Goal: Transaction & Acquisition: Book appointment/travel/reservation

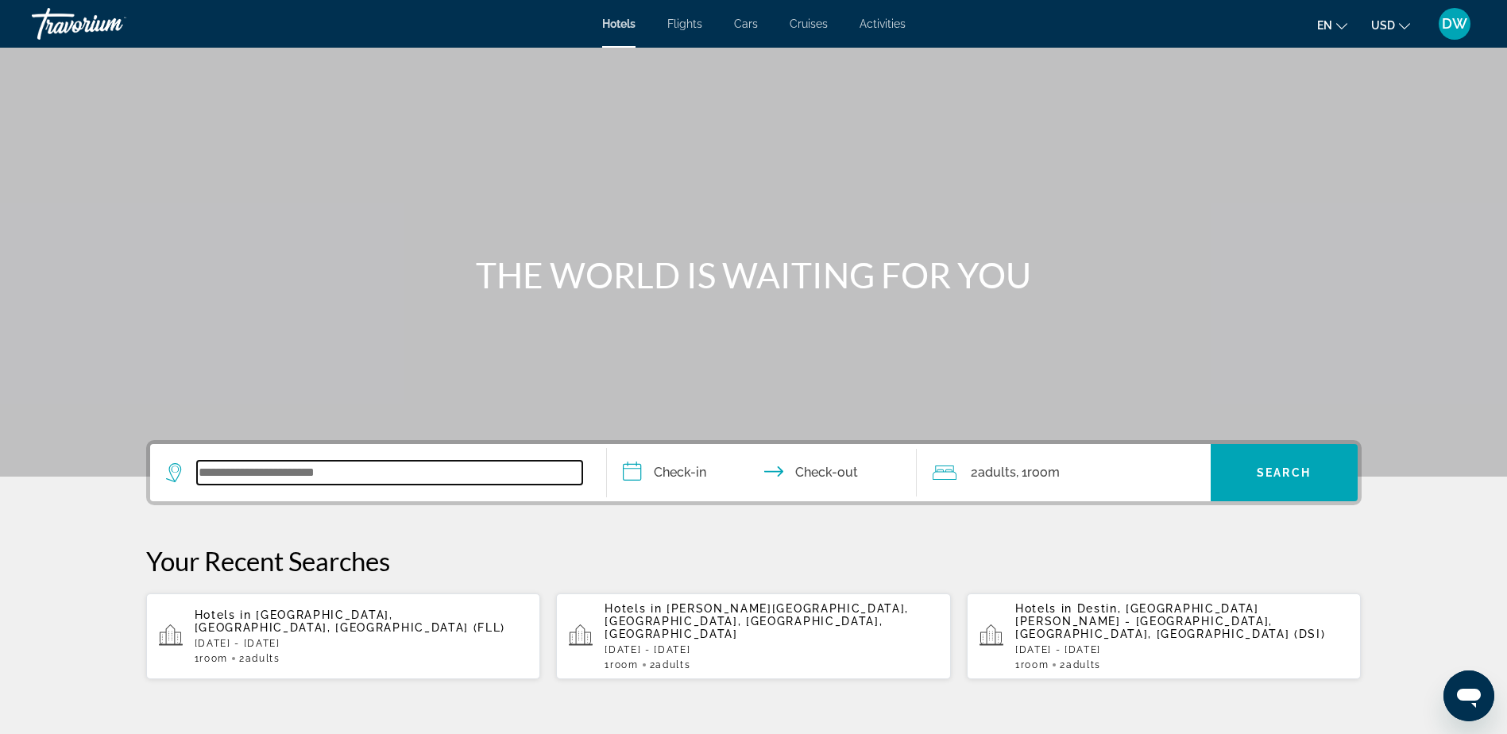
click at [381, 468] on input "Search widget" at bounding box center [389, 473] width 385 height 24
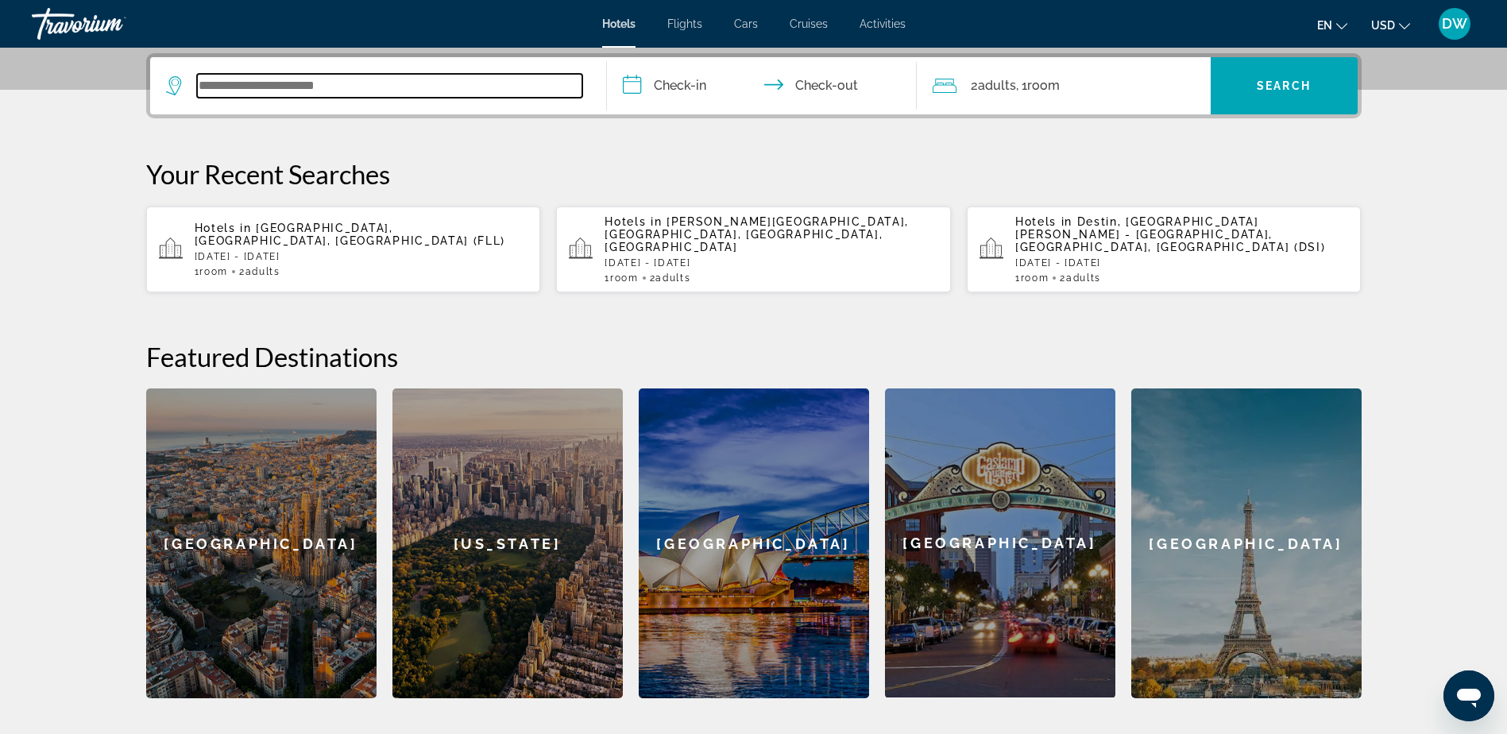
scroll to position [389, 0]
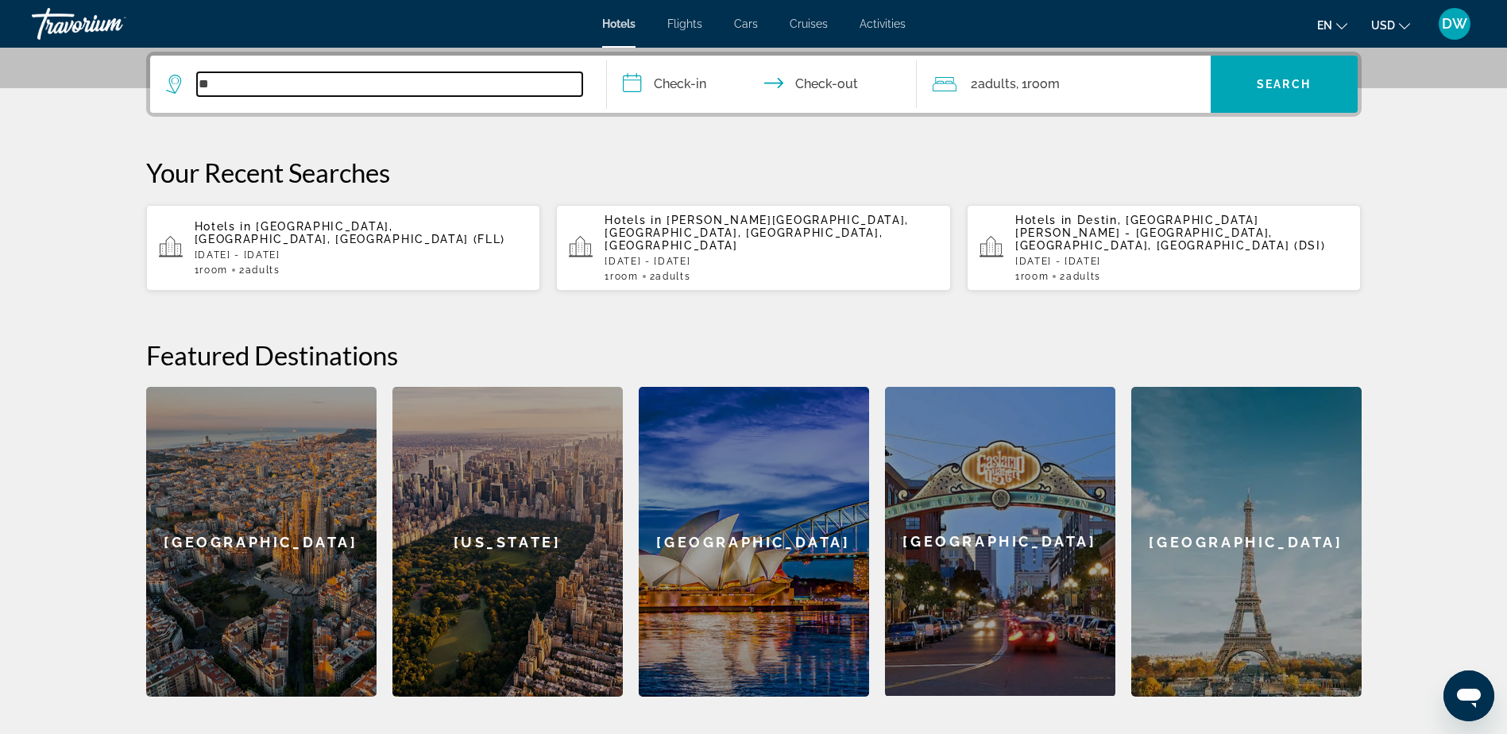
type input "*"
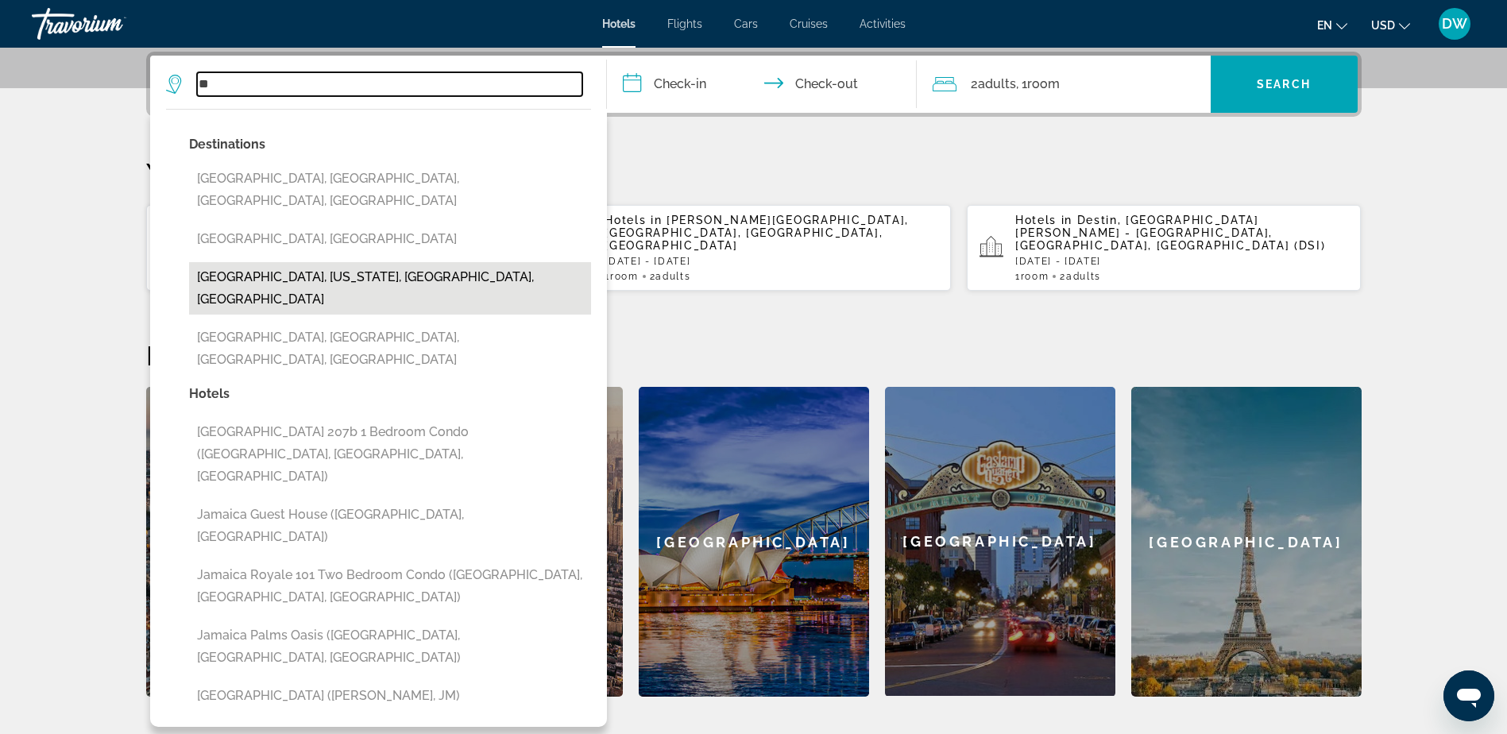
type input "*"
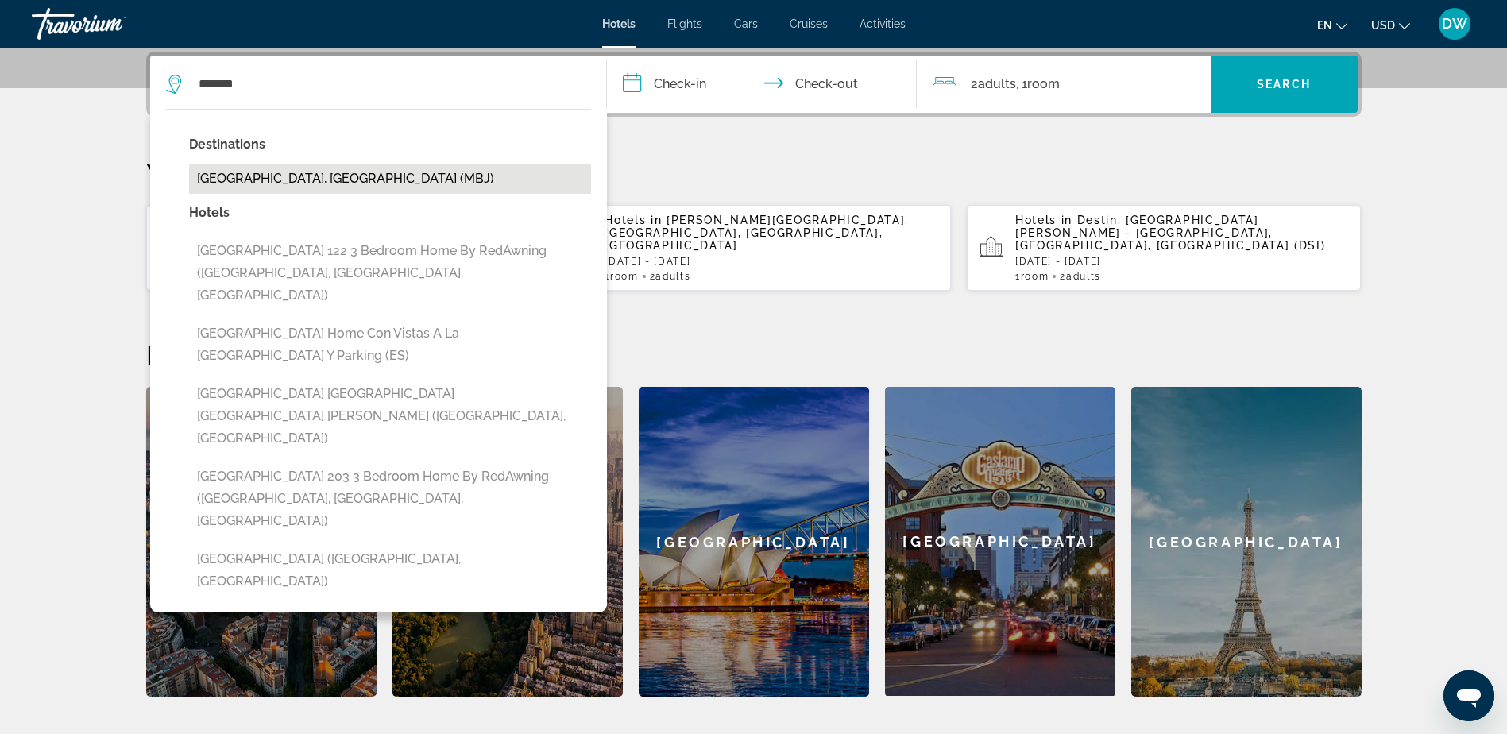
click at [327, 182] on button "[GEOGRAPHIC_DATA], [GEOGRAPHIC_DATA] (MBJ)" at bounding box center [390, 179] width 402 height 30
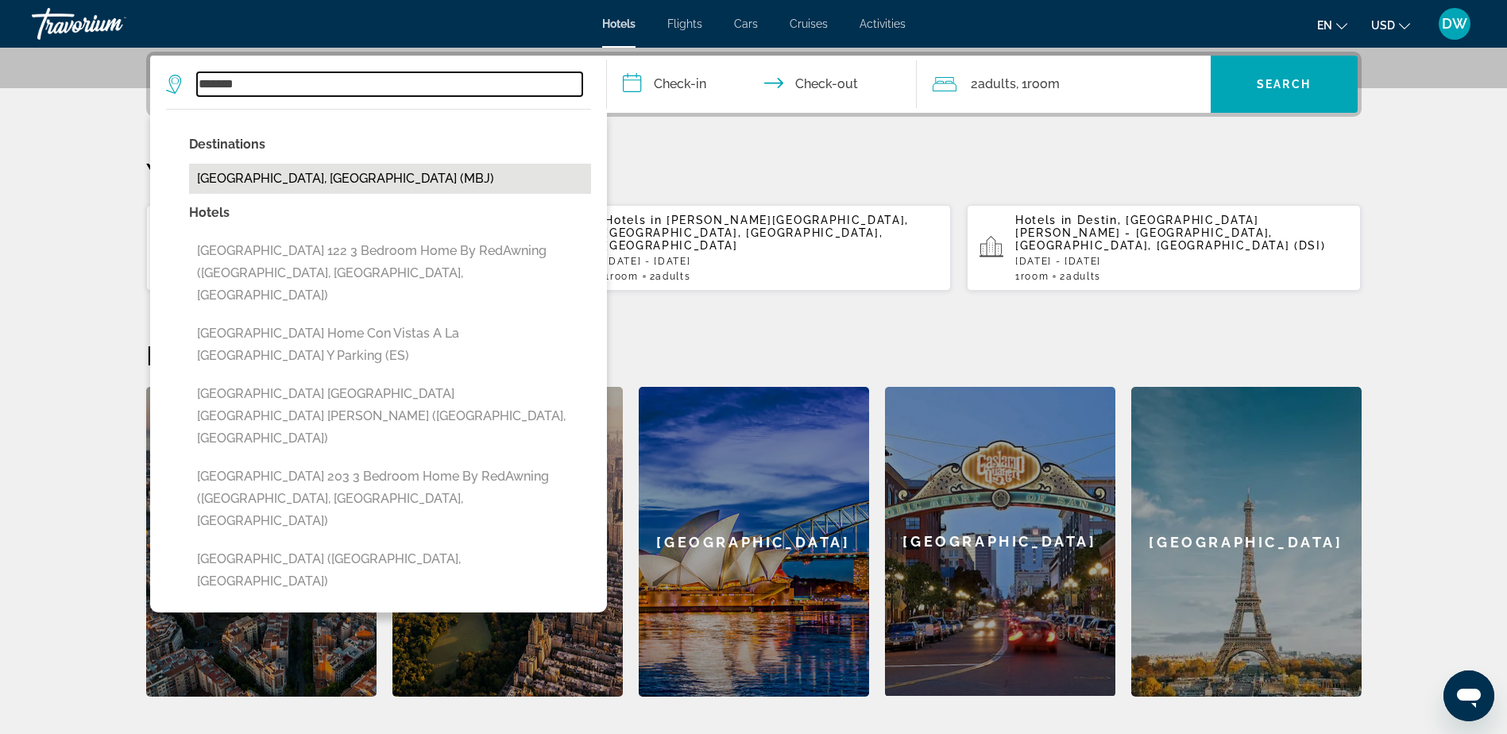
type input "**********"
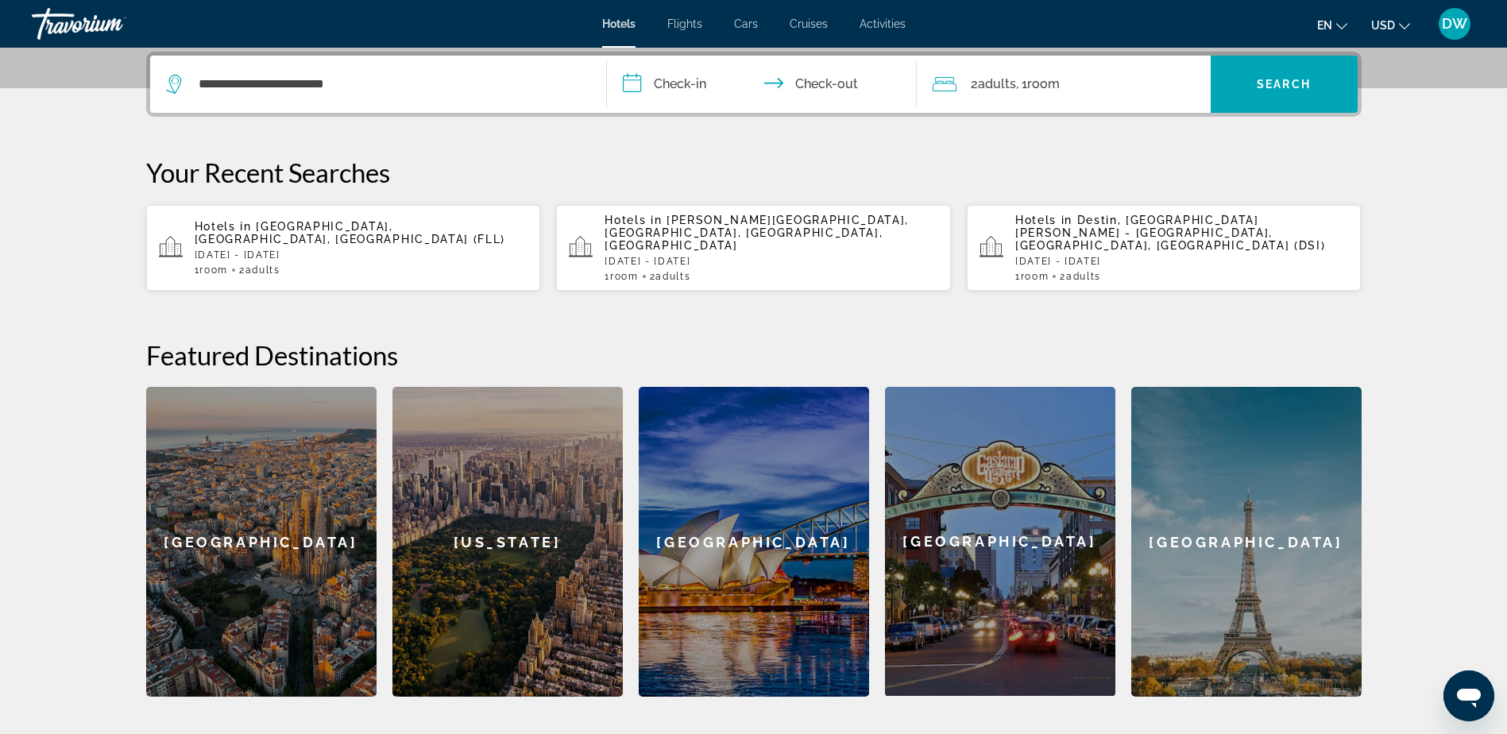
click at [660, 87] on input "**********" at bounding box center [765, 87] width 316 height 62
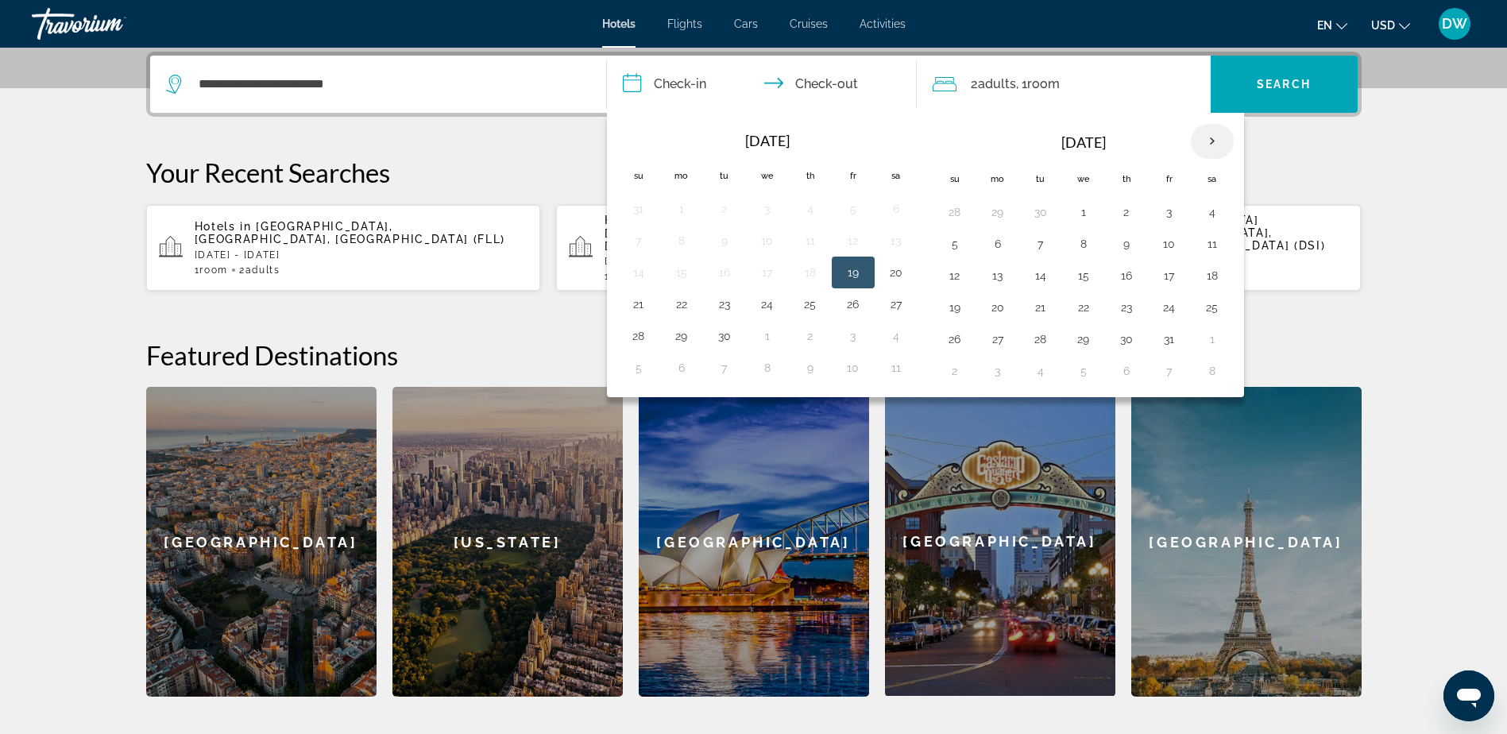
click at [1213, 141] on th "Next month" at bounding box center [1212, 141] width 43 height 35
click at [1079, 340] on button "26" at bounding box center [1083, 339] width 25 height 22
click at [954, 367] on button "30" at bounding box center [954, 371] width 25 height 22
type input "**********"
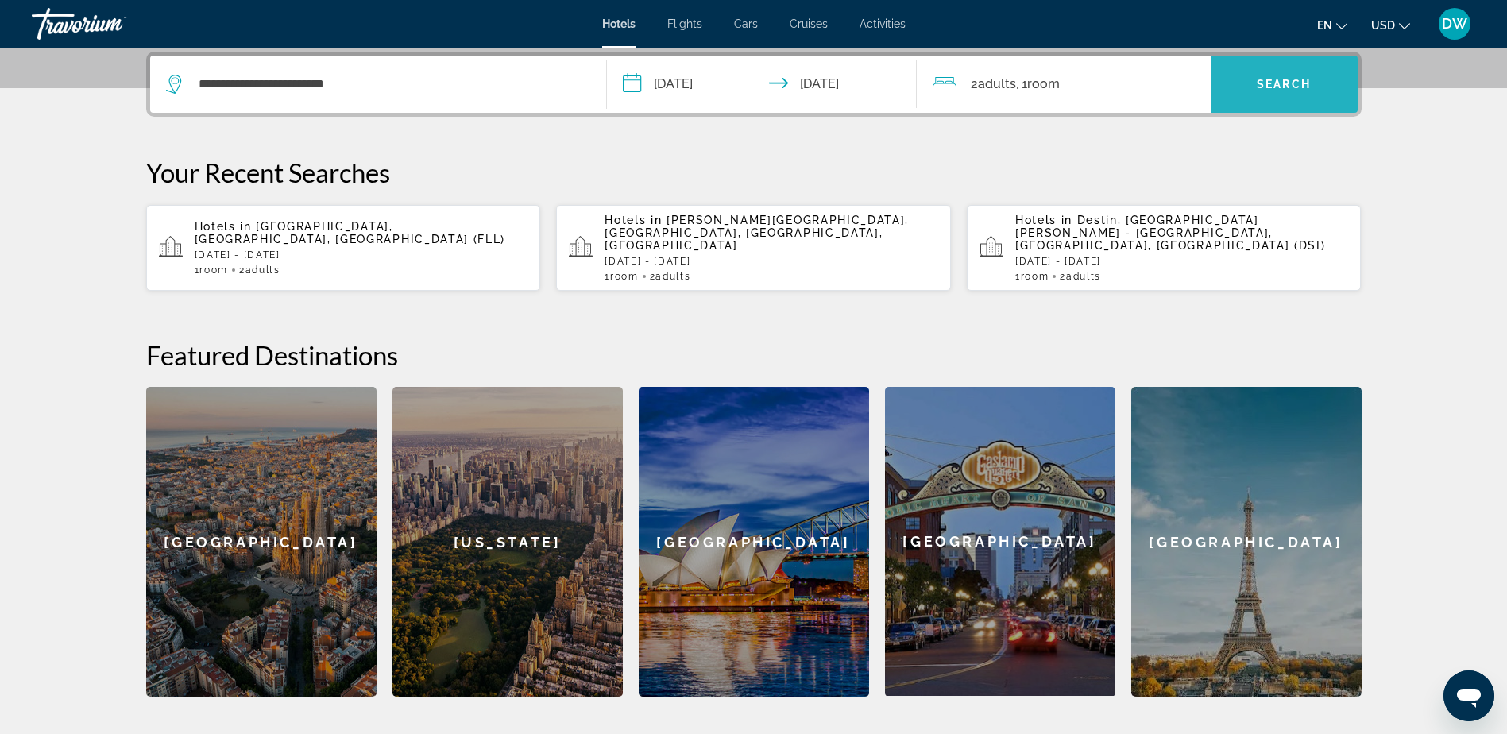
click at [1298, 93] on span "Search widget" at bounding box center [1284, 84] width 147 height 38
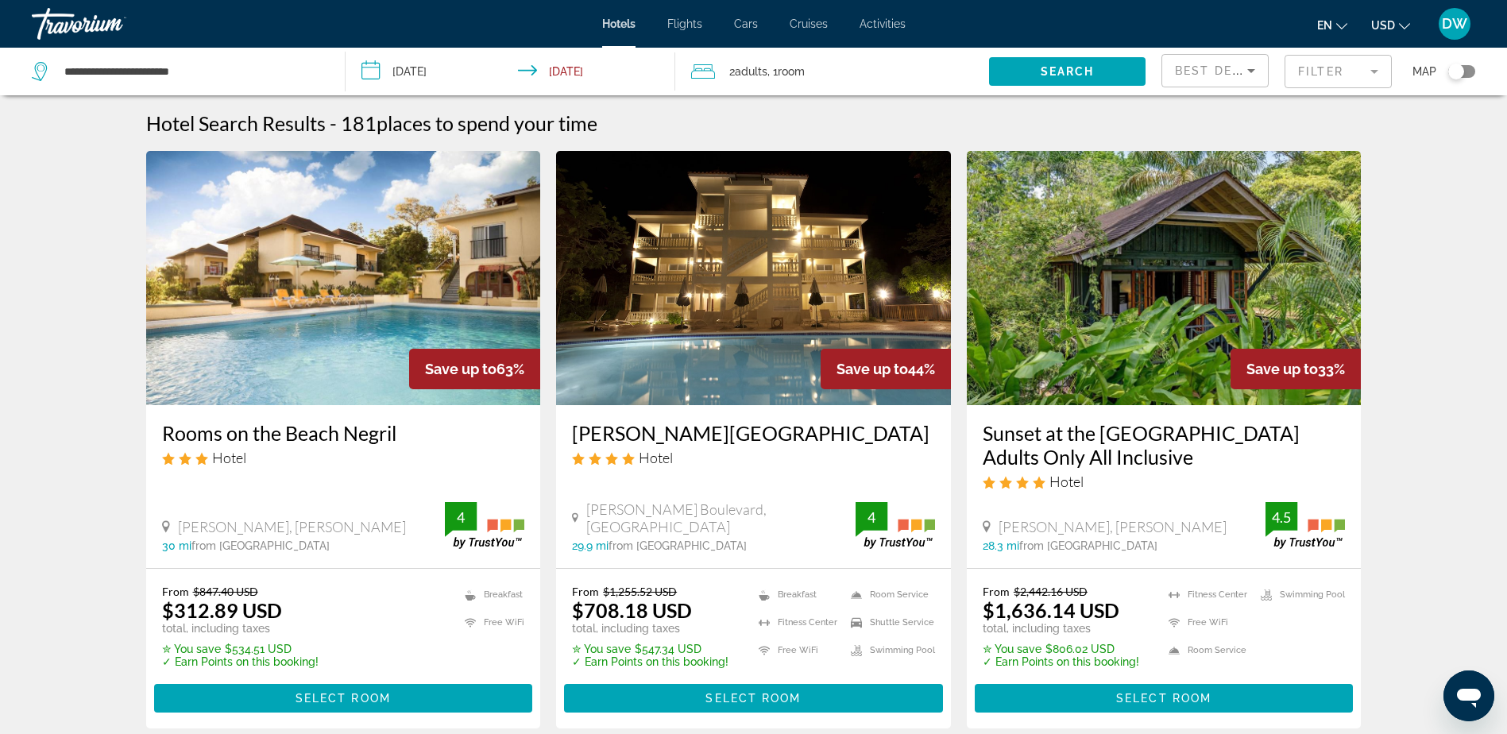
click at [285, 252] on img "Main content" at bounding box center [343, 278] width 395 height 254
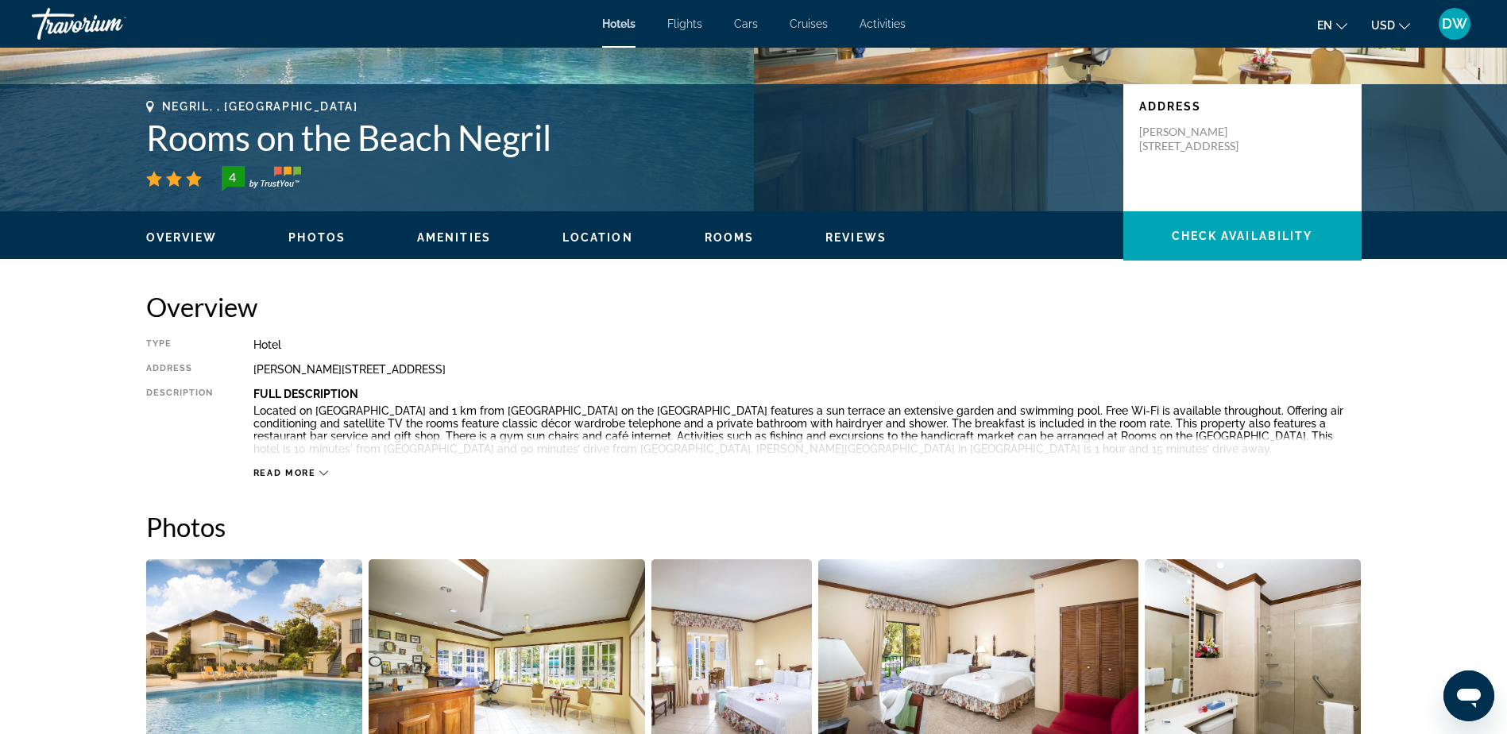
scroll to position [62, 0]
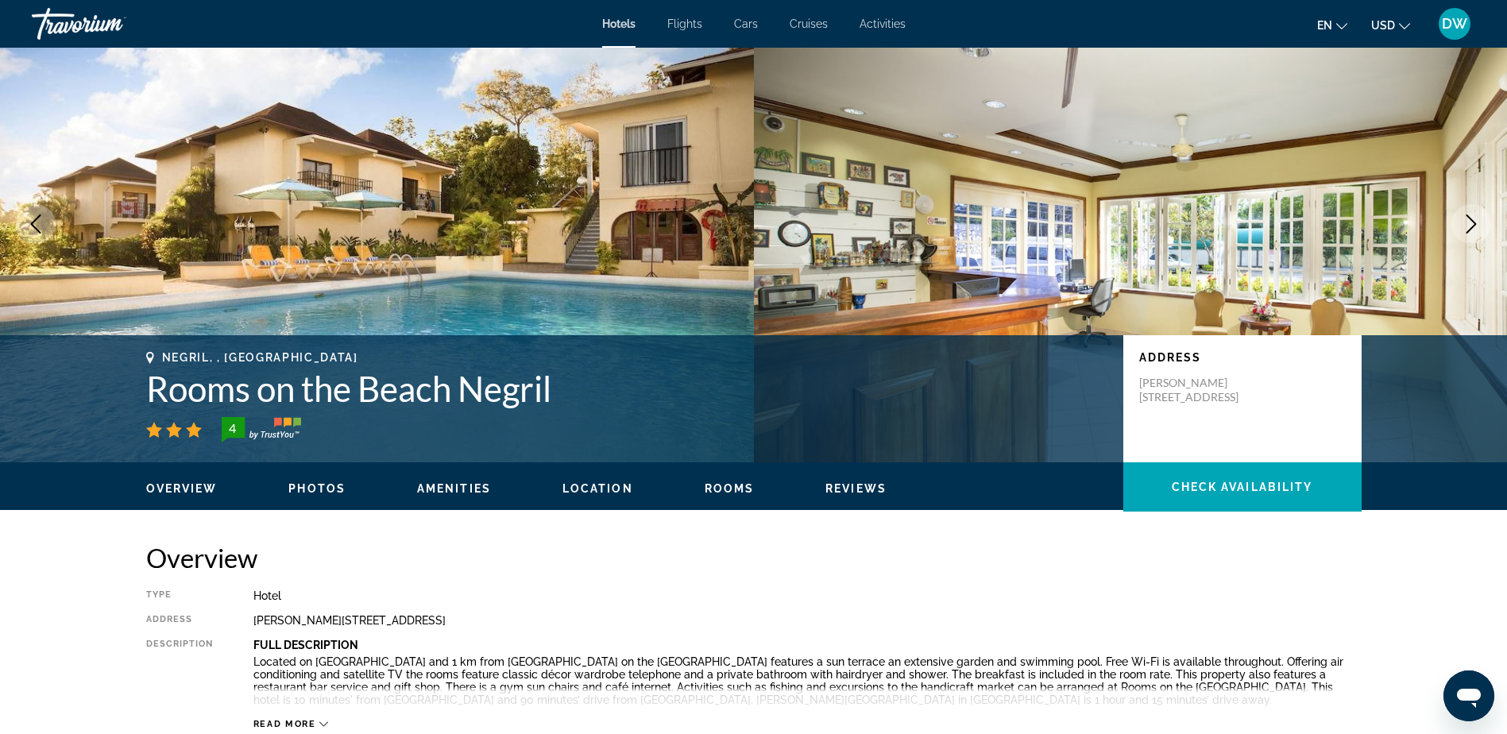
click at [1468, 225] on icon "Next image" at bounding box center [1471, 224] width 19 height 19
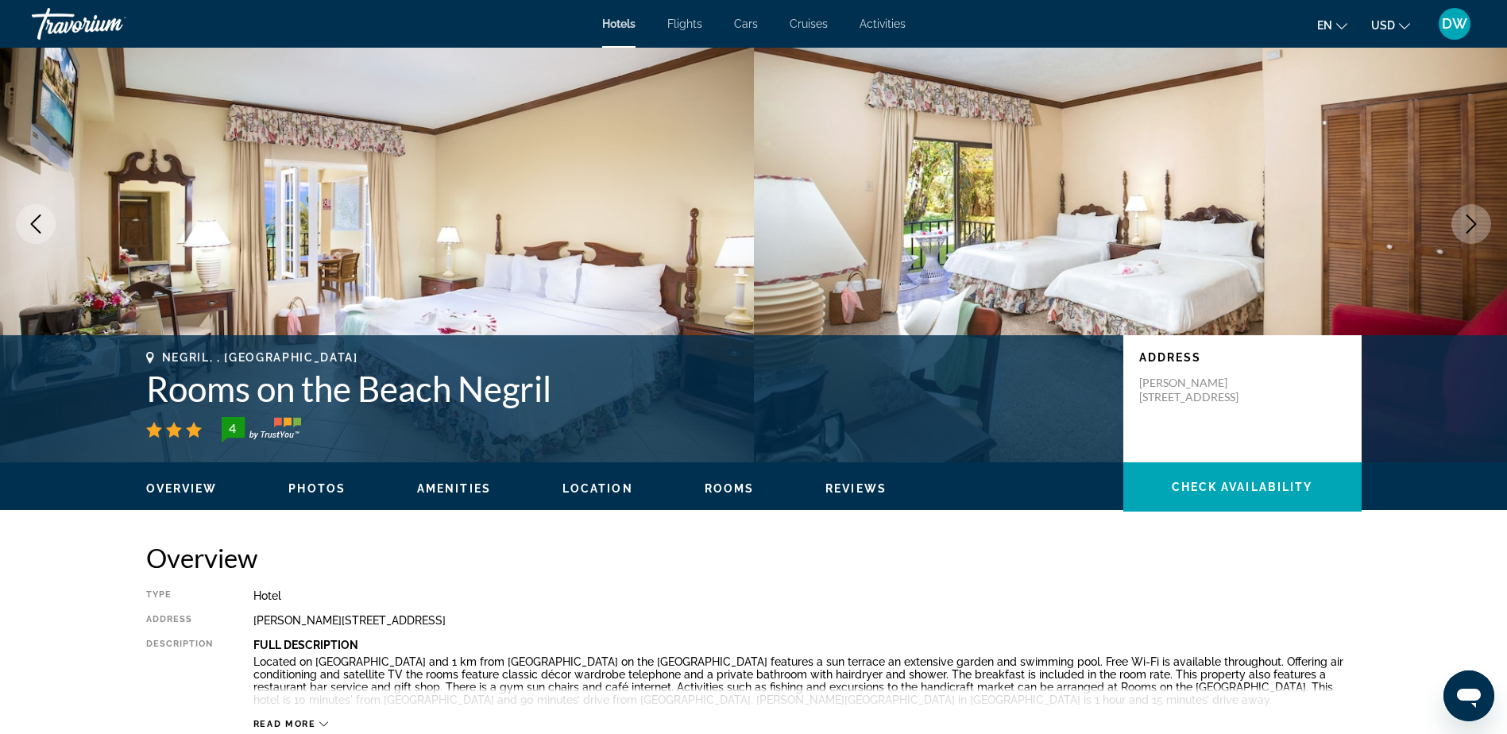
click at [1468, 225] on icon "Next image" at bounding box center [1471, 224] width 19 height 19
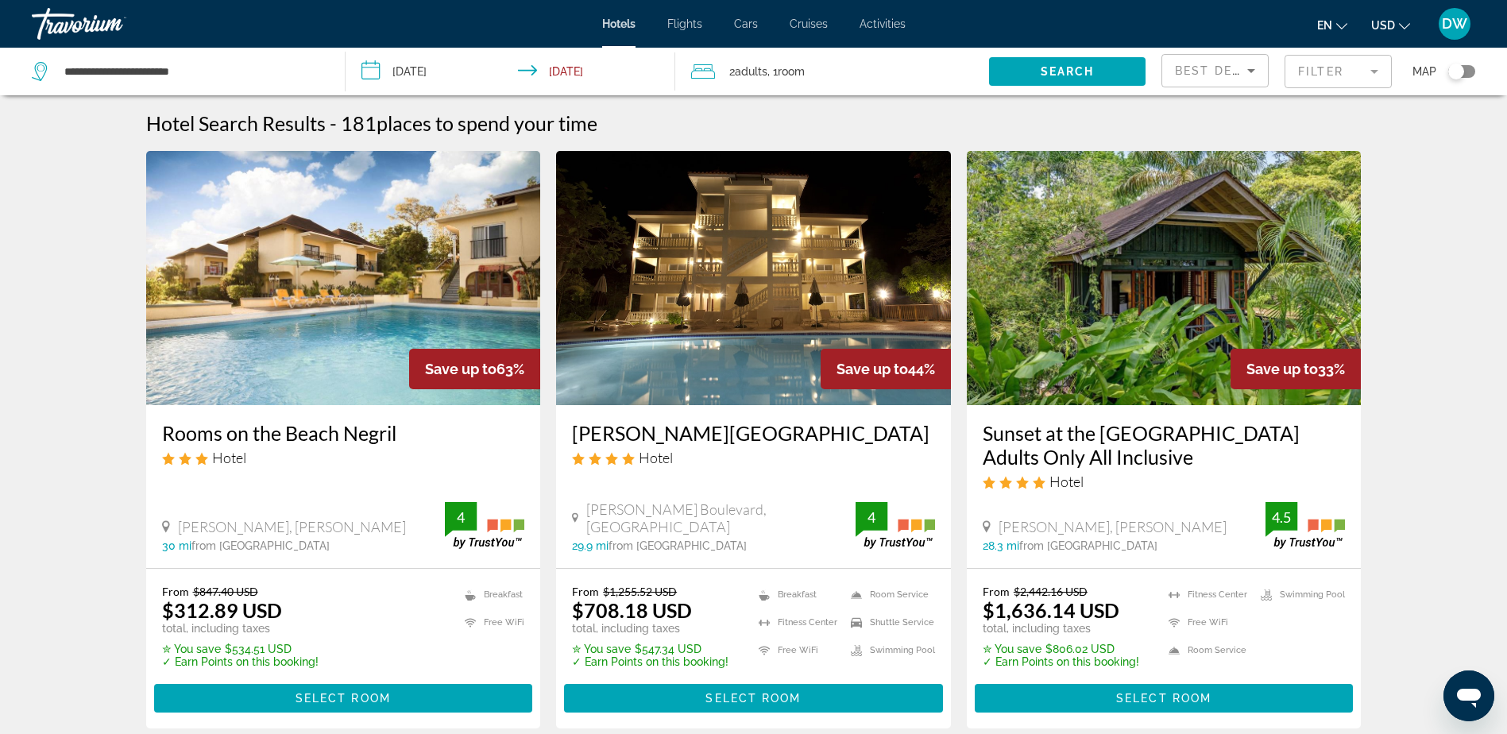
click at [695, 397] on img "Main content" at bounding box center [753, 278] width 395 height 254
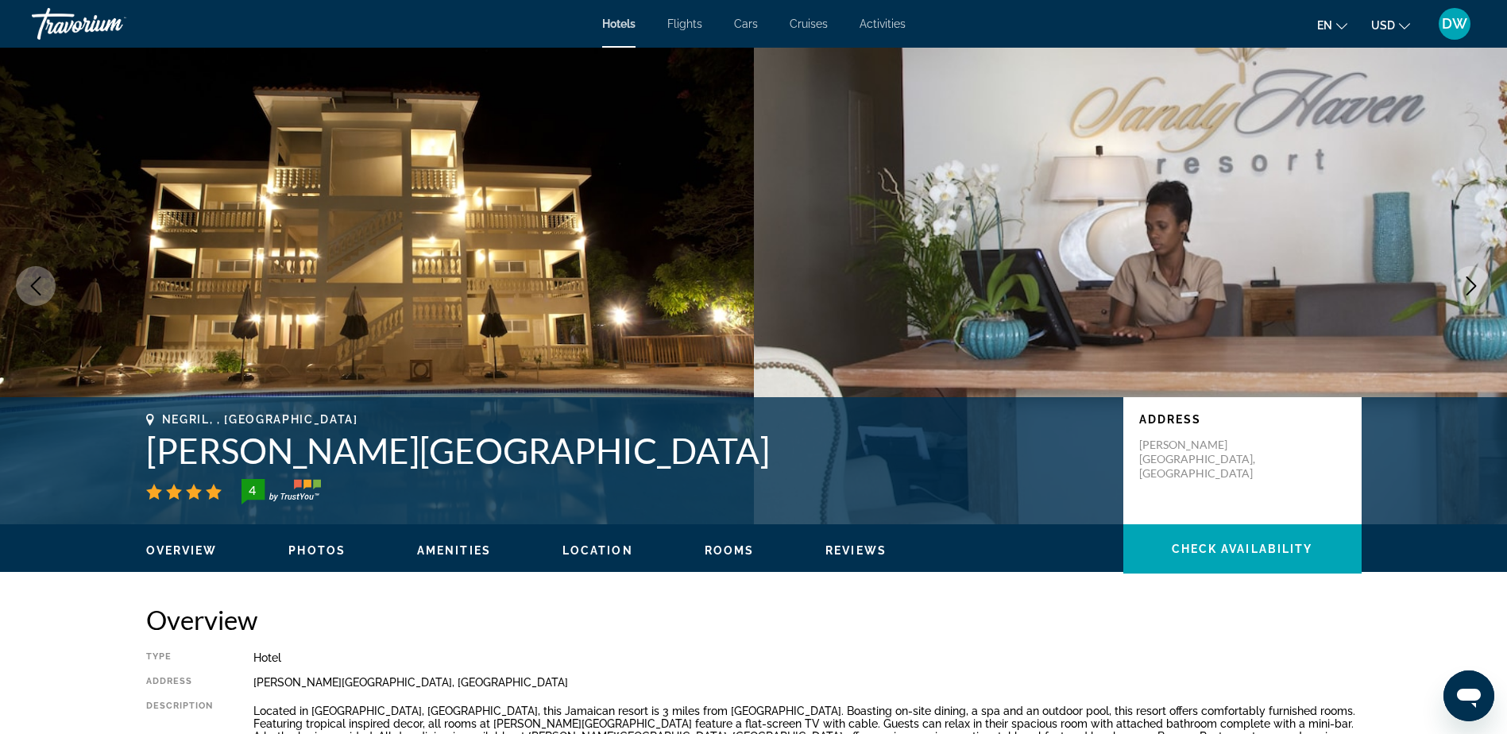
click at [316, 546] on span "Photos" at bounding box center [316, 550] width 57 height 13
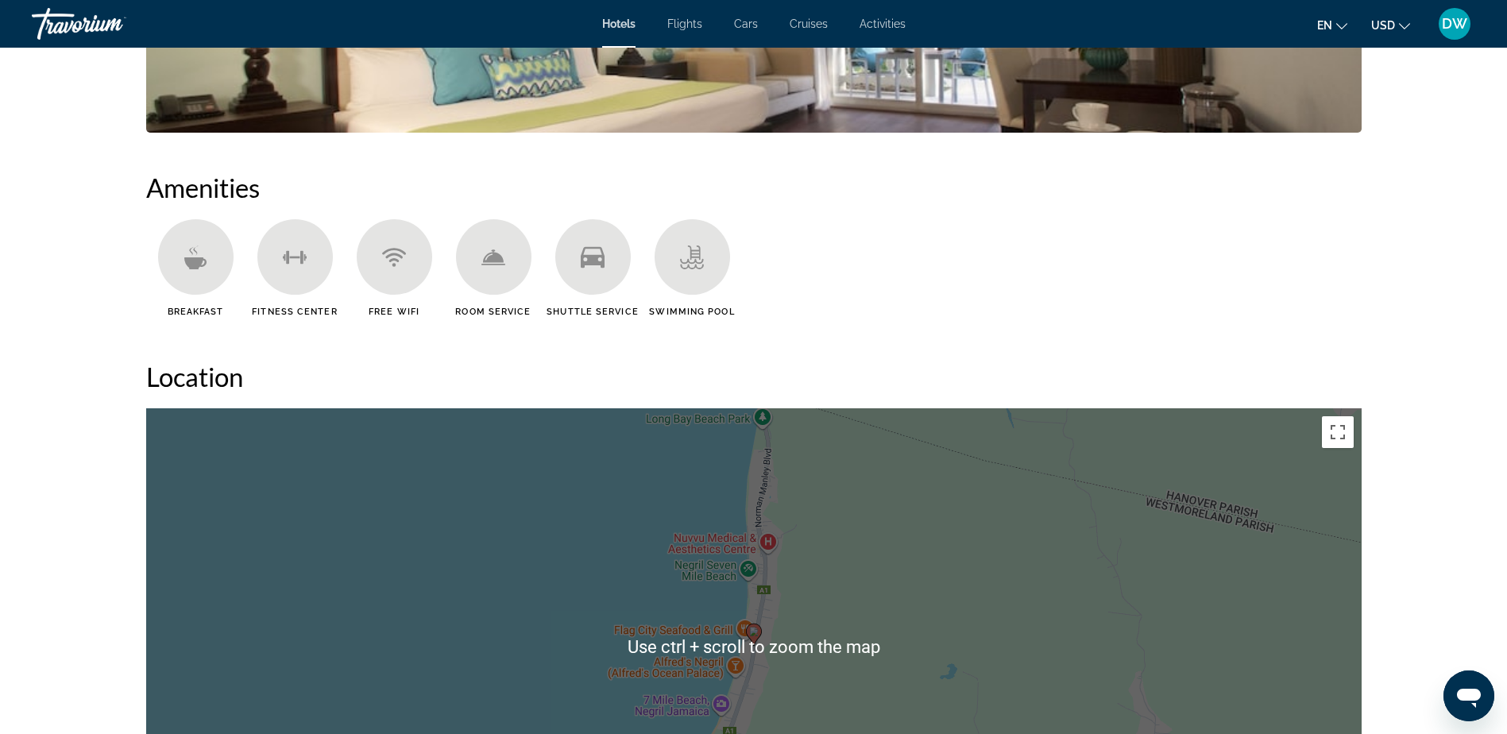
scroll to position [1113, 0]
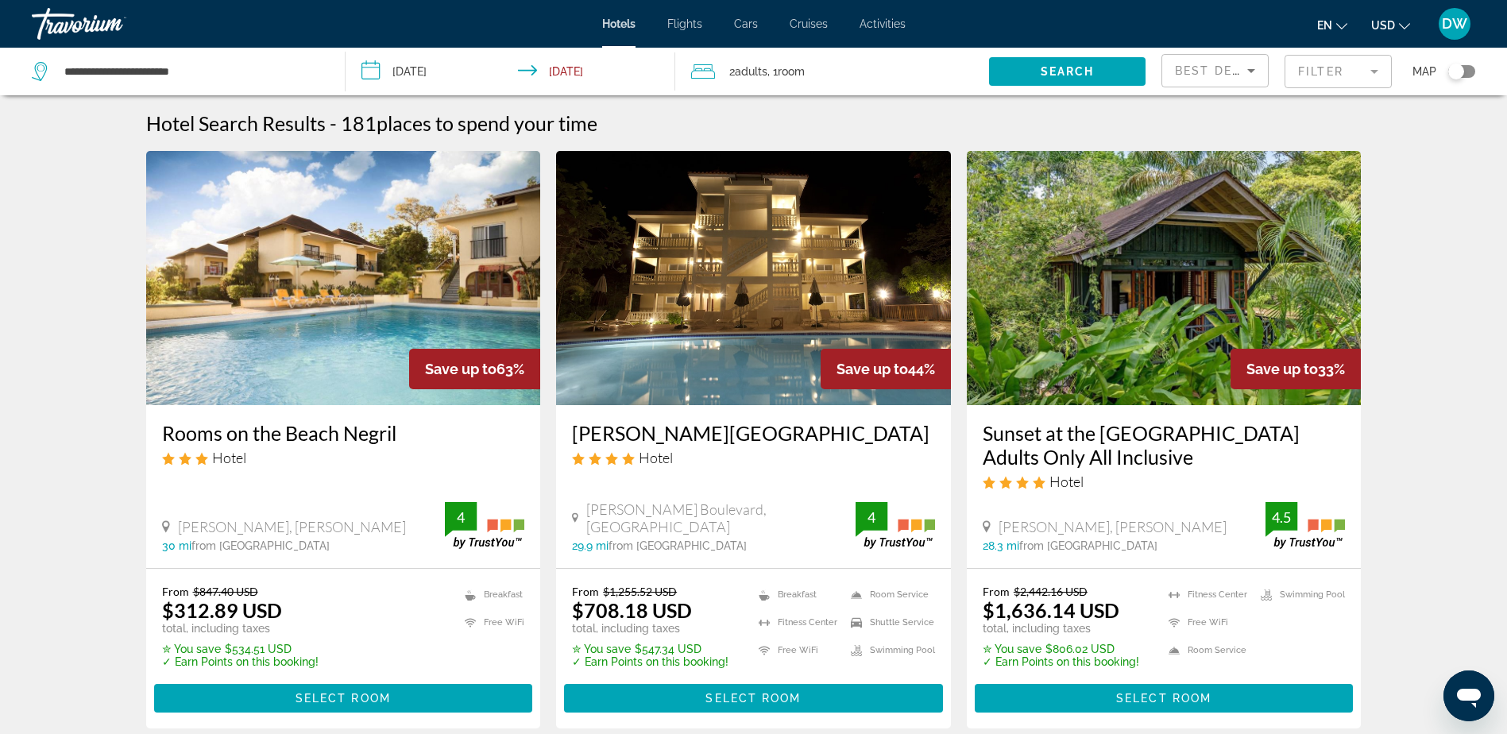
click at [1147, 332] on img "Main content" at bounding box center [1164, 278] width 395 height 254
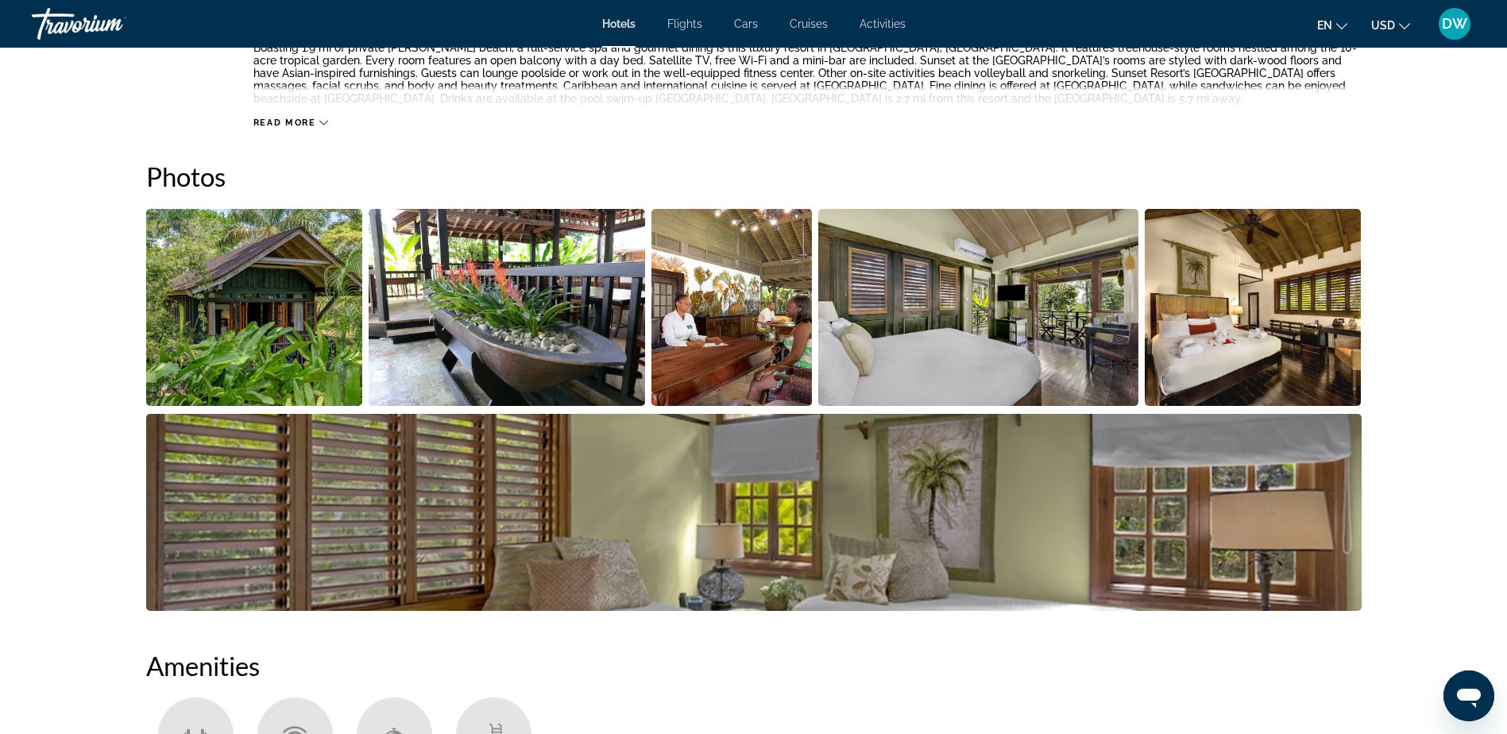
scroll to position [636, 0]
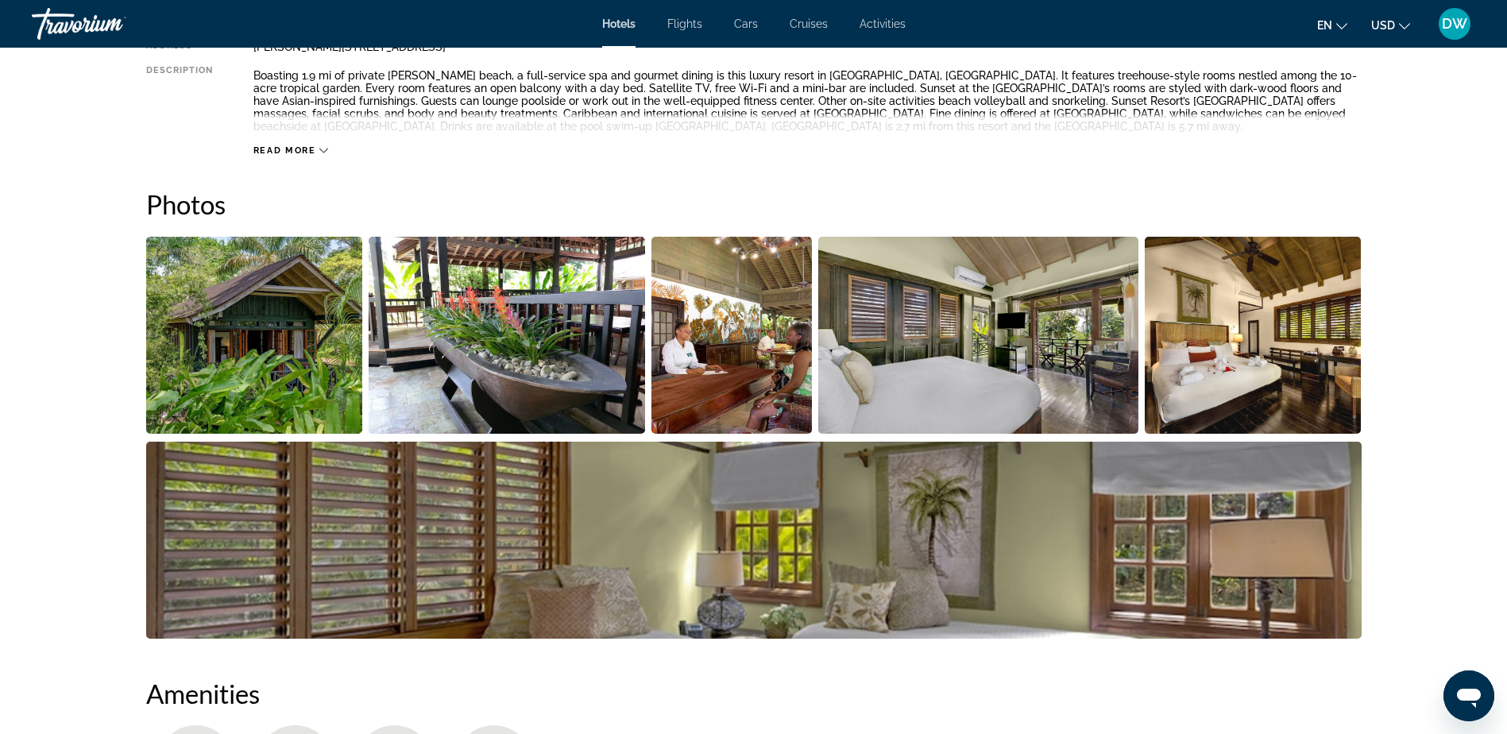
click at [222, 310] on img "Open full-screen image slider" at bounding box center [254, 335] width 217 height 197
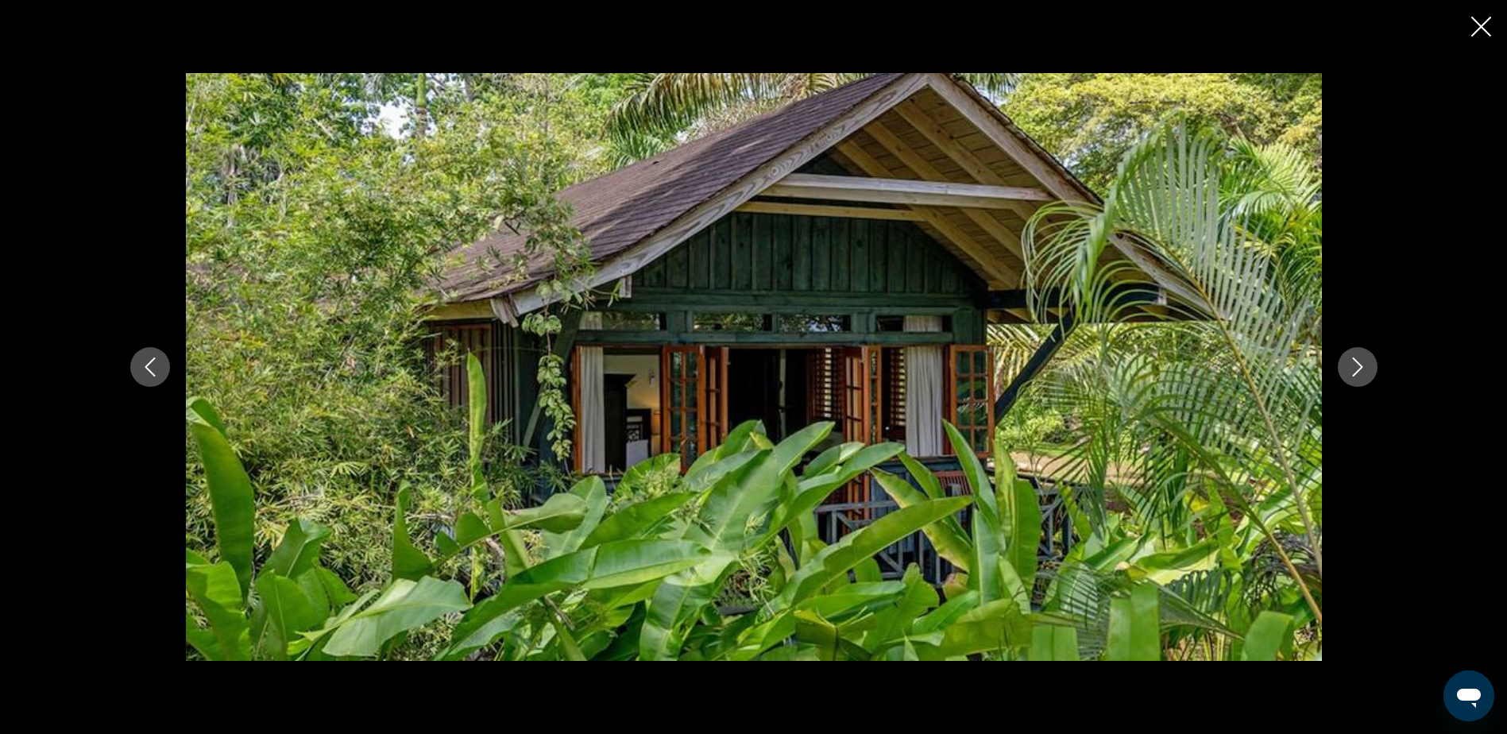
click at [1386, 371] on div "prev next" at bounding box center [753, 366] width 1279 height 587
click at [1371, 372] on button "Next image" at bounding box center [1358, 367] width 40 height 40
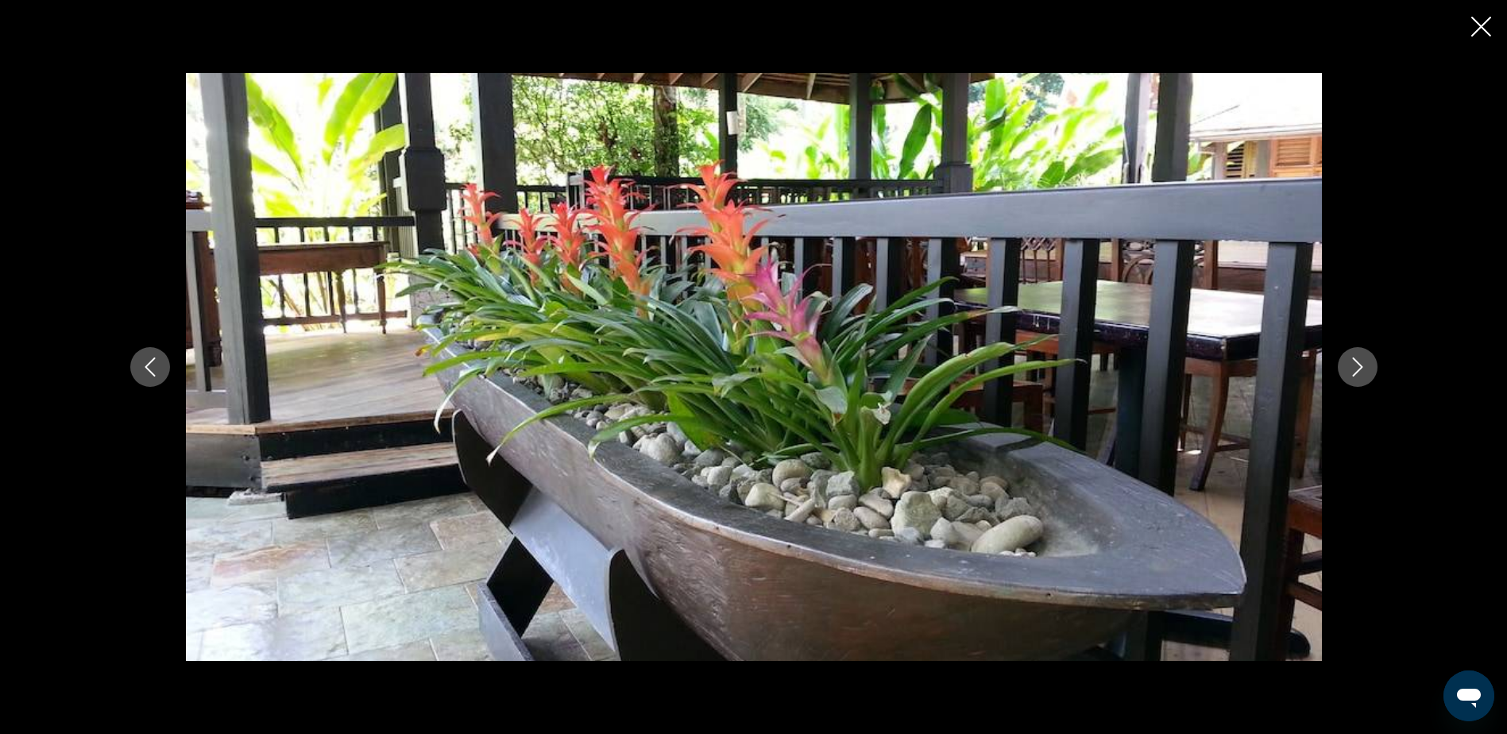
click at [1371, 372] on button "Next image" at bounding box center [1358, 367] width 40 height 40
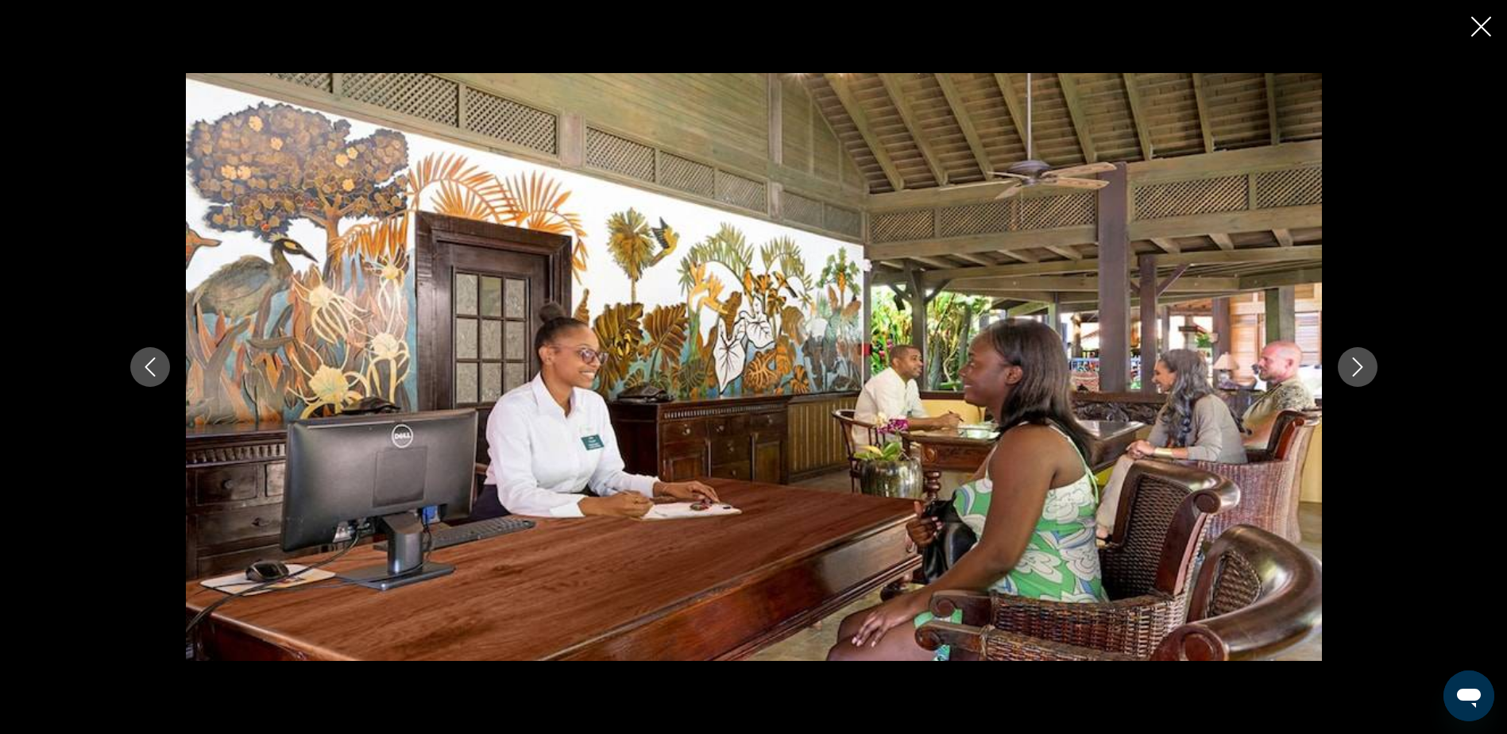
click at [1371, 372] on button "Next image" at bounding box center [1358, 367] width 40 height 40
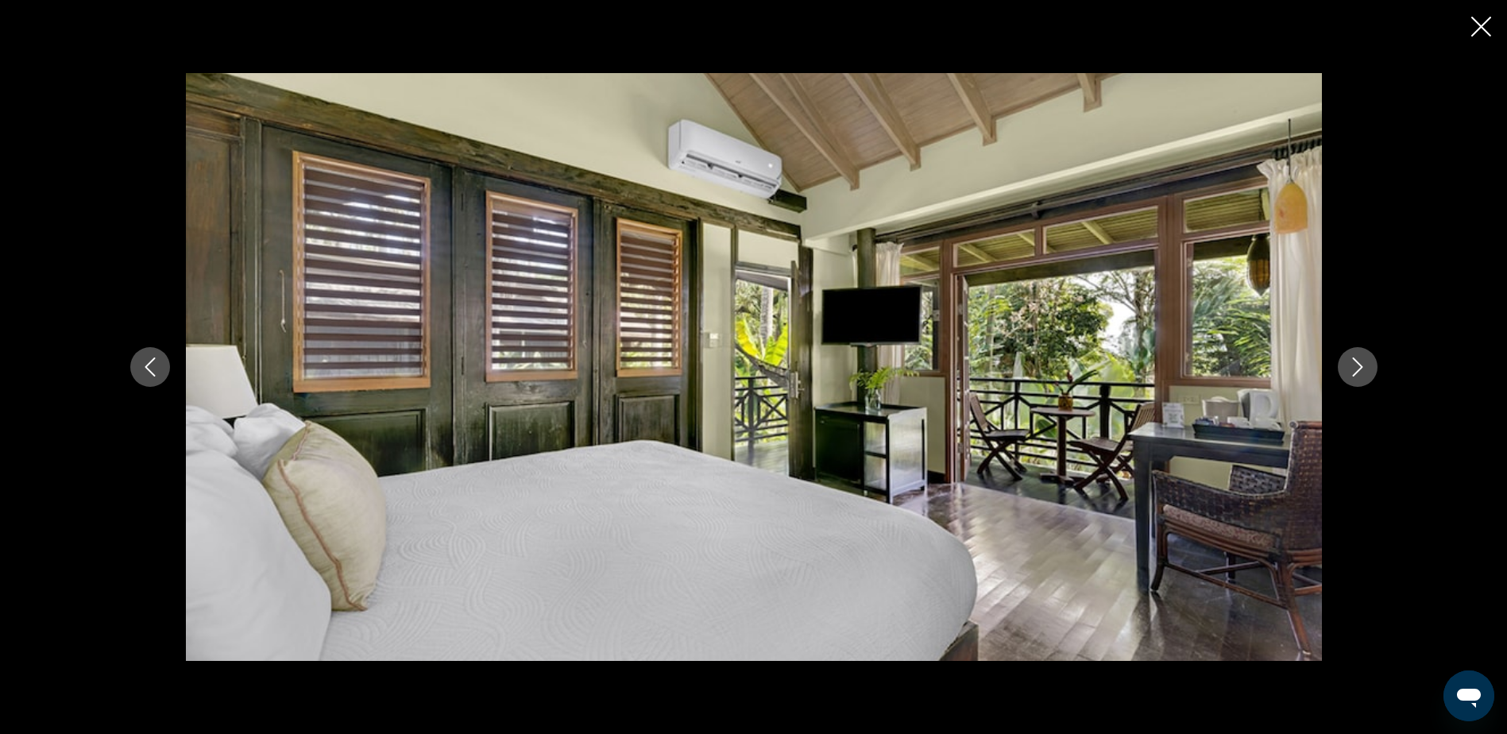
click at [1371, 372] on button "Next image" at bounding box center [1358, 367] width 40 height 40
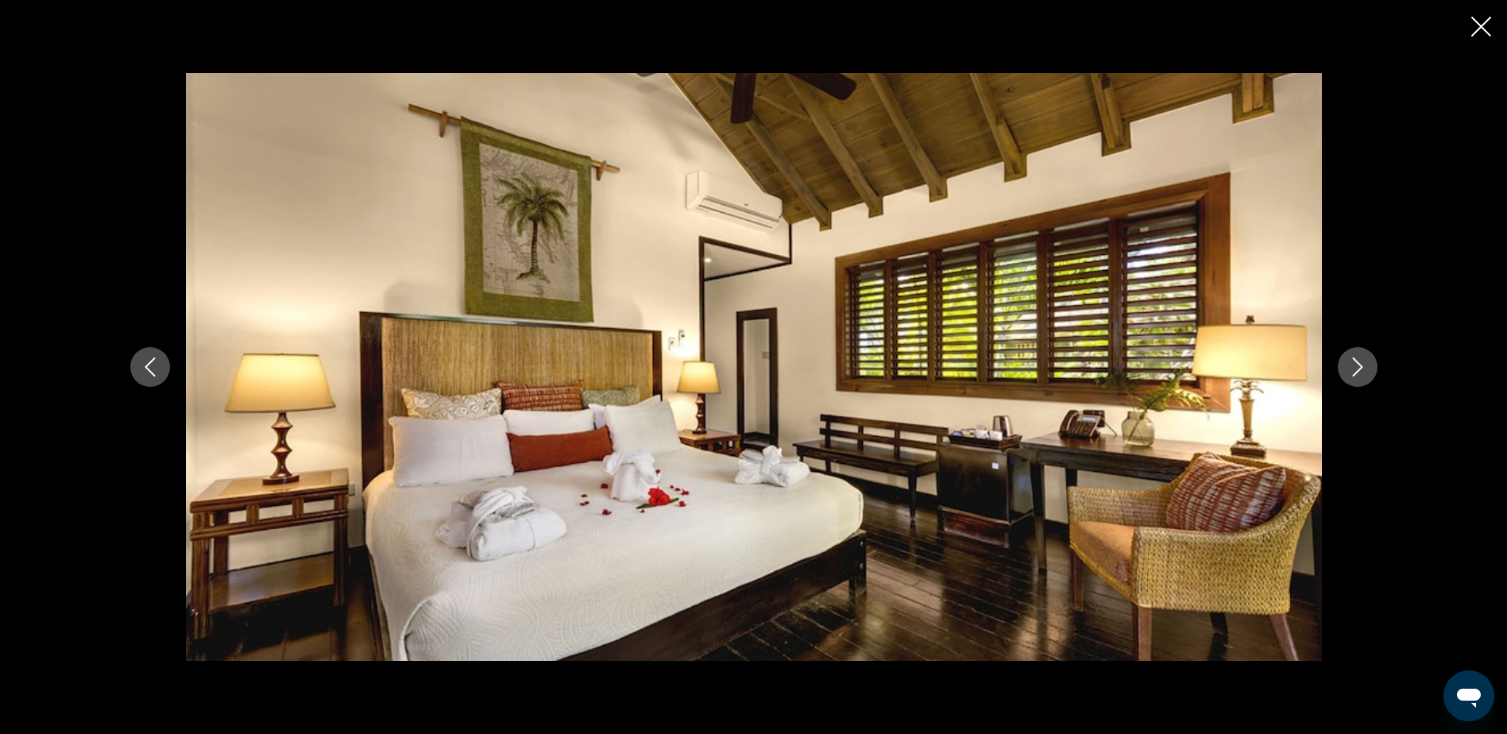
click at [1371, 372] on button "Next image" at bounding box center [1358, 367] width 40 height 40
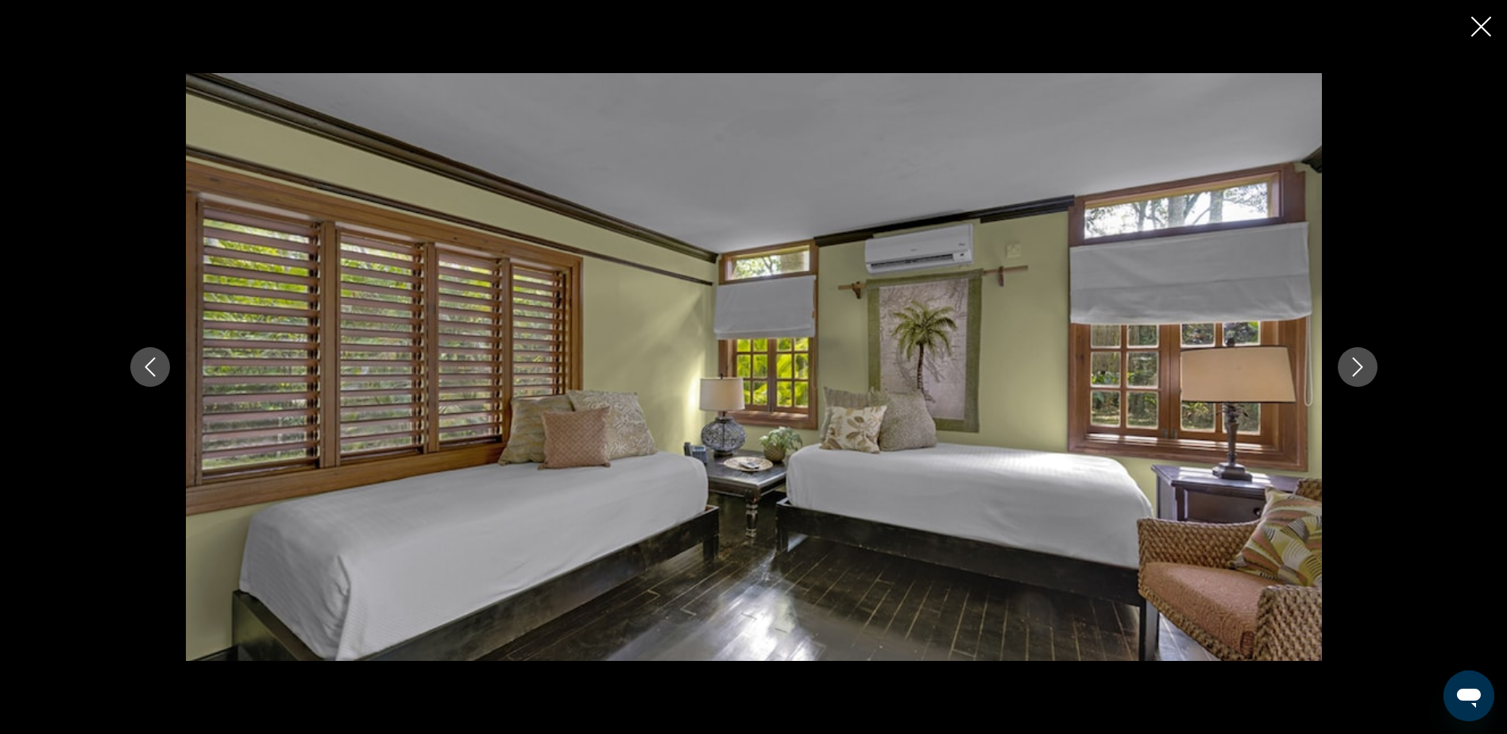
click at [1371, 372] on button "Next image" at bounding box center [1358, 367] width 40 height 40
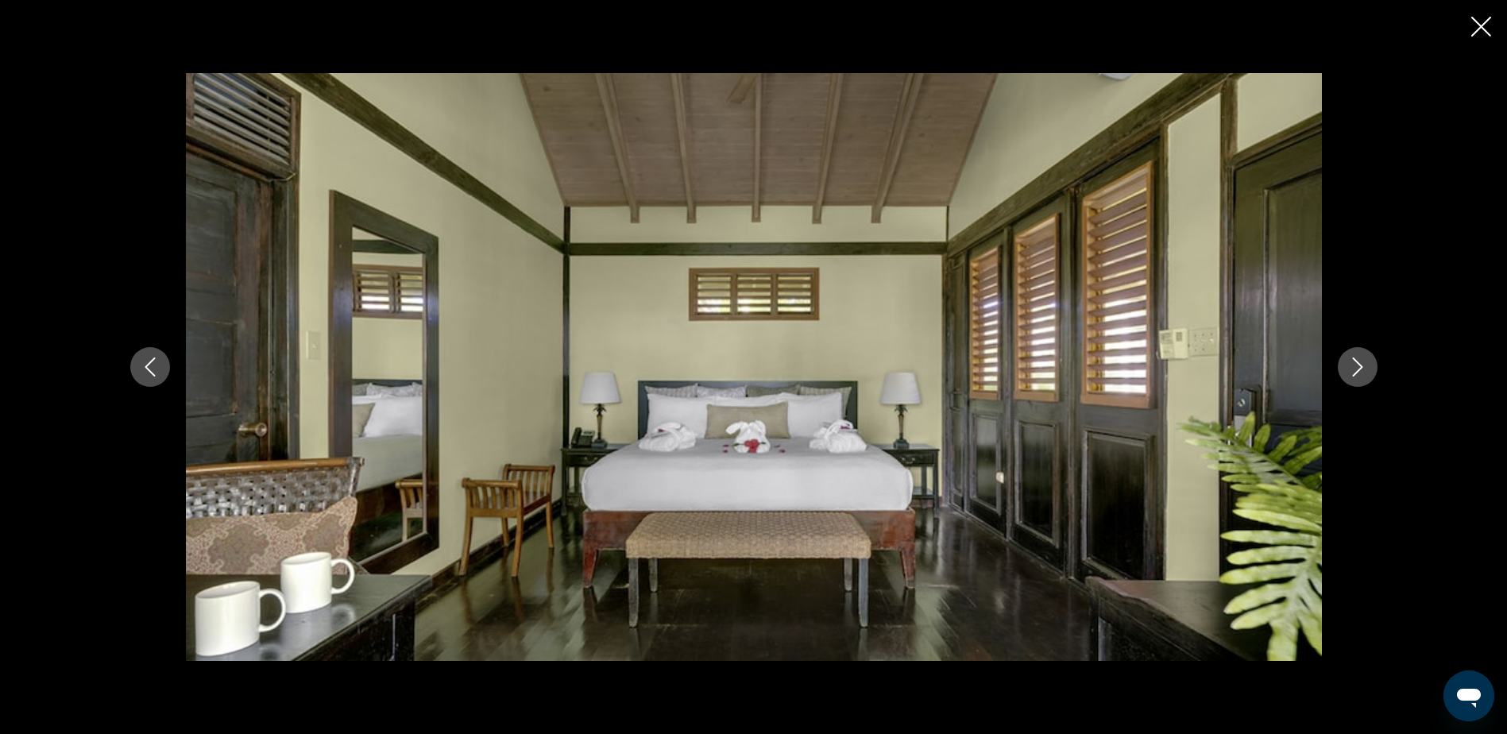
click at [1371, 372] on button "Next image" at bounding box center [1358, 367] width 40 height 40
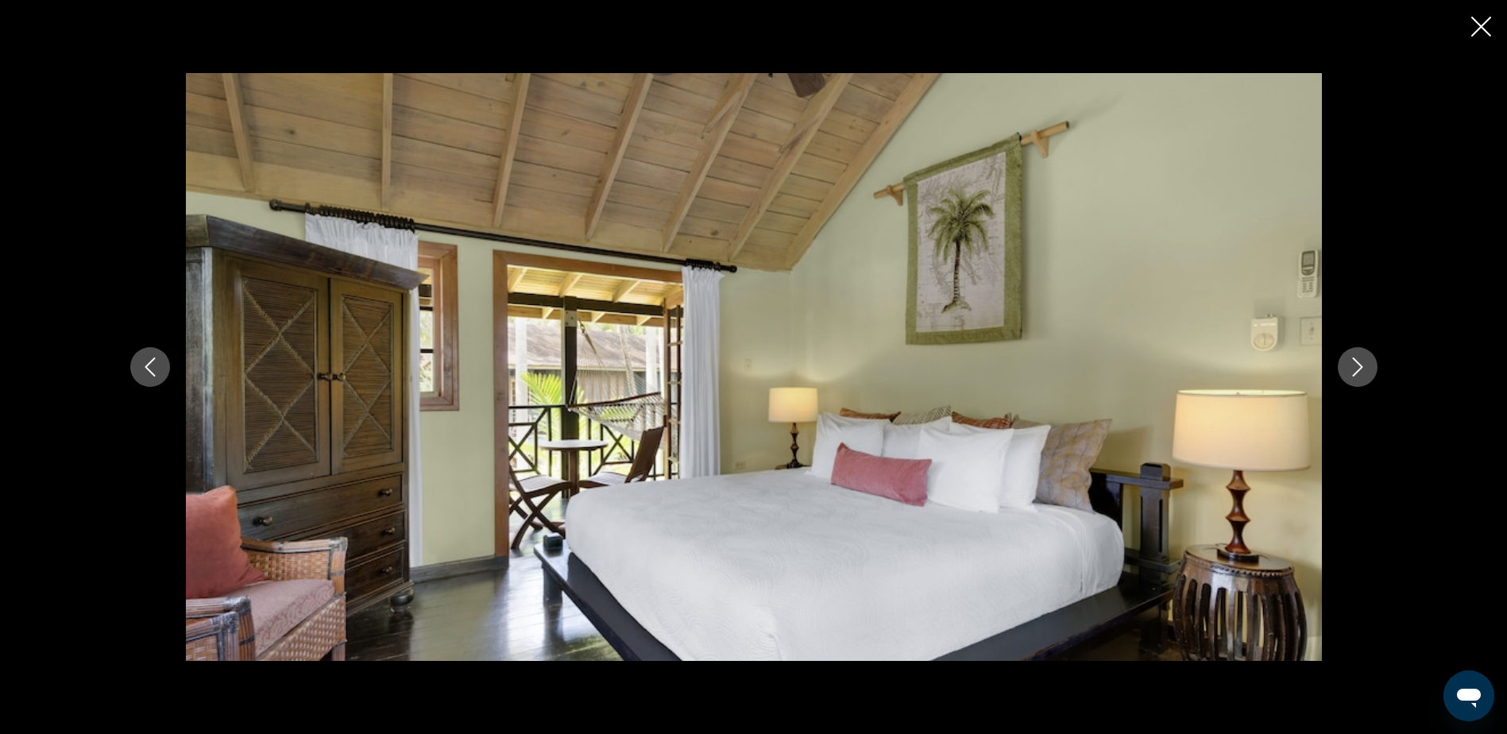
click at [1371, 372] on button "Next image" at bounding box center [1358, 367] width 40 height 40
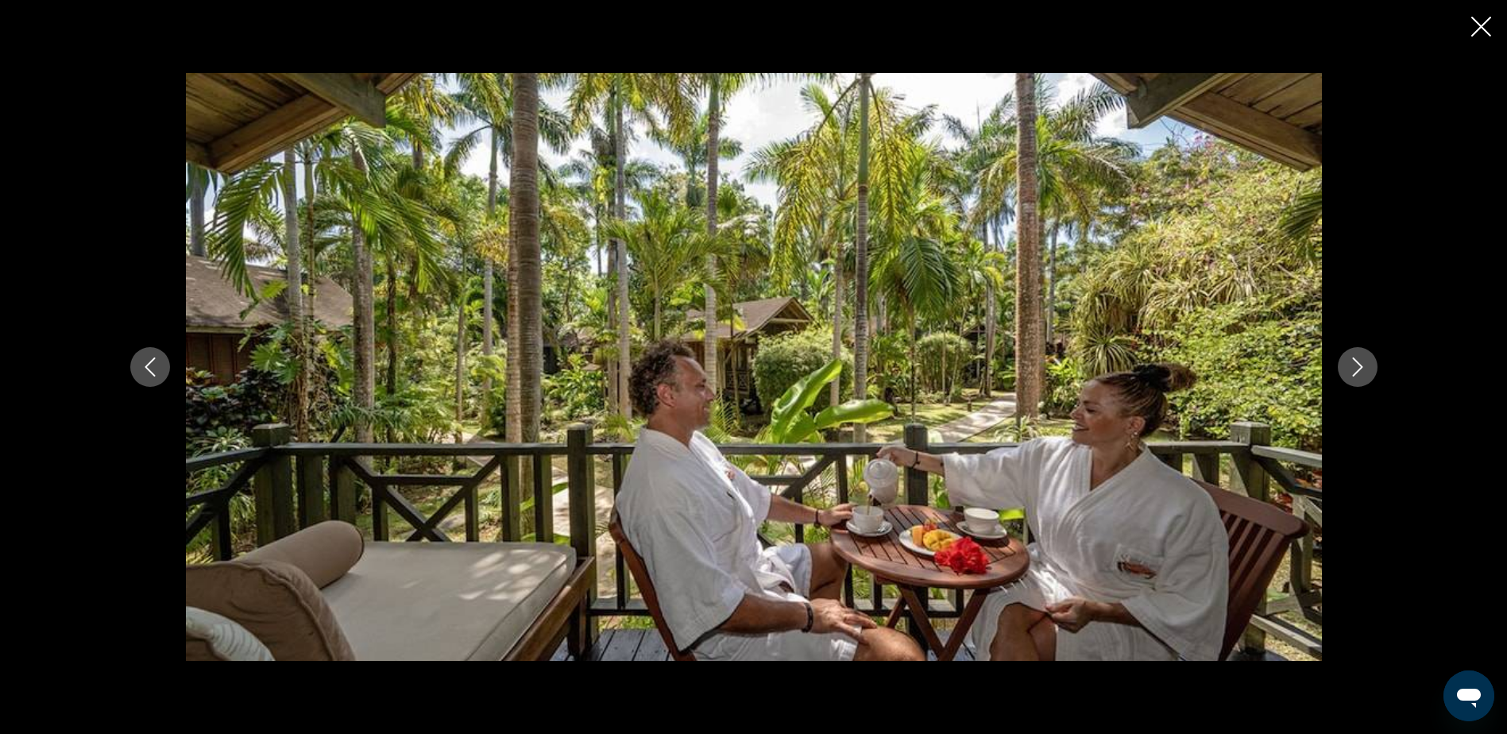
click at [1371, 372] on button "Next image" at bounding box center [1358, 367] width 40 height 40
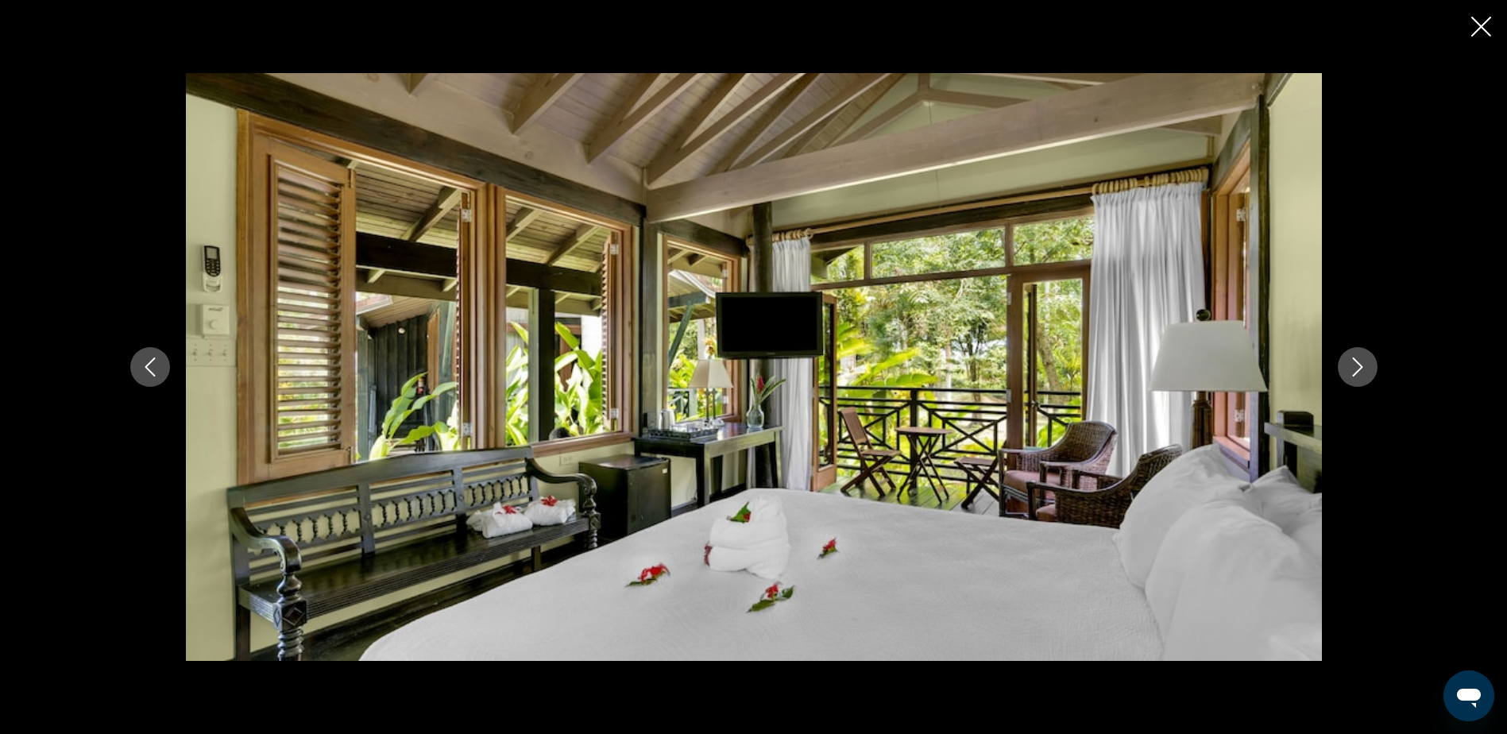
click at [1371, 372] on button "Next image" at bounding box center [1358, 367] width 40 height 40
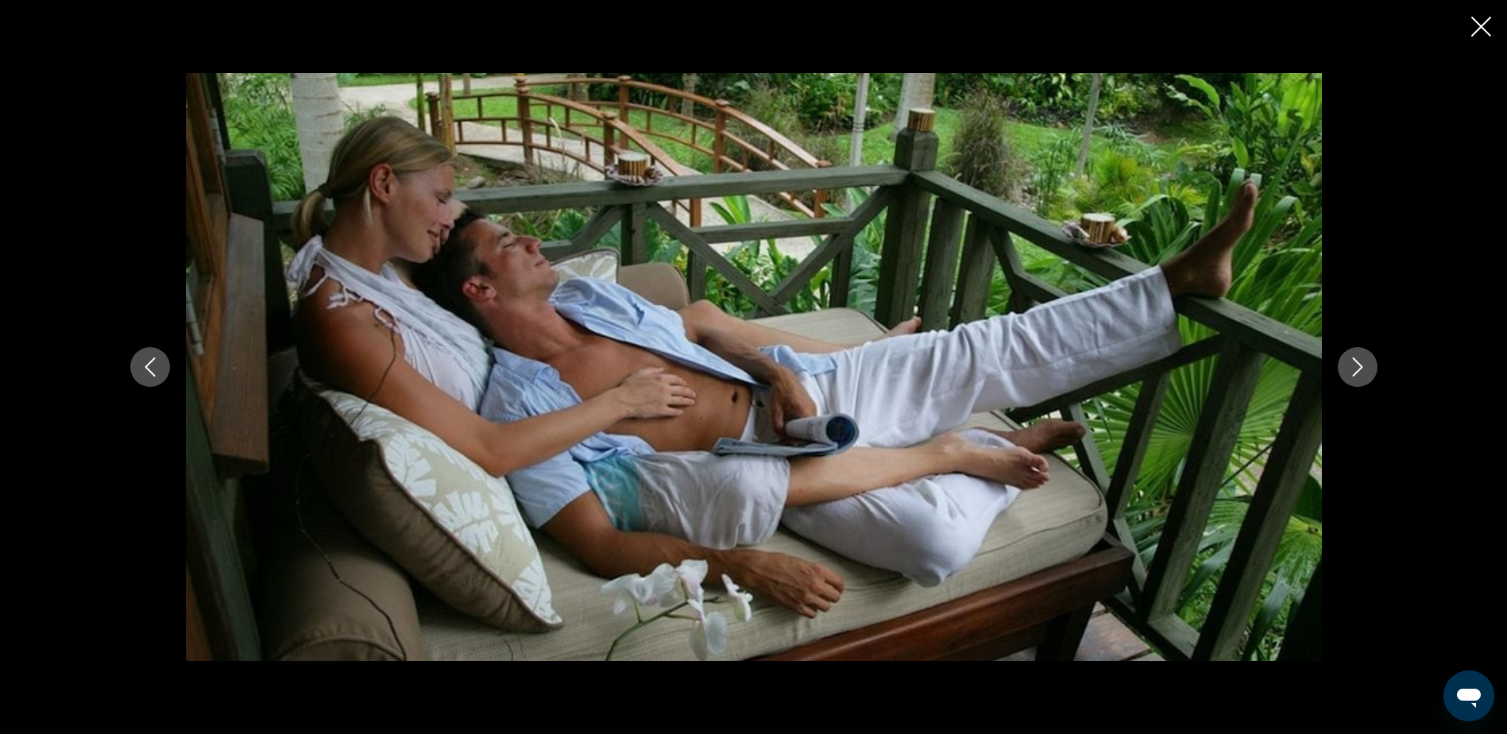
click at [1371, 372] on button "Next image" at bounding box center [1358, 367] width 40 height 40
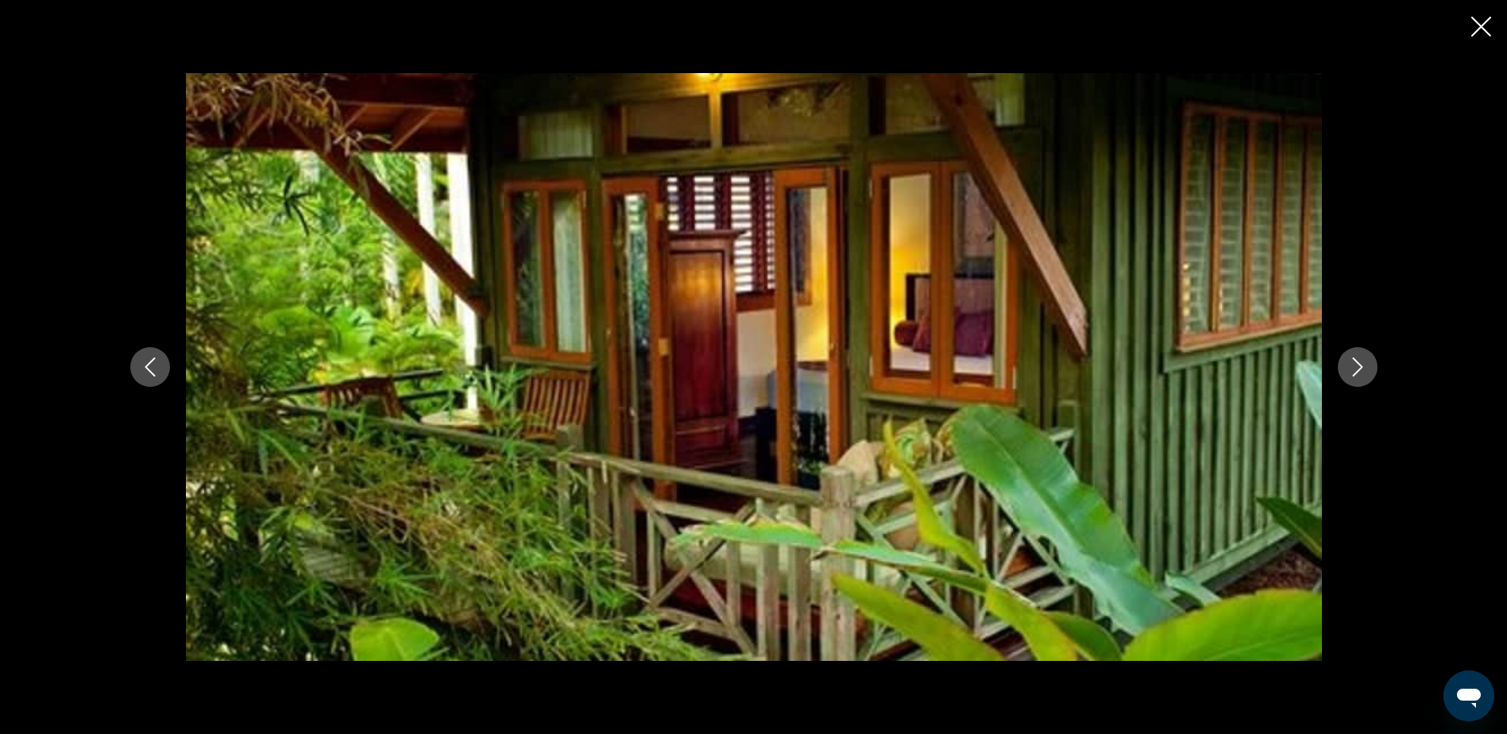
click at [1371, 372] on button "Next image" at bounding box center [1358, 367] width 40 height 40
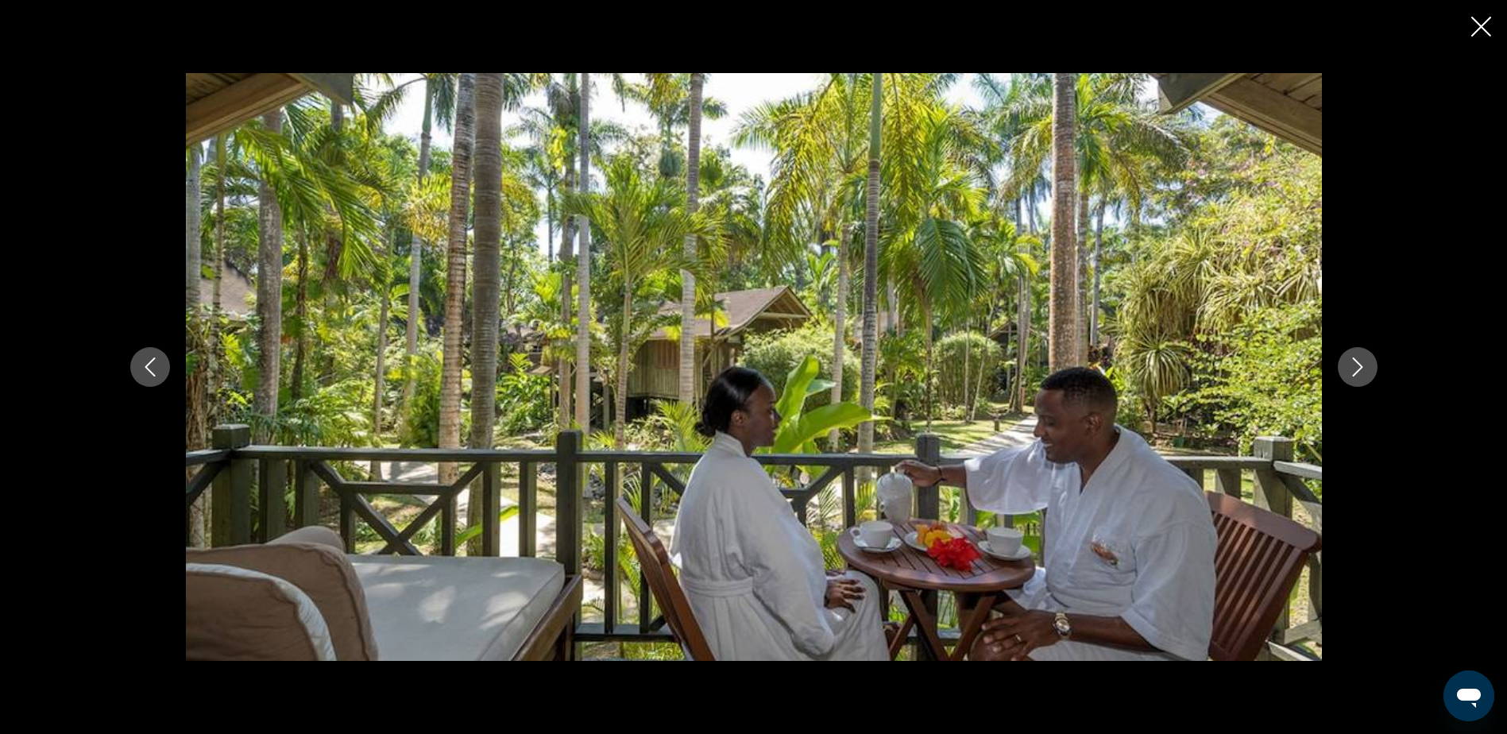
click at [1371, 372] on button "Next image" at bounding box center [1358, 367] width 40 height 40
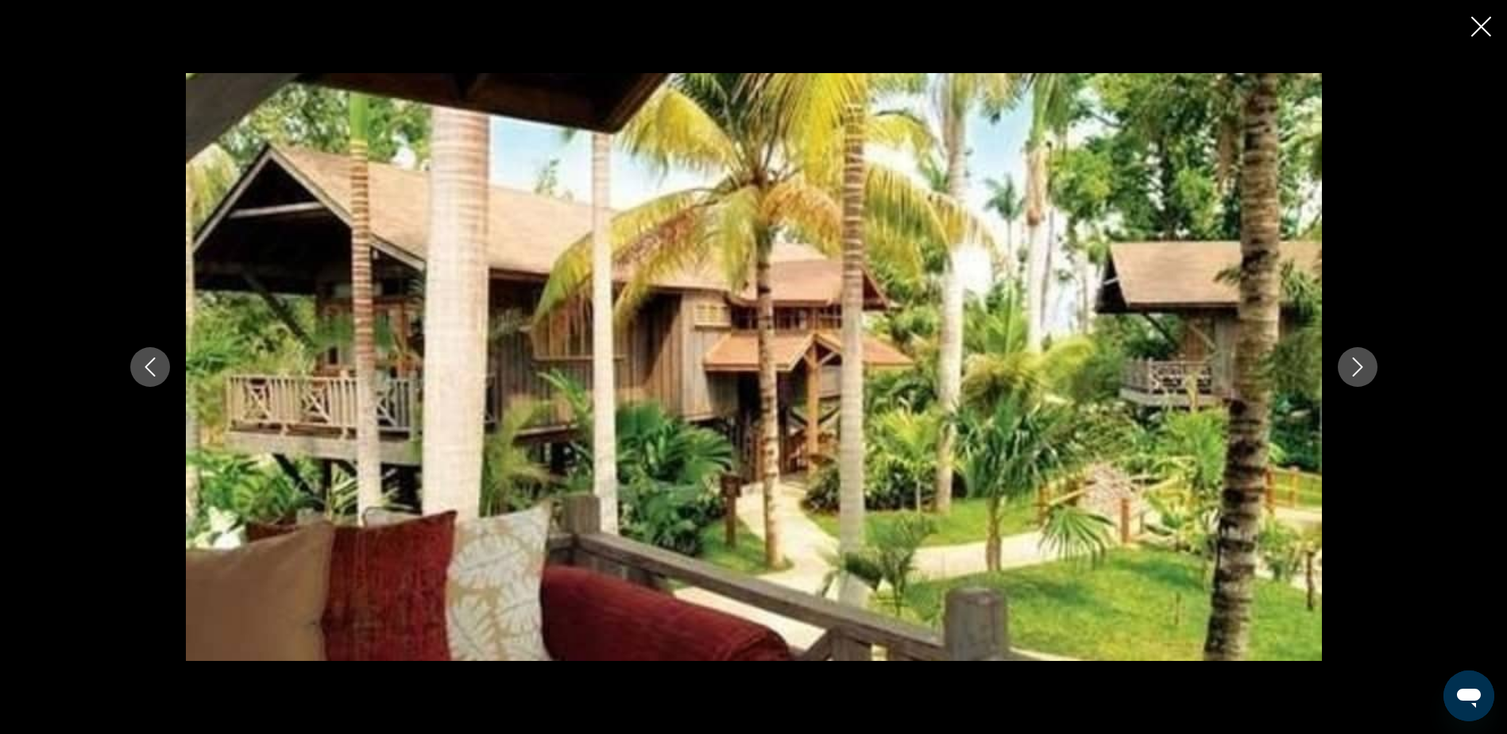
click at [1371, 372] on button "Next image" at bounding box center [1358, 367] width 40 height 40
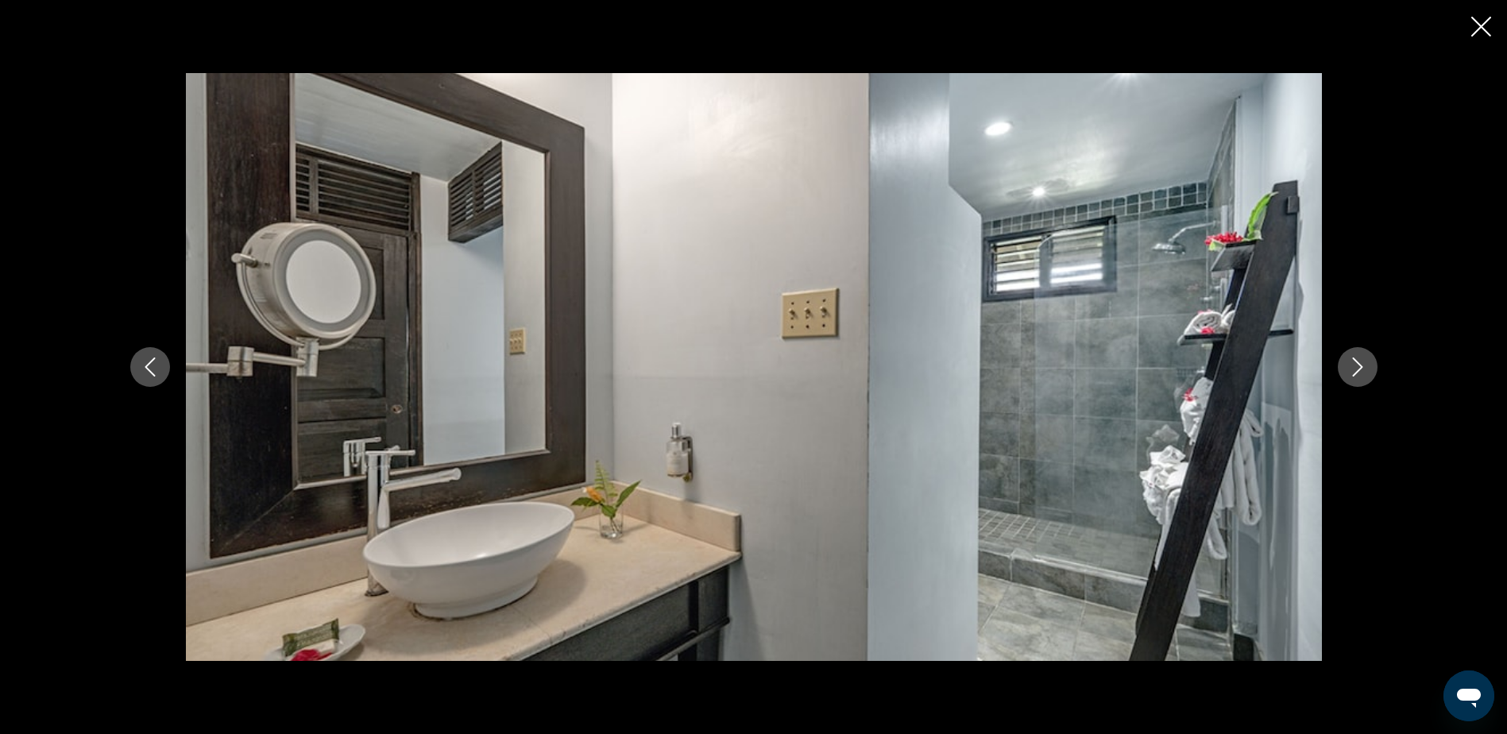
click at [1362, 371] on icon "Next image" at bounding box center [1357, 367] width 19 height 19
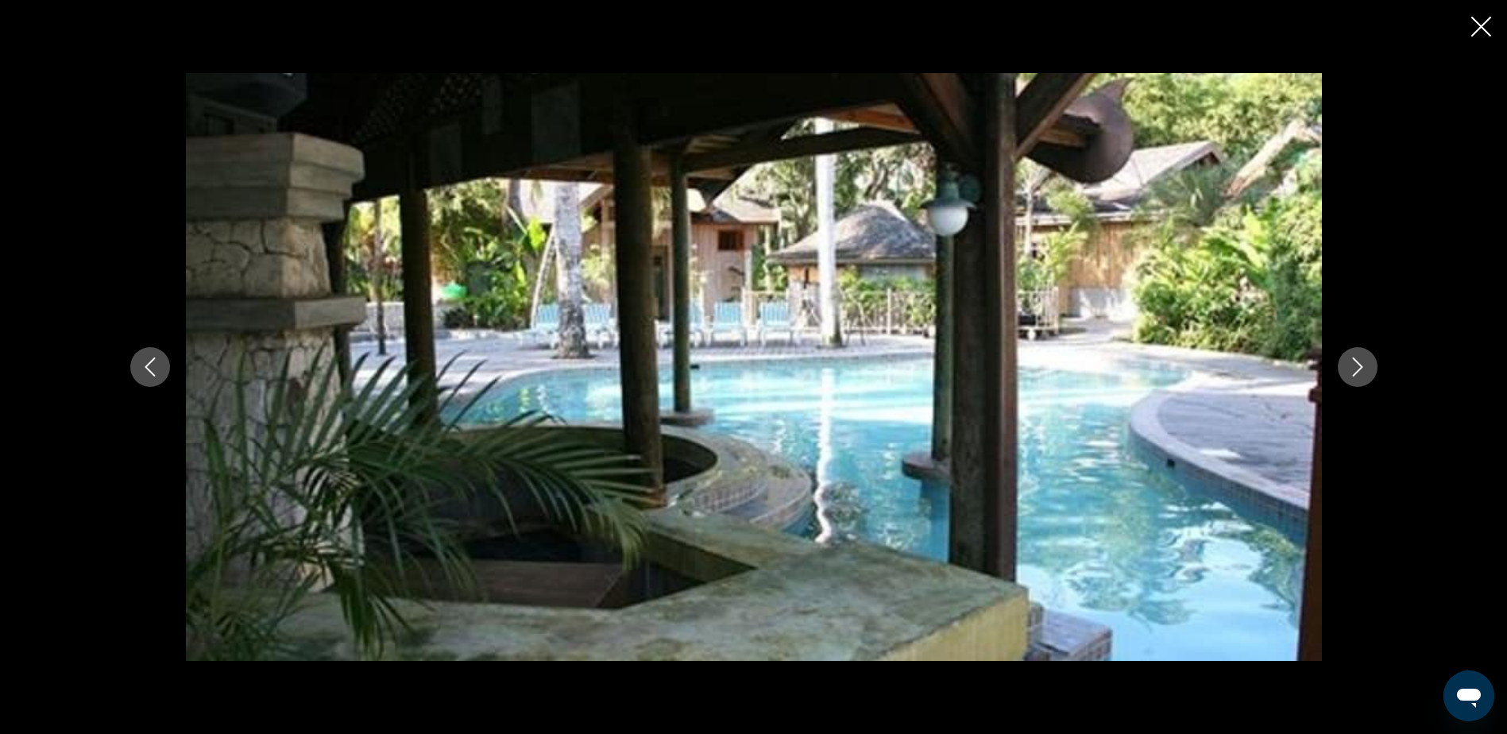
click at [1362, 371] on icon "Next image" at bounding box center [1357, 367] width 19 height 19
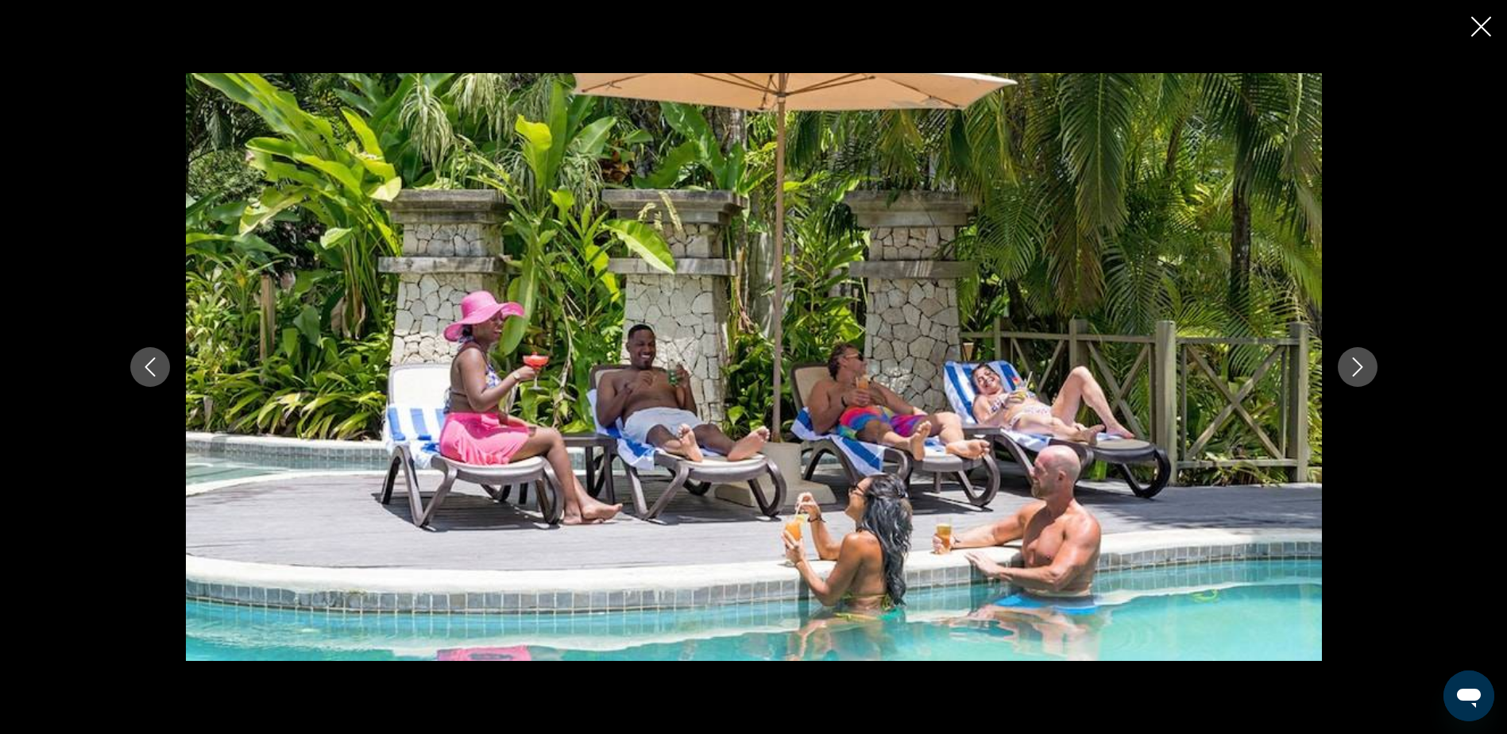
click at [1362, 371] on icon "Next image" at bounding box center [1357, 367] width 19 height 19
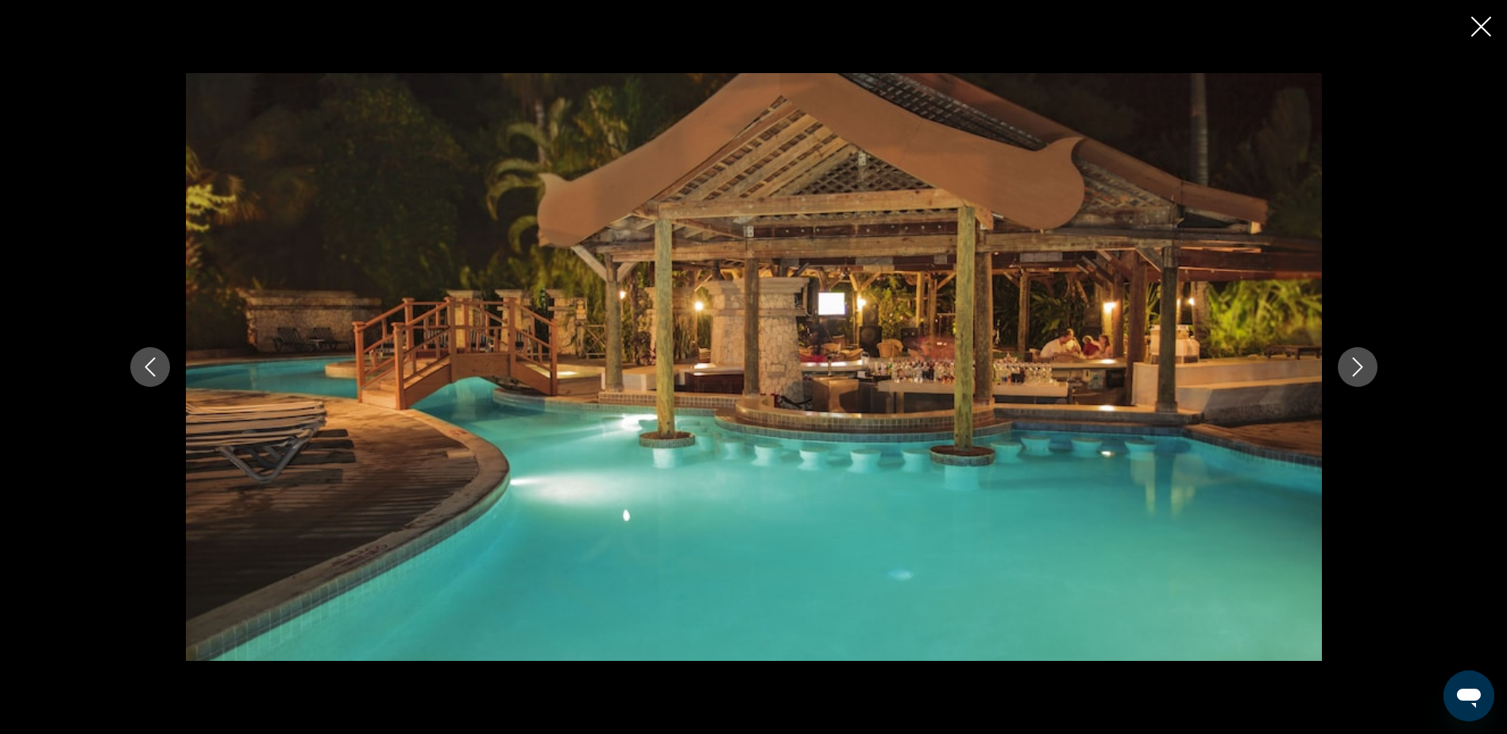
click at [1362, 371] on icon "Next image" at bounding box center [1357, 367] width 19 height 19
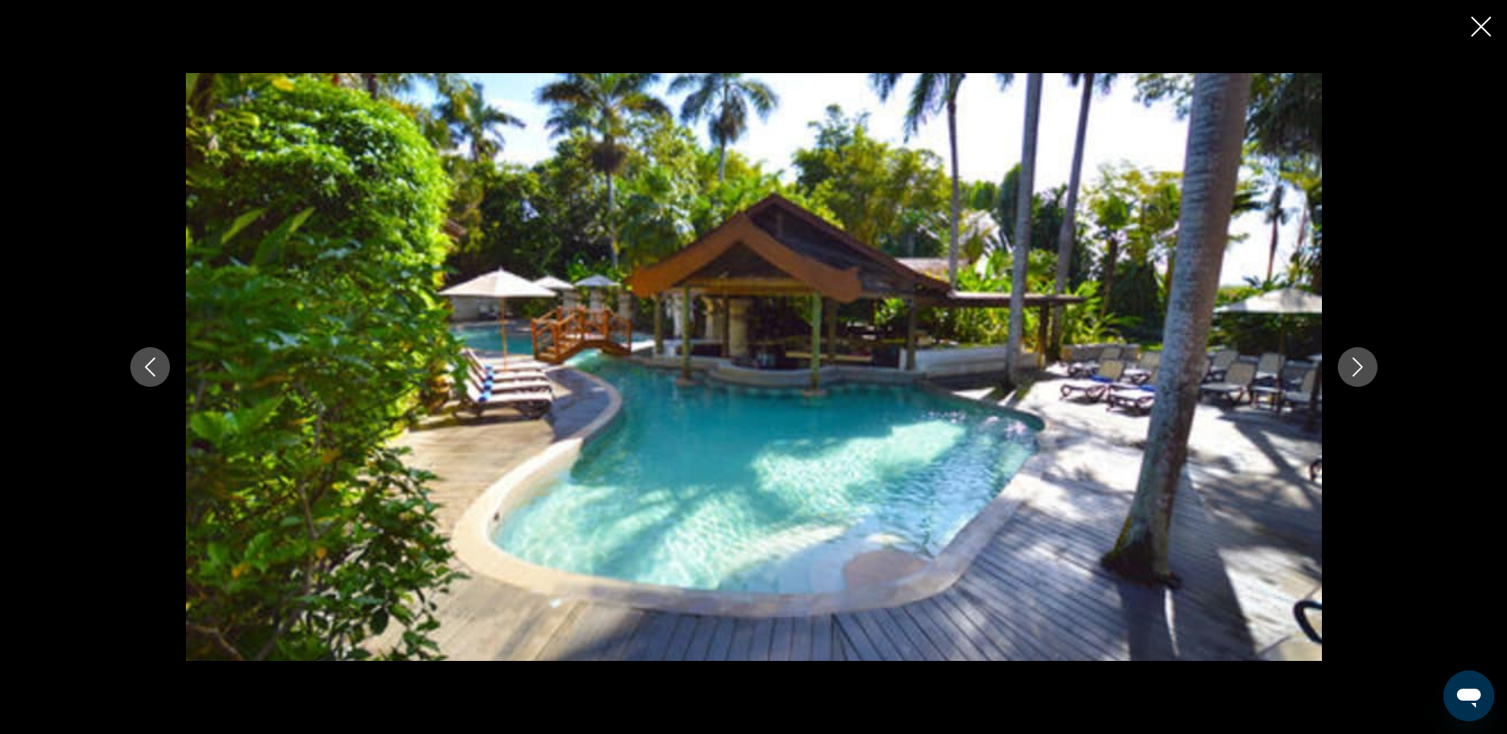
click at [1362, 371] on icon "Next image" at bounding box center [1357, 367] width 19 height 19
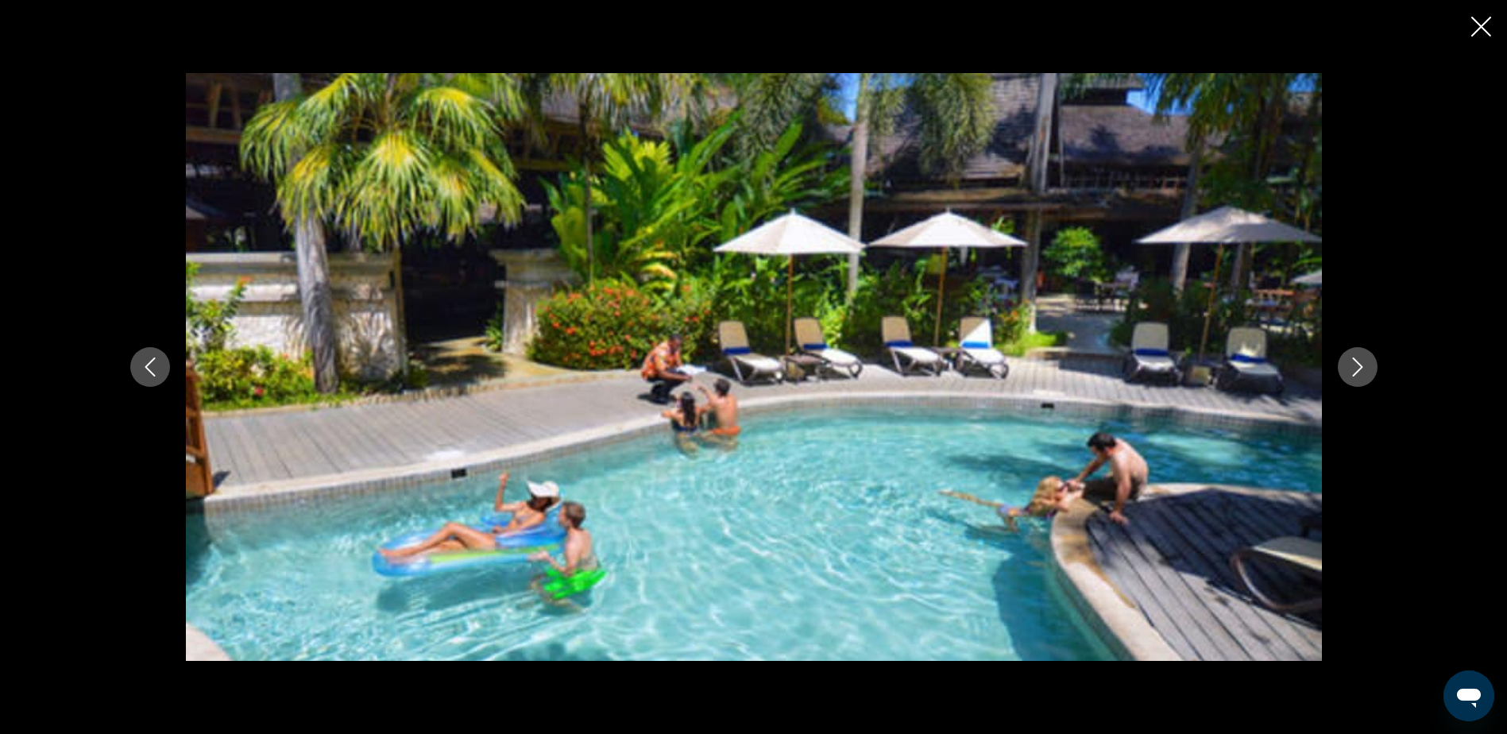
click at [1362, 371] on icon "Next image" at bounding box center [1357, 367] width 19 height 19
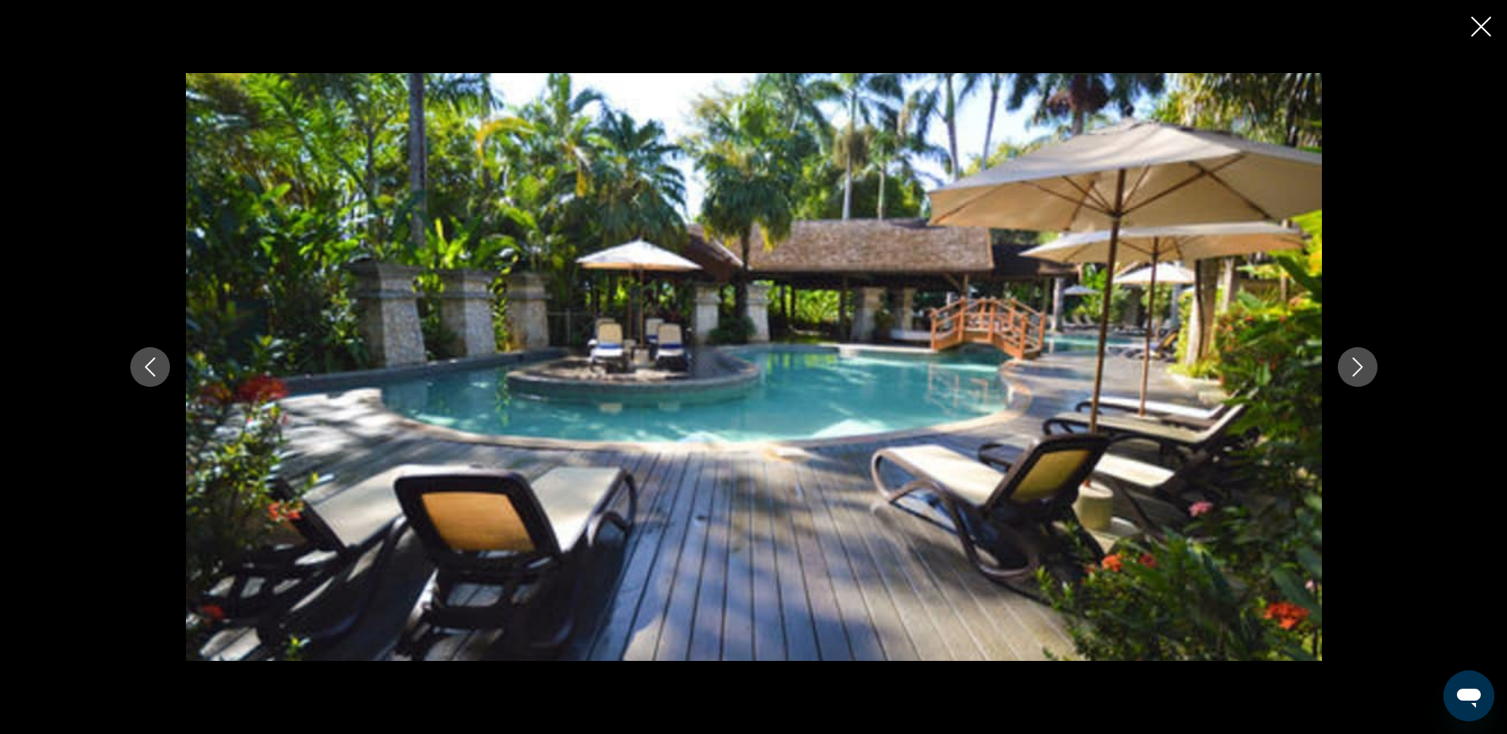
click at [1362, 371] on icon "Next image" at bounding box center [1357, 367] width 19 height 19
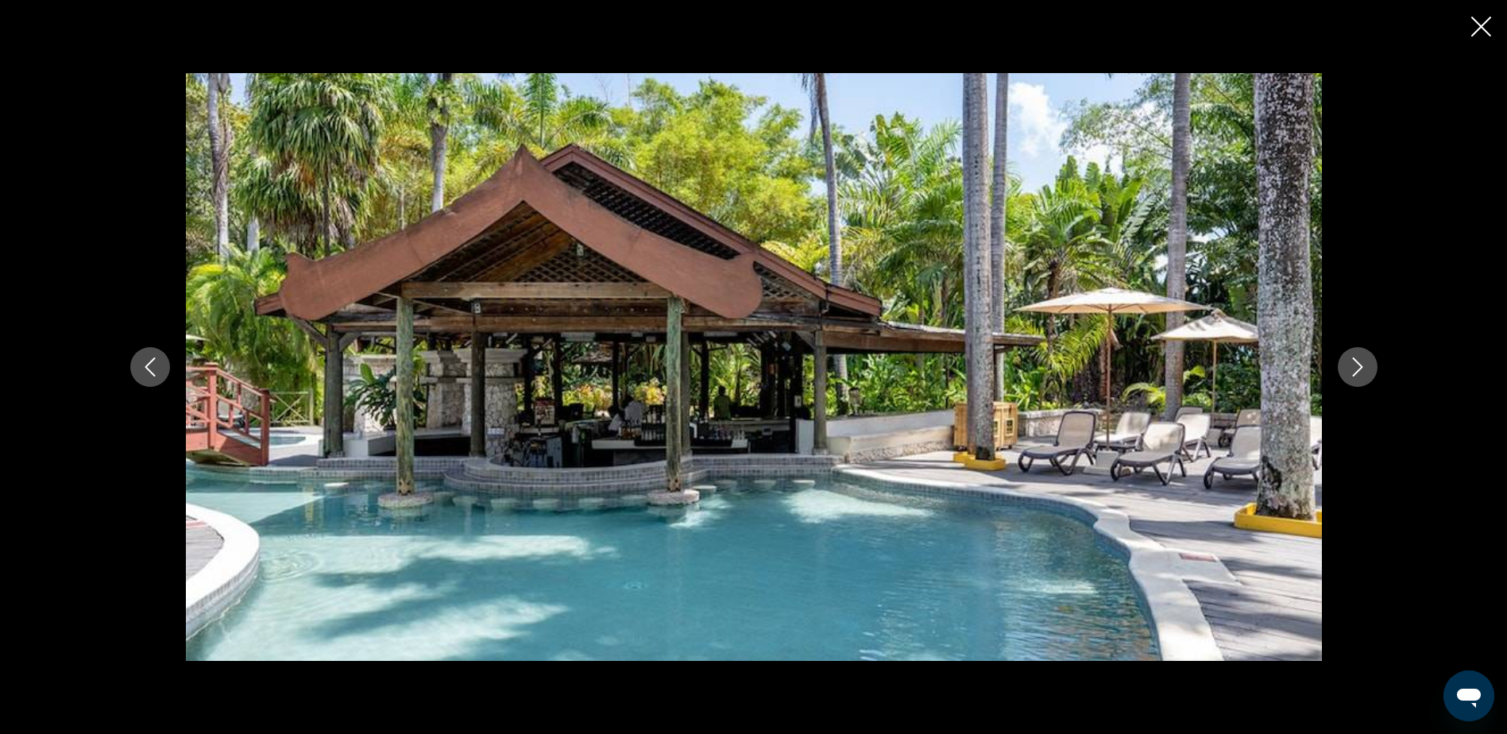
click at [1362, 371] on icon "Next image" at bounding box center [1357, 367] width 19 height 19
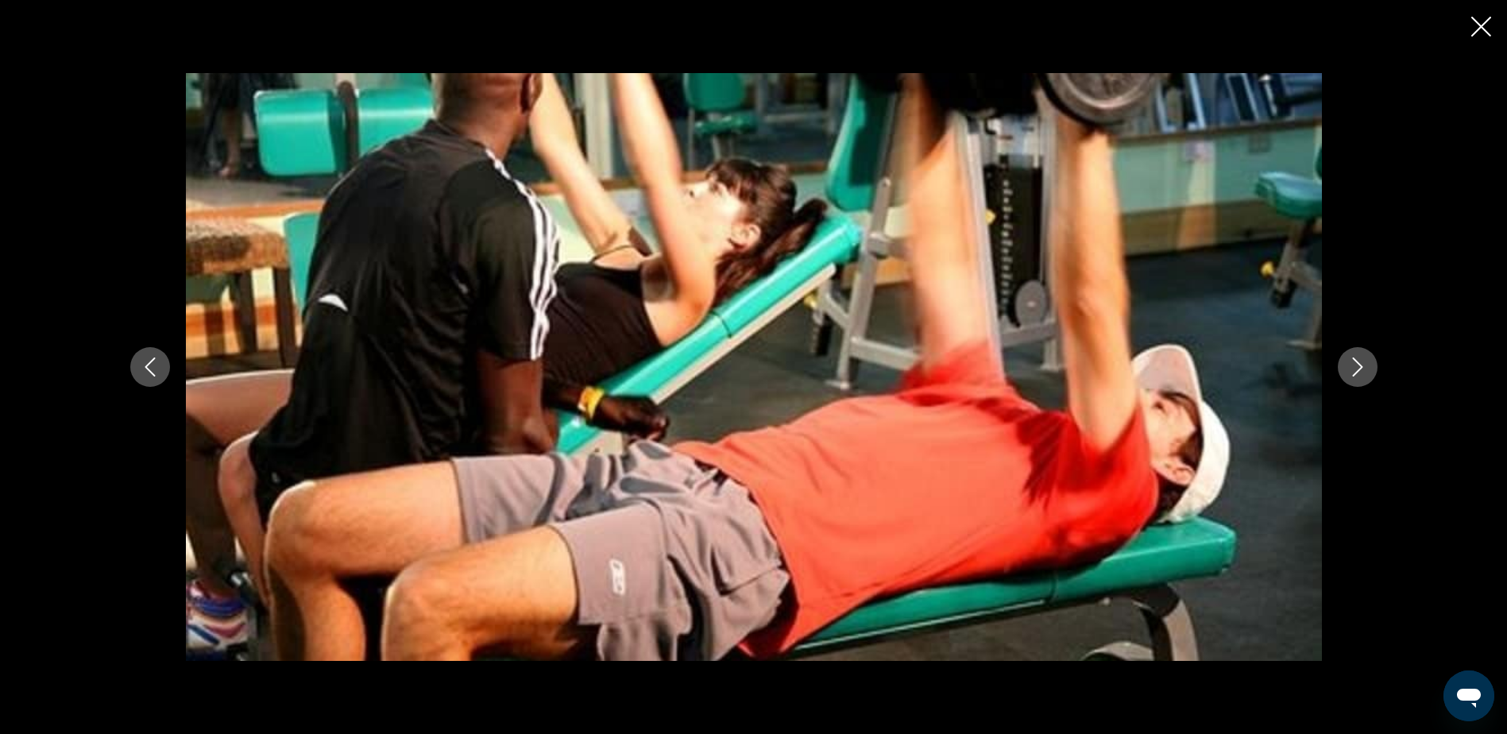
click at [1362, 371] on icon "Next image" at bounding box center [1357, 367] width 19 height 19
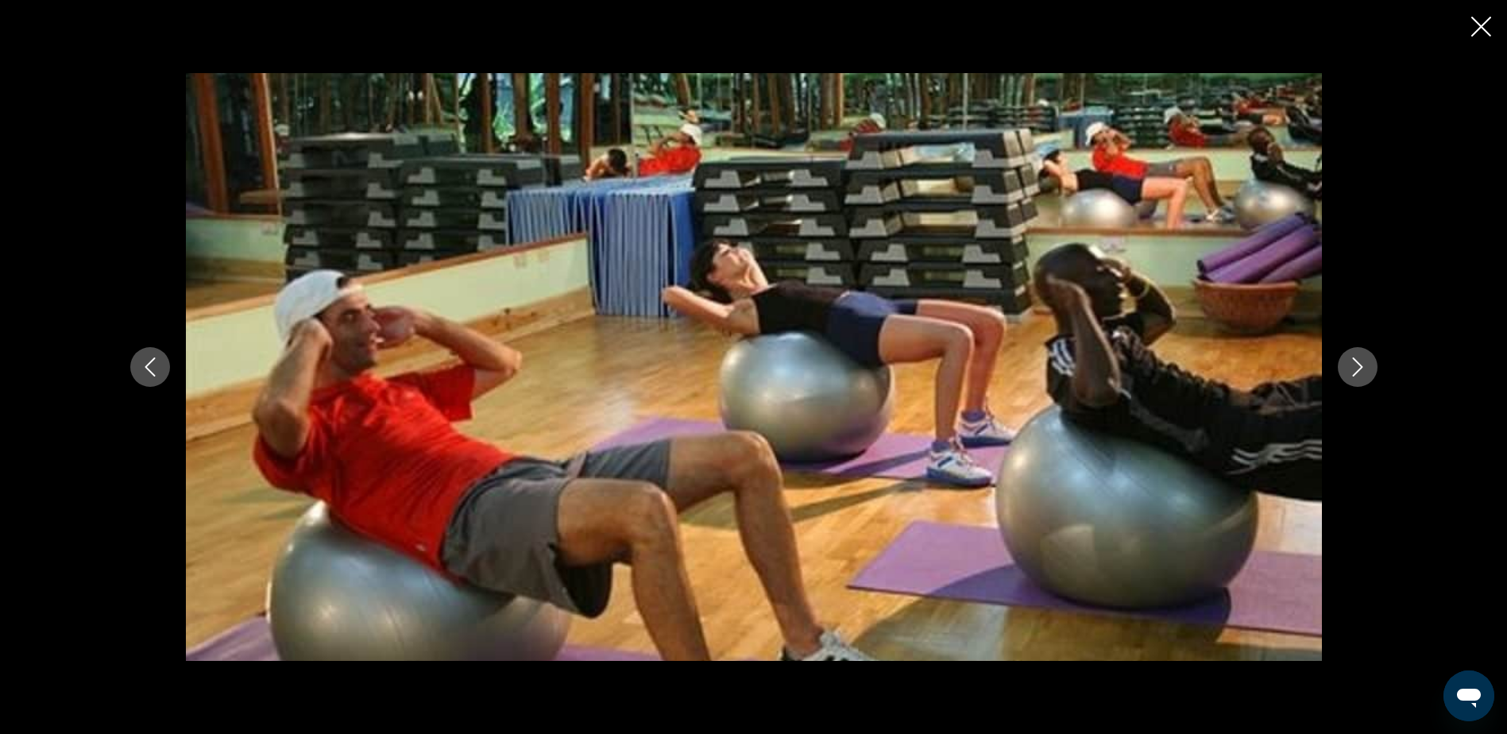
click at [1362, 371] on icon "Next image" at bounding box center [1357, 367] width 19 height 19
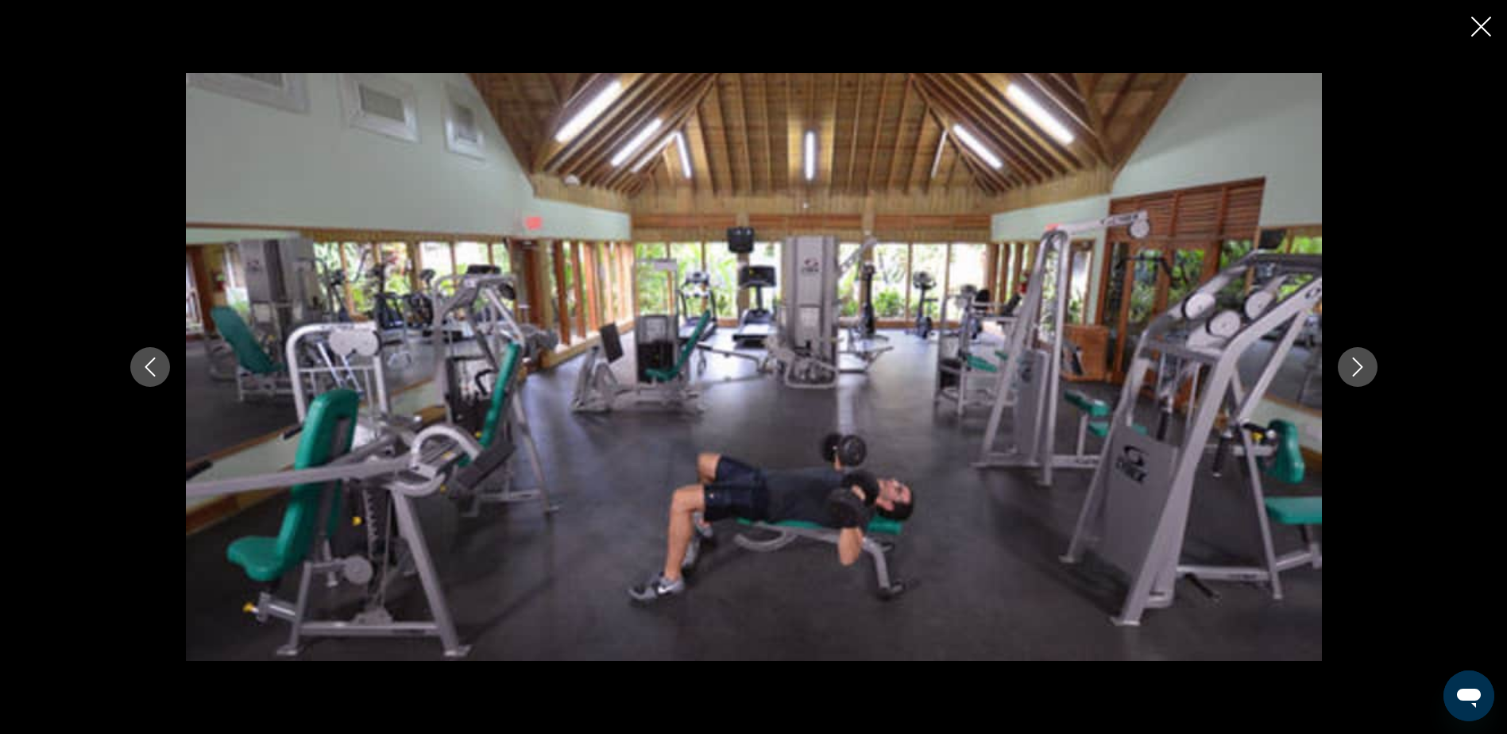
click at [1362, 371] on icon "Next image" at bounding box center [1357, 367] width 19 height 19
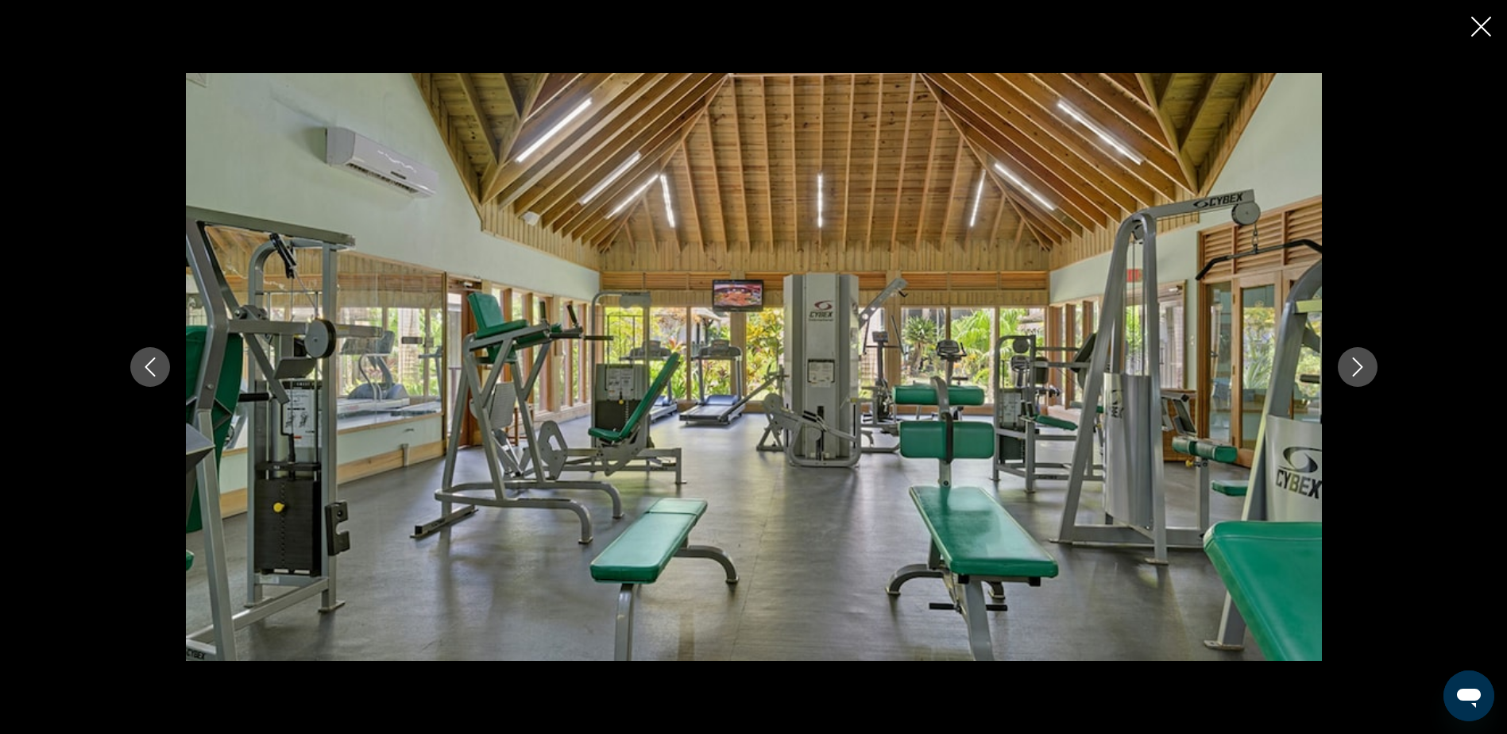
click at [1362, 371] on icon "Next image" at bounding box center [1357, 367] width 19 height 19
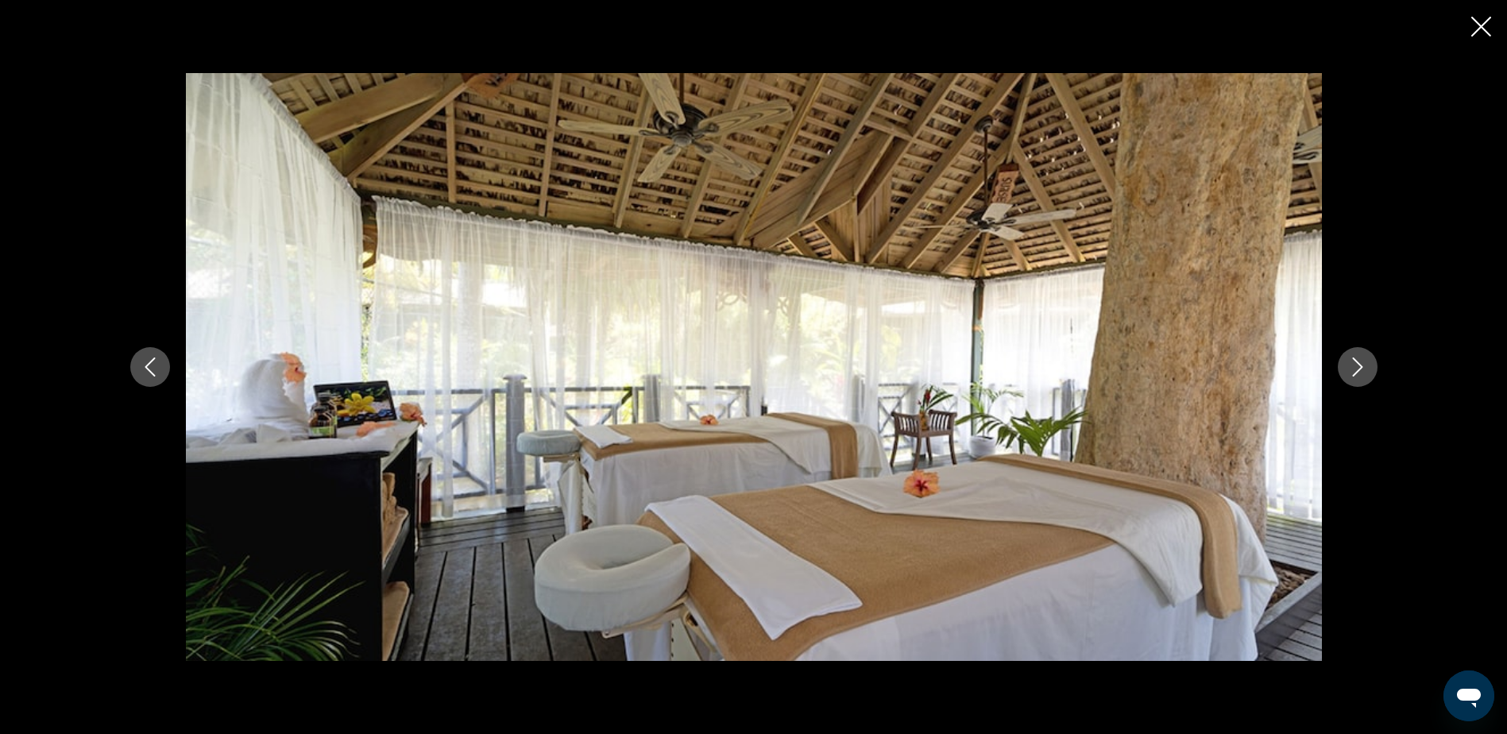
click at [1362, 371] on icon "Next image" at bounding box center [1357, 367] width 19 height 19
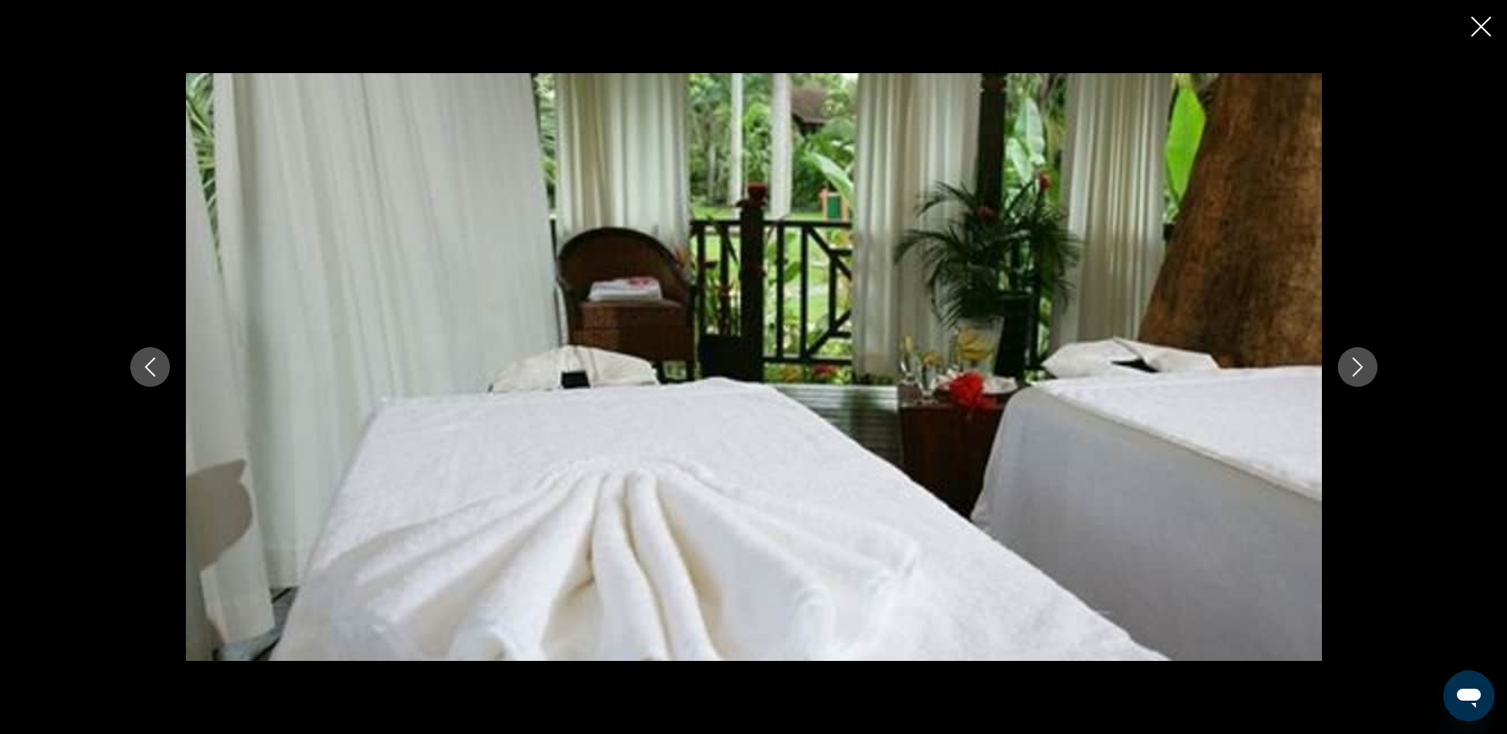
click at [1362, 371] on icon "Next image" at bounding box center [1357, 367] width 19 height 19
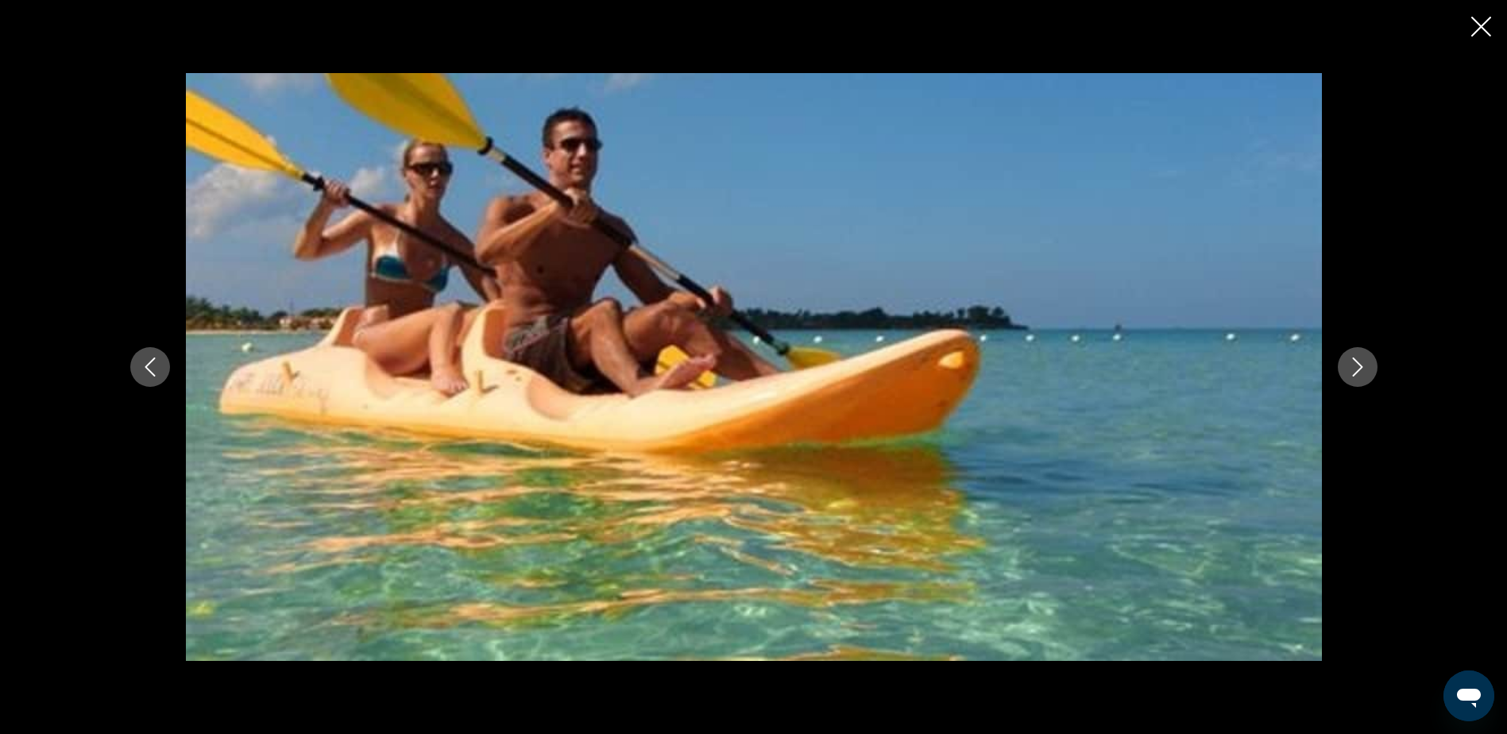
click at [1362, 371] on icon "Next image" at bounding box center [1357, 367] width 19 height 19
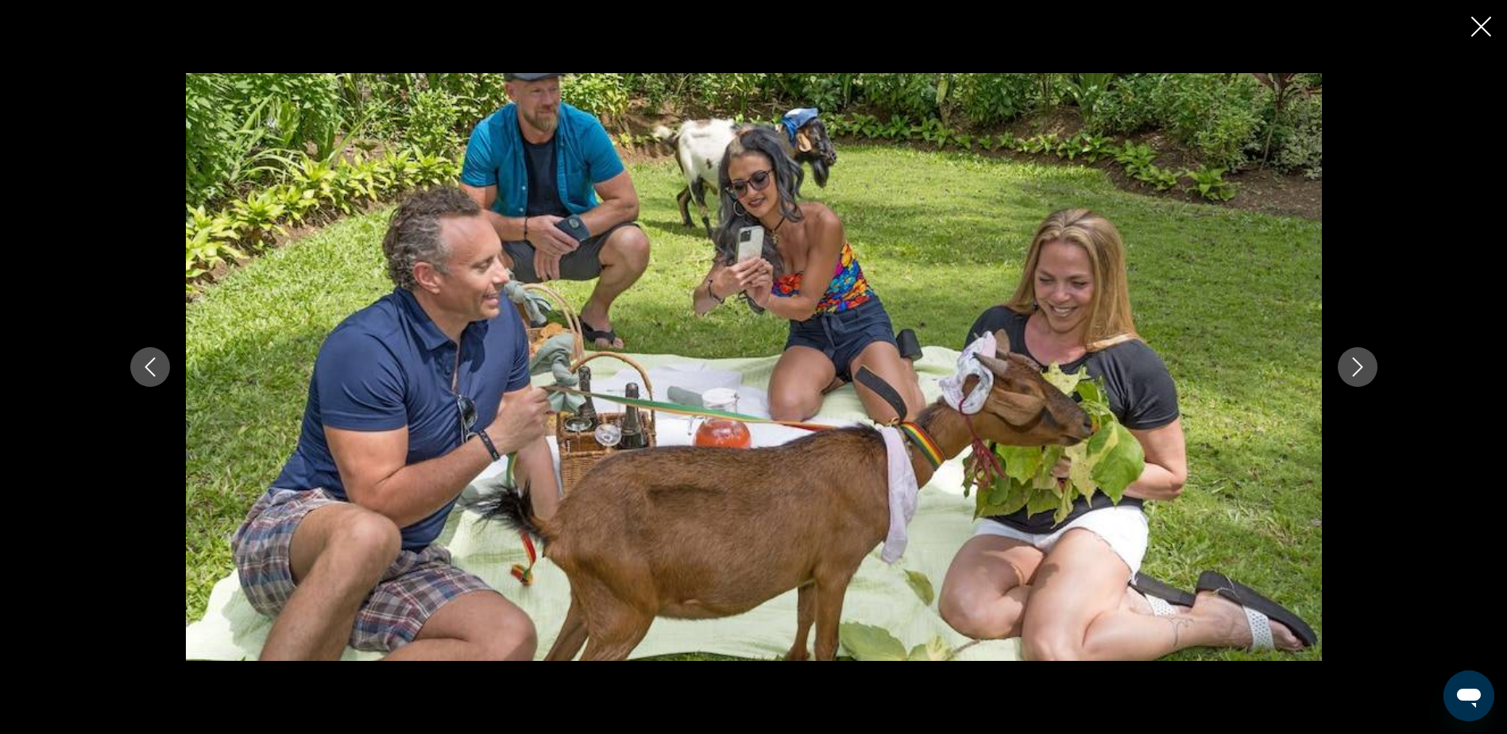
click at [1362, 371] on icon "Next image" at bounding box center [1357, 367] width 19 height 19
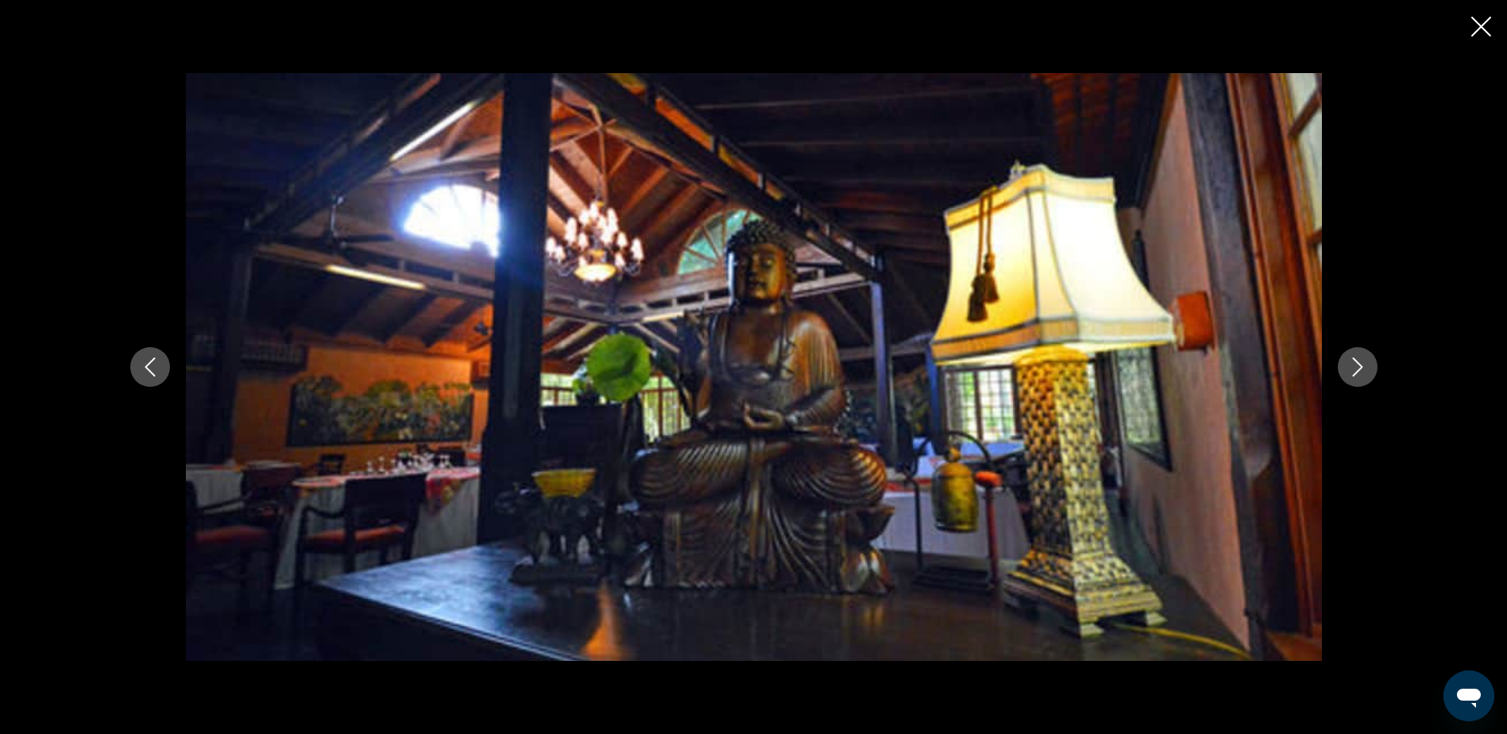
click at [1362, 371] on icon "Next image" at bounding box center [1357, 367] width 19 height 19
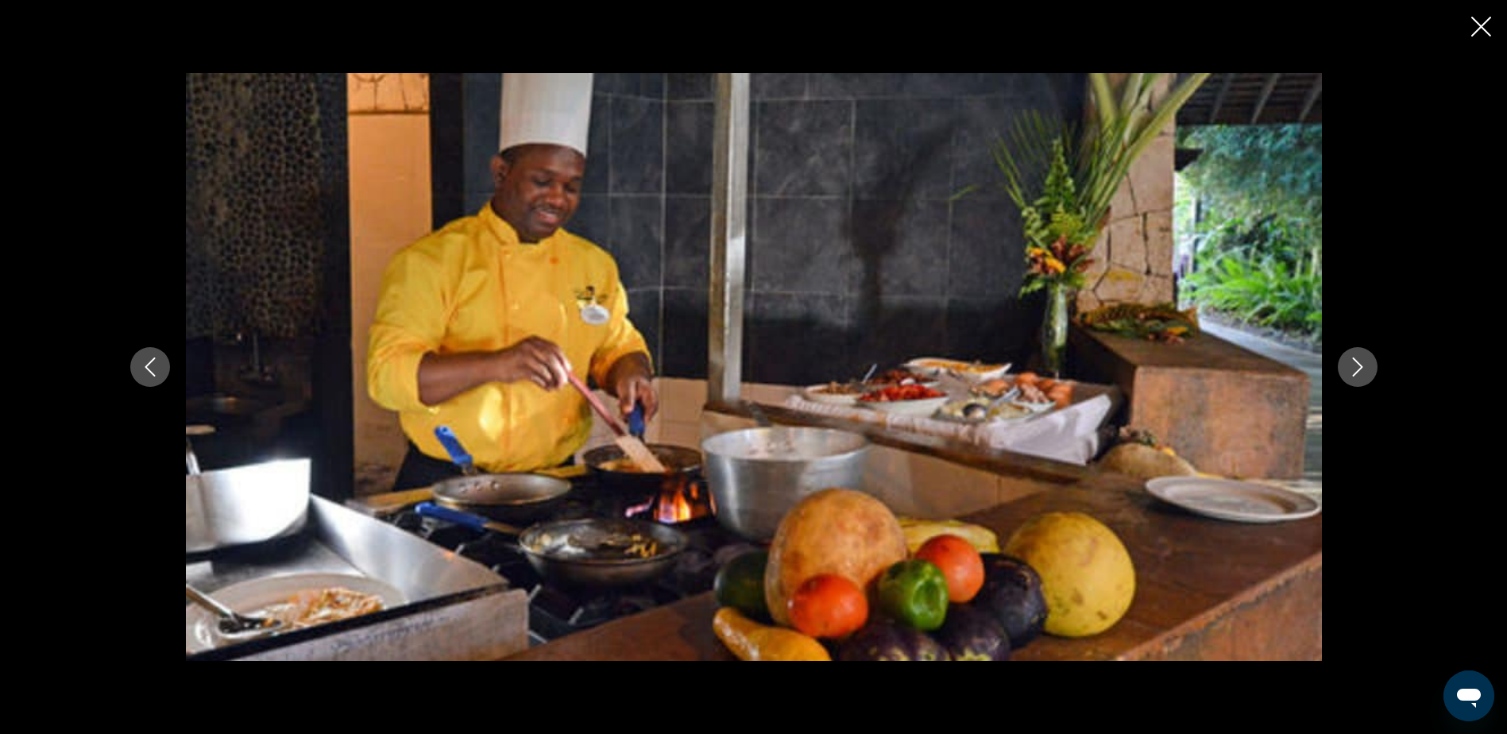
click at [1362, 371] on icon "Next image" at bounding box center [1357, 367] width 19 height 19
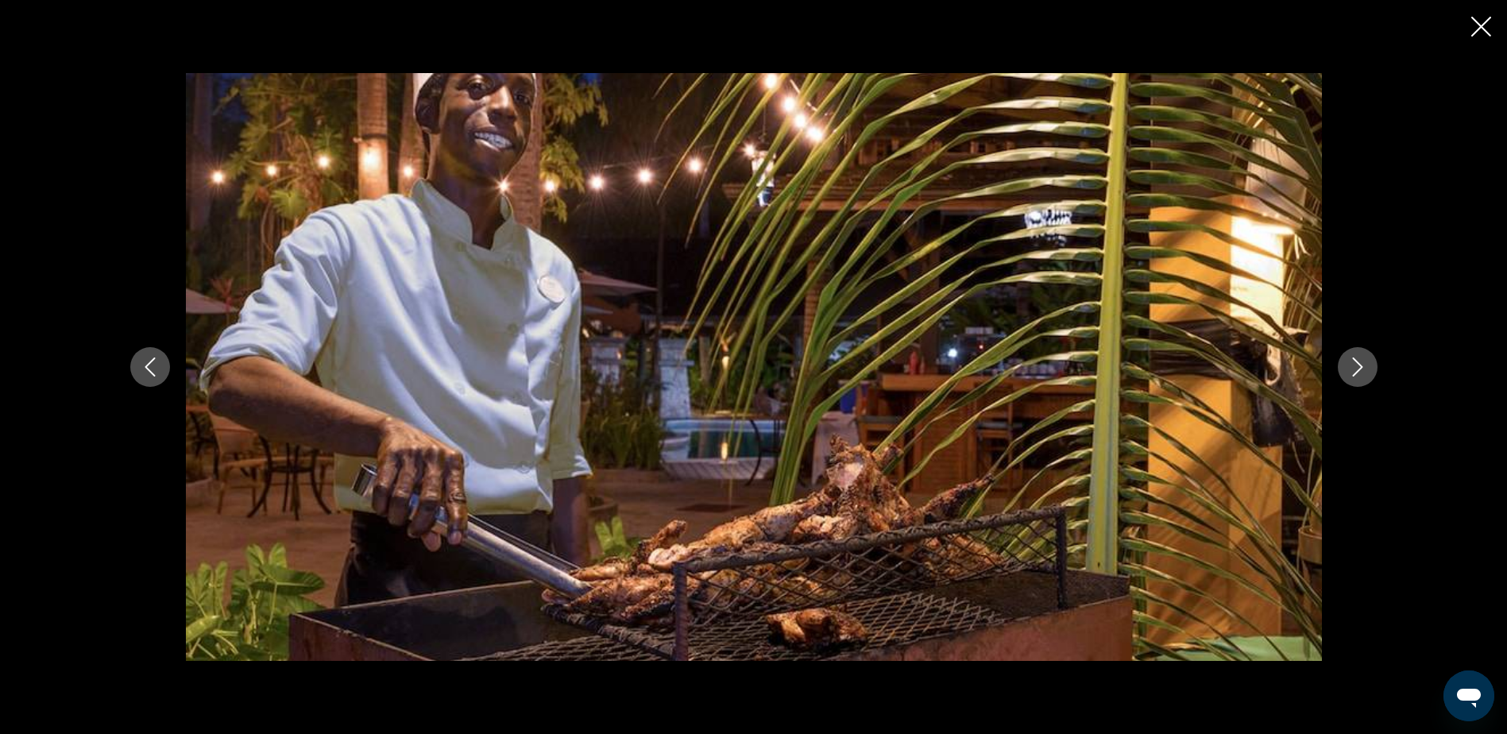
click at [1362, 371] on icon "Next image" at bounding box center [1357, 367] width 19 height 19
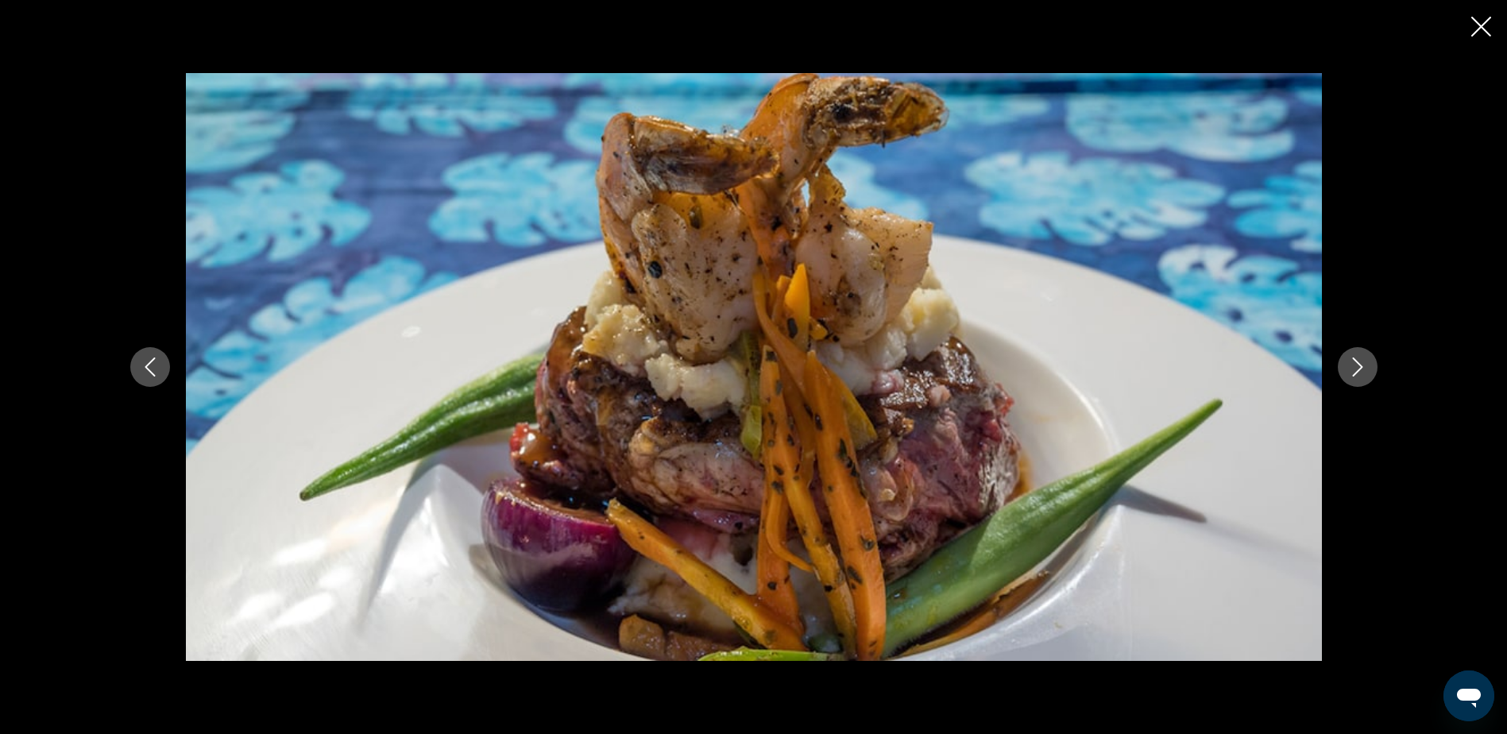
click at [1362, 371] on icon "Next image" at bounding box center [1357, 367] width 19 height 19
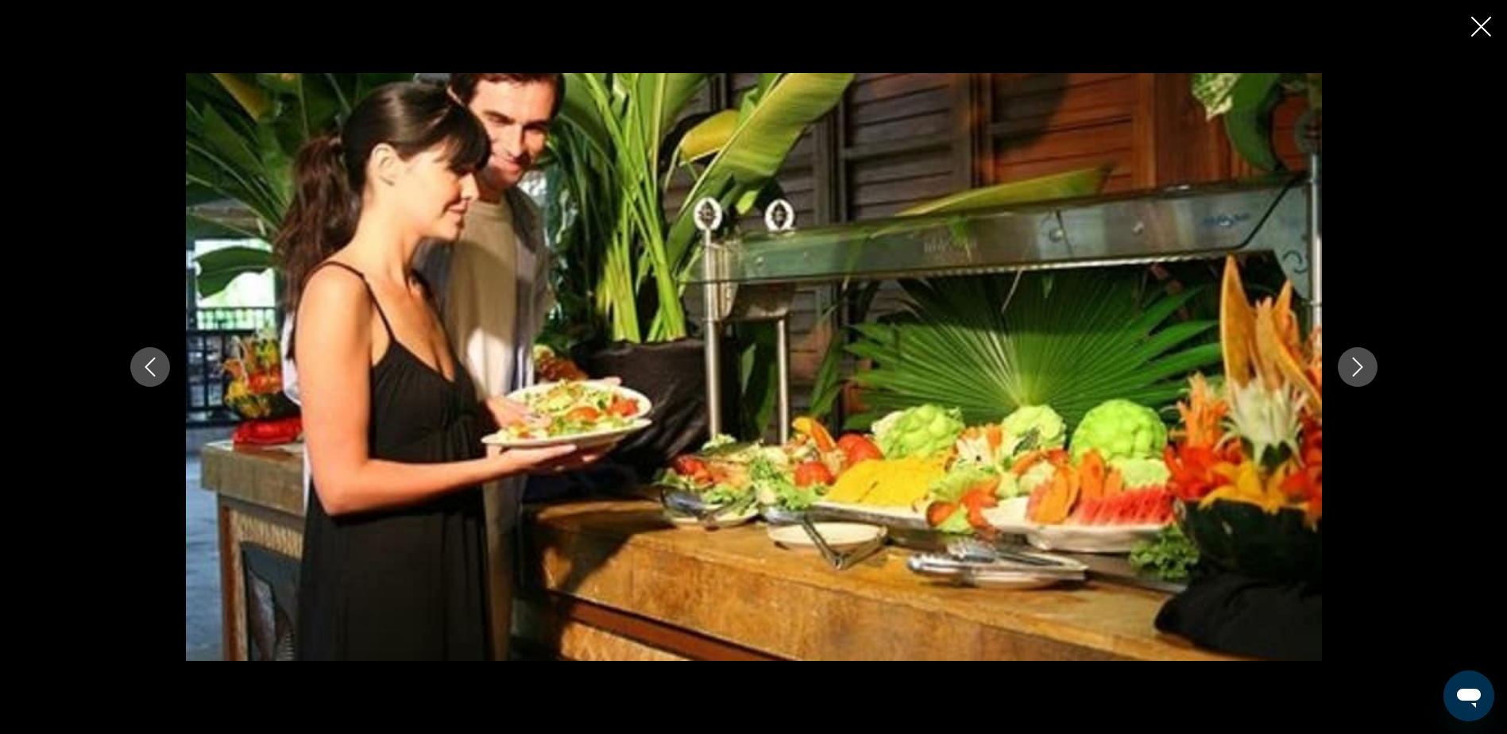
click at [1362, 371] on icon "Next image" at bounding box center [1357, 367] width 19 height 19
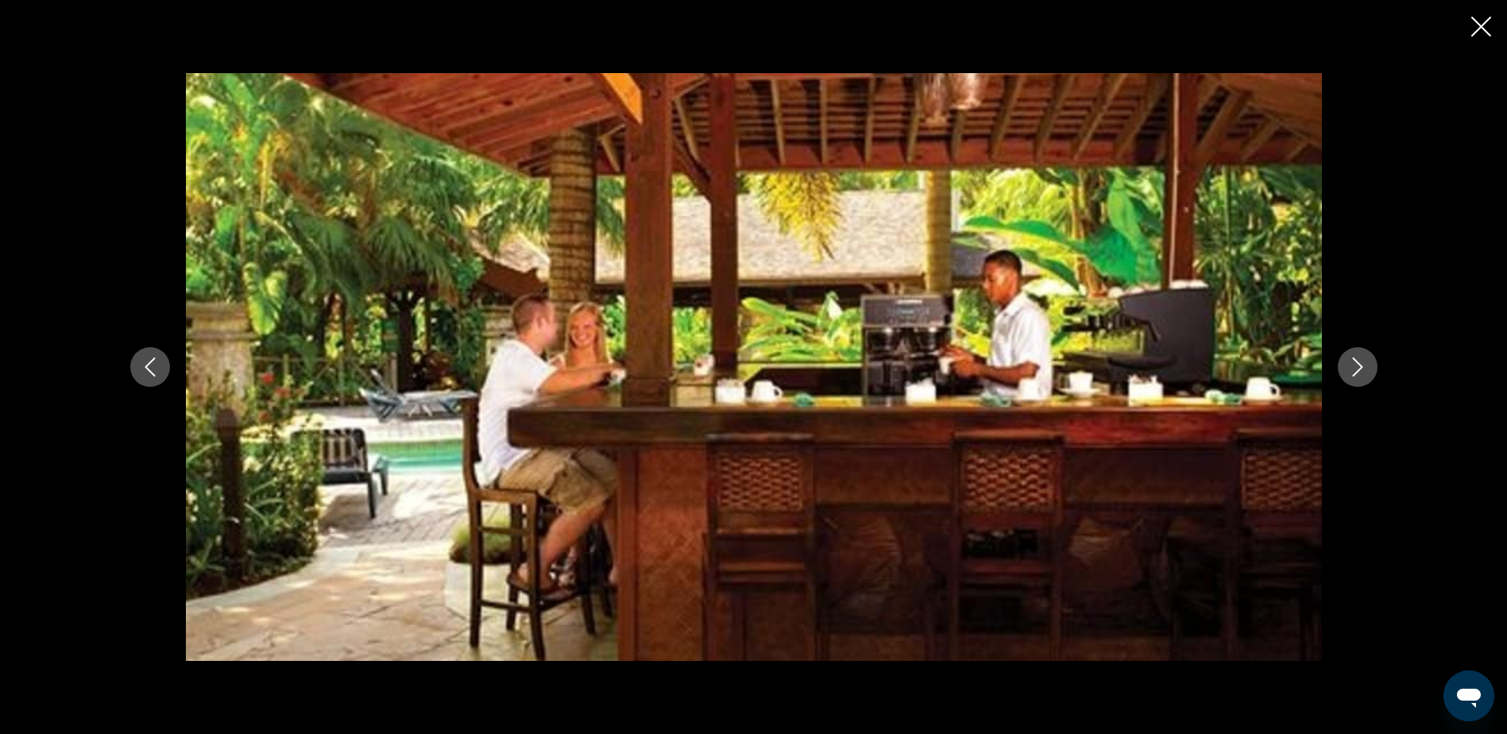
click at [1359, 373] on icon "Next image" at bounding box center [1357, 367] width 19 height 19
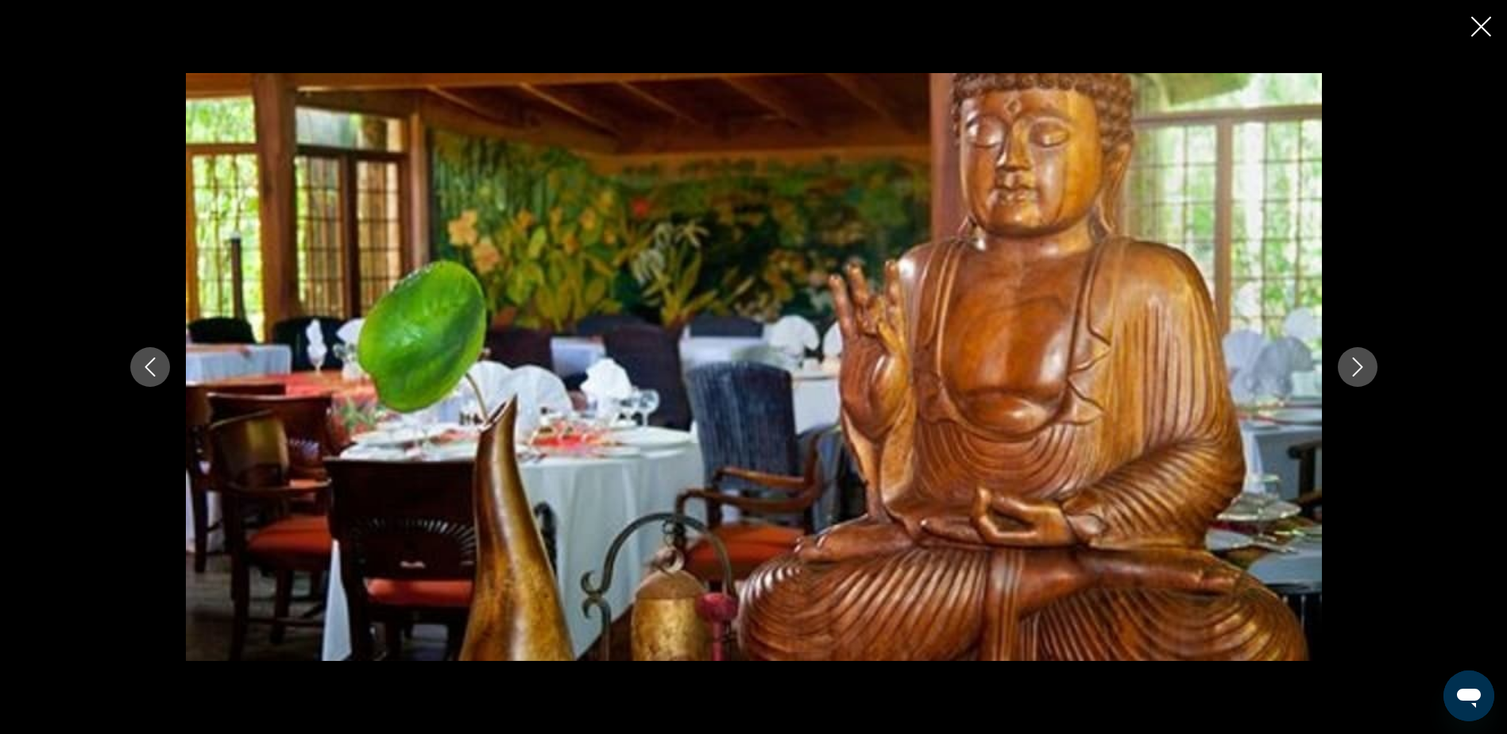
click at [1349, 374] on icon "Next image" at bounding box center [1357, 367] width 19 height 19
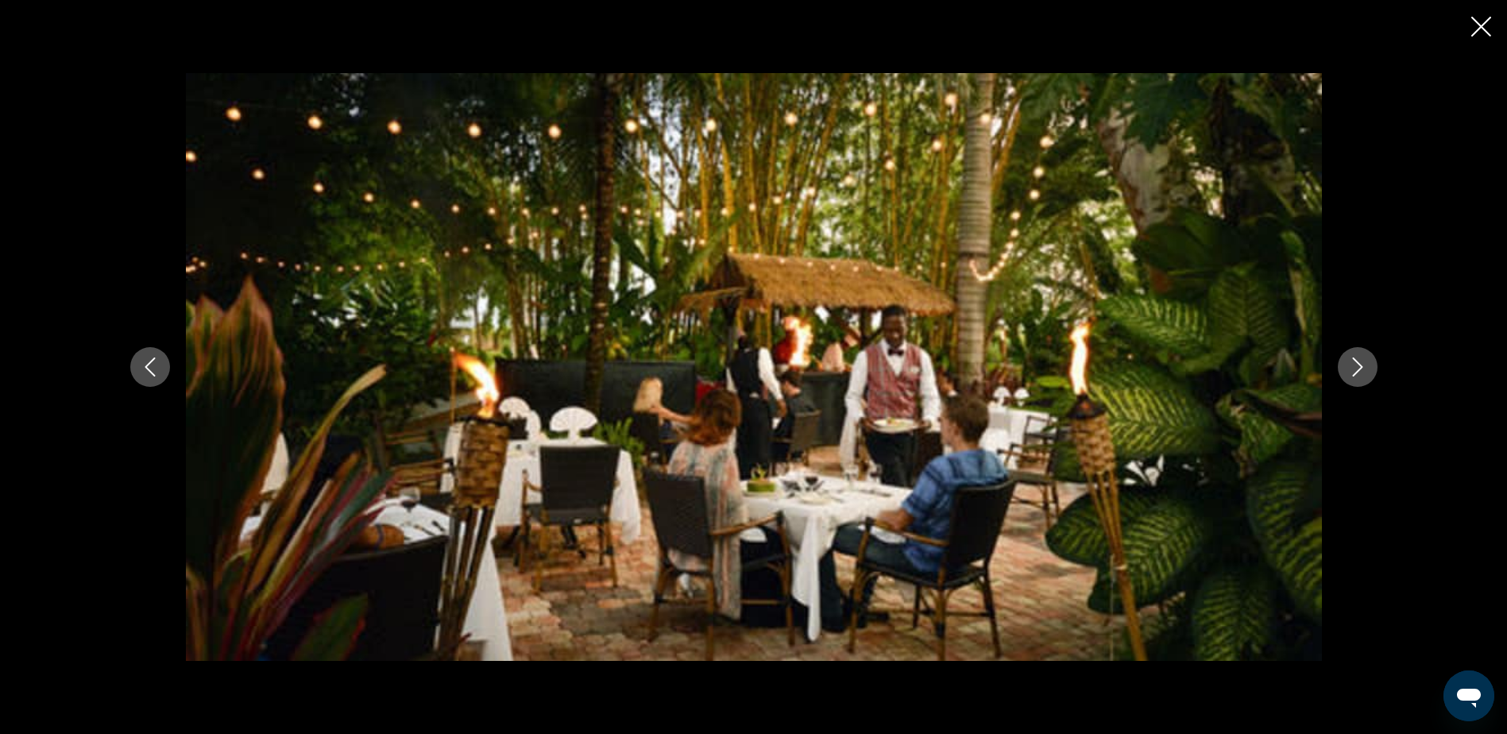
click at [1348, 377] on button "Next image" at bounding box center [1358, 367] width 40 height 40
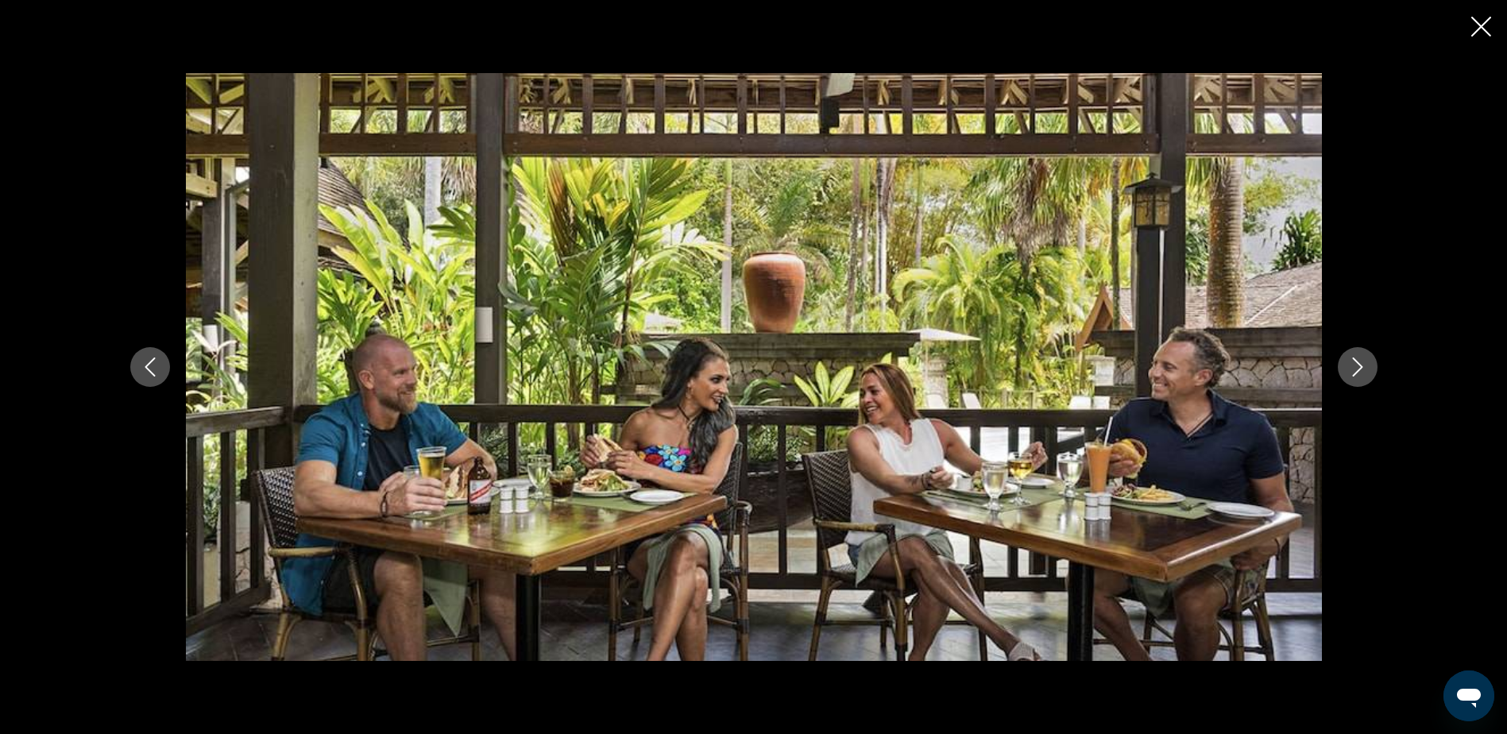
click at [1348, 377] on button "Next image" at bounding box center [1358, 367] width 40 height 40
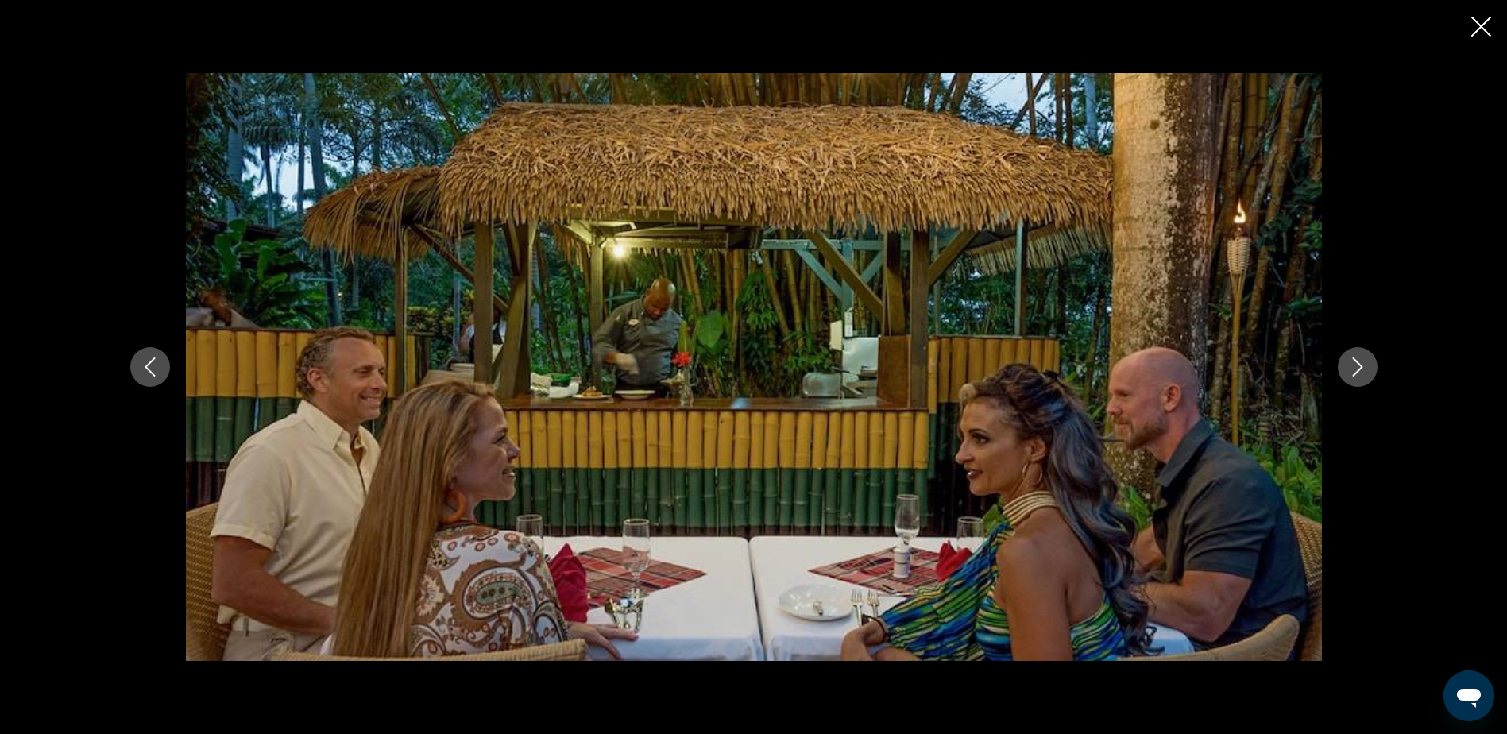
click at [1348, 377] on button "Next image" at bounding box center [1358, 367] width 40 height 40
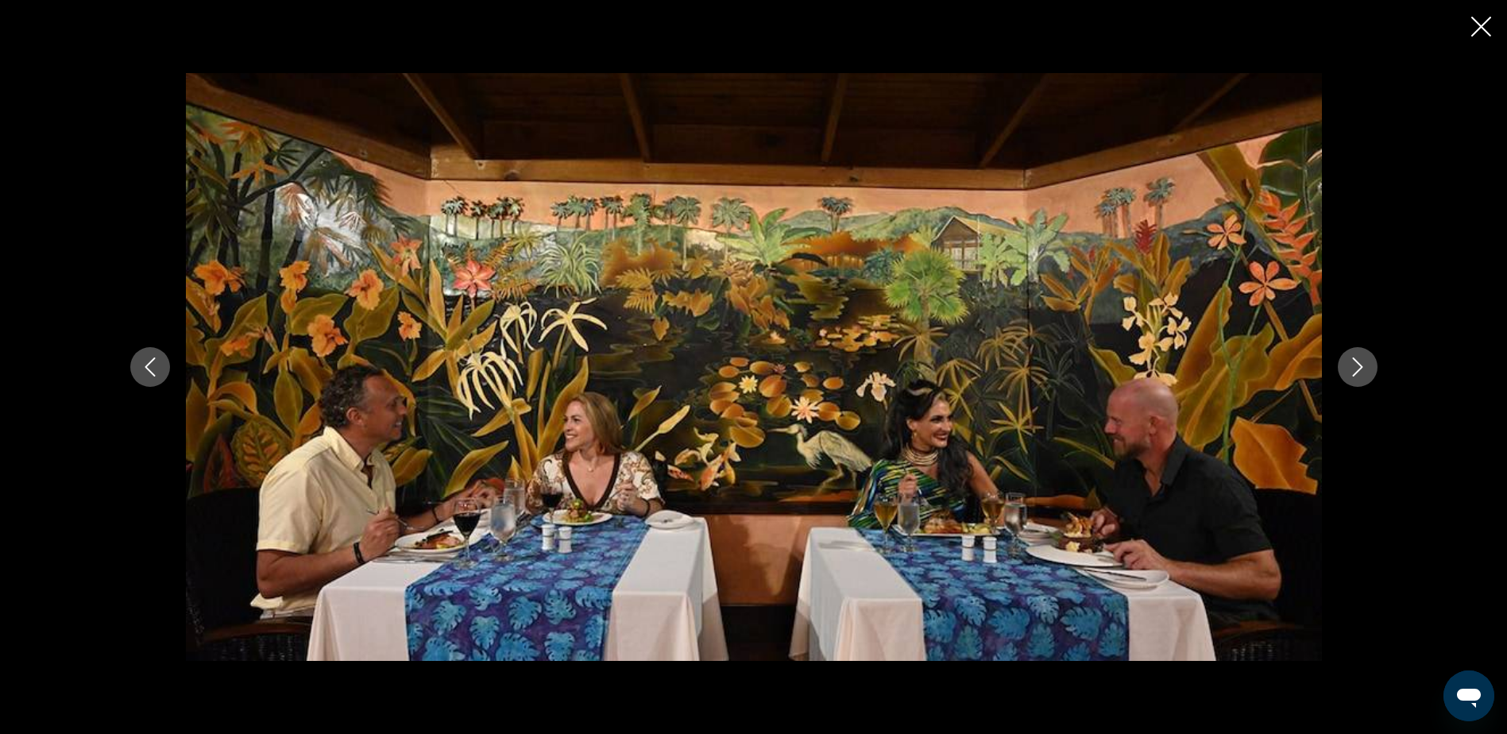
click at [1483, 29] on icon "Close slideshow" at bounding box center [1482, 27] width 20 height 20
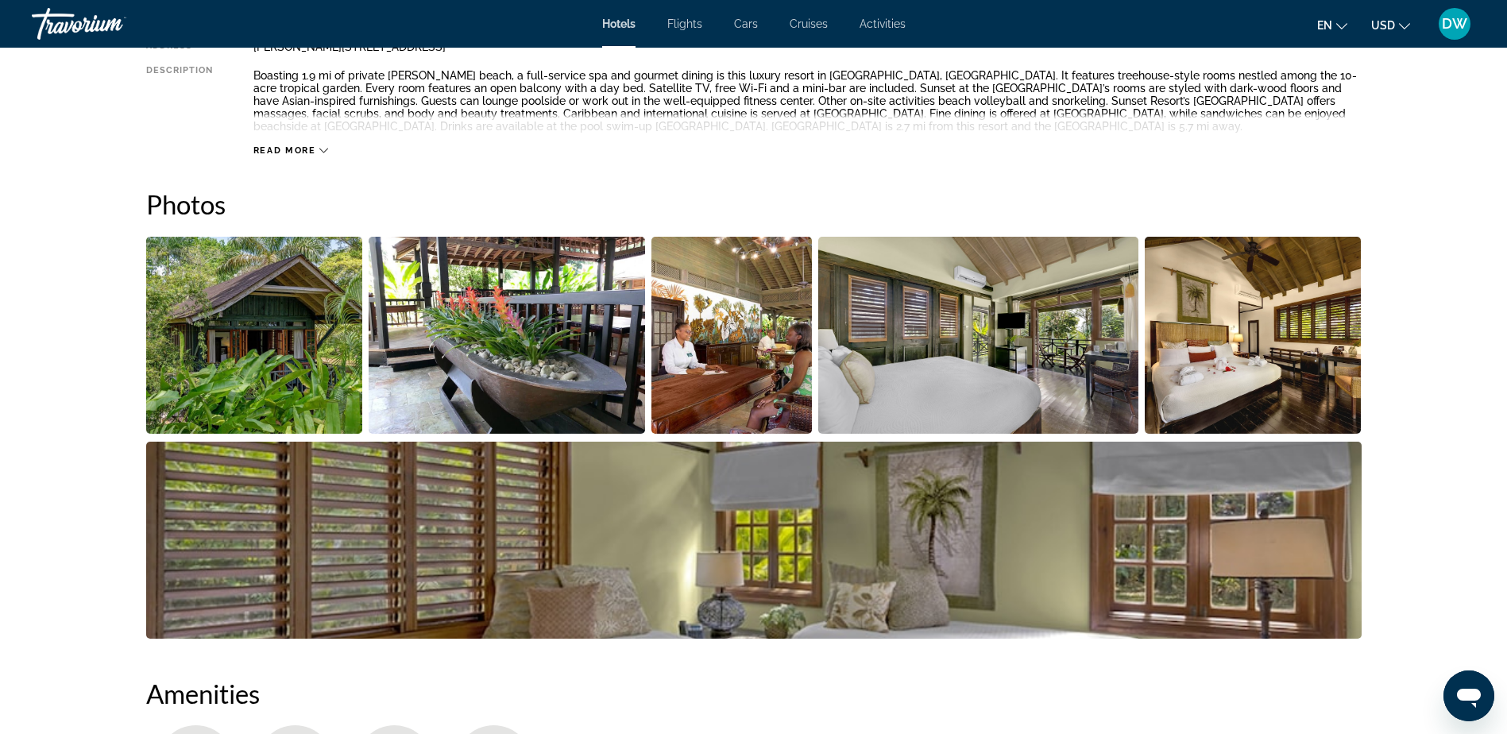
click at [1228, 338] on img "Open full-screen image slider" at bounding box center [1253, 335] width 217 height 197
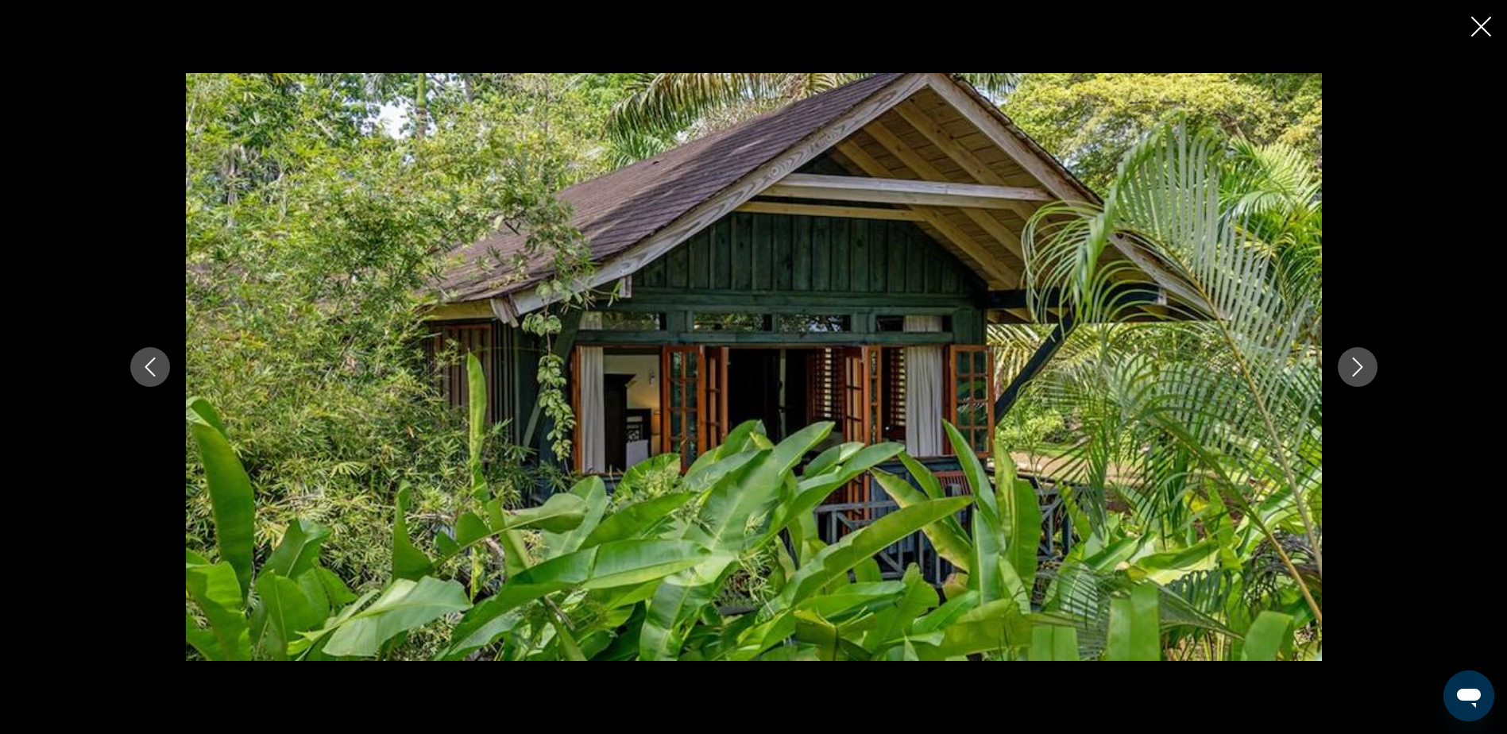
click at [1376, 371] on button "Next image" at bounding box center [1358, 367] width 40 height 40
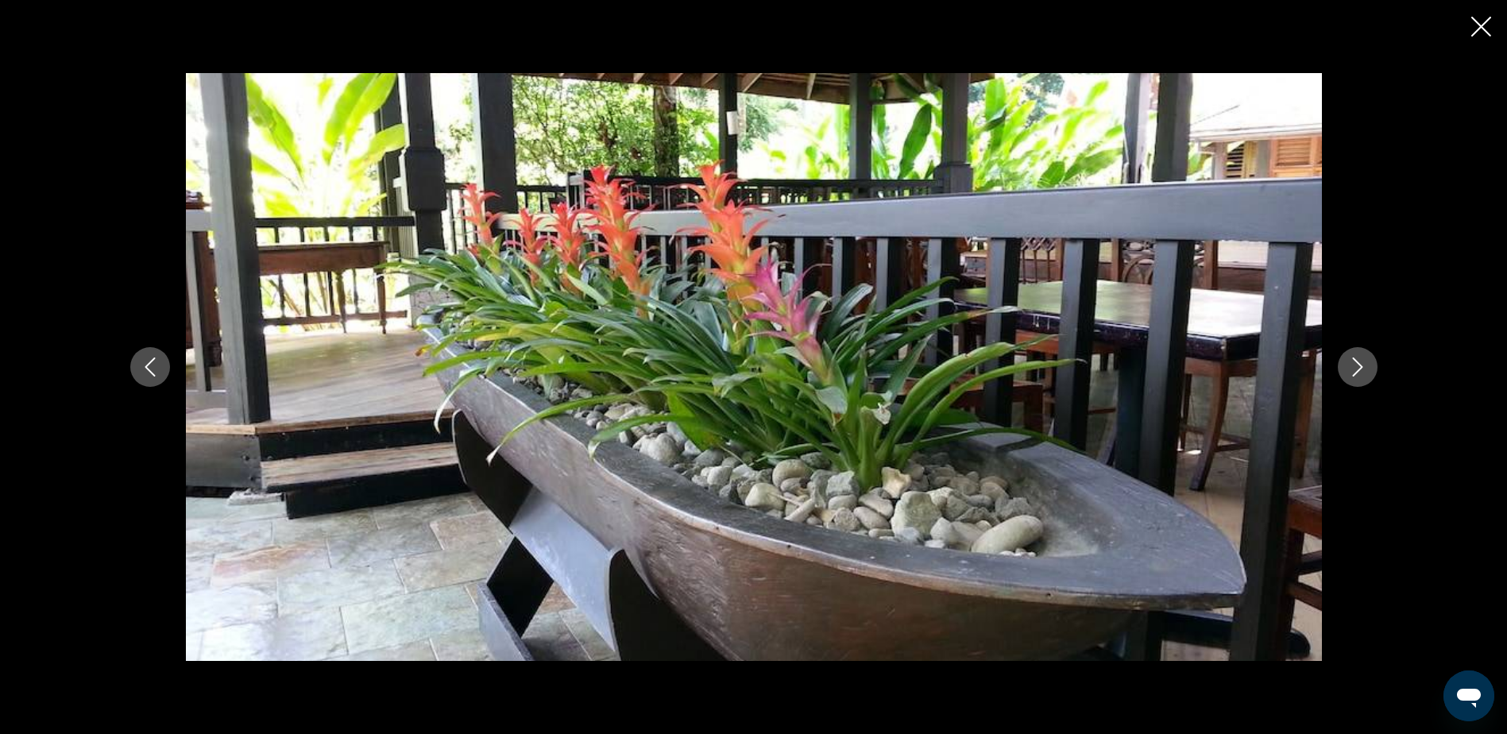
click at [1376, 371] on button "Next image" at bounding box center [1358, 367] width 40 height 40
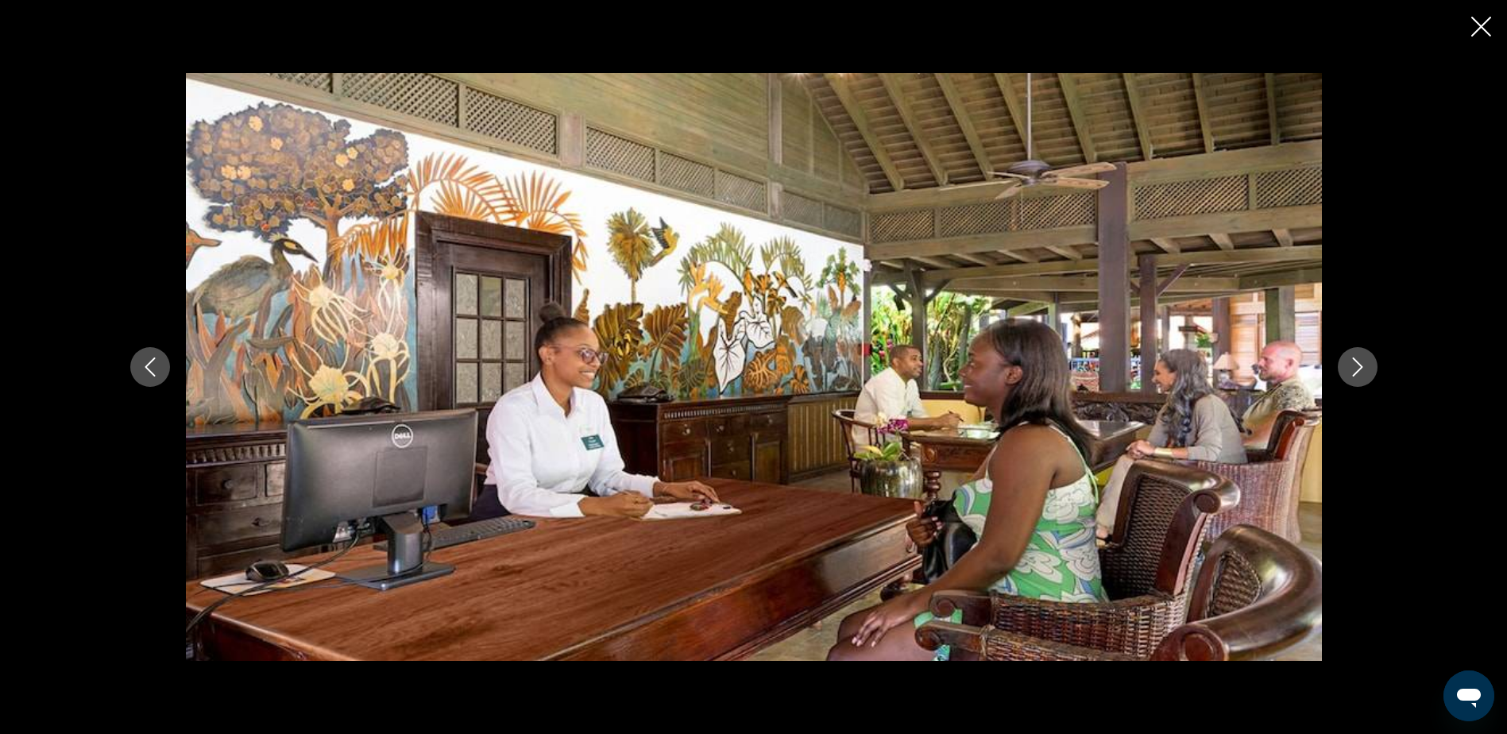
click at [1376, 371] on button "Next image" at bounding box center [1358, 367] width 40 height 40
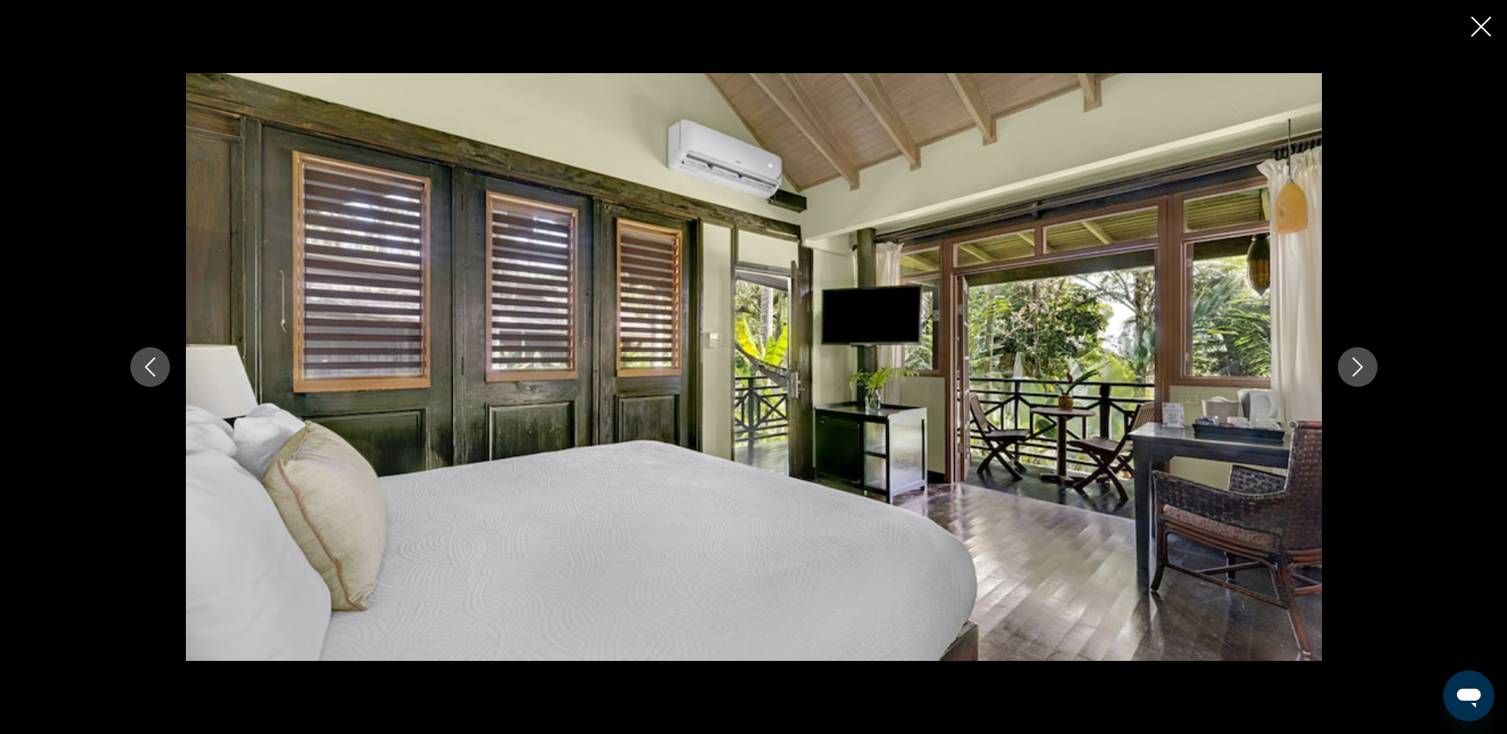
click at [1376, 371] on button "Next image" at bounding box center [1358, 367] width 40 height 40
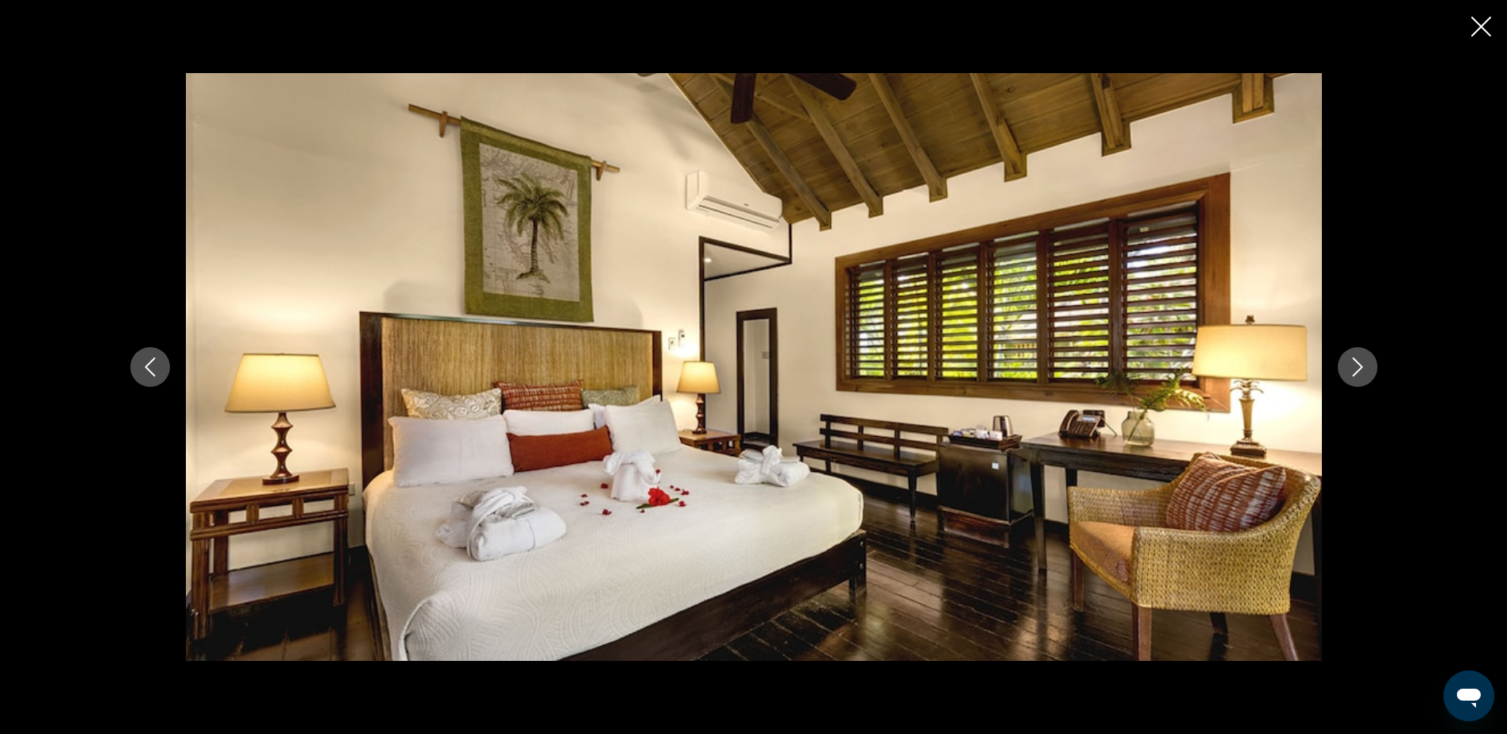
click at [1376, 371] on button "Next image" at bounding box center [1358, 367] width 40 height 40
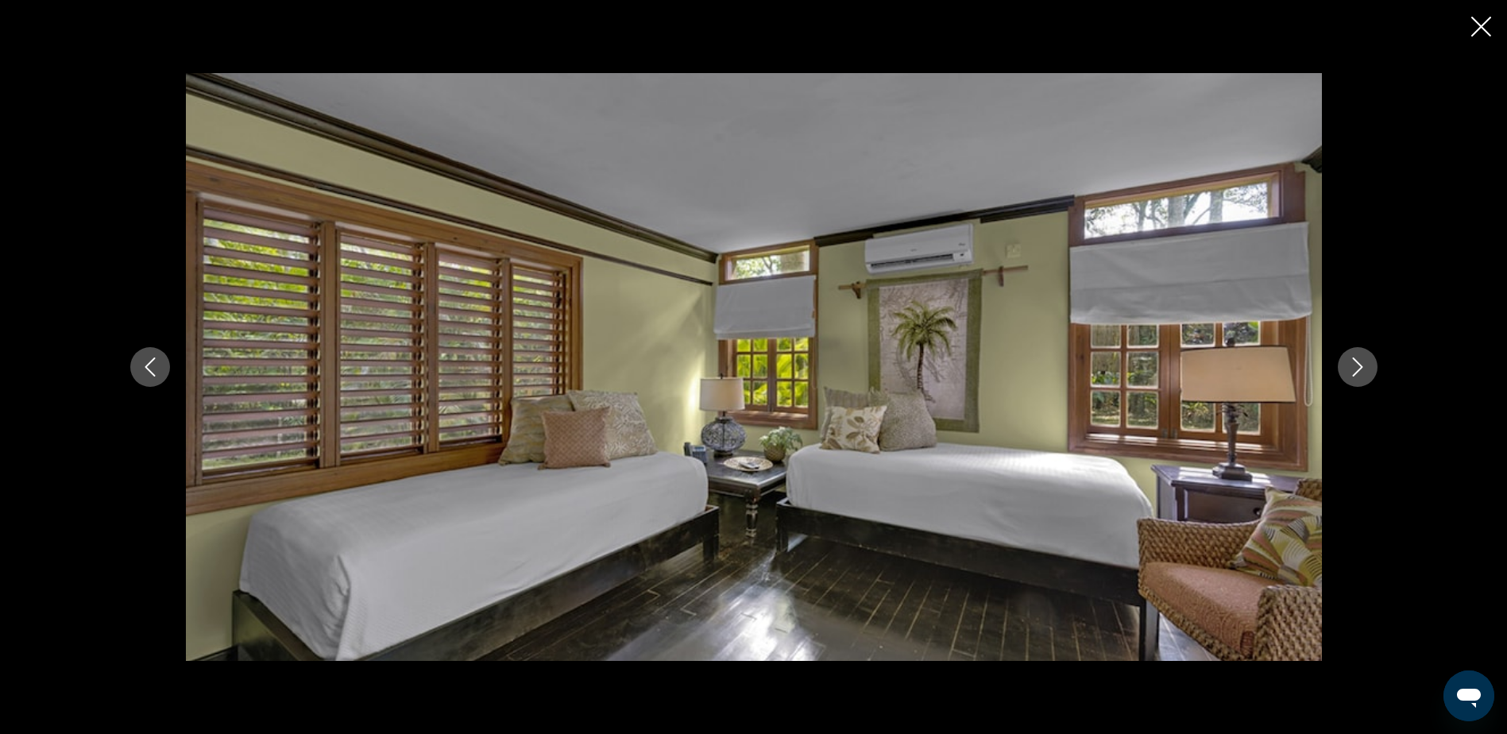
click at [149, 362] on icon "Previous image" at bounding box center [150, 367] width 10 height 19
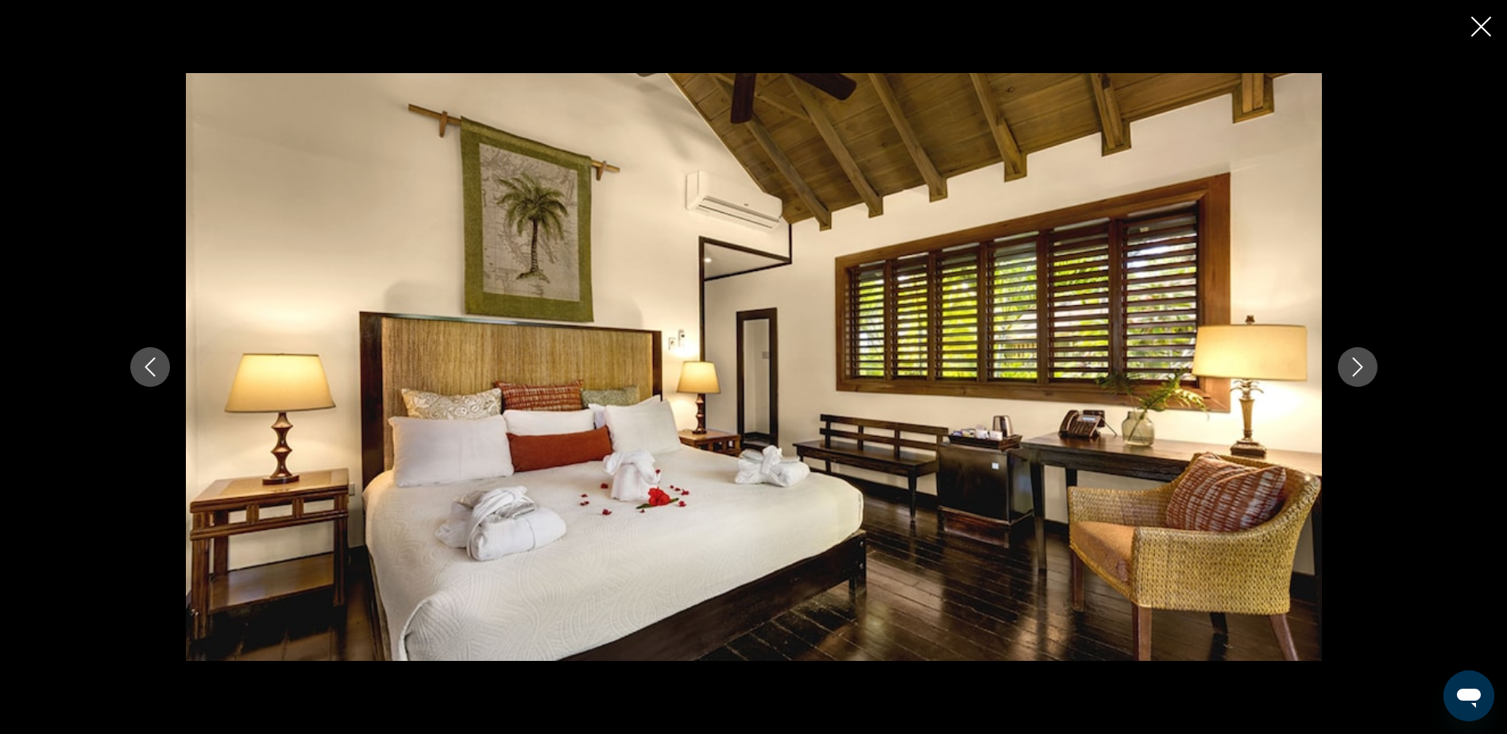
click at [149, 362] on icon "Previous image" at bounding box center [150, 367] width 10 height 19
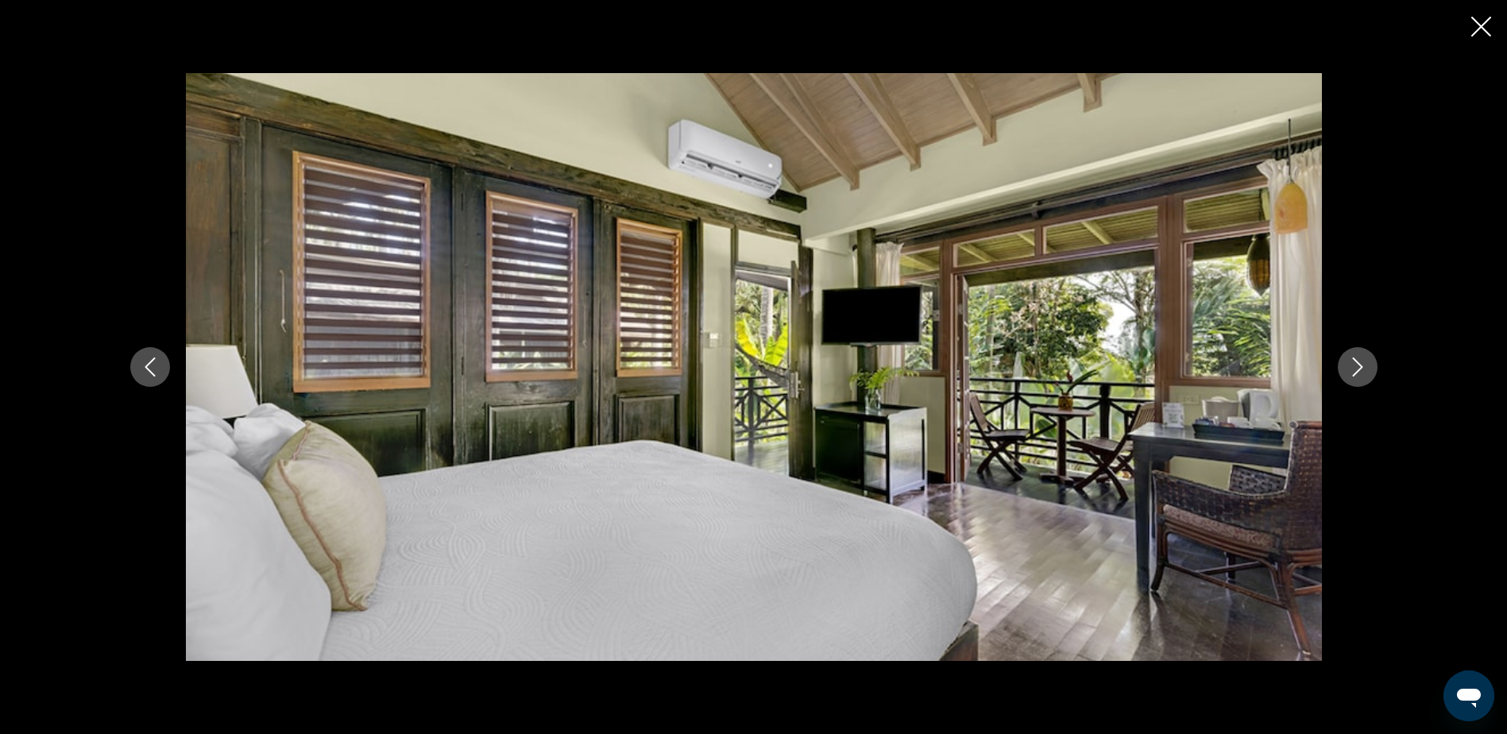
click at [1368, 367] on button "Next image" at bounding box center [1358, 367] width 40 height 40
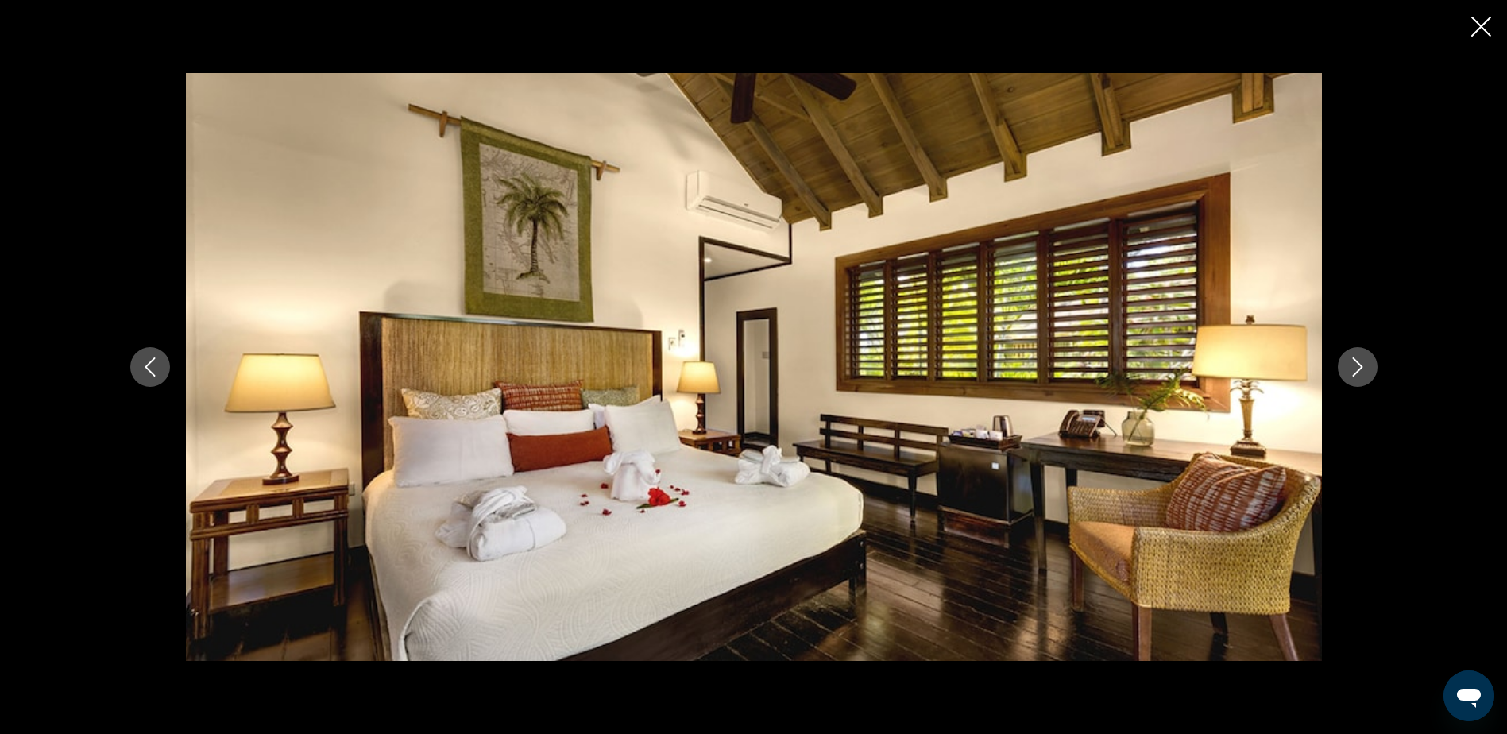
click at [1483, 17] on icon "Close slideshow" at bounding box center [1482, 27] width 20 height 20
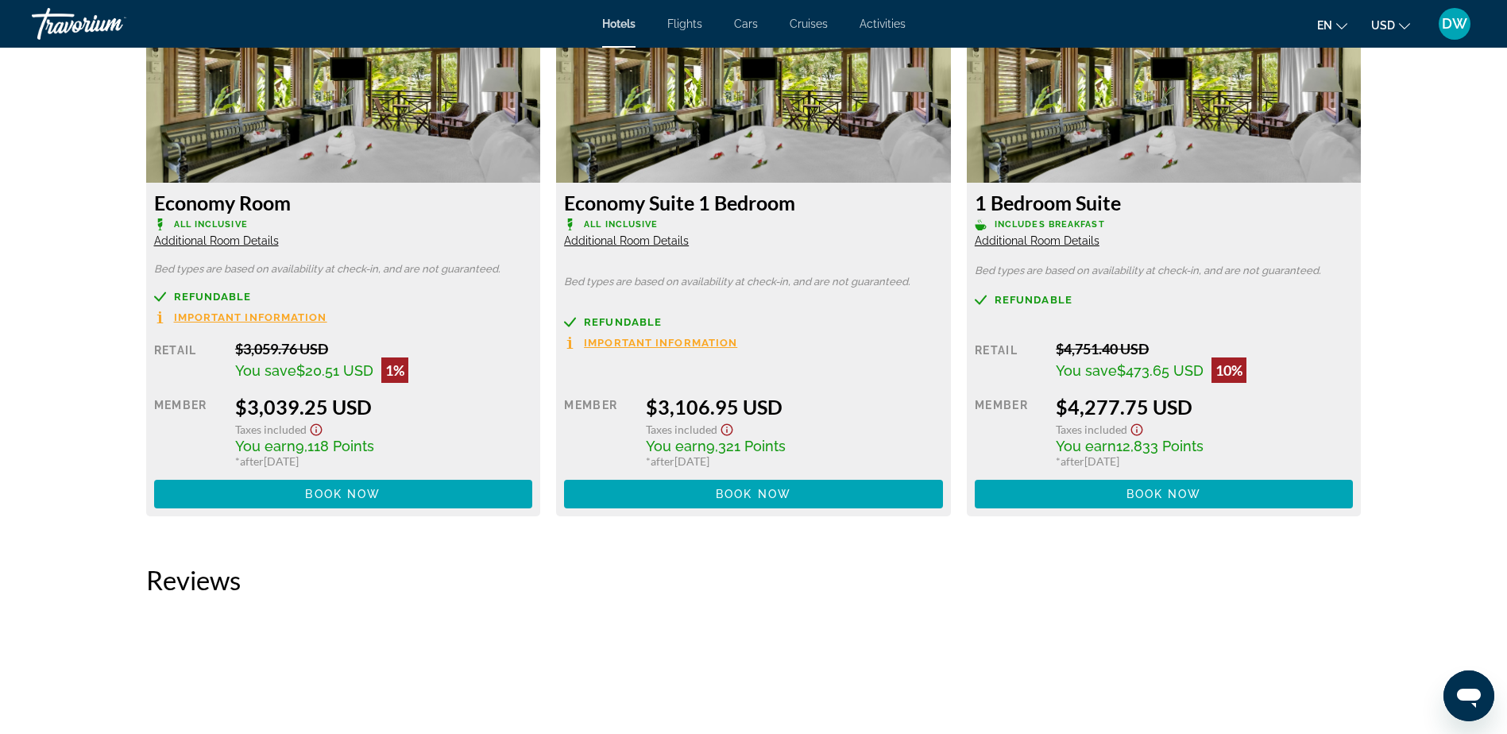
scroll to position [3177, 0]
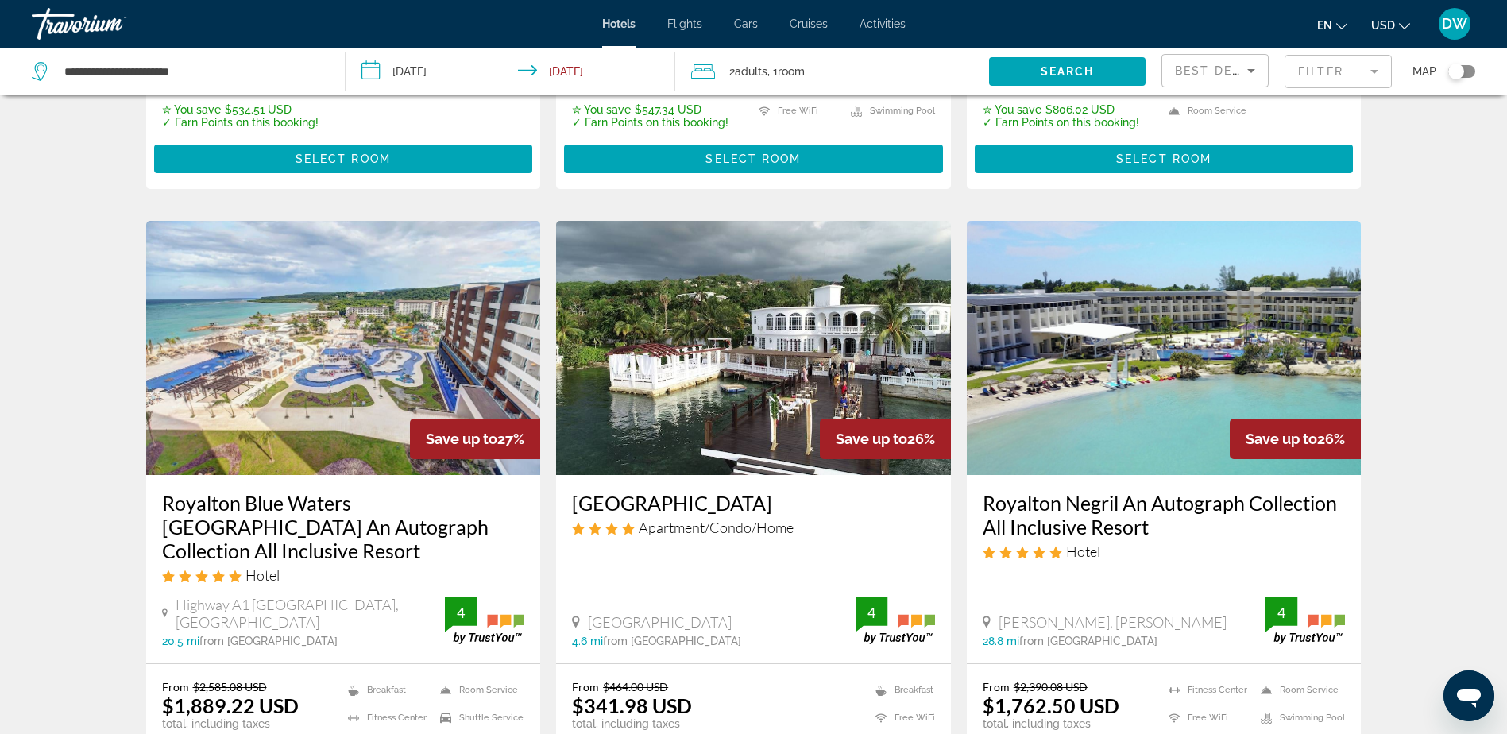
scroll to position [636, 0]
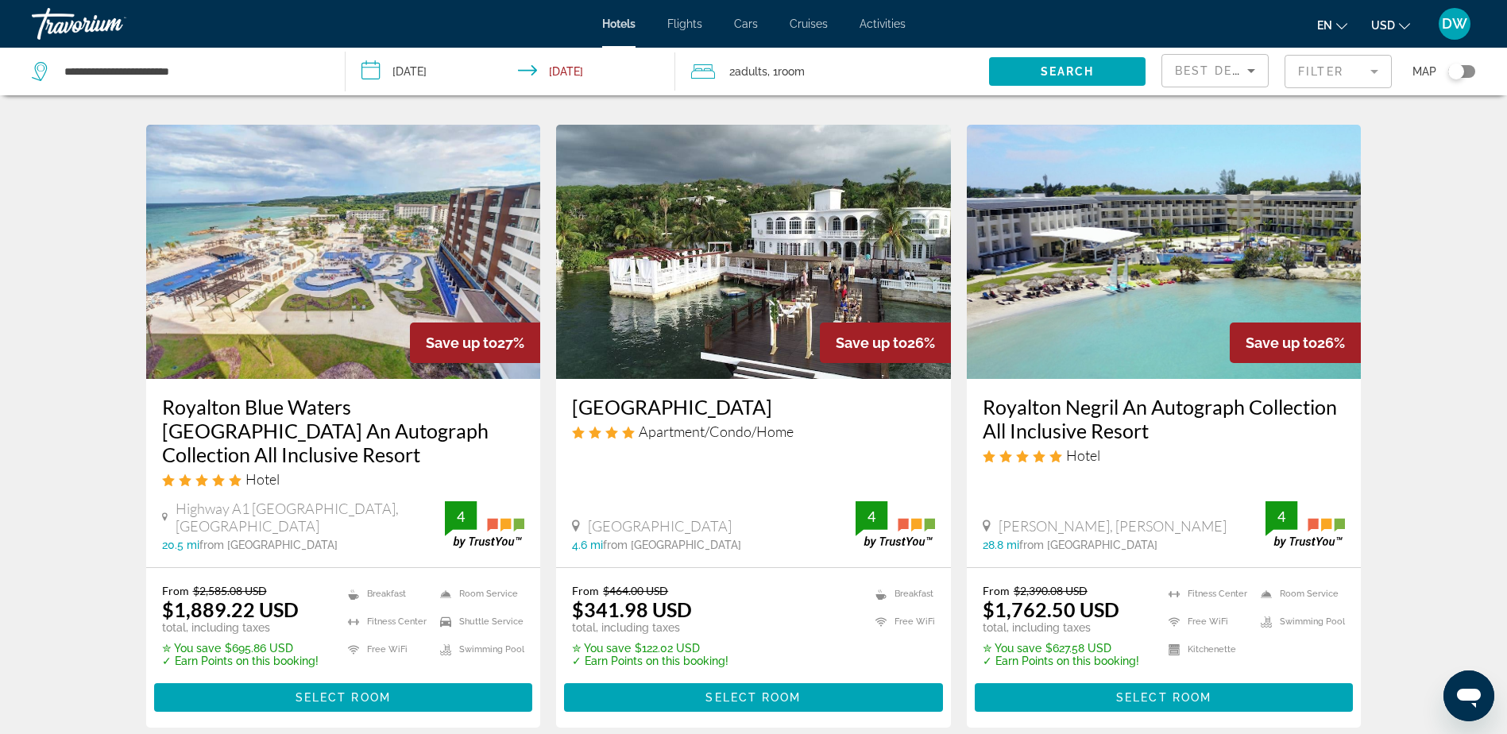
click at [346, 268] on img "Main content" at bounding box center [343, 252] width 395 height 254
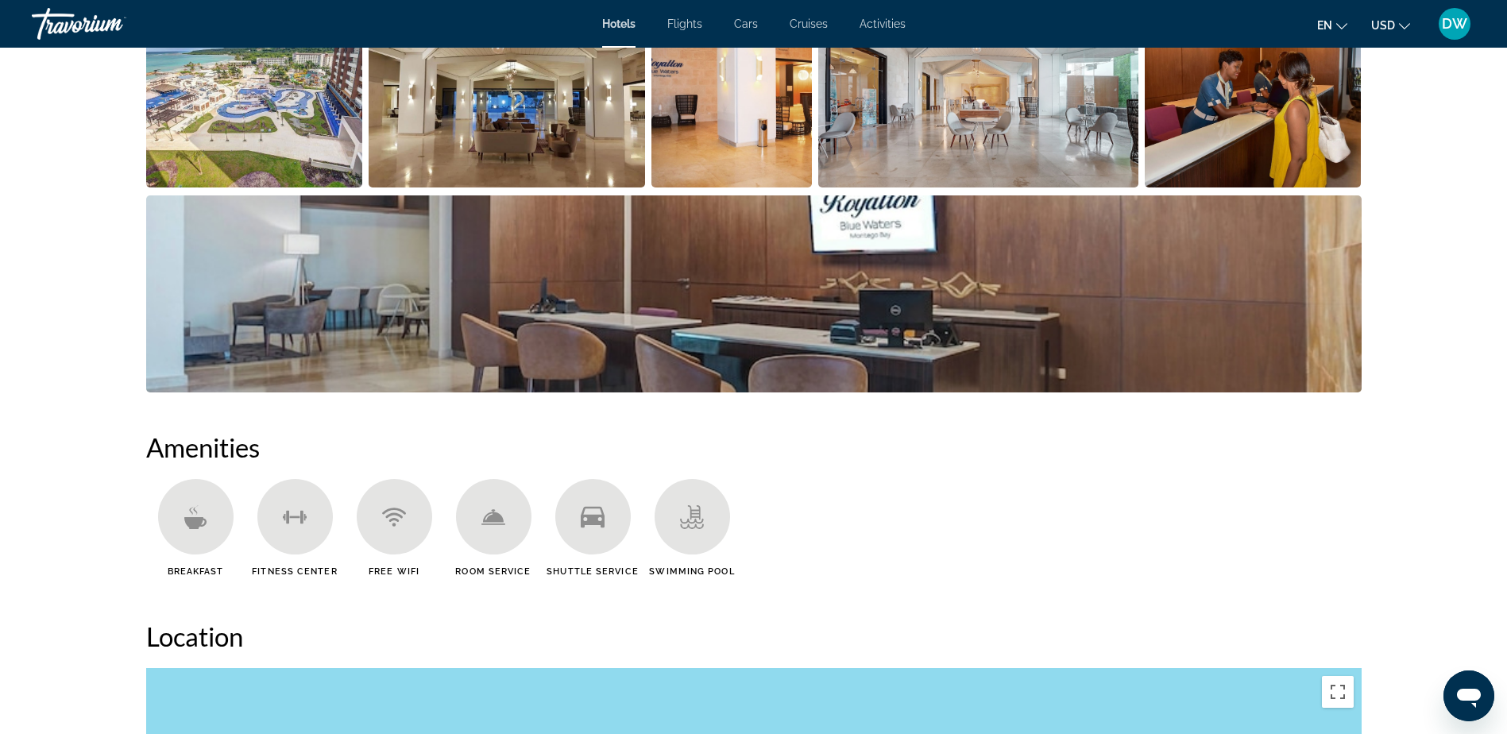
scroll to position [636, 0]
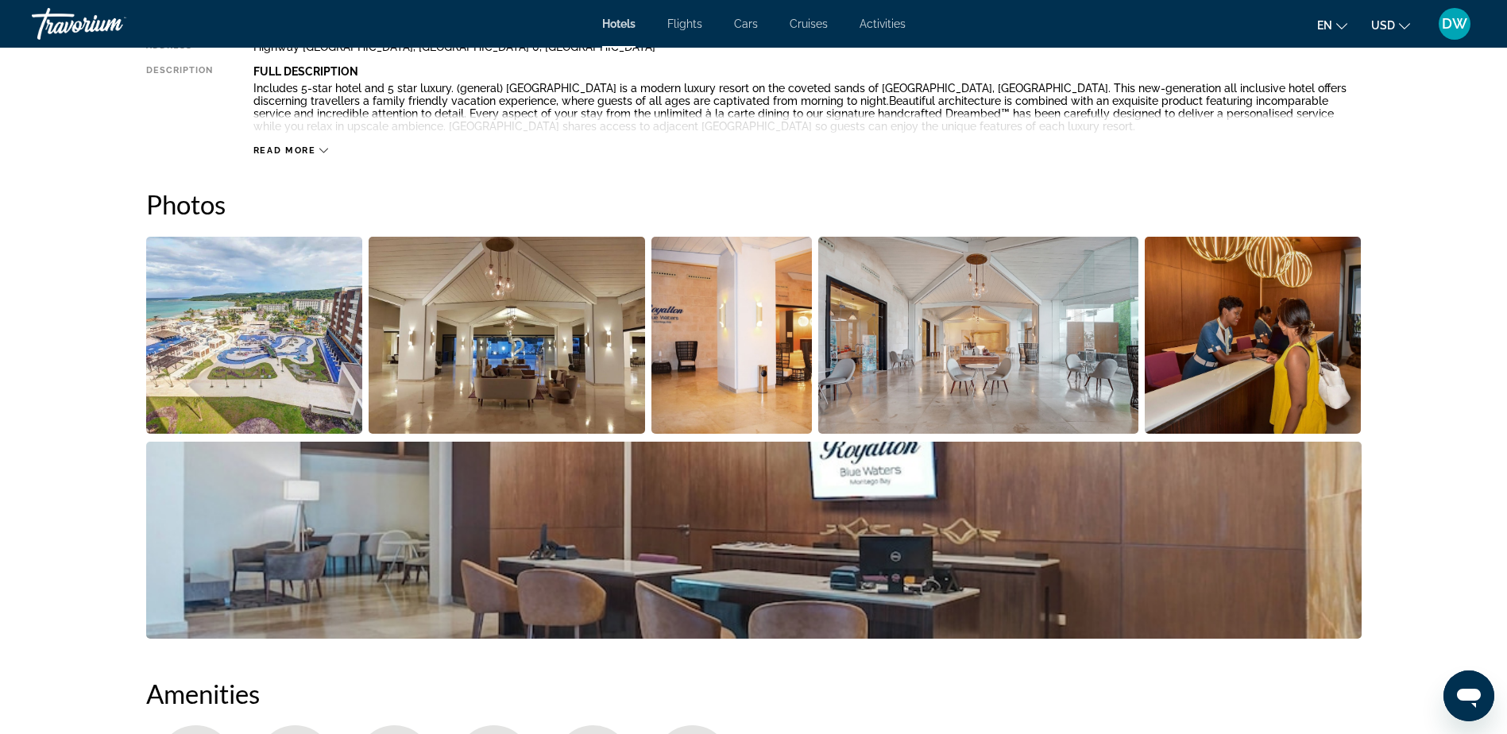
click at [193, 284] on img "Open full-screen image slider" at bounding box center [254, 335] width 217 height 197
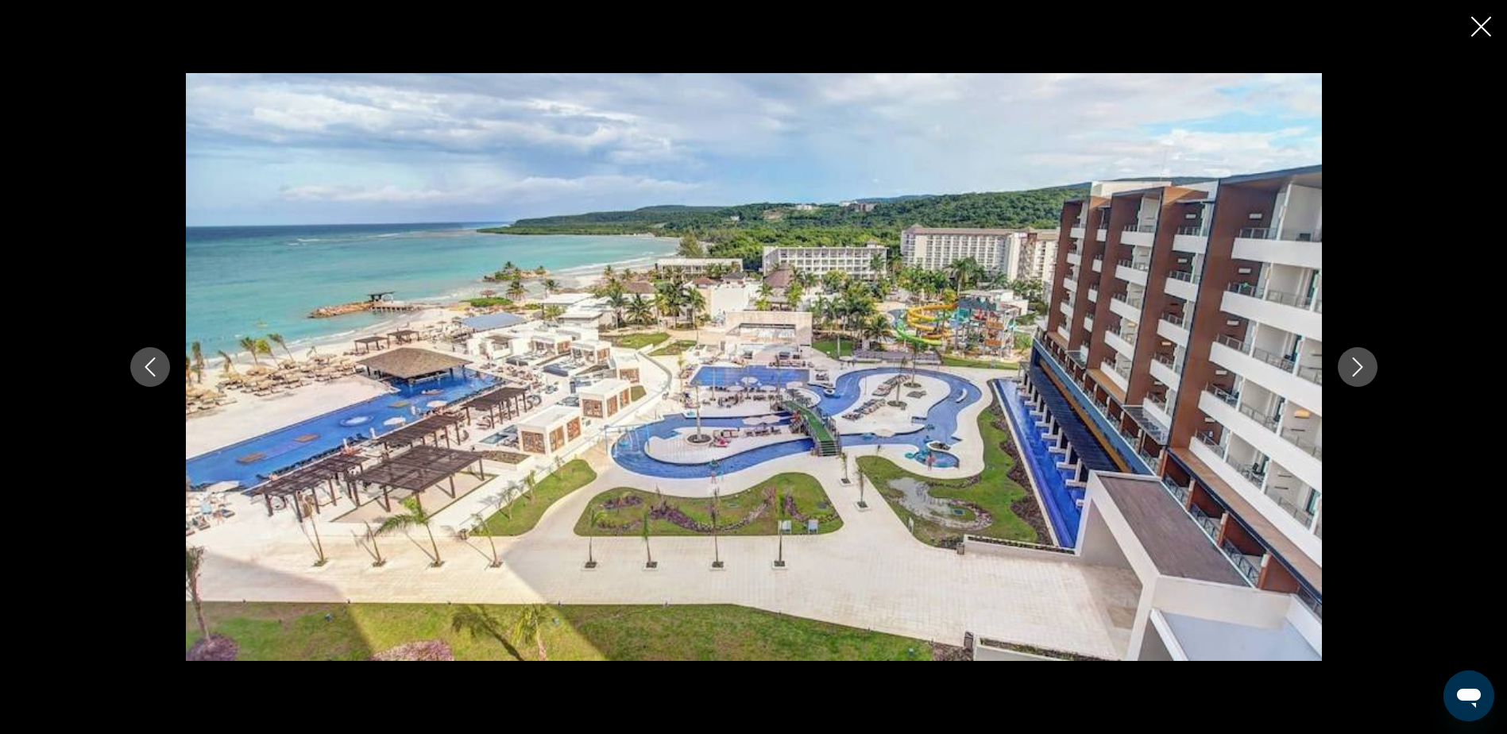
click at [1353, 367] on icon "Next image" at bounding box center [1357, 367] width 19 height 19
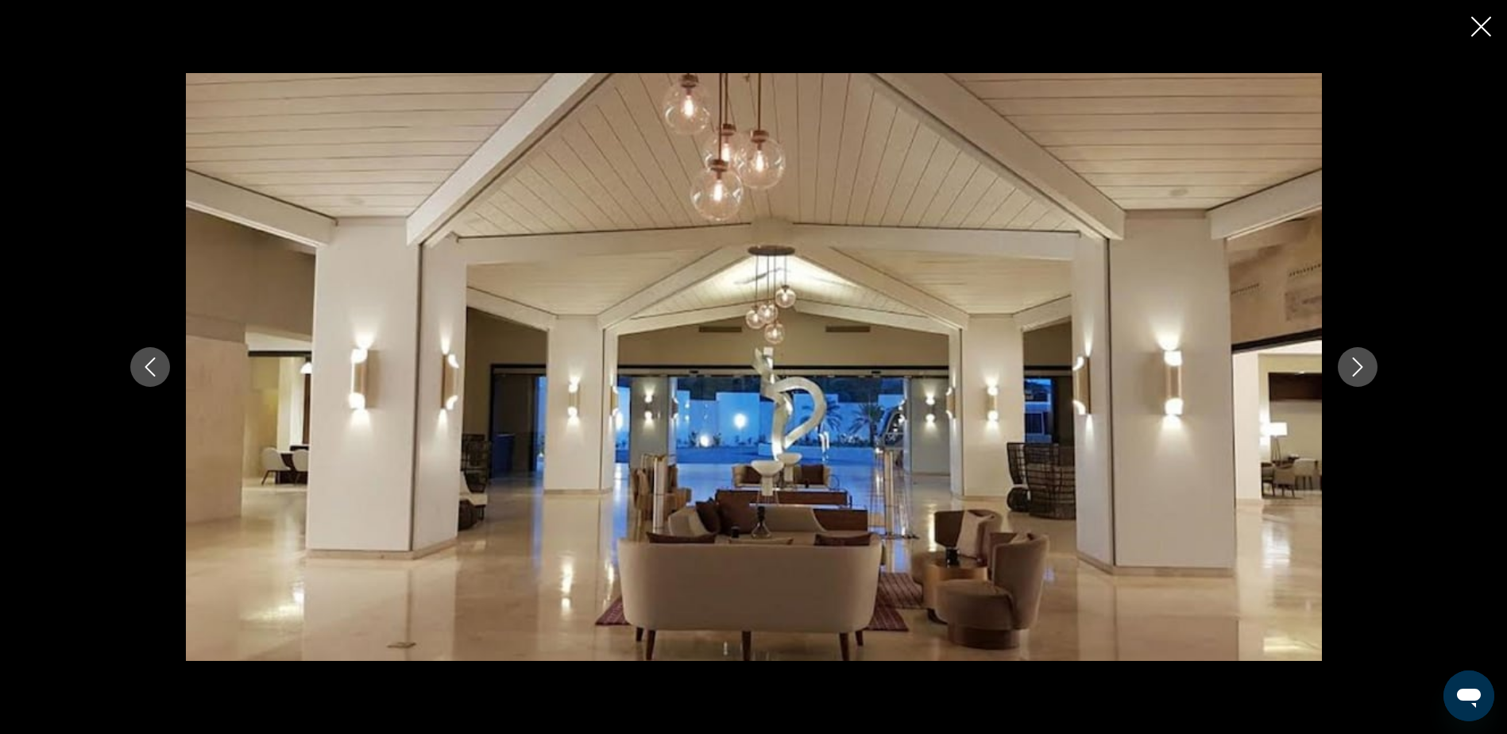
click at [1353, 367] on icon "Next image" at bounding box center [1357, 367] width 19 height 19
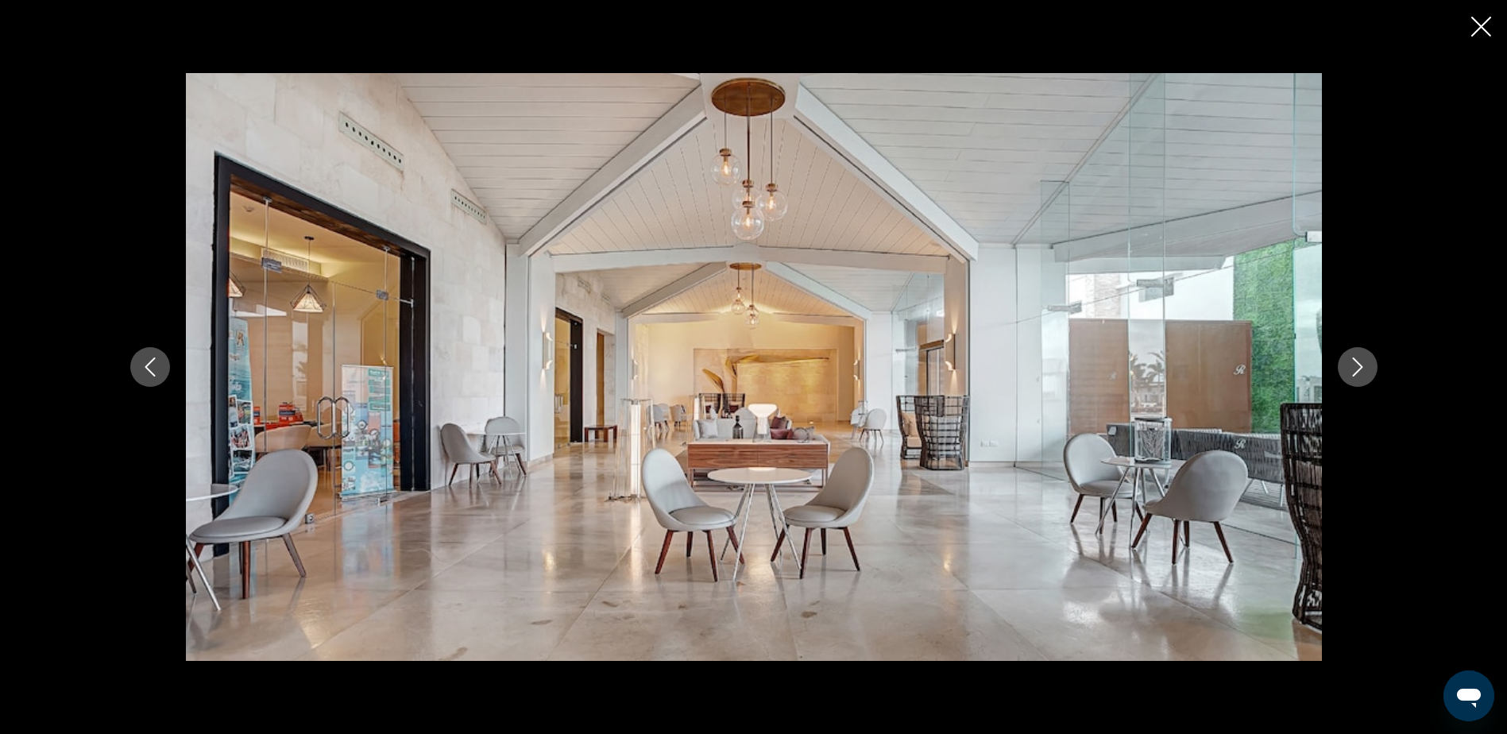
click at [1353, 367] on icon "Next image" at bounding box center [1357, 367] width 19 height 19
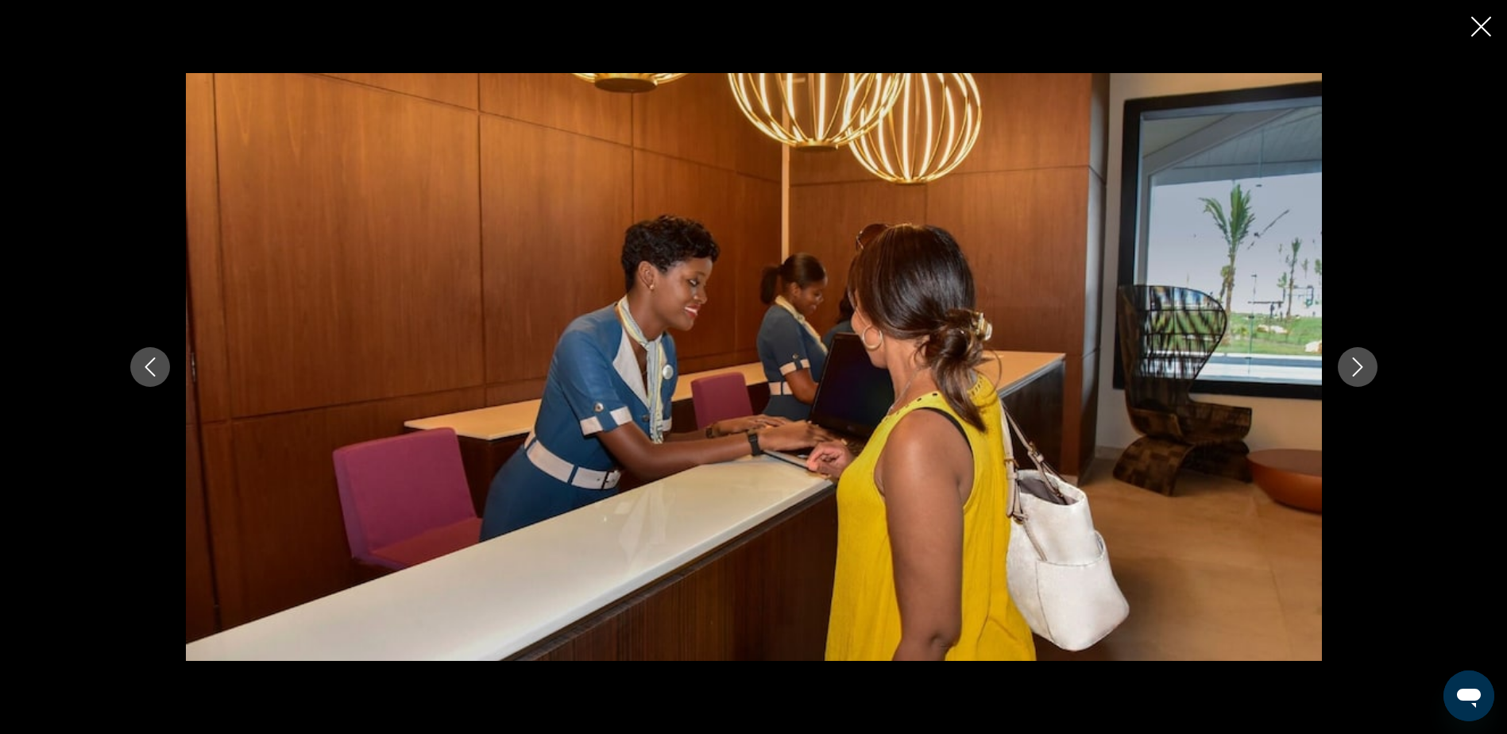
click at [1353, 367] on icon "Next image" at bounding box center [1357, 367] width 19 height 19
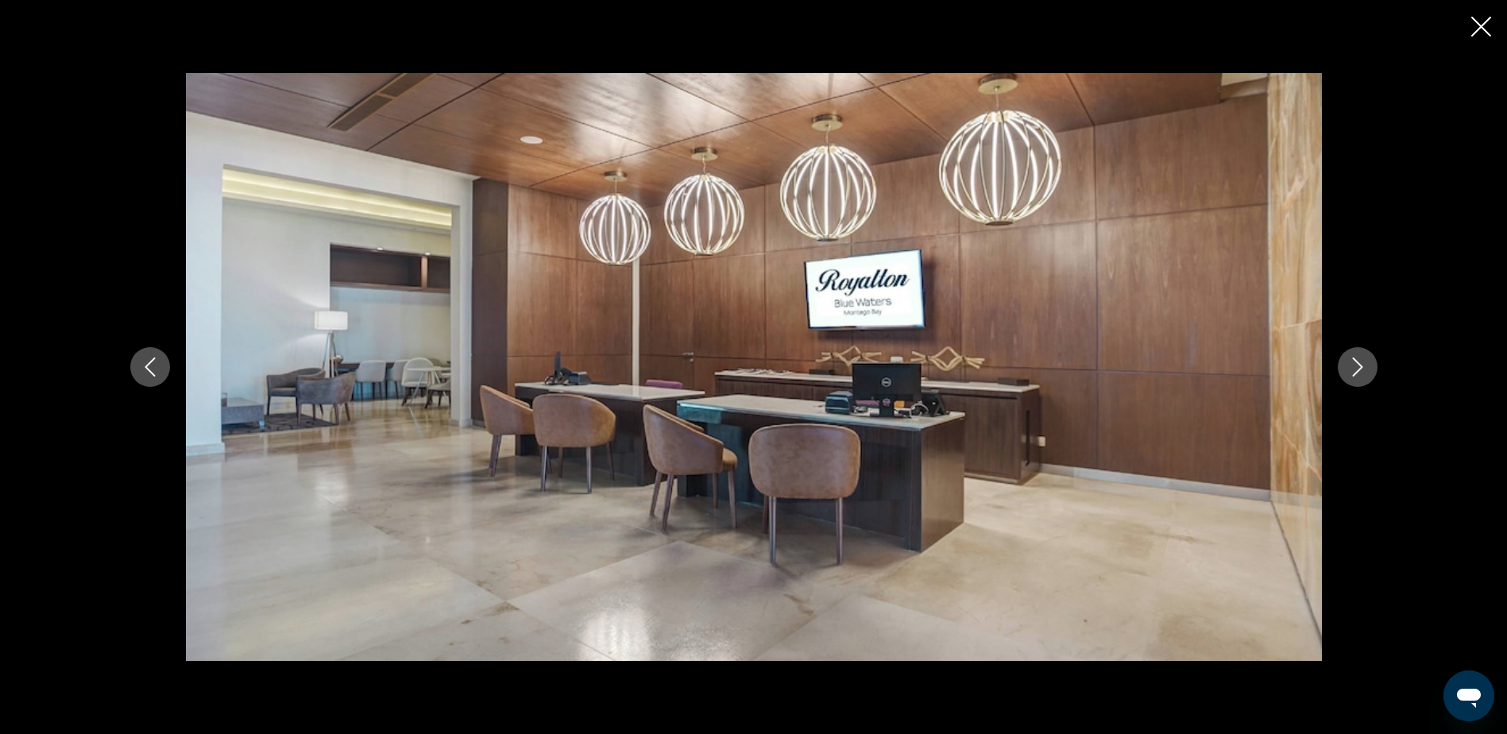
click at [1353, 367] on icon "Next image" at bounding box center [1357, 367] width 19 height 19
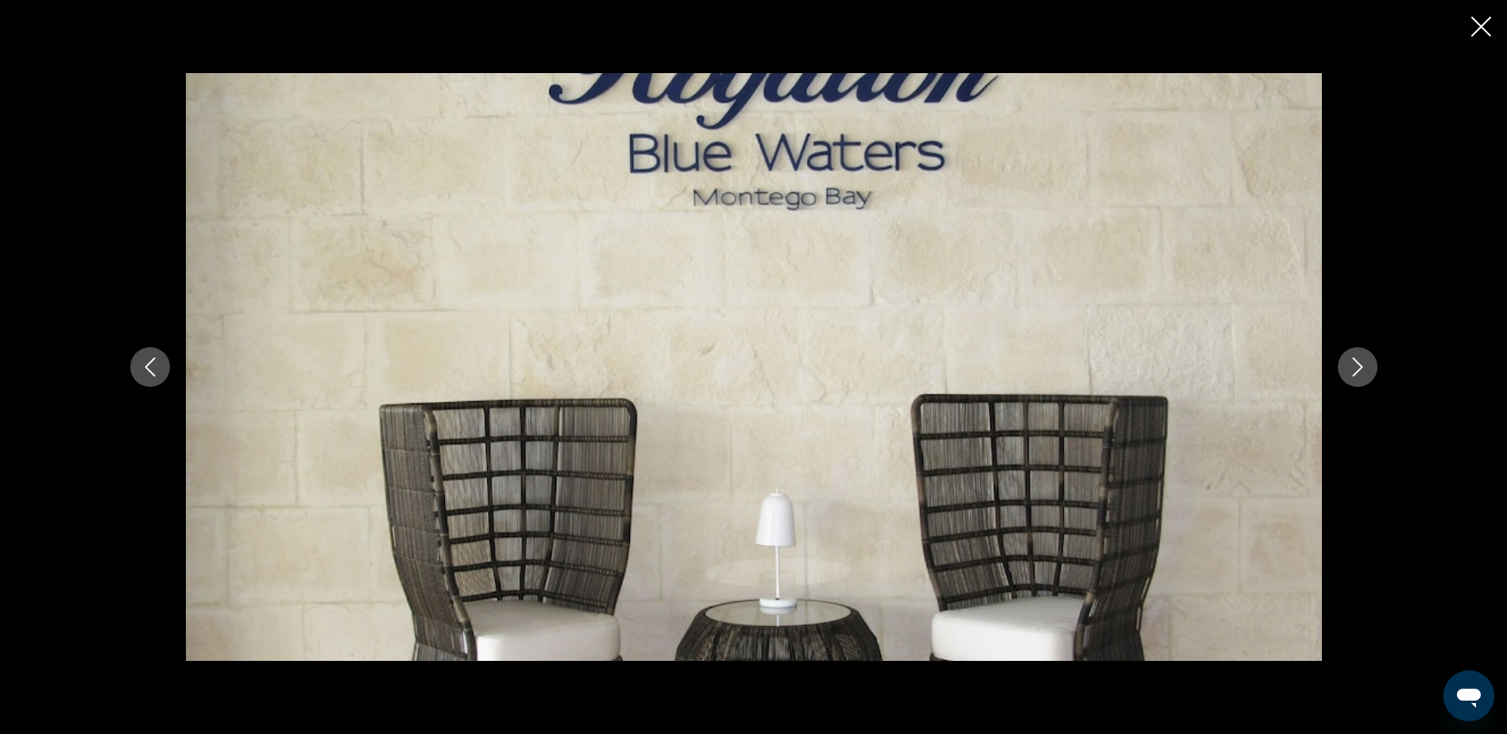
click at [1353, 367] on icon "Next image" at bounding box center [1357, 367] width 19 height 19
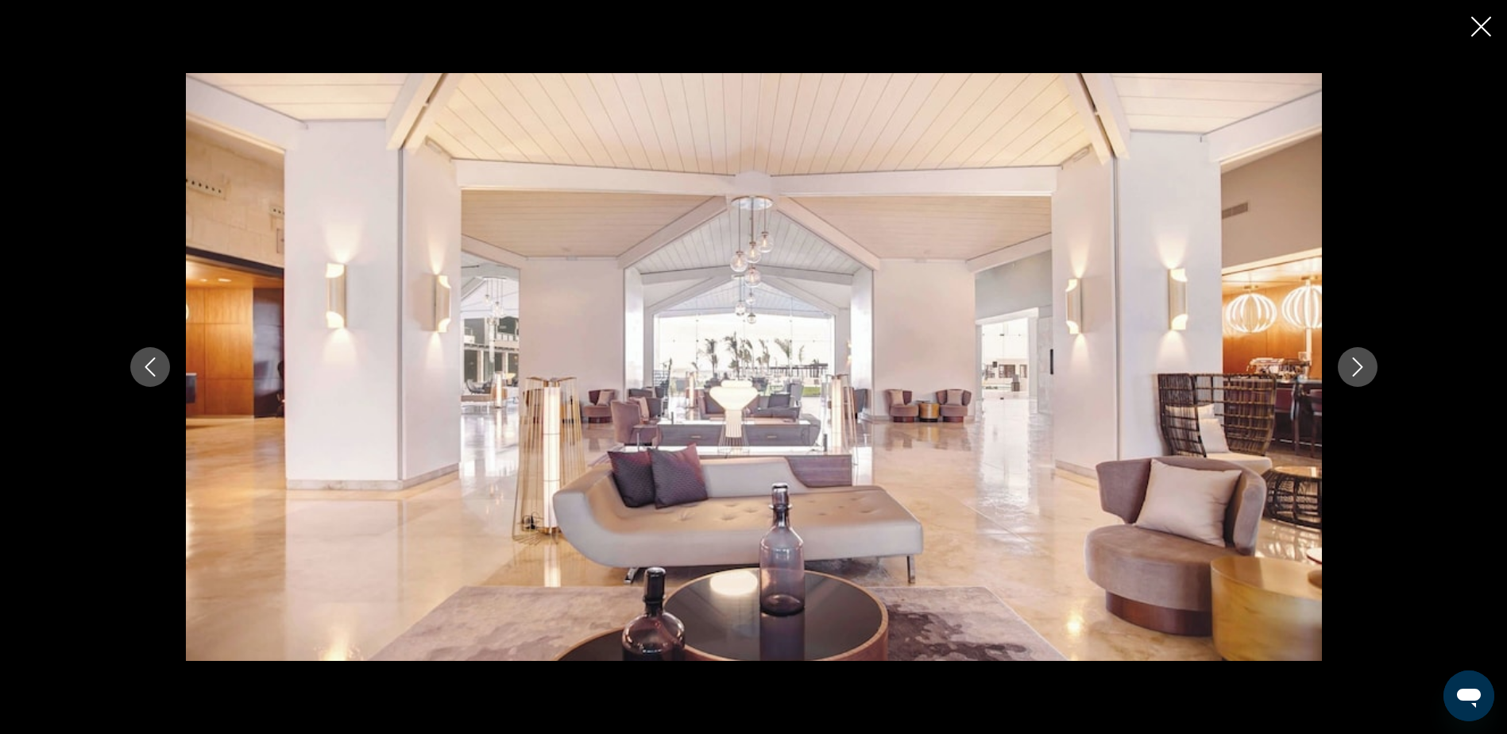
click at [1353, 367] on icon "Next image" at bounding box center [1357, 367] width 19 height 19
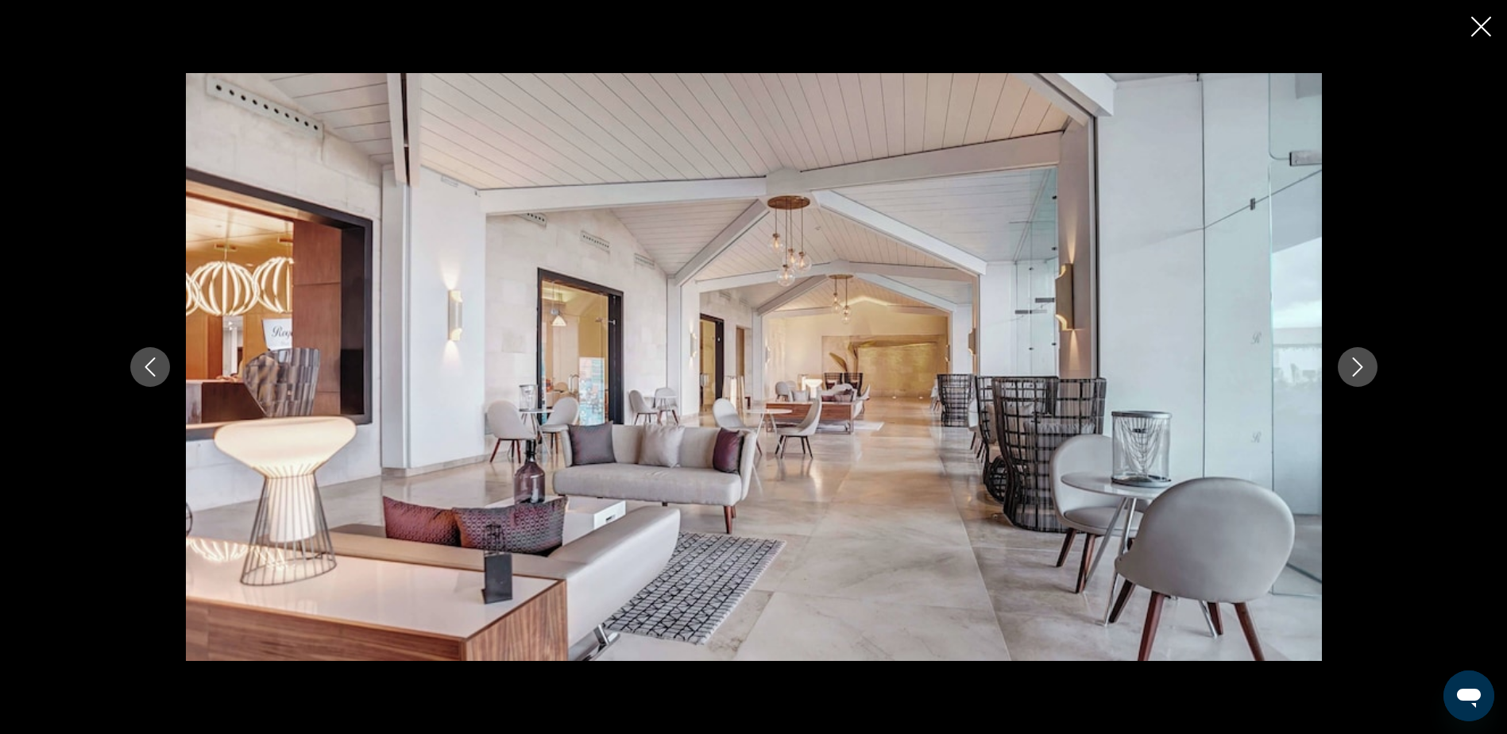
click at [1353, 367] on icon "Next image" at bounding box center [1357, 367] width 19 height 19
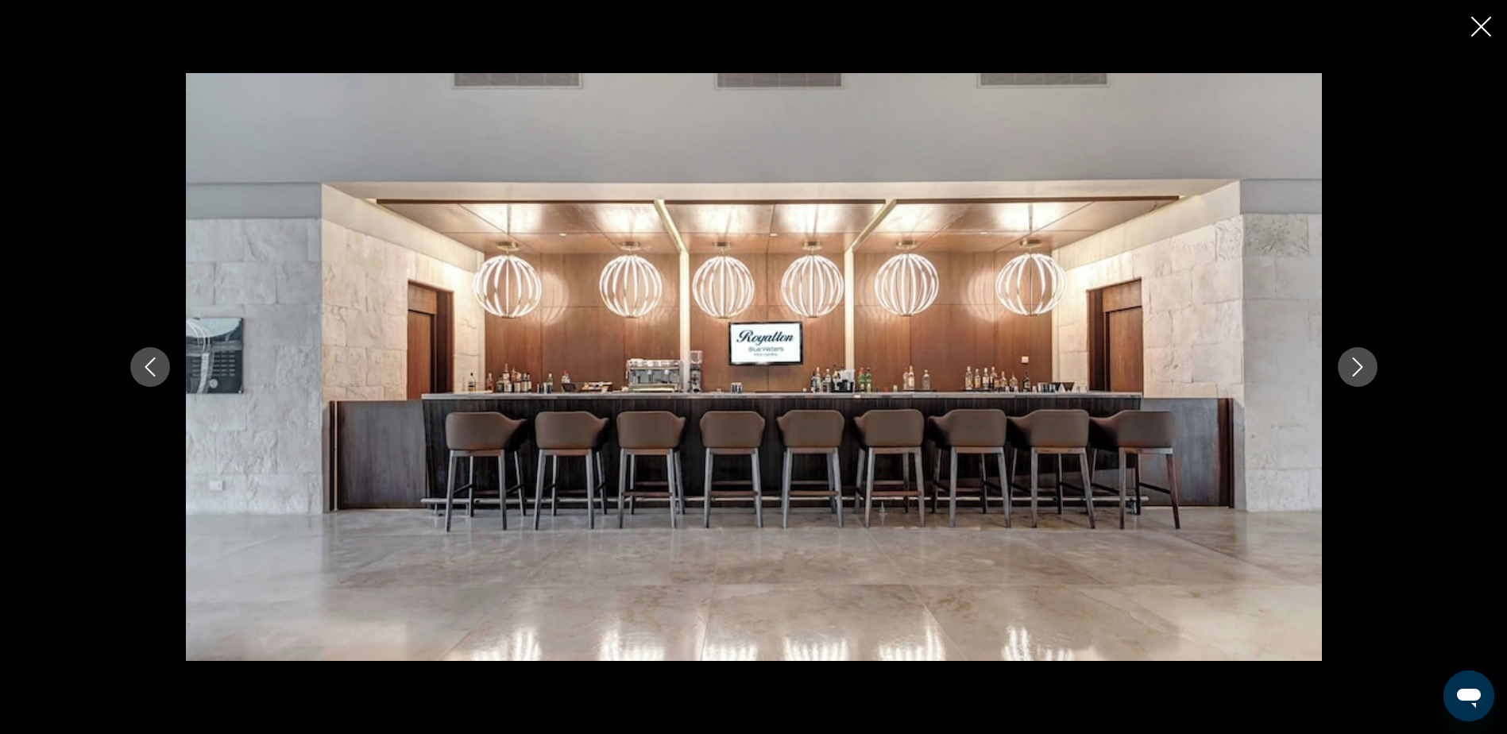
click at [1353, 367] on icon "Next image" at bounding box center [1357, 367] width 19 height 19
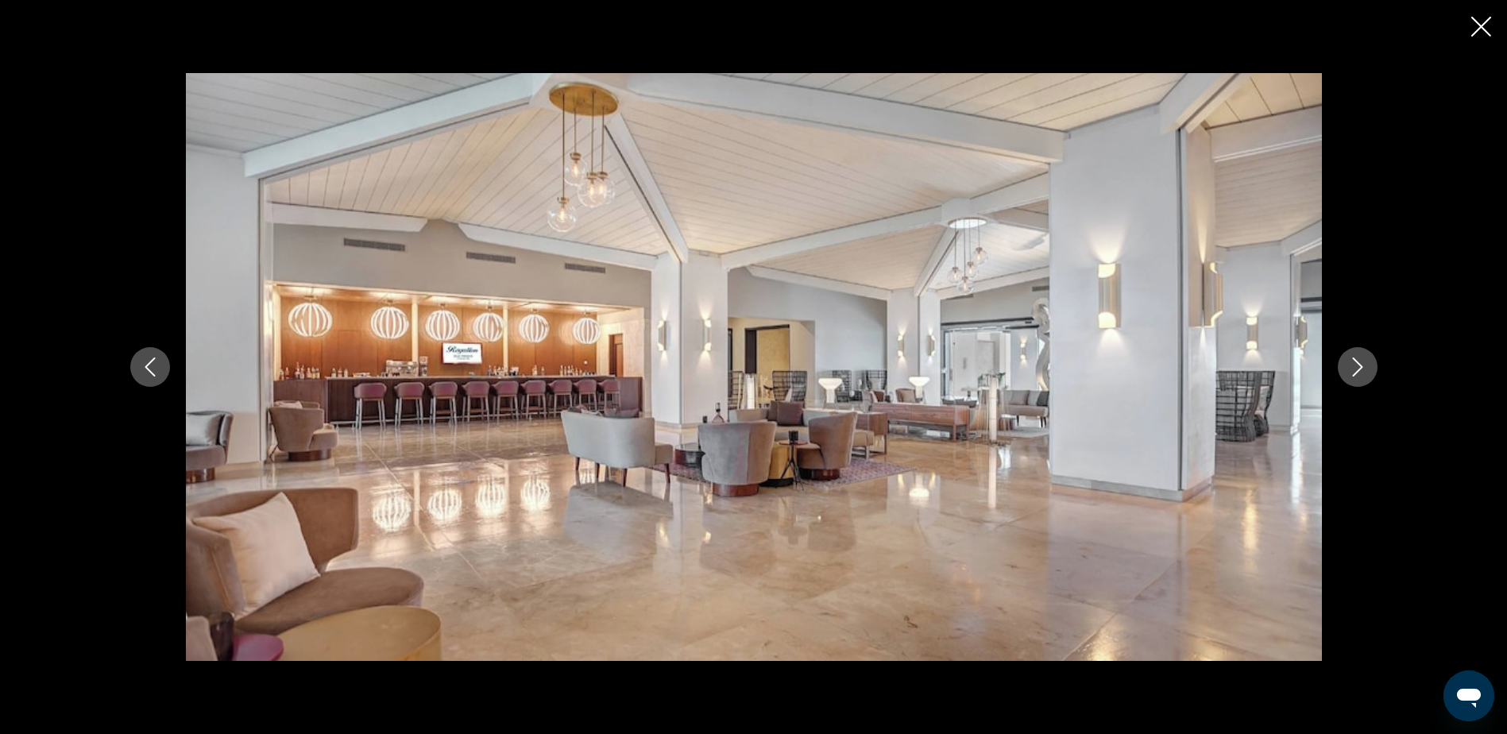
click at [1353, 367] on icon "Next image" at bounding box center [1357, 367] width 19 height 19
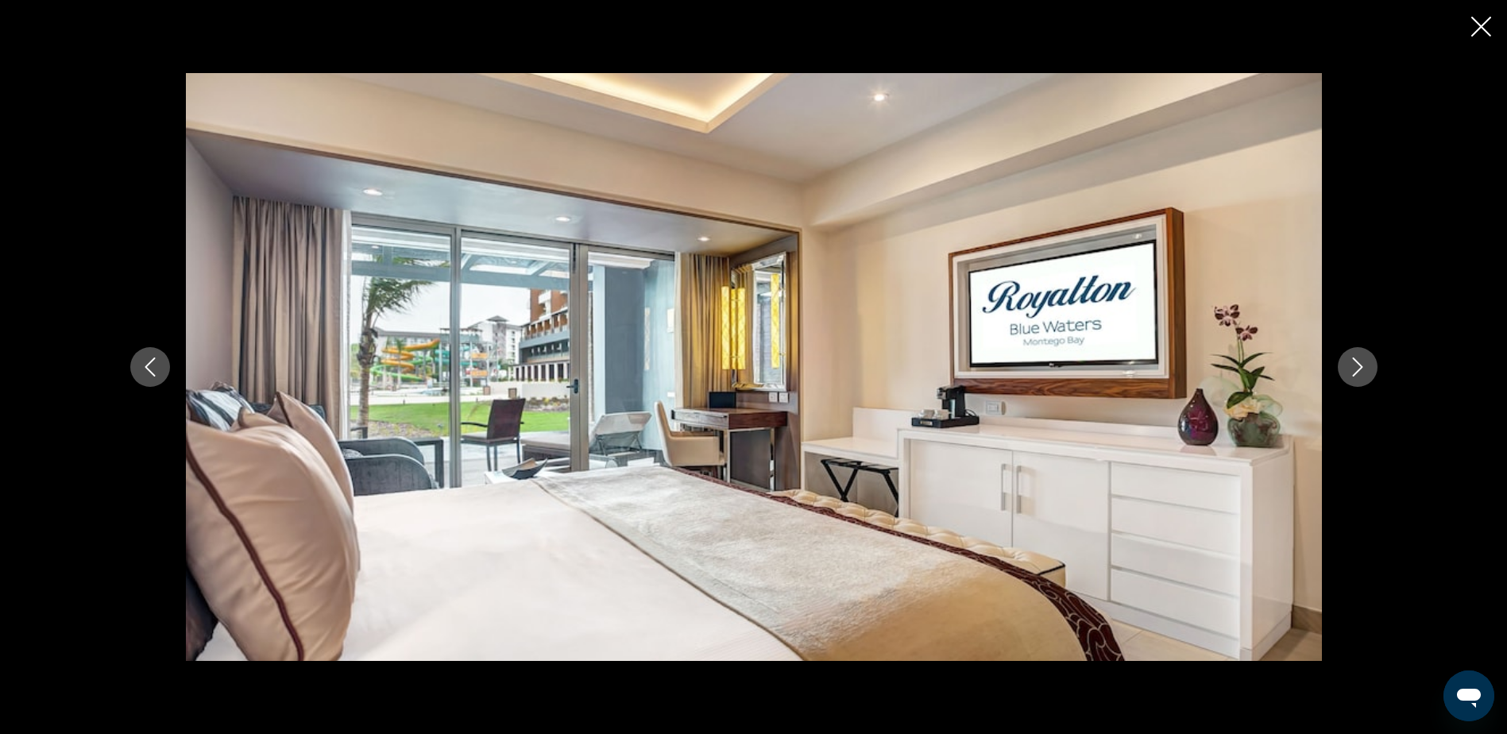
click at [1353, 367] on icon "Next image" at bounding box center [1357, 367] width 19 height 19
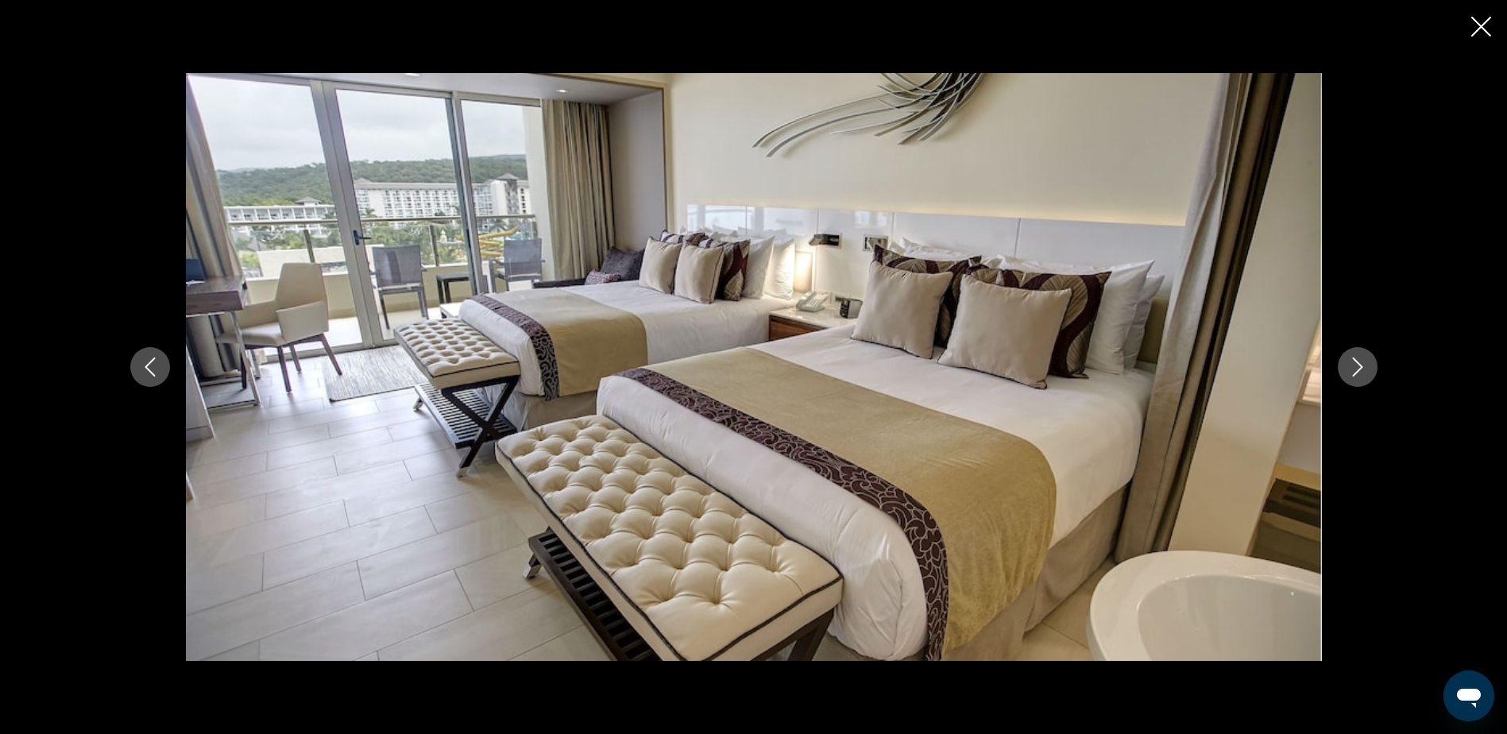
click at [1353, 367] on icon "Next image" at bounding box center [1357, 367] width 19 height 19
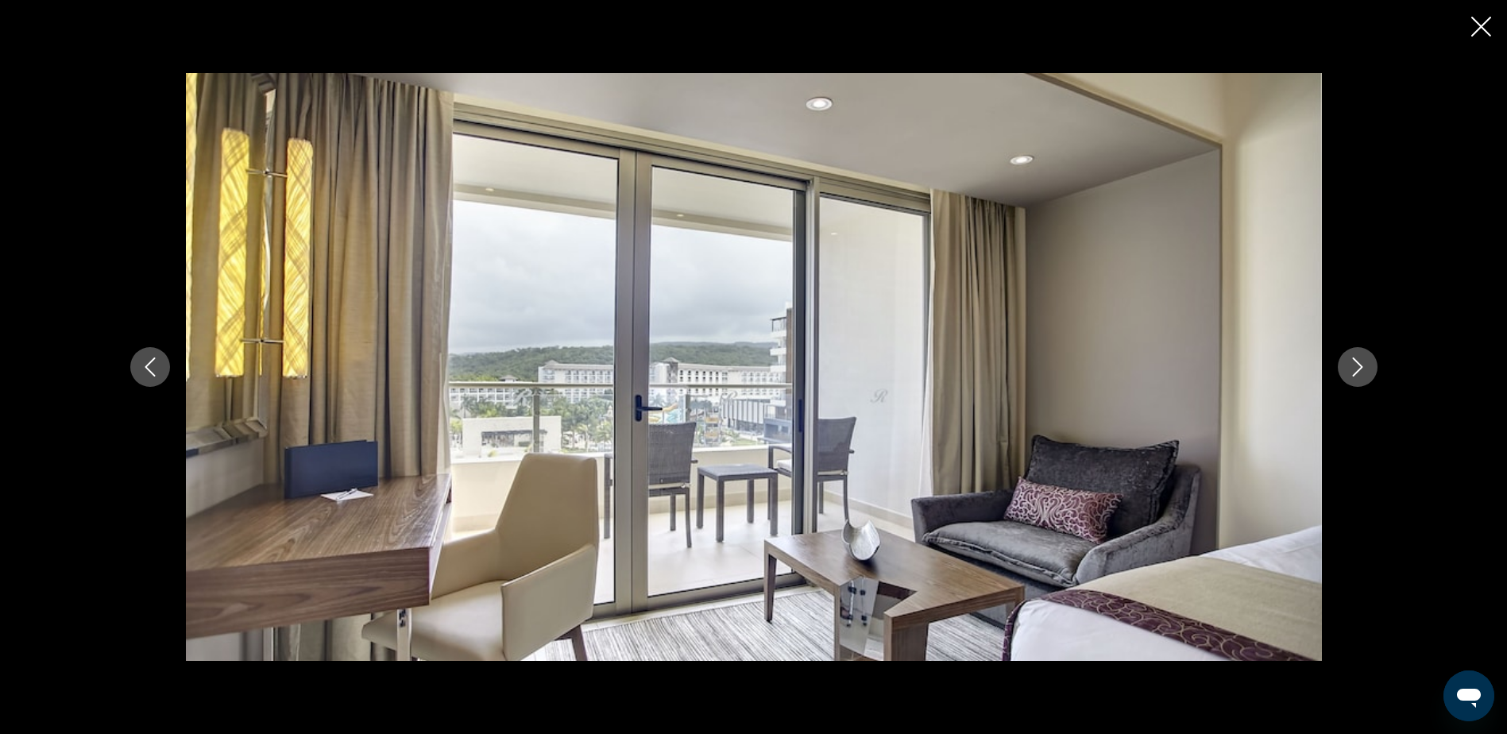
click at [149, 362] on icon "Previous image" at bounding box center [150, 367] width 19 height 19
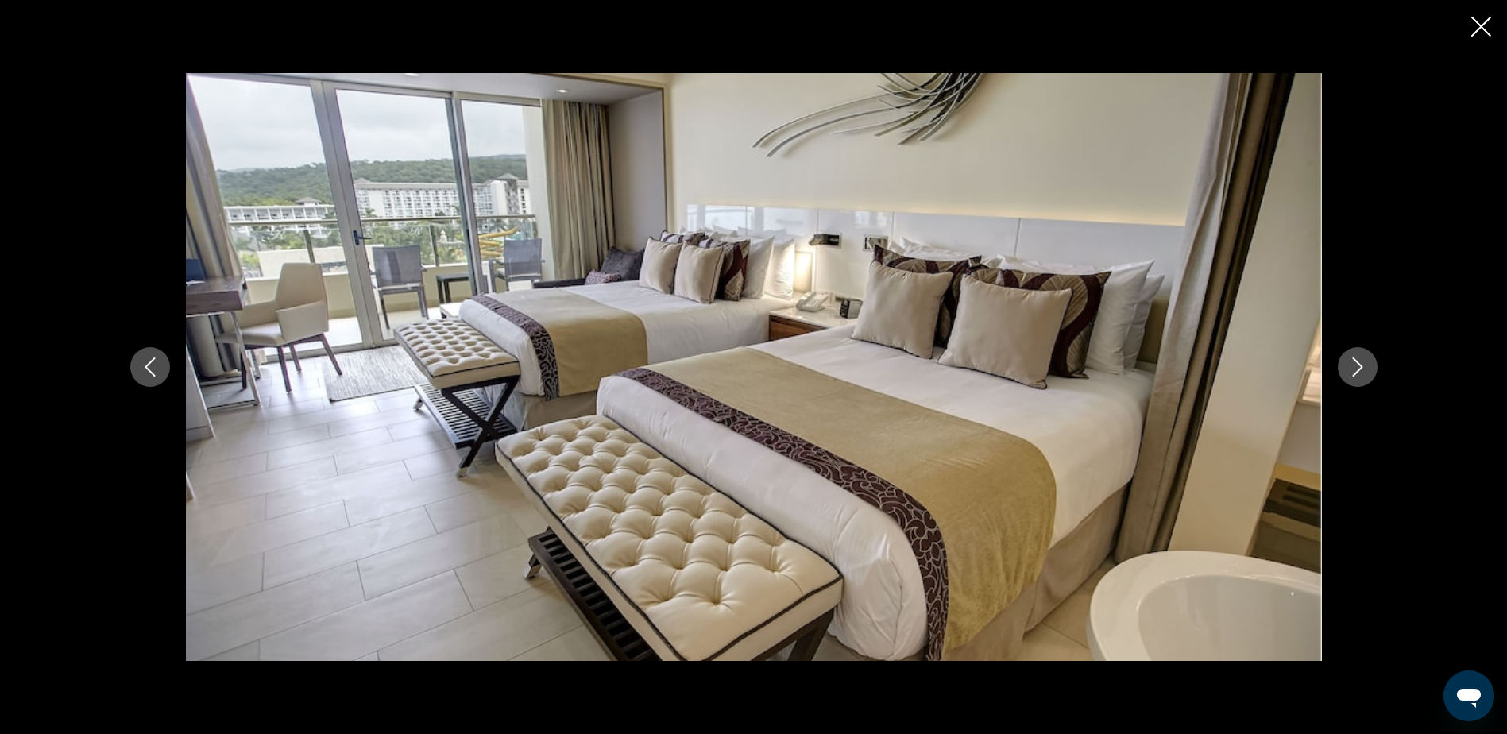
click at [1368, 366] on button "Next image" at bounding box center [1358, 367] width 40 height 40
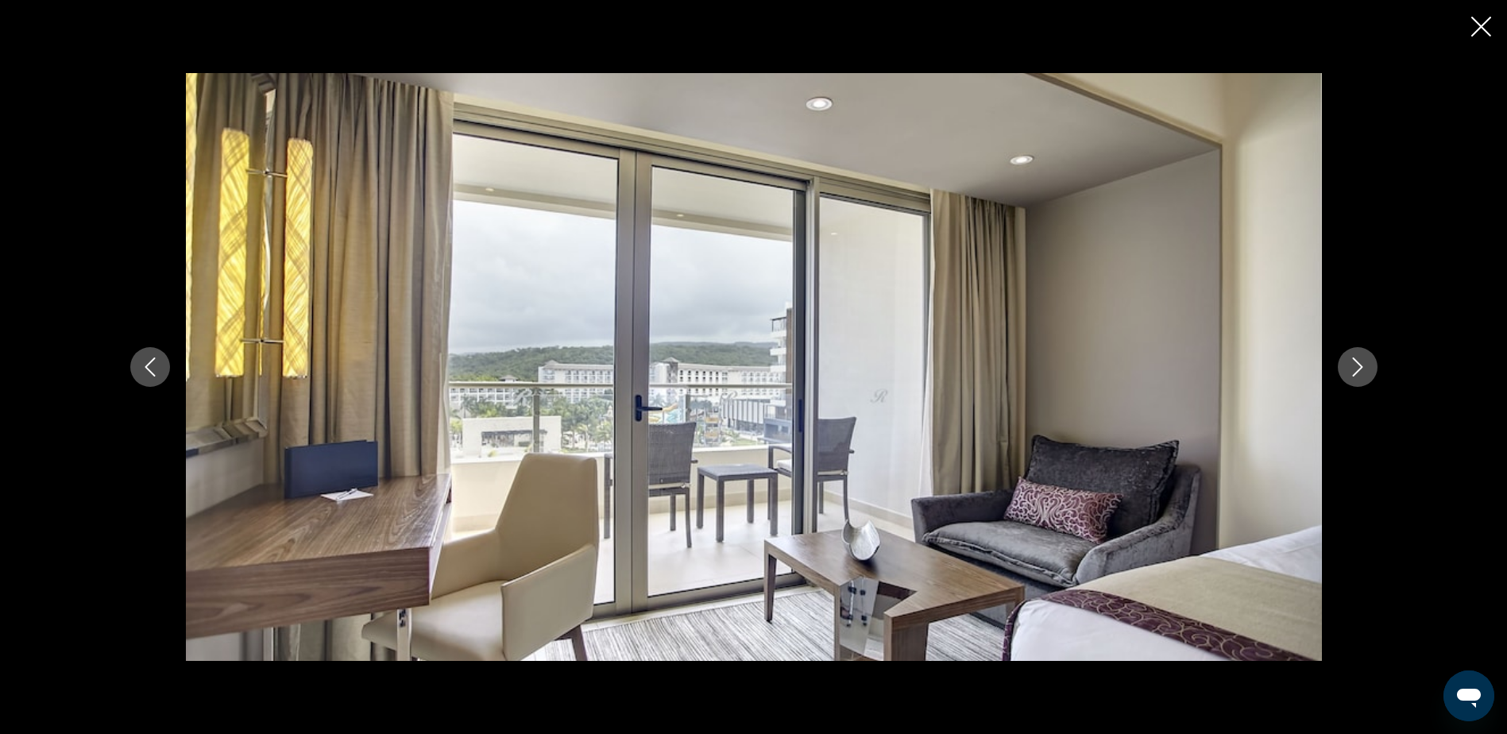
click at [1368, 366] on button "Next image" at bounding box center [1358, 367] width 40 height 40
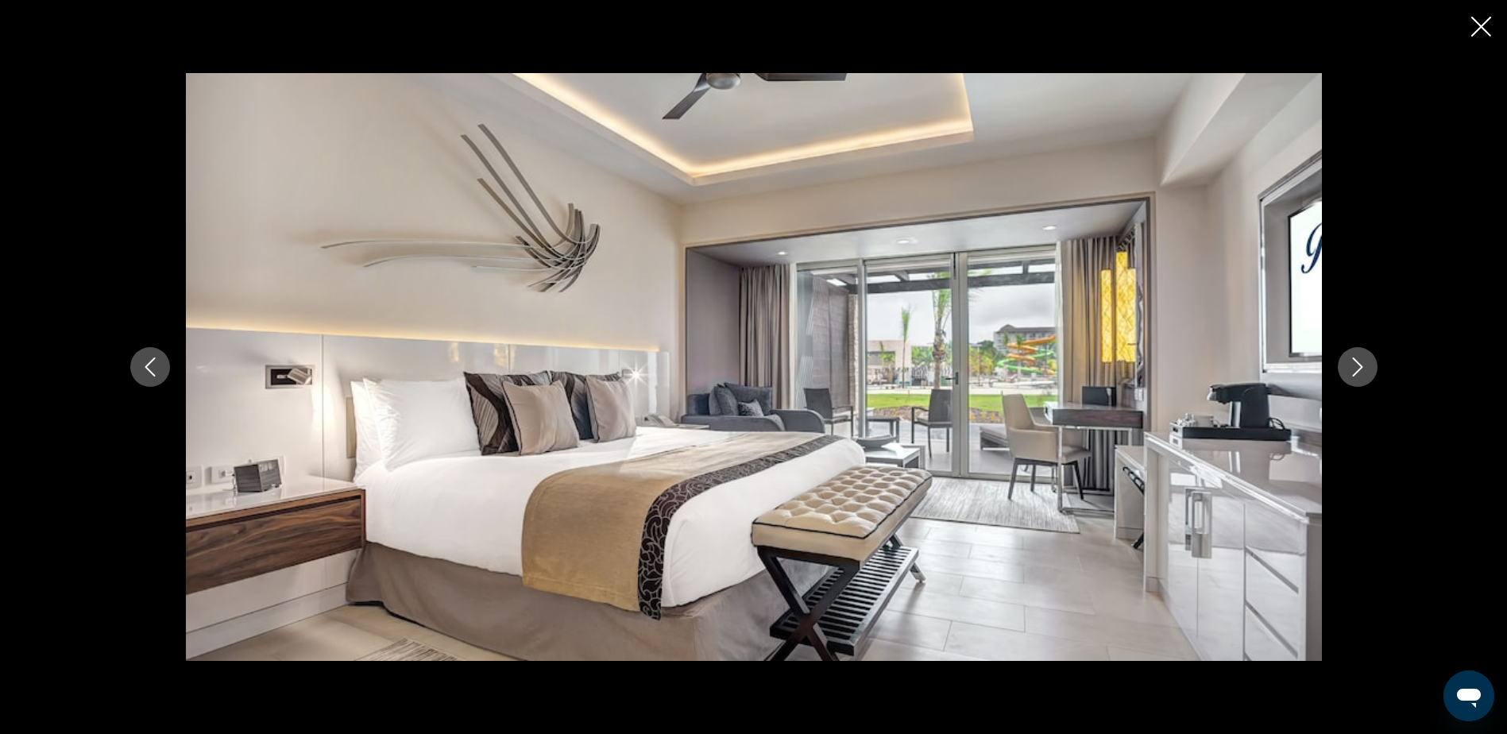
click at [1368, 366] on button "Next image" at bounding box center [1358, 367] width 40 height 40
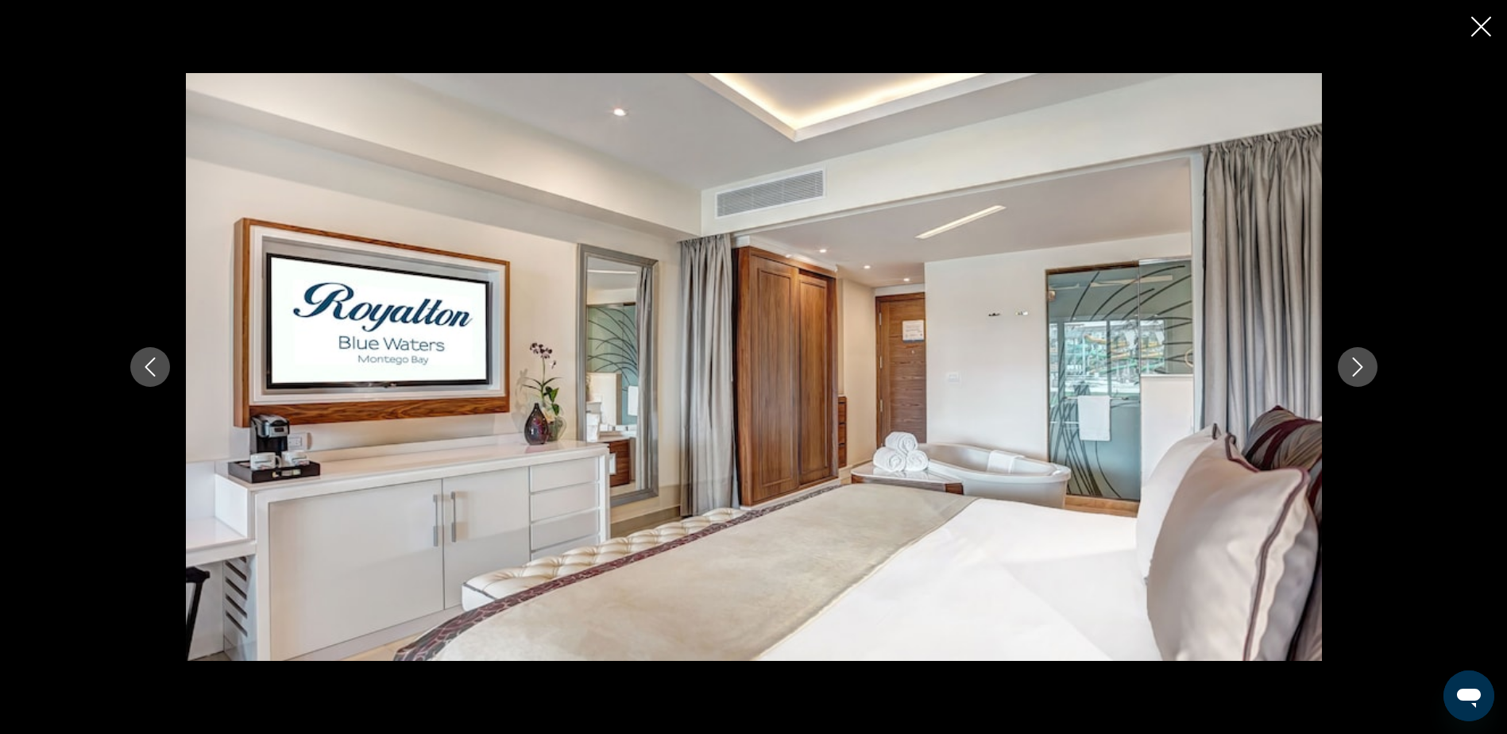
click at [1368, 366] on button "Next image" at bounding box center [1358, 367] width 40 height 40
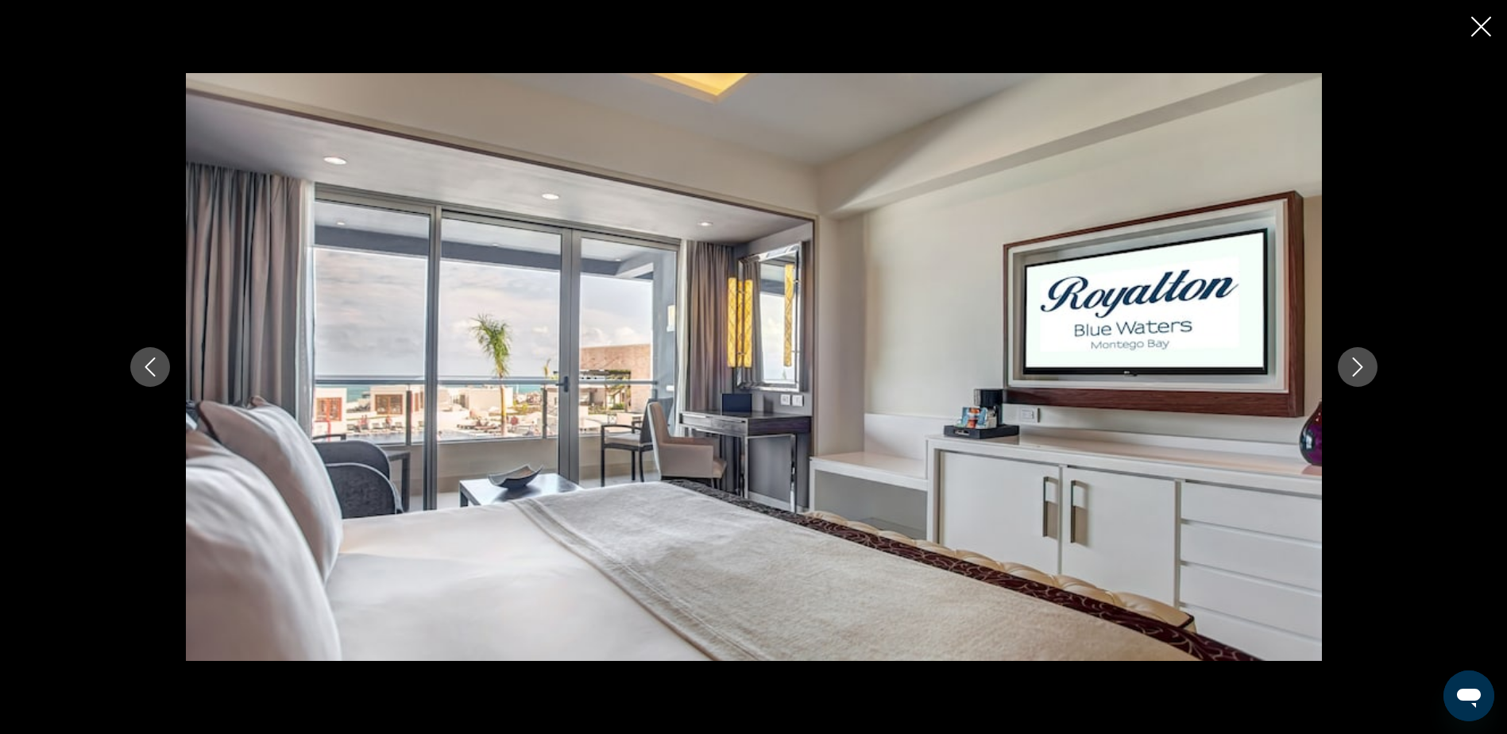
click at [1368, 366] on button "Next image" at bounding box center [1358, 367] width 40 height 40
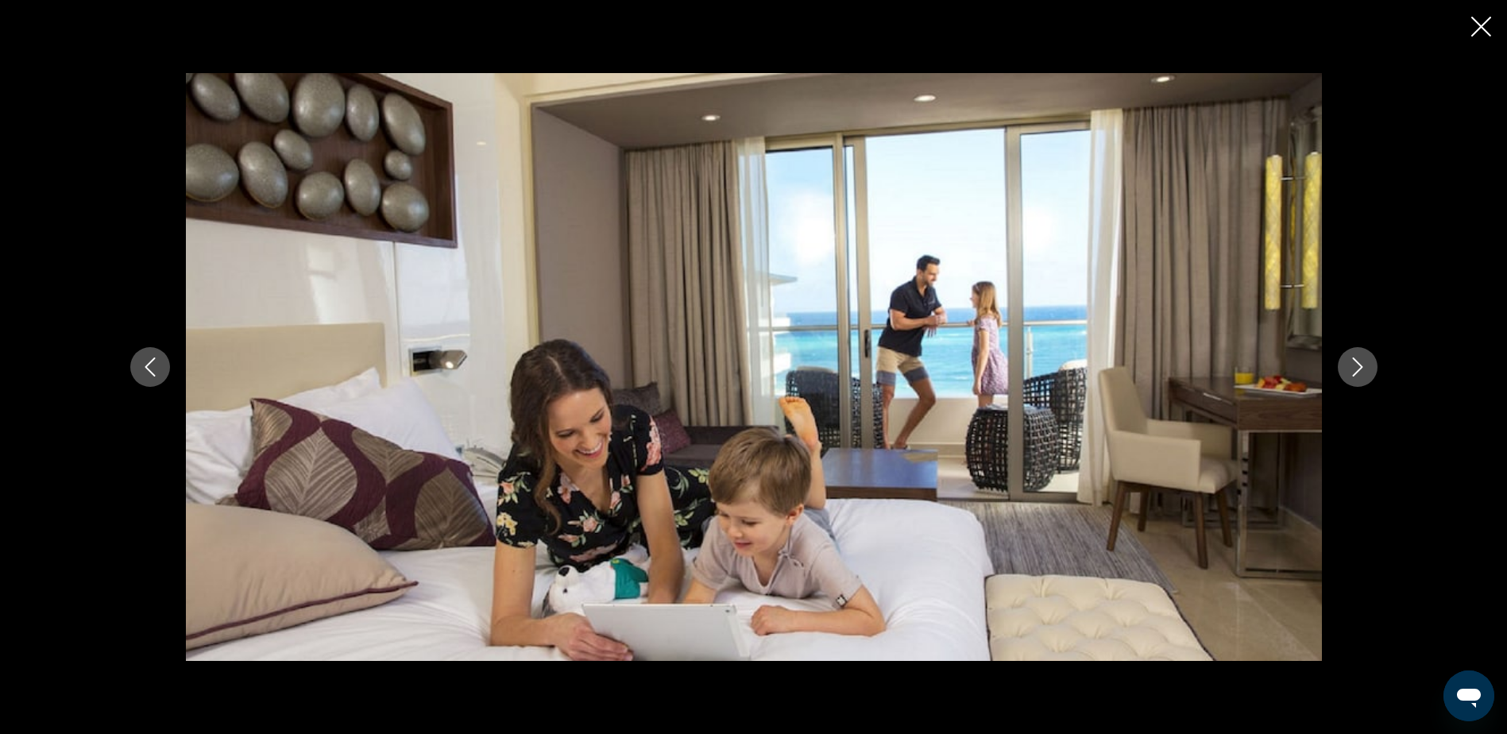
click at [1368, 366] on button "Next image" at bounding box center [1358, 367] width 40 height 40
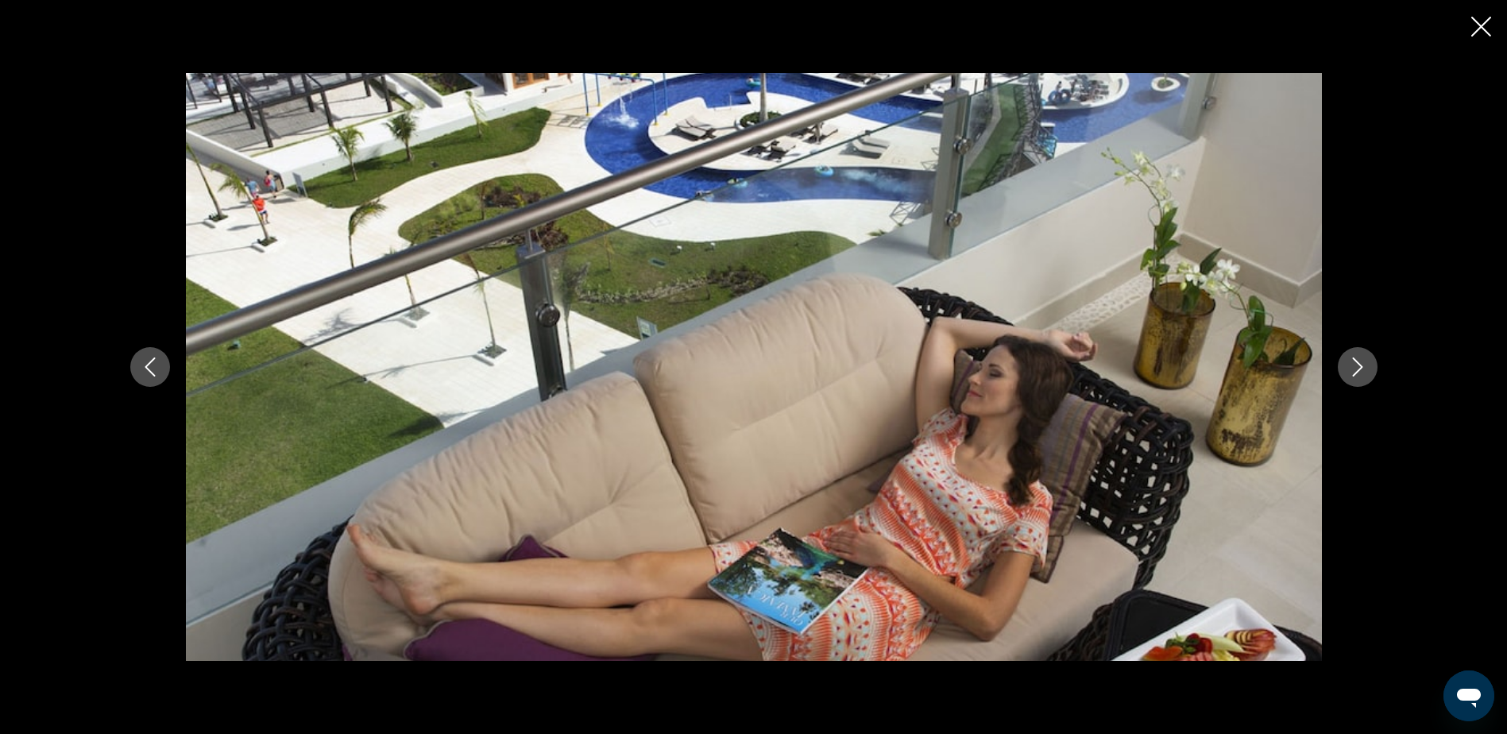
click at [1368, 366] on button "Next image" at bounding box center [1358, 367] width 40 height 40
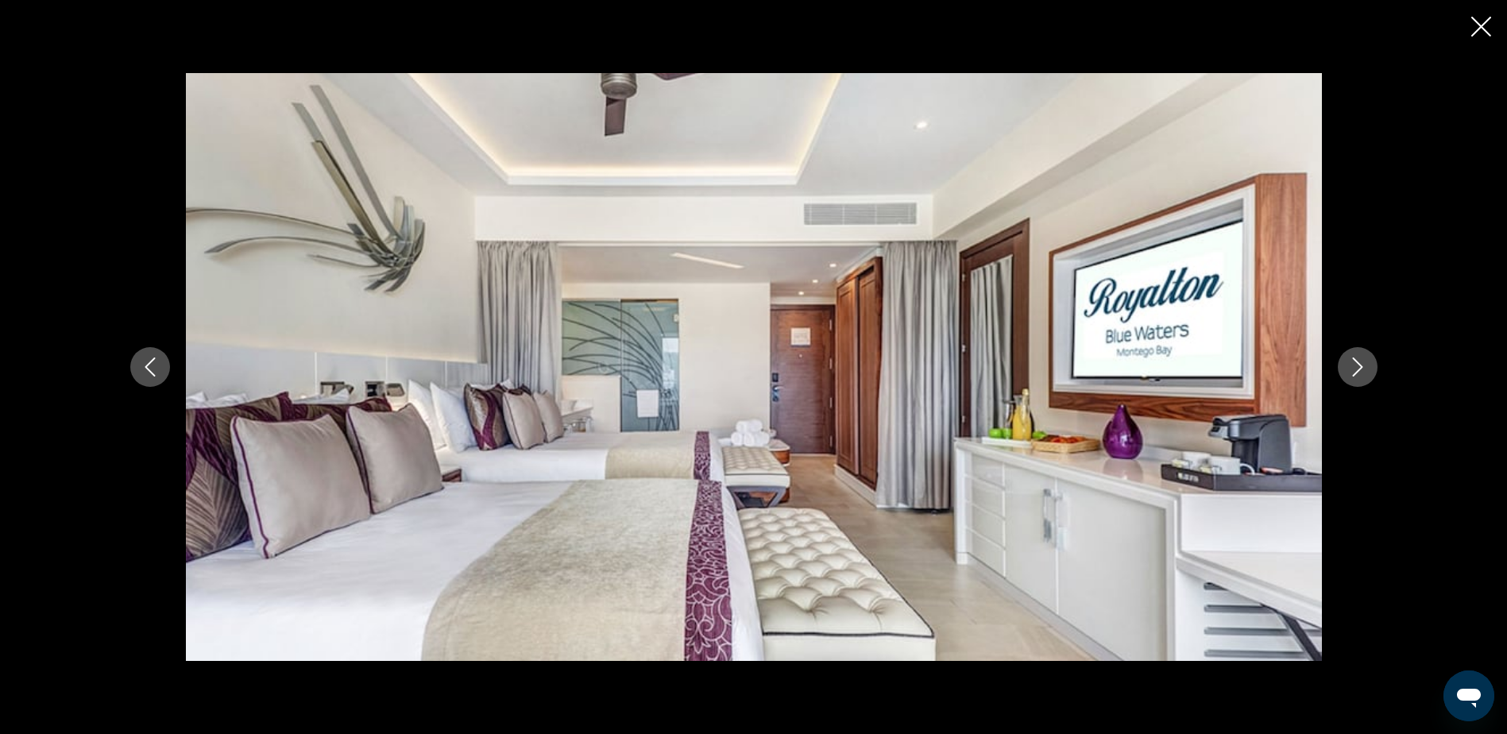
click at [156, 360] on icon "Previous image" at bounding box center [150, 367] width 19 height 19
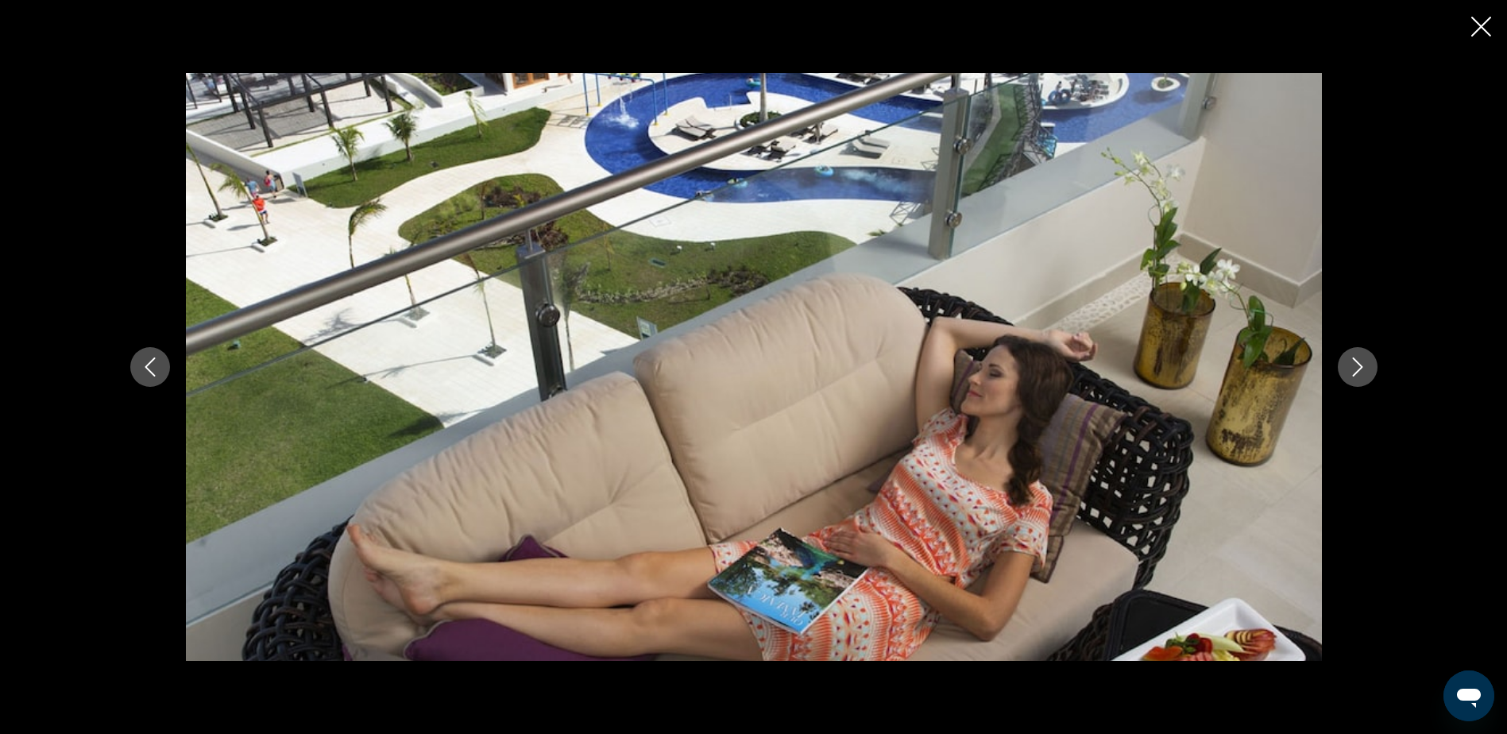
click at [1477, 14] on div "prev next" at bounding box center [753, 367] width 1507 height 734
click at [1478, 22] on icon "Close slideshow" at bounding box center [1482, 27] width 20 height 20
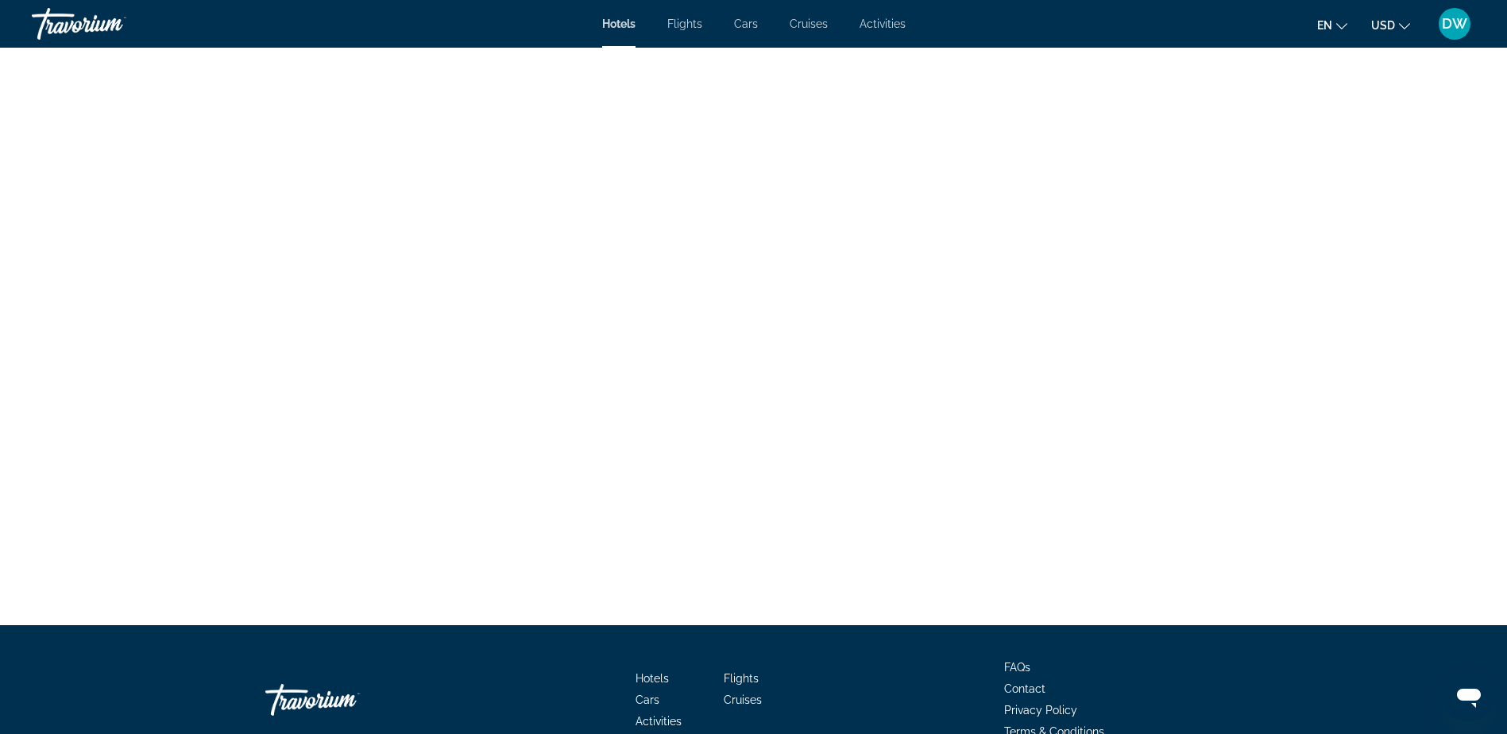
scroll to position [3019, 0]
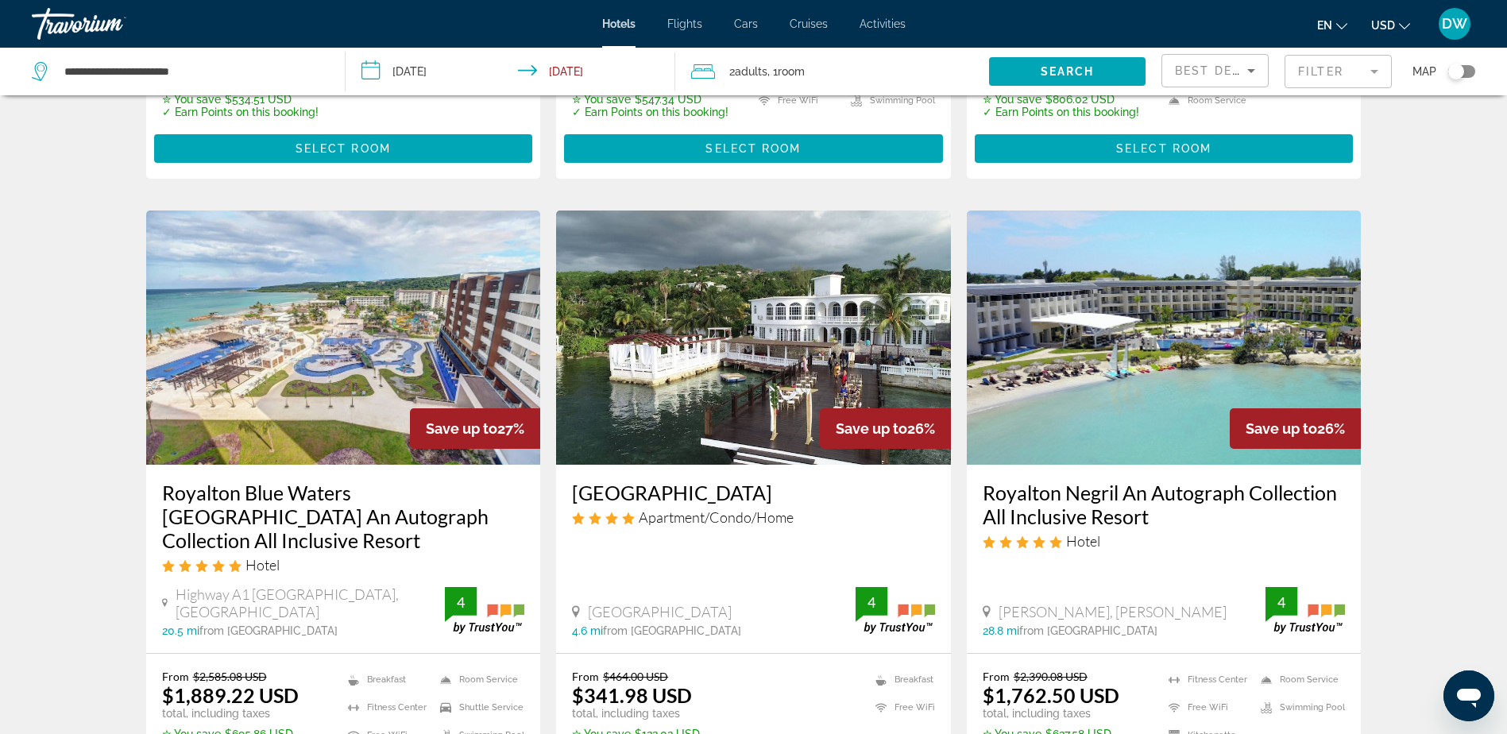
scroll to position [556, 0]
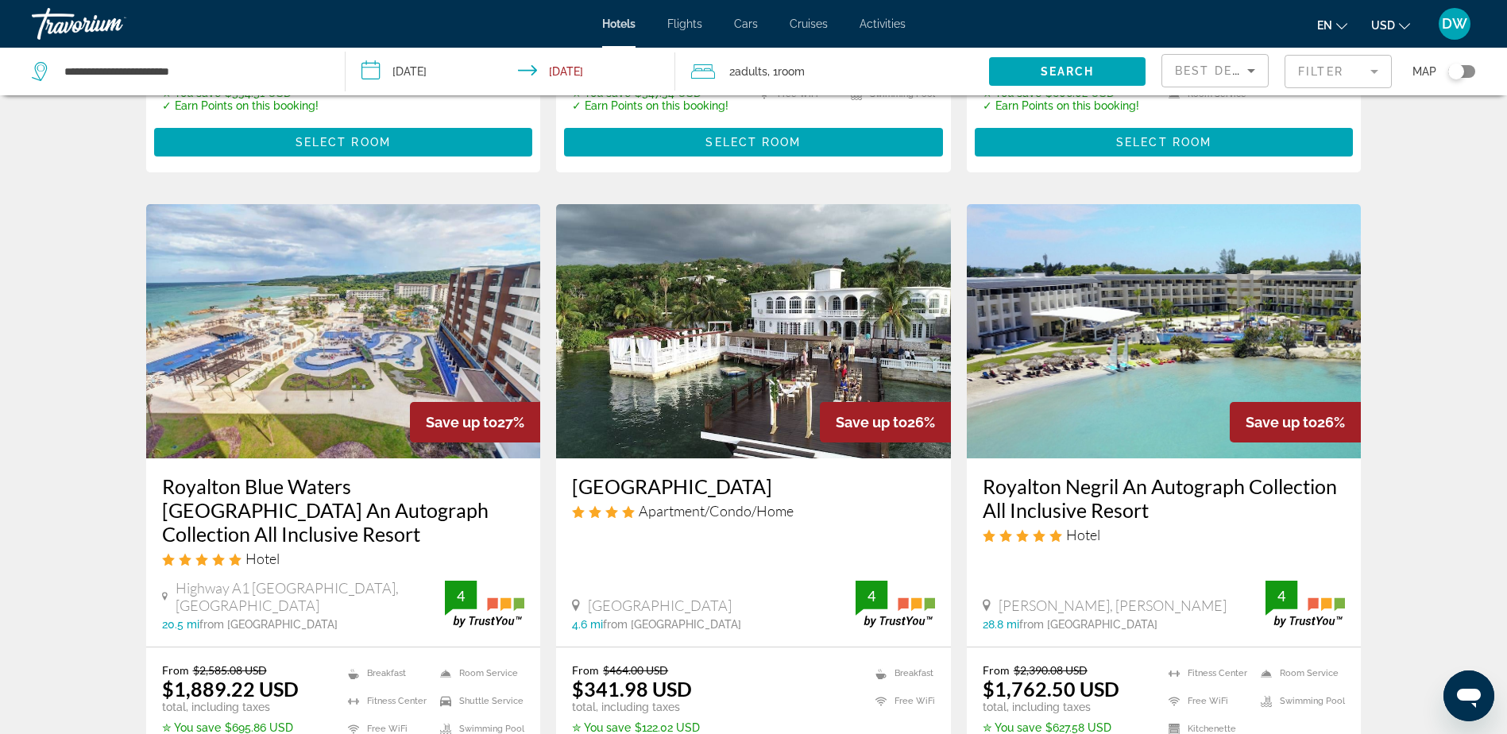
click at [1196, 343] on img "Main content" at bounding box center [1164, 331] width 395 height 254
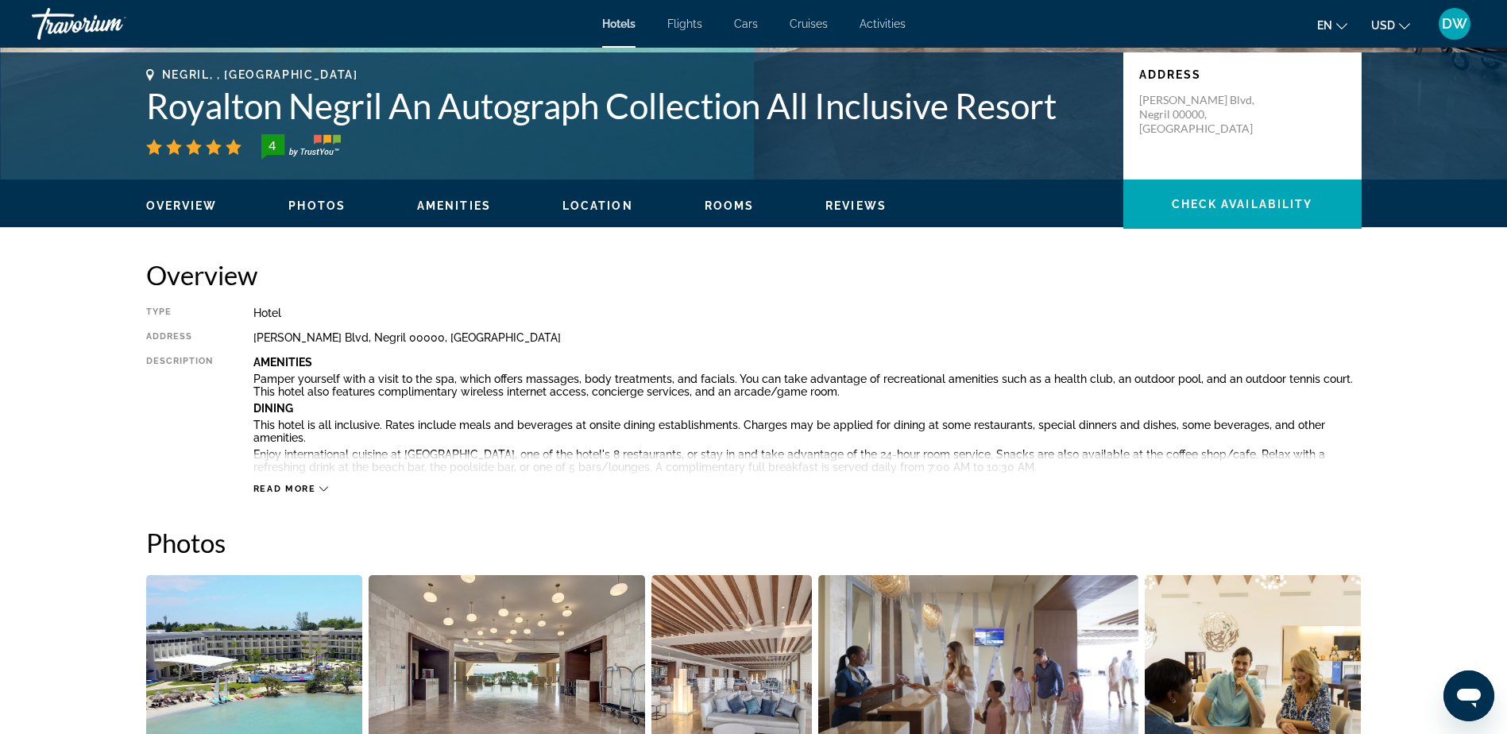
scroll to position [397, 0]
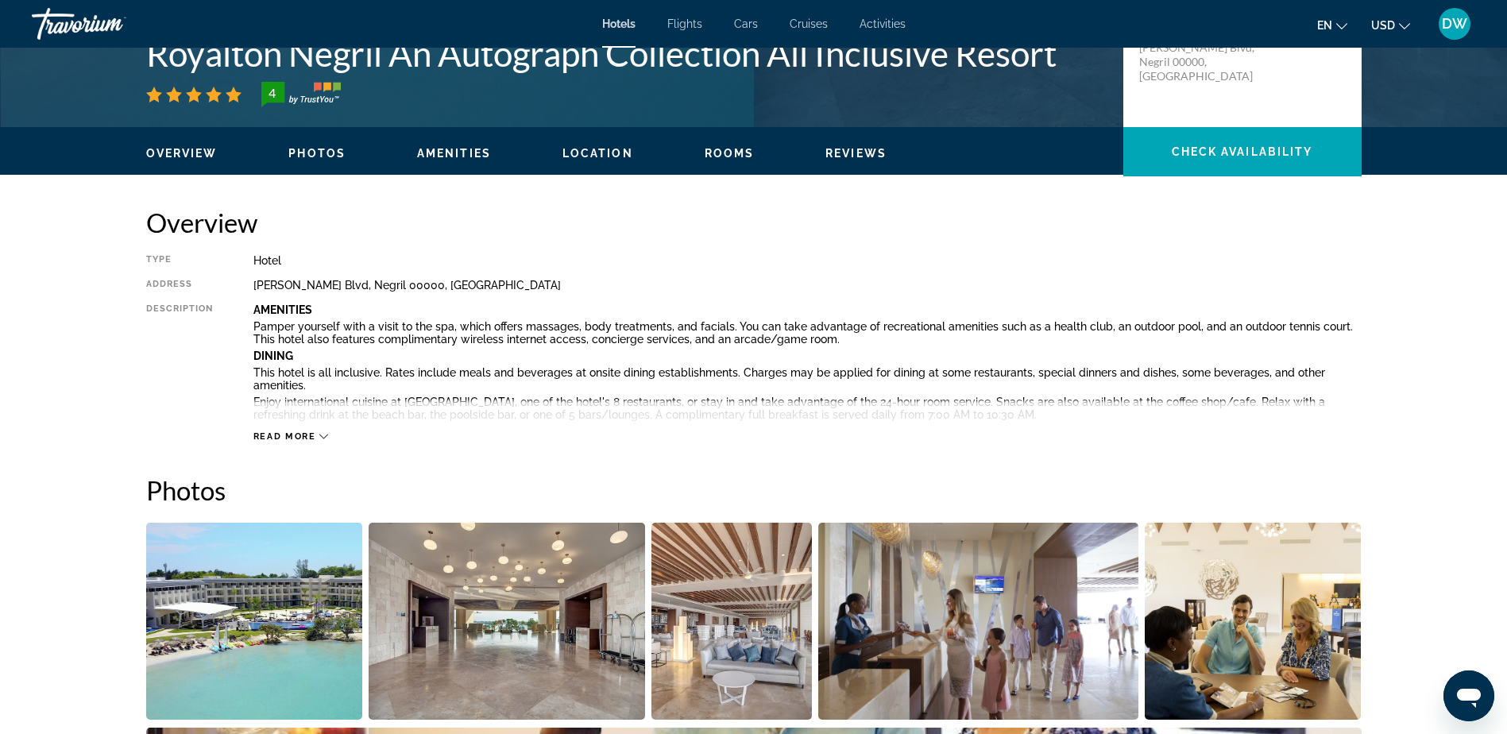
click at [287, 155] on ul "Overview Photos Amenities Location Rooms Reviews Check Availability" at bounding box center [754, 151] width 1216 height 17
click at [308, 148] on span "Photos" at bounding box center [316, 153] width 57 height 13
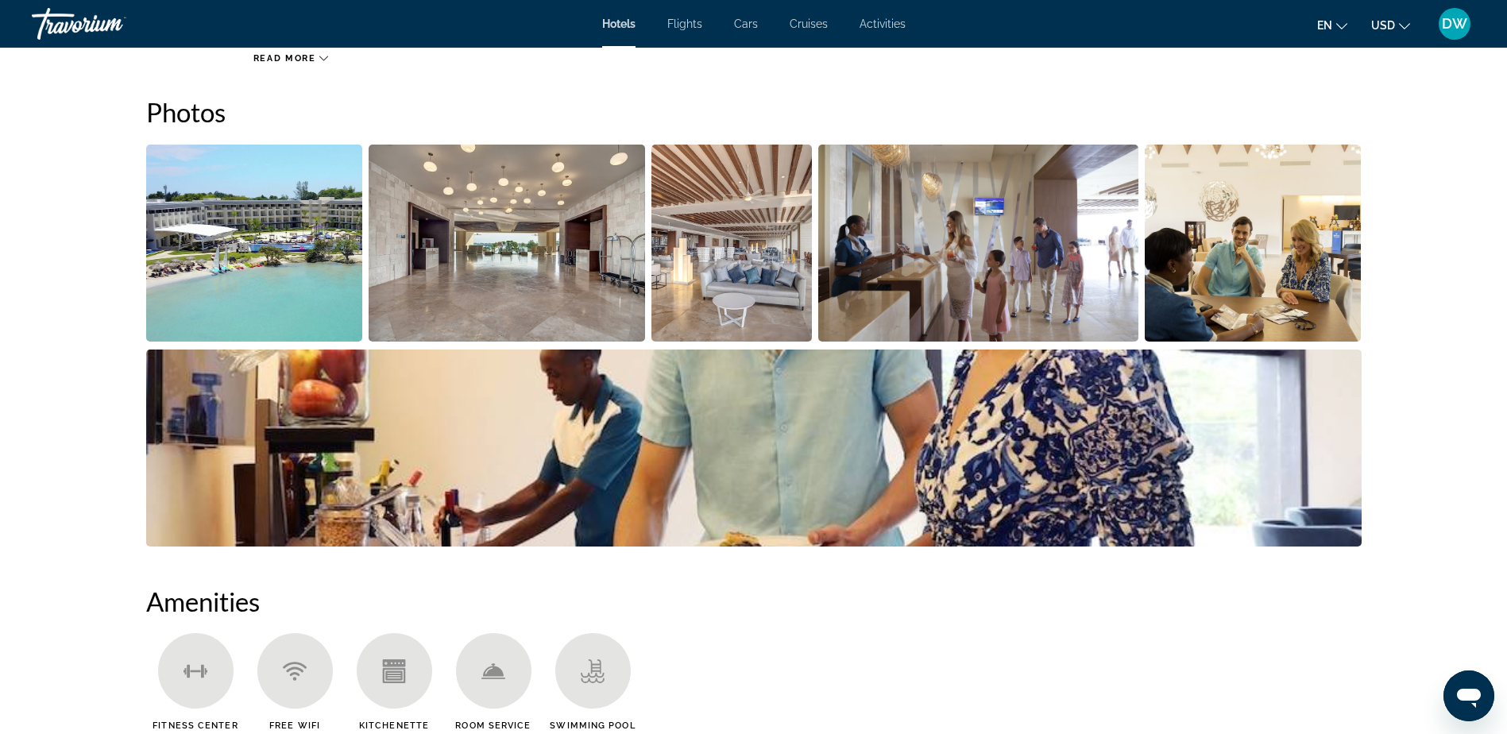
scroll to position [776, 0]
click at [238, 219] on img "Open full-screen image slider" at bounding box center [254, 242] width 217 height 197
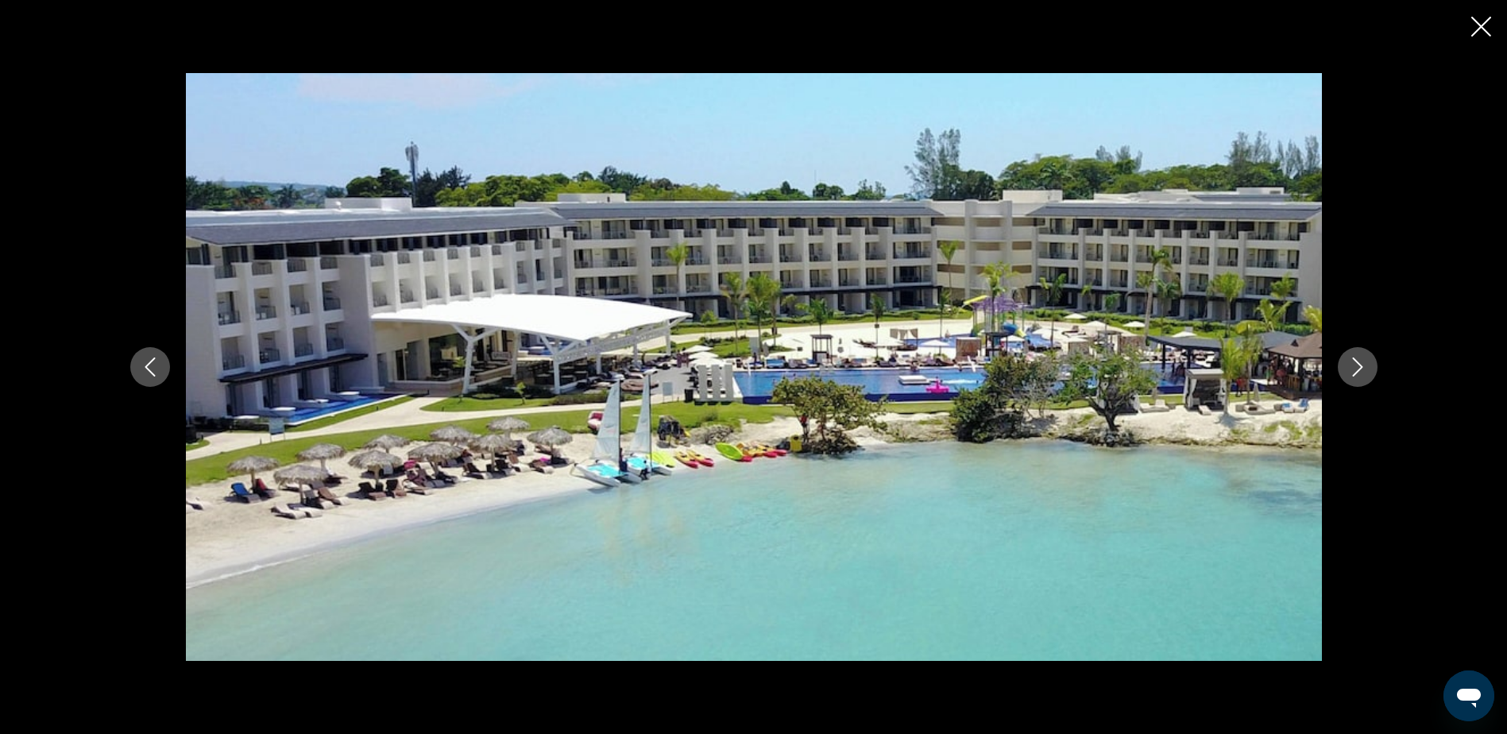
click at [1351, 381] on button "Next image" at bounding box center [1358, 367] width 40 height 40
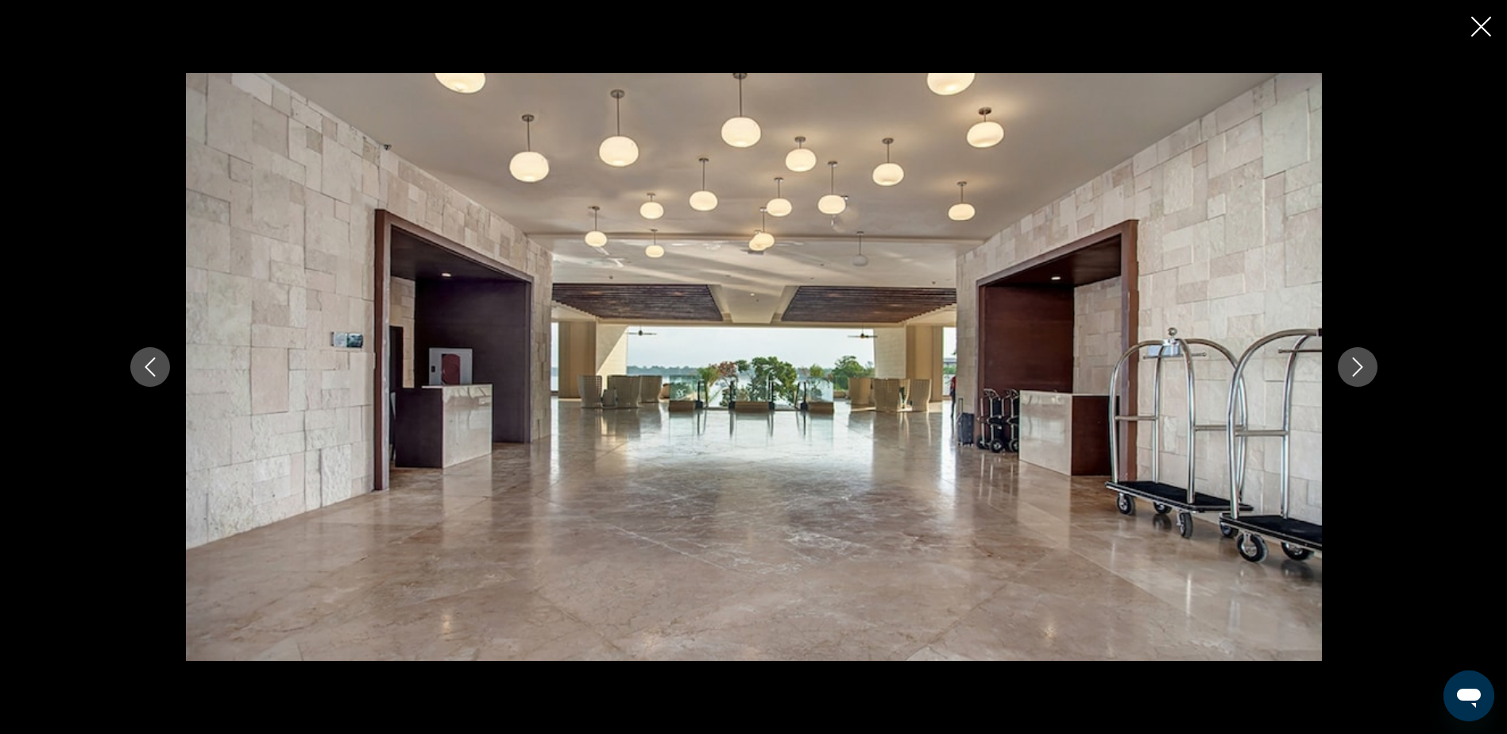
click at [1351, 381] on button "Next image" at bounding box center [1358, 367] width 40 height 40
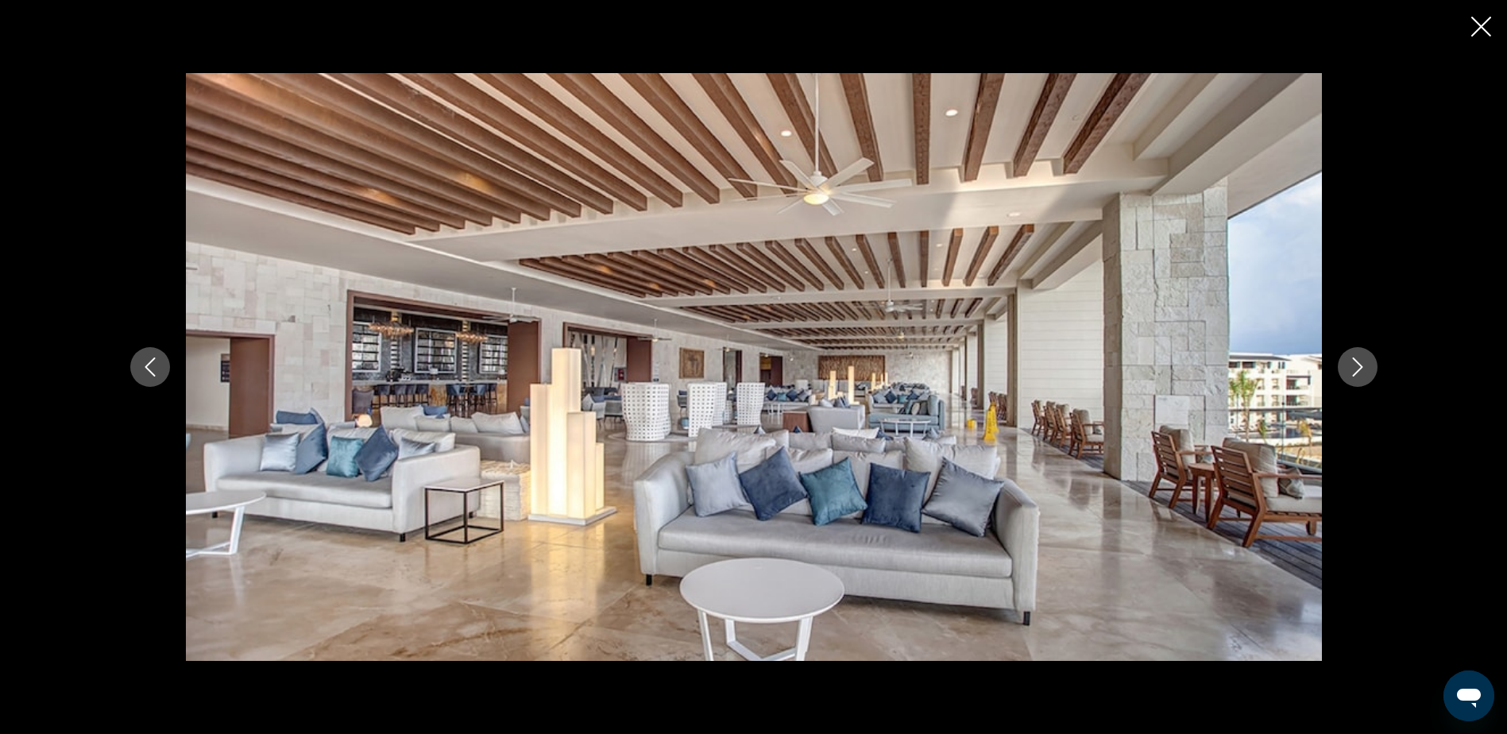
click at [1351, 381] on button "Next image" at bounding box center [1358, 367] width 40 height 40
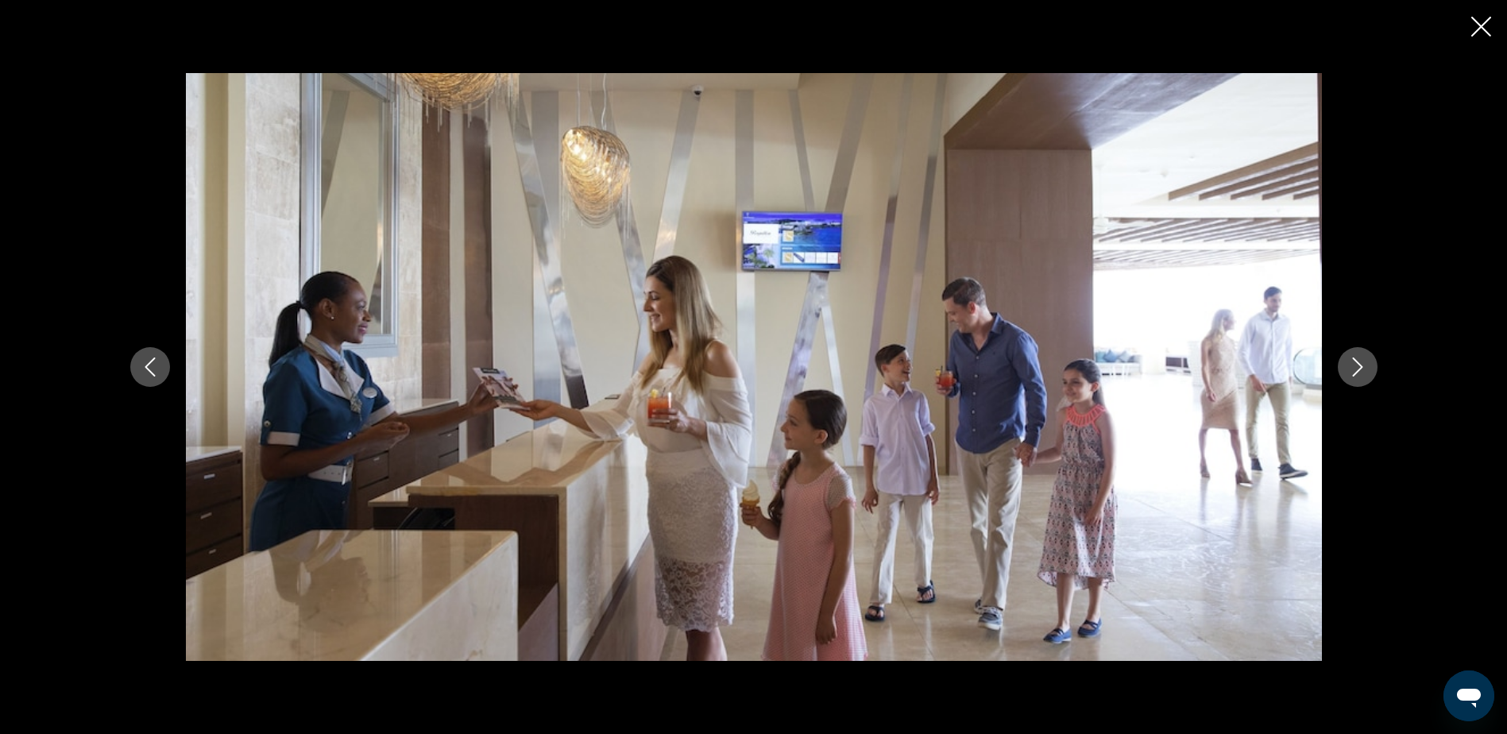
click at [1351, 381] on button "Next image" at bounding box center [1358, 367] width 40 height 40
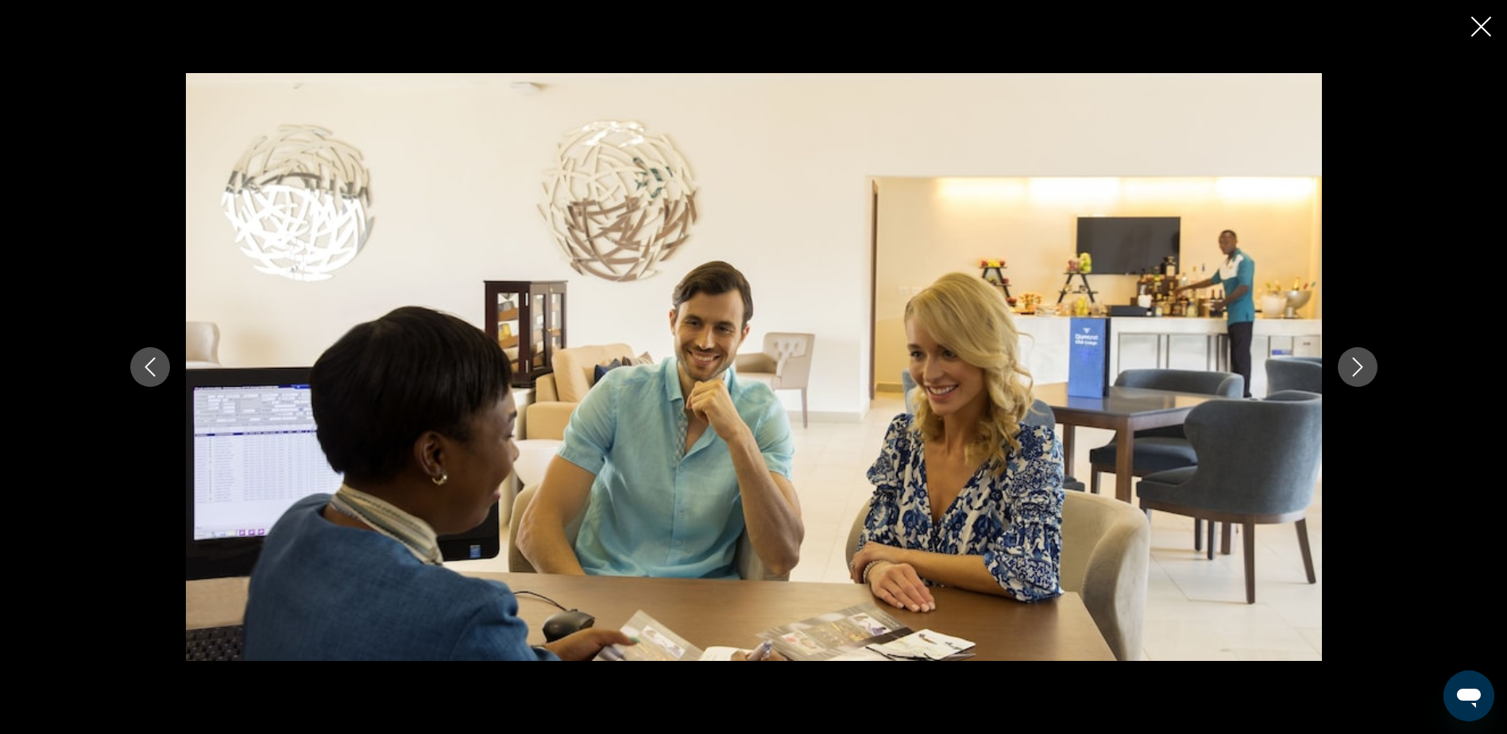
click at [1351, 381] on button "Next image" at bounding box center [1358, 367] width 40 height 40
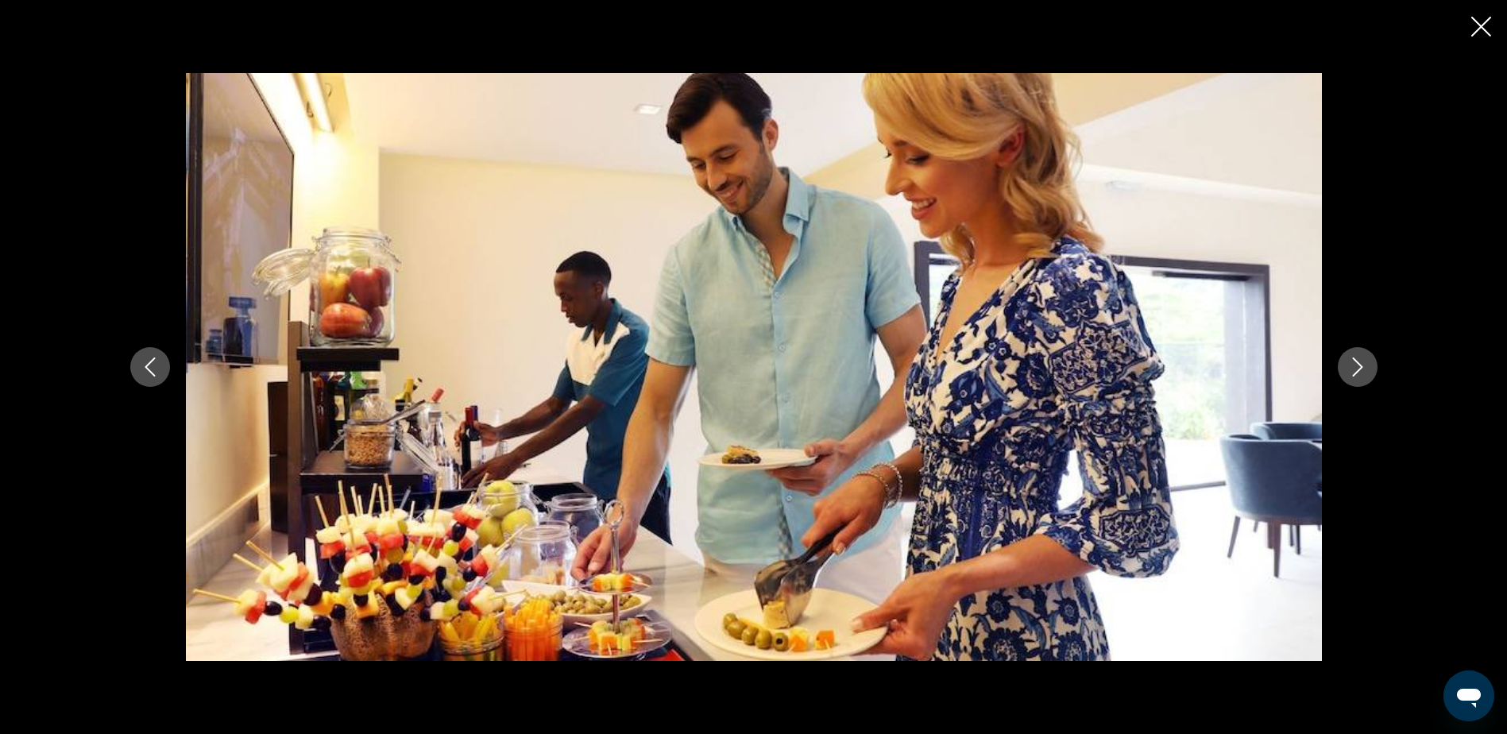
click at [1351, 381] on button "Next image" at bounding box center [1358, 367] width 40 height 40
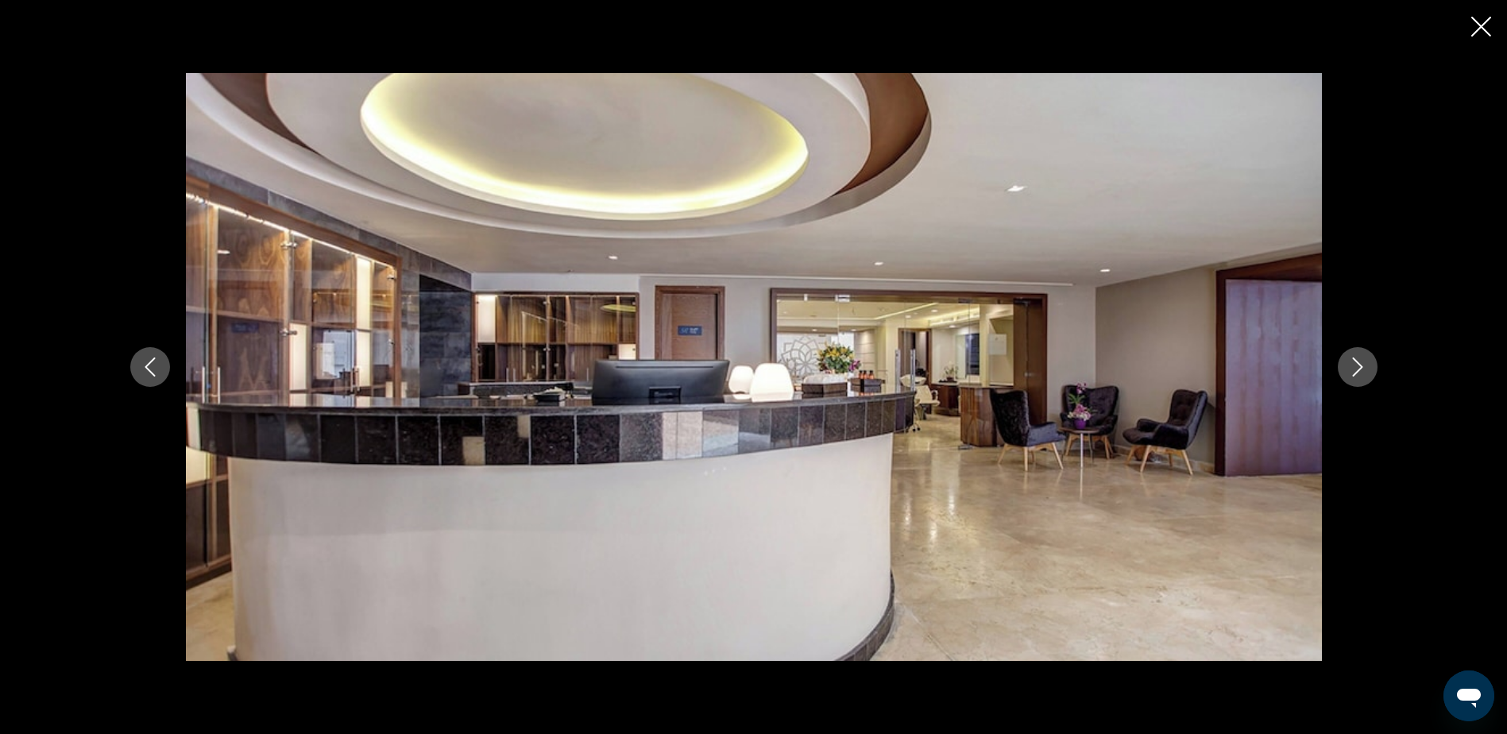
click at [1351, 381] on button "Next image" at bounding box center [1358, 367] width 40 height 40
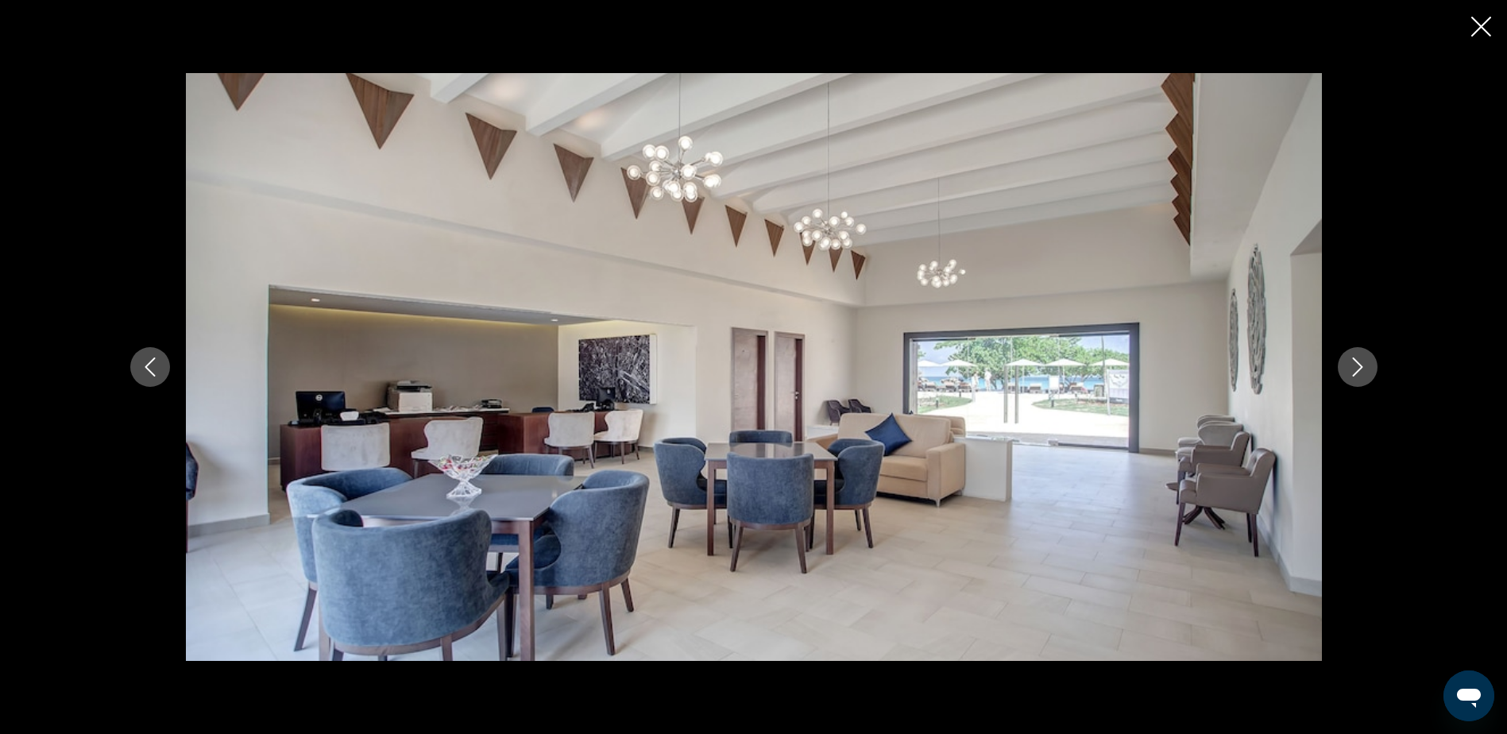
click at [1365, 363] on icon "Next image" at bounding box center [1357, 367] width 19 height 19
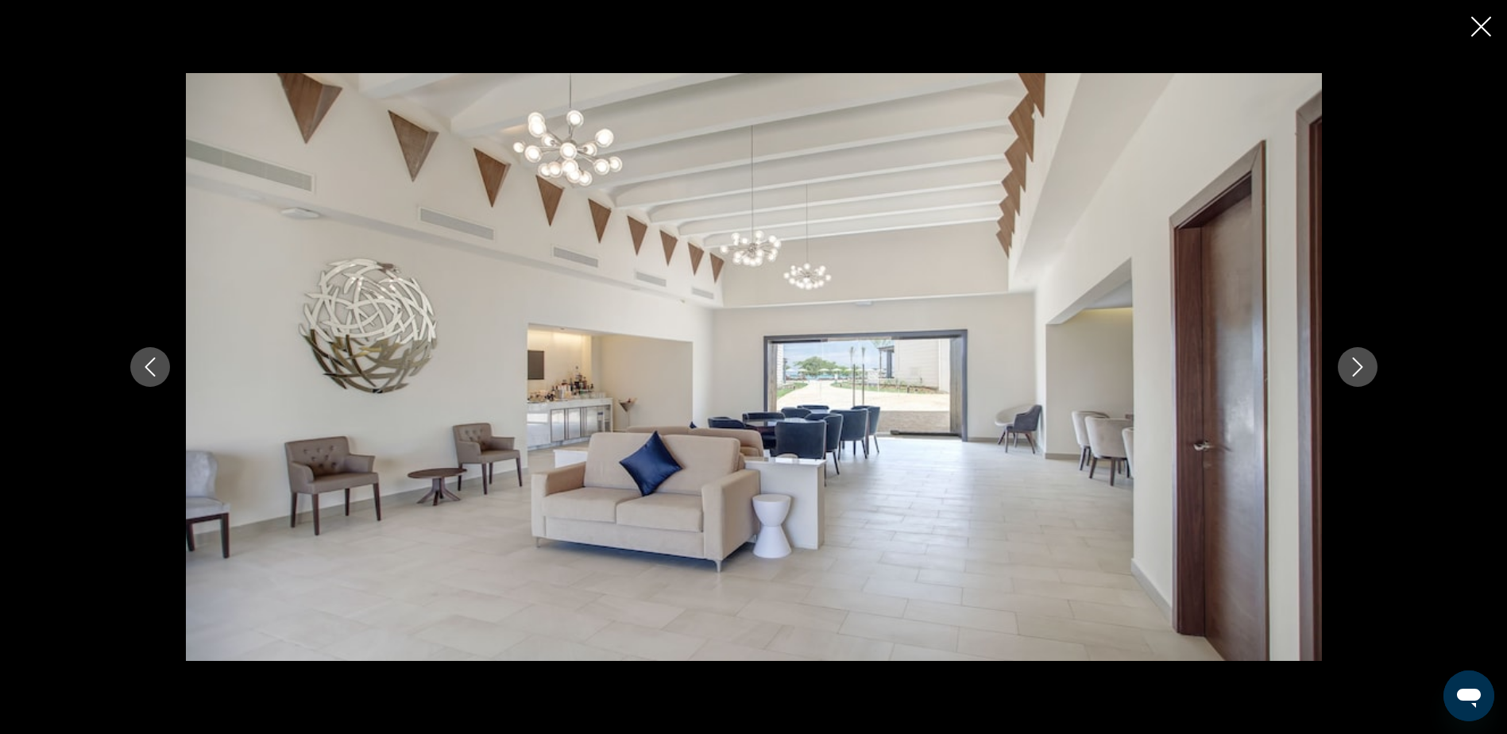
click at [1365, 369] on icon "Next image" at bounding box center [1357, 367] width 19 height 19
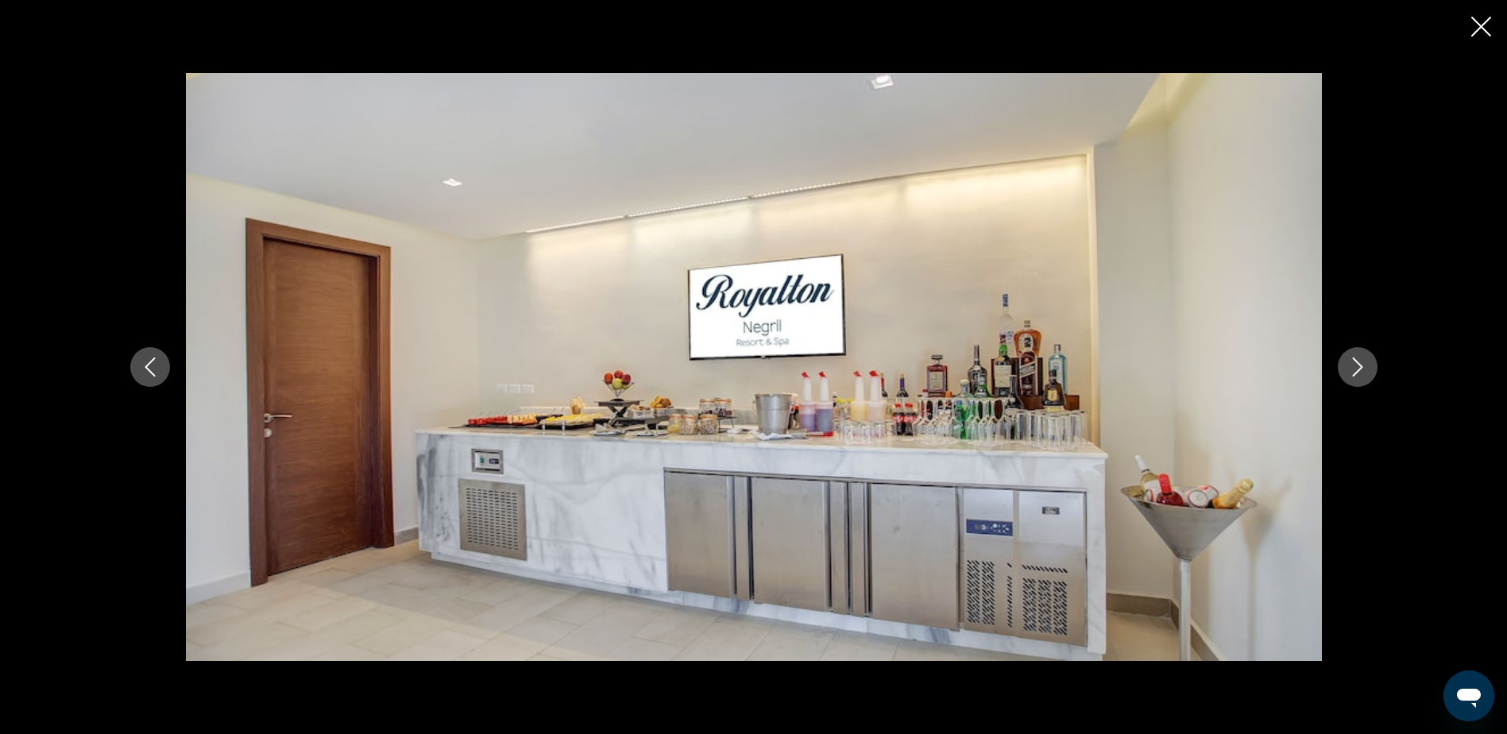
click at [1361, 376] on icon "Next image" at bounding box center [1357, 367] width 19 height 19
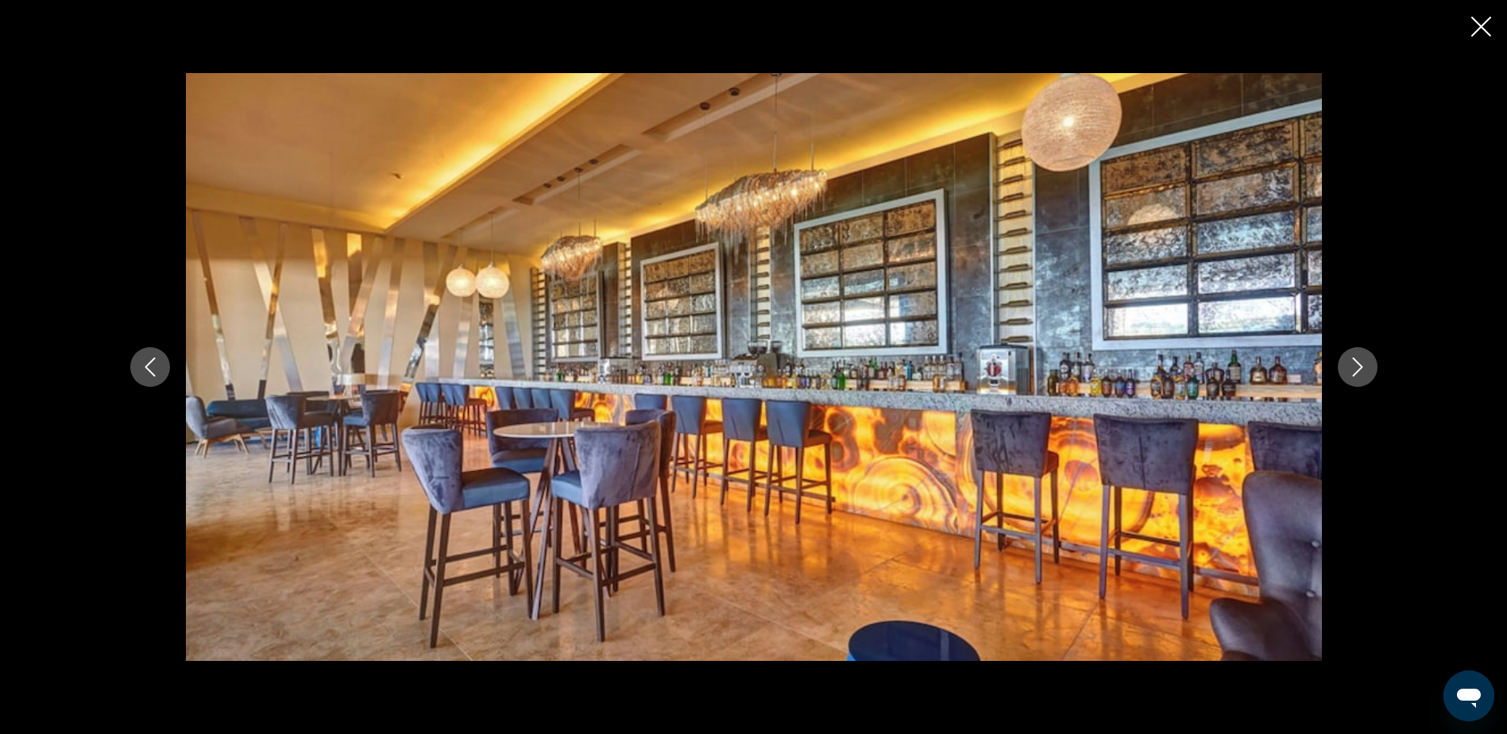
click at [141, 367] on icon "Previous image" at bounding box center [150, 367] width 19 height 19
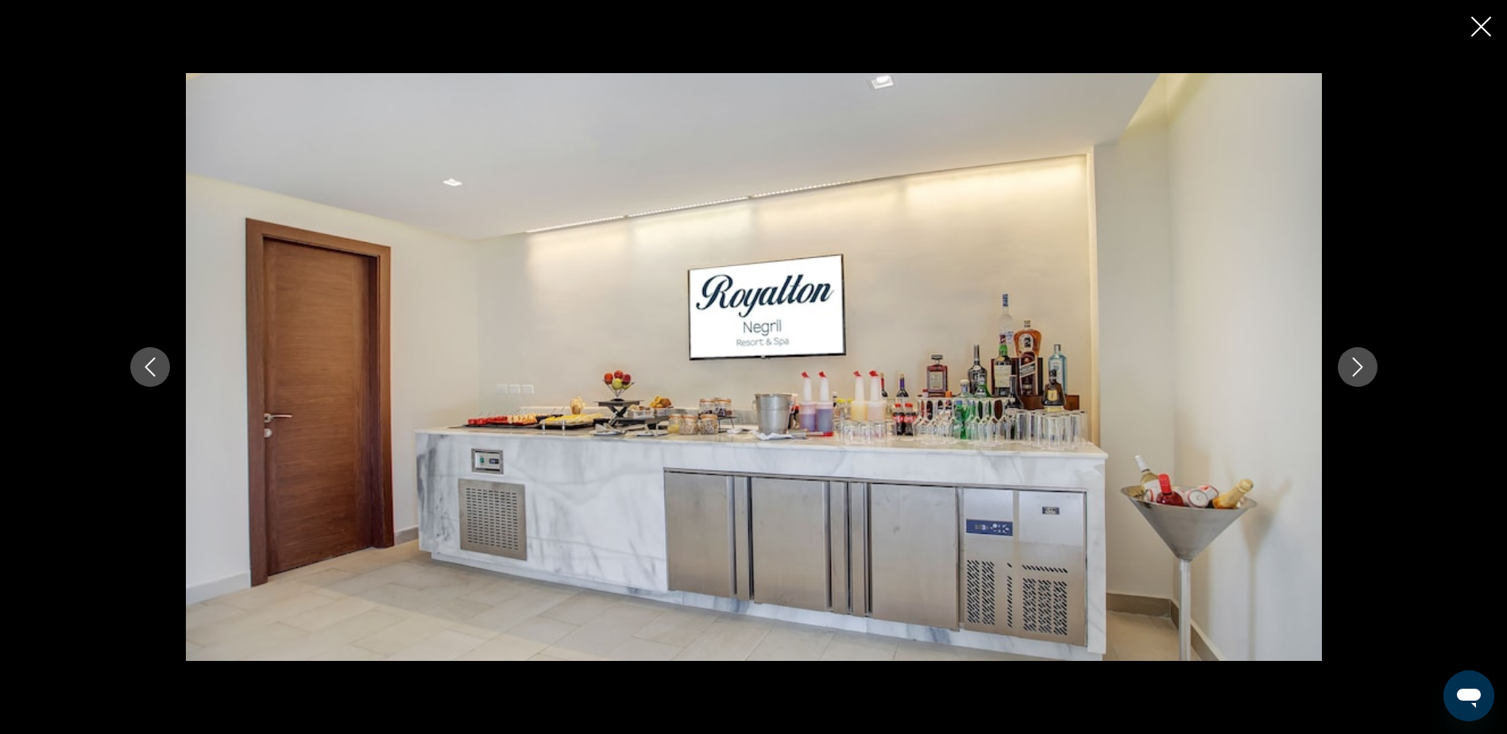
click at [1365, 373] on icon "Next image" at bounding box center [1357, 367] width 19 height 19
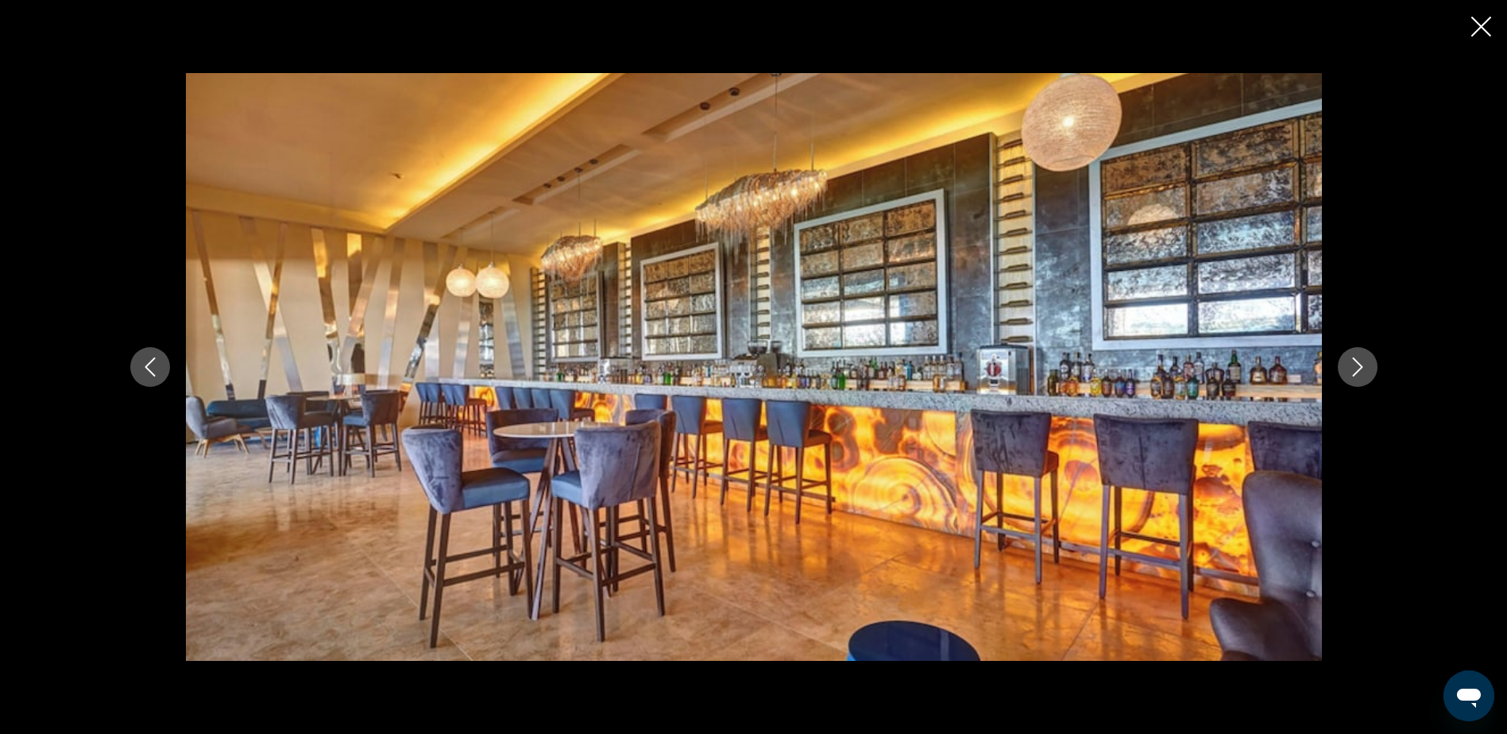
click at [1365, 373] on icon "Next image" at bounding box center [1357, 367] width 19 height 19
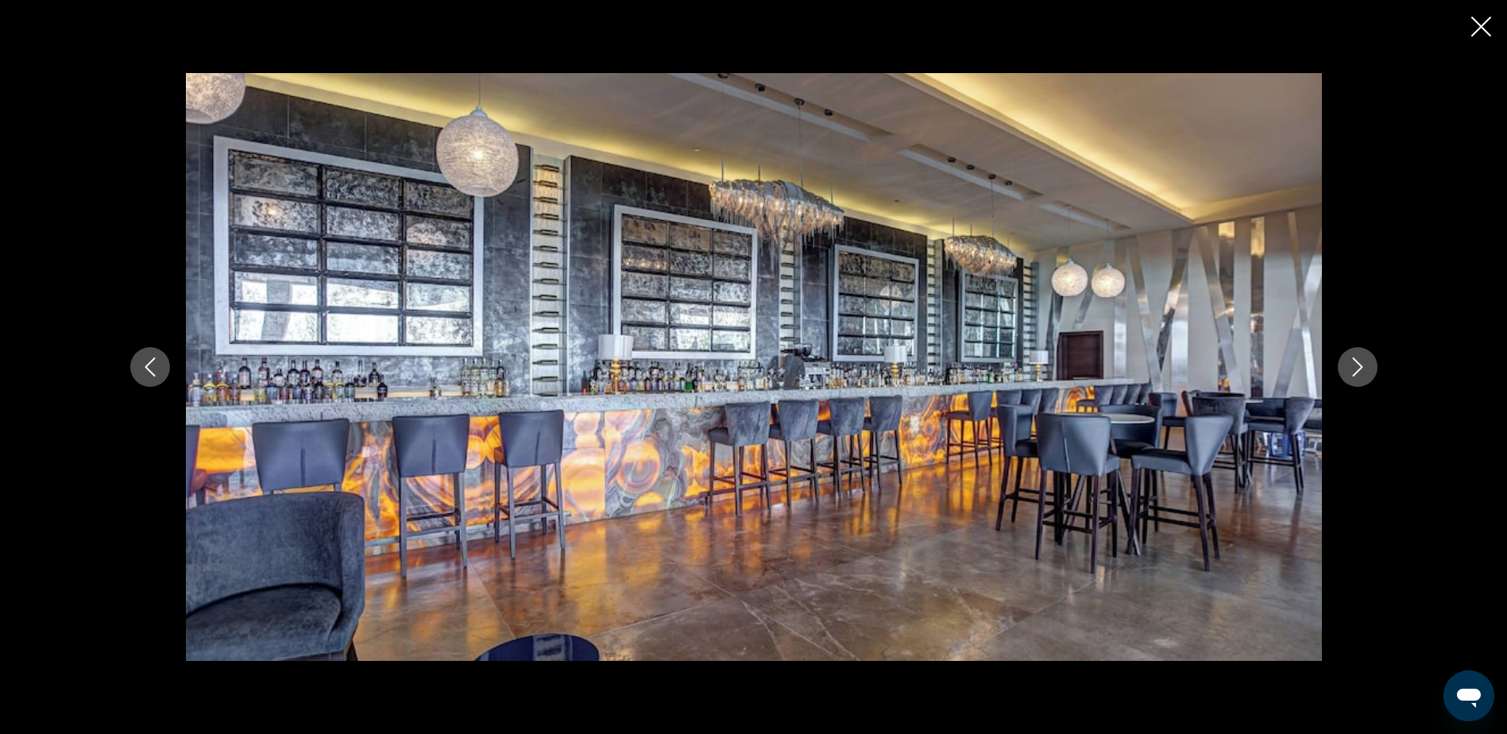
click at [1365, 373] on icon "Next image" at bounding box center [1357, 367] width 19 height 19
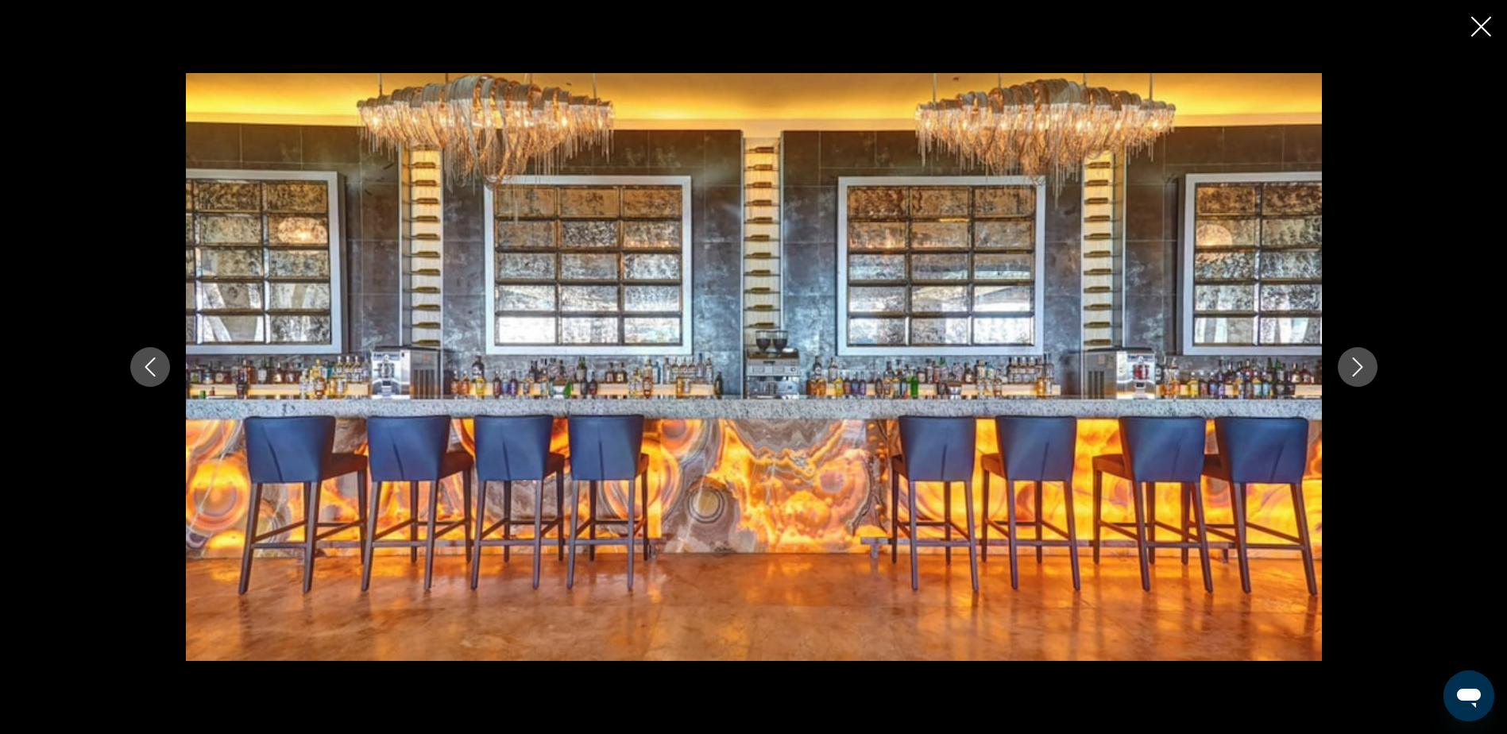
click at [1365, 373] on icon "Next image" at bounding box center [1357, 367] width 19 height 19
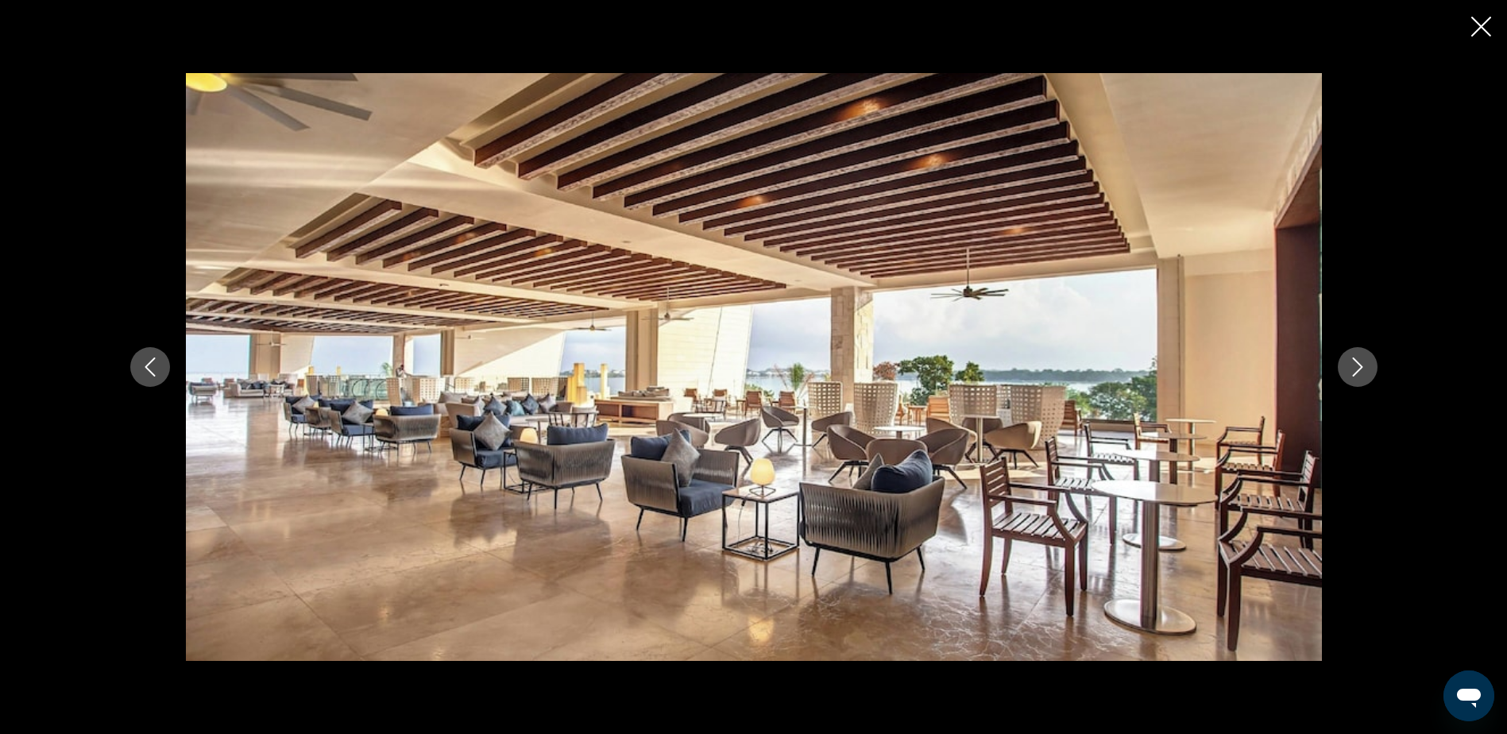
click at [1365, 373] on icon "Next image" at bounding box center [1357, 367] width 19 height 19
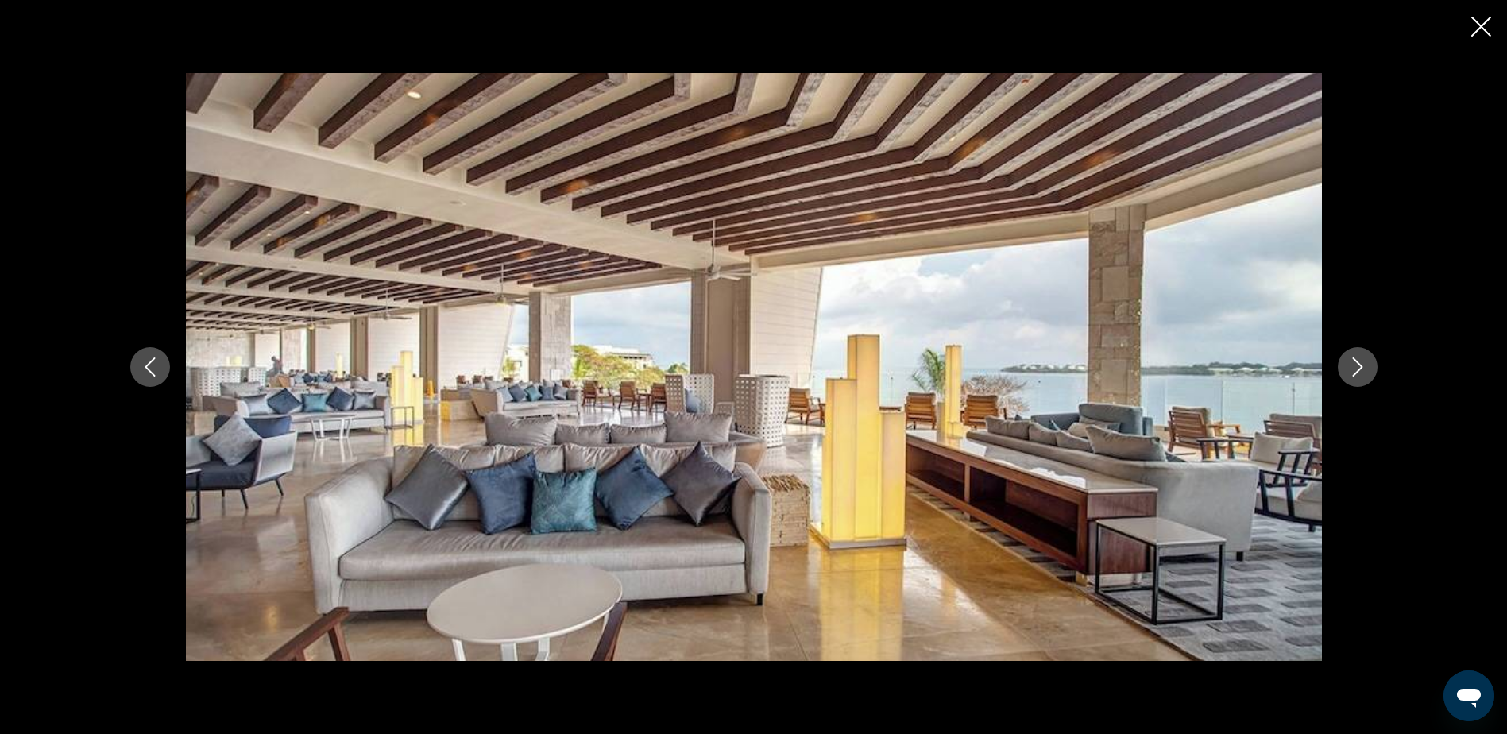
click at [1365, 373] on icon "Next image" at bounding box center [1357, 367] width 19 height 19
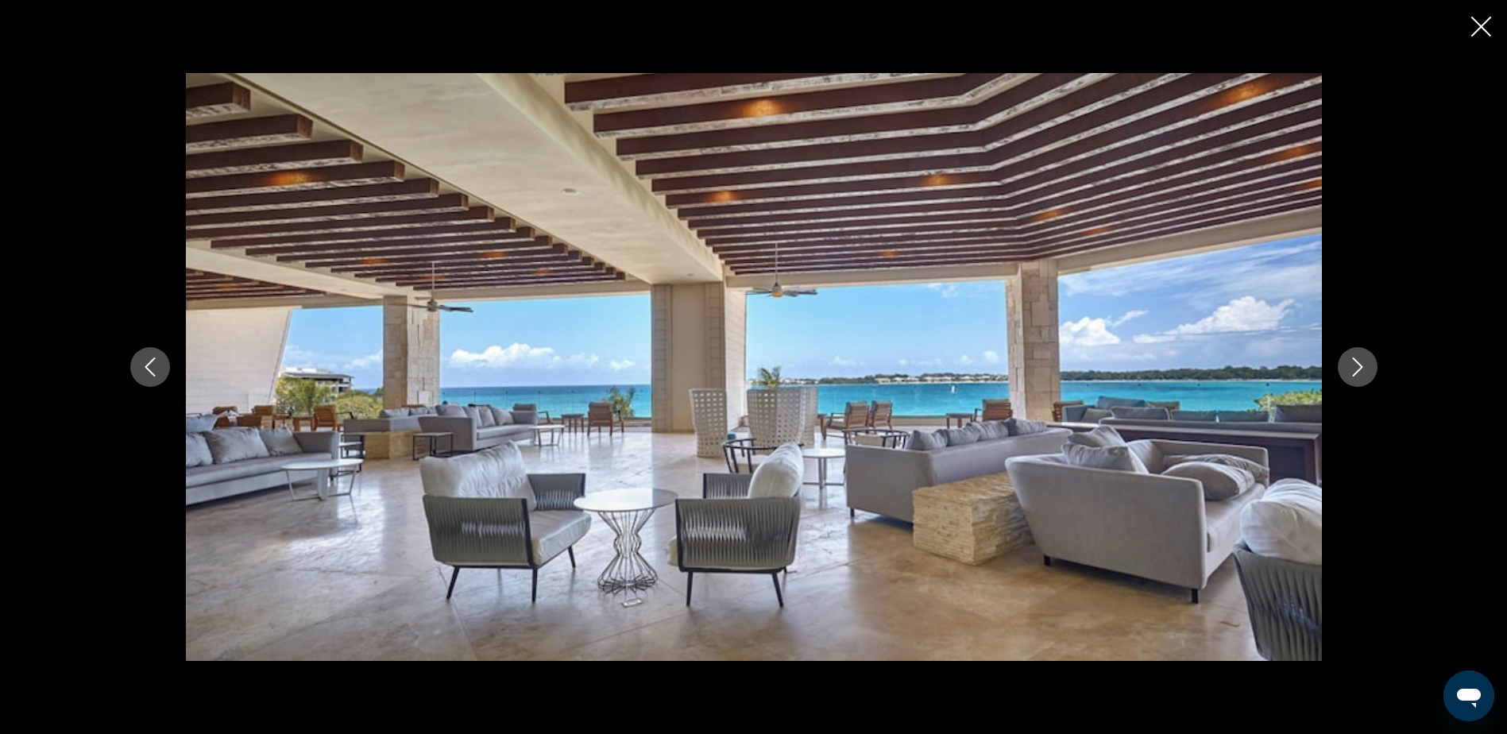
click at [1365, 373] on icon "Next image" at bounding box center [1357, 367] width 19 height 19
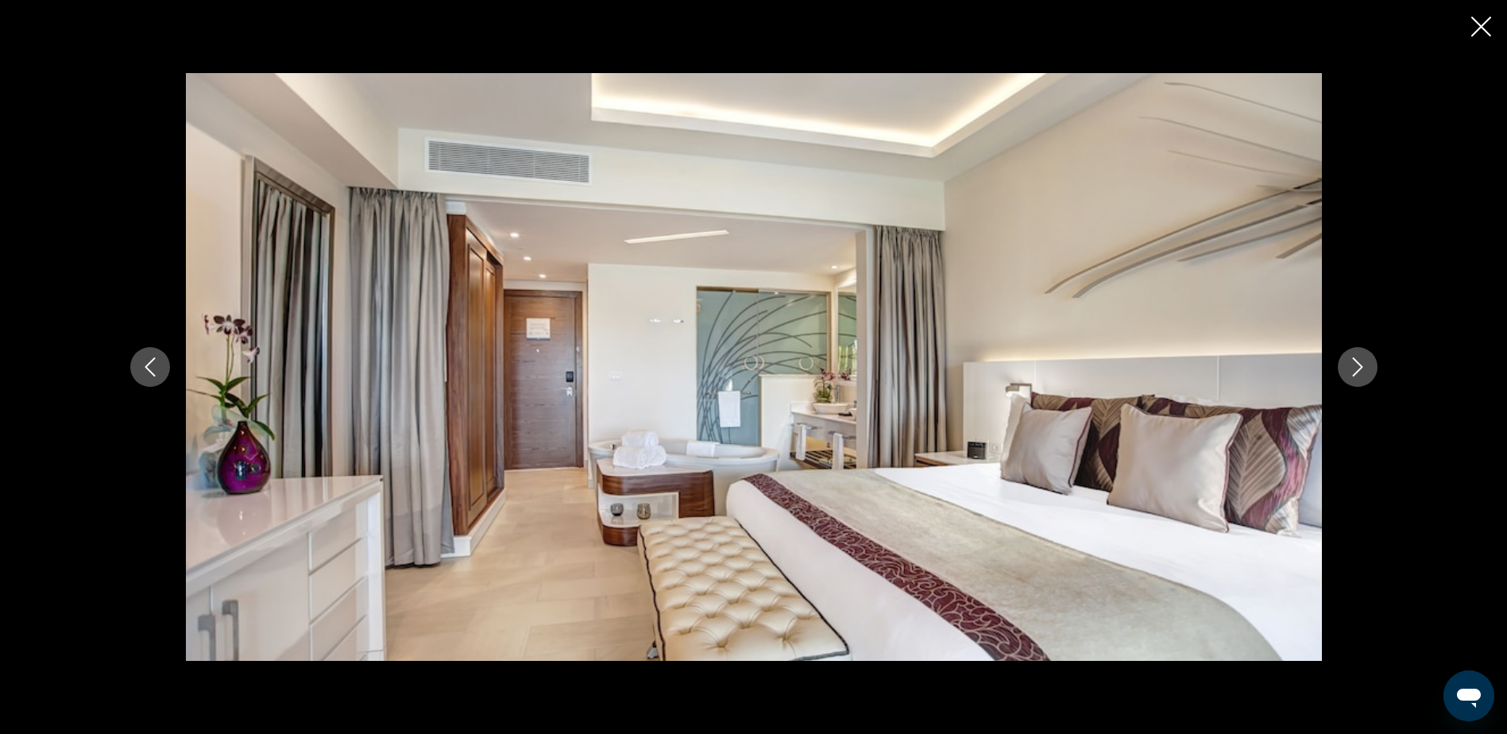
click at [1365, 373] on icon "Next image" at bounding box center [1357, 367] width 19 height 19
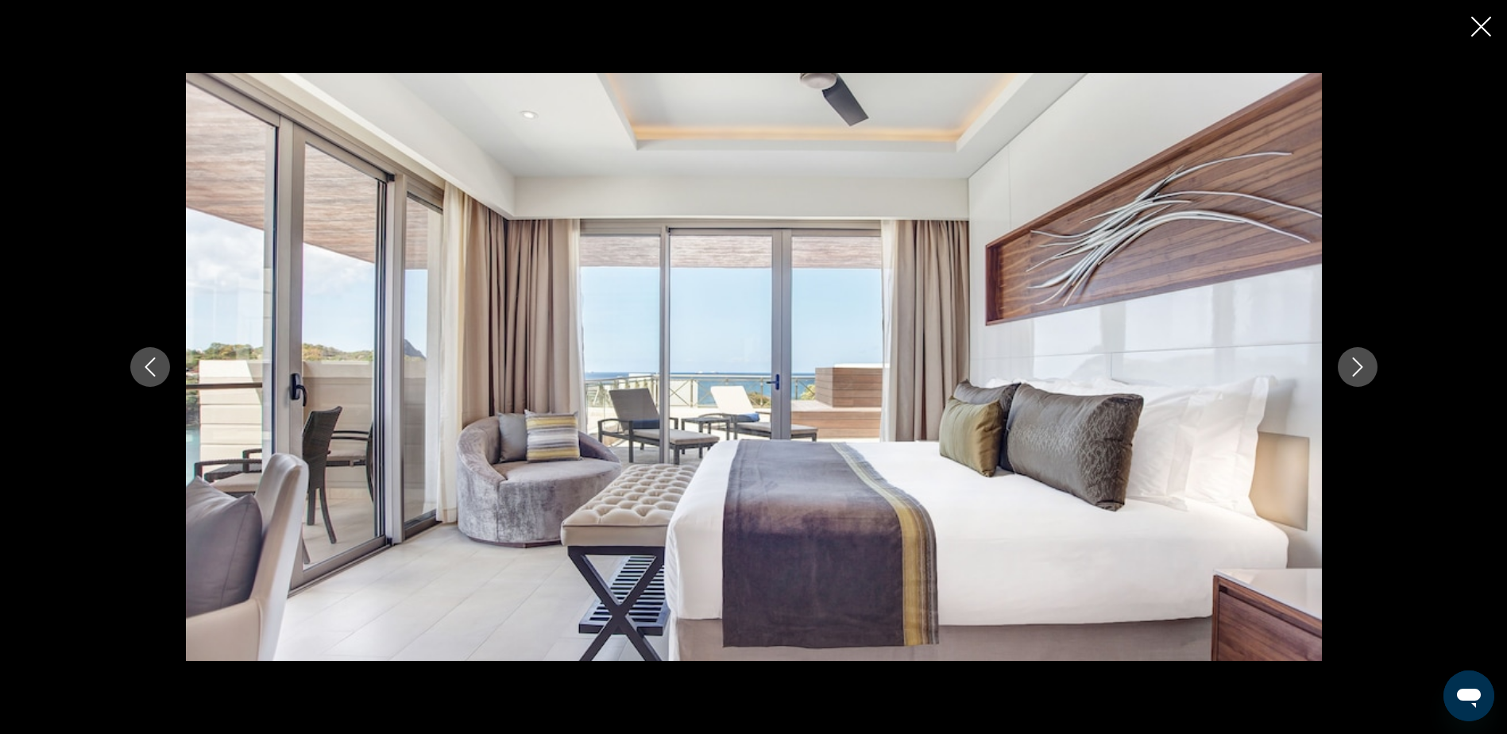
click at [1362, 383] on button "Next image" at bounding box center [1358, 367] width 40 height 40
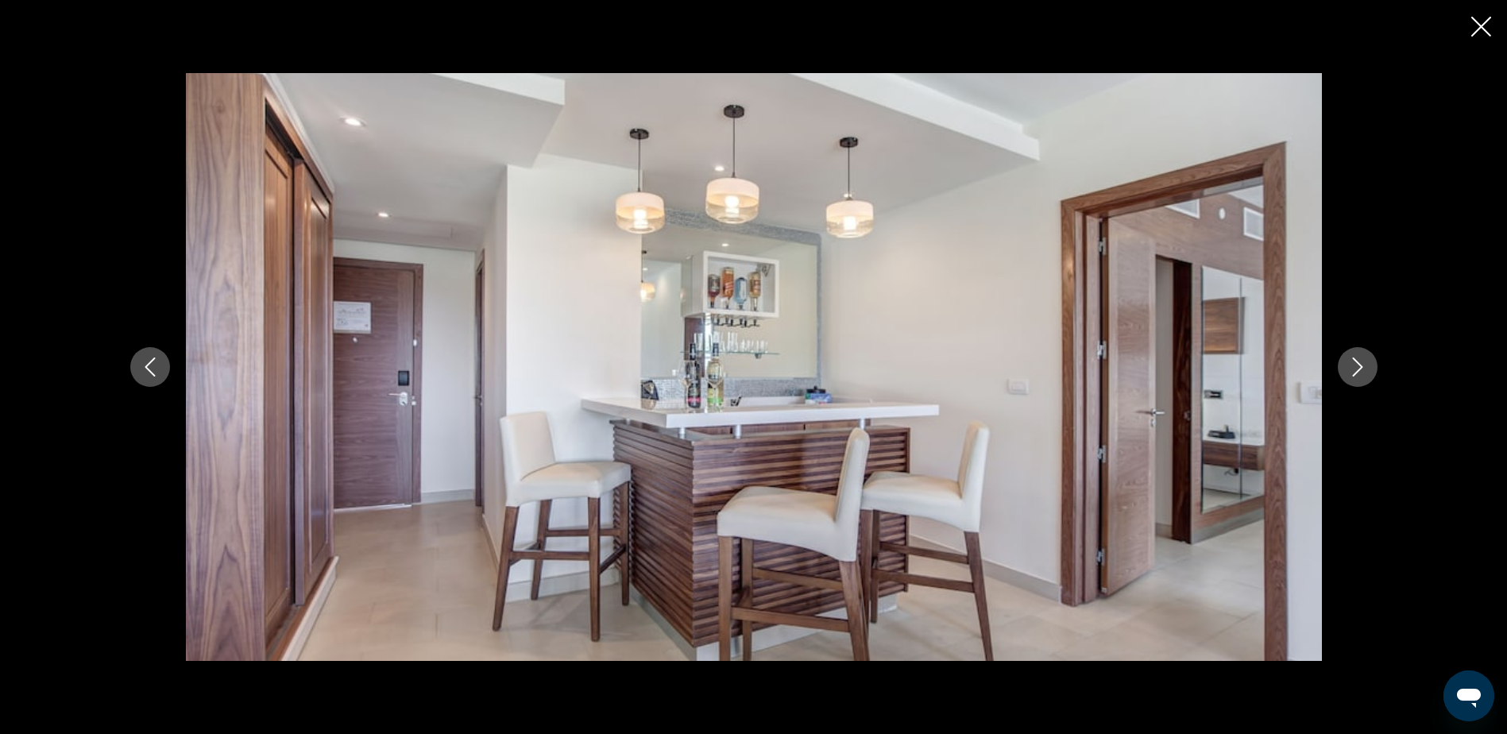
click at [1362, 383] on button "Next image" at bounding box center [1358, 367] width 40 height 40
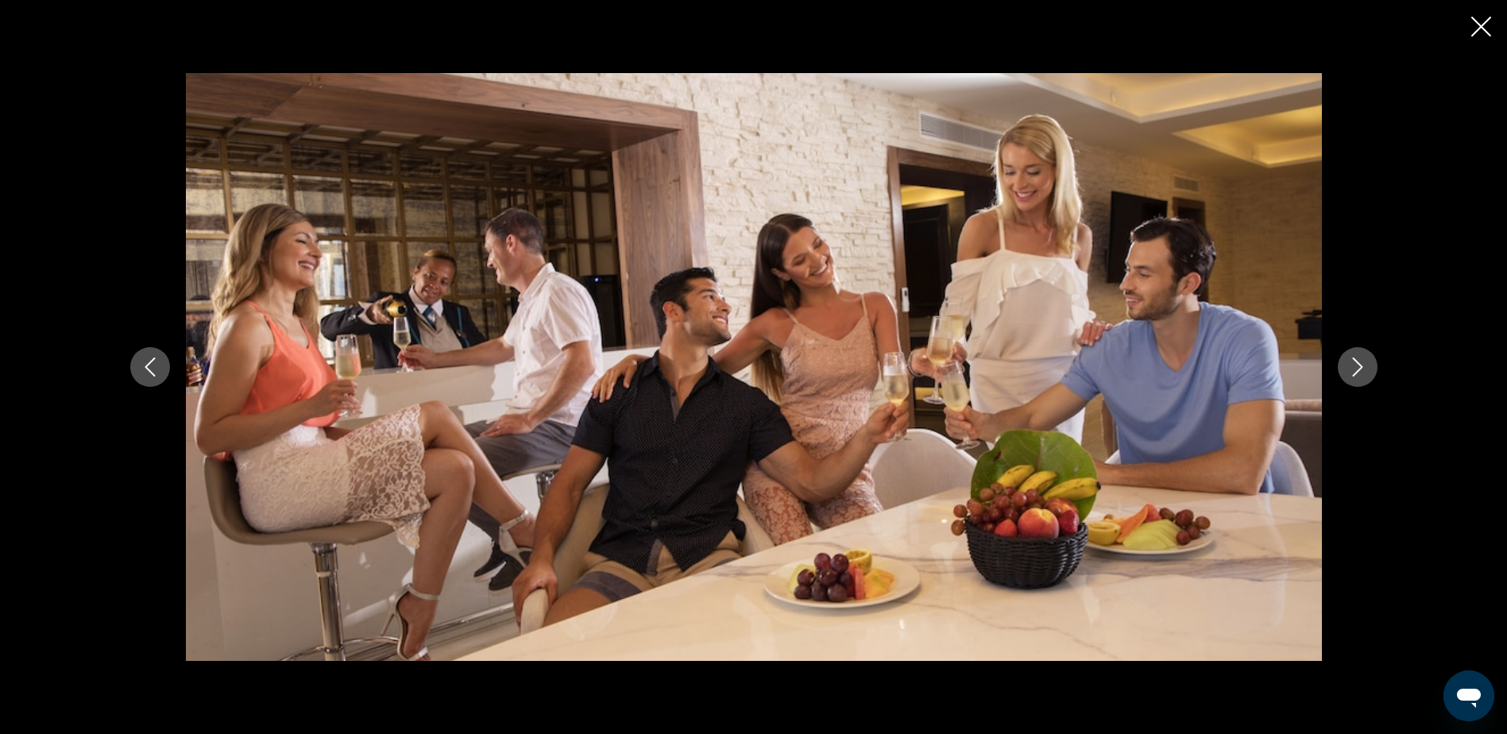
click at [1341, 358] on button "Next image" at bounding box center [1358, 367] width 40 height 40
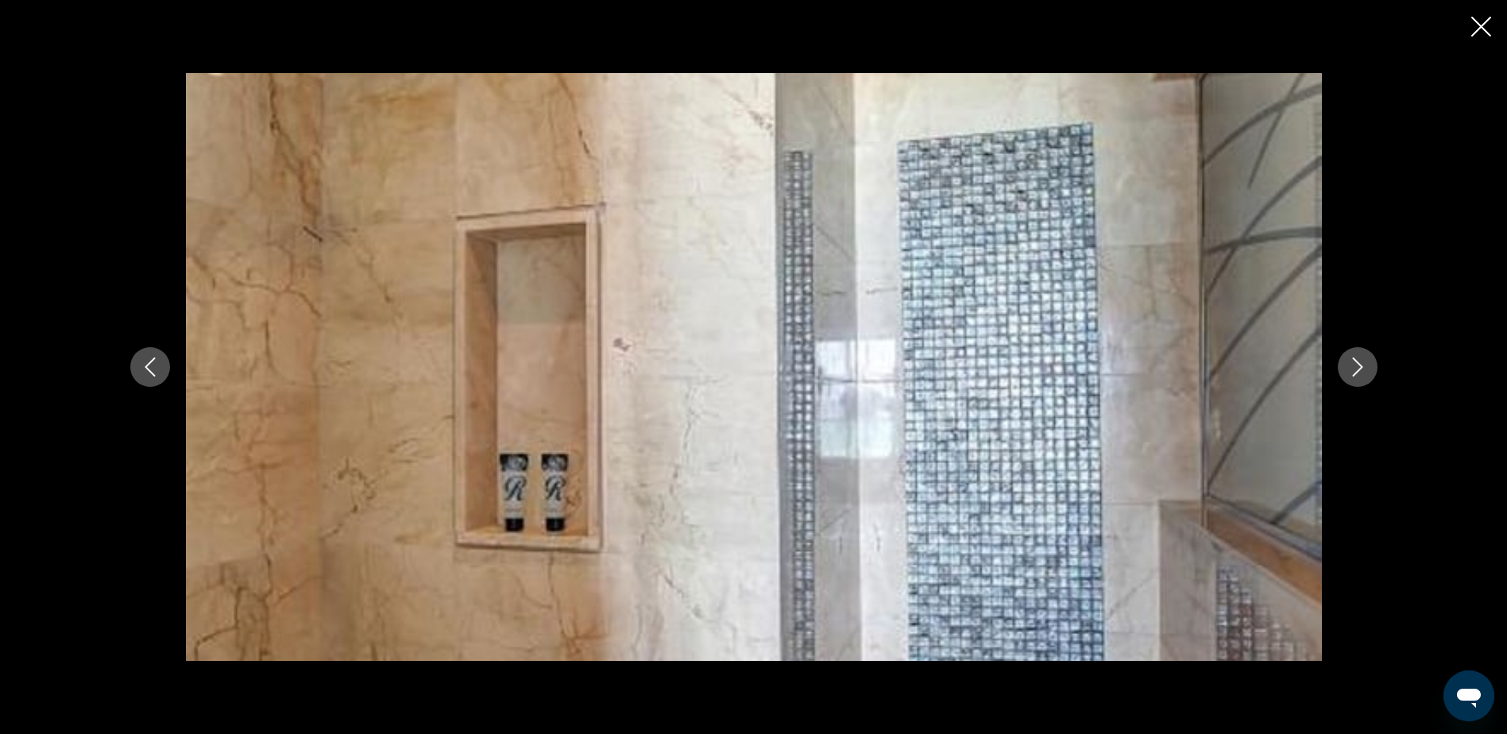
click at [1342, 358] on button "Next image" at bounding box center [1358, 367] width 40 height 40
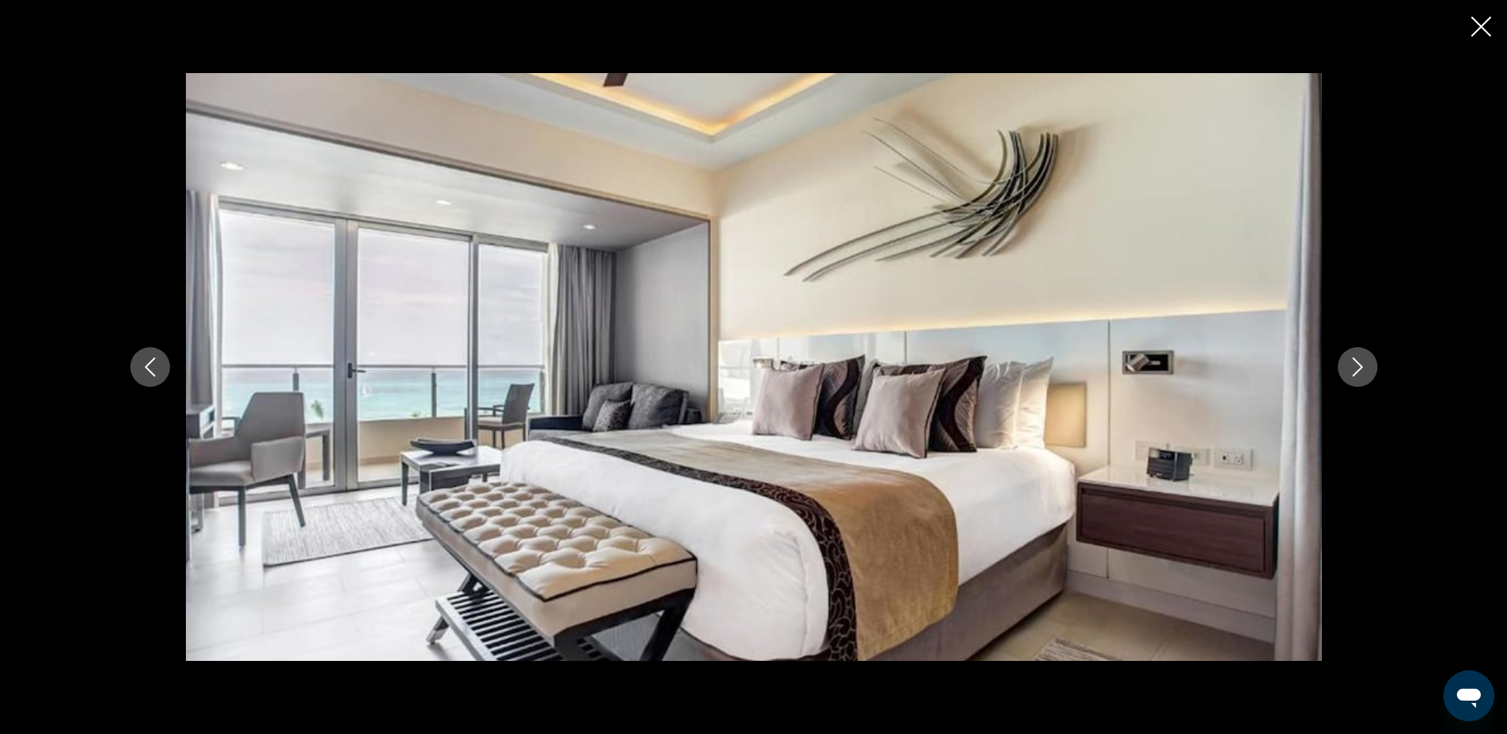
click at [1342, 358] on button "Next image" at bounding box center [1358, 367] width 40 height 40
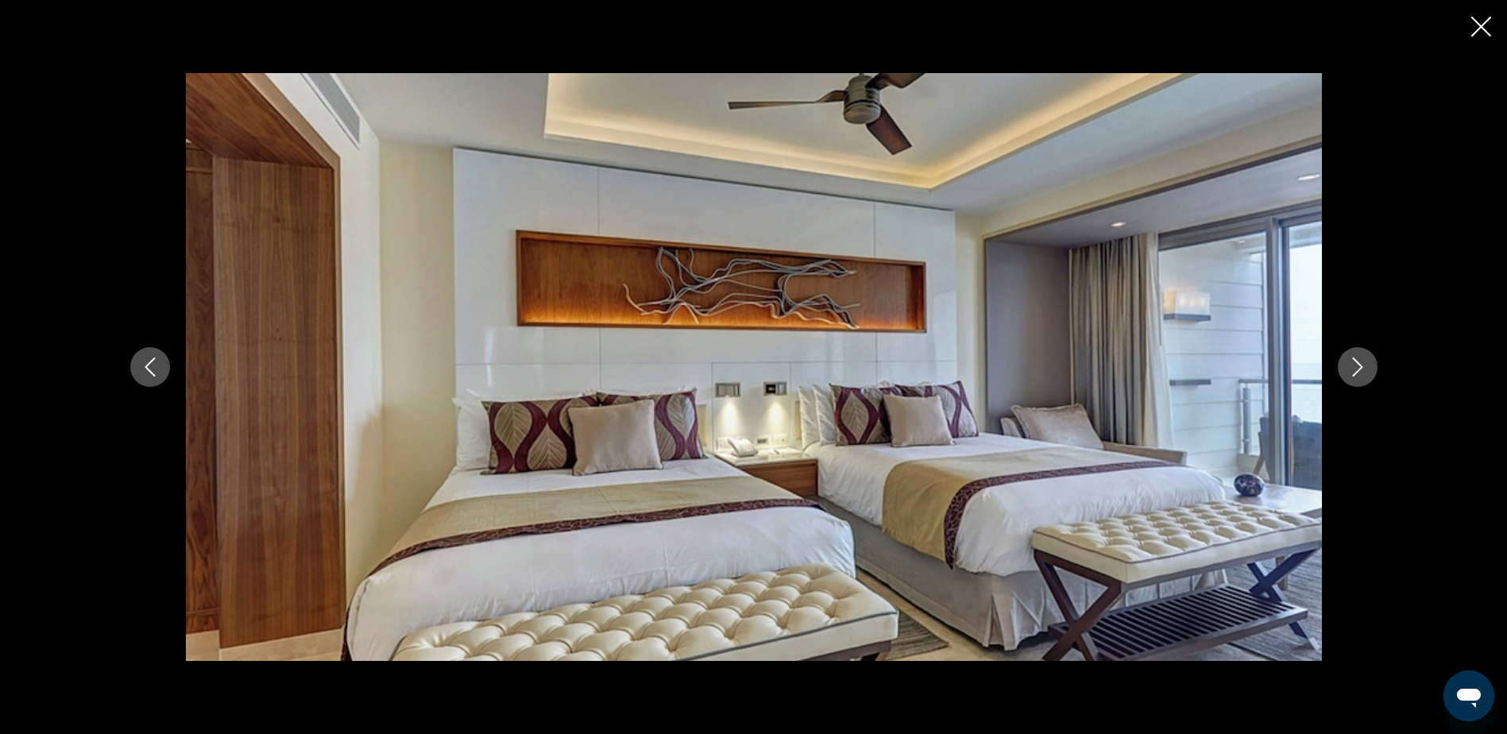
click at [154, 368] on icon "Previous image" at bounding box center [150, 367] width 19 height 19
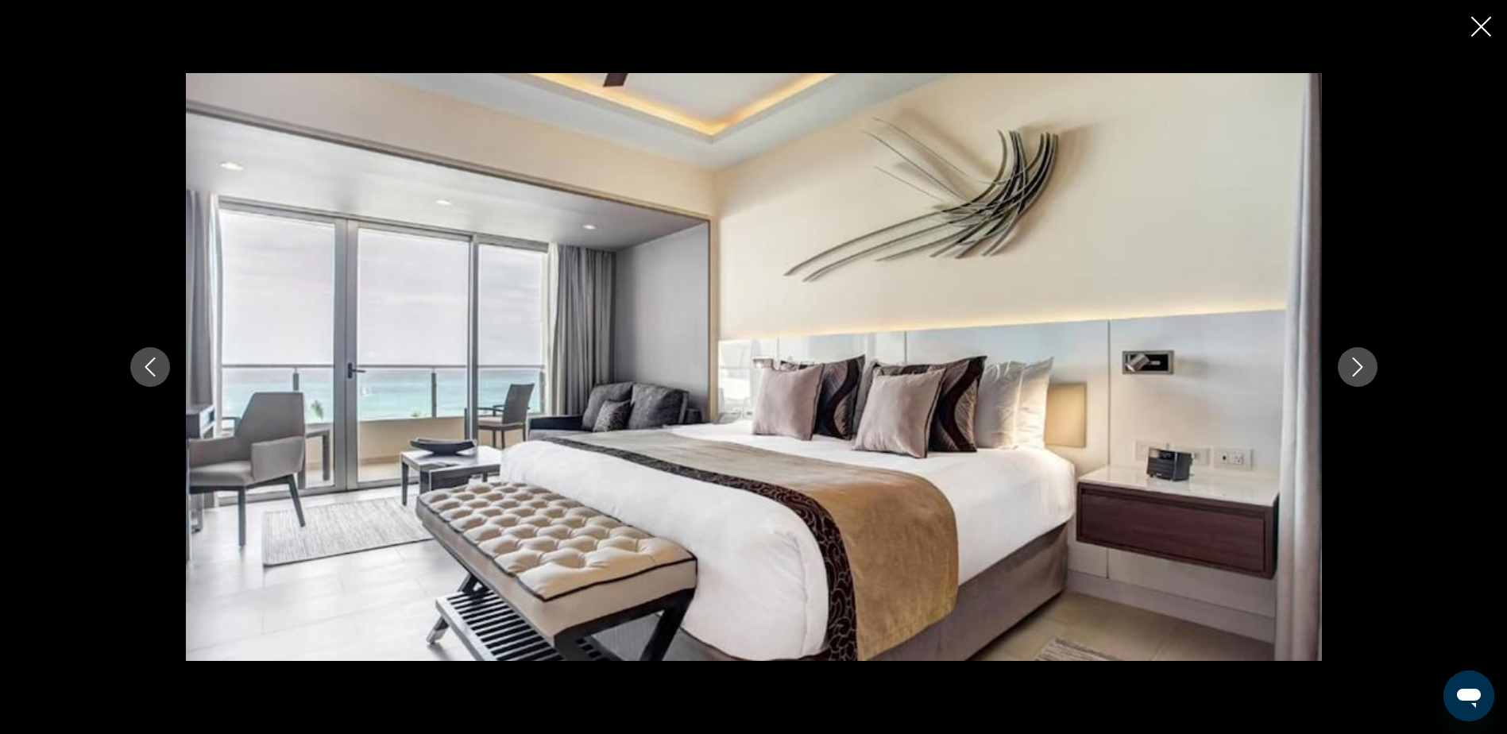
click at [154, 368] on icon "Previous image" at bounding box center [150, 367] width 19 height 19
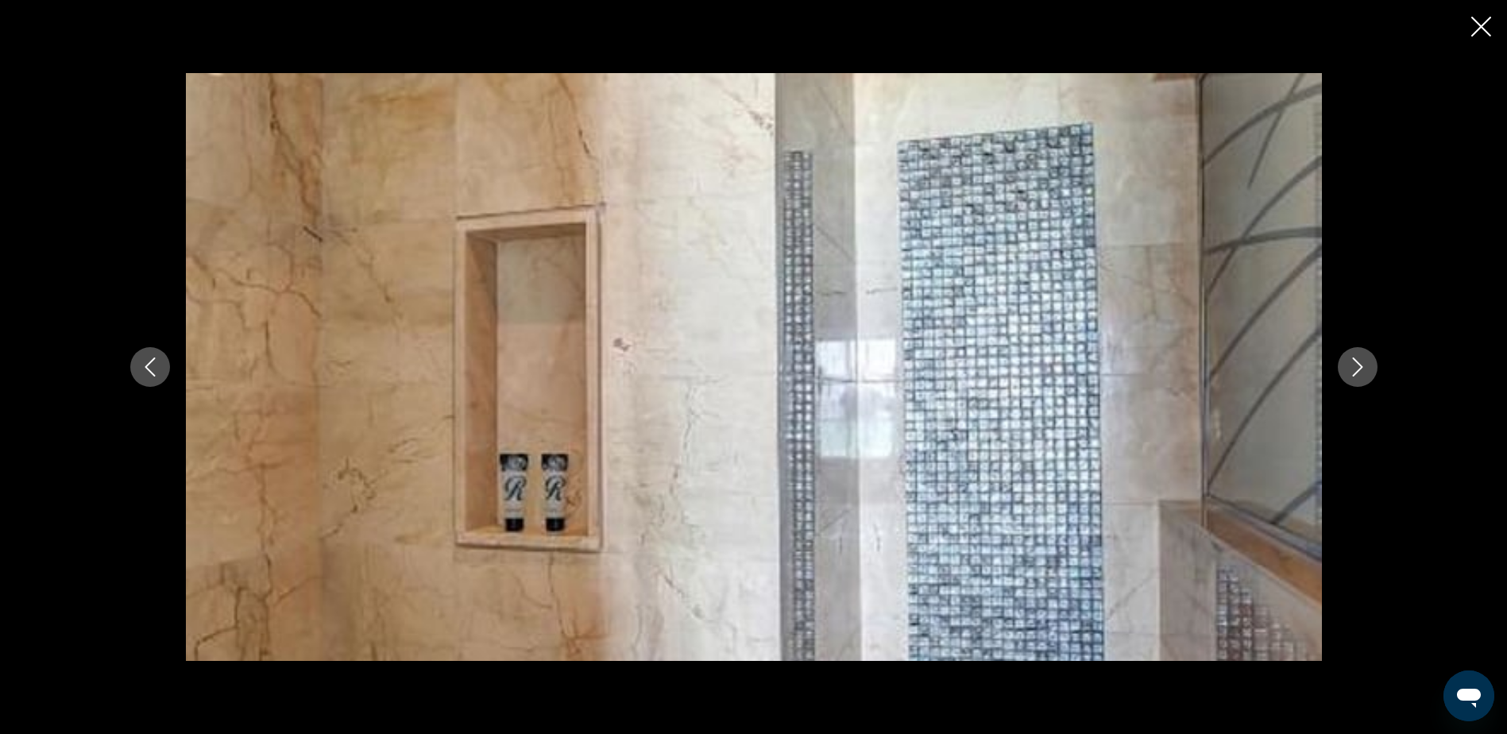
click at [1481, 25] on icon "Close slideshow" at bounding box center [1482, 27] width 20 height 20
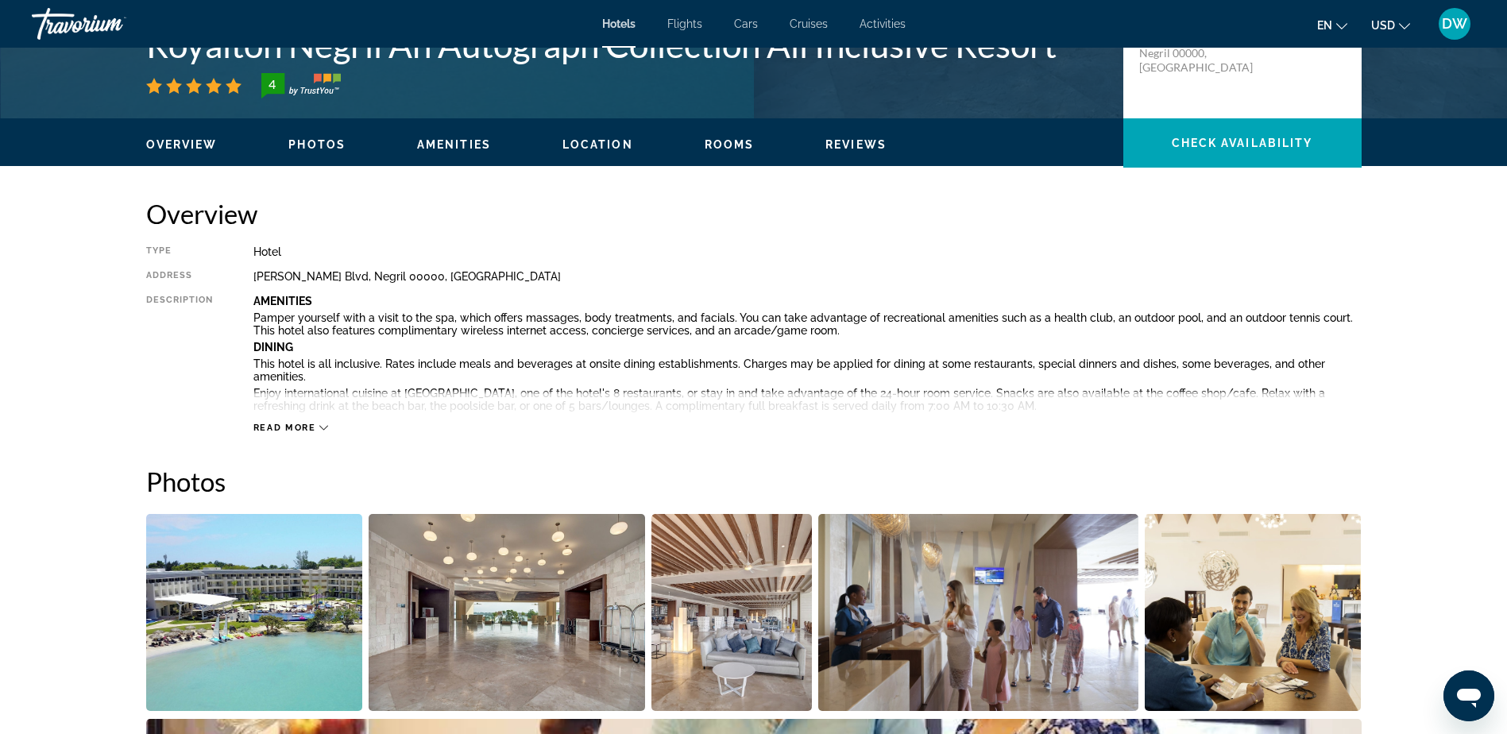
scroll to position [379, 0]
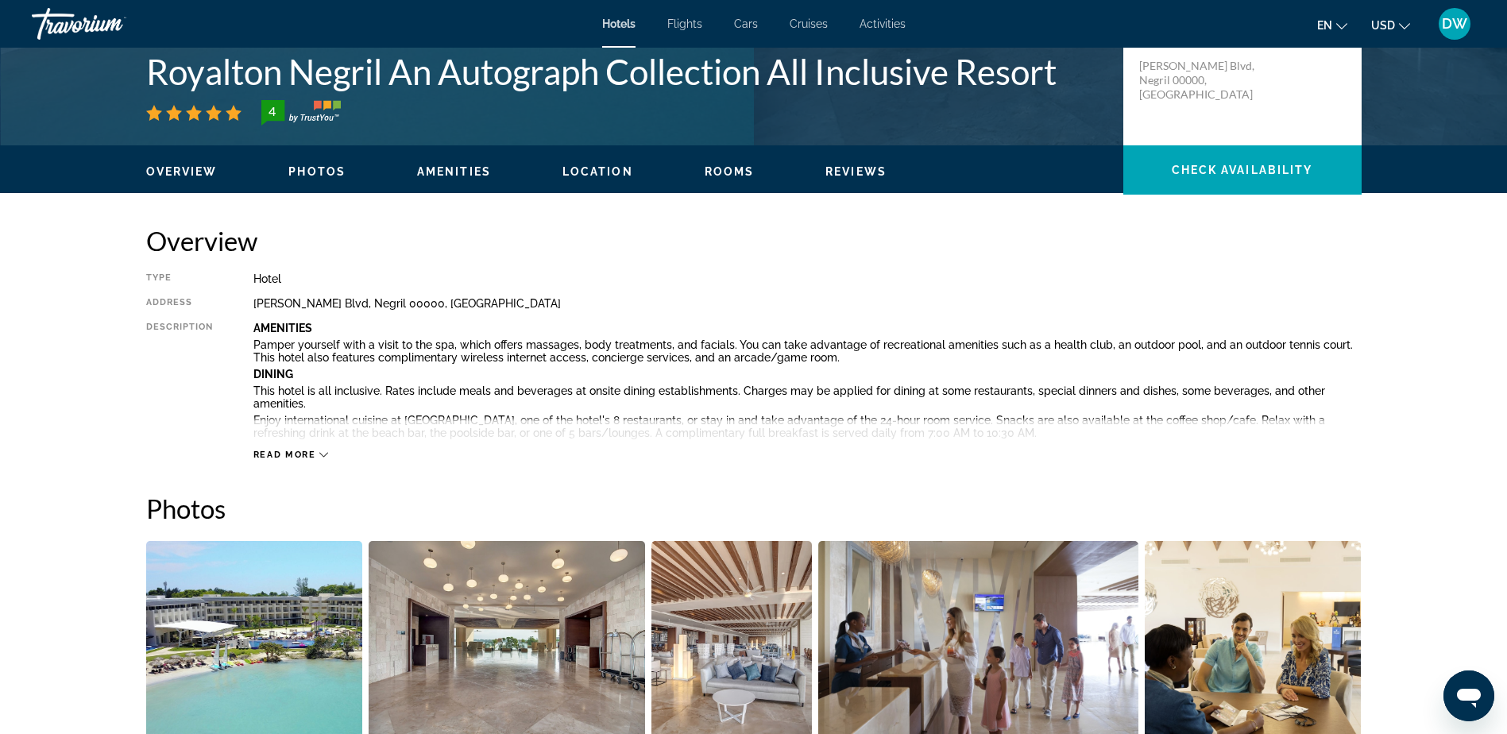
click at [857, 176] on span "Reviews" at bounding box center [856, 171] width 61 height 13
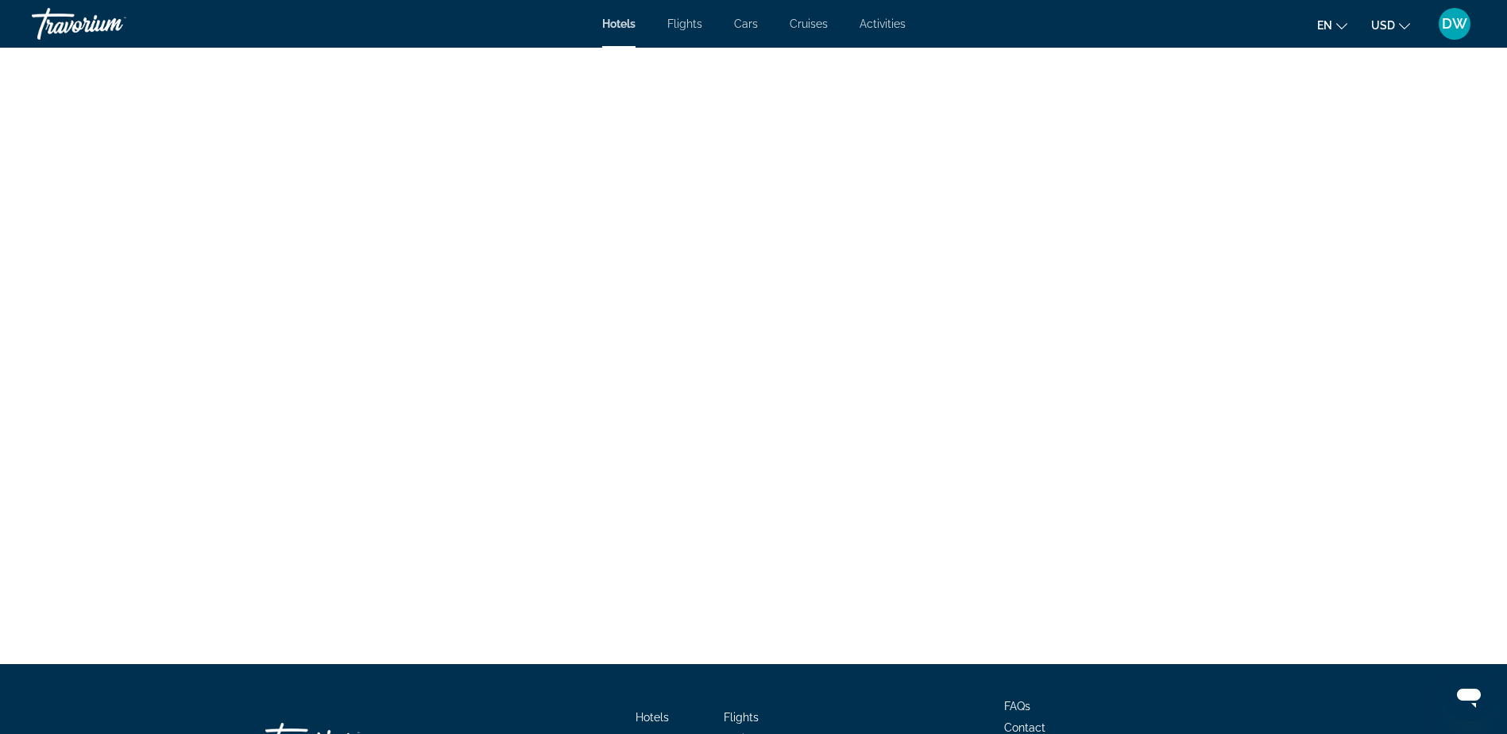
scroll to position [3516, 0]
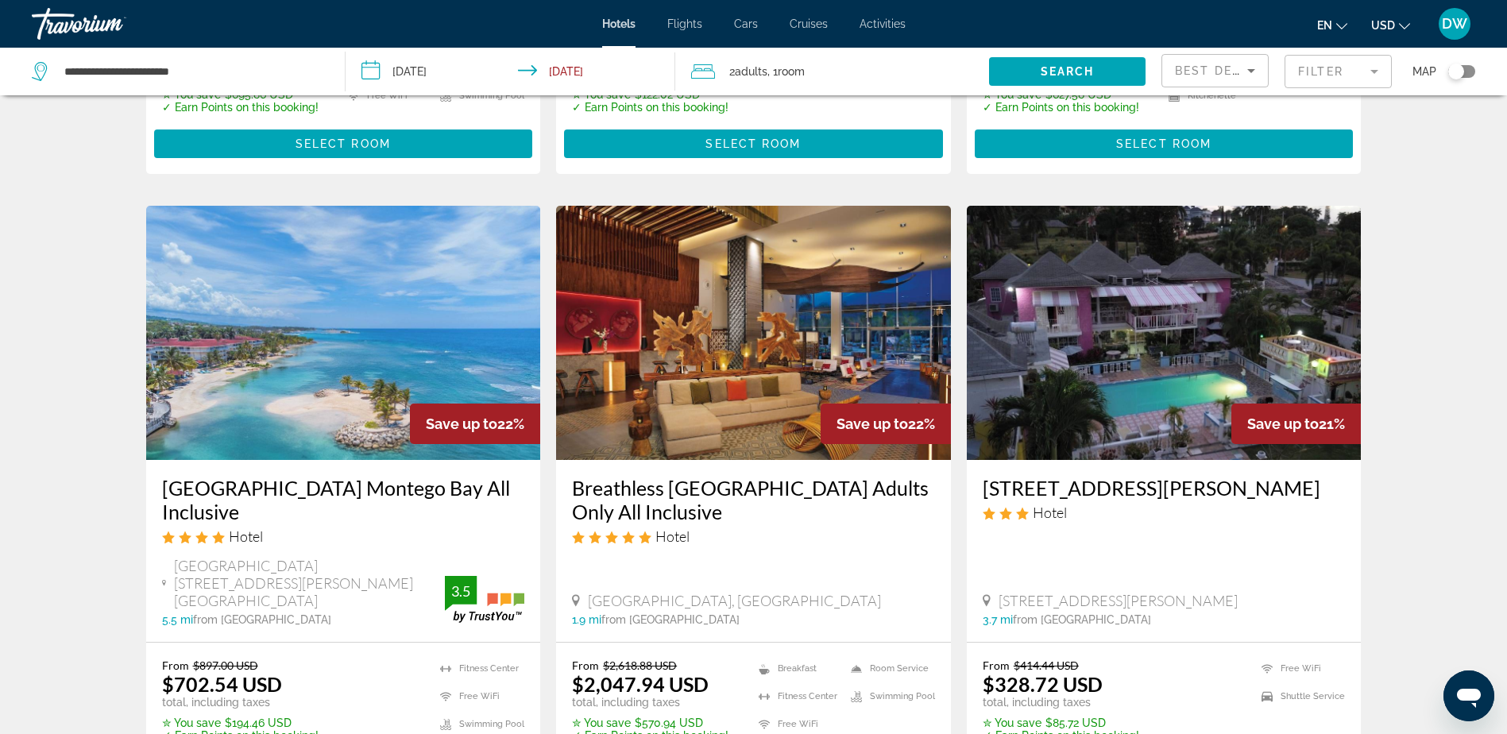
scroll to position [1192, 0]
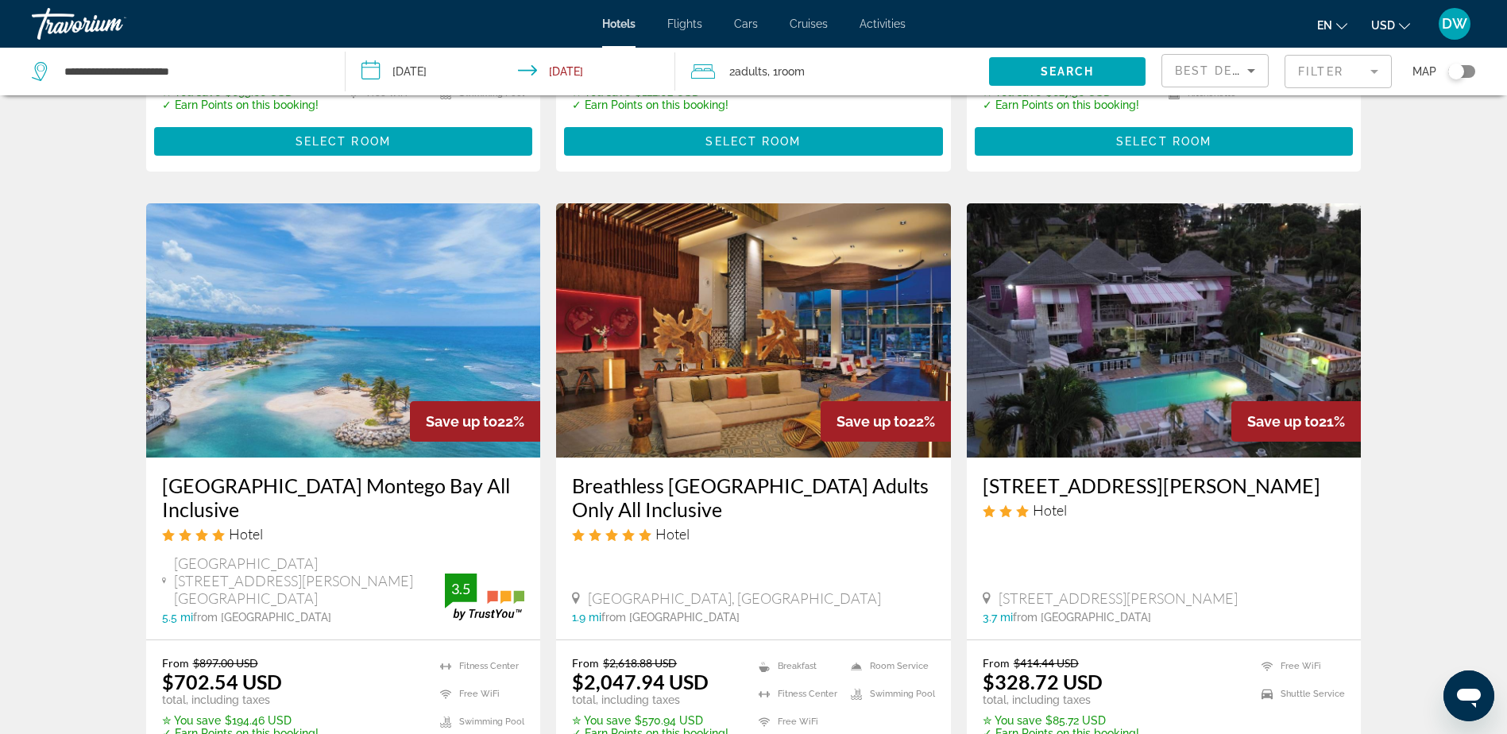
click at [701, 359] on img "Main content" at bounding box center [753, 330] width 395 height 254
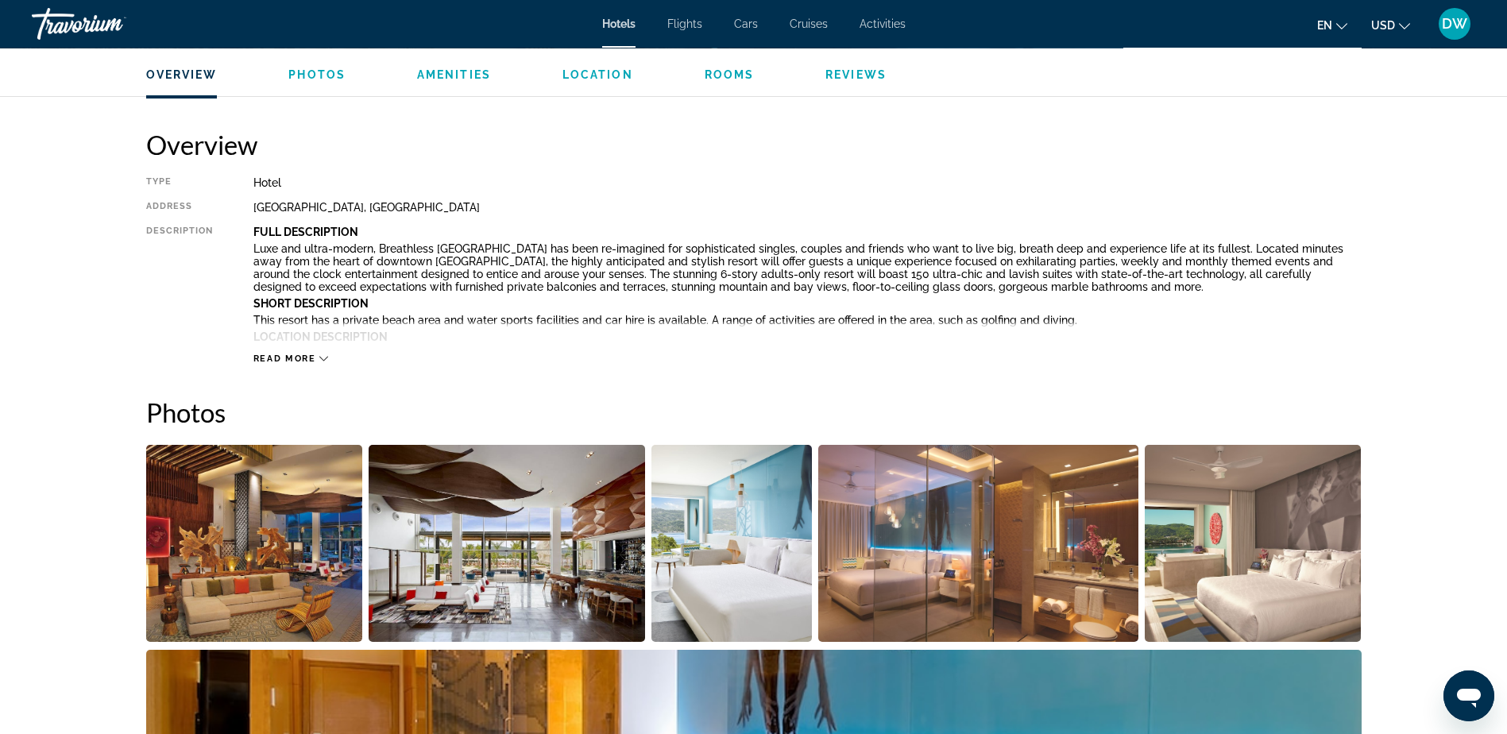
scroll to position [477, 0]
click at [217, 534] on img "Open full-screen image slider" at bounding box center [254, 542] width 217 height 197
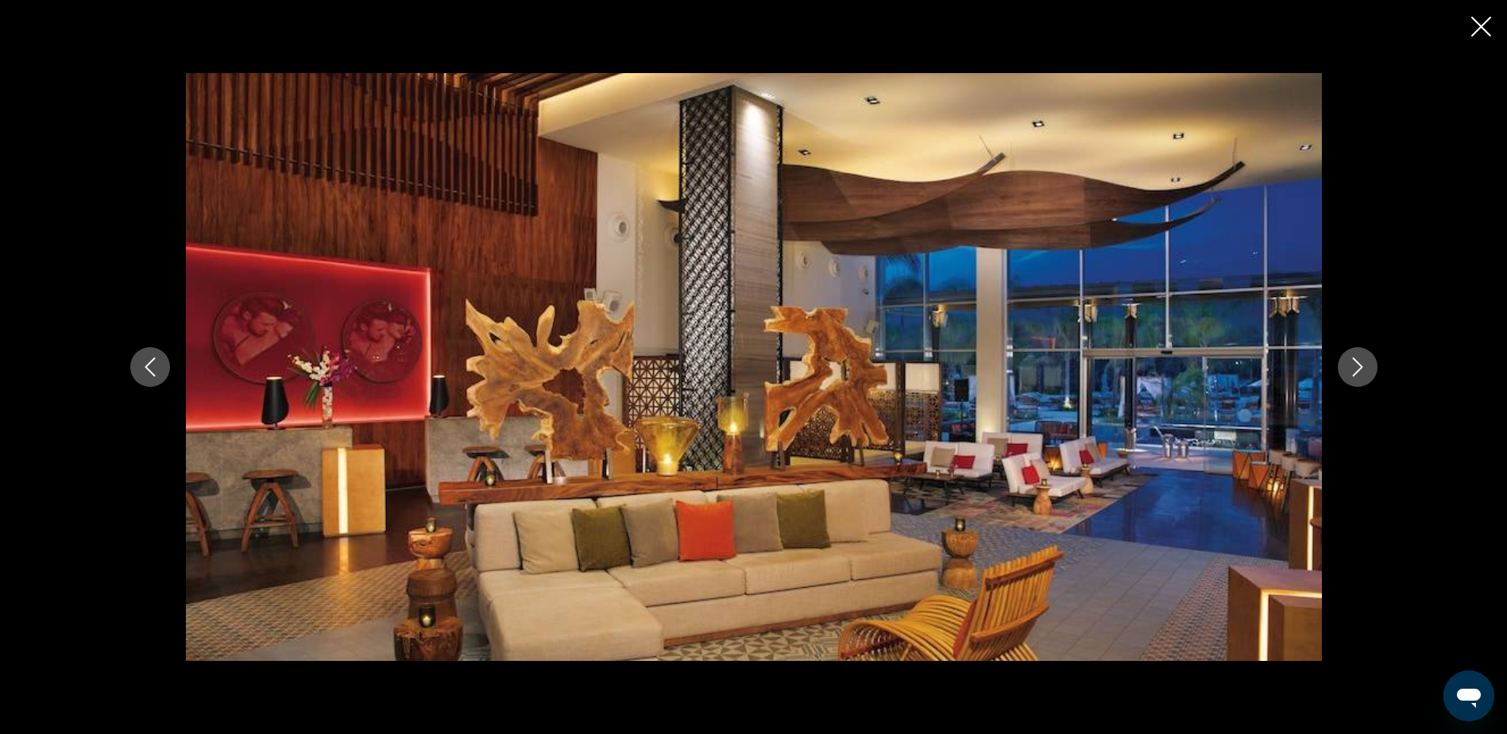
click at [1366, 375] on icon "Next image" at bounding box center [1357, 367] width 19 height 19
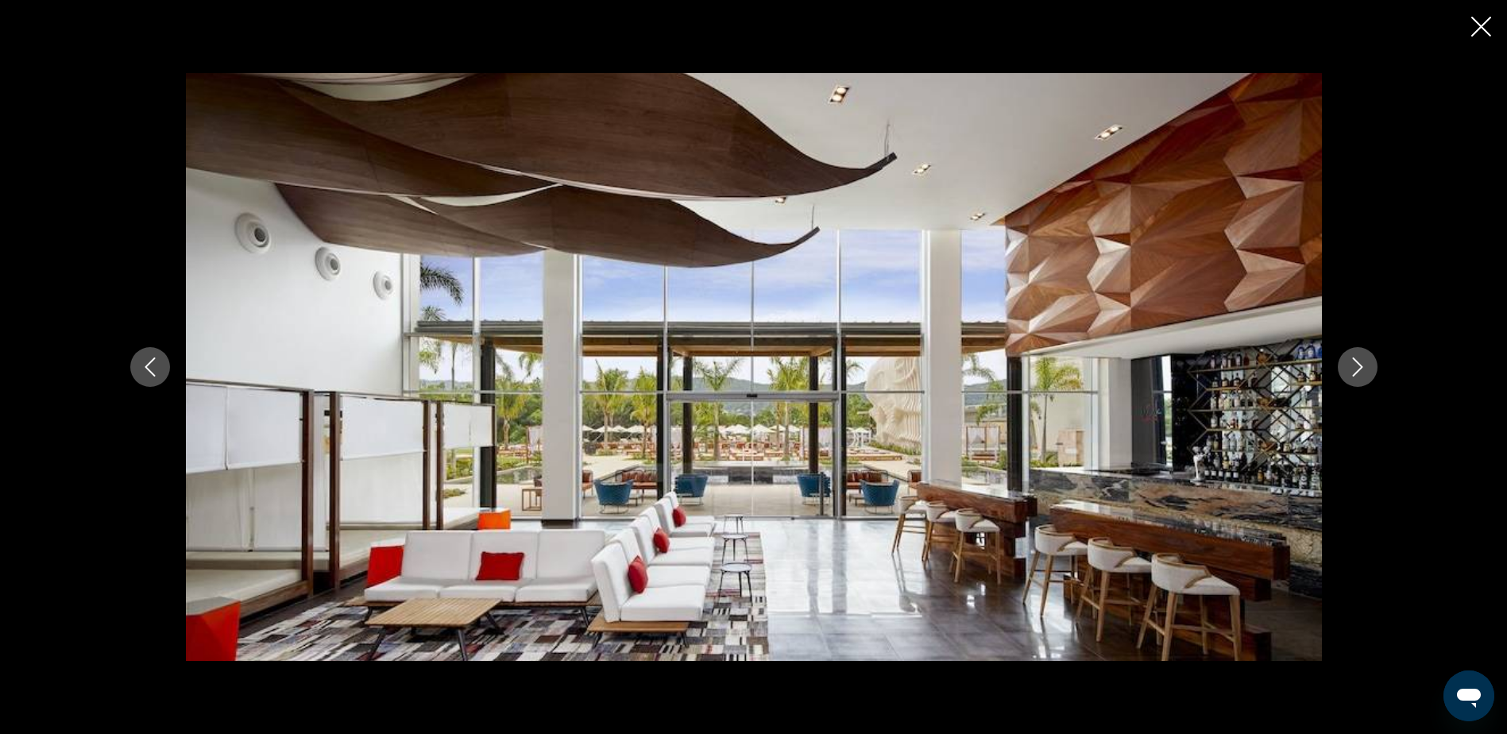
click at [1366, 375] on icon "Next image" at bounding box center [1357, 367] width 19 height 19
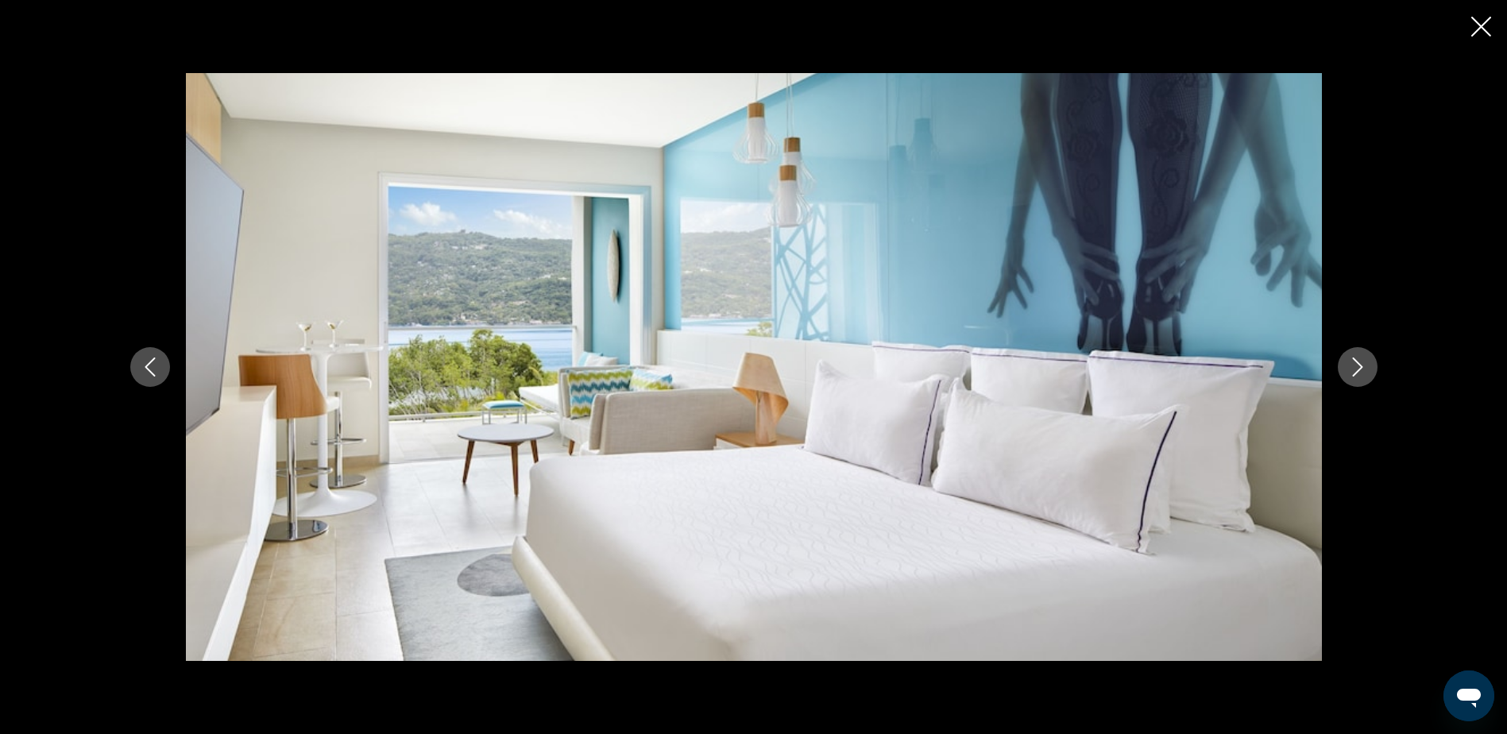
click at [1366, 375] on icon "Next image" at bounding box center [1357, 367] width 19 height 19
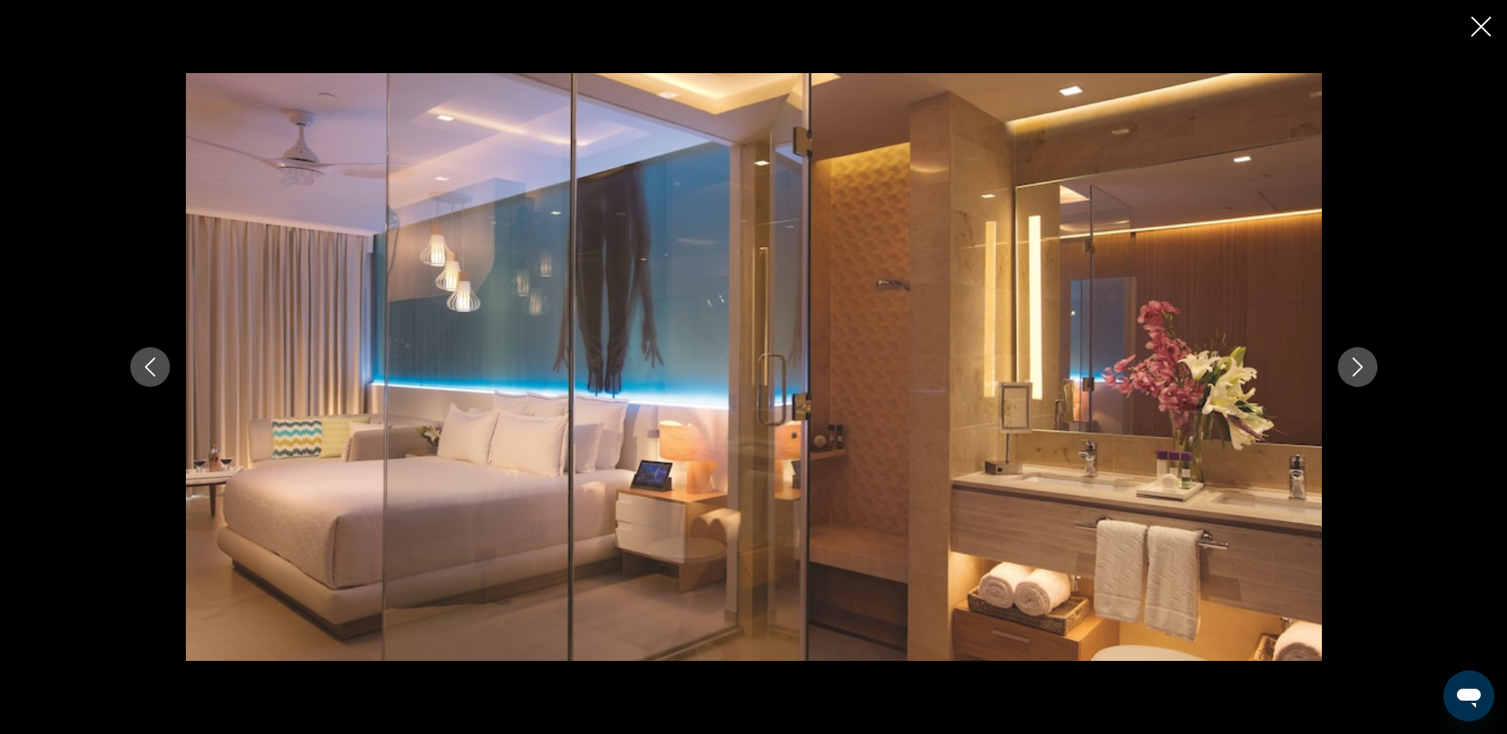
click at [150, 354] on button "Previous image" at bounding box center [150, 367] width 40 height 40
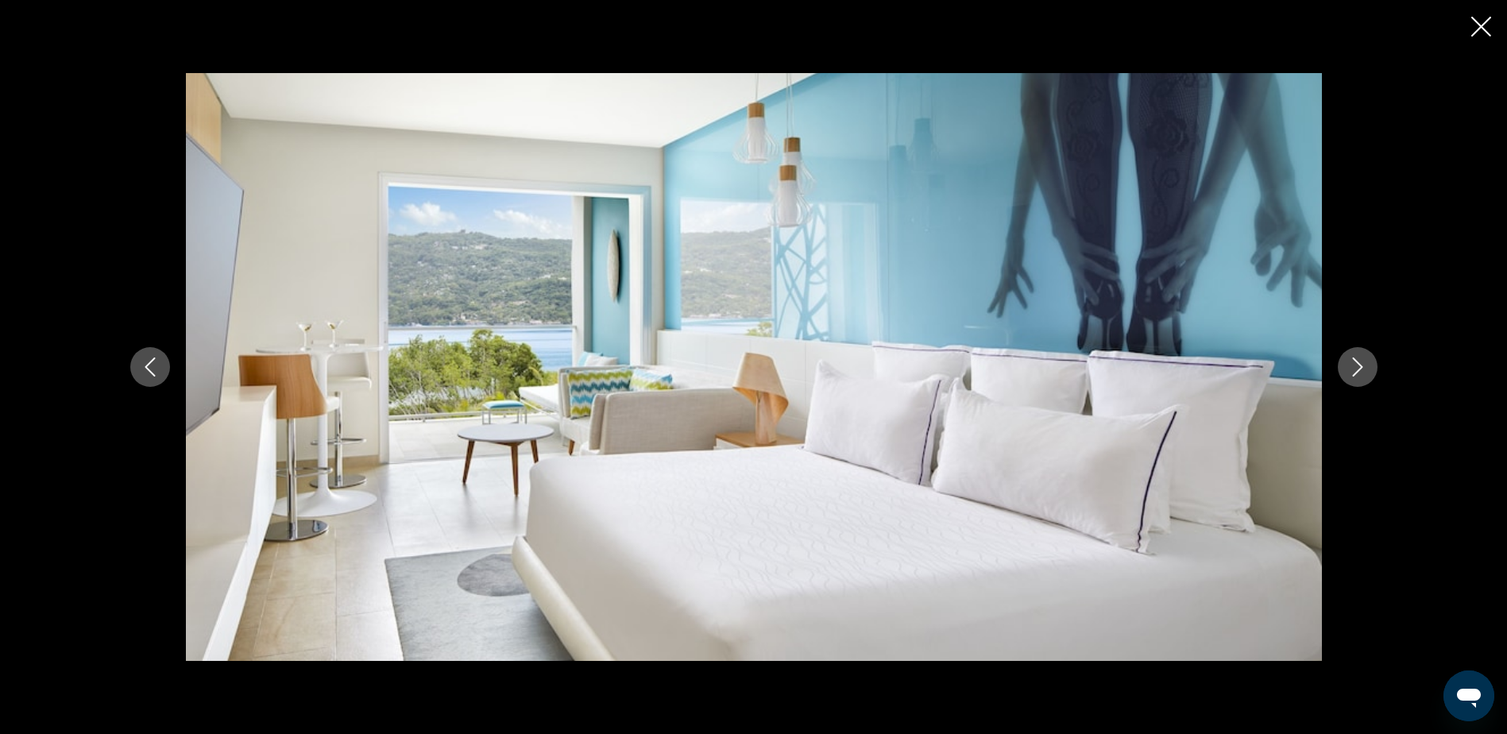
click at [1348, 370] on icon "Next image" at bounding box center [1357, 367] width 19 height 19
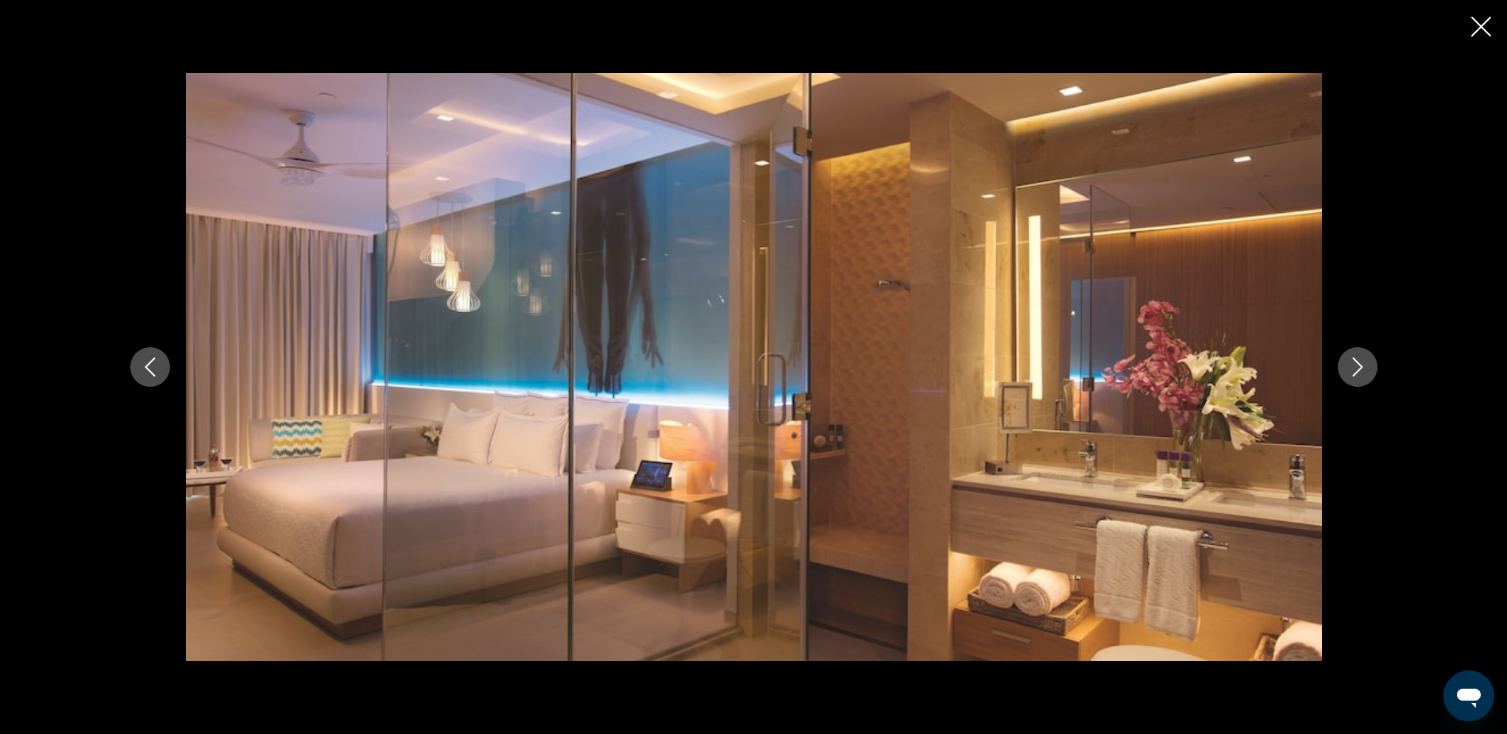
click at [148, 373] on icon "Previous image" at bounding box center [150, 367] width 19 height 19
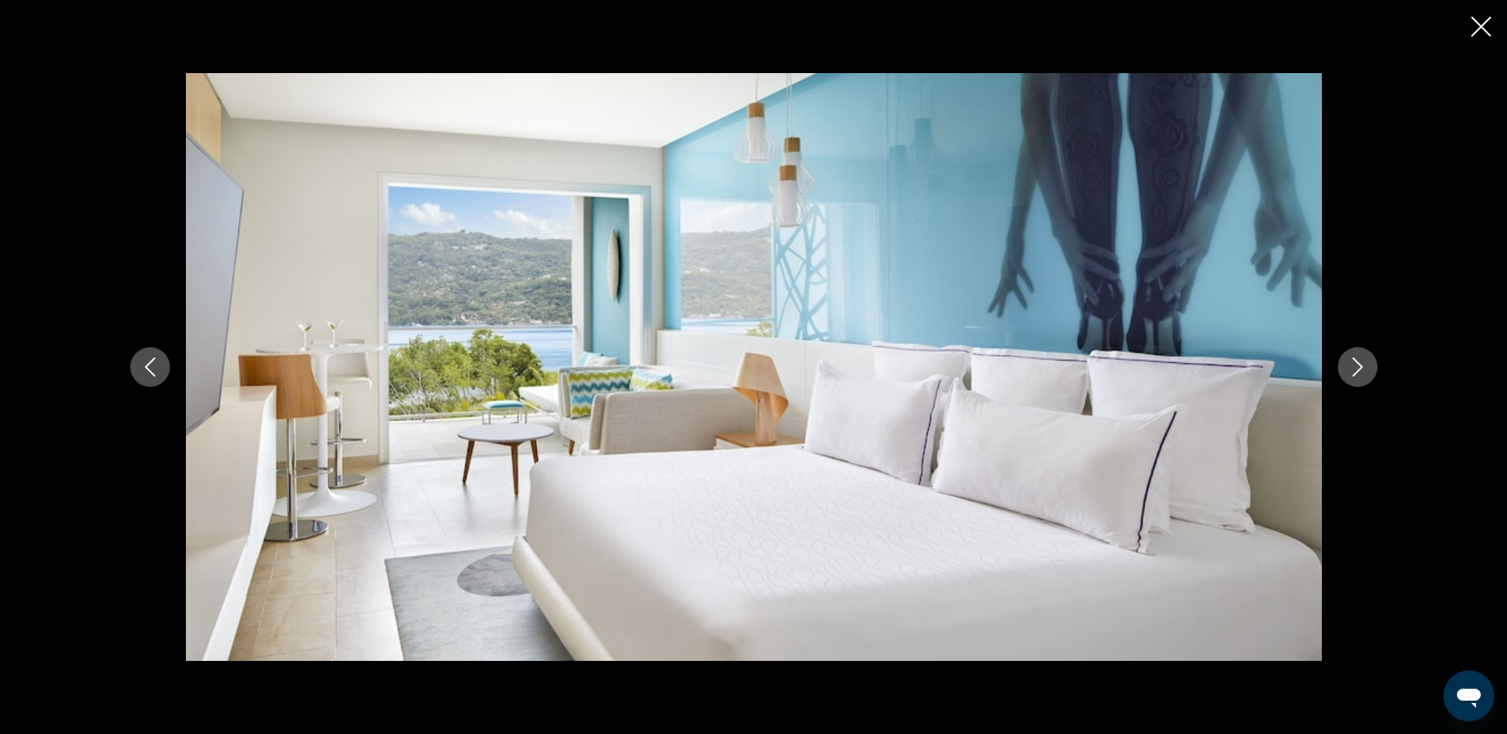
click at [1485, 14] on div "prev next" at bounding box center [753, 367] width 1507 height 734
click at [1483, 30] on icon "Close slideshow" at bounding box center [1482, 27] width 20 height 20
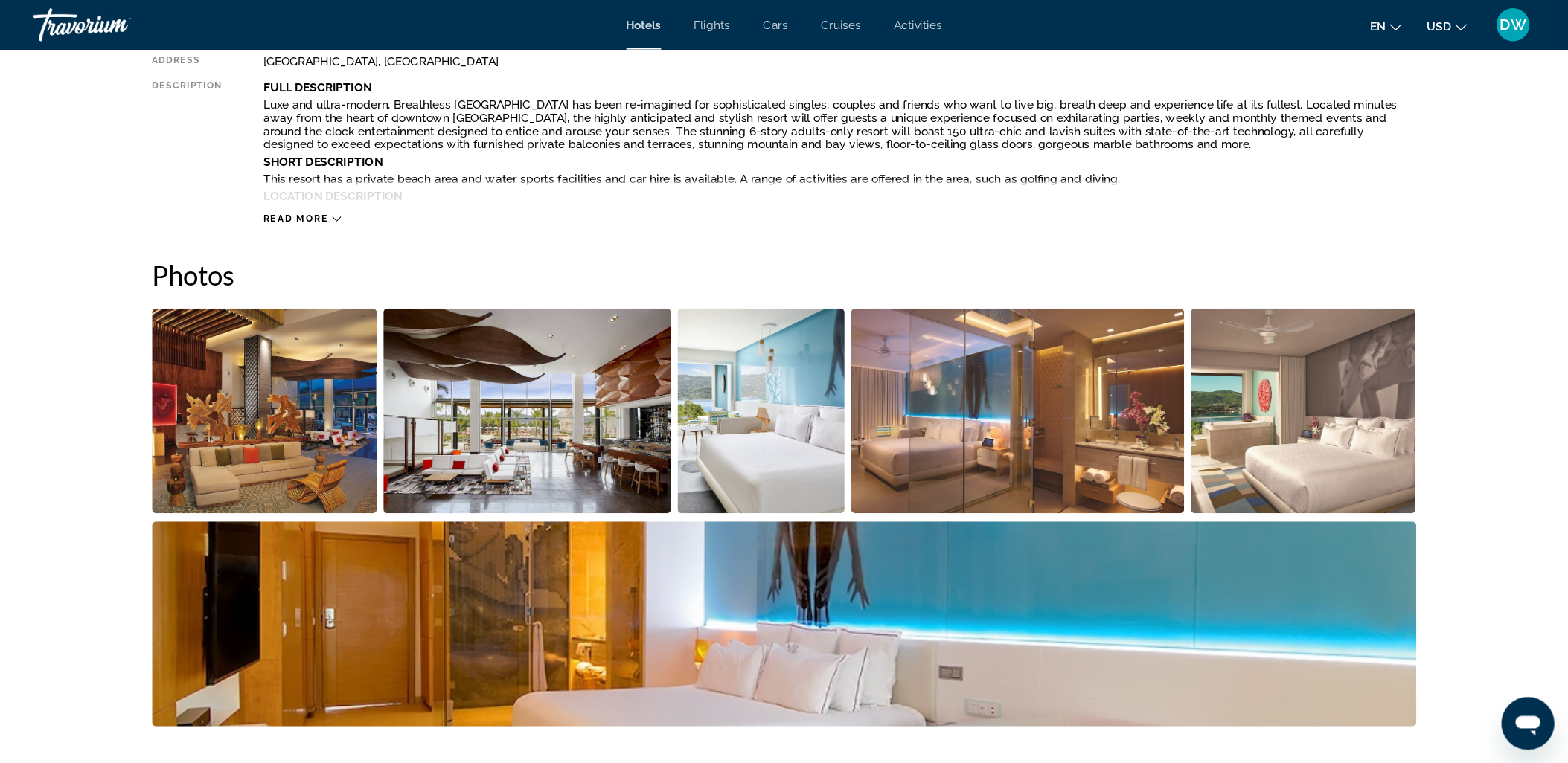
scroll to position [595, 0]
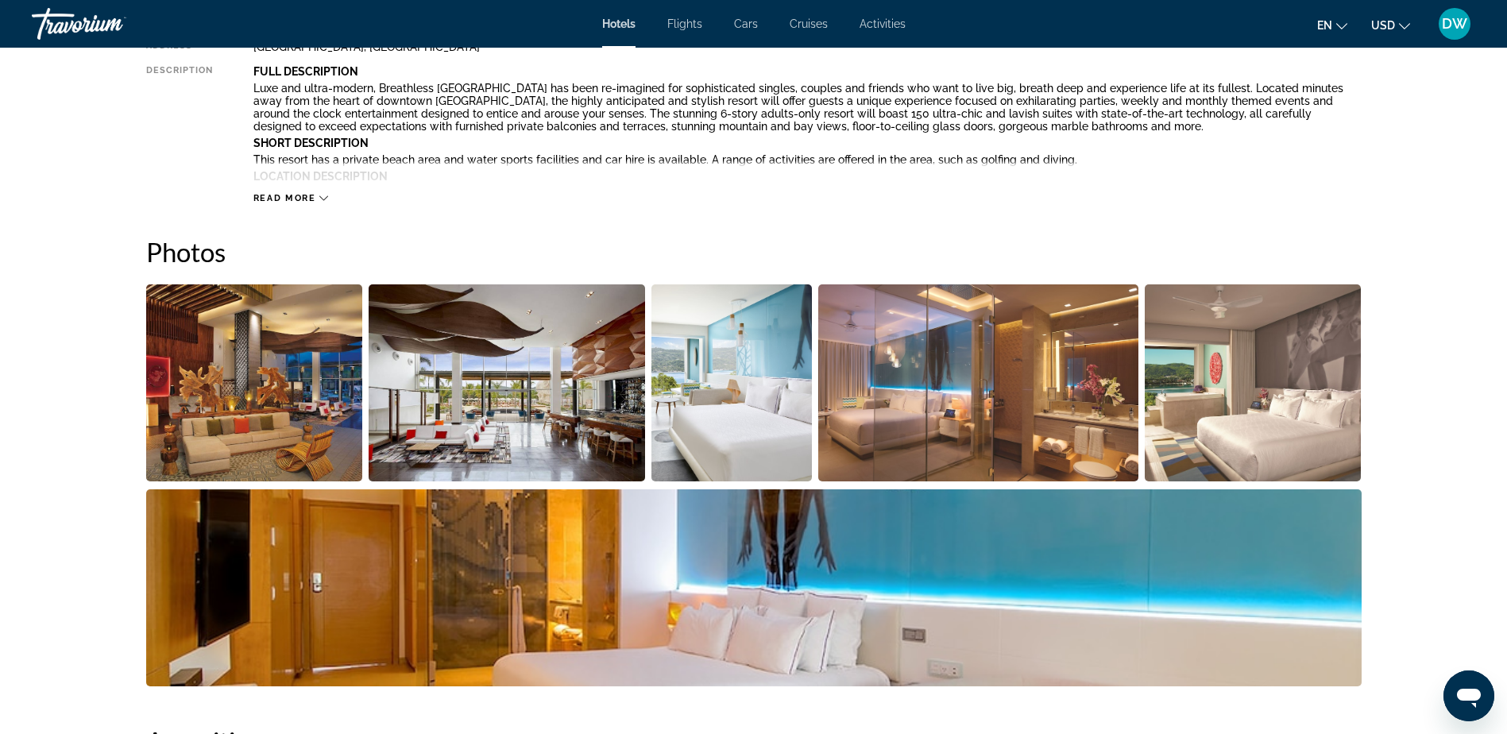
click at [708, 356] on img "Open full-screen image slider" at bounding box center [732, 382] width 161 height 197
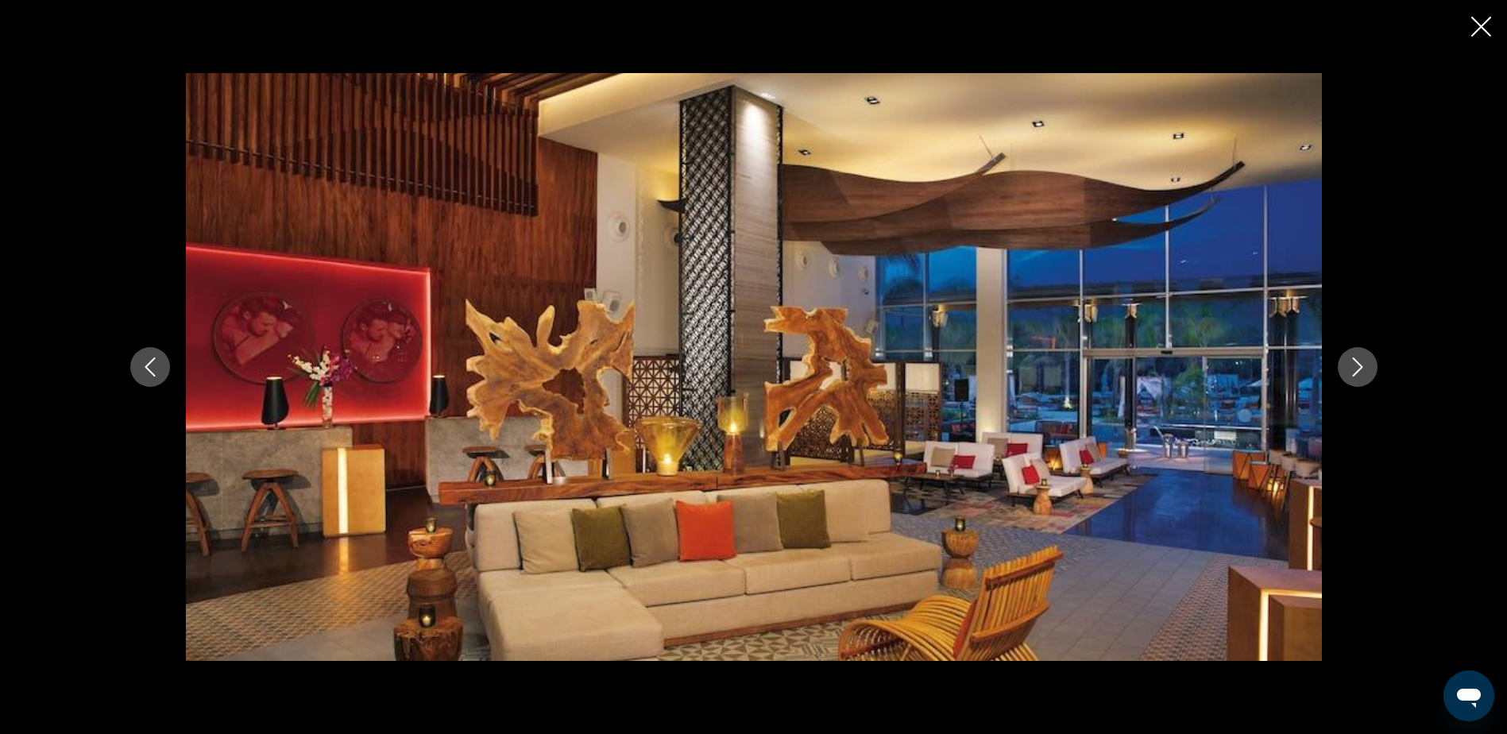
click at [1367, 369] on button "Next image" at bounding box center [1358, 367] width 40 height 40
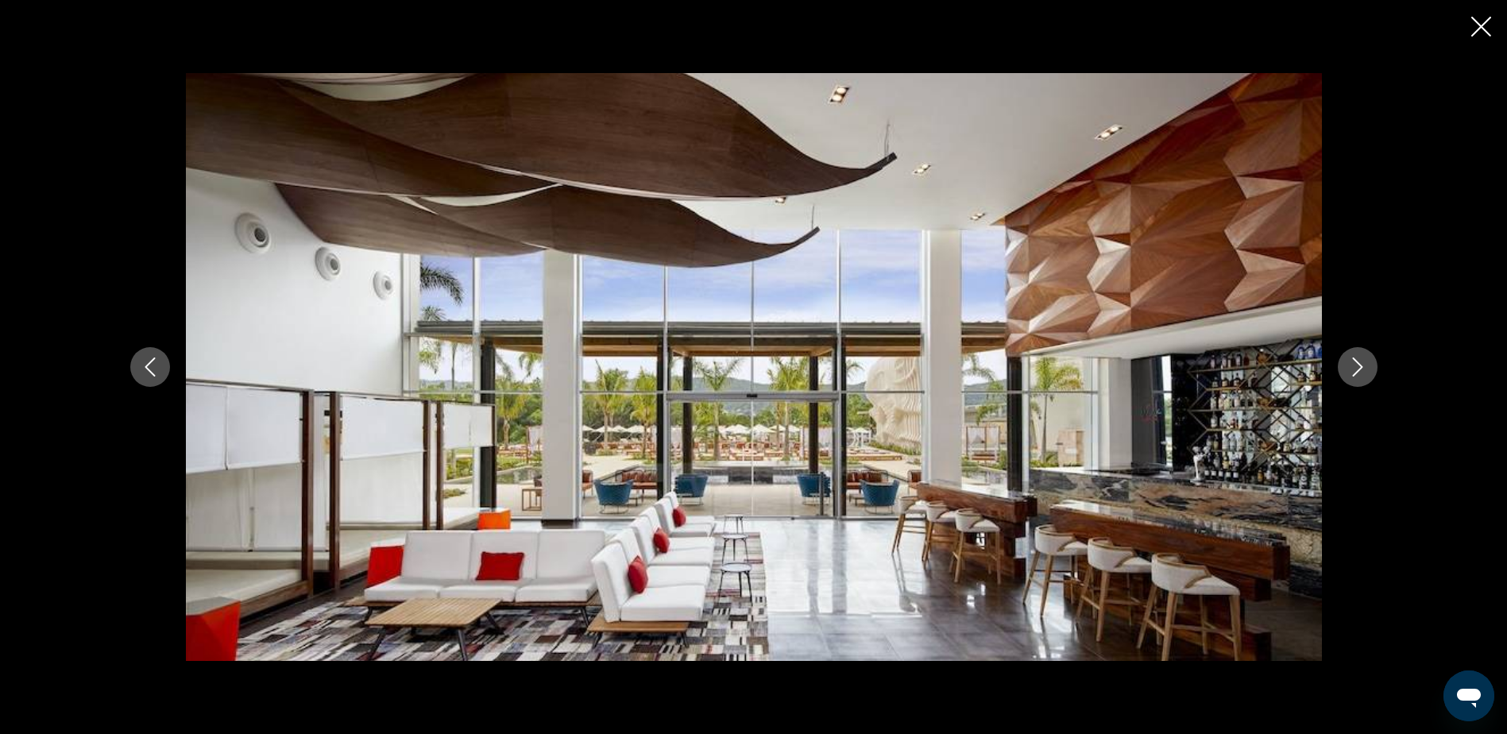
click at [1367, 369] on icon "Next image" at bounding box center [1357, 367] width 19 height 19
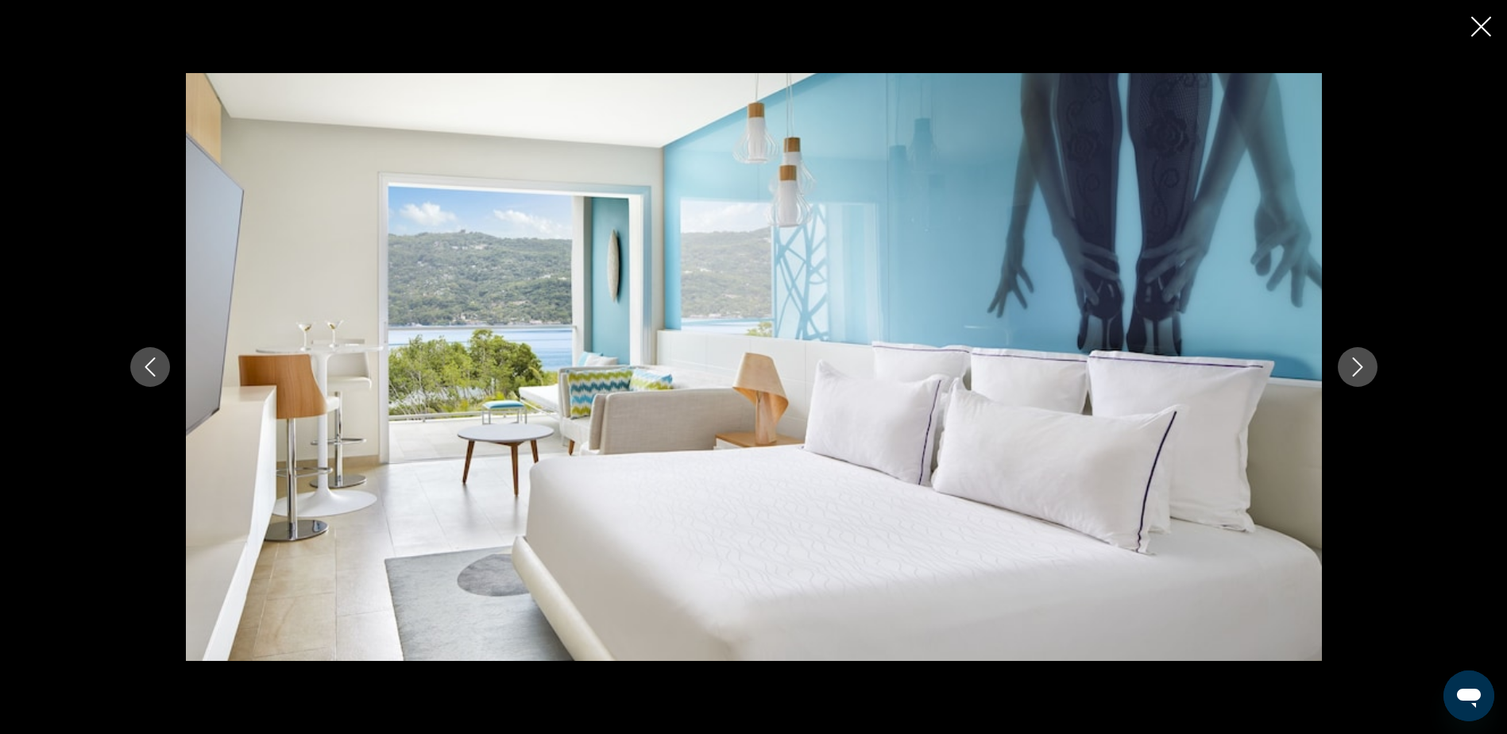
click at [1367, 369] on icon "Next image" at bounding box center [1357, 367] width 19 height 19
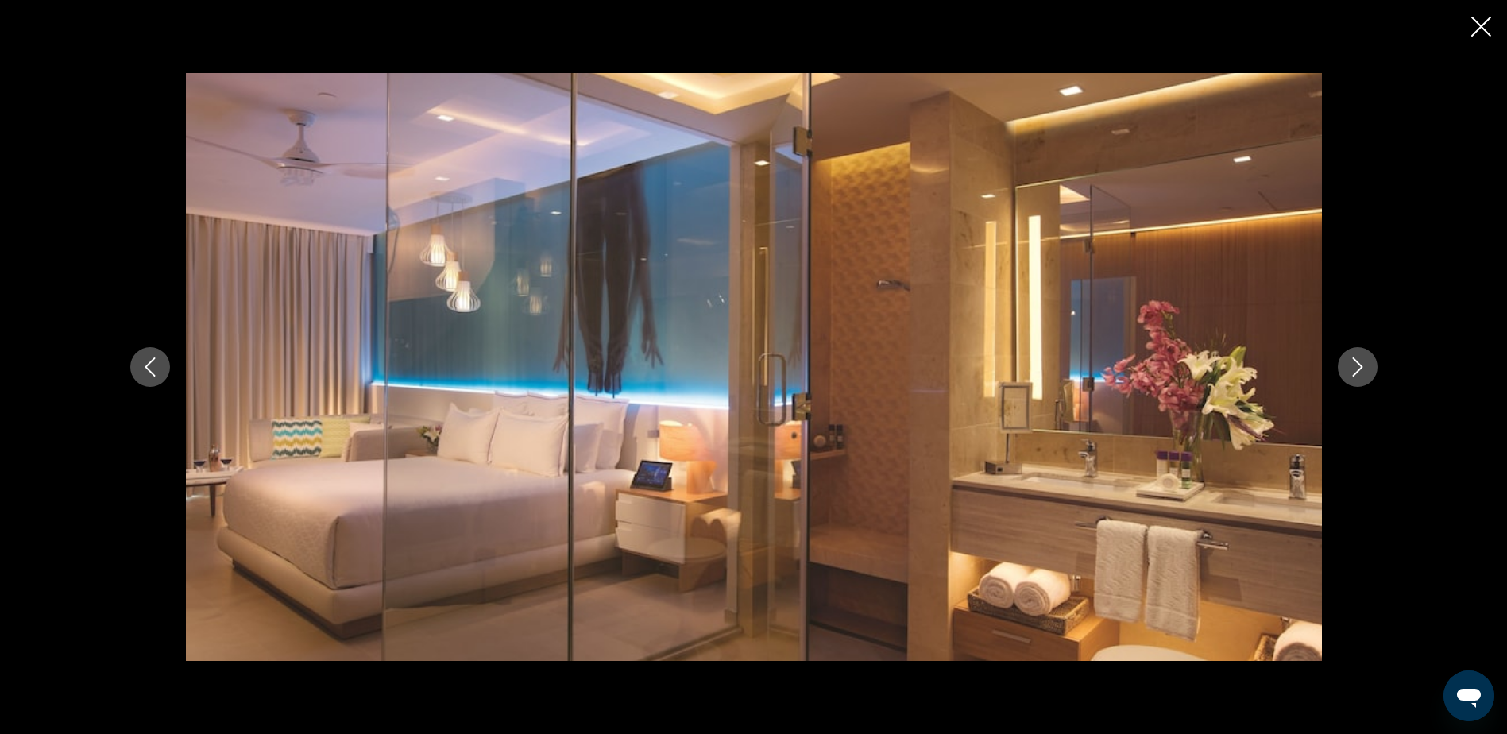
click at [1367, 369] on icon "Next image" at bounding box center [1357, 367] width 19 height 19
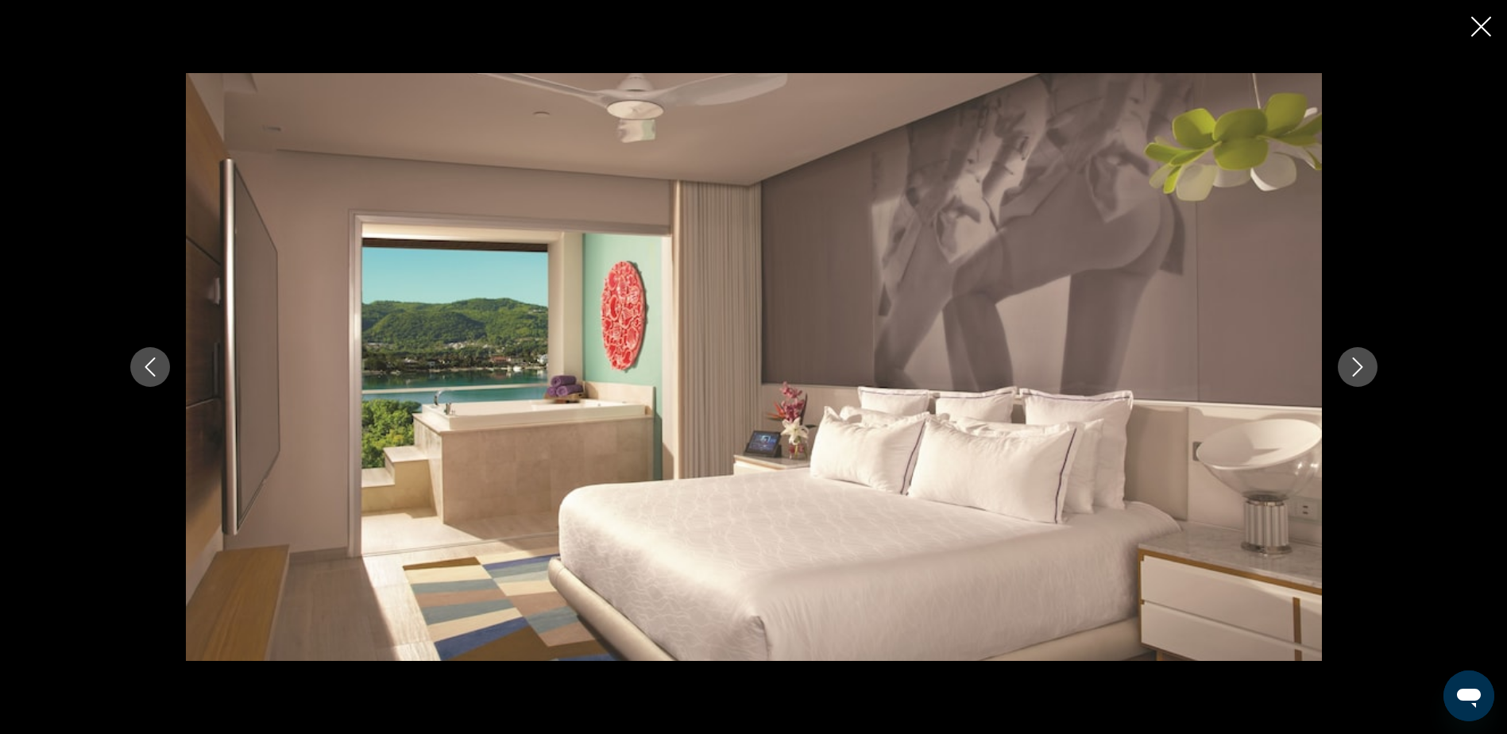
click at [1367, 369] on icon "Next image" at bounding box center [1357, 367] width 19 height 19
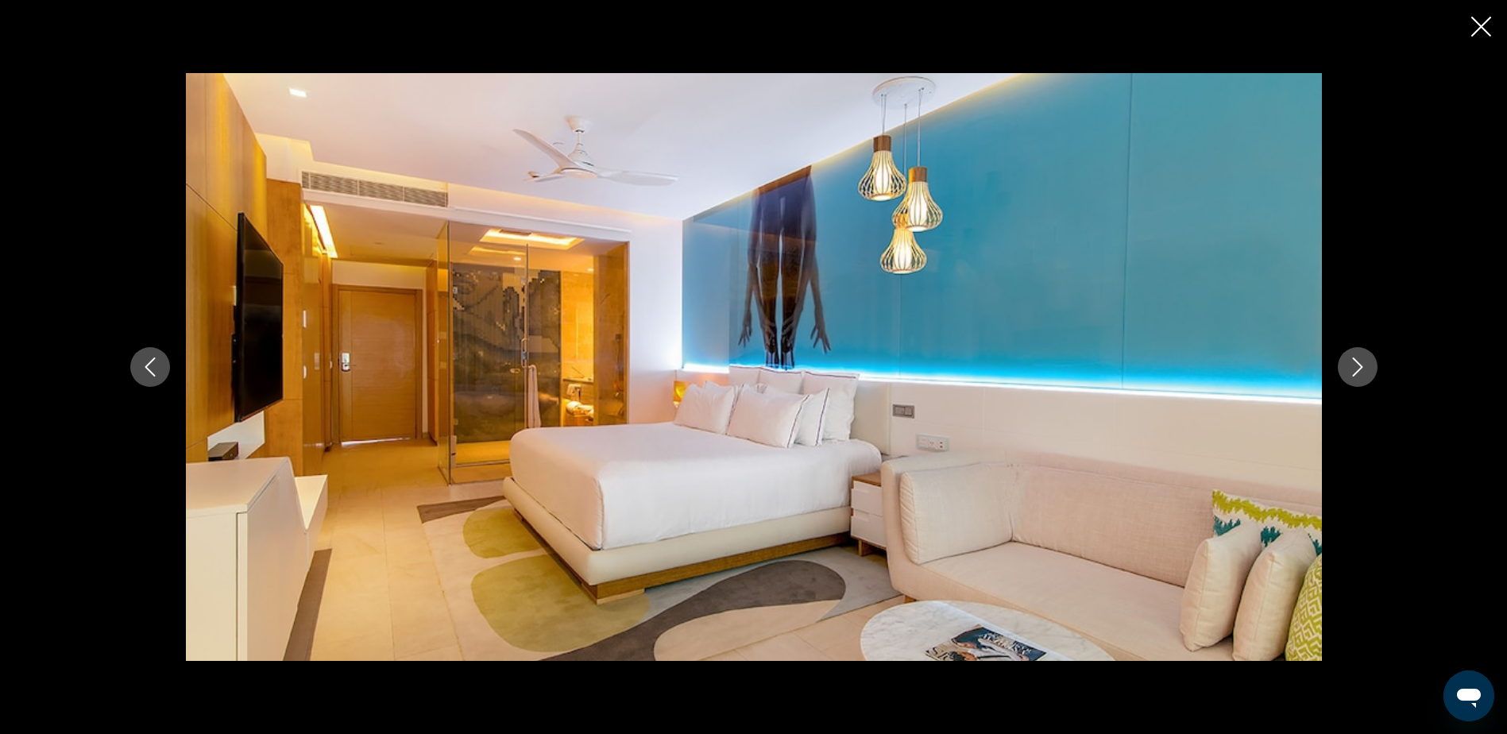
click at [160, 378] on button "Previous image" at bounding box center [150, 367] width 40 height 40
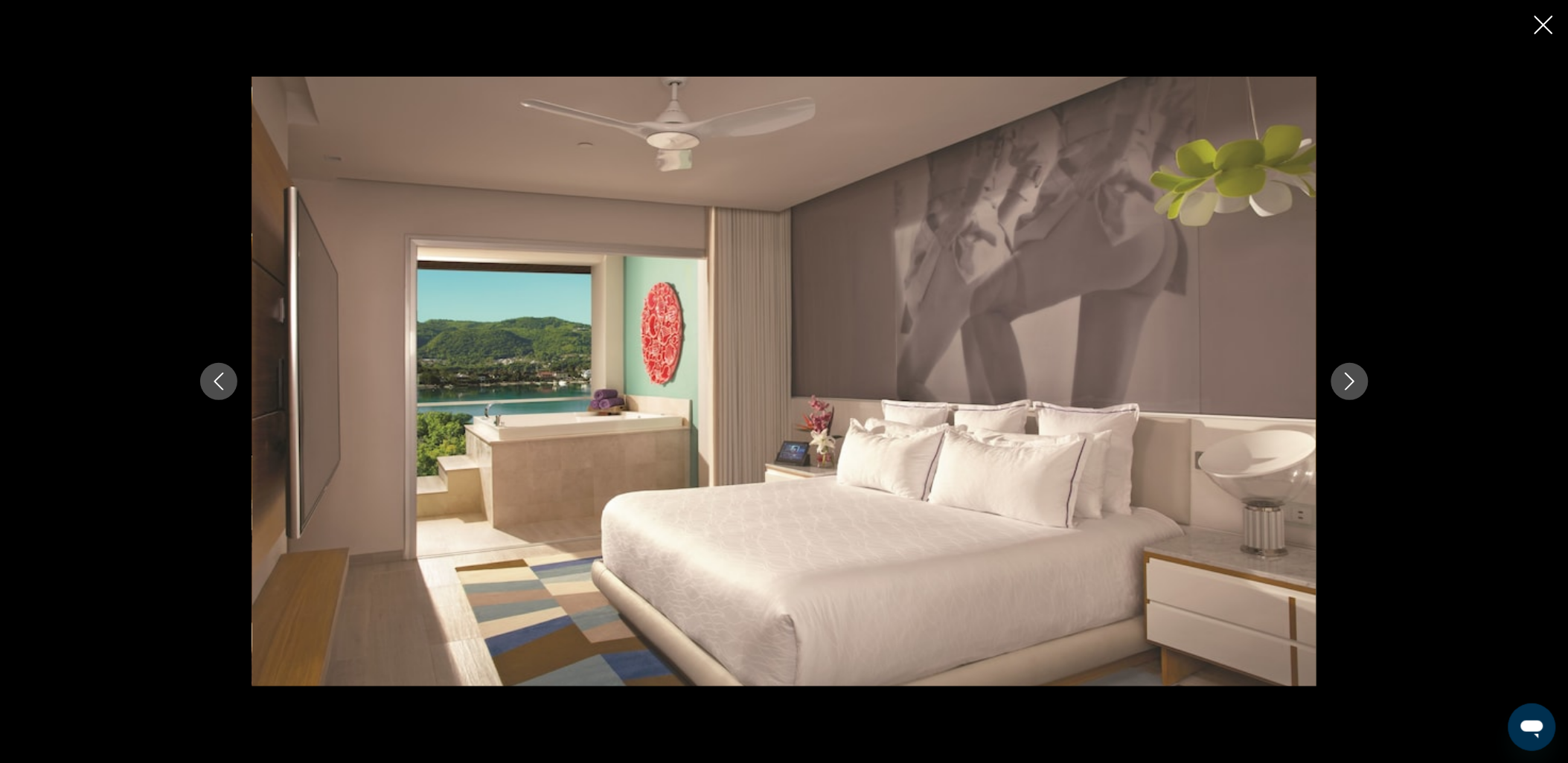
click at [1353, 393] on button "Next image" at bounding box center [1350, 382] width 37 height 37
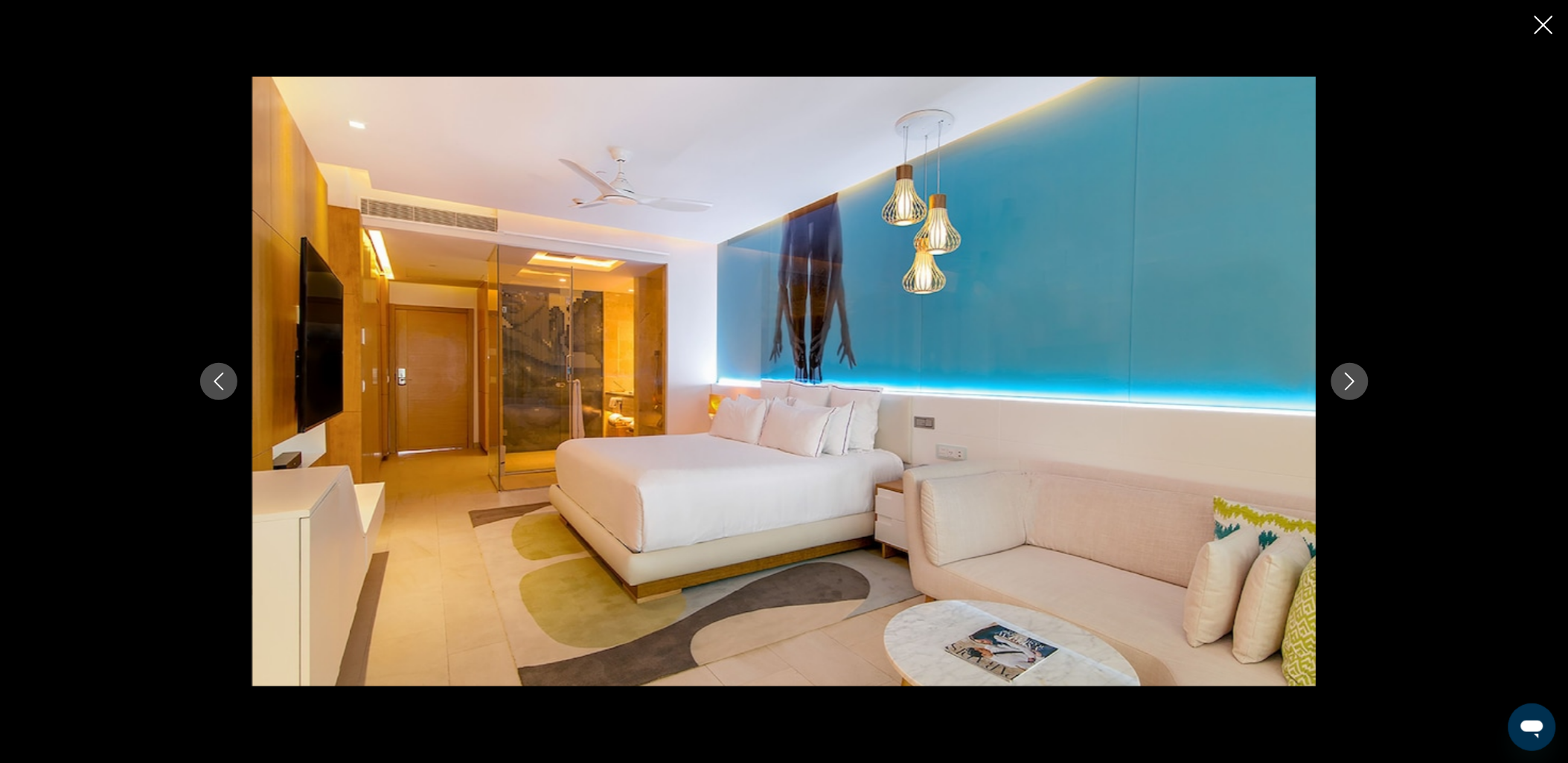
click at [1353, 393] on button "Next image" at bounding box center [1350, 382] width 37 height 37
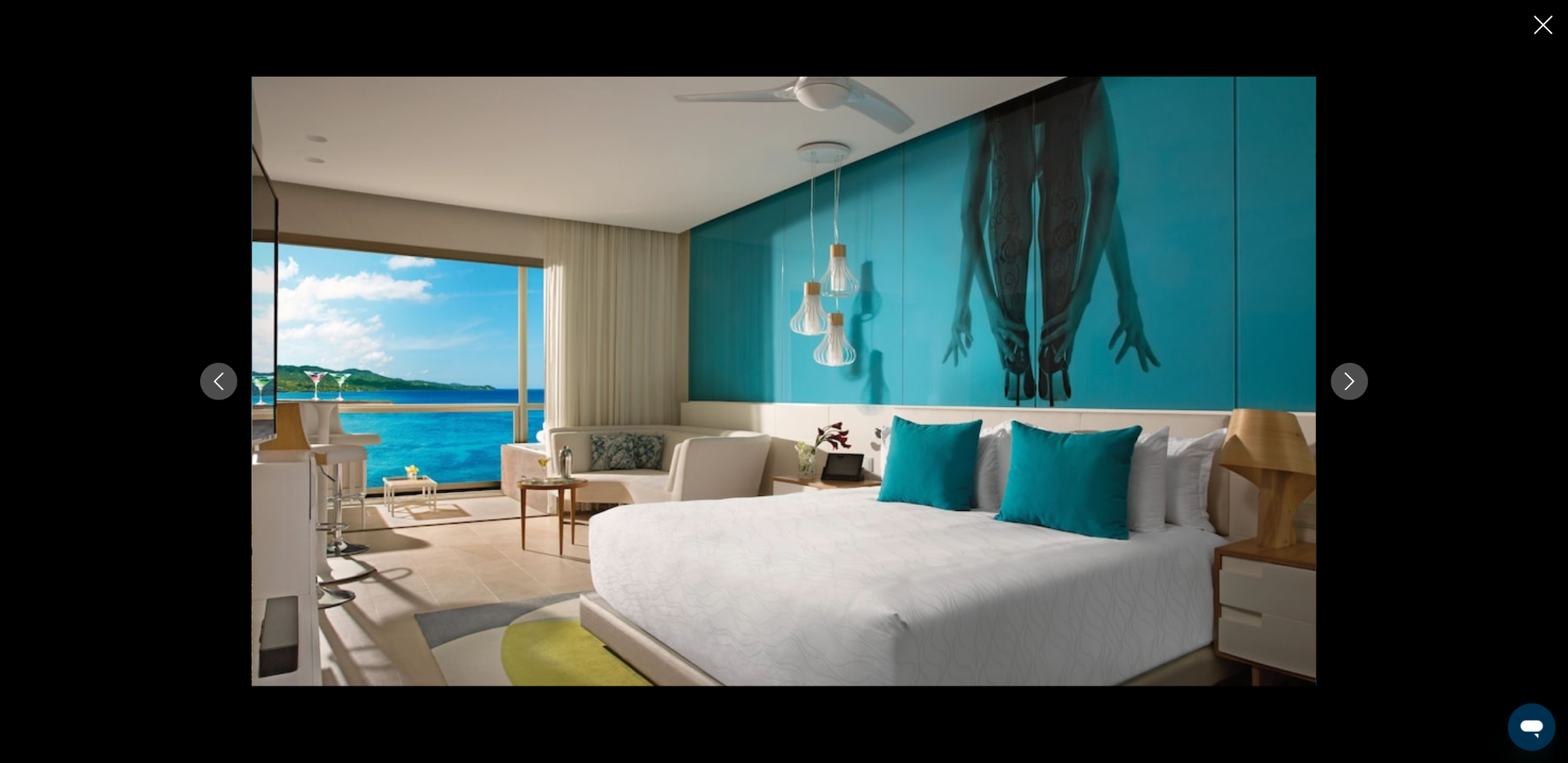
click at [1353, 393] on button "Next image" at bounding box center [1350, 382] width 37 height 37
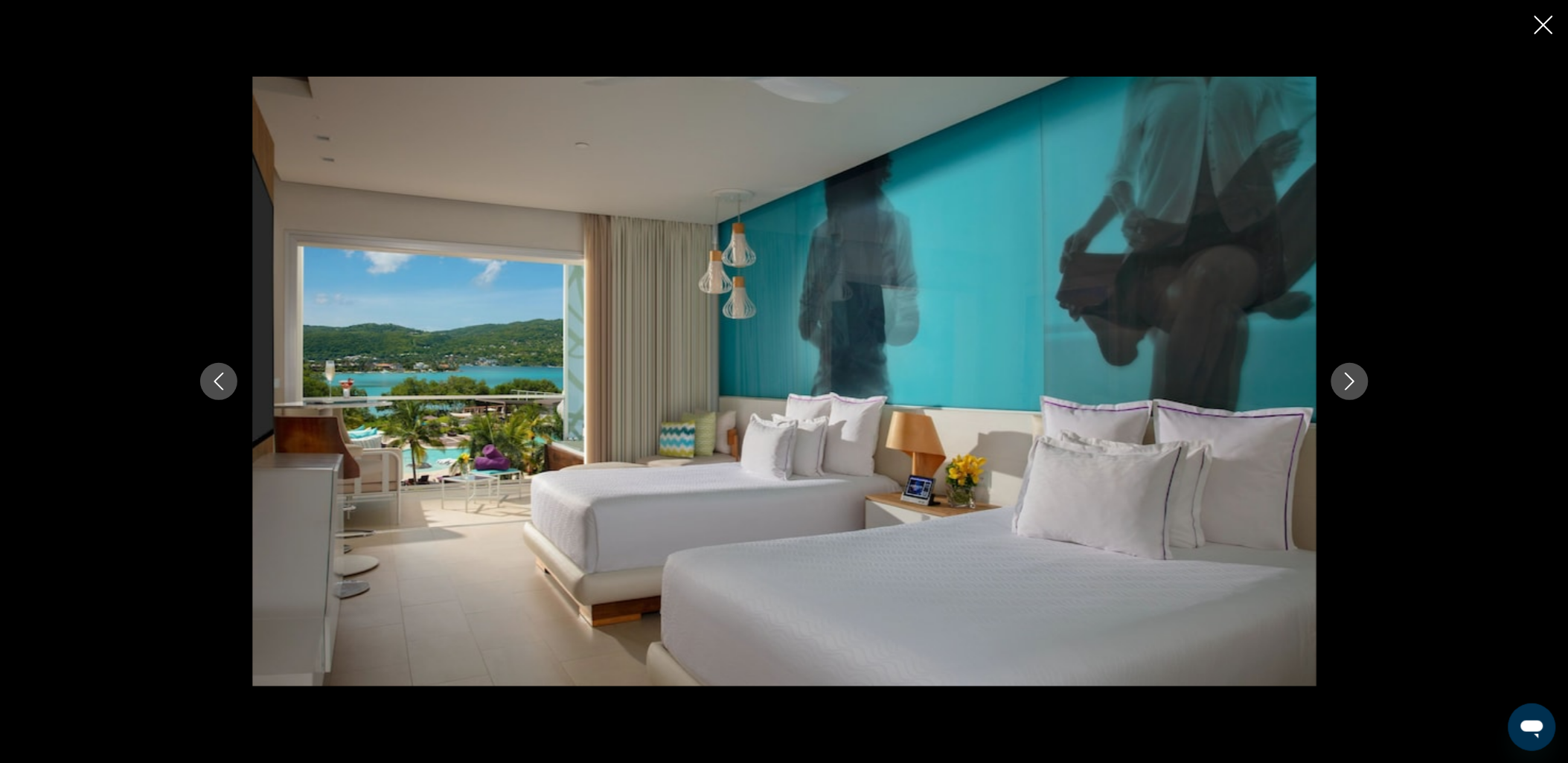
click at [1353, 393] on button "Next image" at bounding box center [1350, 382] width 37 height 37
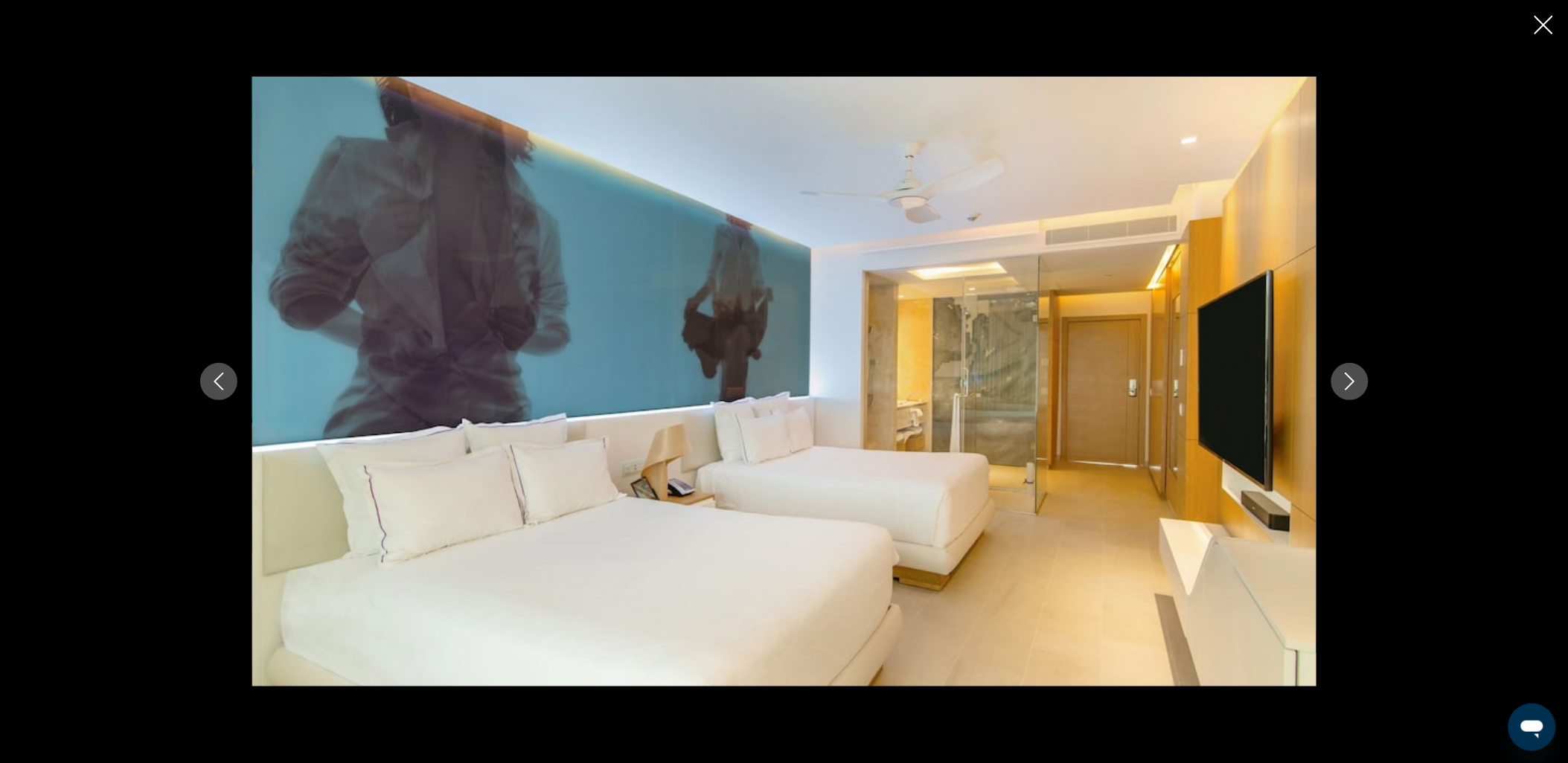
click at [1353, 393] on button "Next image" at bounding box center [1350, 382] width 37 height 37
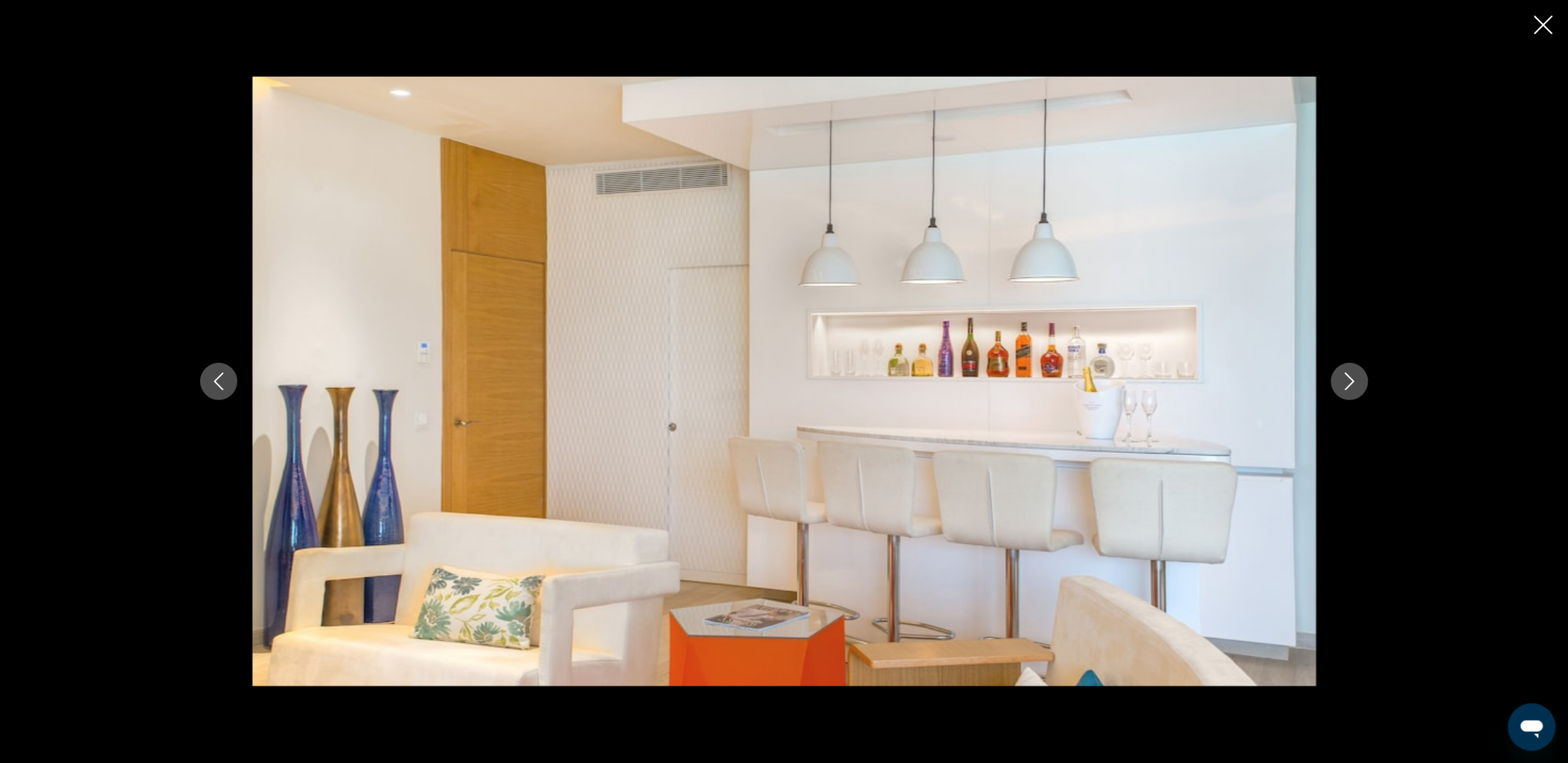
click at [1353, 393] on button "Next image" at bounding box center [1350, 382] width 37 height 37
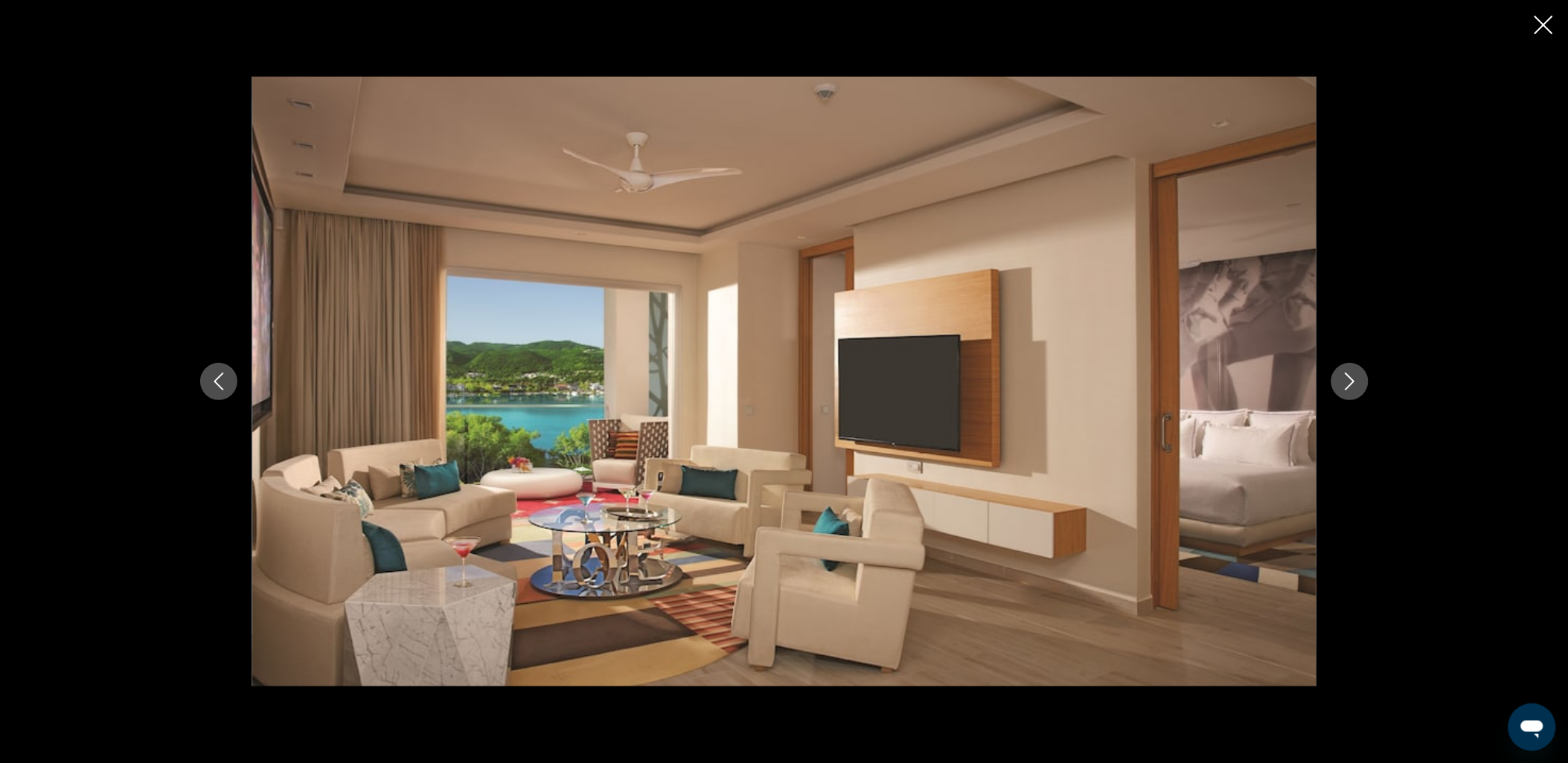
click at [1353, 393] on button "Next image" at bounding box center [1350, 382] width 37 height 37
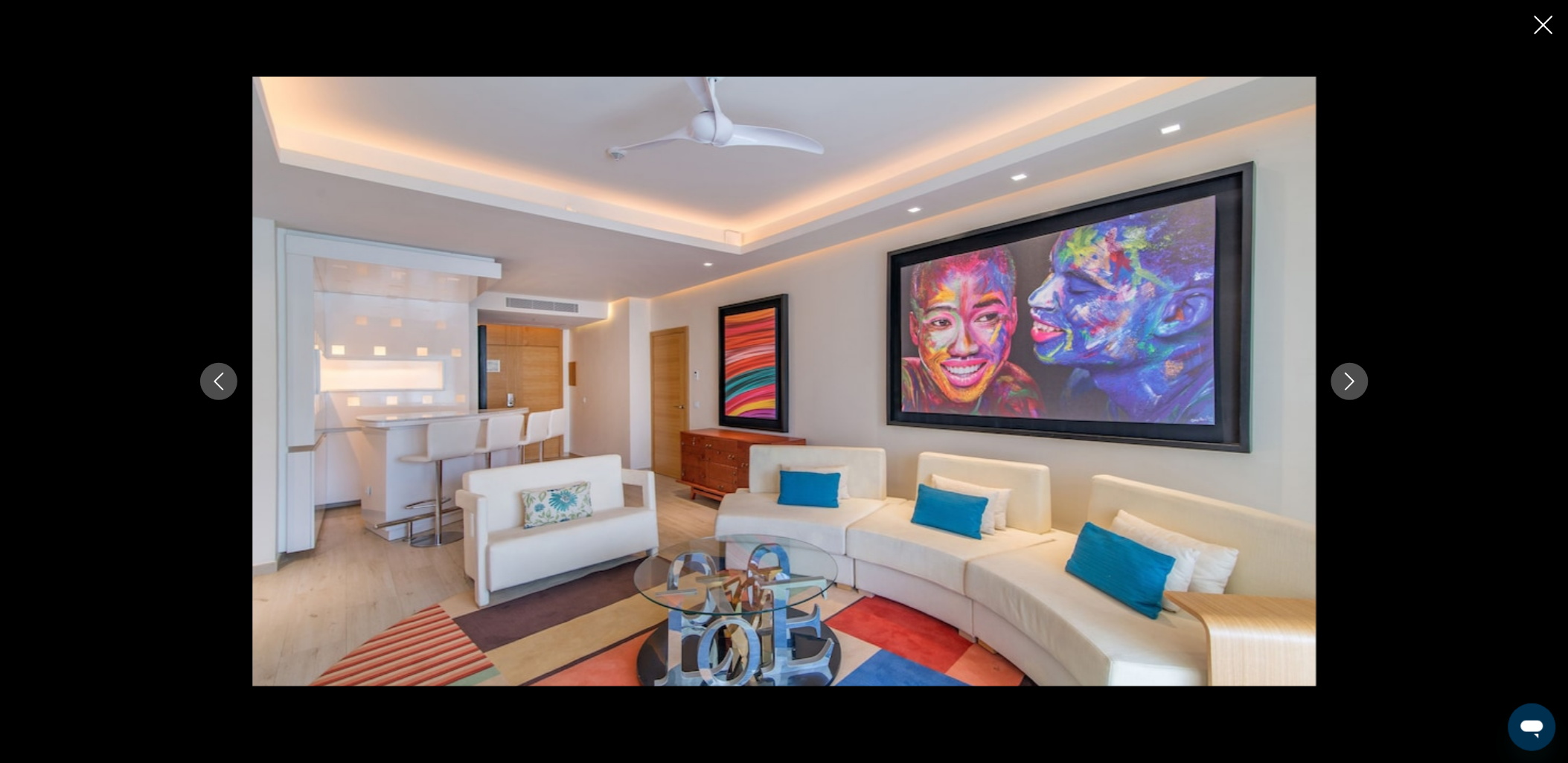
click at [1353, 393] on button "Next image" at bounding box center [1350, 382] width 37 height 37
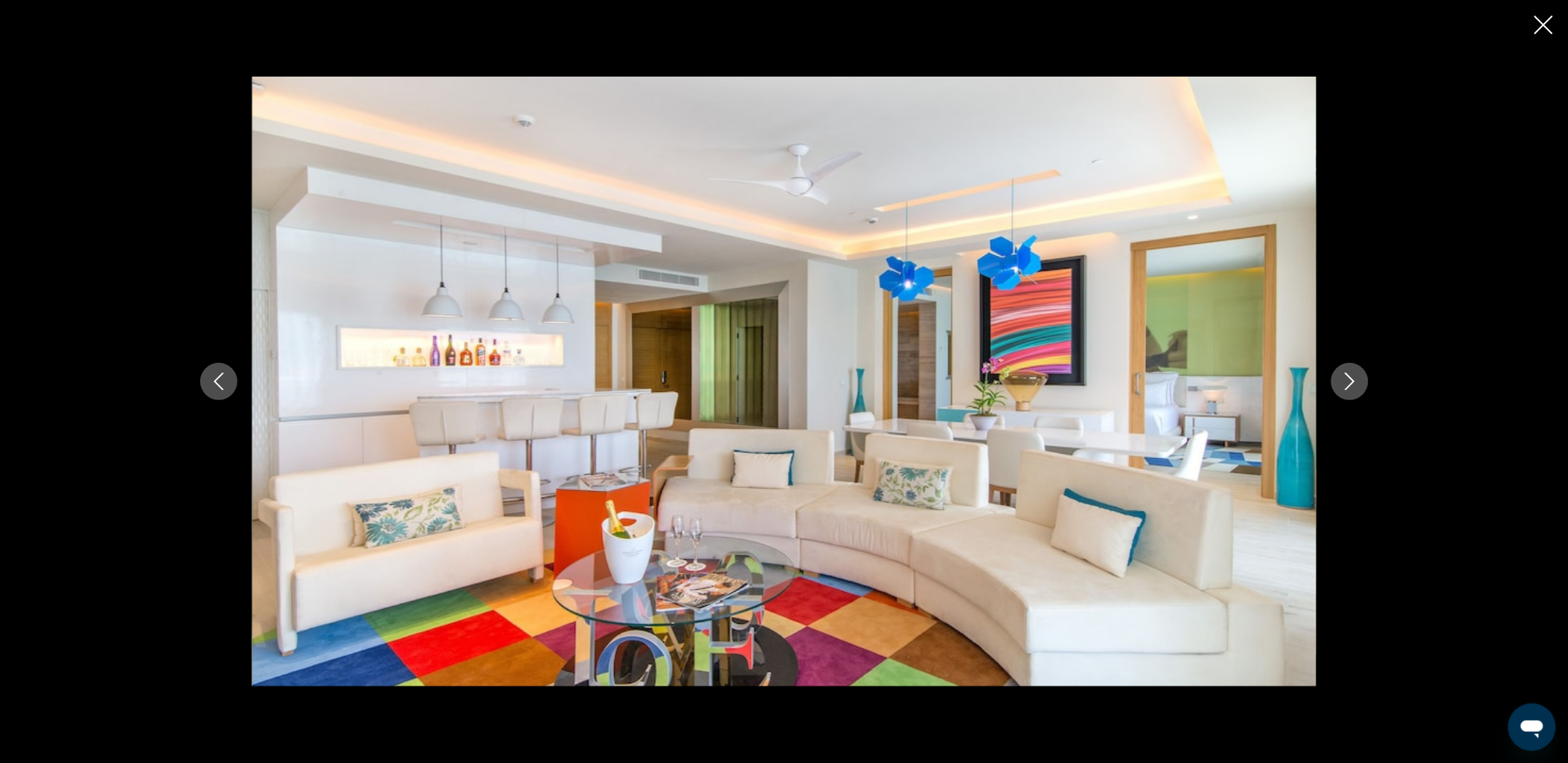
click at [1353, 393] on button "Next image" at bounding box center [1350, 382] width 37 height 37
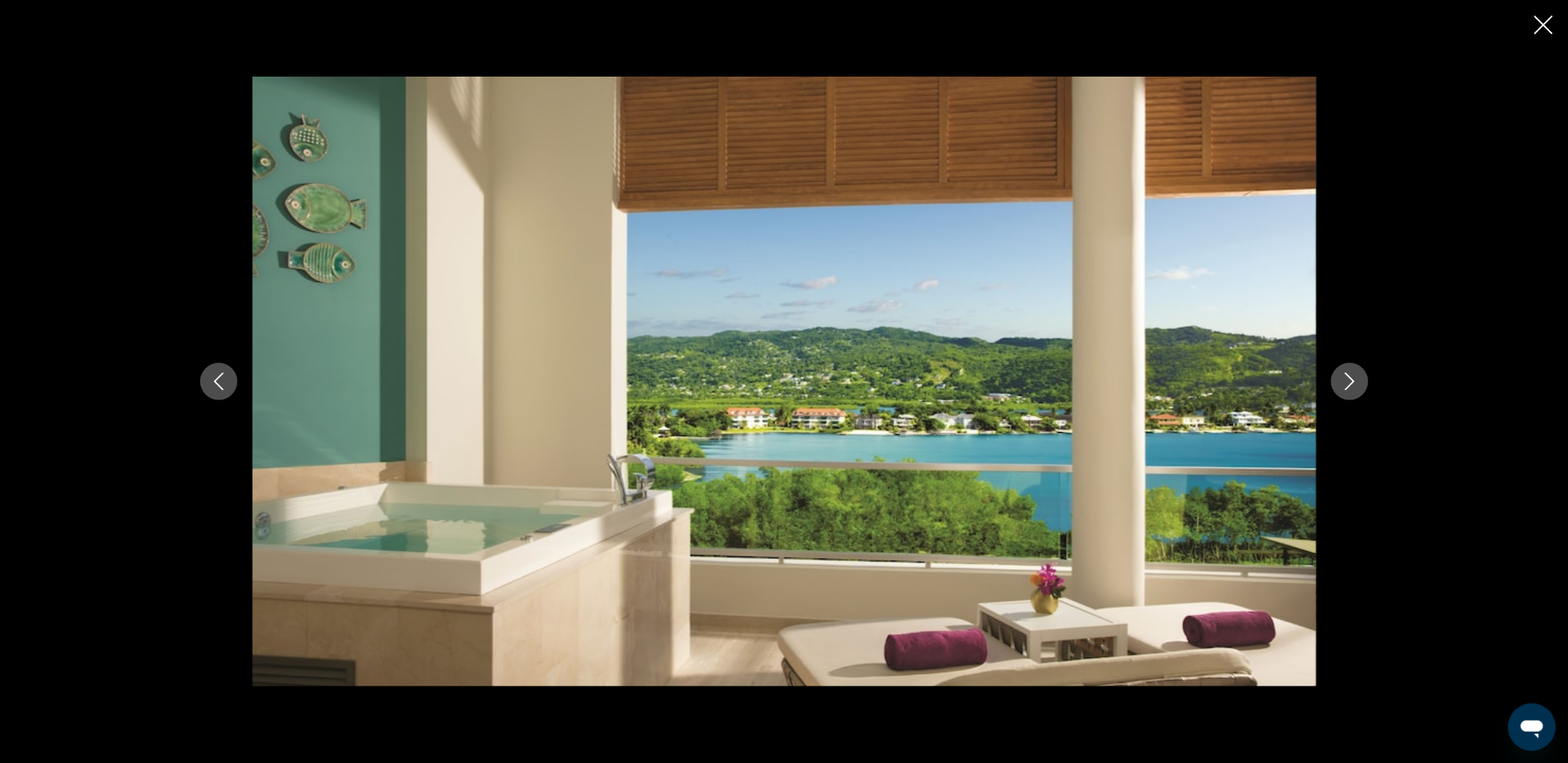
click at [1411, 27] on icon "Close slideshow" at bounding box center [1544, 25] width 19 height 19
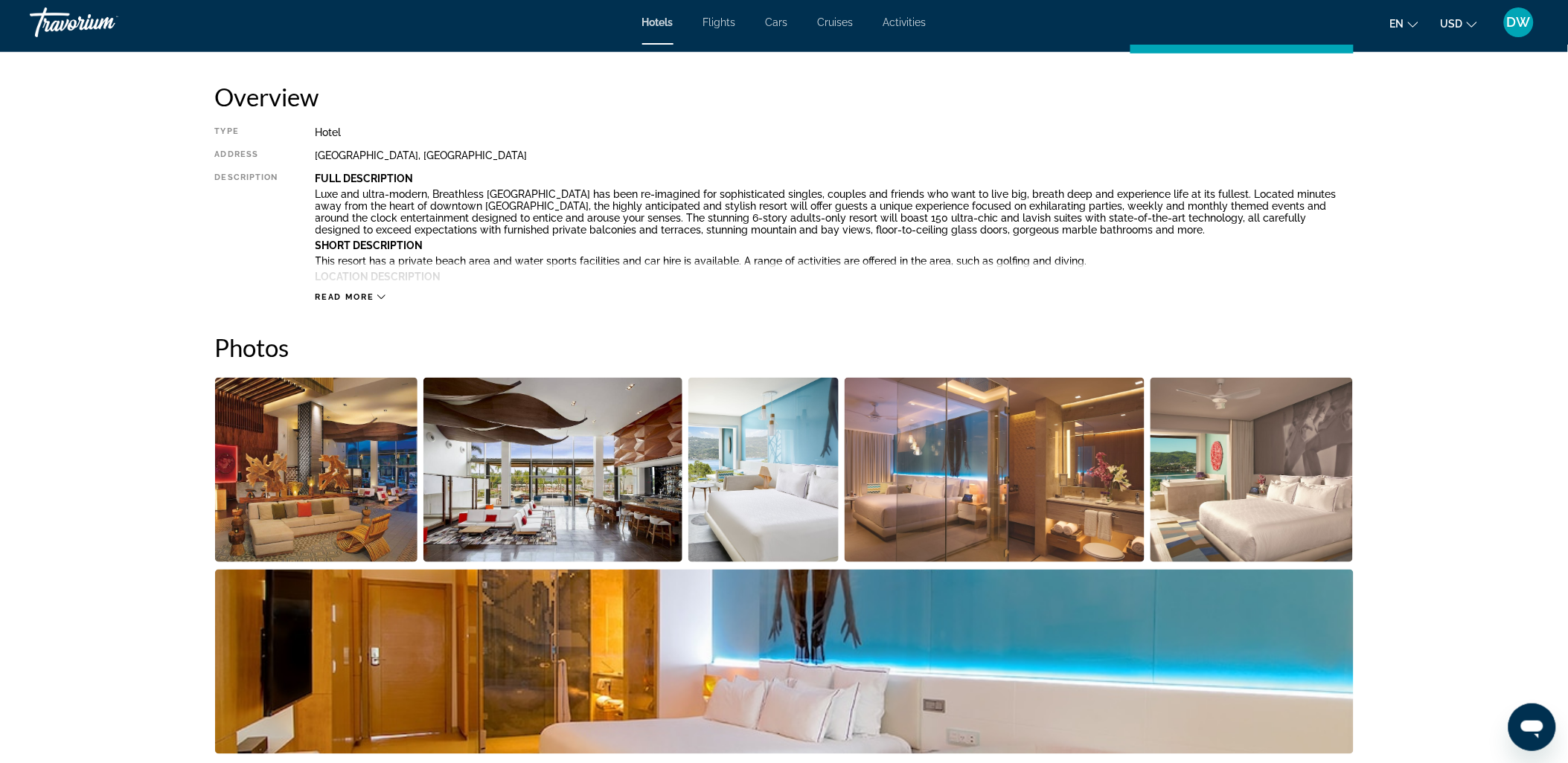
scroll to position [512, 0]
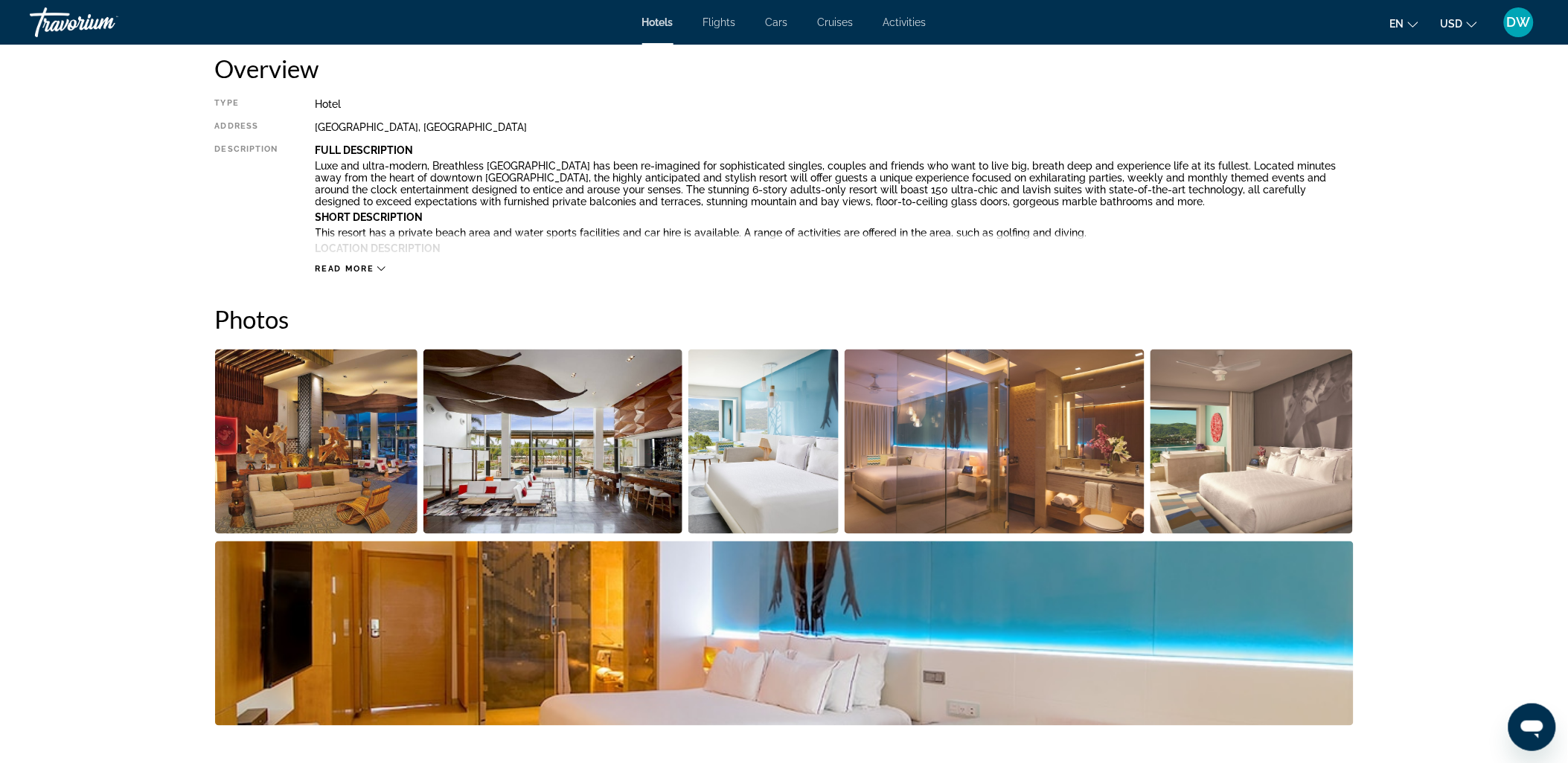
click at [371, 269] on span "Read more" at bounding box center [345, 269] width 59 height 9
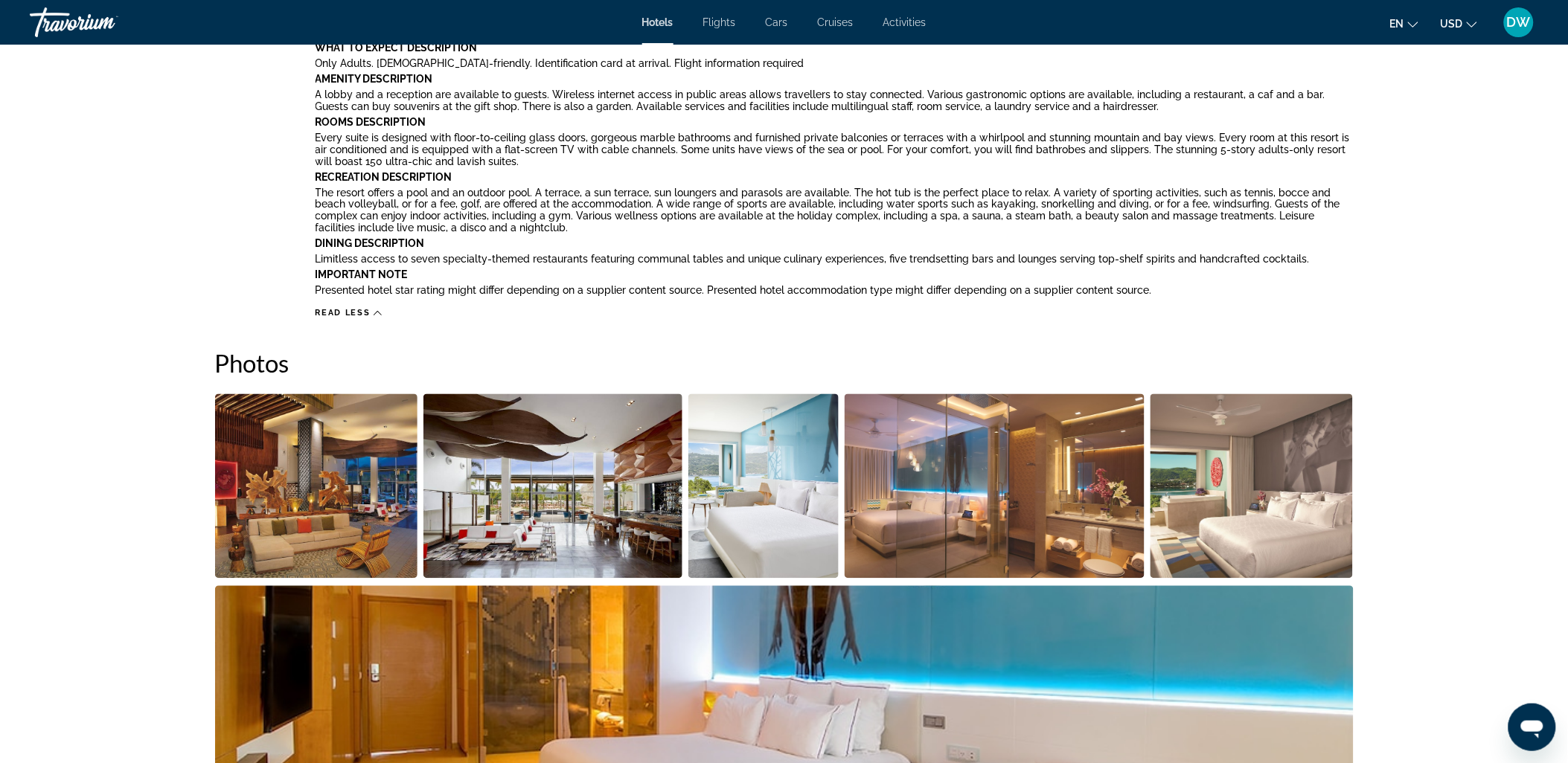
scroll to position [843, 0]
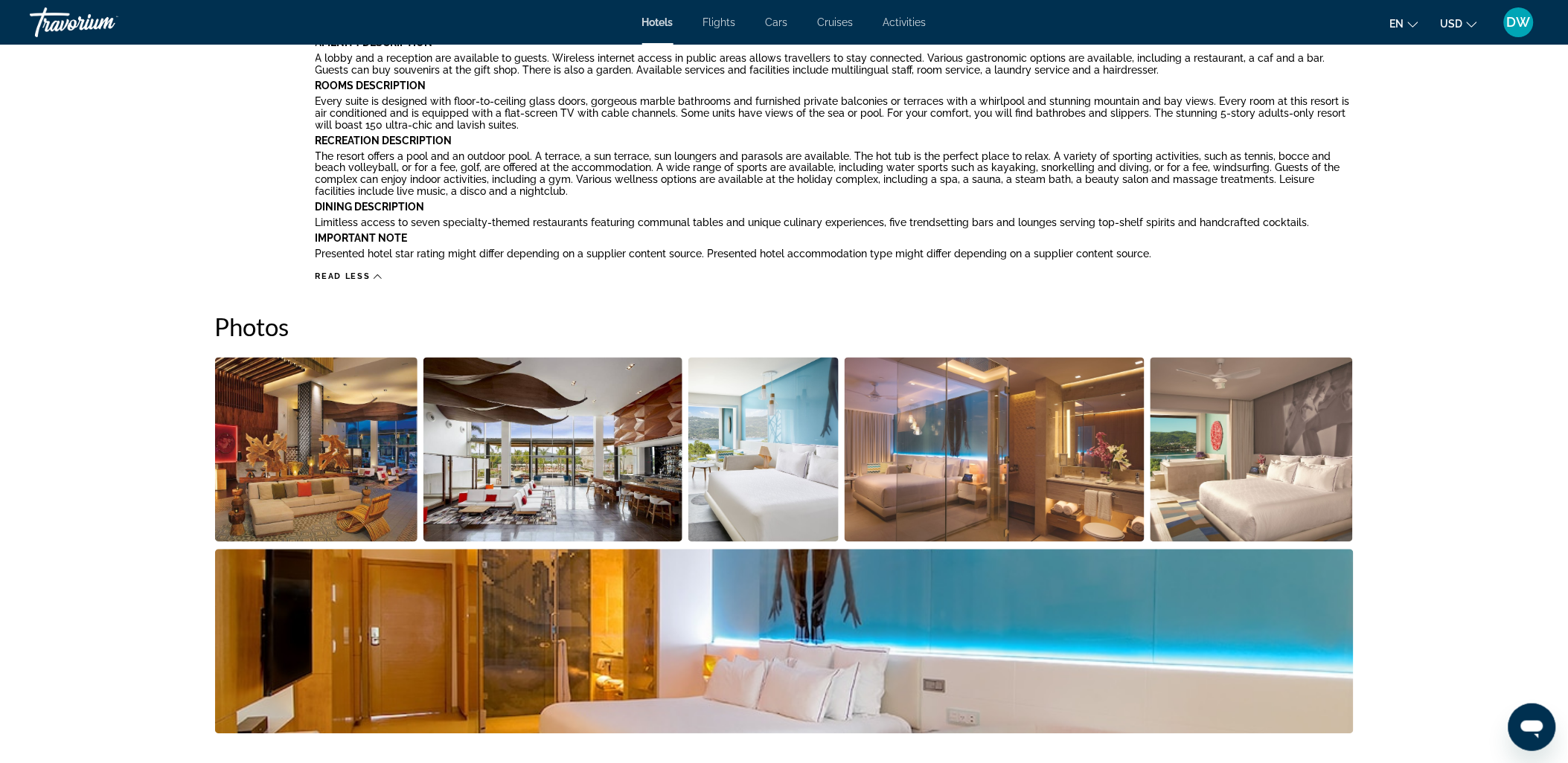
click at [1231, 456] on img "Open full-screen image slider" at bounding box center [1251, 449] width 203 height 184
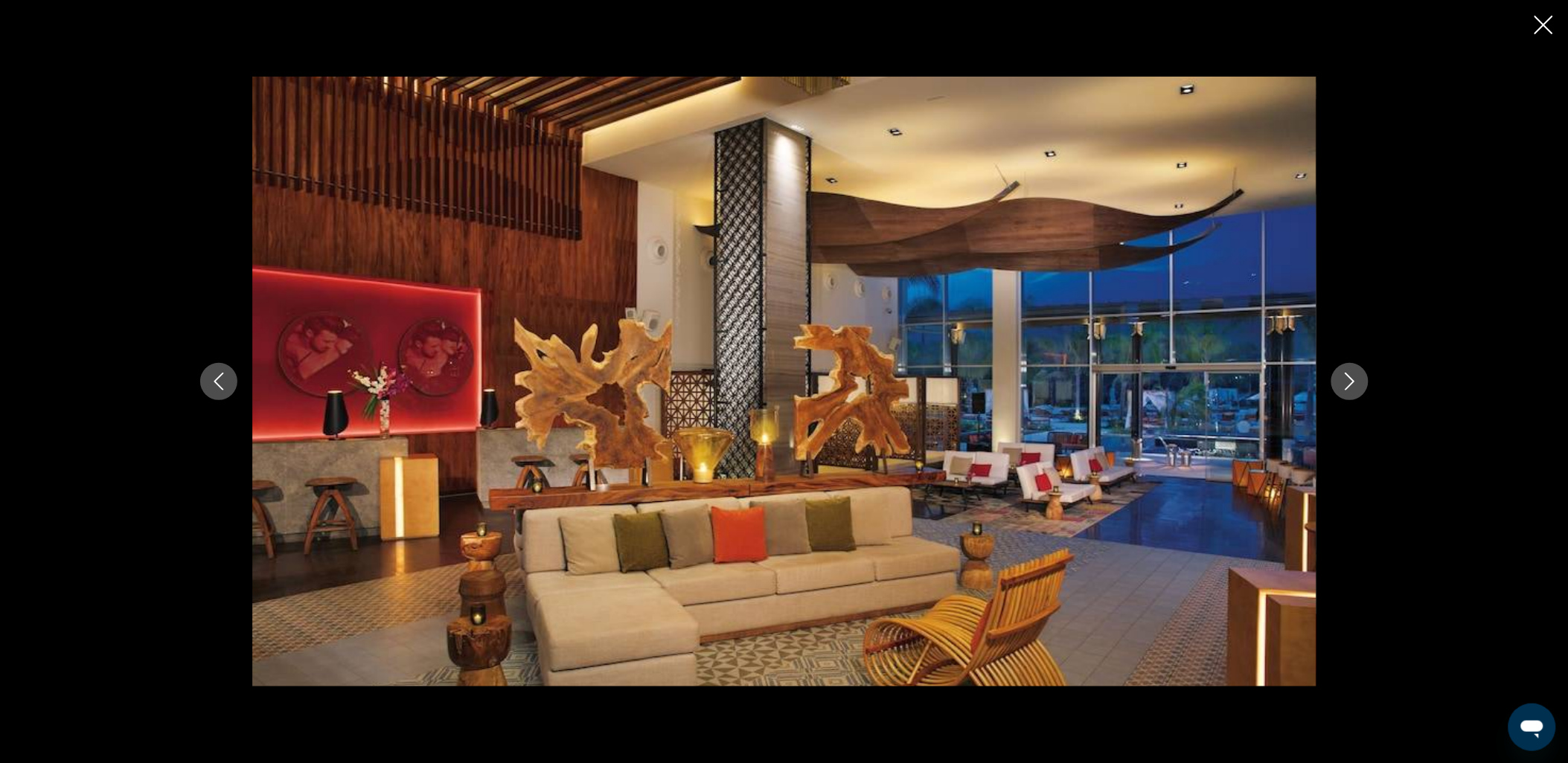
click at [1360, 383] on button "Next image" at bounding box center [1350, 382] width 37 height 37
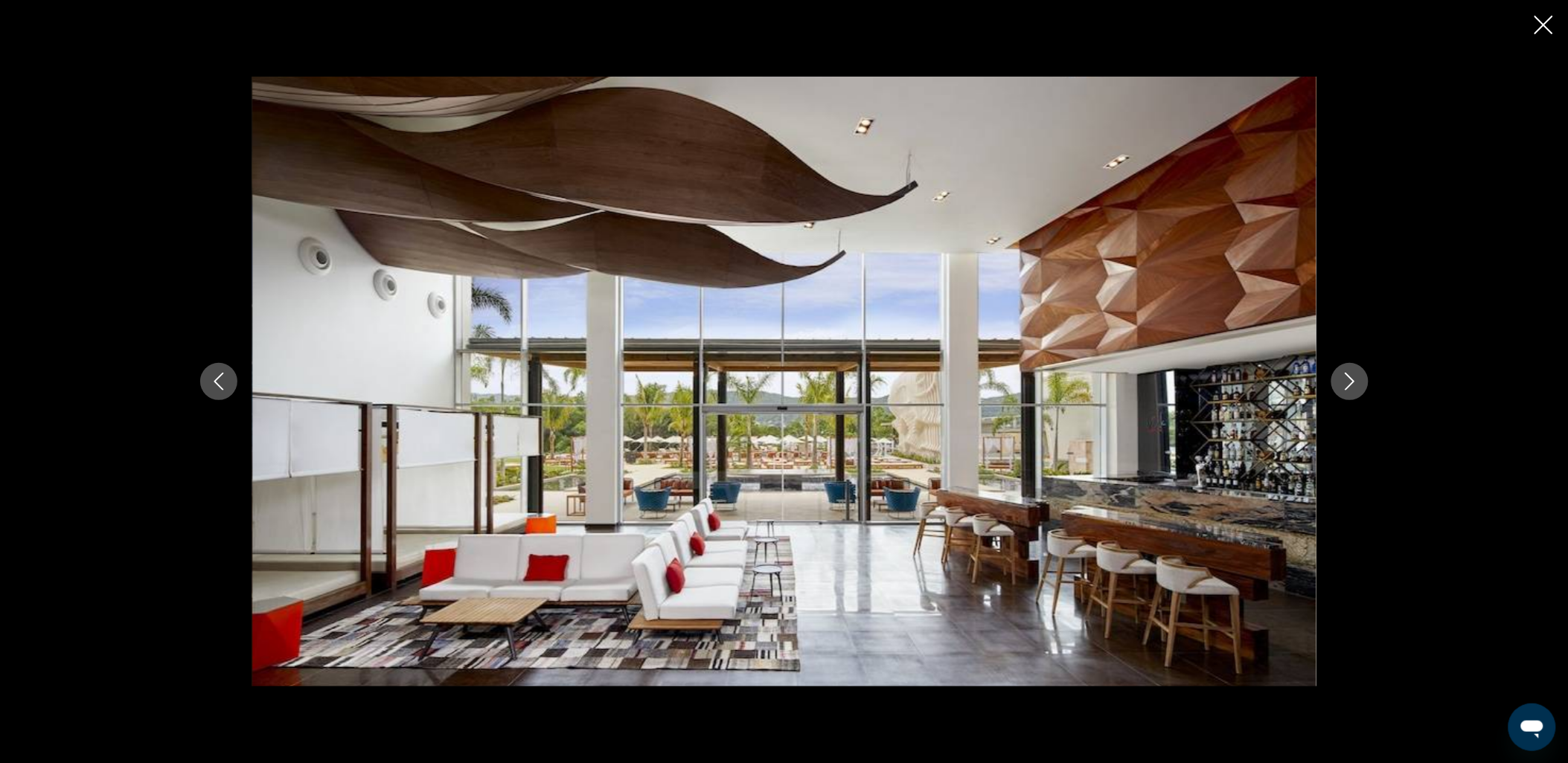
click at [1360, 383] on button "Next image" at bounding box center [1350, 382] width 37 height 37
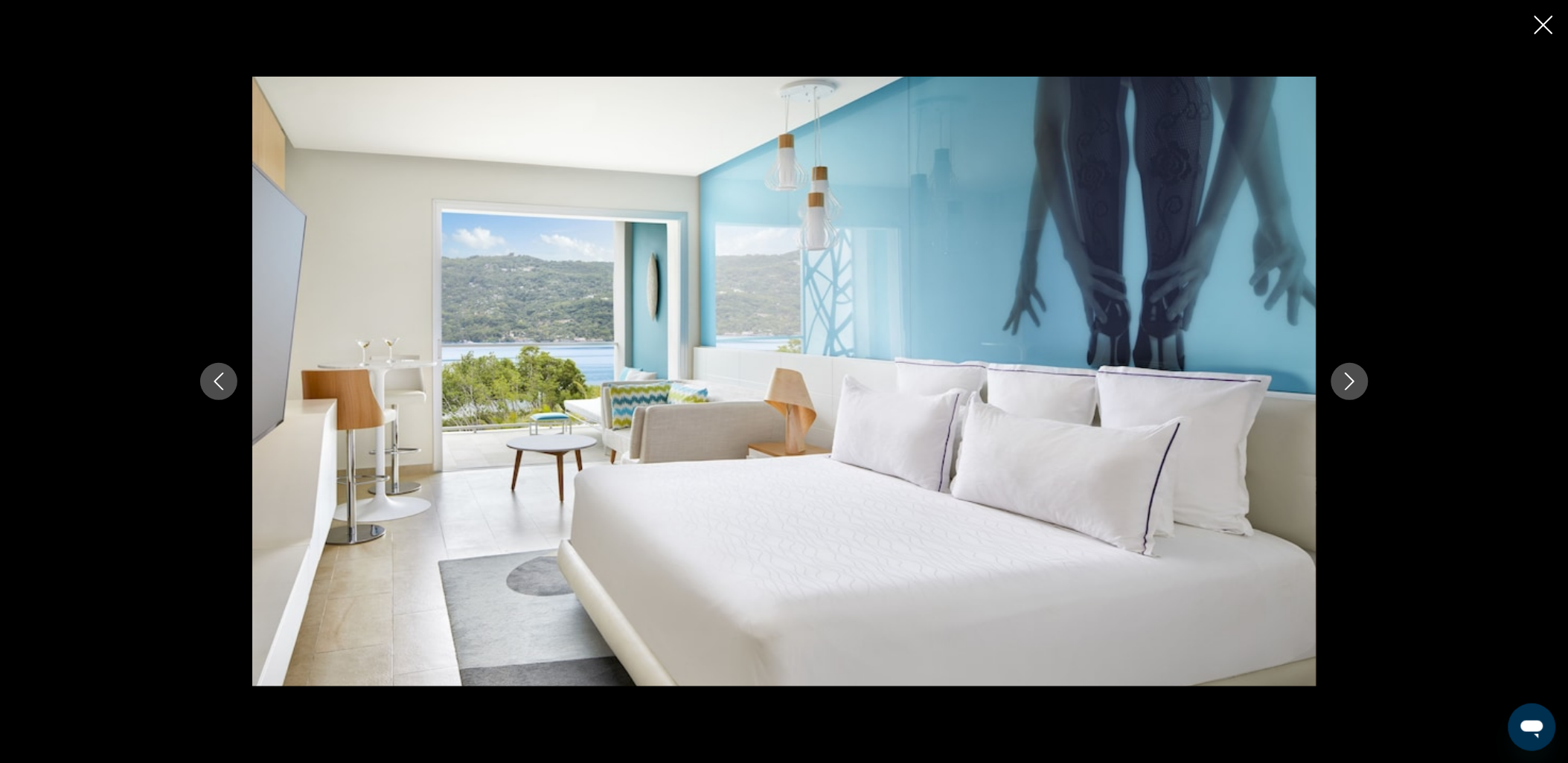
click at [1360, 383] on button "Next image" at bounding box center [1350, 382] width 37 height 37
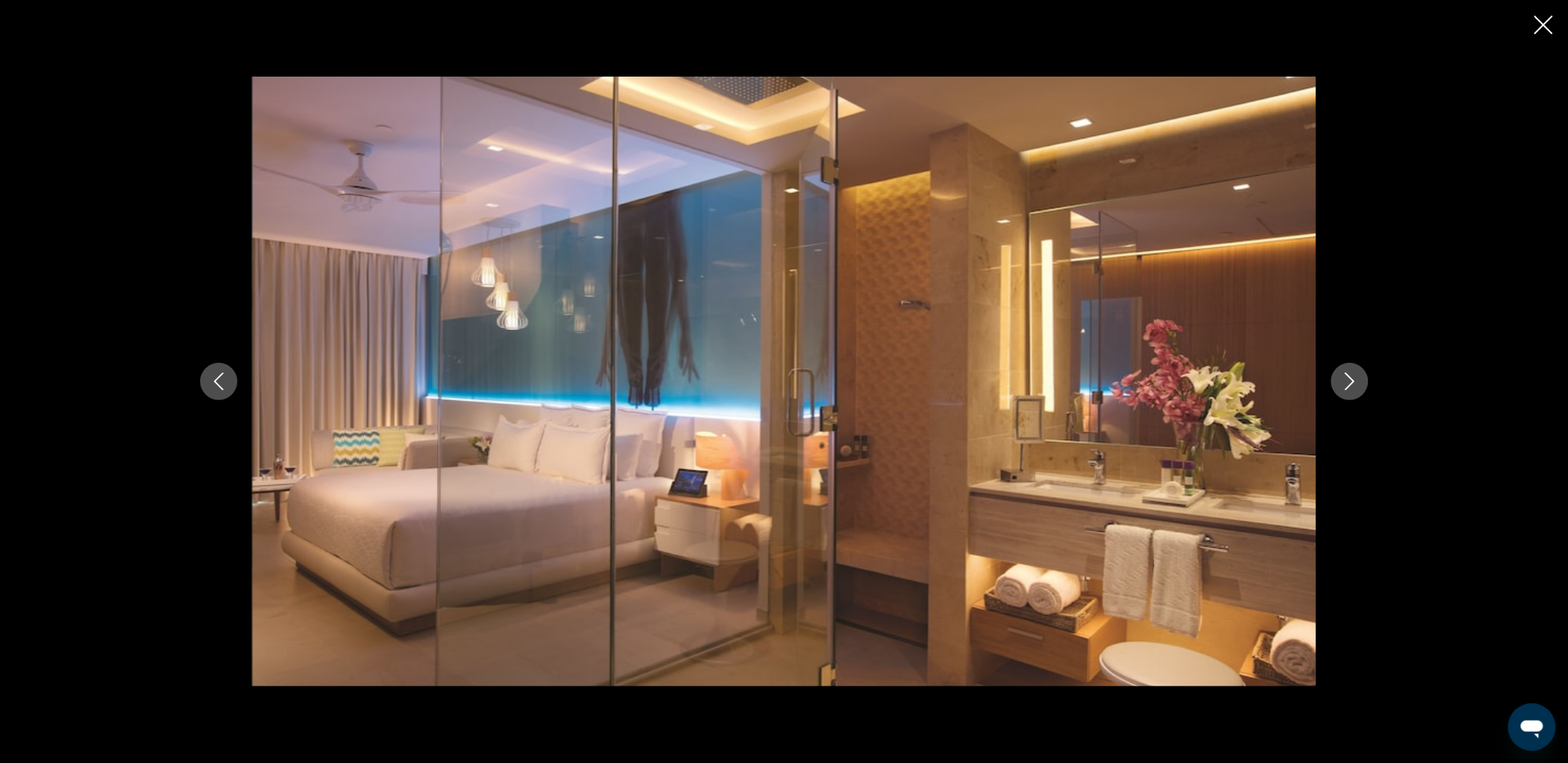
click at [1360, 383] on button "Next image" at bounding box center [1350, 382] width 37 height 37
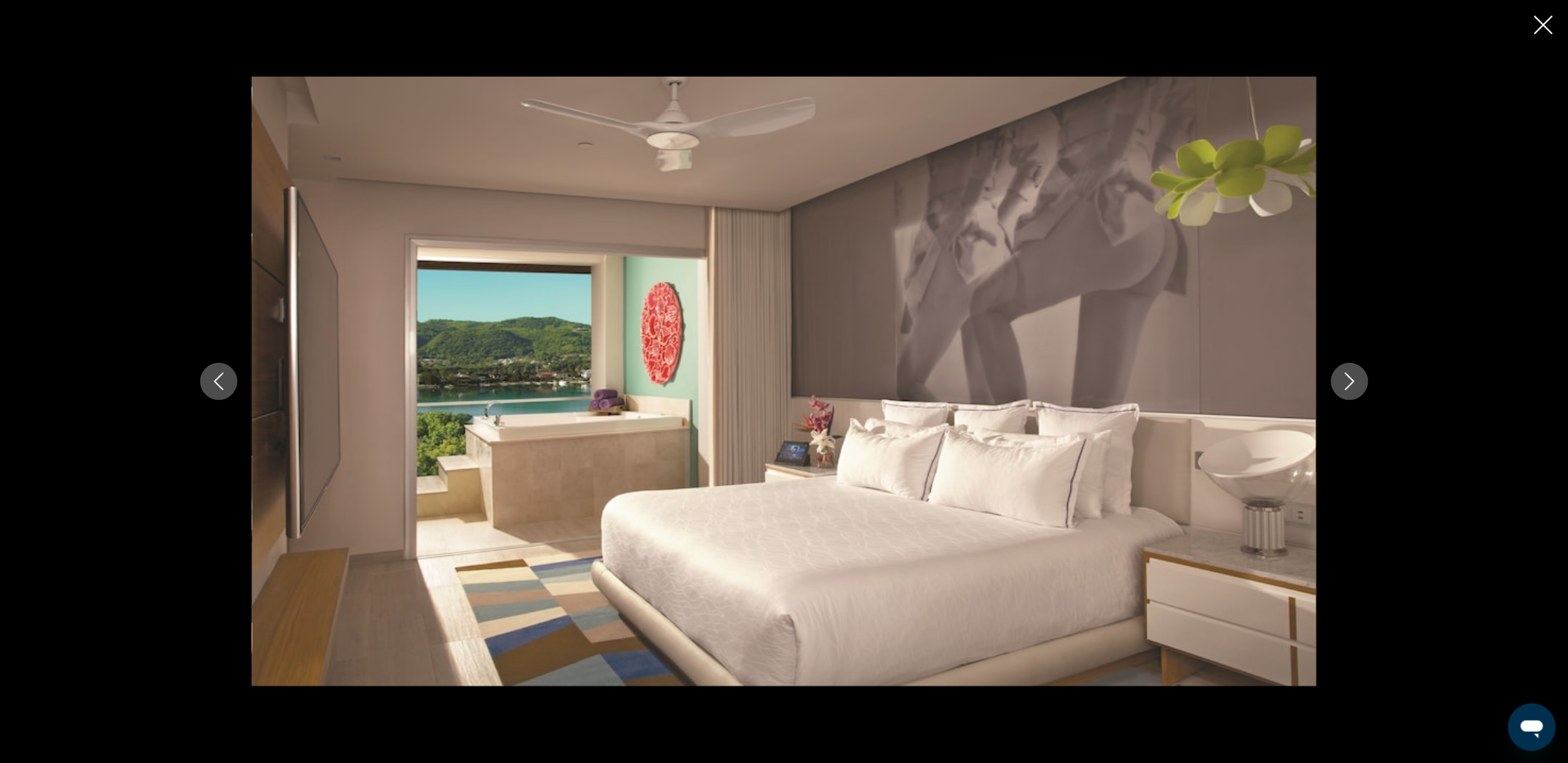
click at [1360, 383] on button "Next image" at bounding box center [1350, 382] width 37 height 37
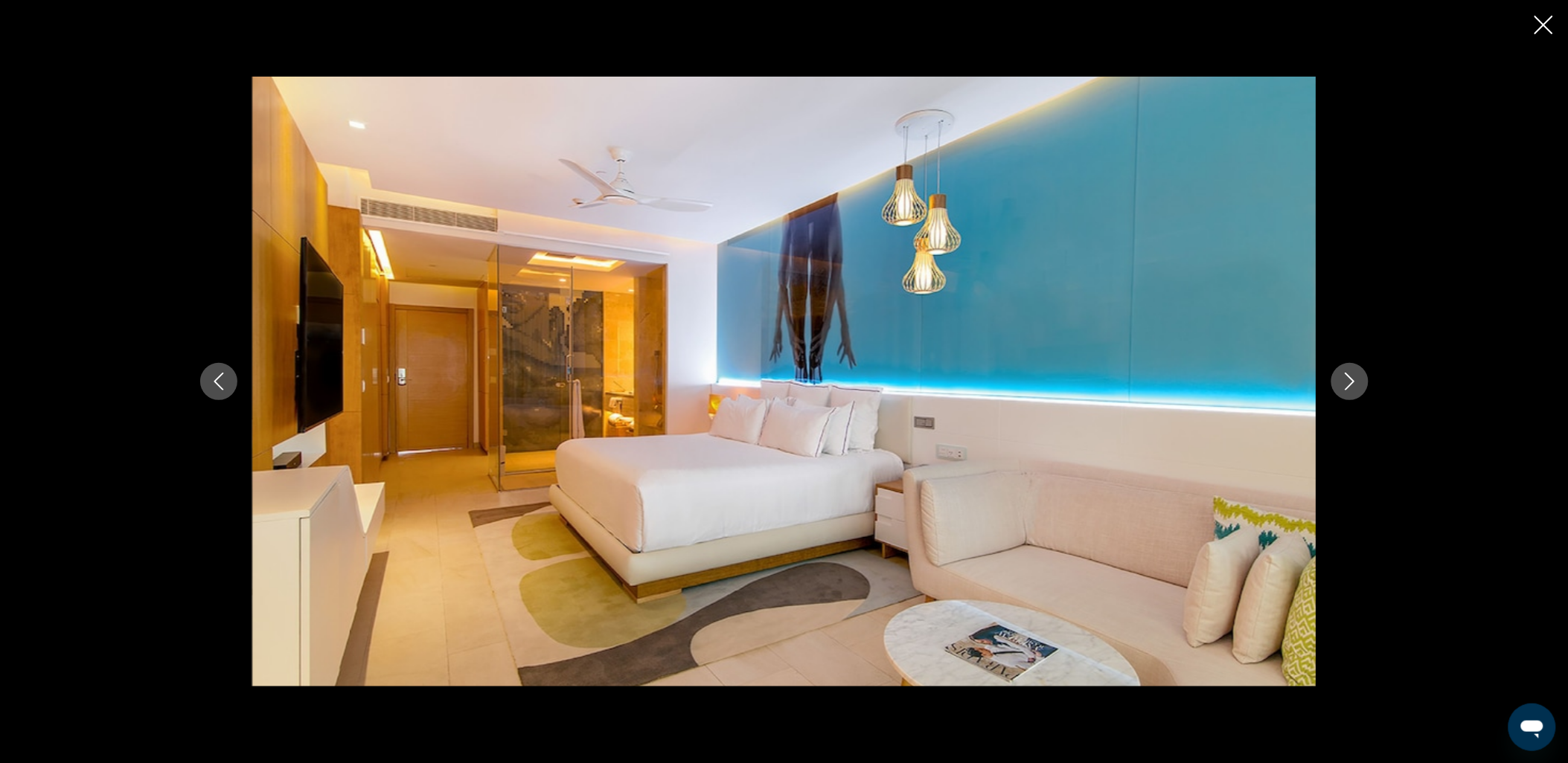
click at [1360, 383] on button "Next image" at bounding box center [1350, 382] width 37 height 37
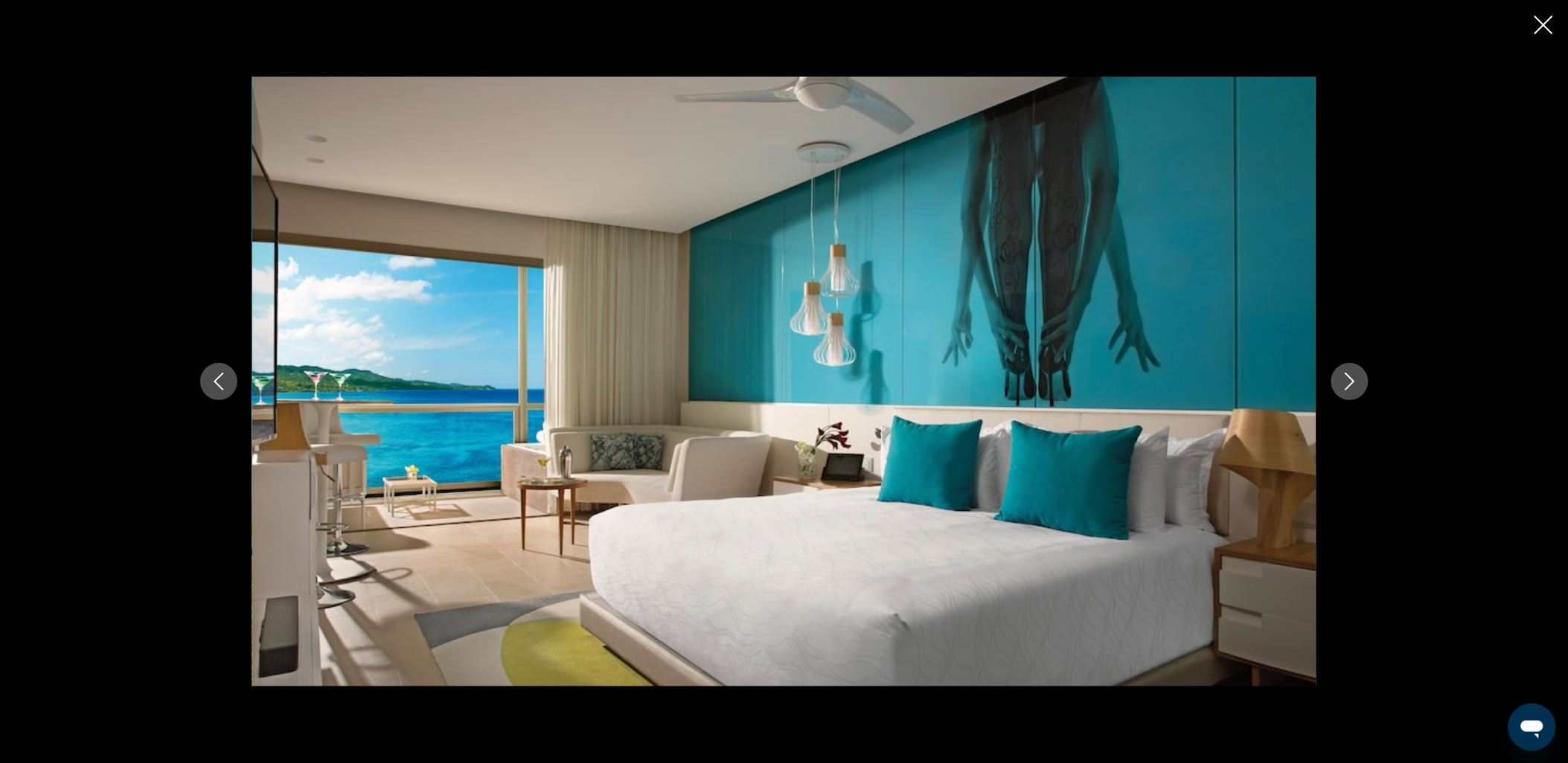
click at [1360, 383] on button "Next image" at bounding box center [1350, 382] width 37 height 37
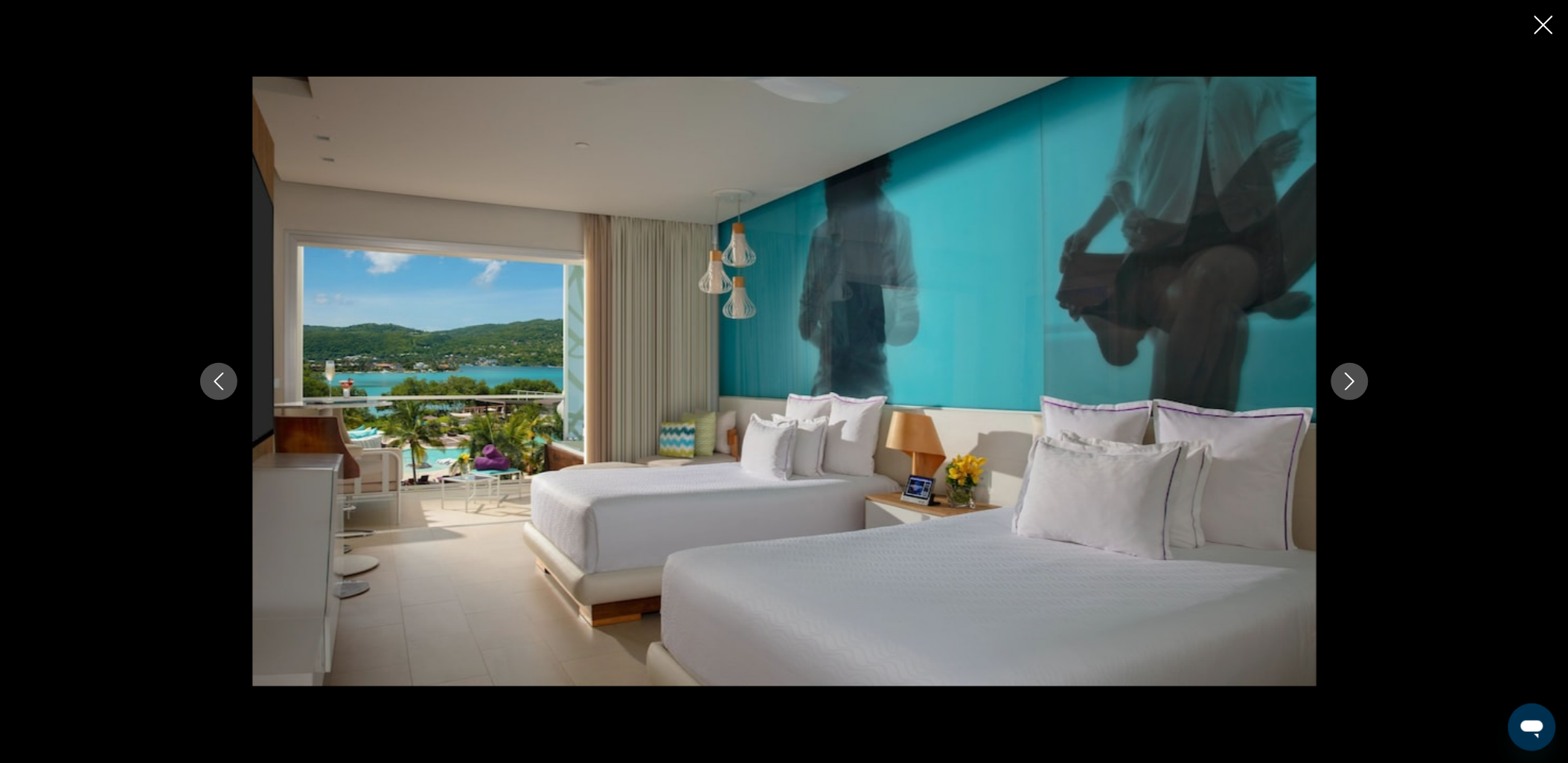
click at [208, 381] on button "Previous image" at bounding box center [219, 382] width 37 height 37
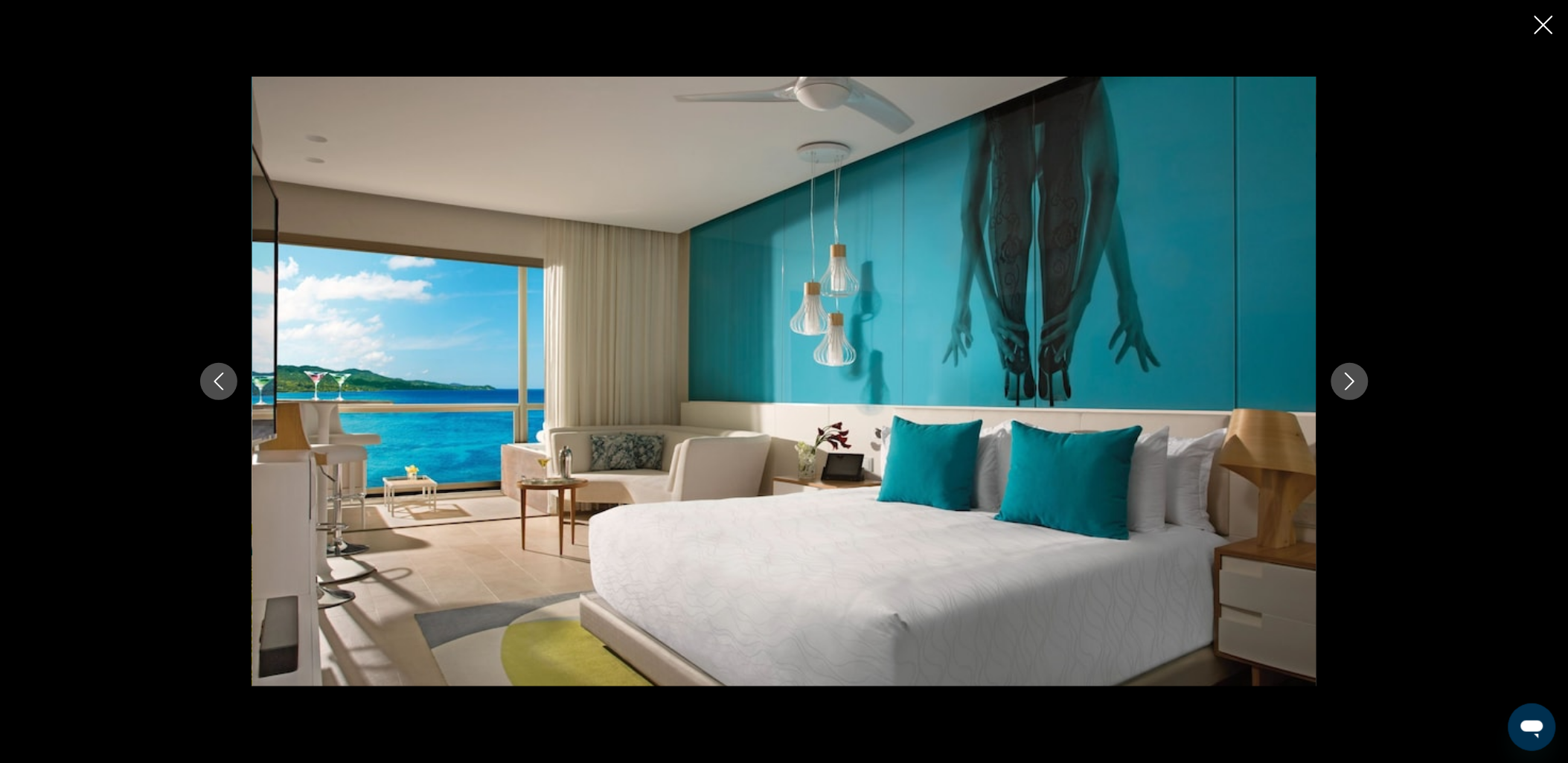
click at [1341, 382] on icon "Next image" at bounding box center [1350, 381] width 18 height 18
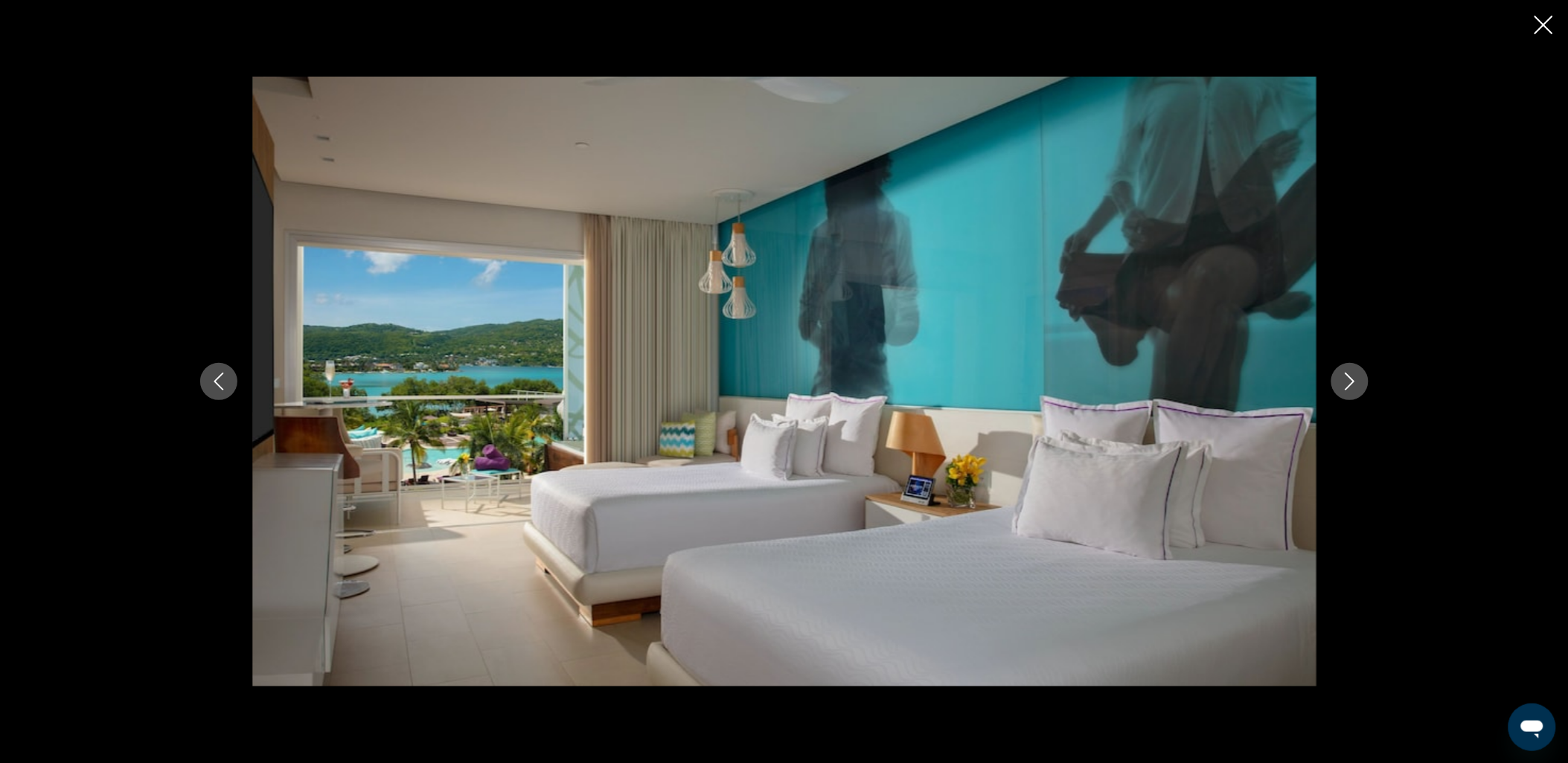
click at [1341, 382] on icon "Next image" at bounding box center [1350, 381] width 18 height 18
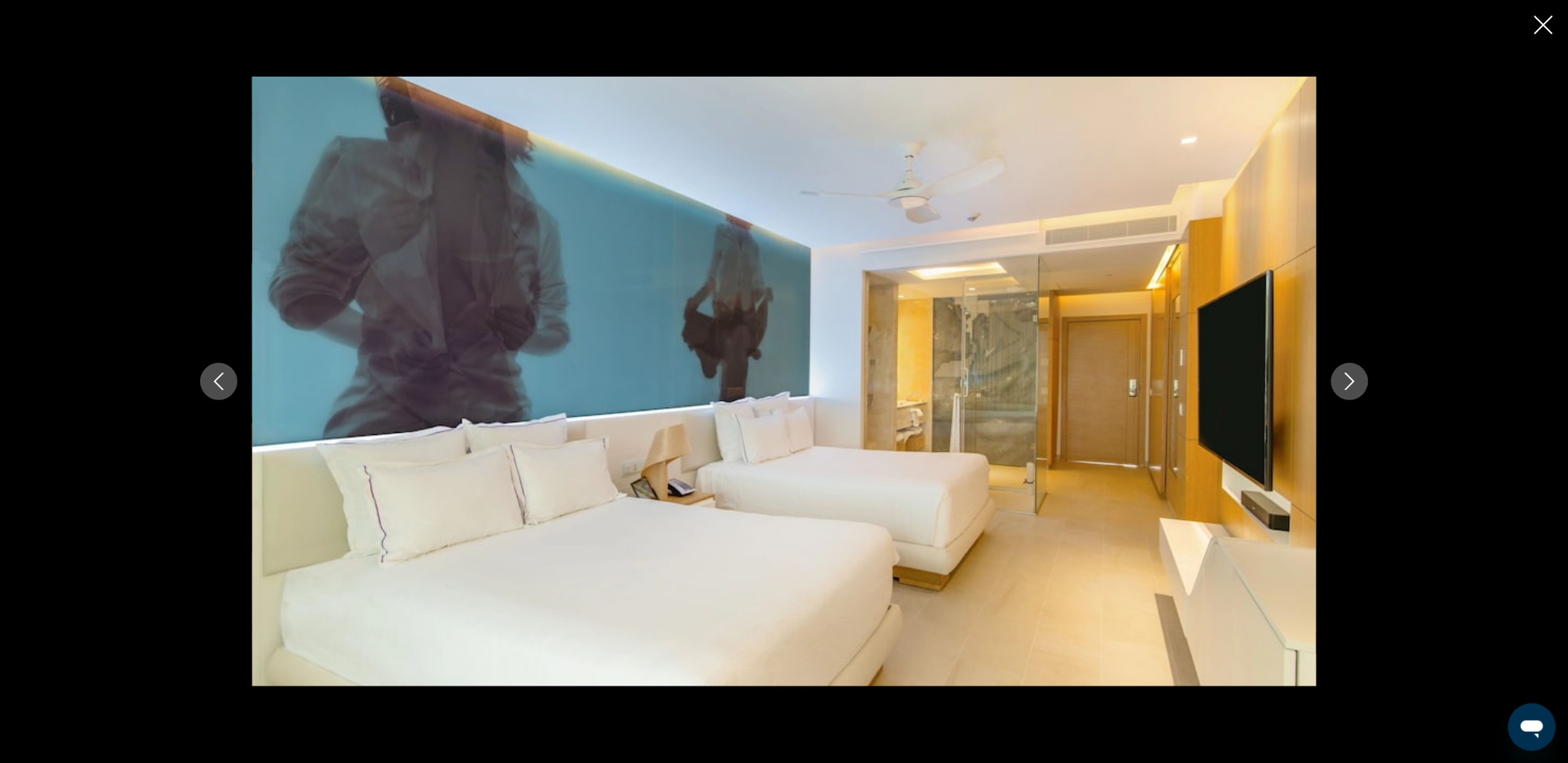
click at [1341, 382] on icon "Next image" at bounding box center [1350, 381] width 18 height 18
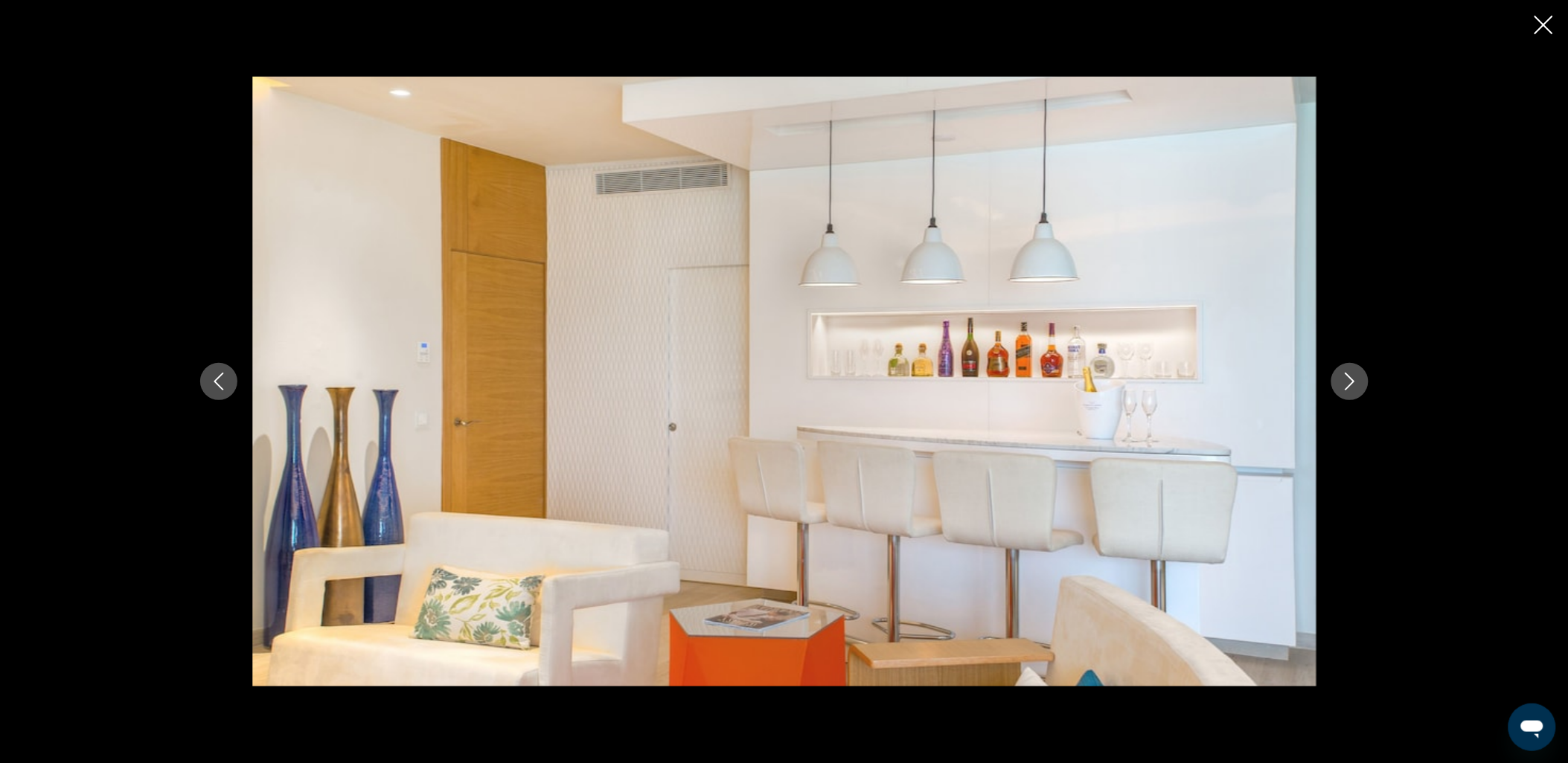
click at [1341, 382] on icon "Next image" at bounding box center [1350, 381] width 18 height 18
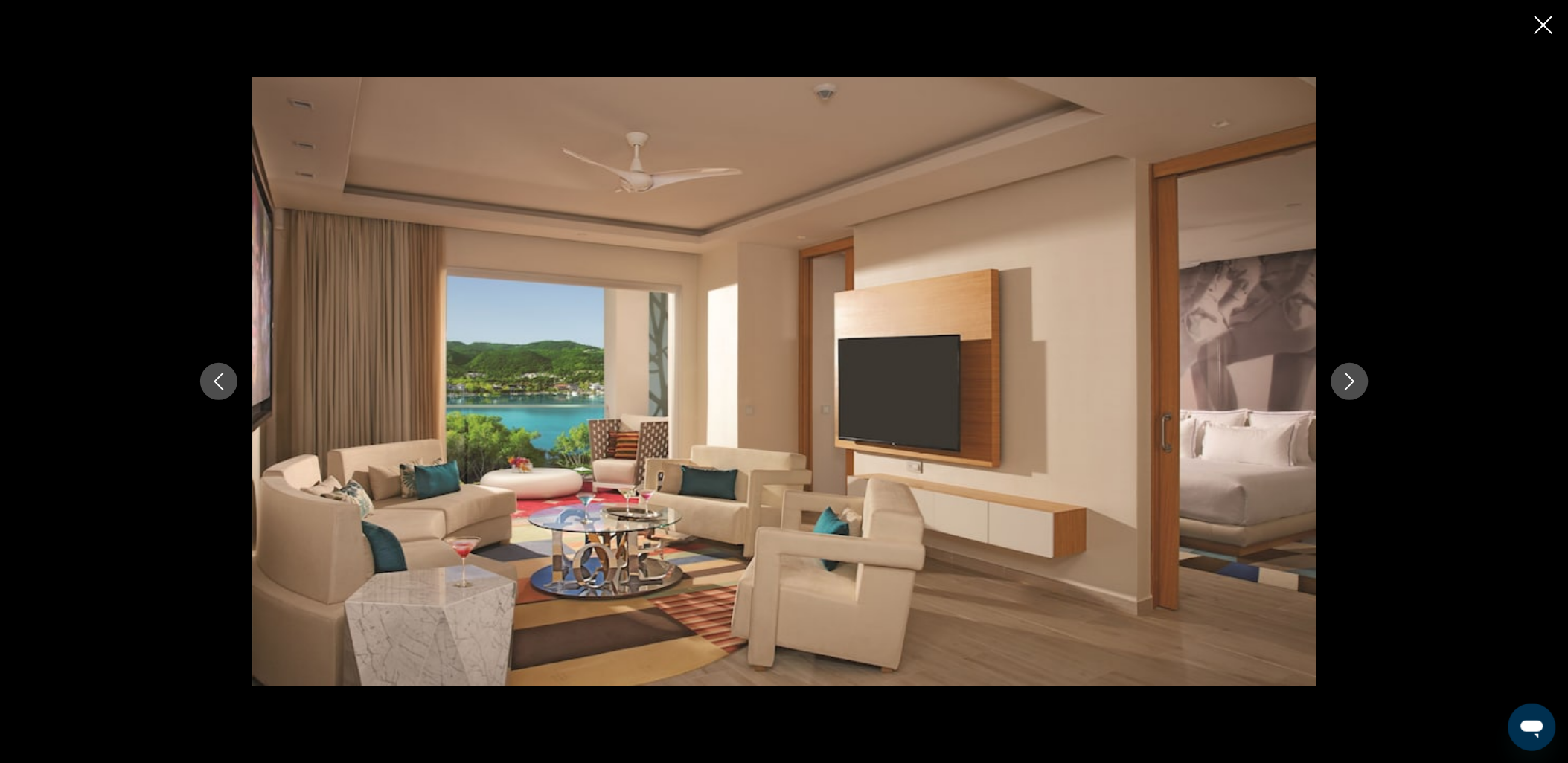
click at [1341, 382] on icon "Next image" at bounding box center [1350, 381] width 18 height 18
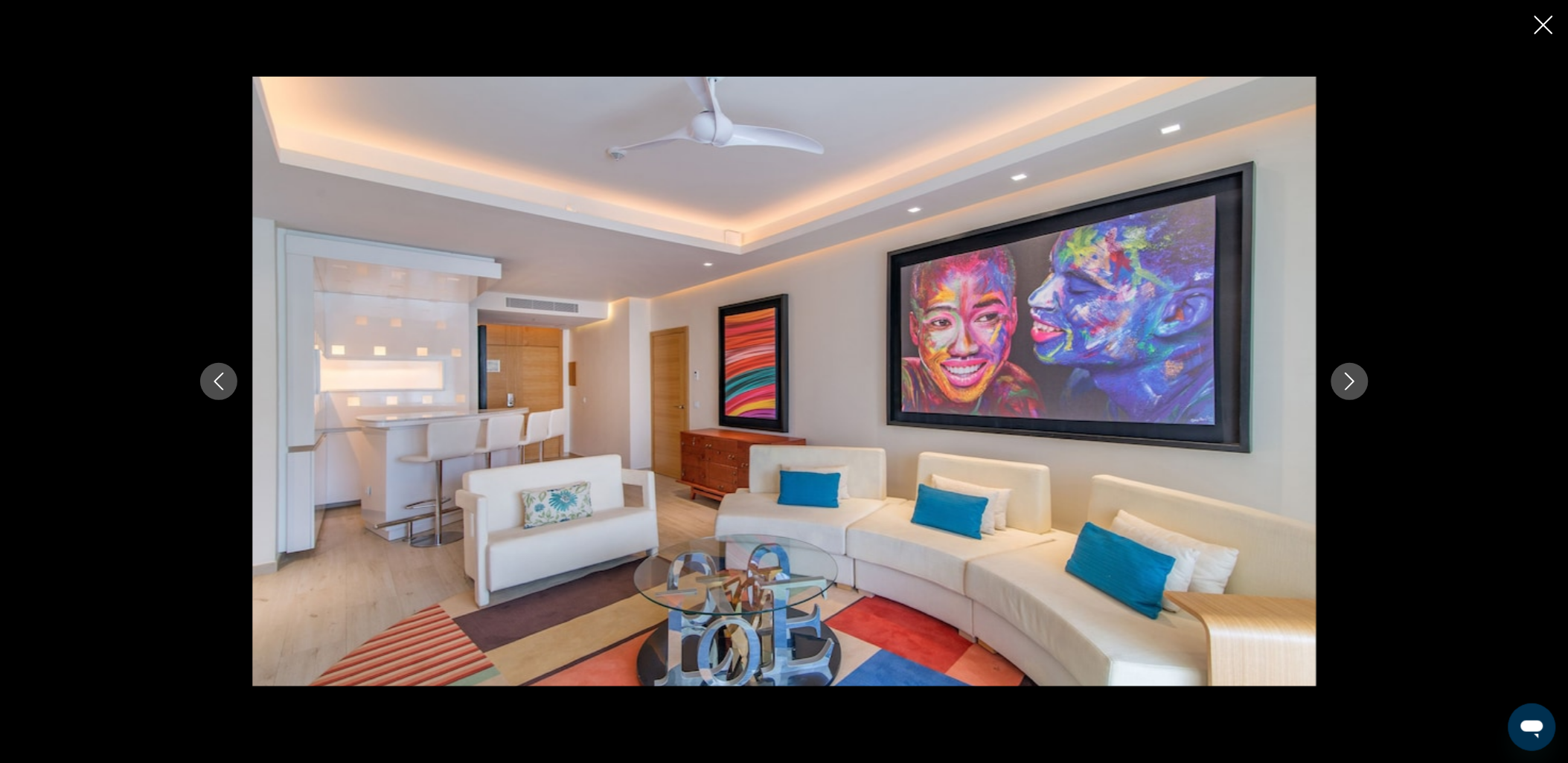
click at [1341, 382] on icon "Next image" at bounding box center [1350, 381] width 18 height 18
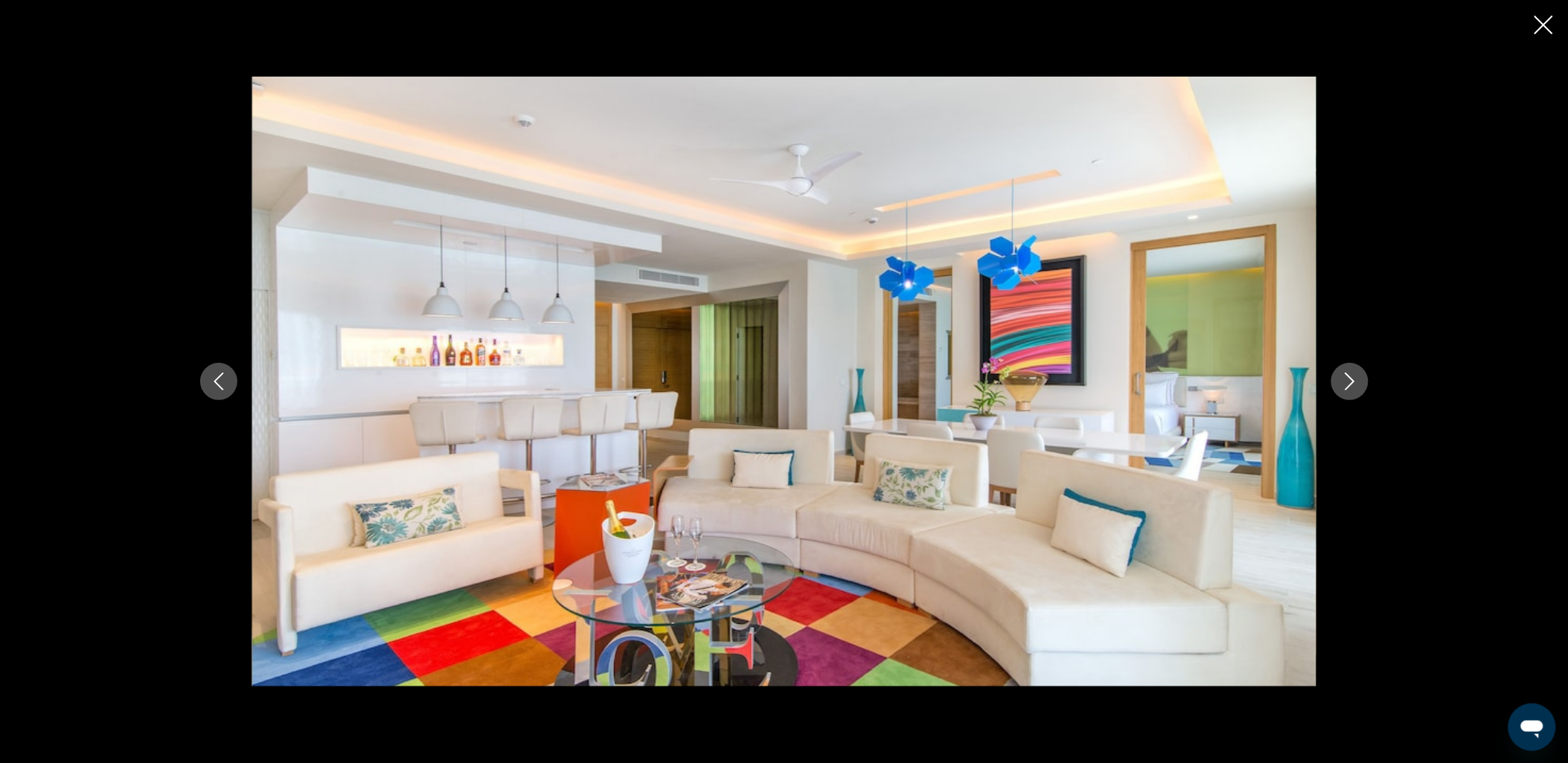
click at [1341, 382] on icon "Next image" at bounding box center [1350, 381] width 18 height 18
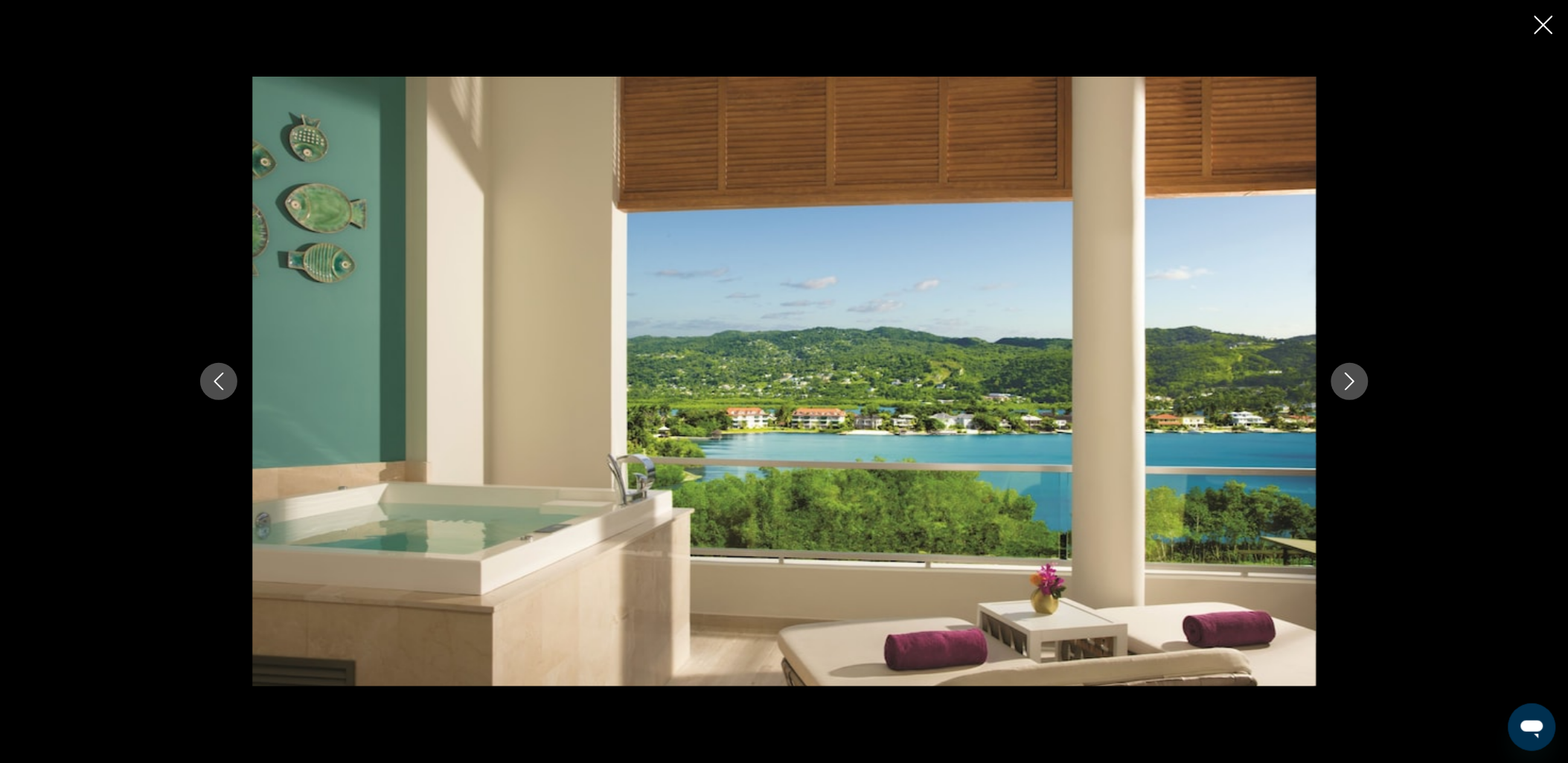
click at [1341, 382] on icon "Next image" at bounding box center [1350, 381] width 18 height 18
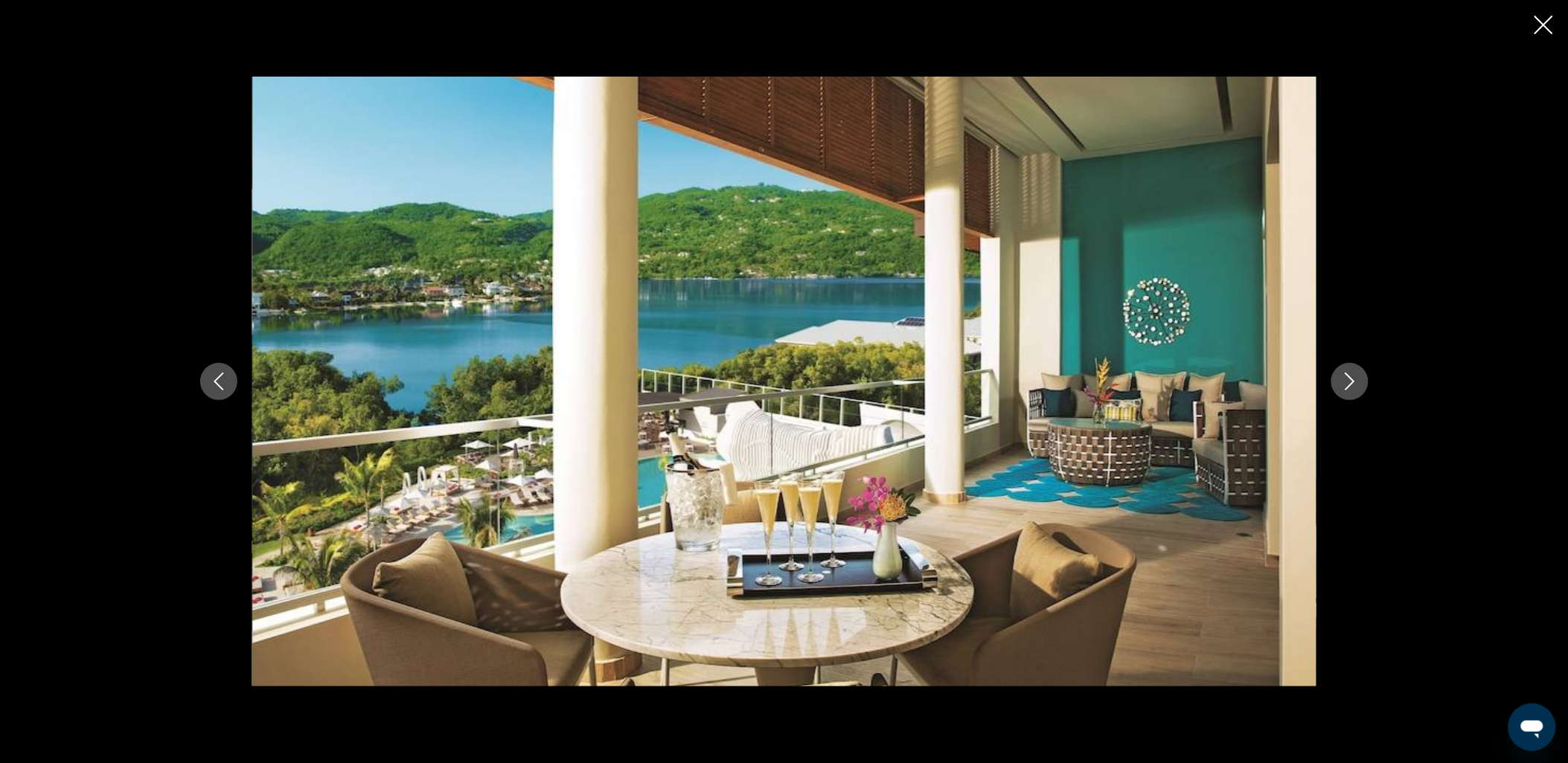
click at [1341, 382] on icon "Next image" at bounding box center [1350, 381] width 18 height 18
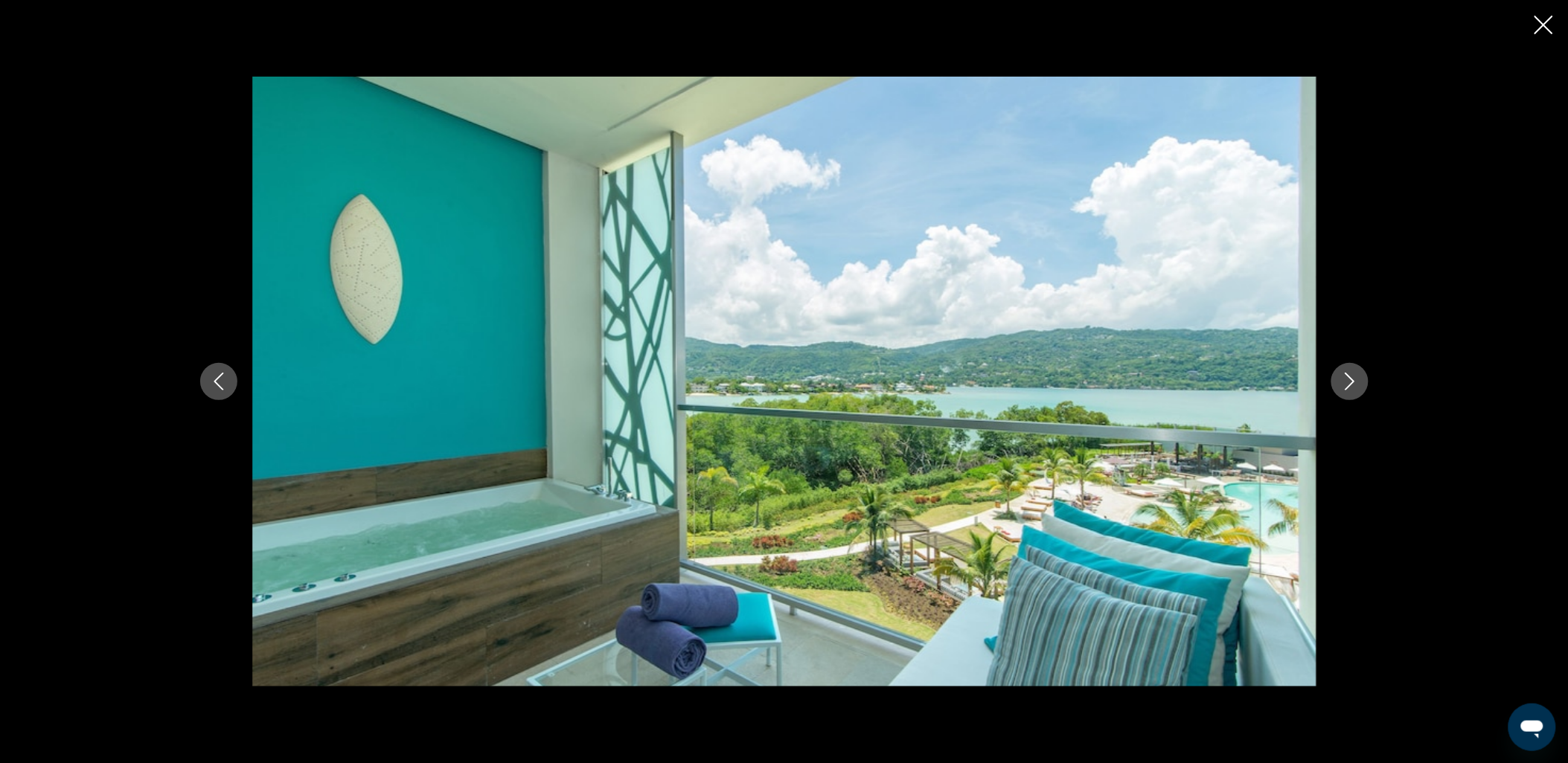
click at [225, 382] on icon "Previous image" at bounding box center [218, 381] width 18 height 18
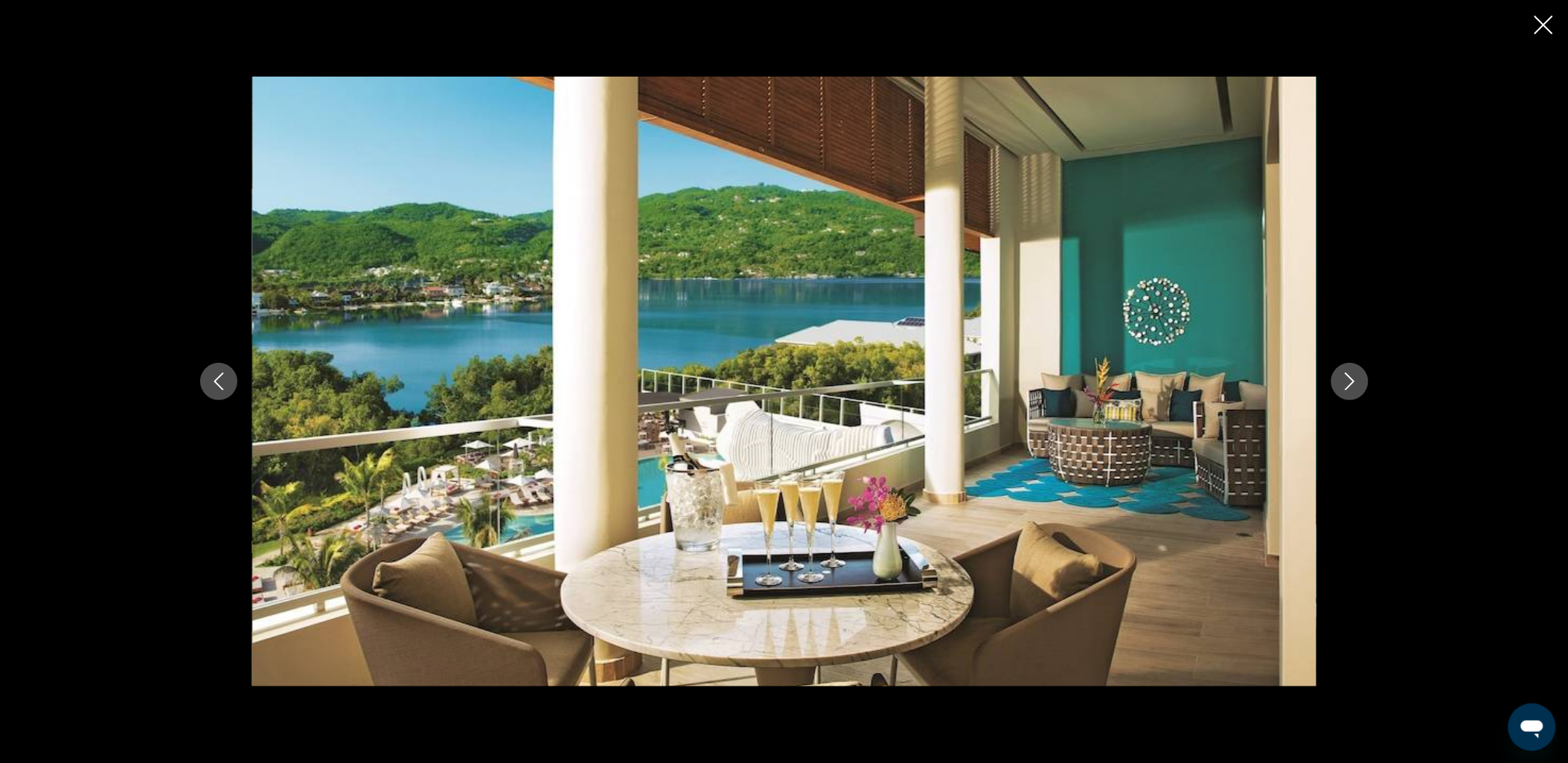
click at [1344, 386] on icon "Next image" at bounding box center [1350, 381] width 18 height 18
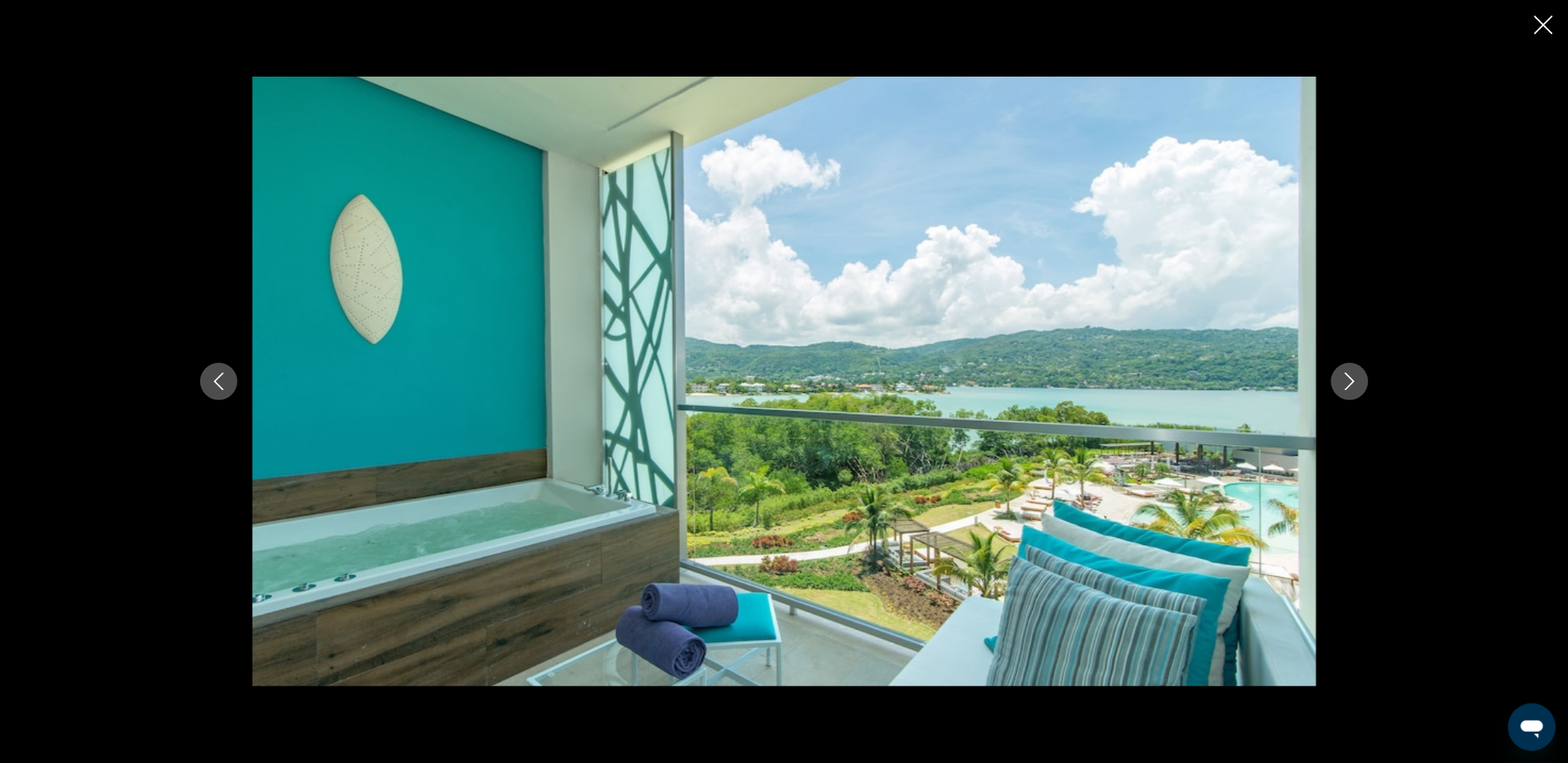
click at [1344, 386] on icon "Next image" at bounding box center [1350, 381] width 18 height 18
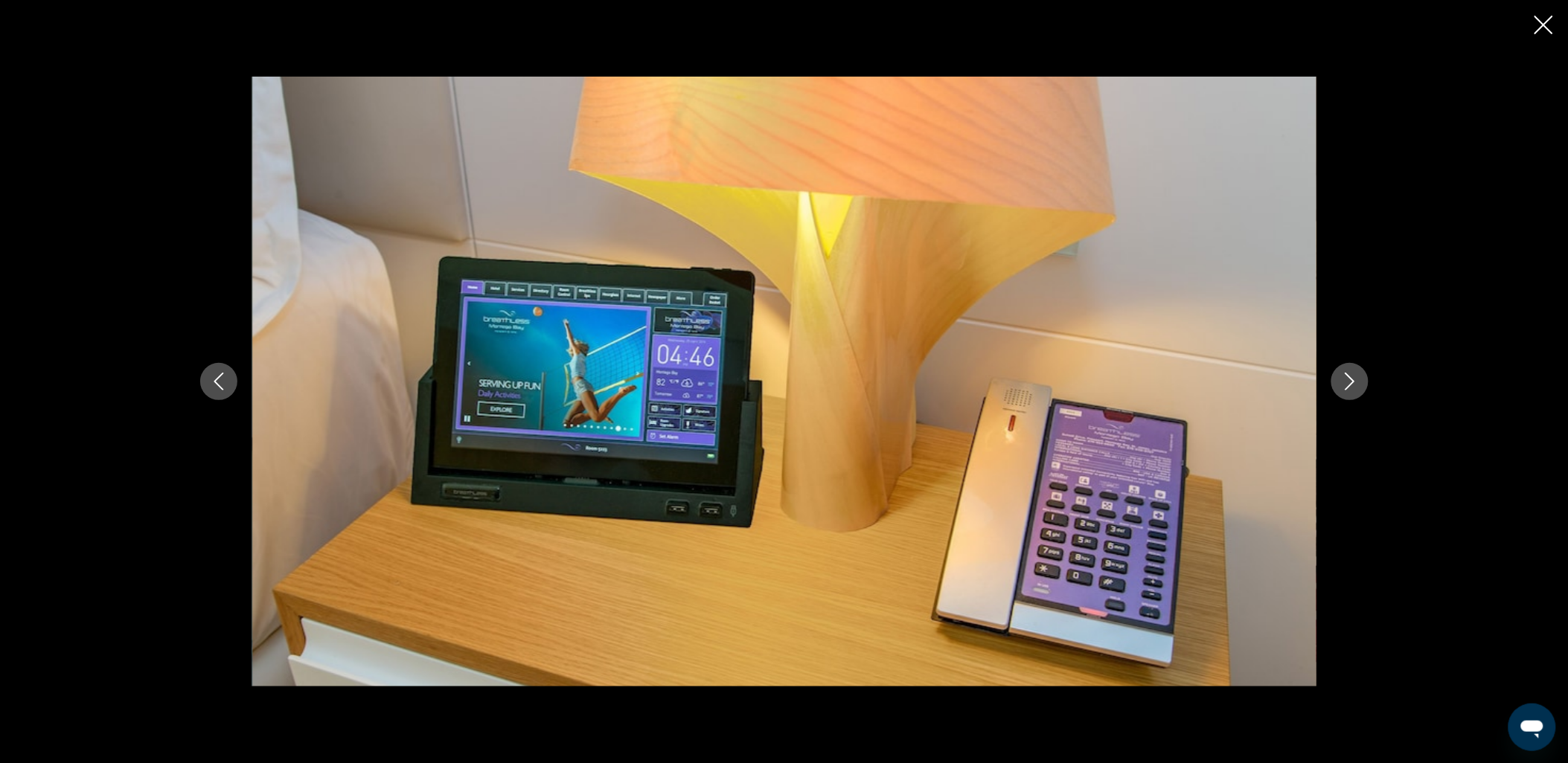
click at [1344, 386] on icon "Next image" at bounding box center [1350, 381] width 18 height 18
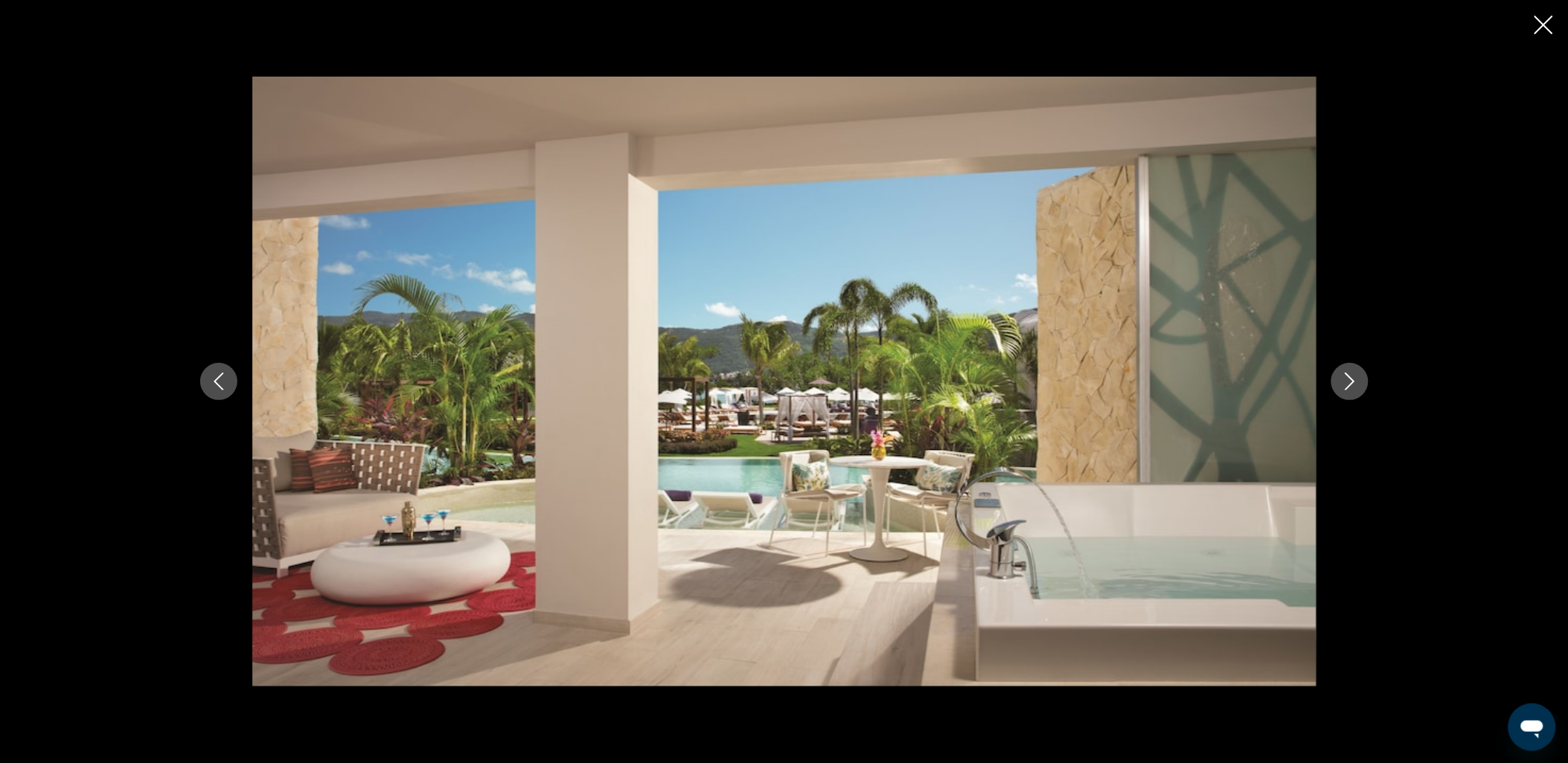
click at [1344, 386] on icon "Next image" at bounding box center [1350, 381] width 18 height 18
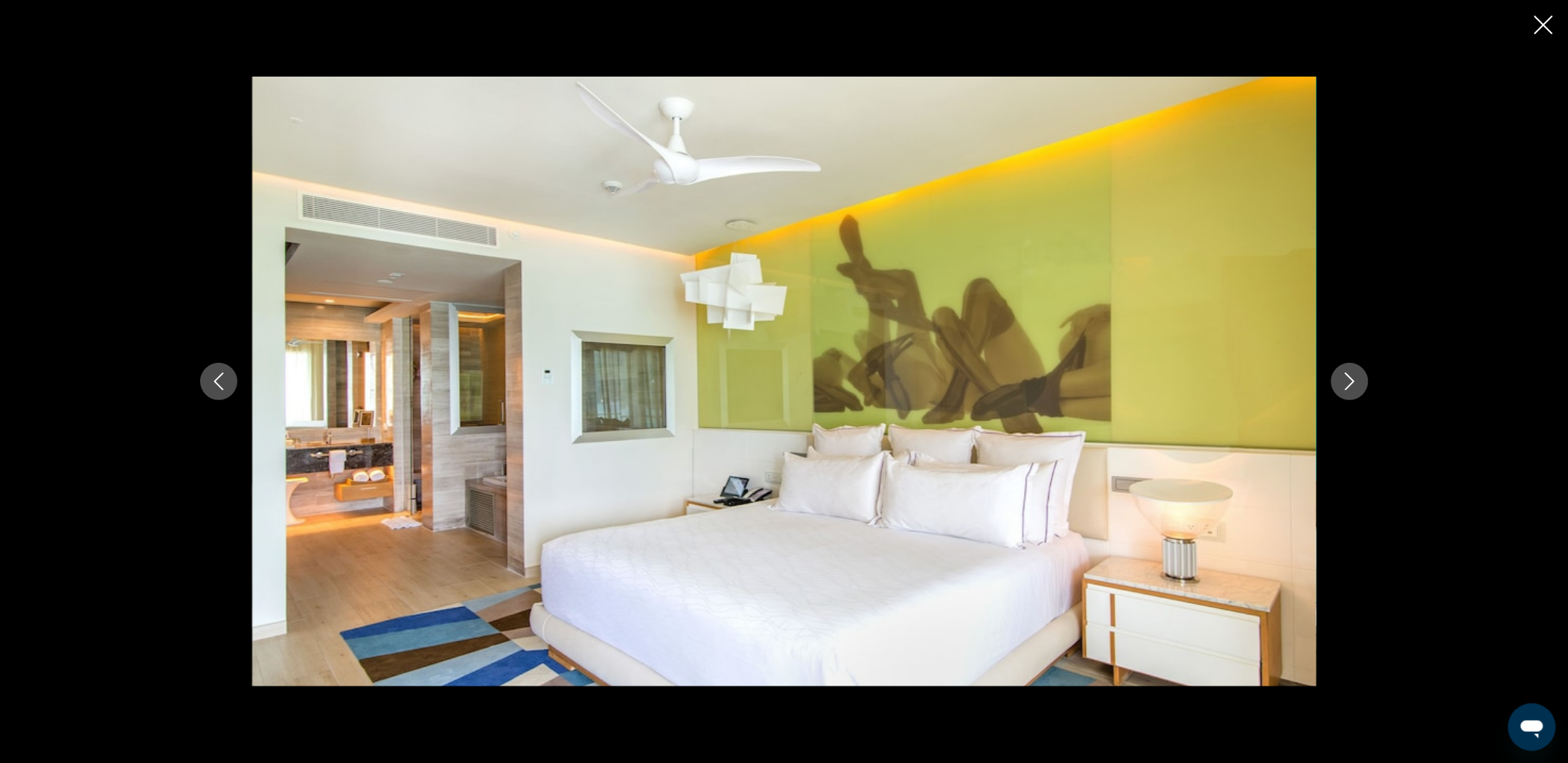
click at [1344, 386] on icon "Next image" at bounding box center [1350, 381] width 18 height 18
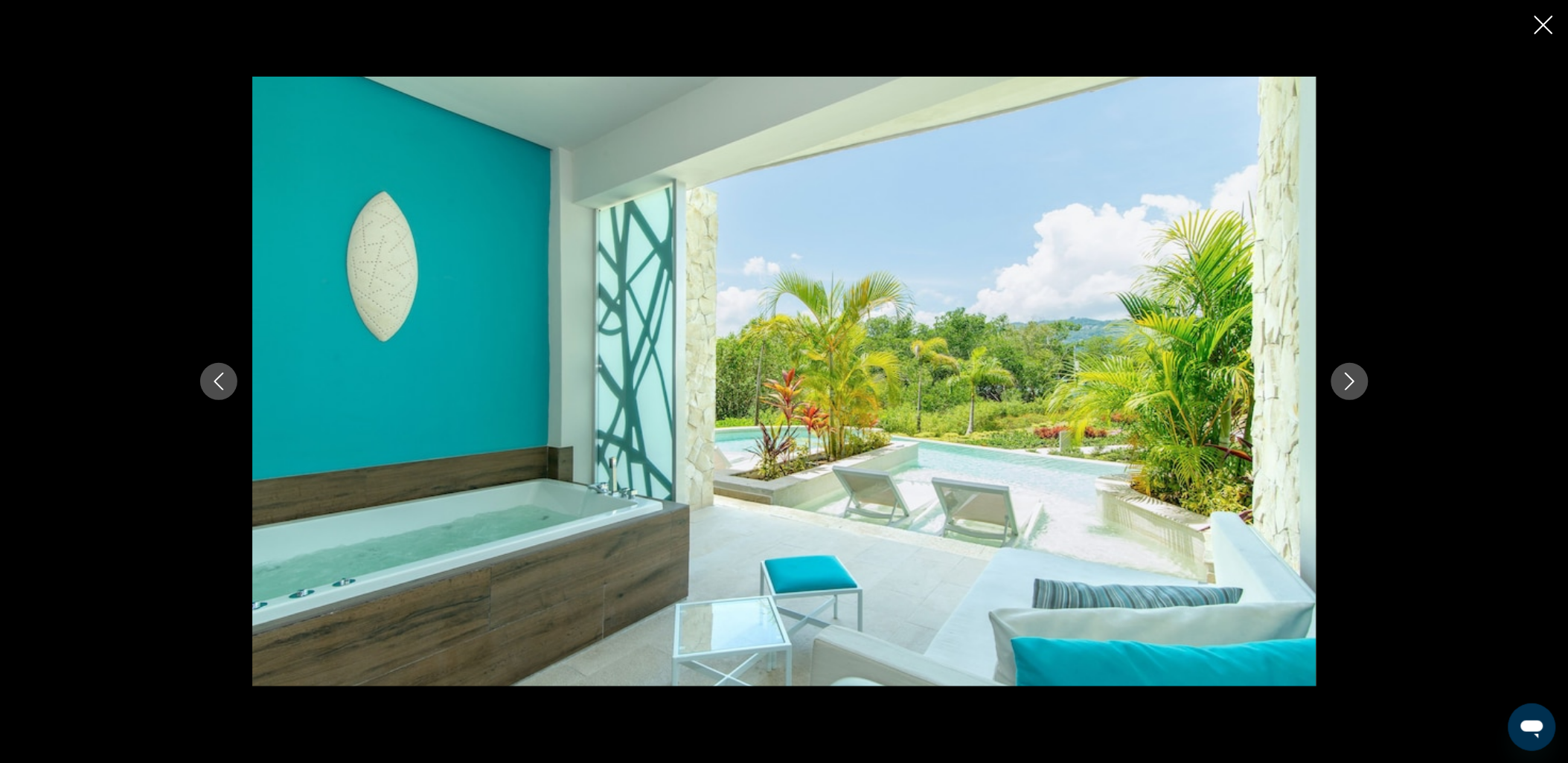
click at [1344, 386] on icon "Next image" at bounding box center [1350, 381] width 18 height 18
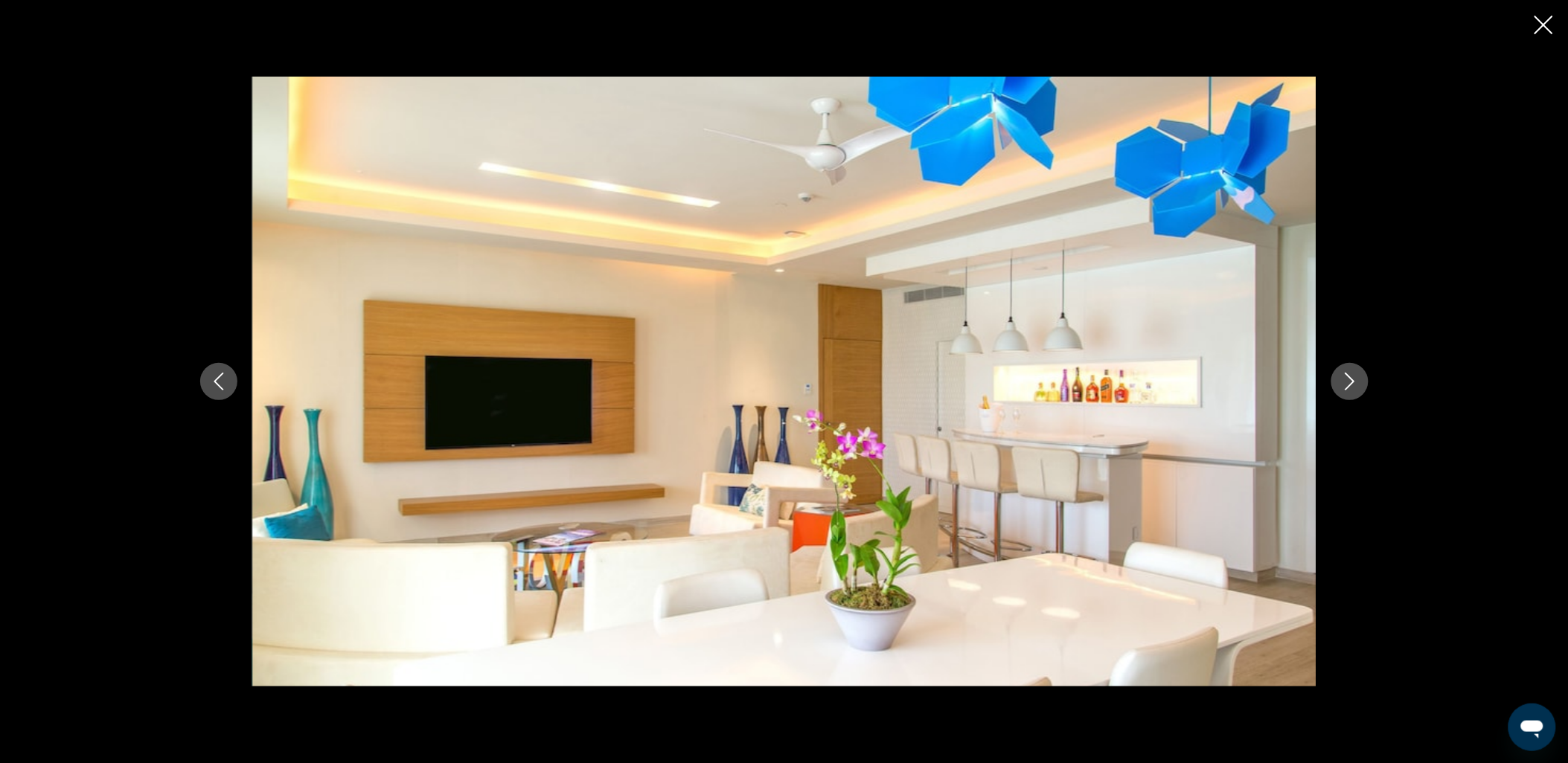
click at [229, 387] on button "Previous image" at bounding box center [219, 382] width 37 height 37
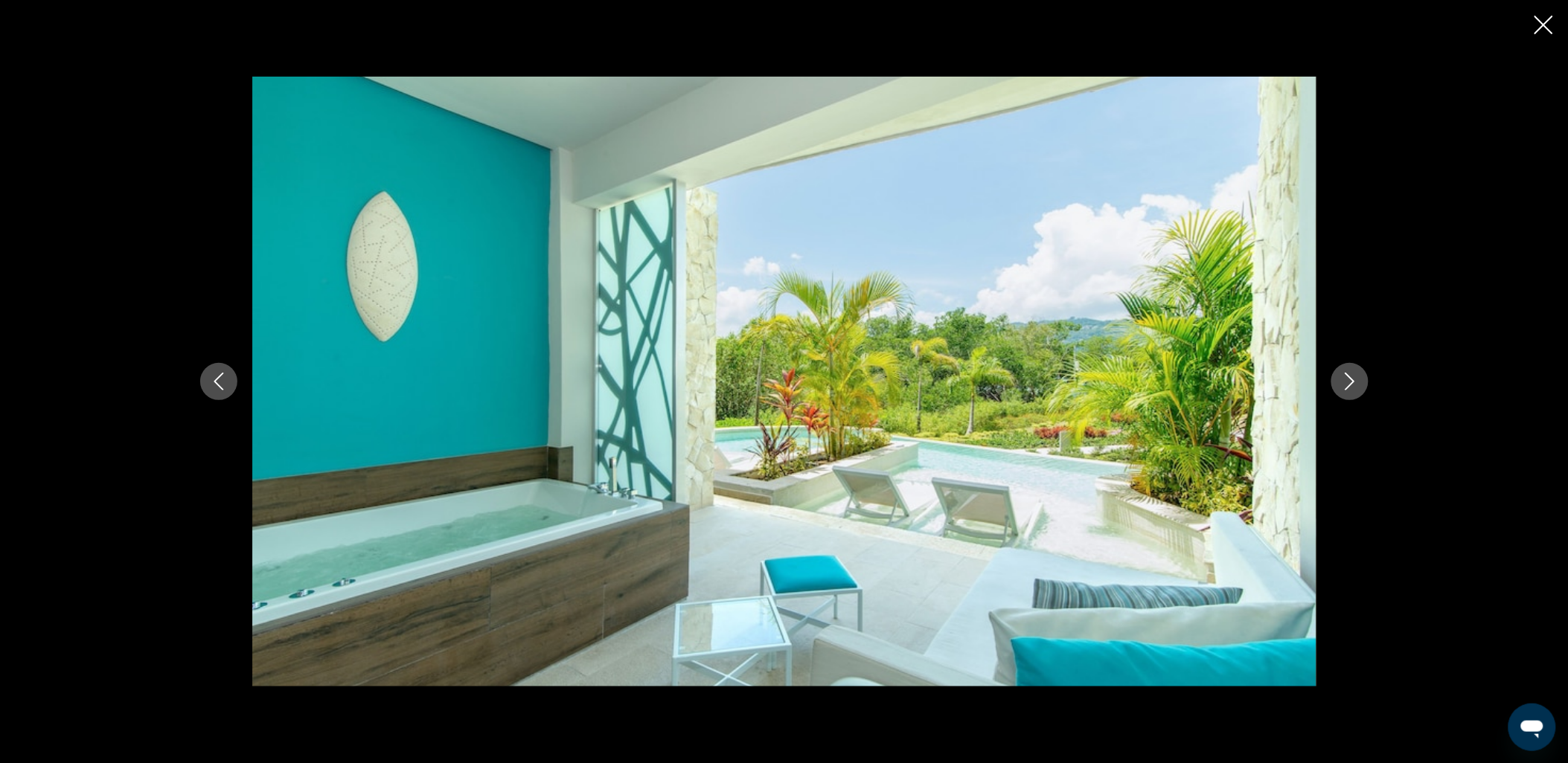
click at [1341, 382] on icon "Next image" at bounding box center [1350, 381] width 18 height 18
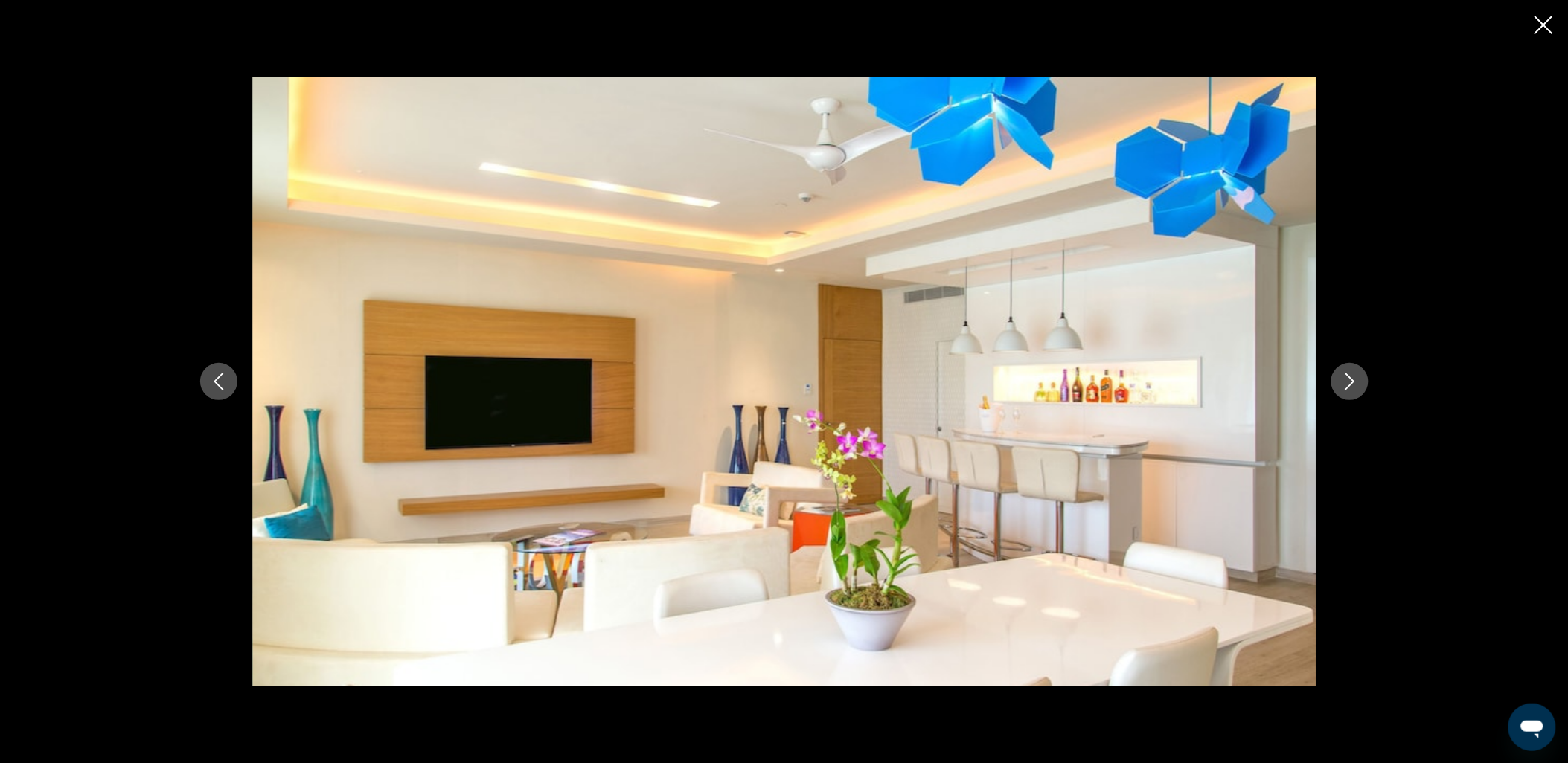
click at [1341, 382] on icon "Next image" at bounding box center [1350, 381] width 18 height 18
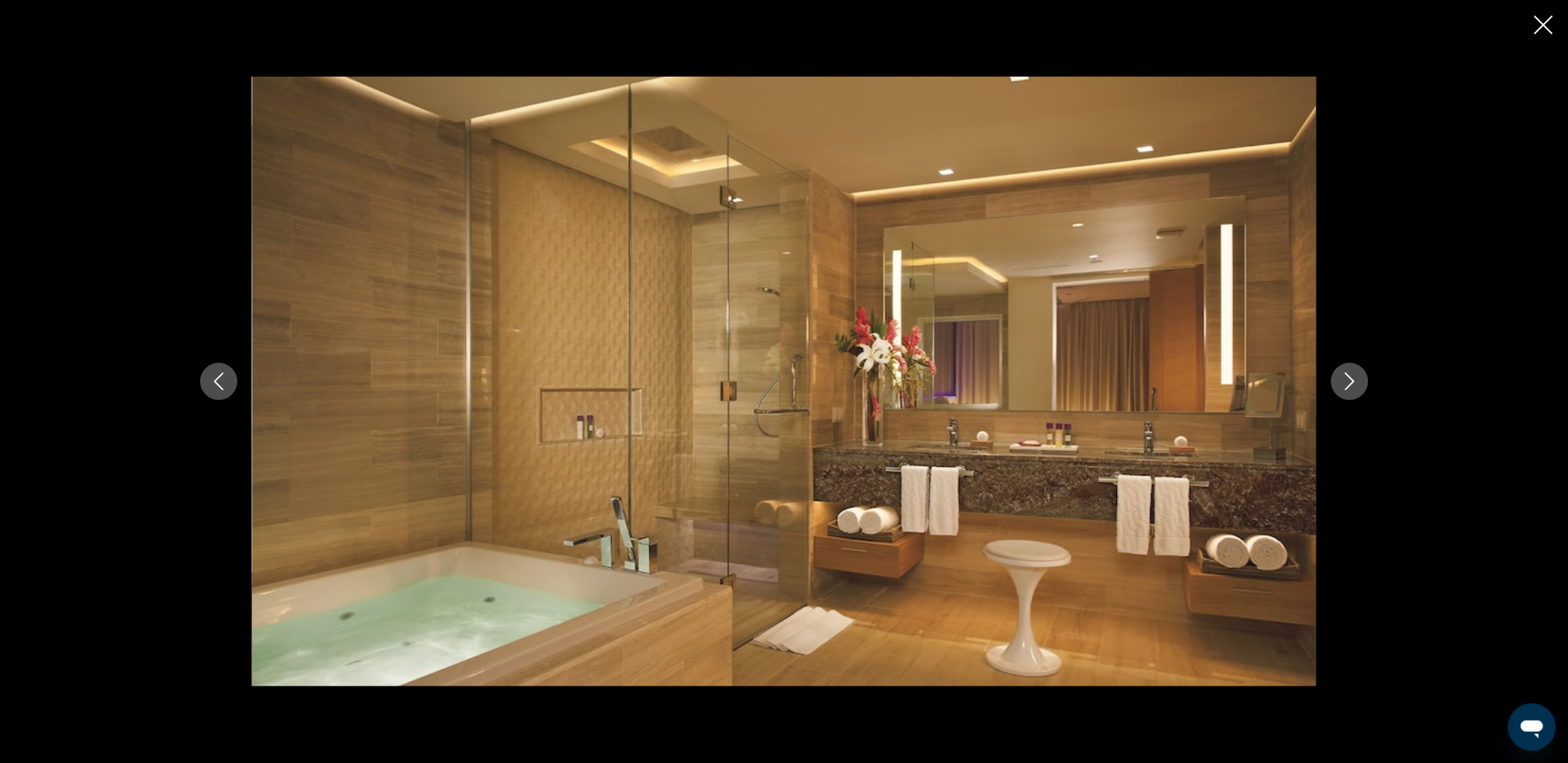
click at [1341, 382] on icon "Next image" at bounding box center [1350, 381] width 18 height 18
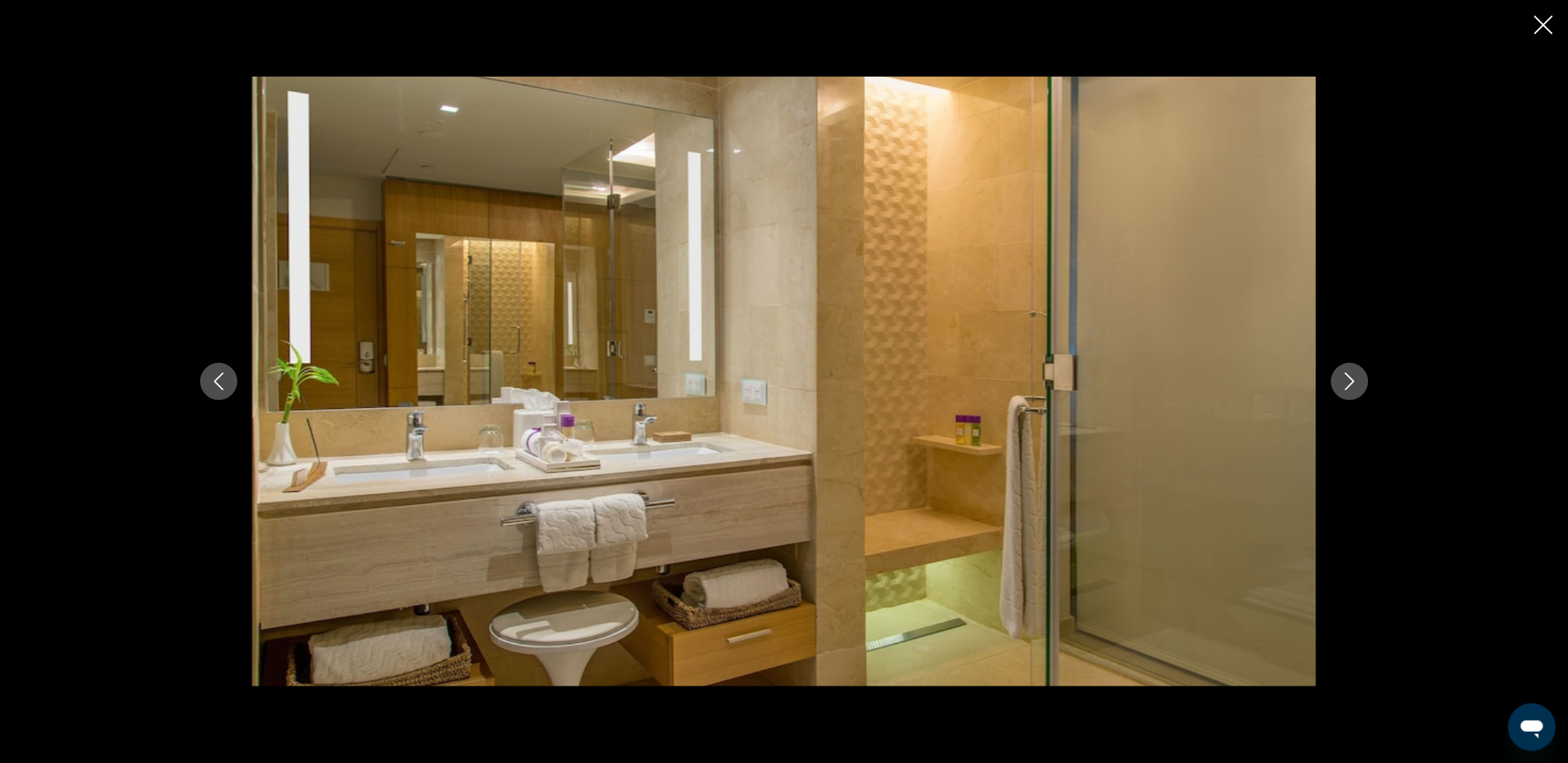
click at [1341, 382] on icon "Next image" at bounding box center [1350, 381] width 18 height 18
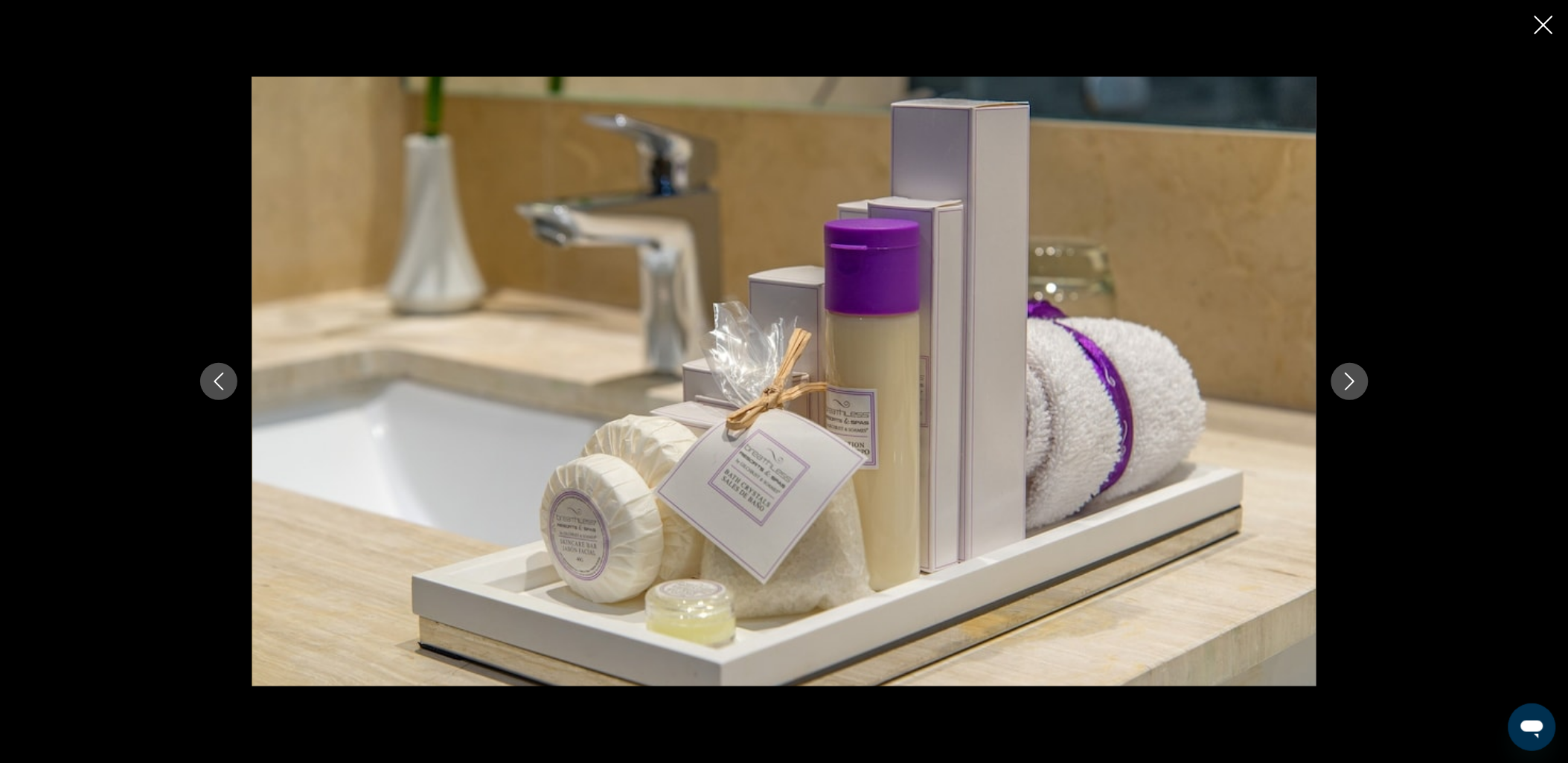
click at [1341, 382] on icon "Next image" at bounding box center [1350, 381] width 18 height 18
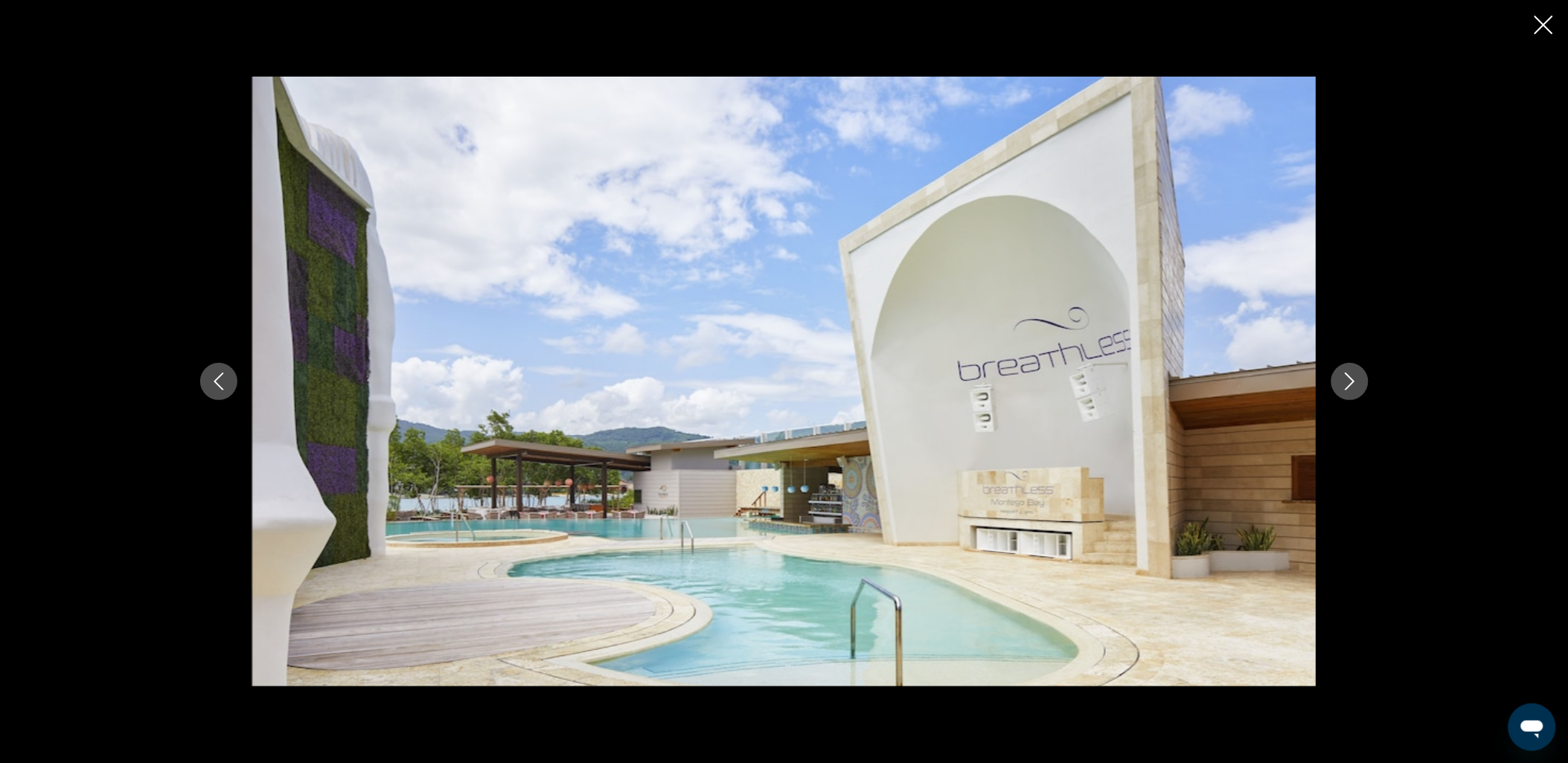
click at [1341, 382] on icon "Next image" at bounding box center [1350, 381] width 18 height 18
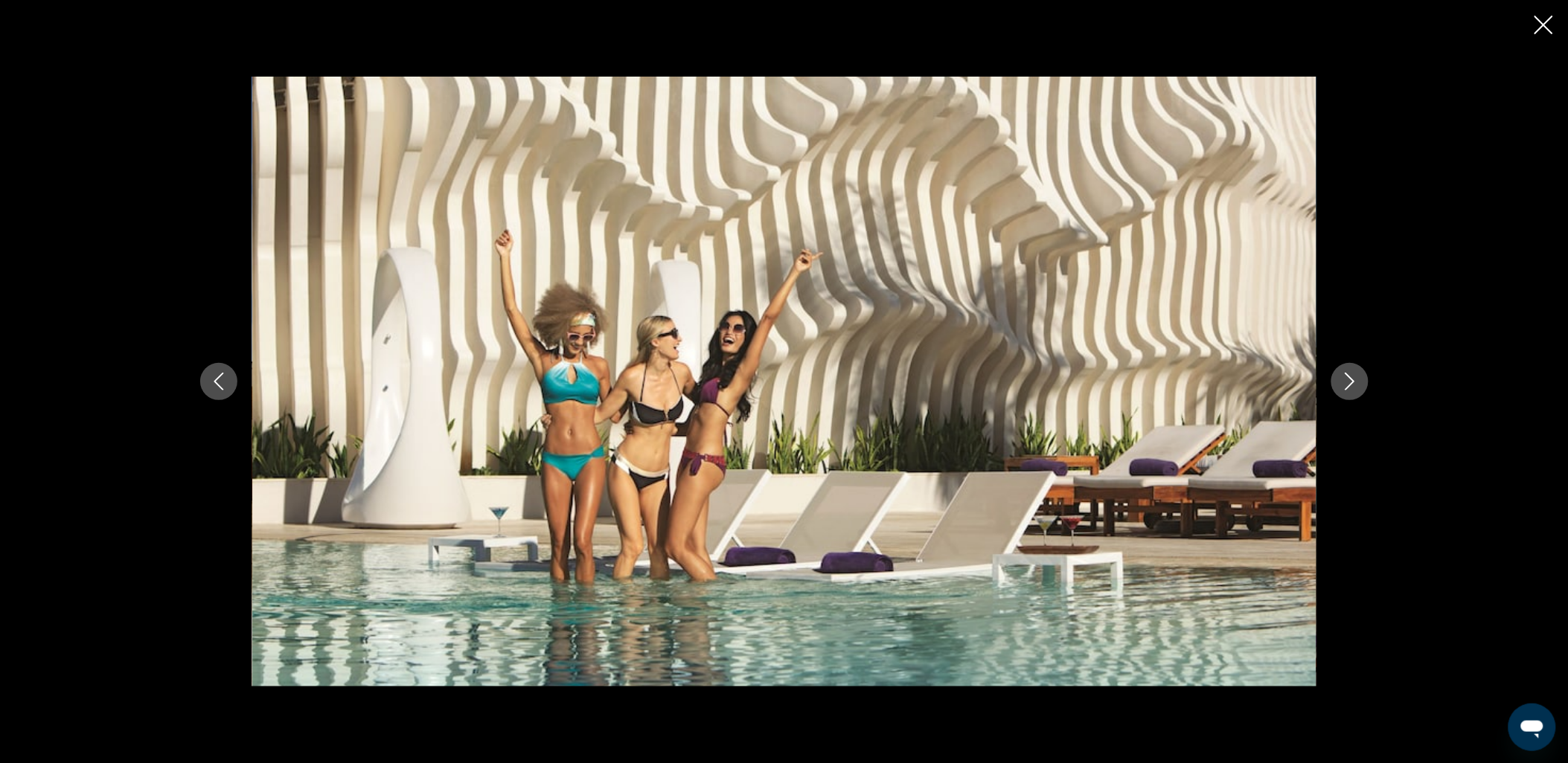
click at [212, 379] on icon "Previous image" at bounding box center [218, 381] width 18 height 18
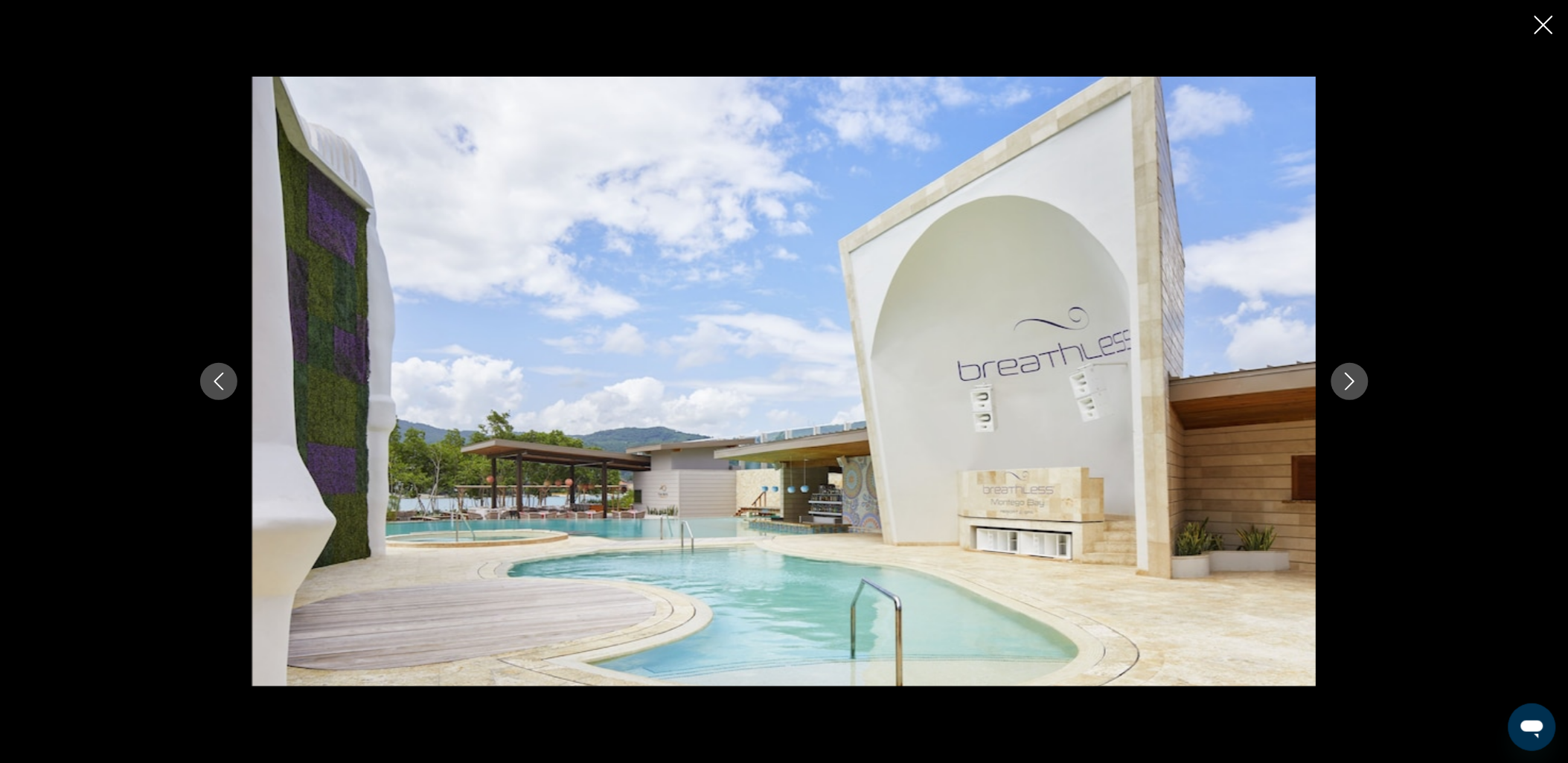
click at [1358, 381] on icon "Next image" at bounding box center [1350, 381] width 18 height 18
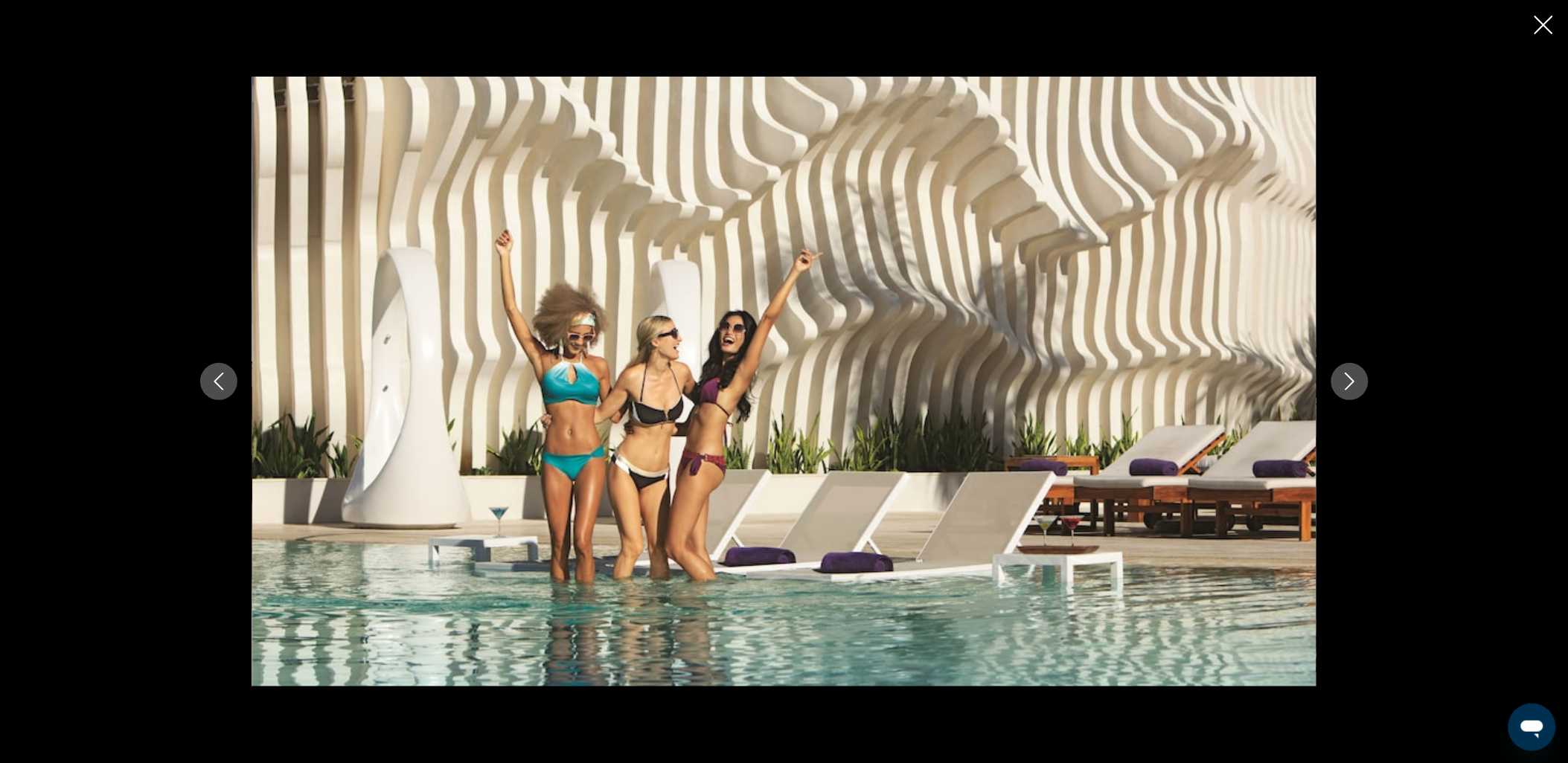
click at [1358, 381] on icon "Next image" at bounding box center [1350, 381] width 18 height 18
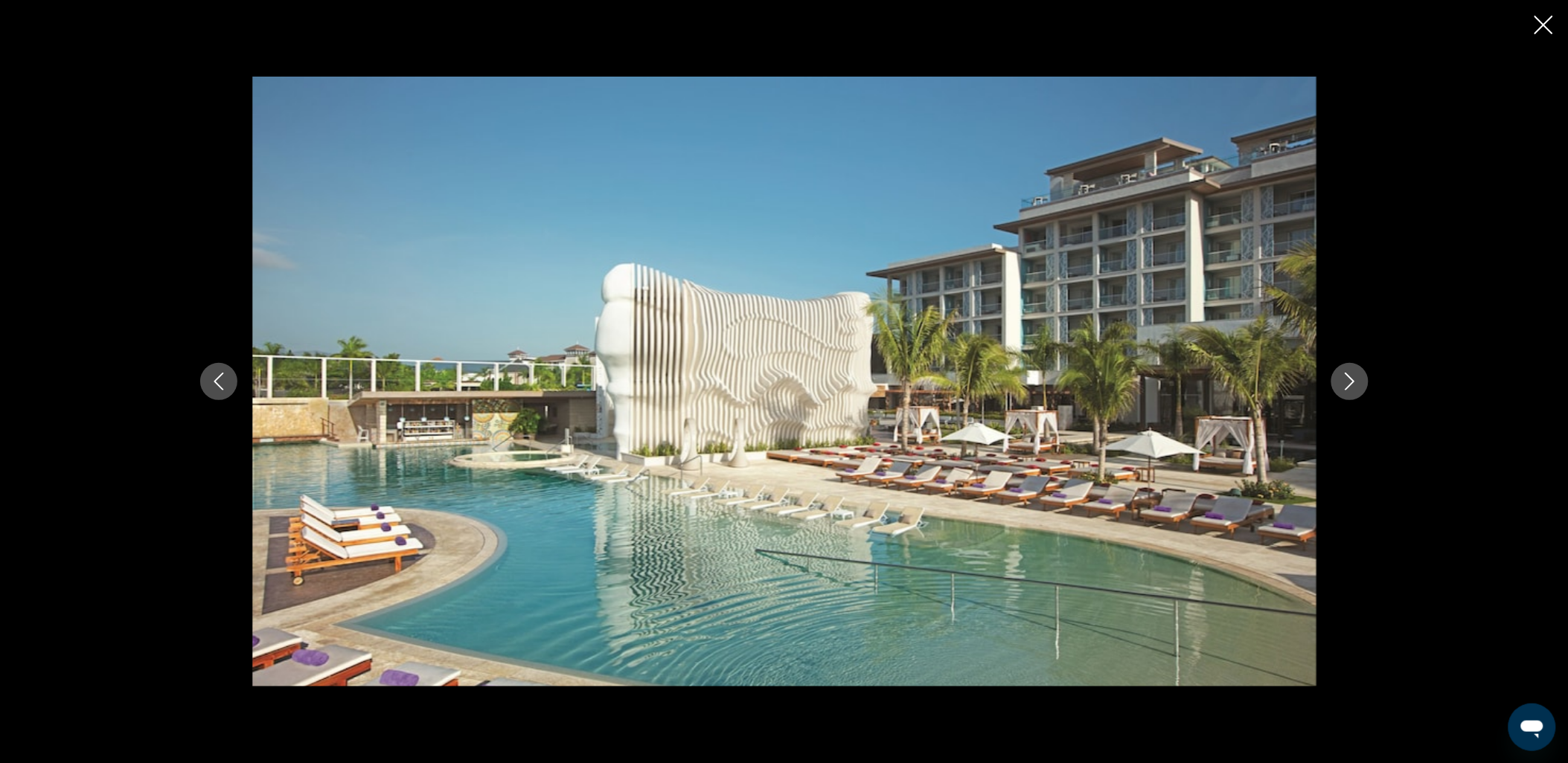
click at [1358, 381] on icon "Next image" at bounding box center [1350, 381] width 18 height 18
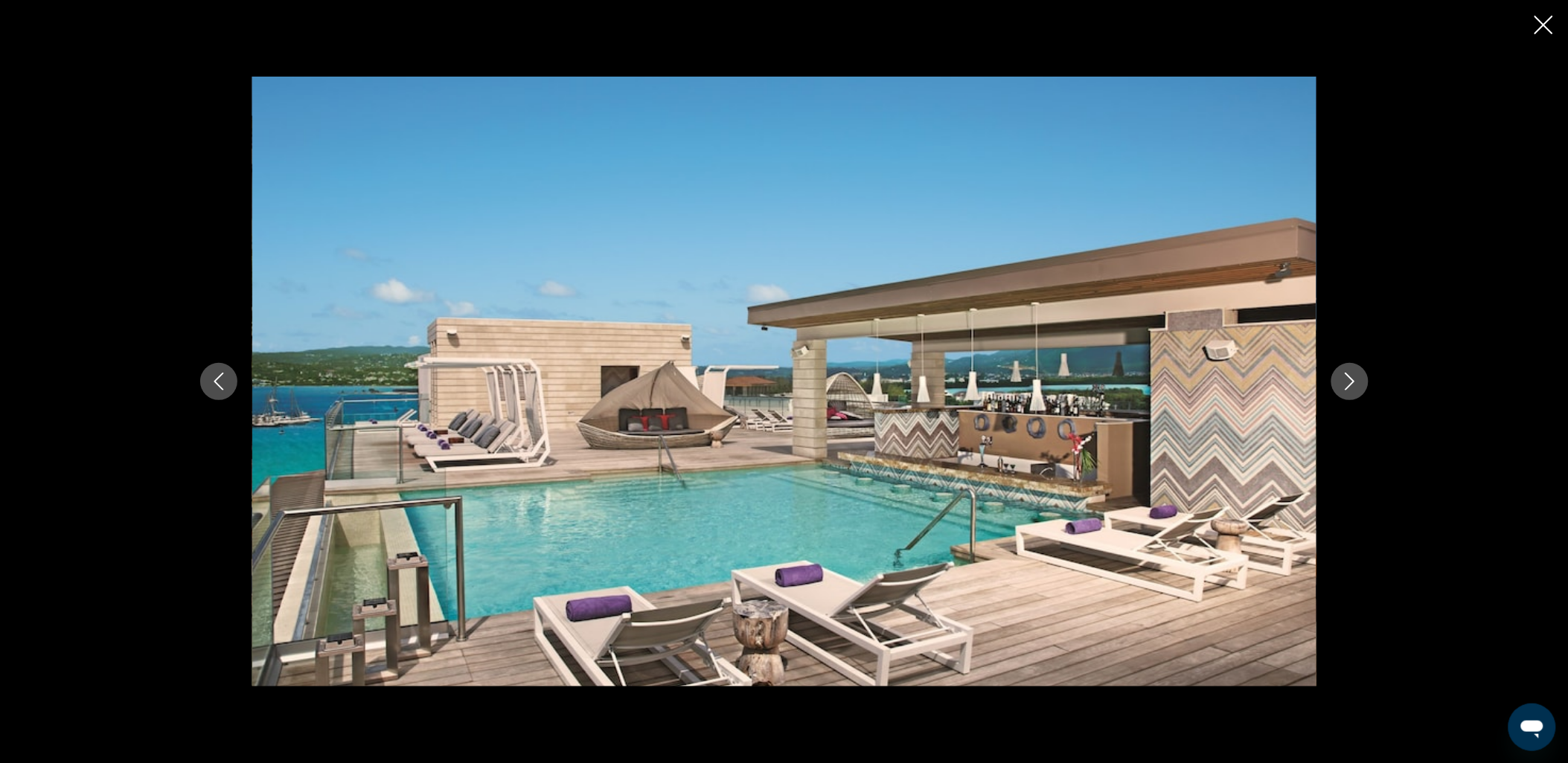
click at [1358, 381] on icon "Next image" at bounding box center [1350, 381] width 18 height 18
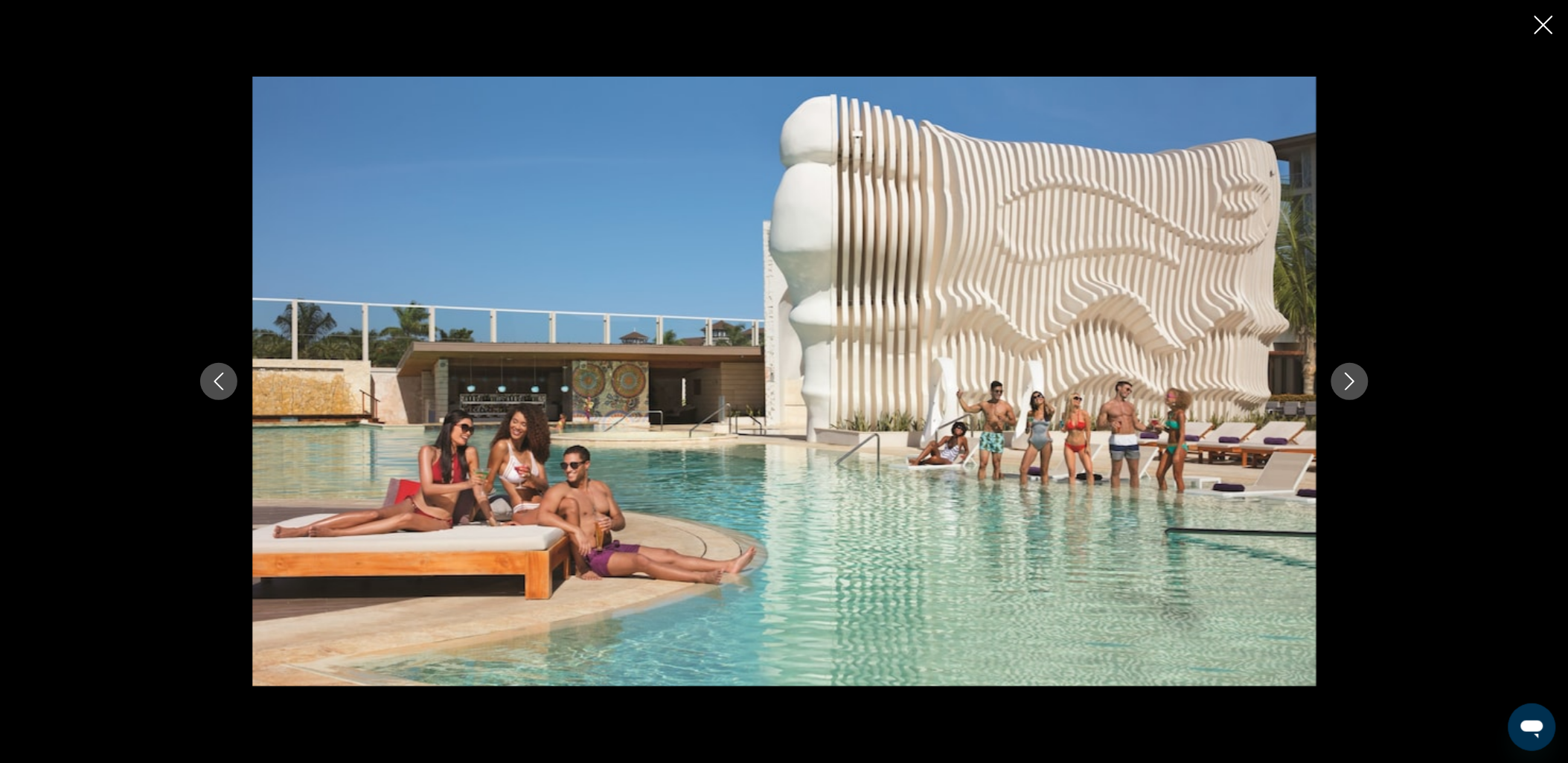
click at [1358, 381] on icon "Next image" at bounding box center [1350, 381] width 18 height 18
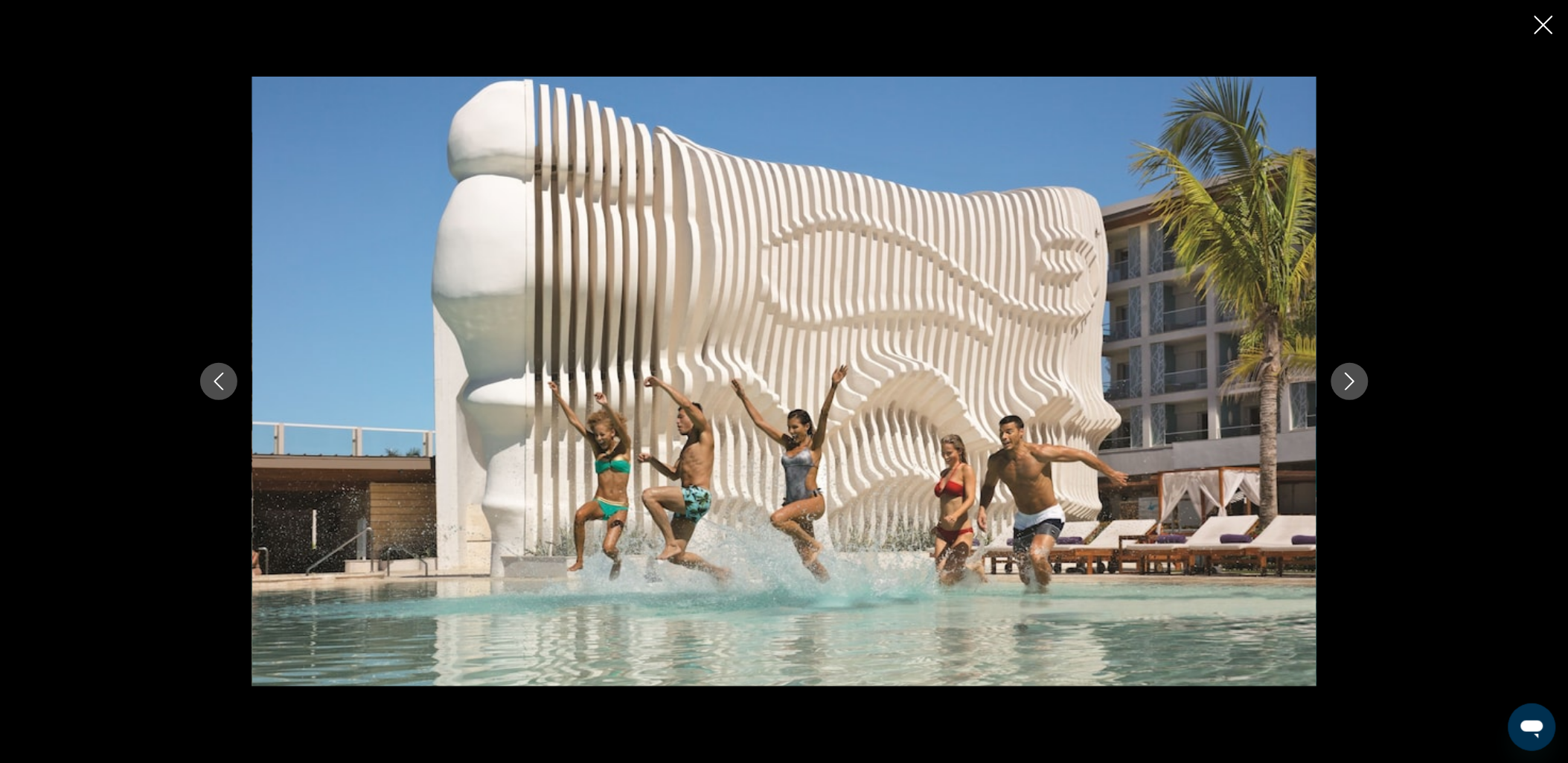
click at [1358, 381] on icon "Next image" at bounding box center [1350, 381] width 18 height 18
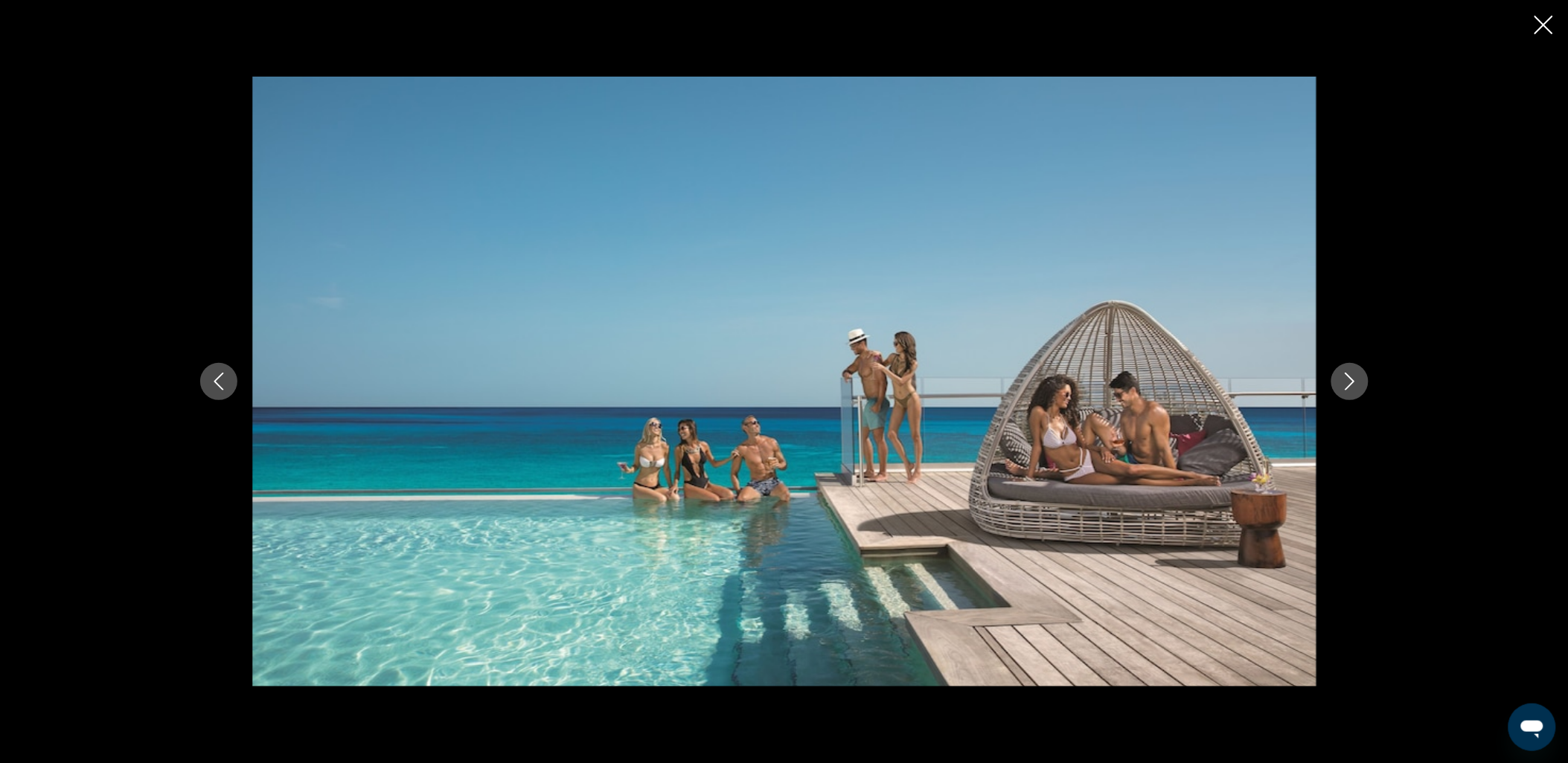
click at [1358, 381] on icon "Next image" at bounding box center [1350, 381] width 18 height 18
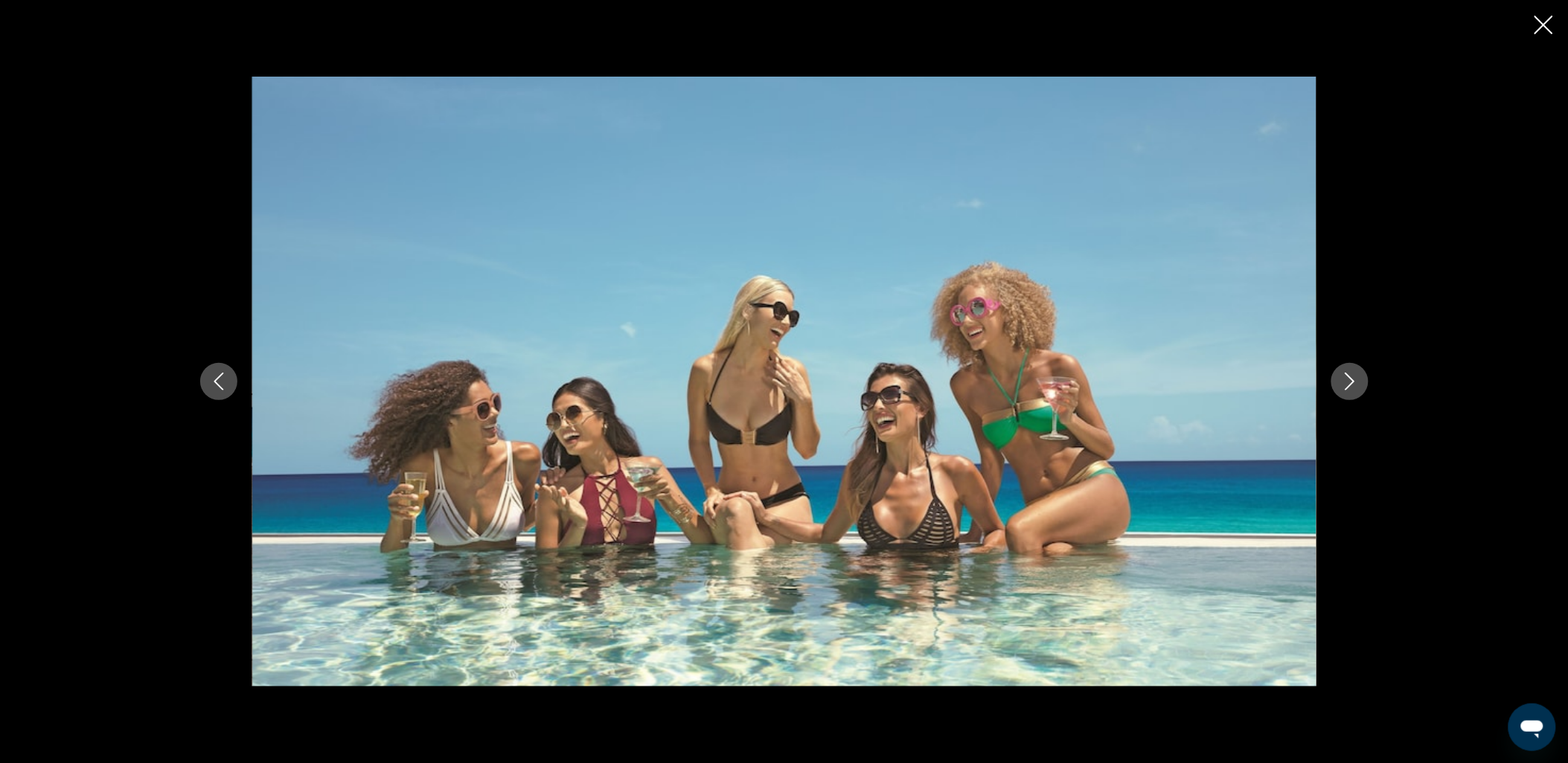
click at [1358, 381] on icon "Next image" at bounding box center [1350, 381] width 18 height 18
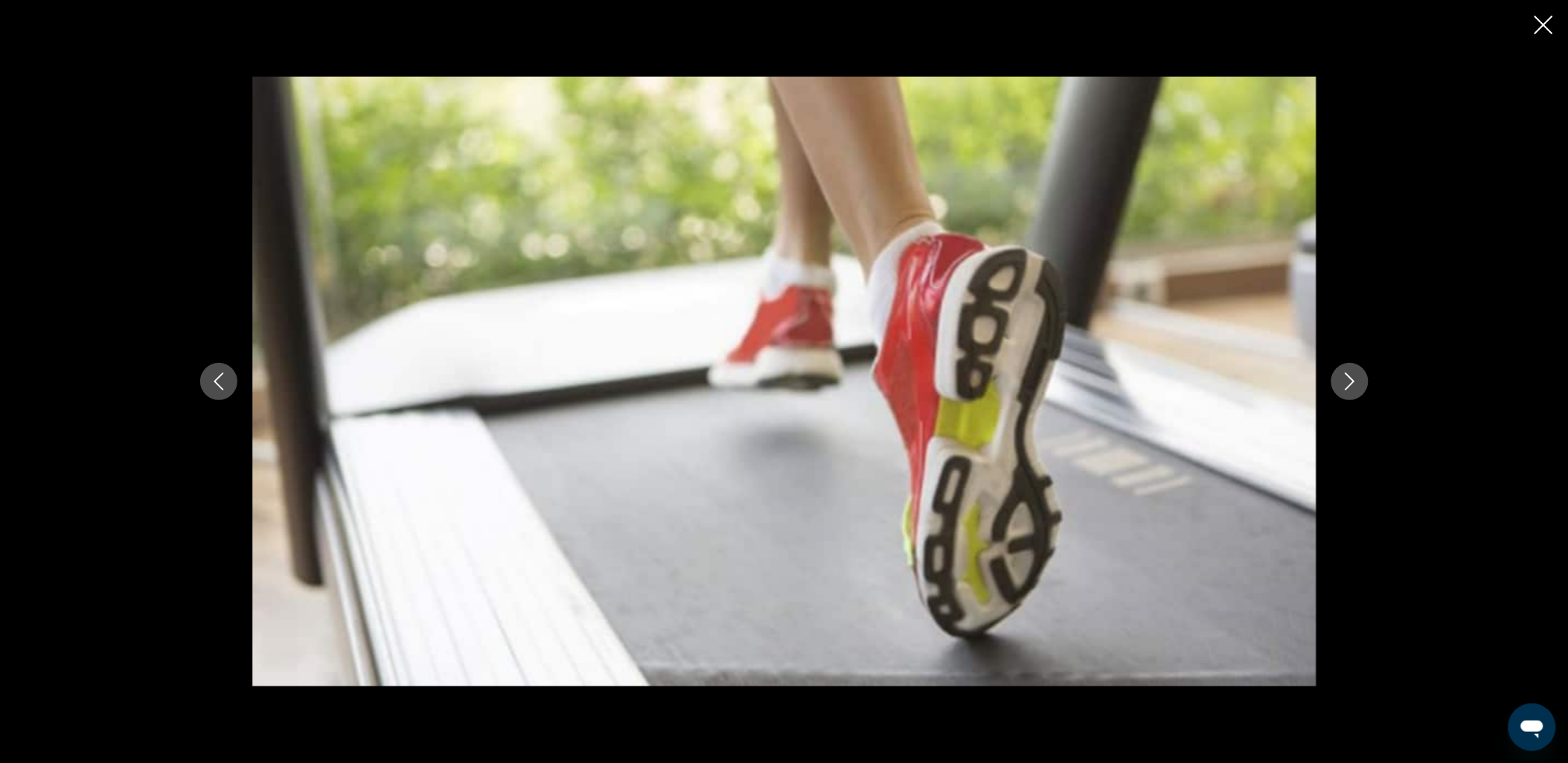
click at [1358, 381] on icon "Next image" at bounding box center [1350, 381] width 18 height 18
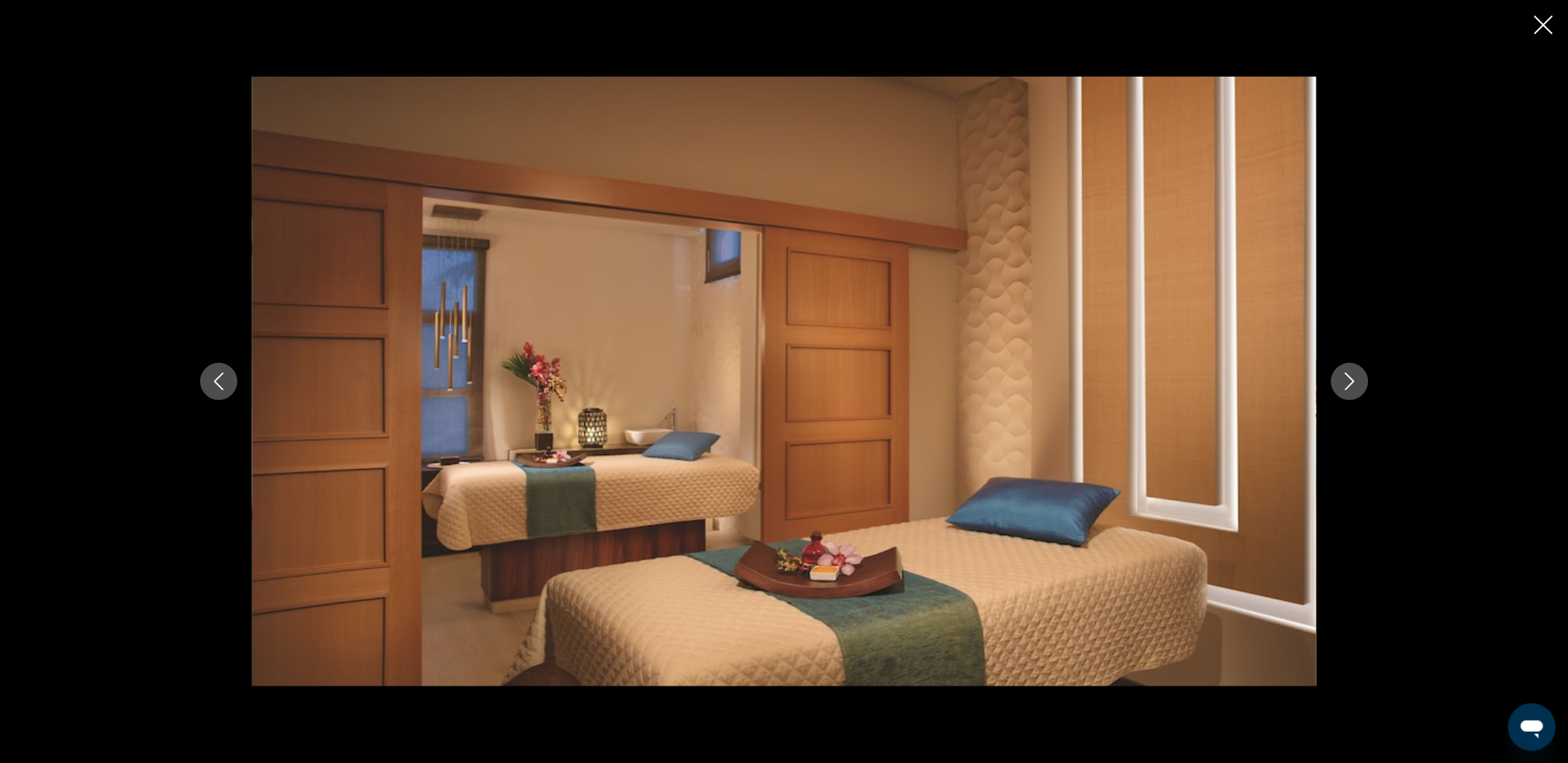
click at [1358, 381] on icon "Next image" at bounding box center [1350, 381] width 18 height 18
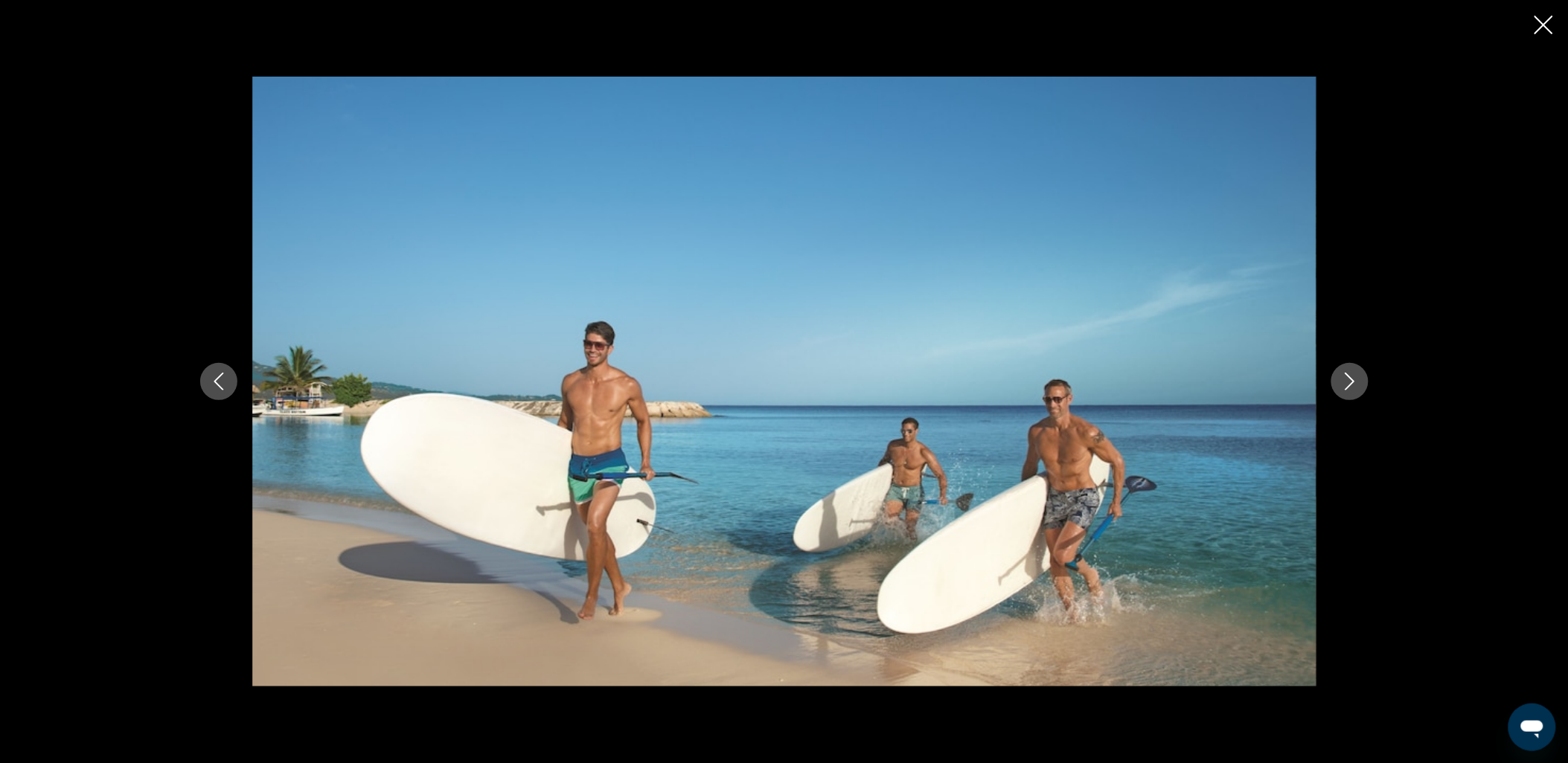
click at [1358, 381] on icon "Next image" at bounding box center [1350, 381] width 18 height 18
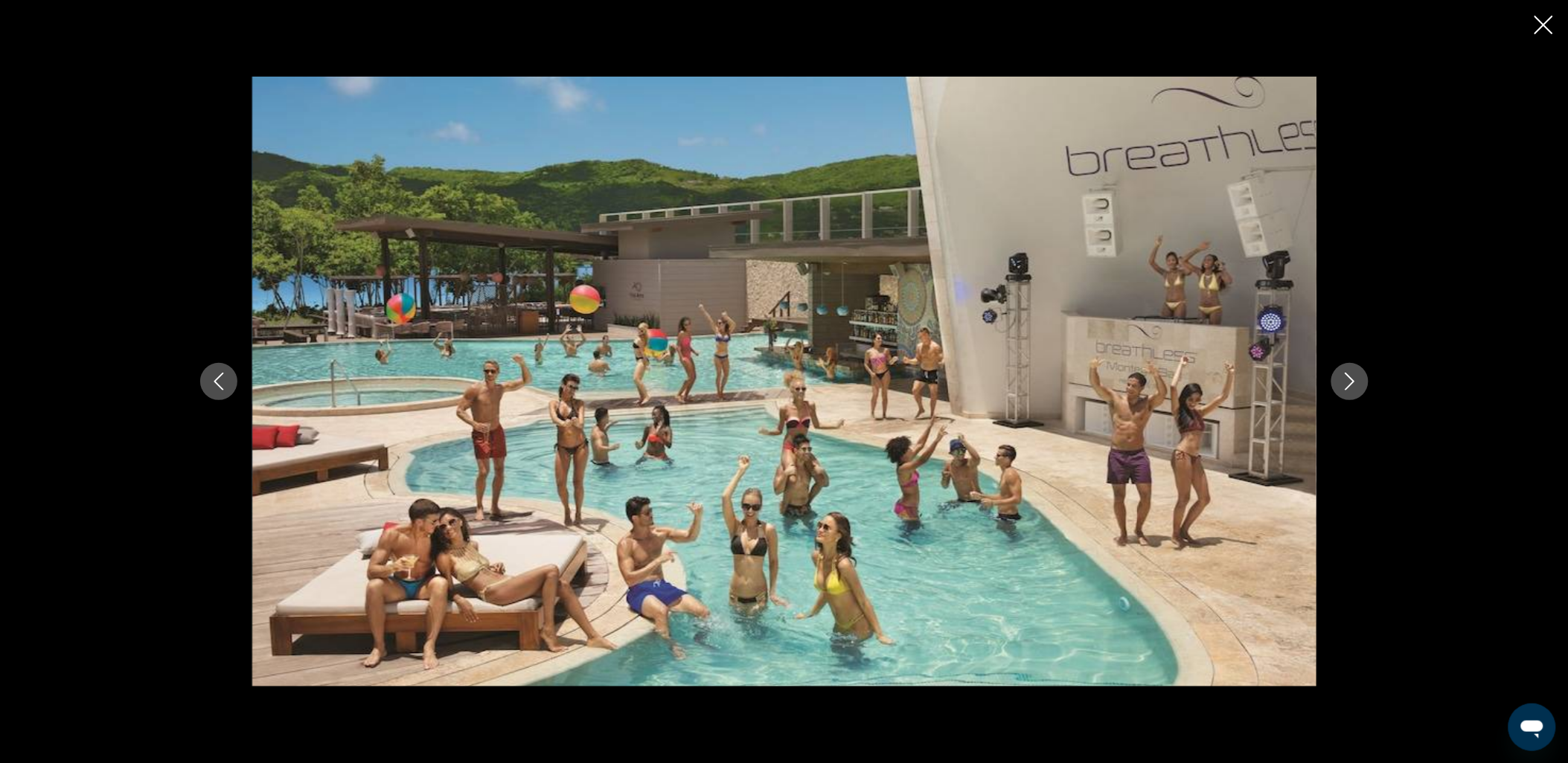
click at [1358, 381] on icon "Next image" at bounding box center [1350, 381] width 18 height 18
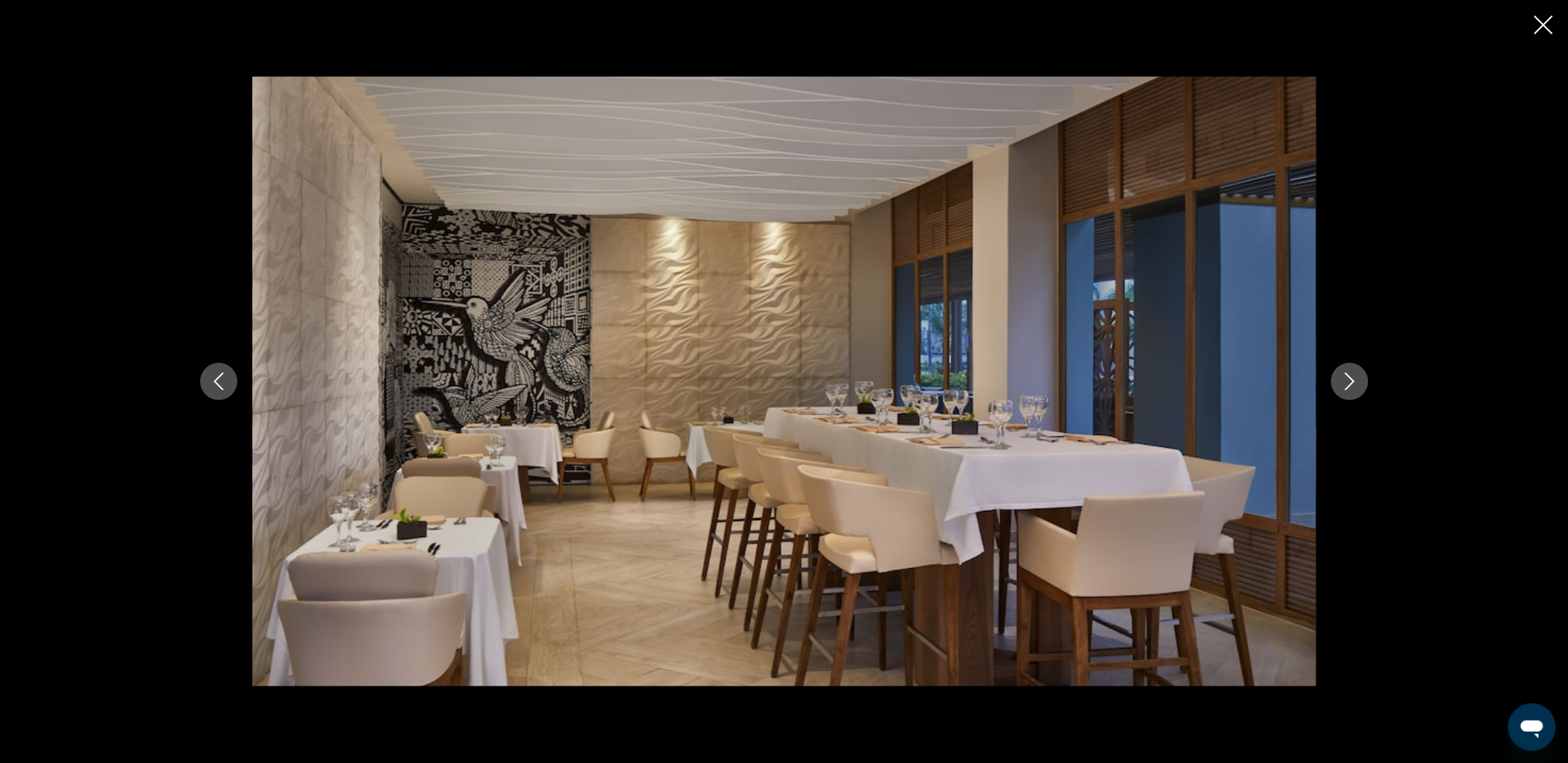
click at [1358, 381] on icon "Next image" at bounding box center [1350, 381] width 18 height 18
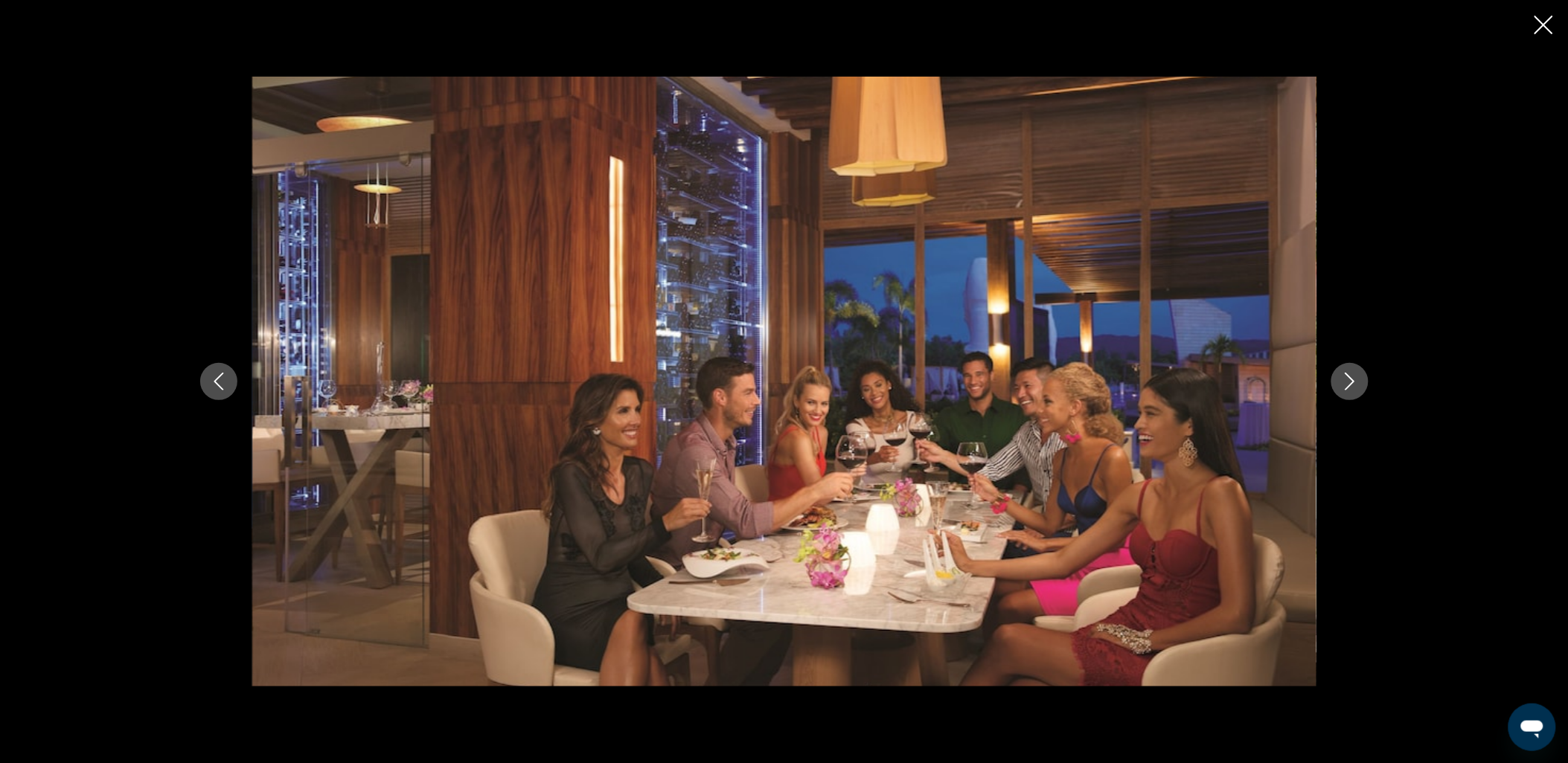
click at [1358, 381] on icon "Next image" at bounding box center [1350, 381] width 18 height 18
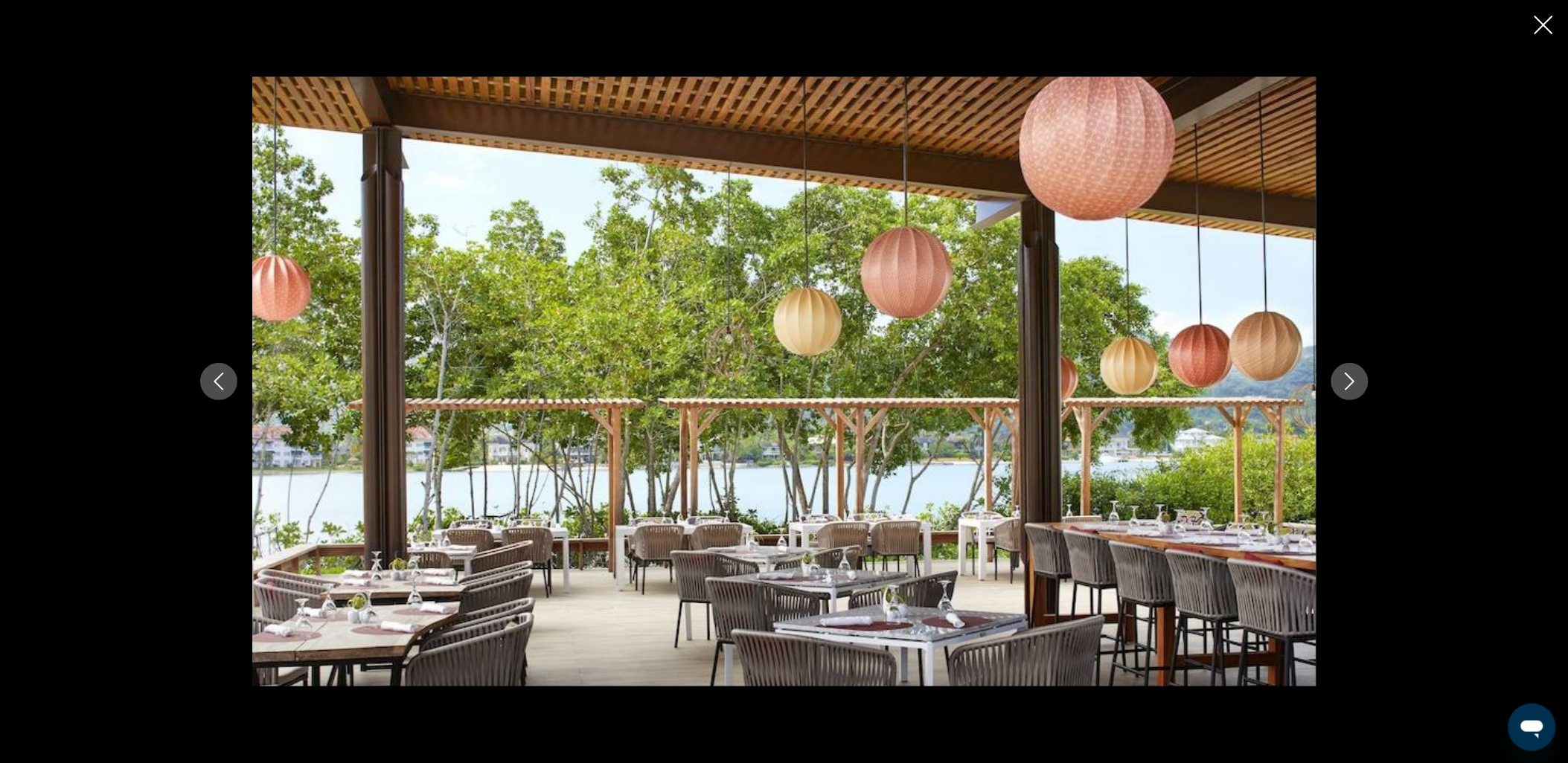
click at [1358, 381] on icon "Next image" at bounding box center [1350, 381] width 18 height 18
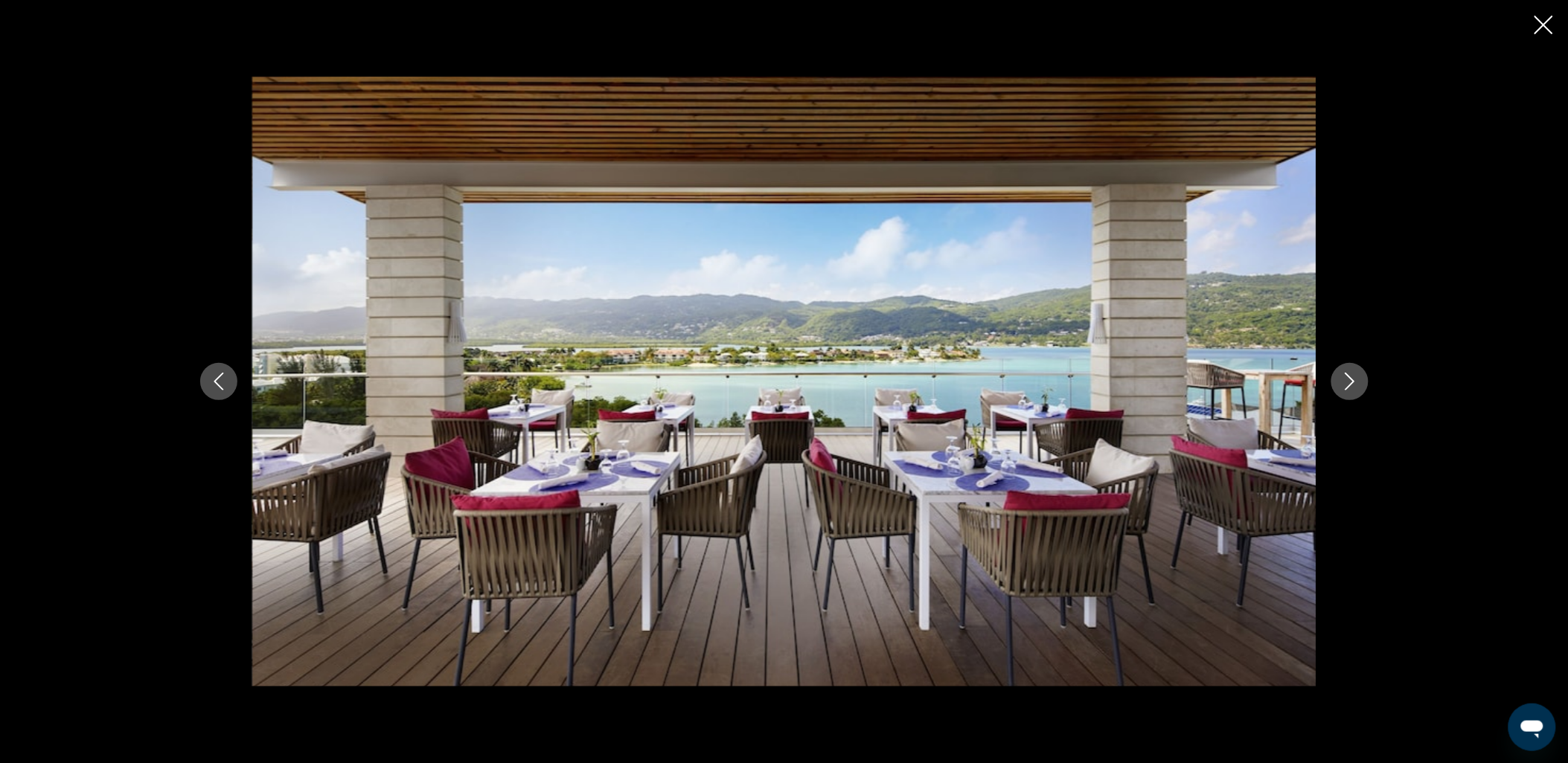
click at [1358, 381] on icon "Next image" at bounding box center [1350, 381] width 18 height 18
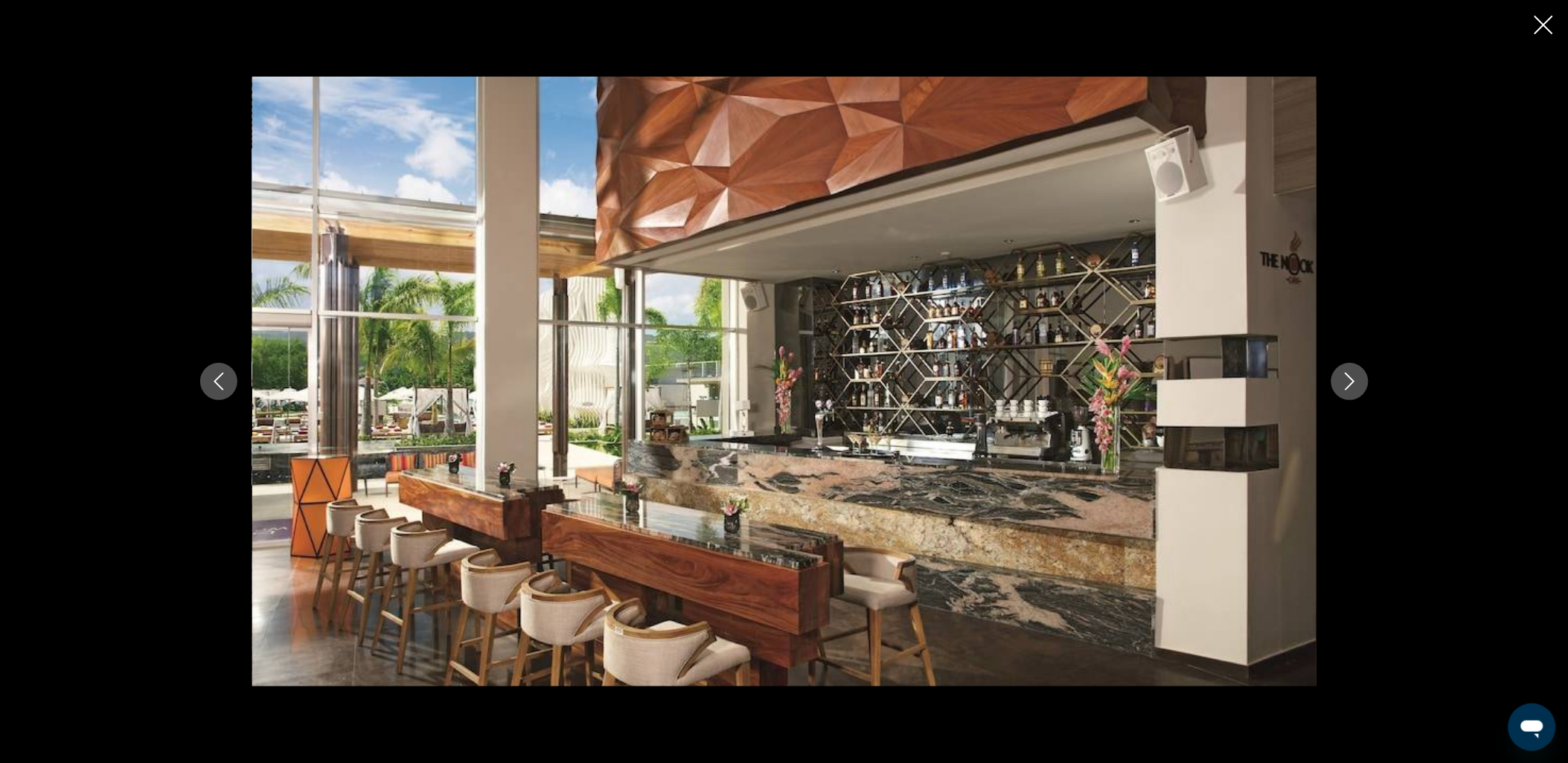
click at [1358, 381] on icon "Next image" at bounding box center [1350, 381] width 18 height 18
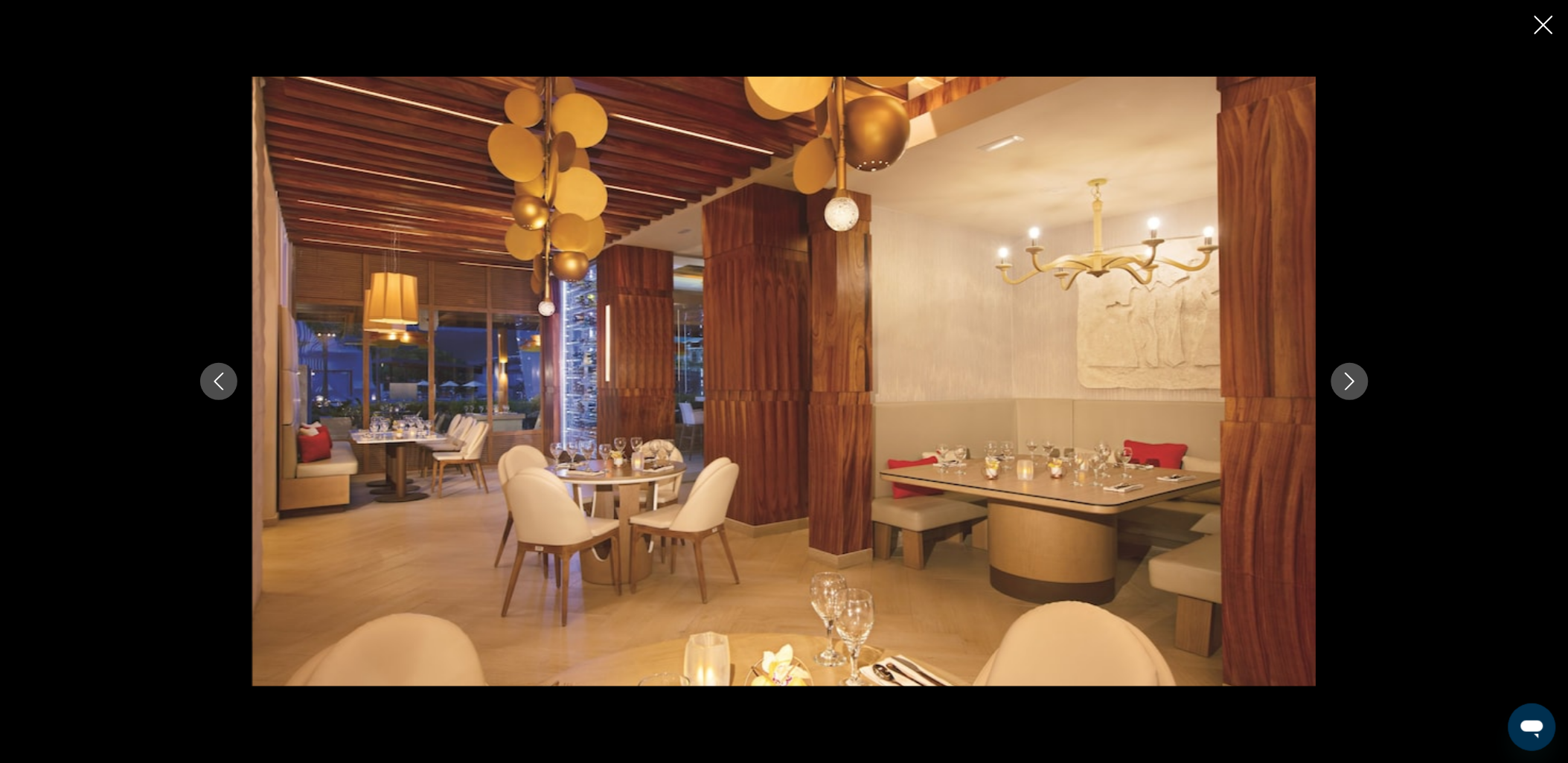
click at [1358, 381] on icon "Next image" at bounding box center [1350, 381] width 18 height 18
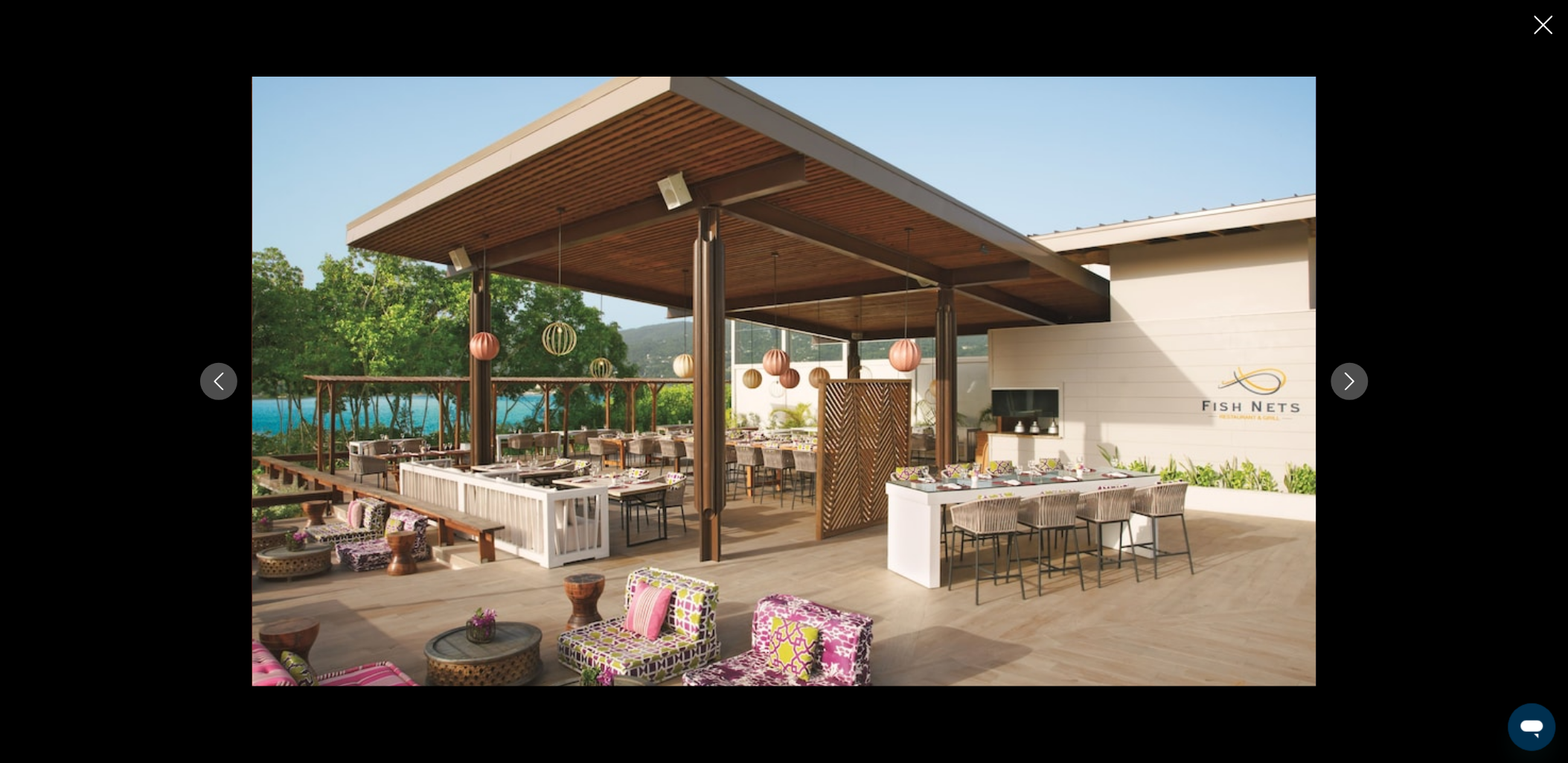
click at [1411, 28] on icon "Close slideshow" at bounding box center [1544, 25] width 19 height 19
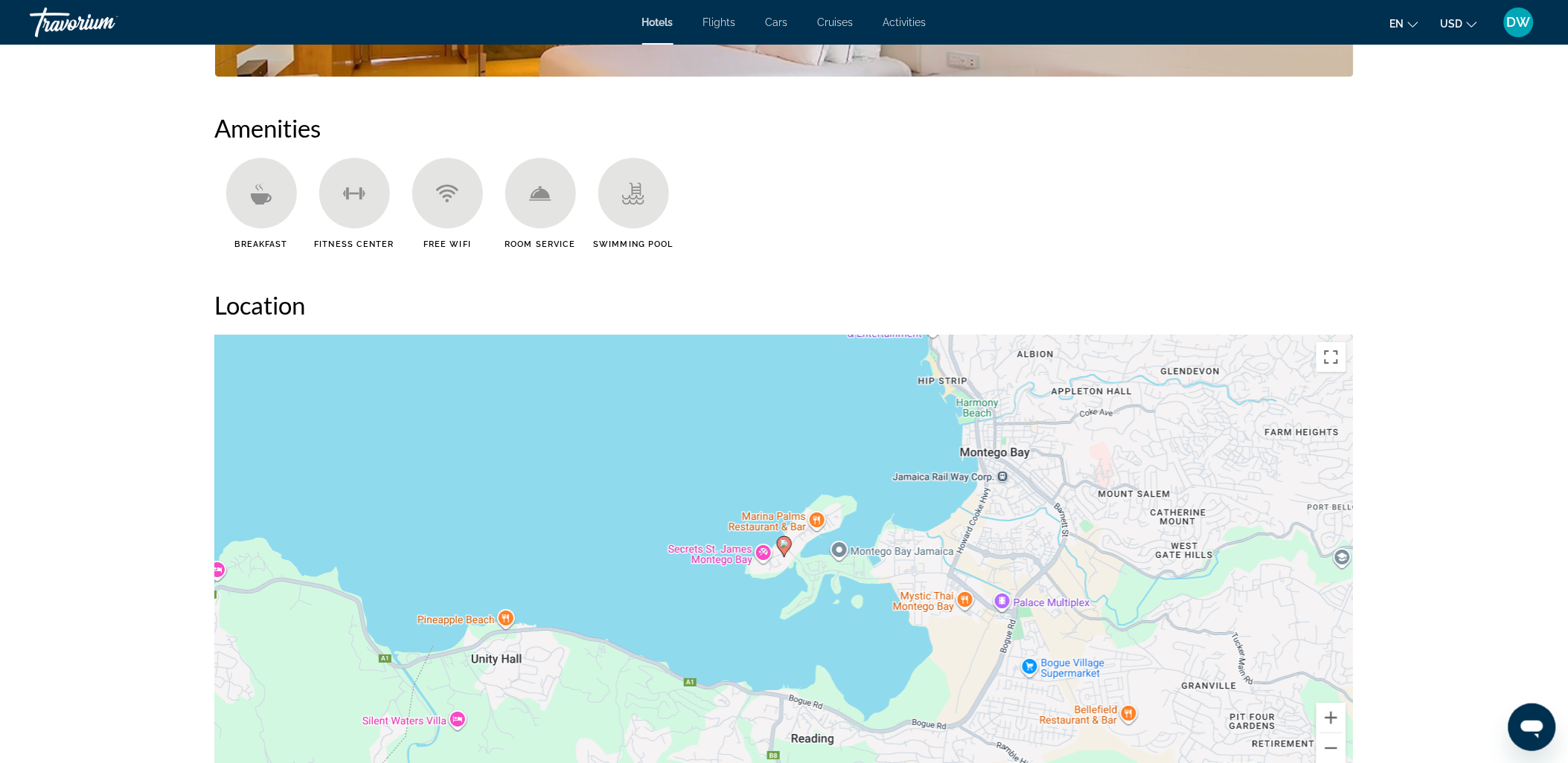
scroll to position [1504, 0]
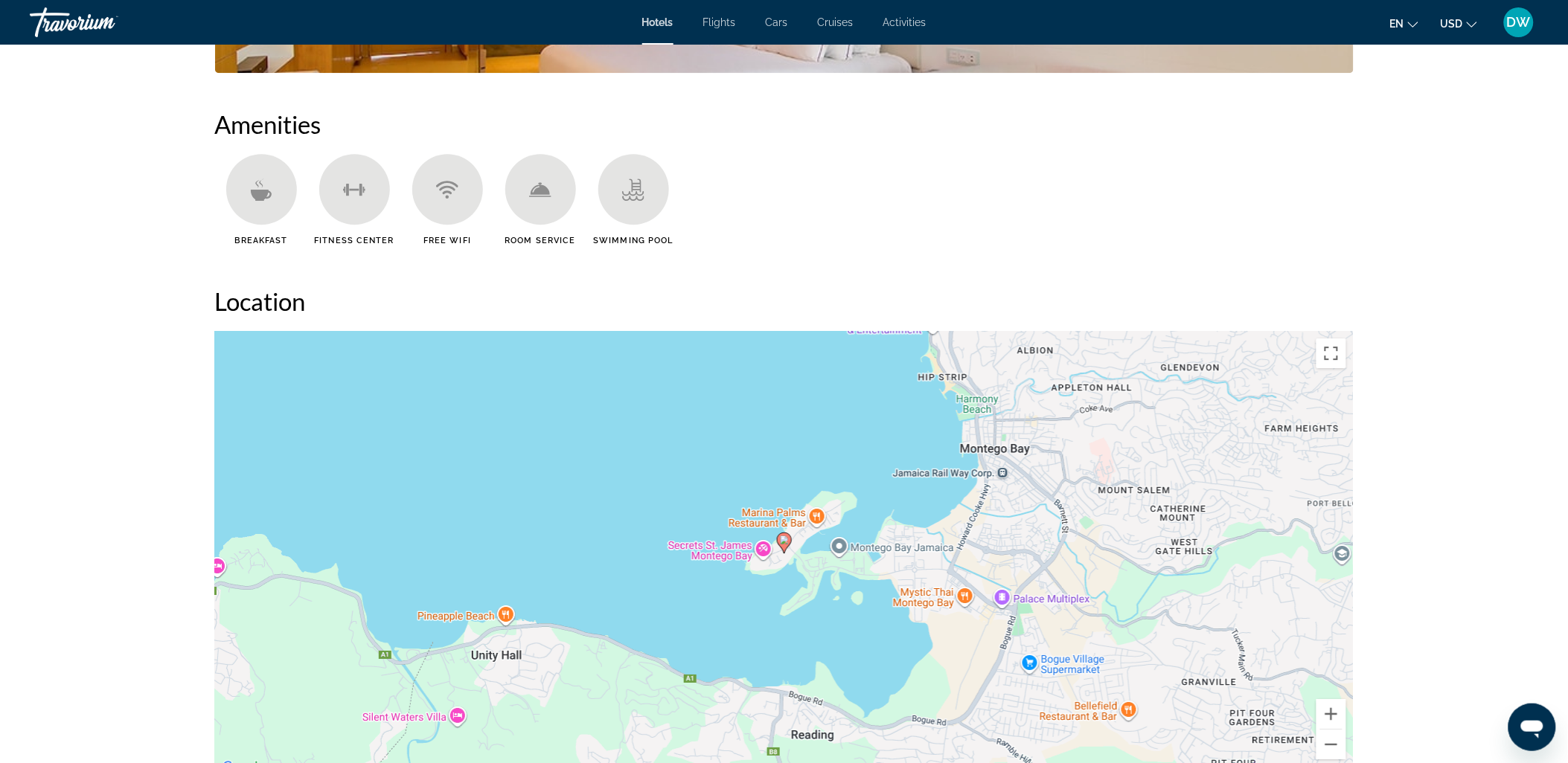
click at [707, 550] on div "To activate drag with keyboard, press Alt + Enter. Once in keyboard drag state,…" at bounding box center [785, 554] width 1139 height 447
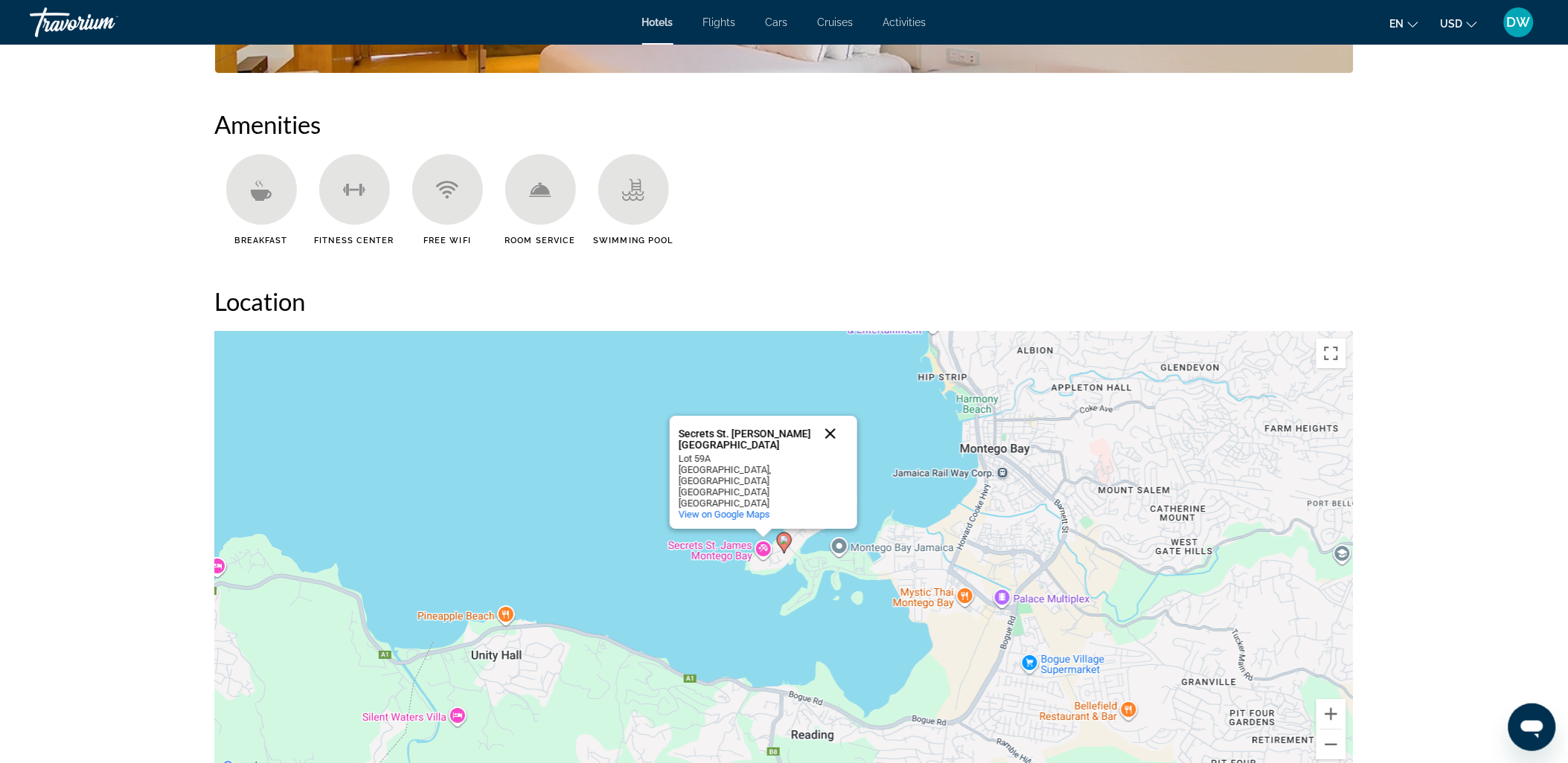
click at [832, 442] on button "Close" at bounding box center [831, 433] width 36 height 36
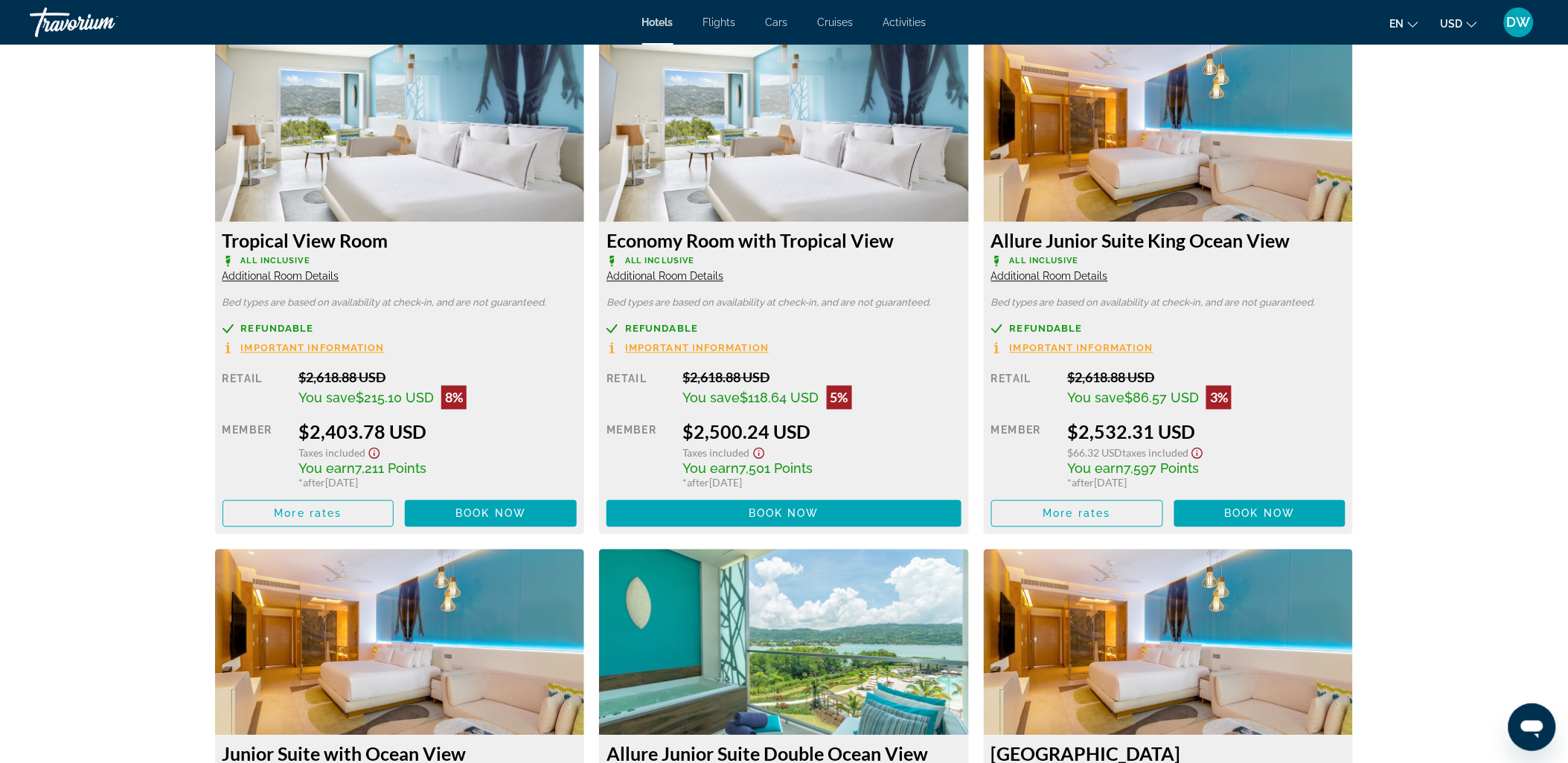
scroll to position [3076, 0]
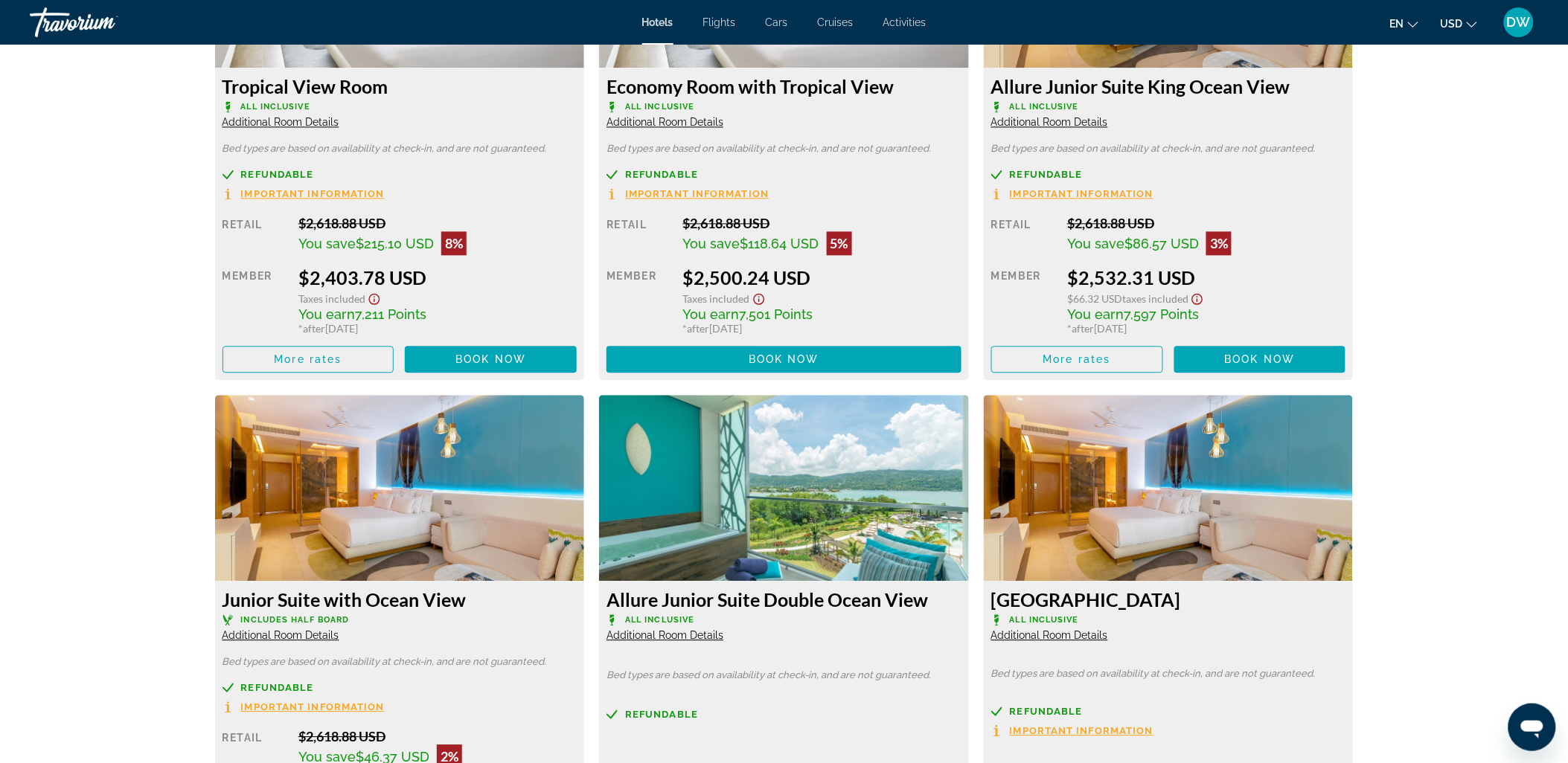
click at [814, 528] on img "Main content" at bounding box center [784, 488] width 370 height 186
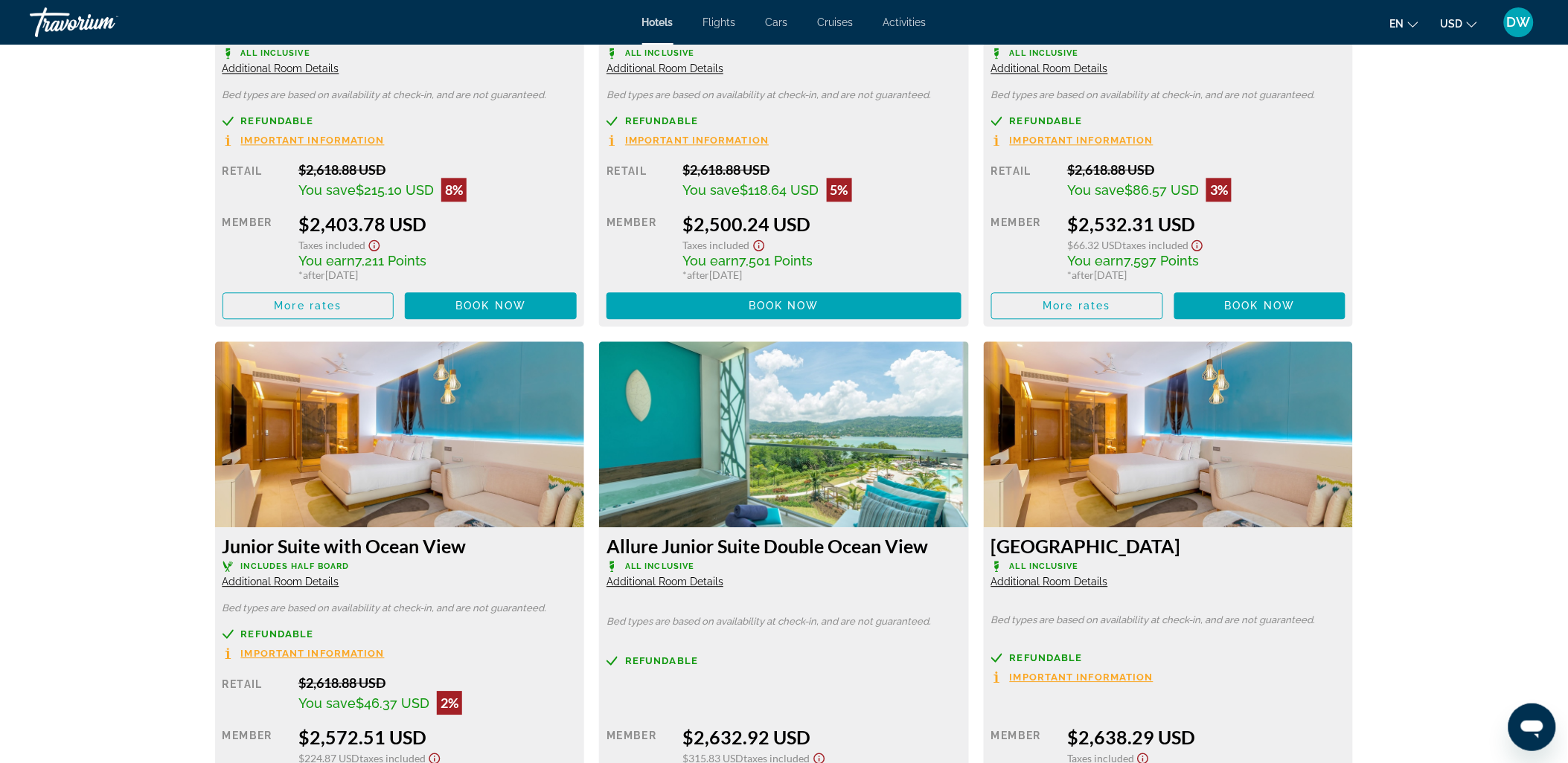
scroll to position [3160, 0]
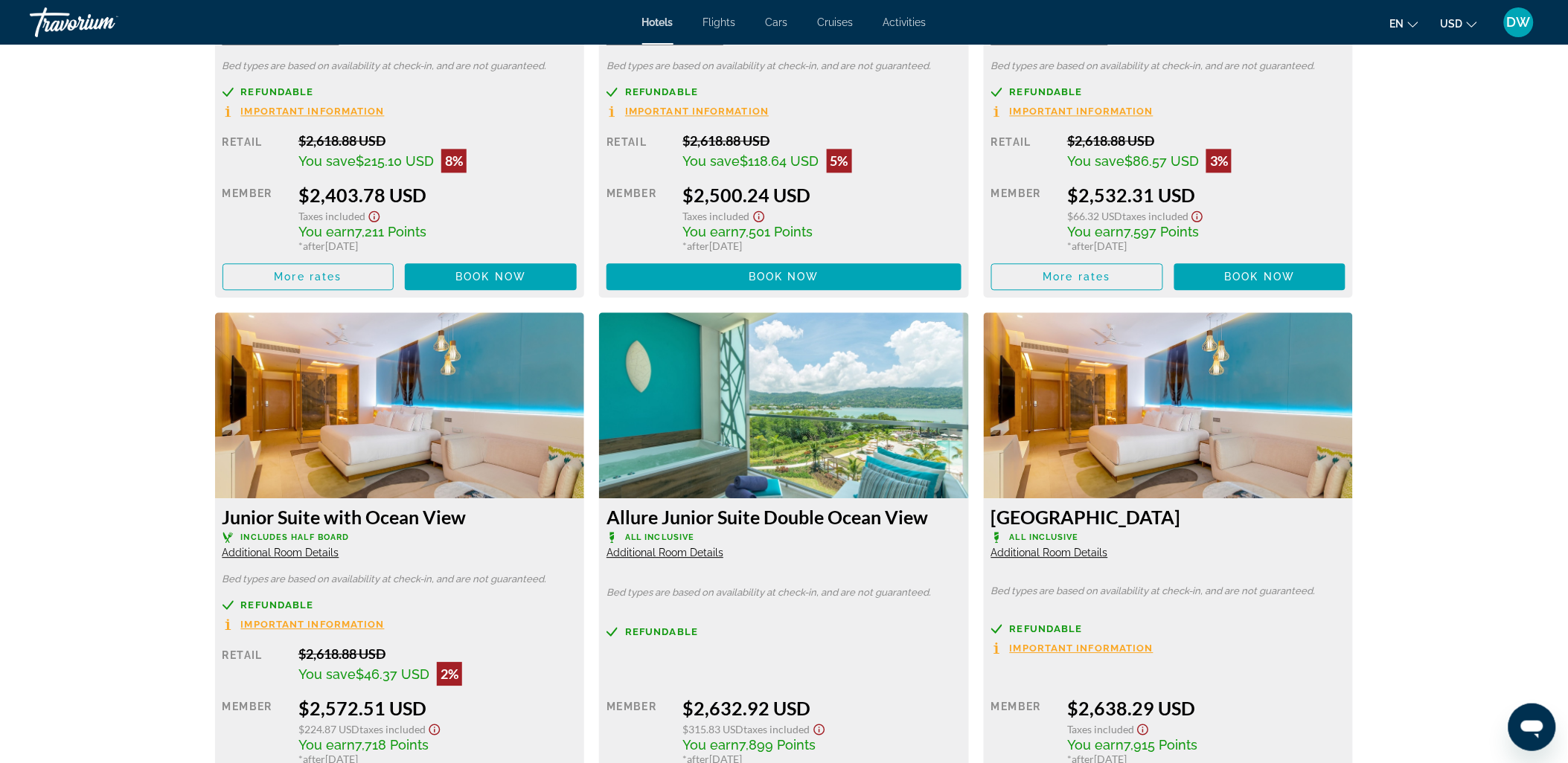
click at [794, 429] on img "Main content" at bounding box center [784, 405] width 370 height 186
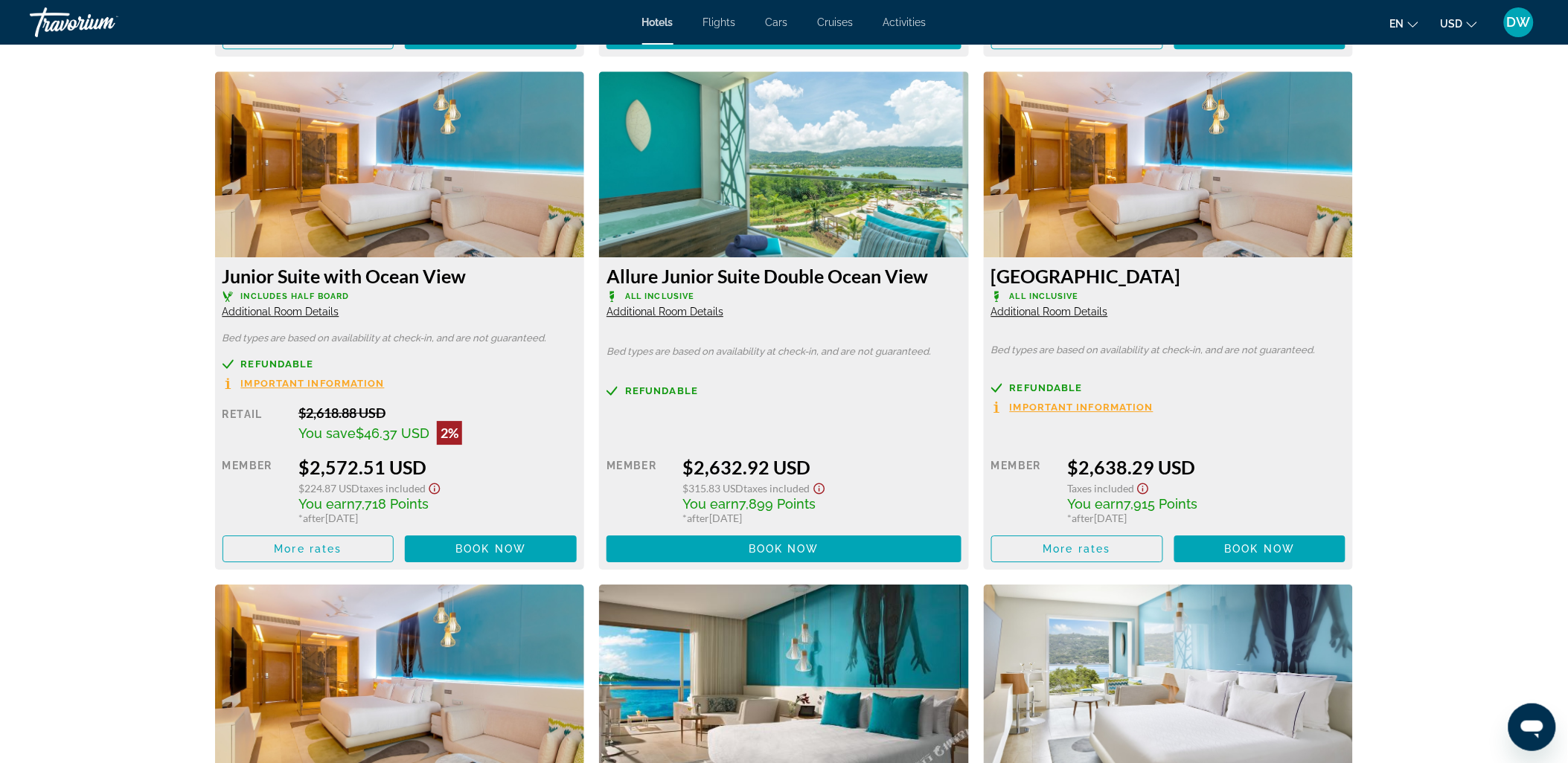
scroll to position [3408, 0]
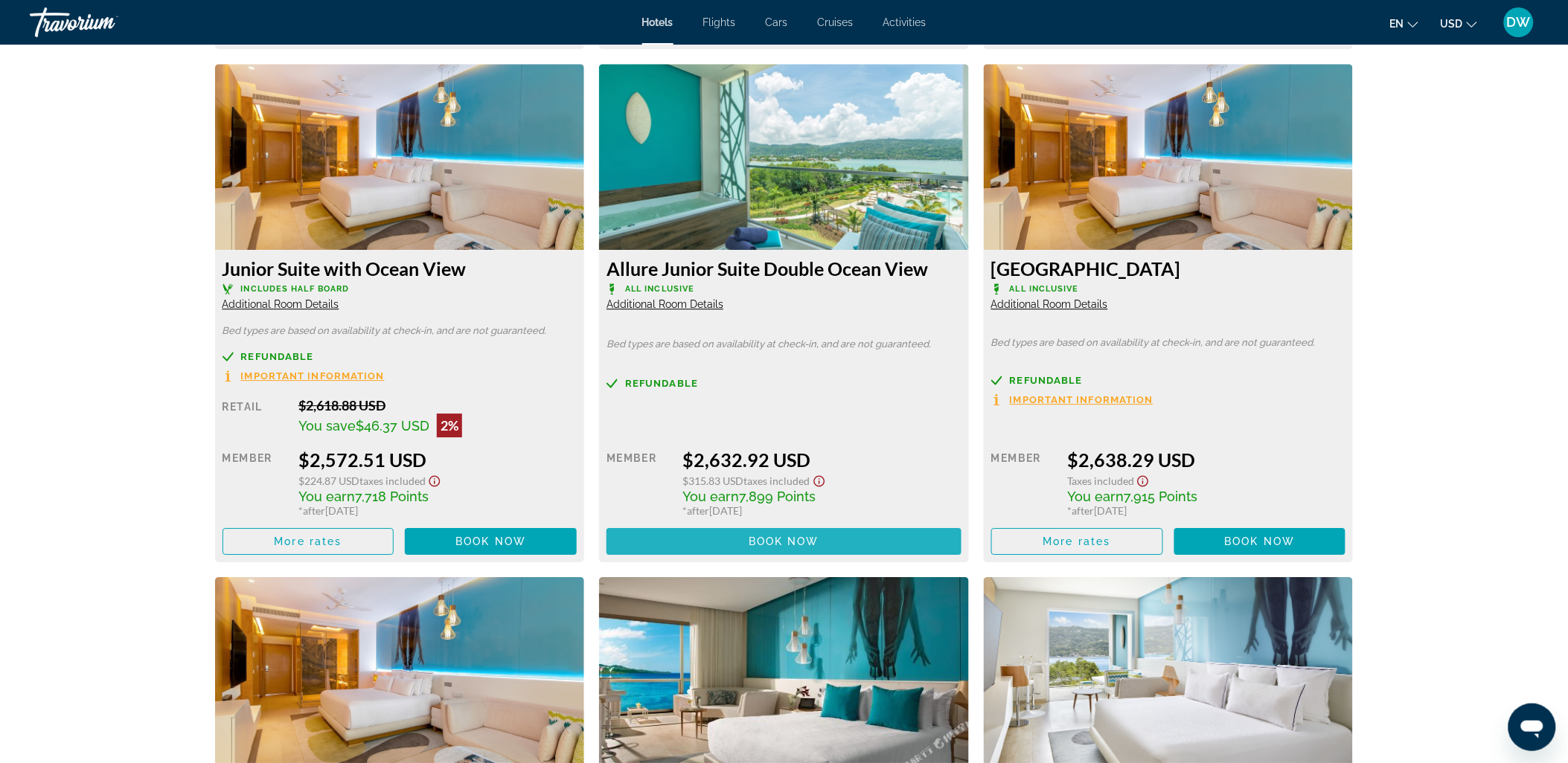
click at [786, 537] on span "Book now" at bounding box center [783, 541] width 70 height 12
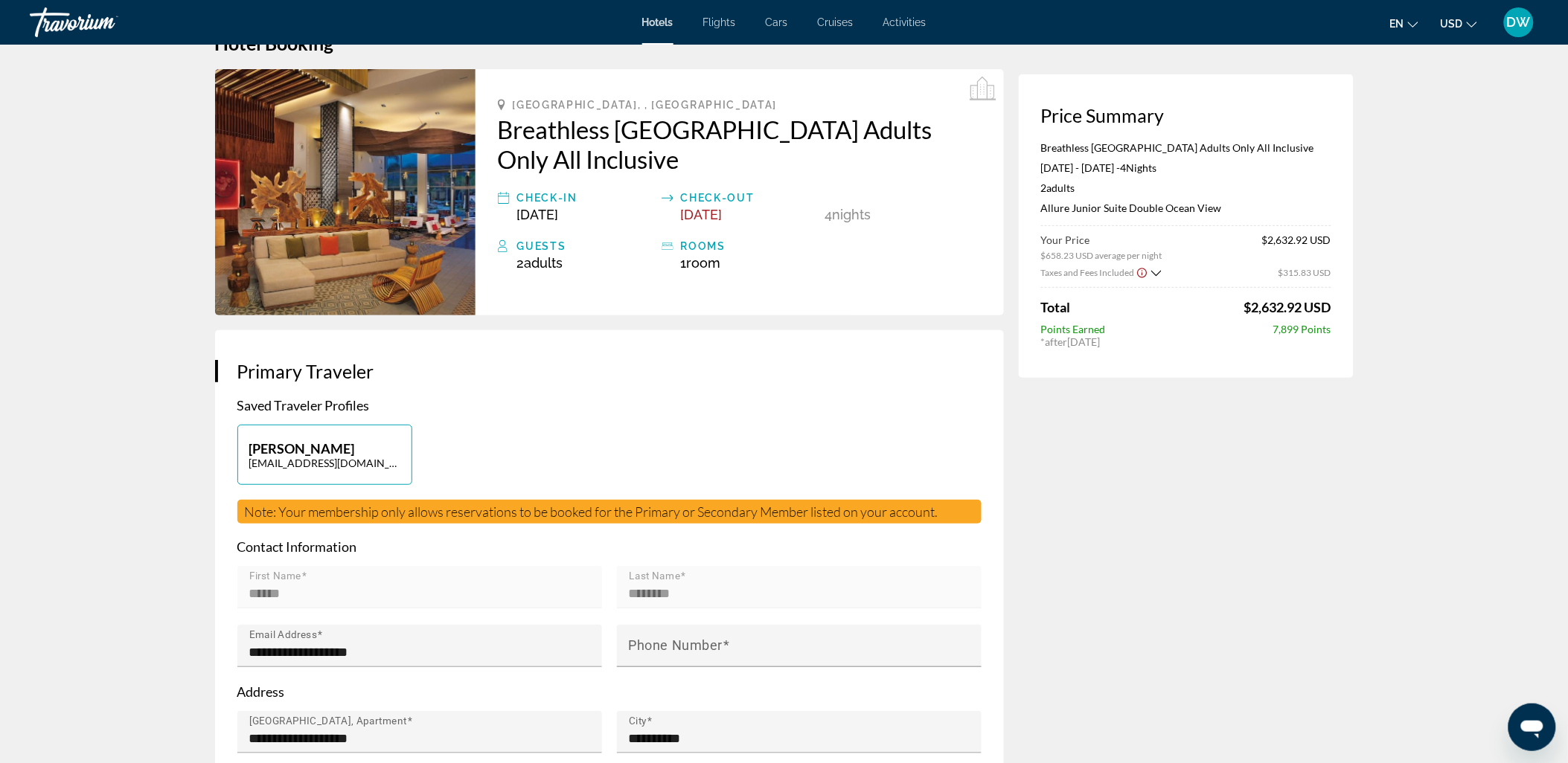
scroll to position [82, 0]
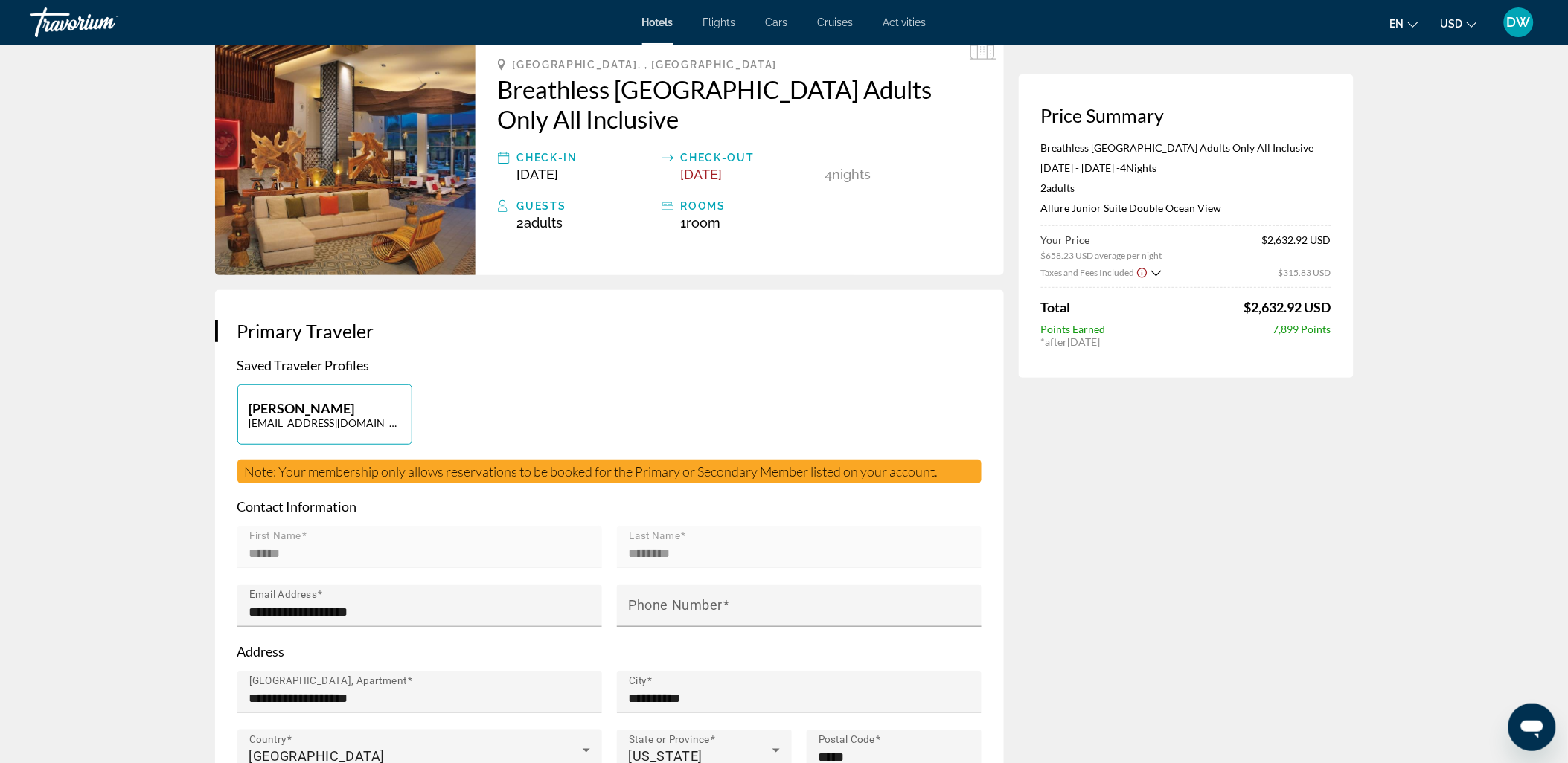
drag, startPoint x: 1326, startPoint y: 338, endPoint x: 1266, endPoint y: 338, distance: 60.0
click at [1266, 338] on div "Price Summary Breathless Montego Bay Adults Only All Inclusive Nov 26, 2025 - N…" at bounding box center [1187, 226] width 335 height 303
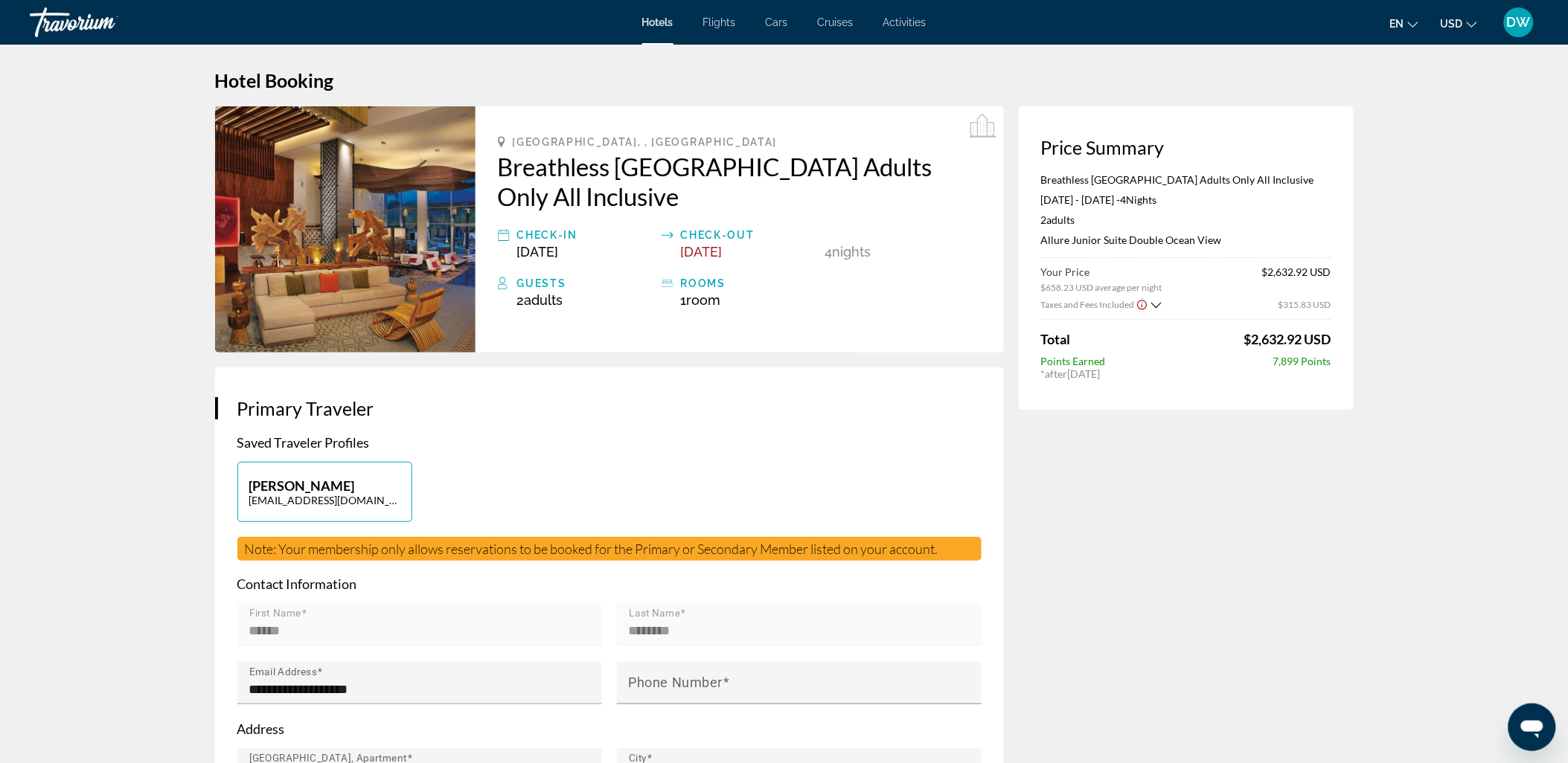
scroll to position [0, 0]
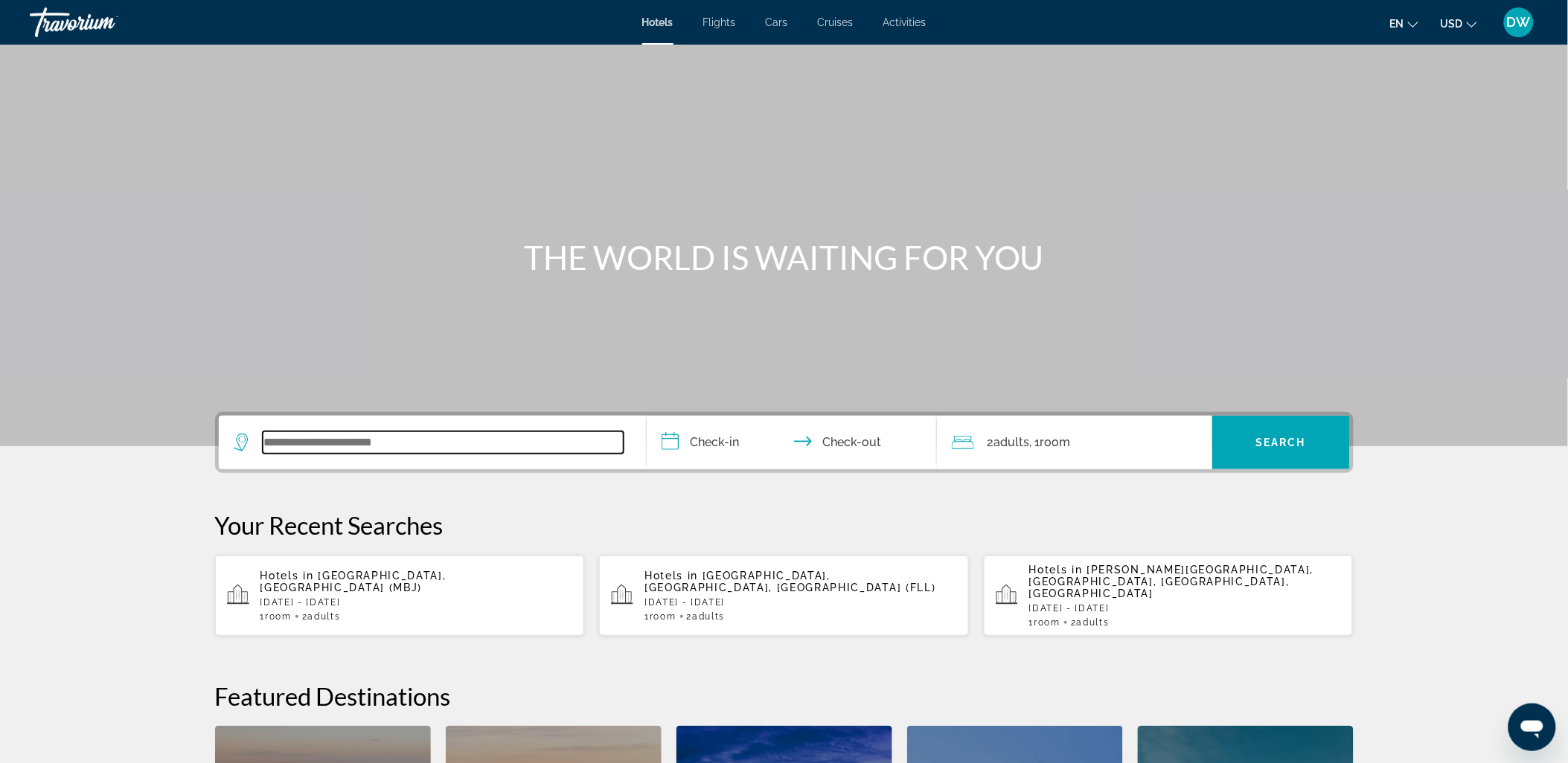
click at [310, 439] on input "Search widget" at bounding box center [442, 443] width 361 height 22
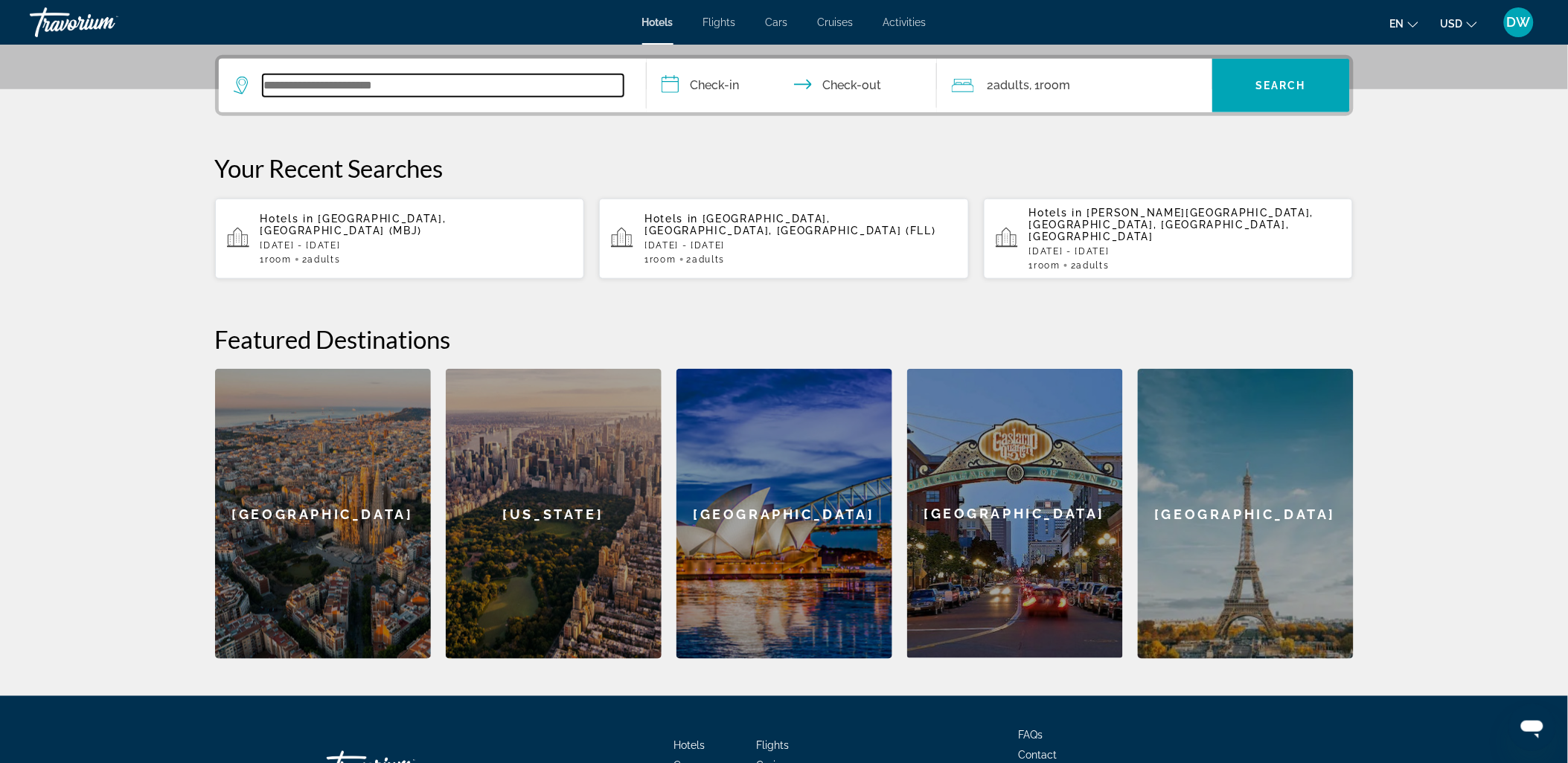
scroll to position [363, 0]
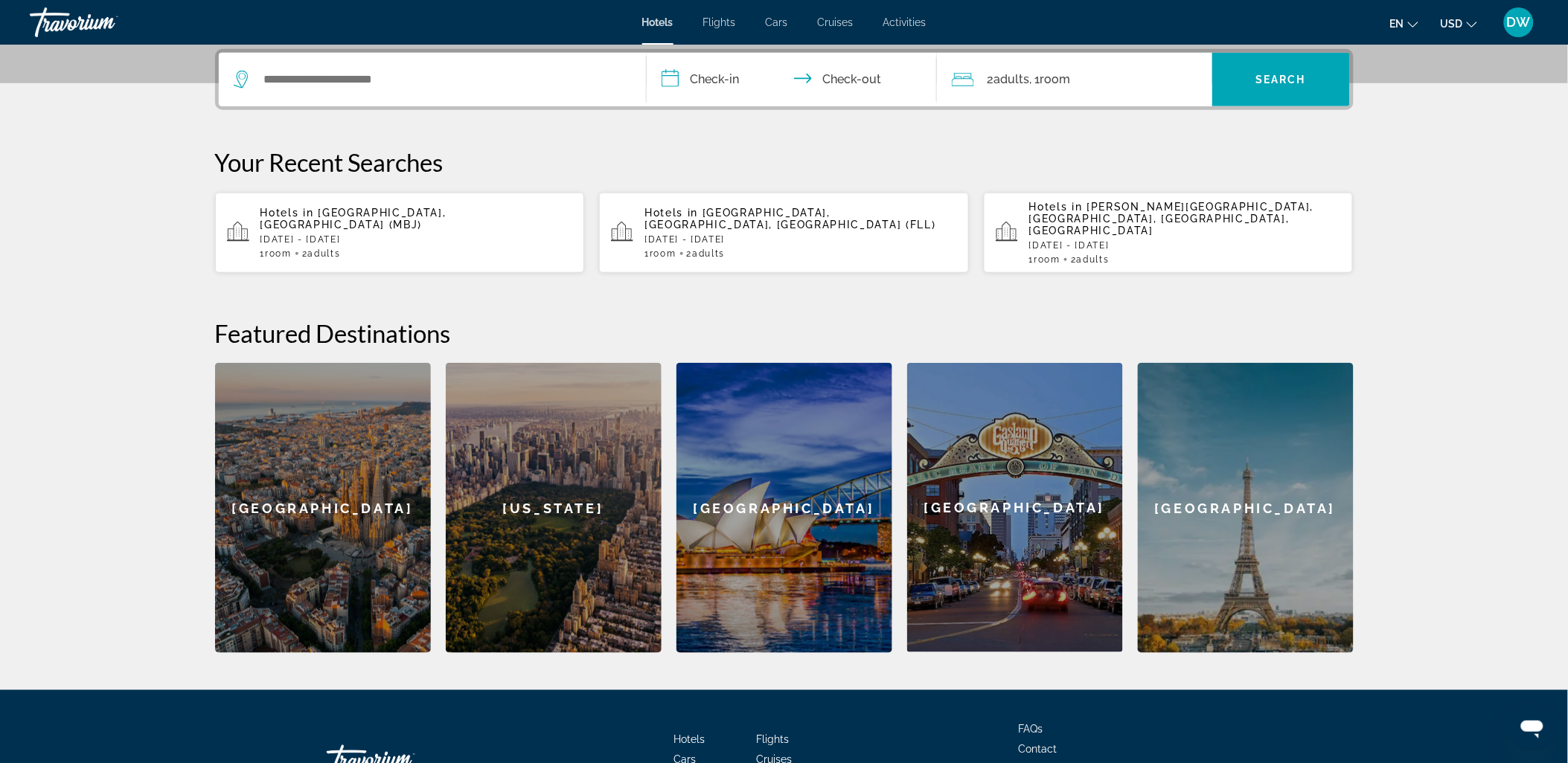
click at [382, 216] on span "[GEOGRAPHIC_DATA], [GEOGRAPHIC_DATA] (MBJ)" at bounding box center [353, 218] width 186 height 23
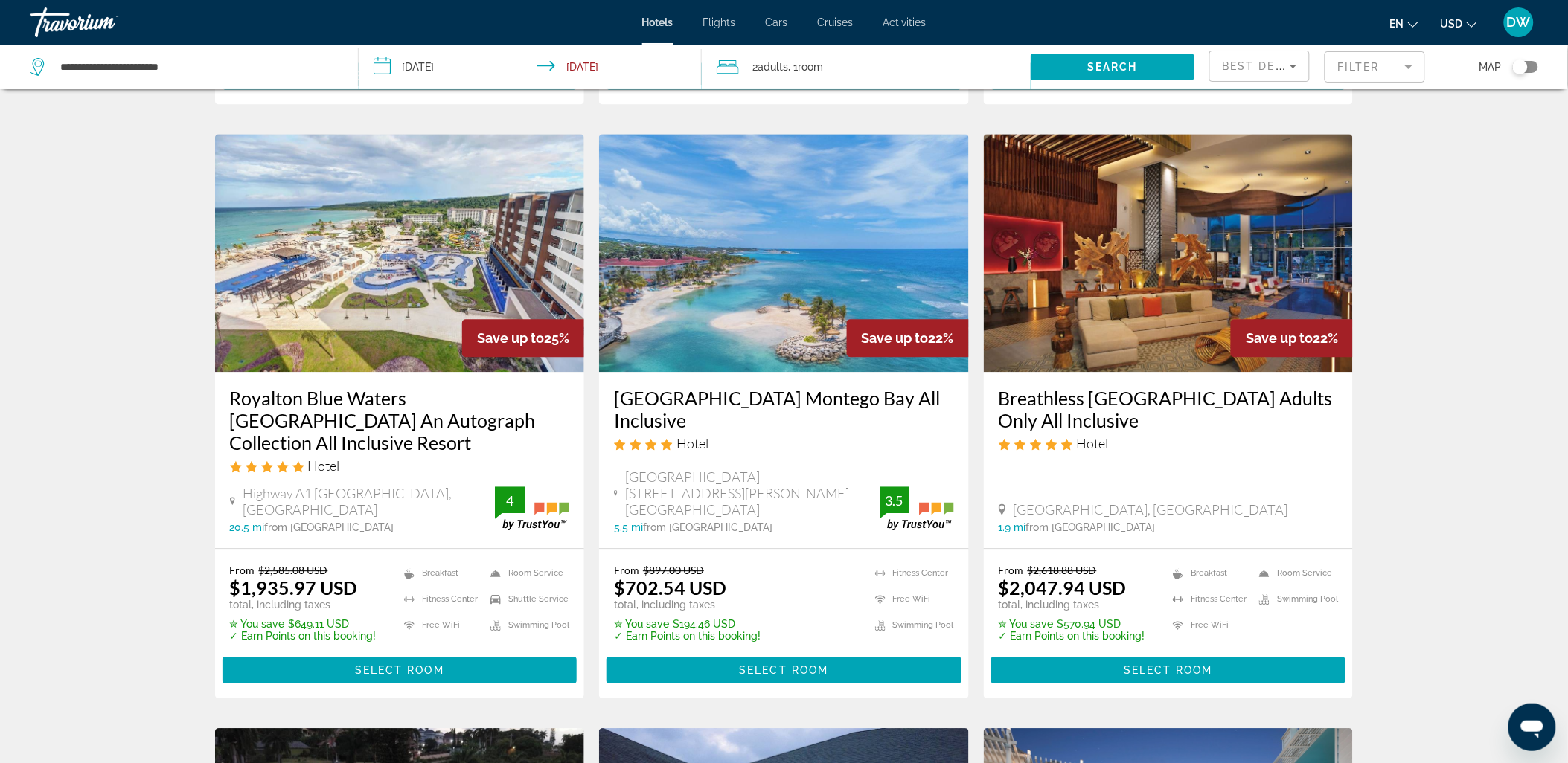
scroll to position [1157, 0]
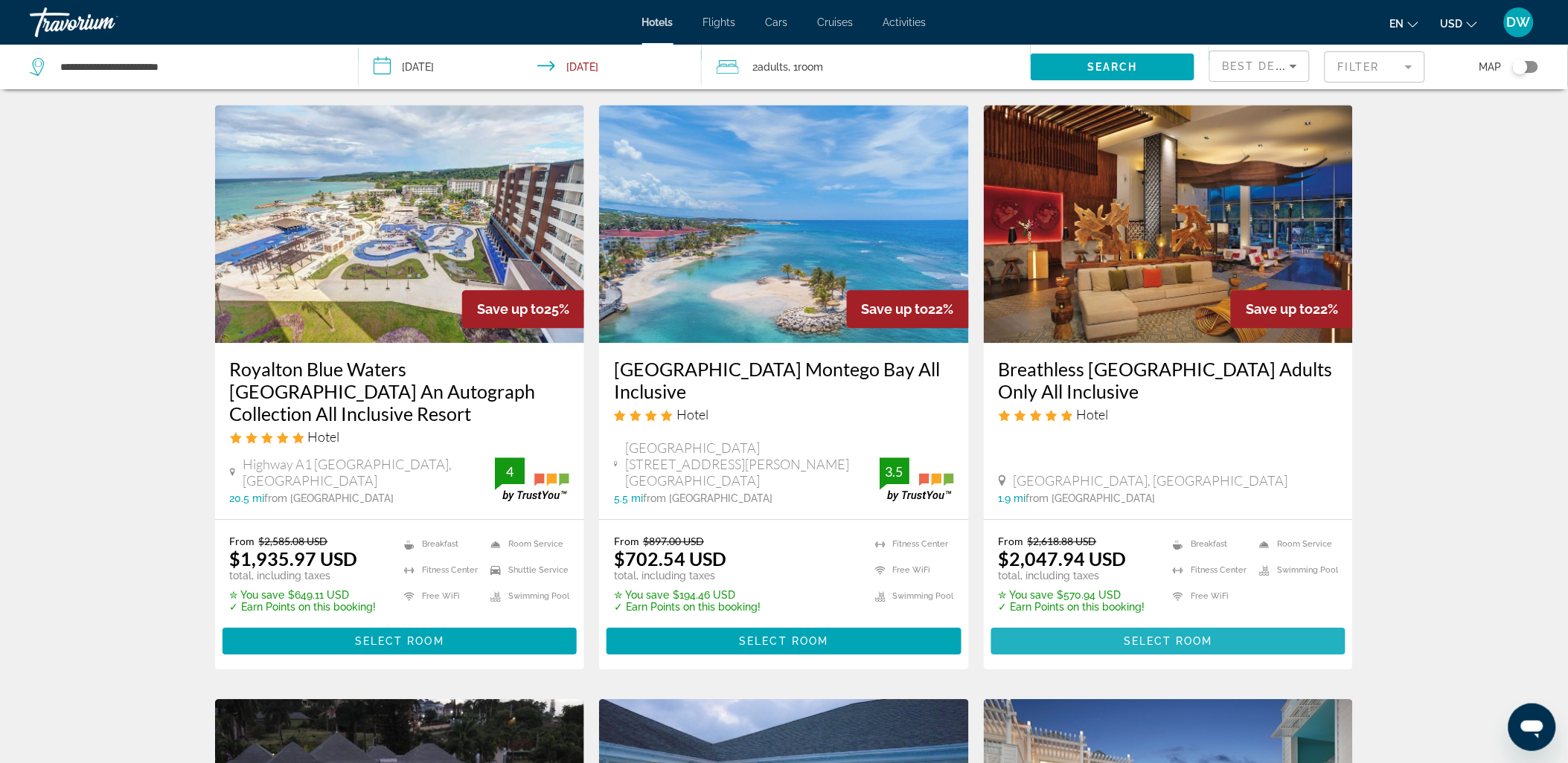
click at [1176, 636] on span "Select Room" at bounding box center [1168, 641] width 89 height 12
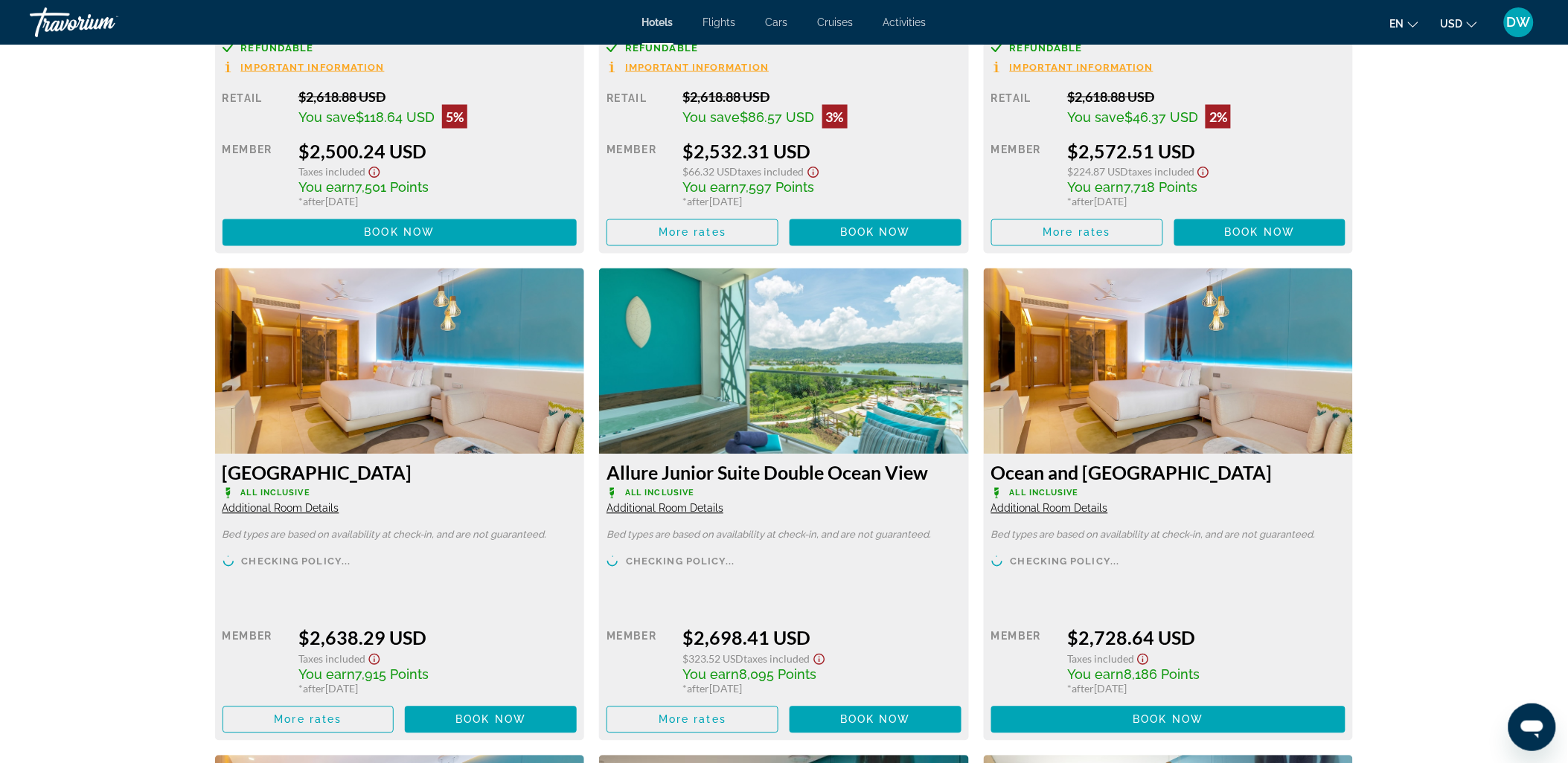
scroll to position [2892, 0]
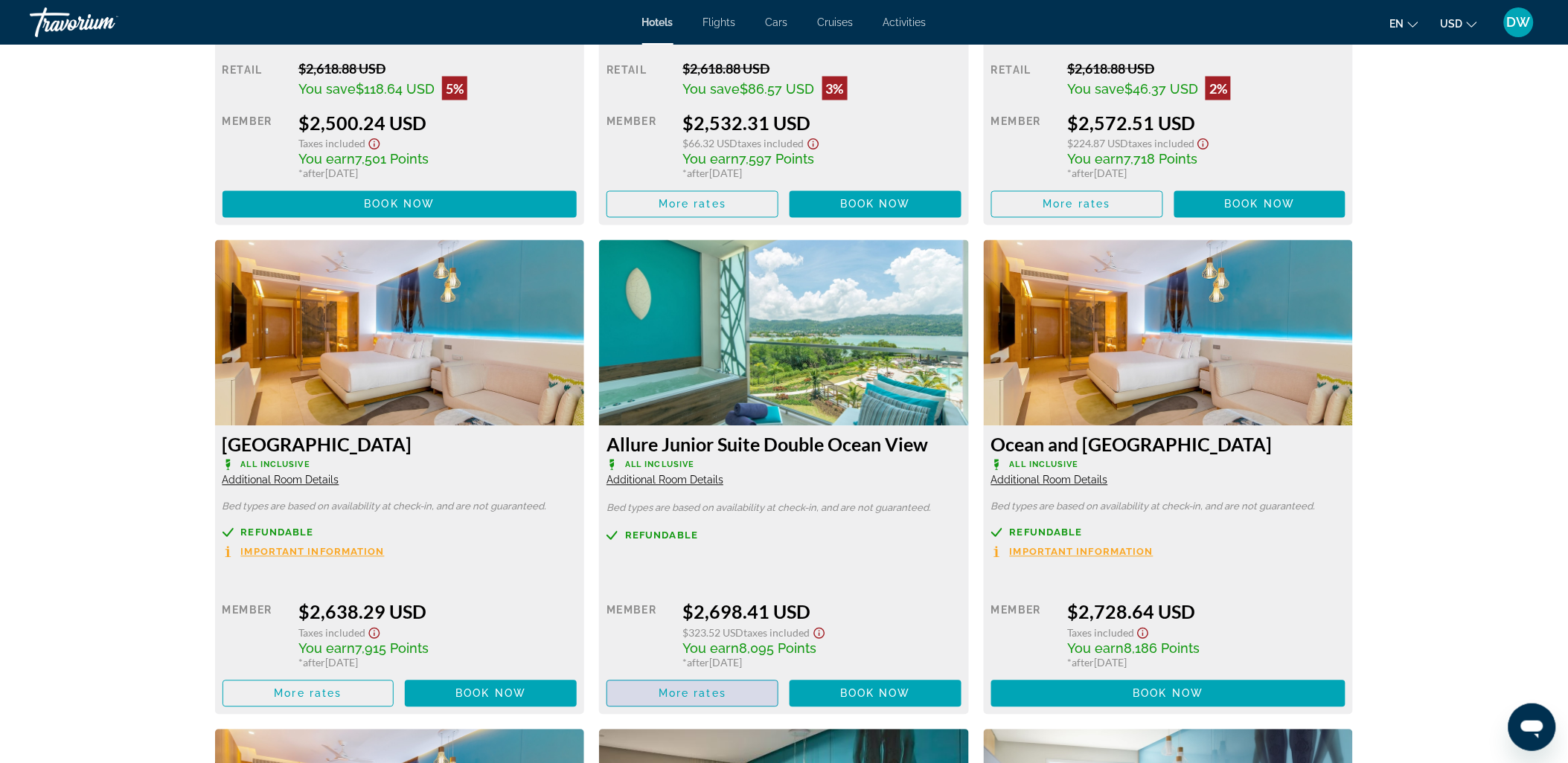
click at [698, 700] on span "More rates" at bounding box center [692, 694] width 67 height 12
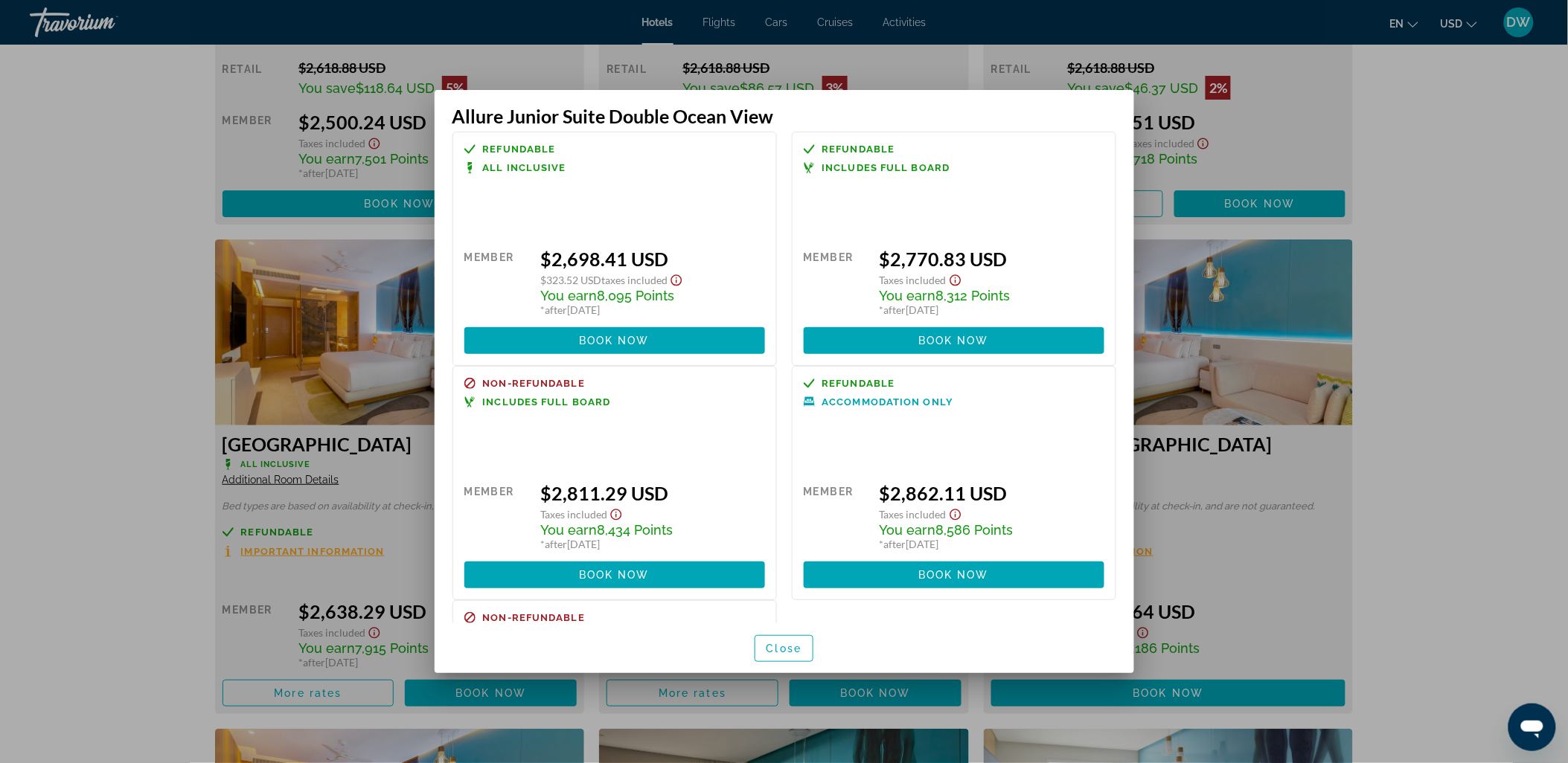
scroll to position [0, 0]
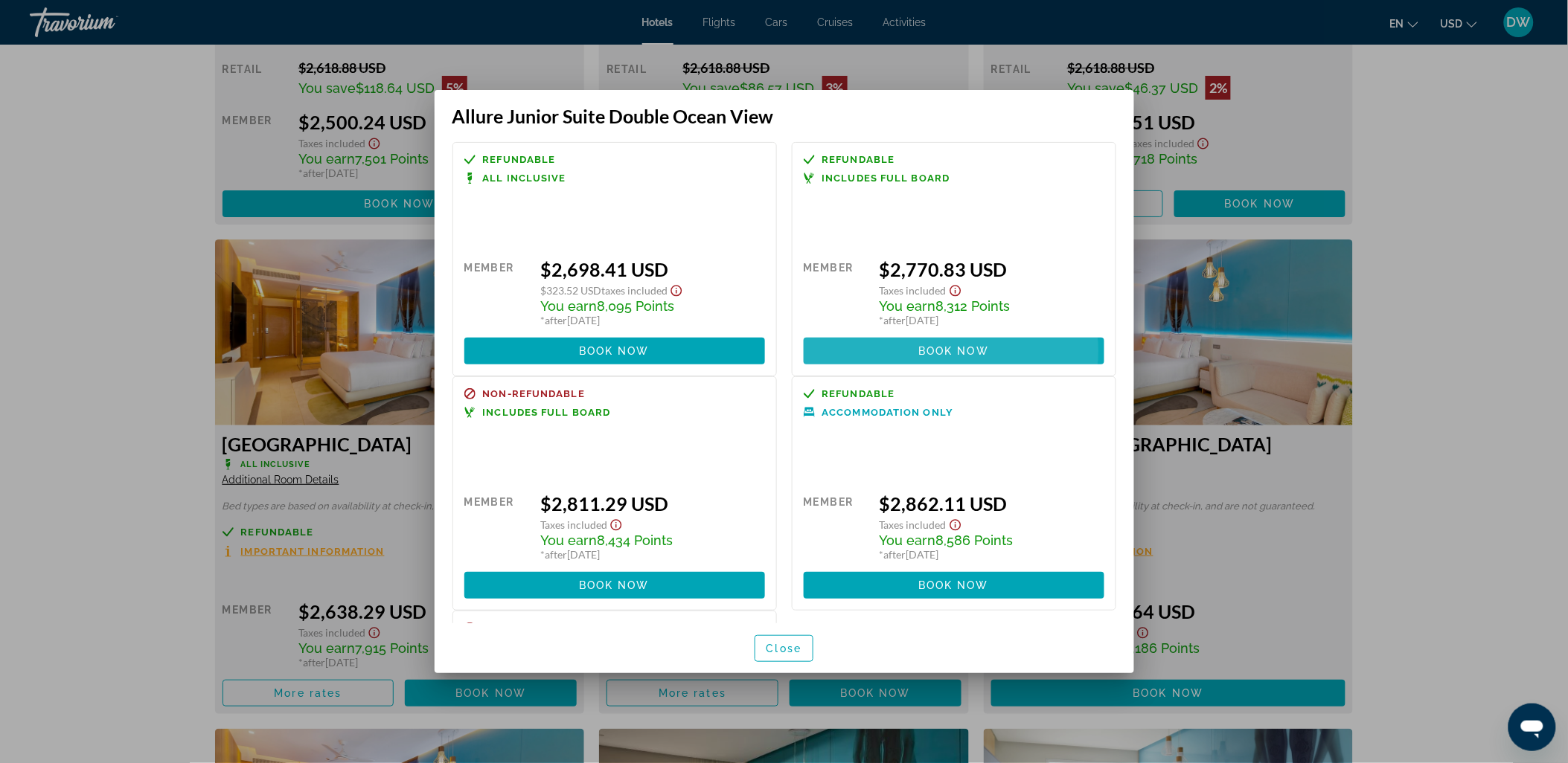
click at [926, 353] on span "Book now" at bounding box center [953, 351] width 70 height 12
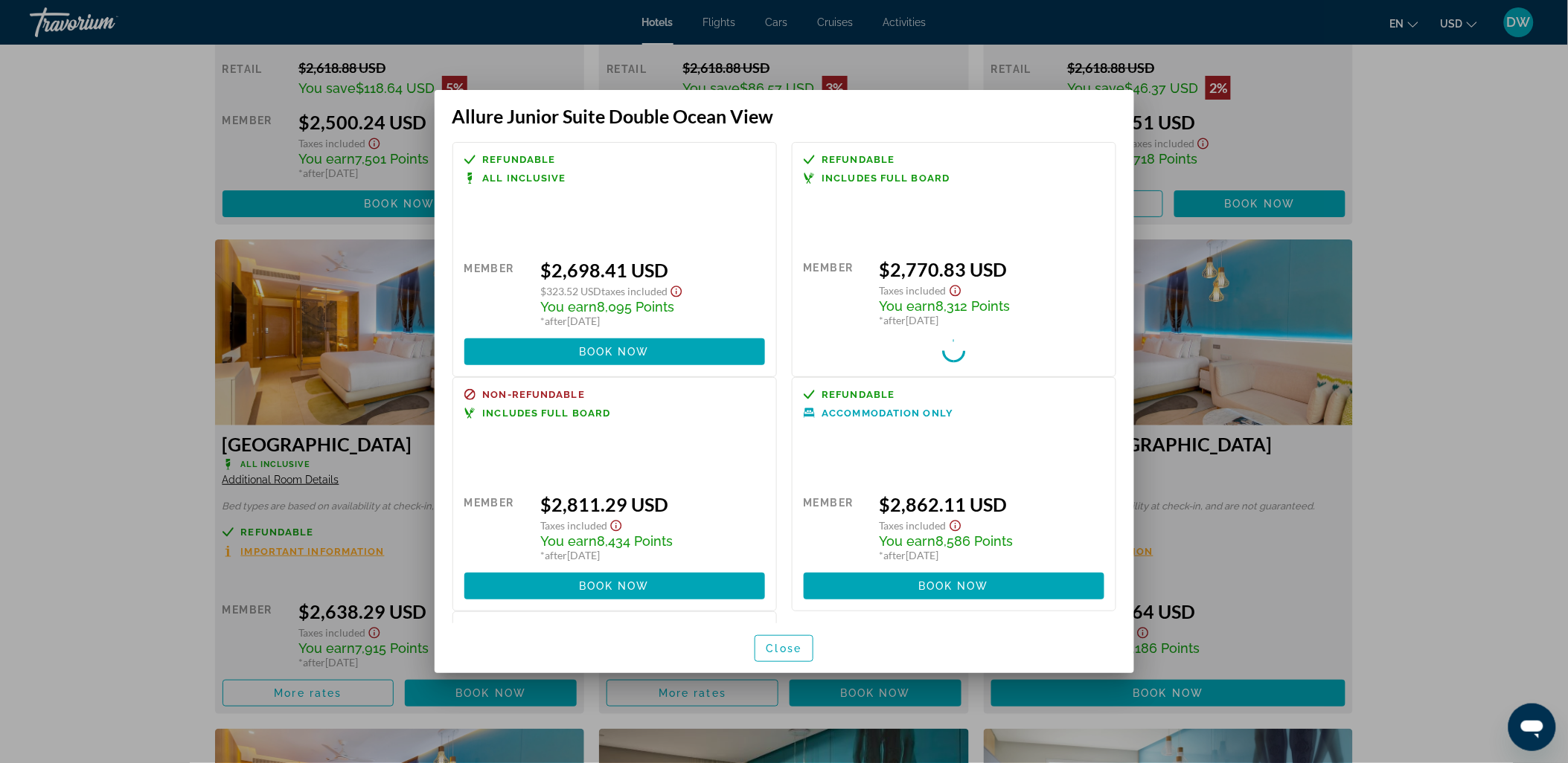
scroll to position [2892, 0]
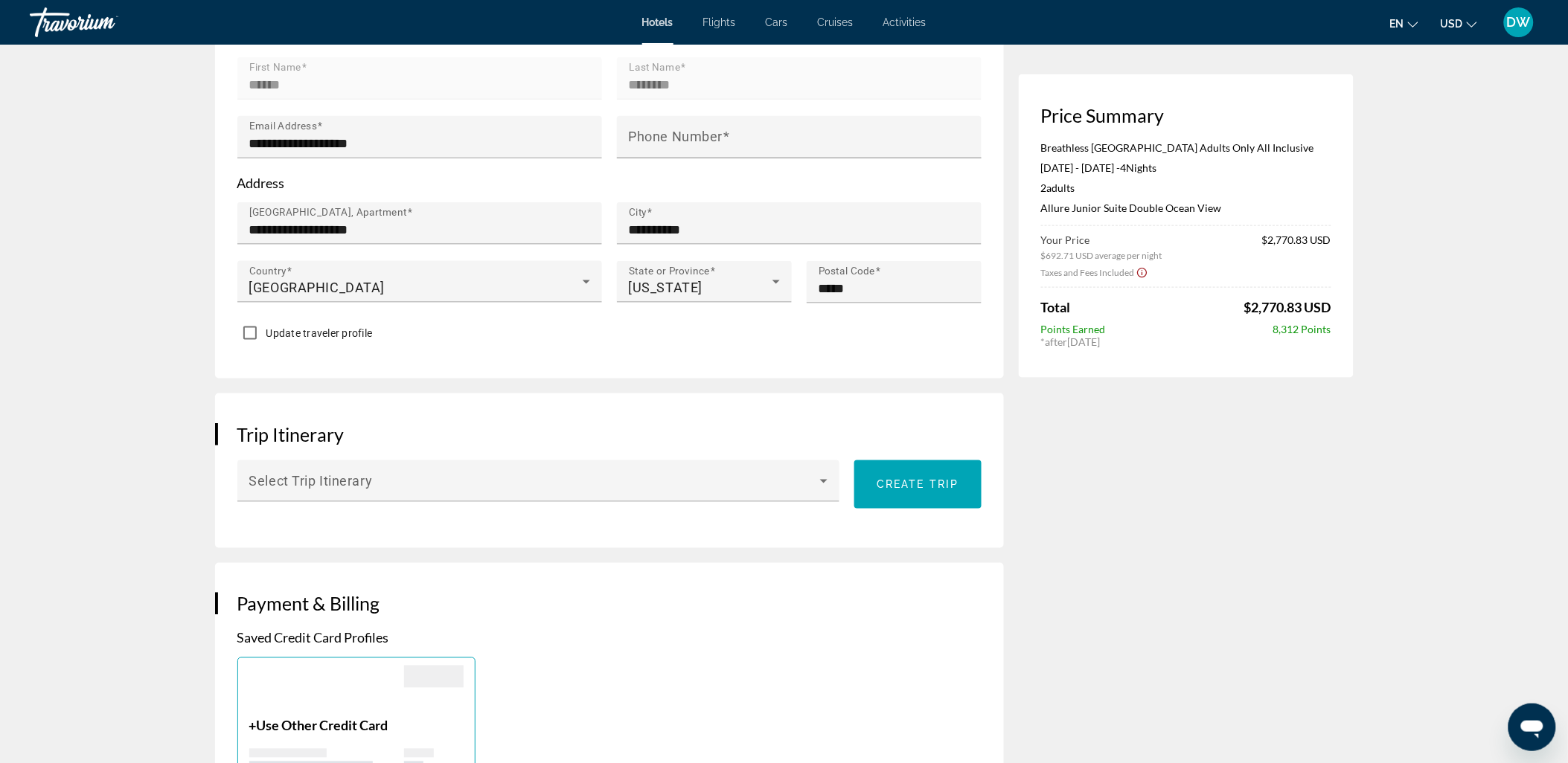
scroll to position [578, 0]
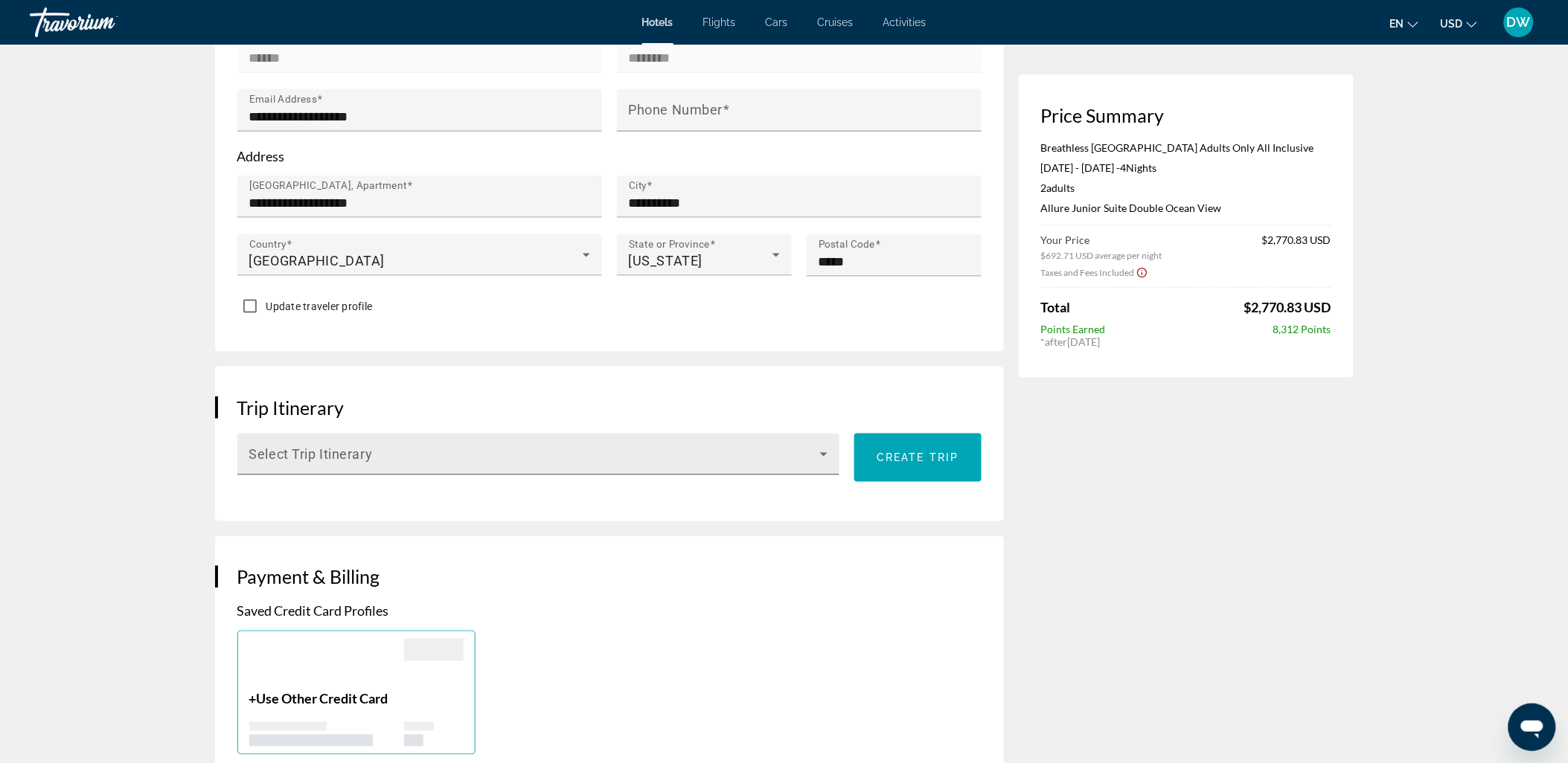
click at [831, 450] on icon "Main content" at bounding box center [823, 454] width 18 height 18
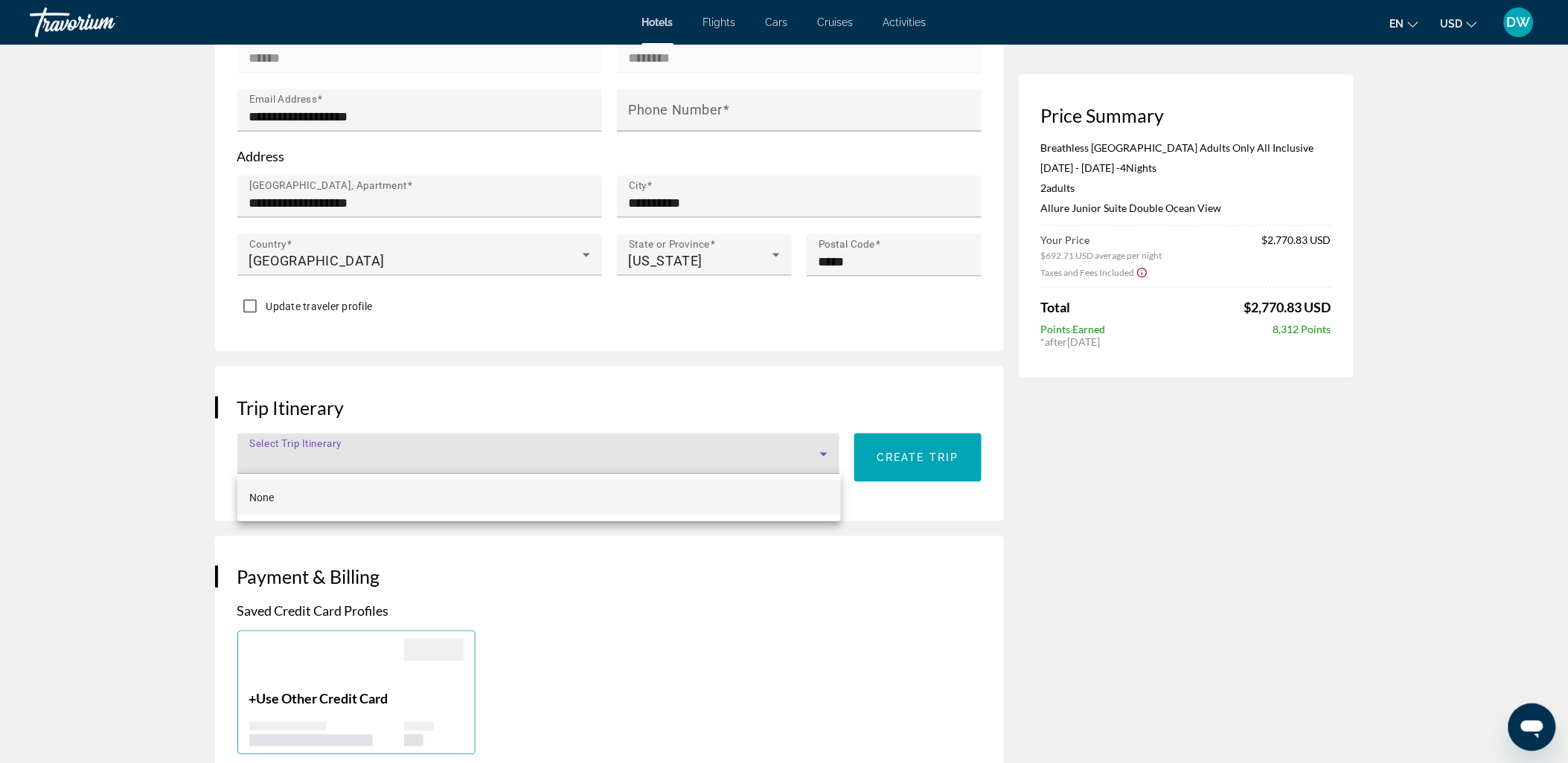
click at [522, 353] on div at bounding box center [784, 381] width 1568 height 763
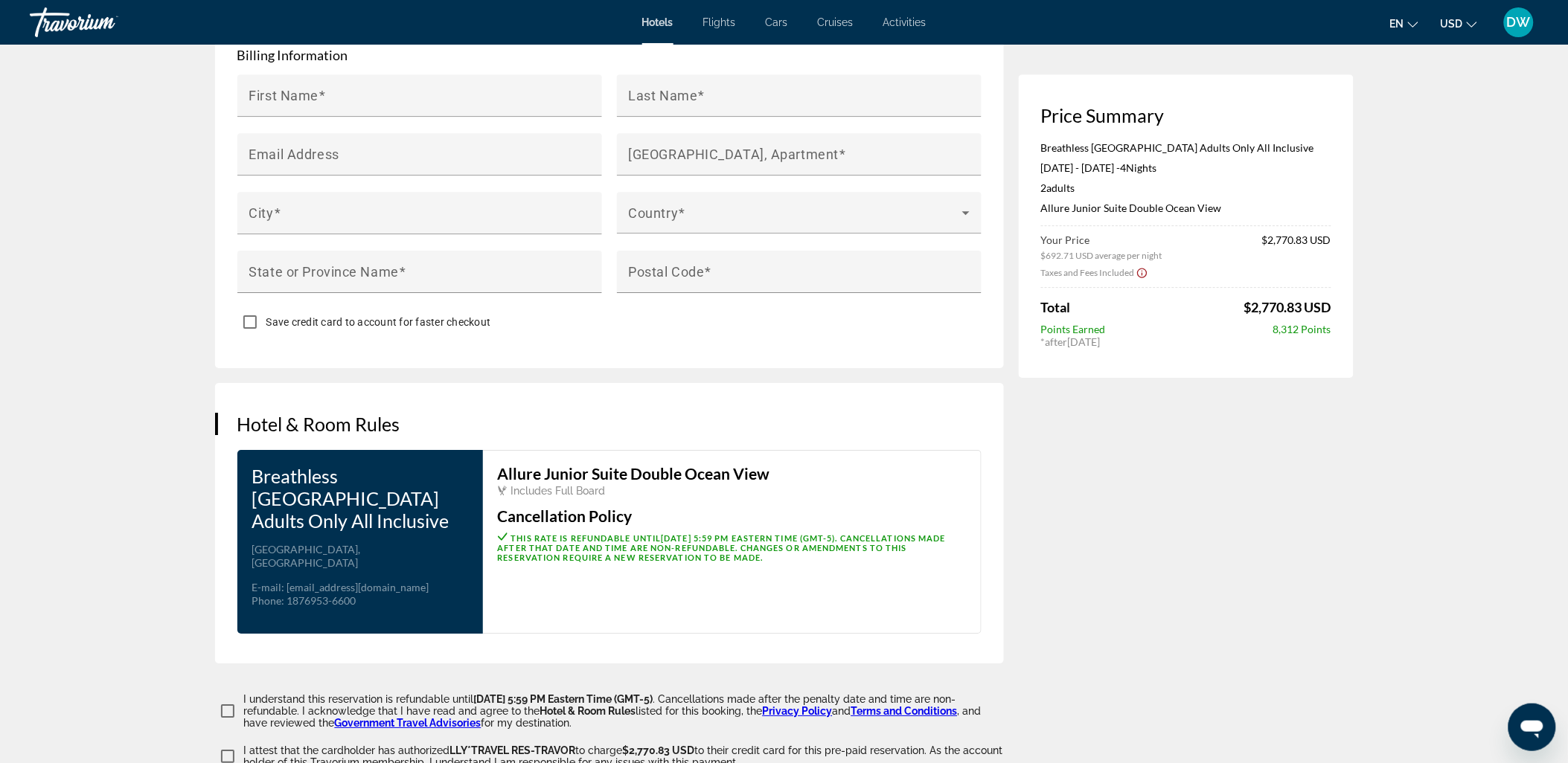
scroll to position [1488, 0]
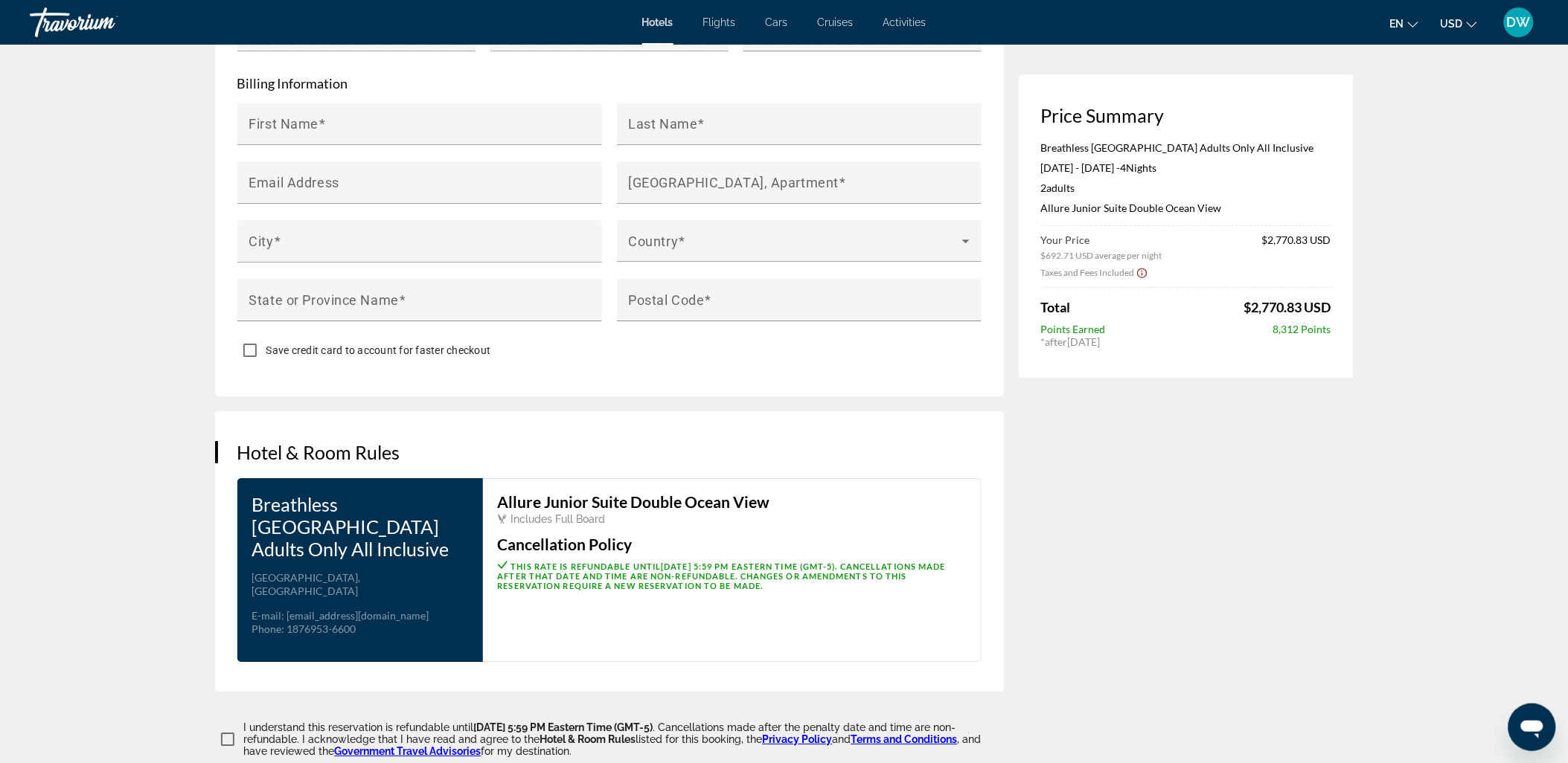
click at [1092, 333] on span "Points Earned" at bounding box center [1073, 330] width 65 height 13
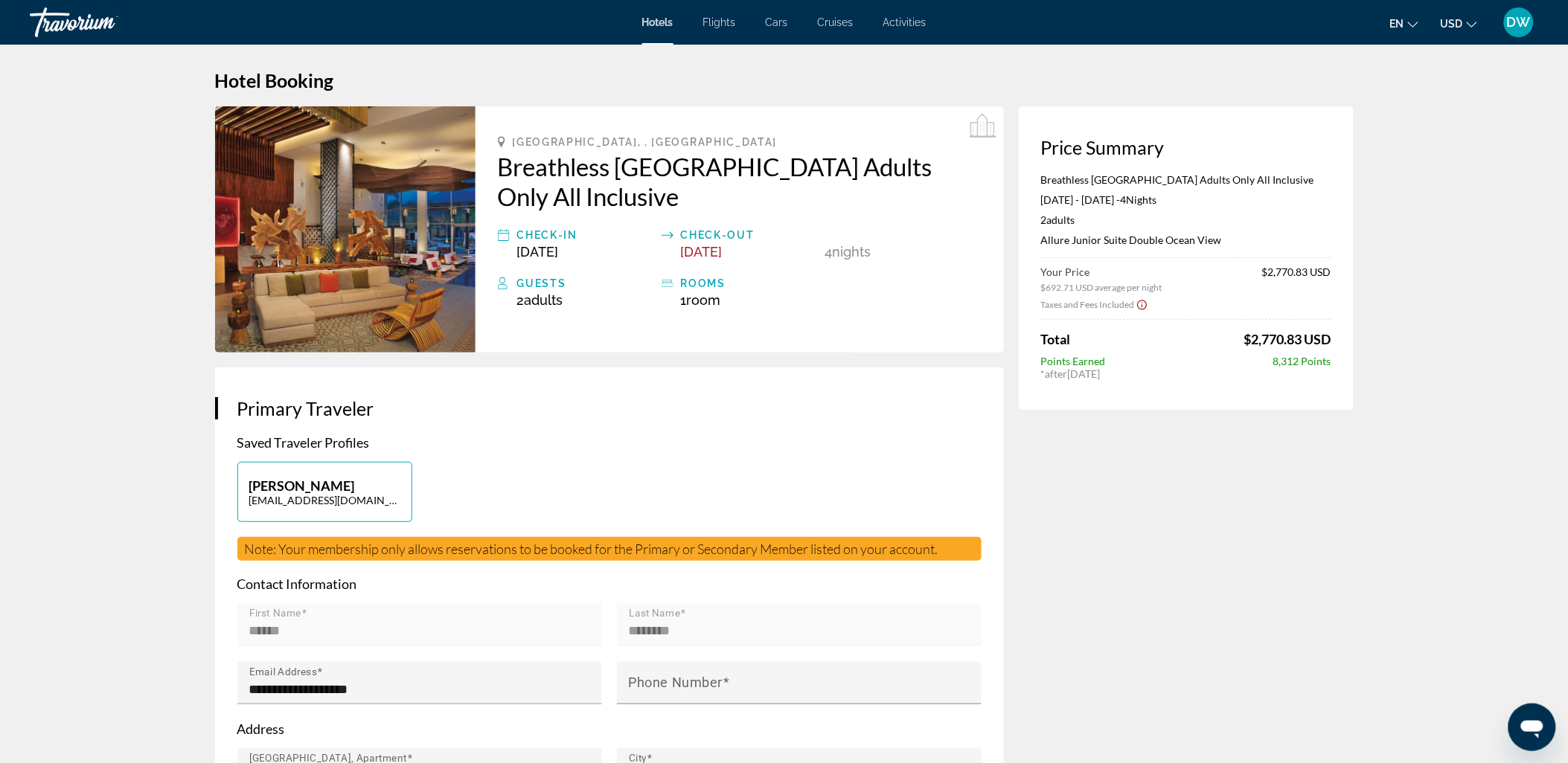
scroll to position [0, 0]
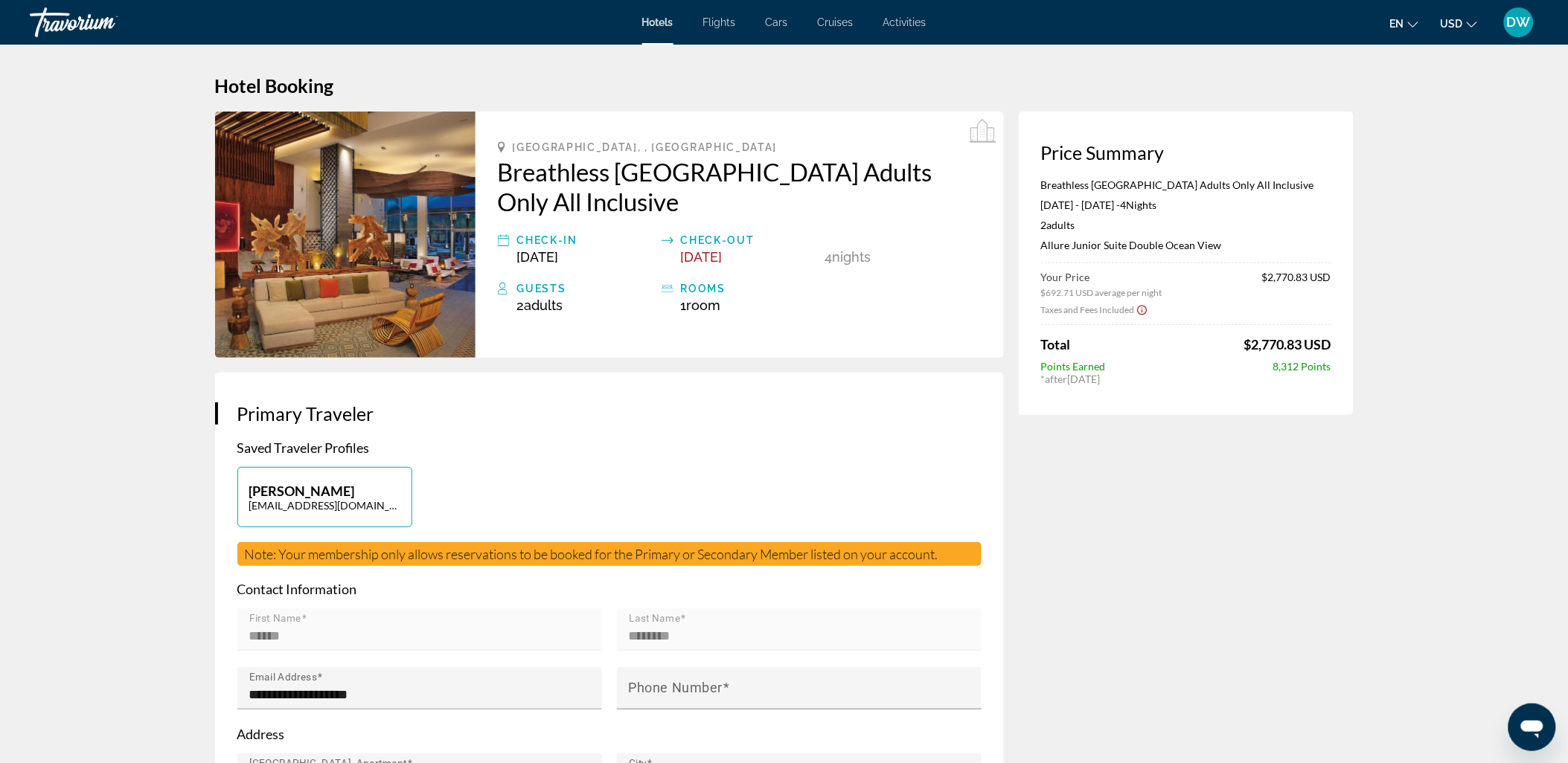
click at [832, 19] on span "Cruises" at bounding box center [836, 22] width 36 height 12
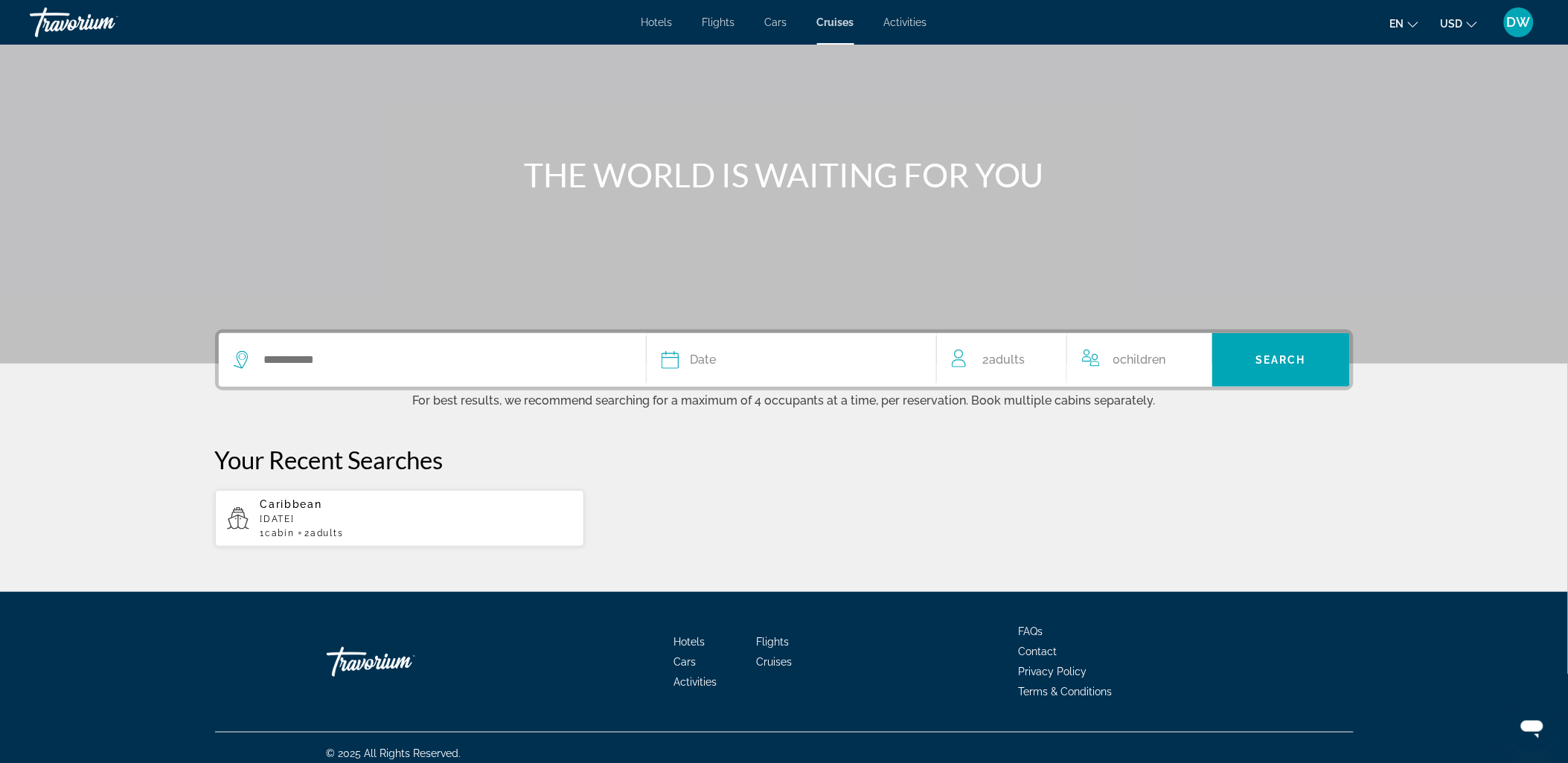
scroll to position [93, 0]
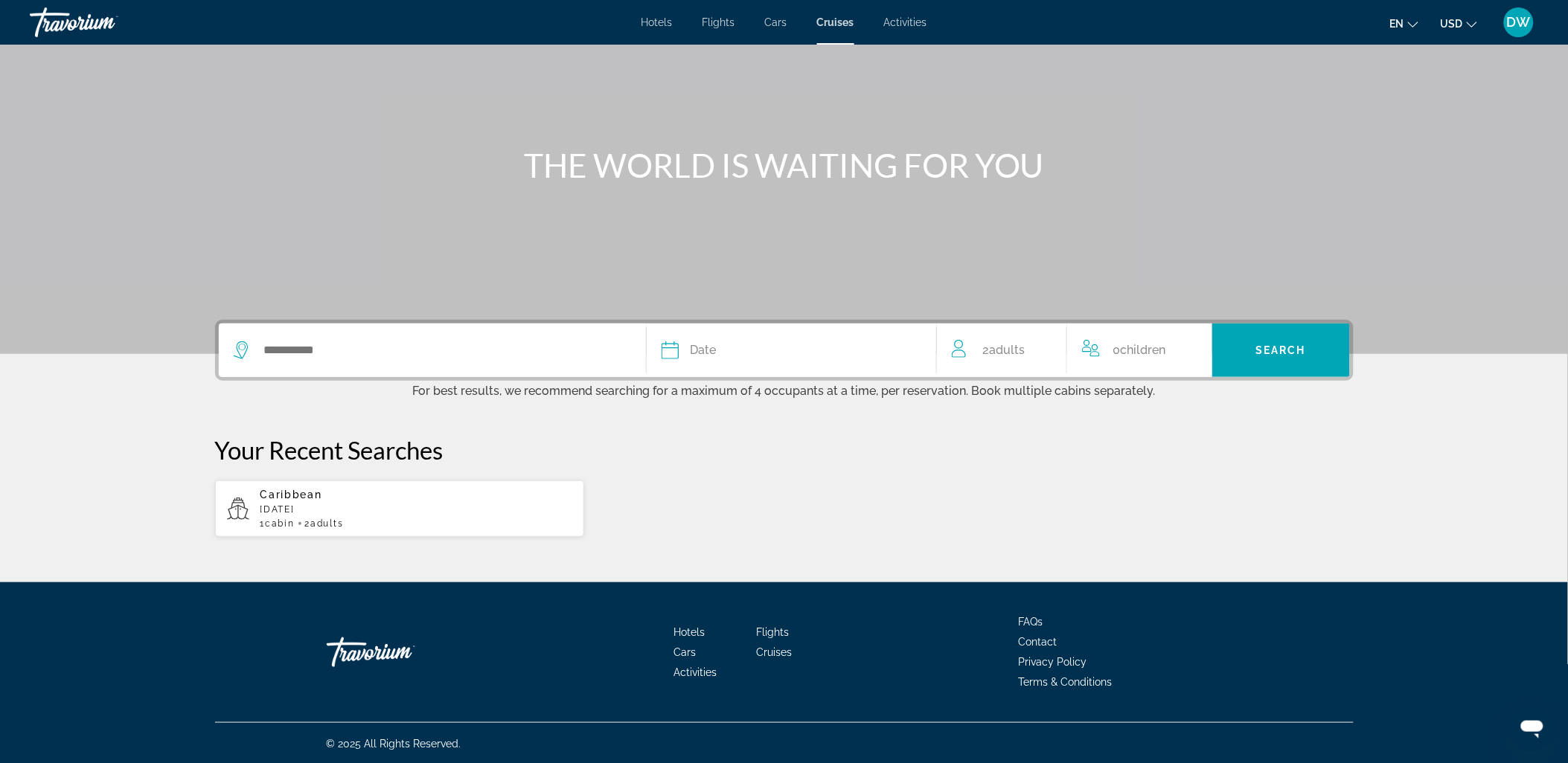
click at [480, 362] on div "Search widget" at bounding box center [432, 350] width 397 height 53
click at [467, 355] on input "Search widget" at bounding box center [442, 350] width 361 height 22
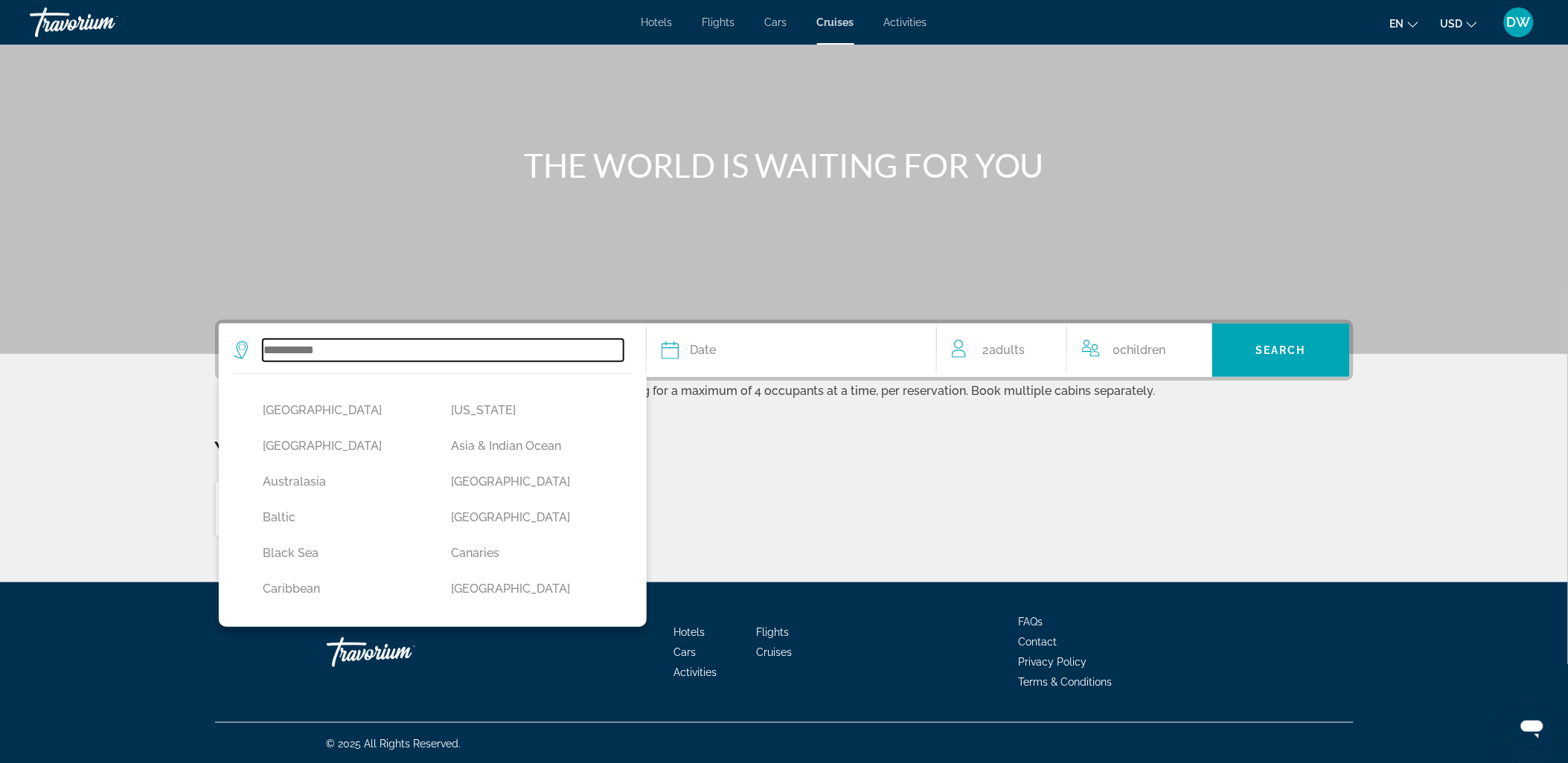
click at [377, 339] on input "Search widget" at bounding box center [442, 350] width 361 height 22
click at [377, 342] on input "Search widget" at bounding box center [442, 350] width 361 height 22
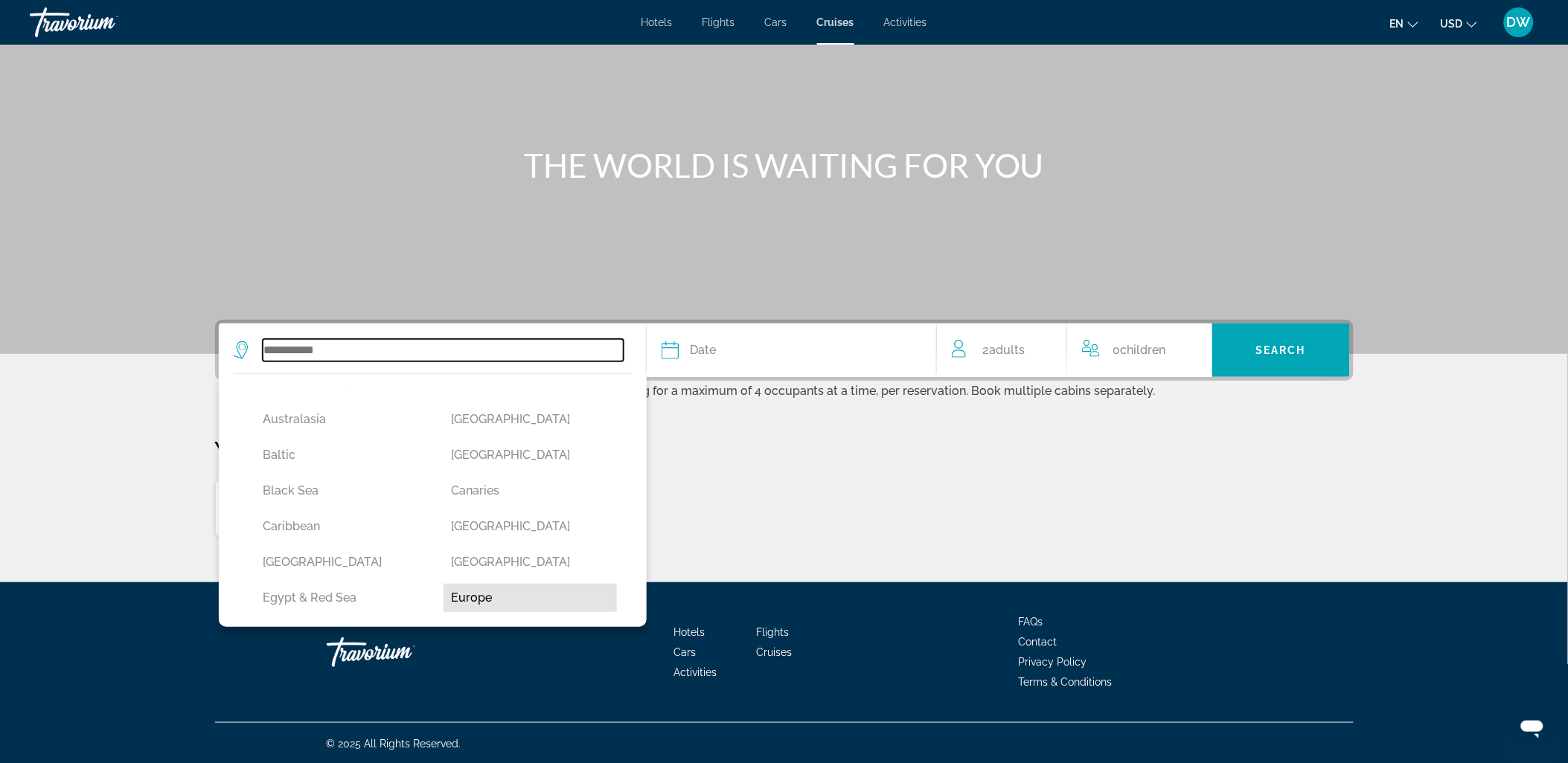
scroll to position [52, 0]
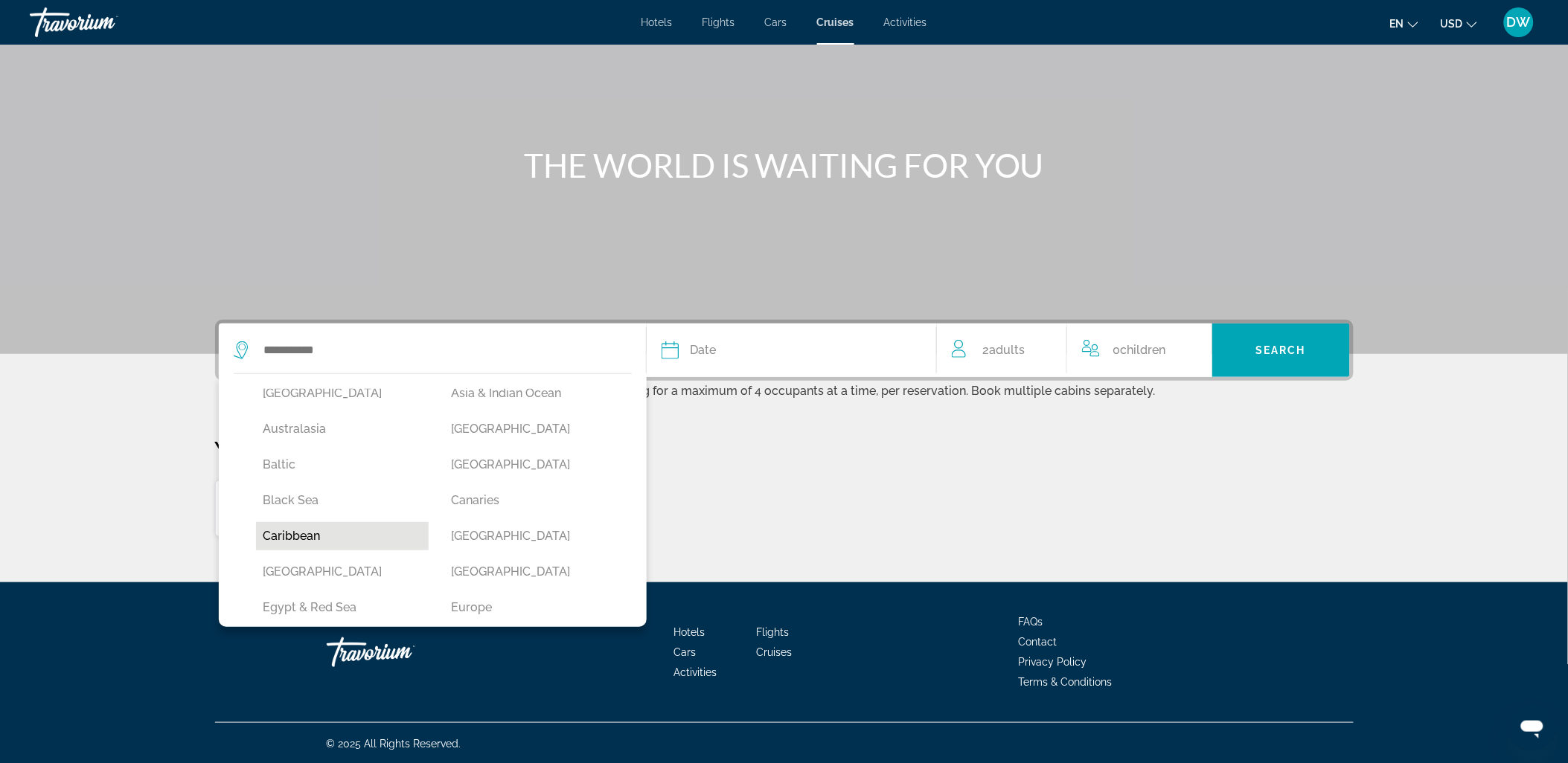
click at [310, 526] on button "Caribbean" at bounding box center [342, 536] width 173 height 28
type input "*********"
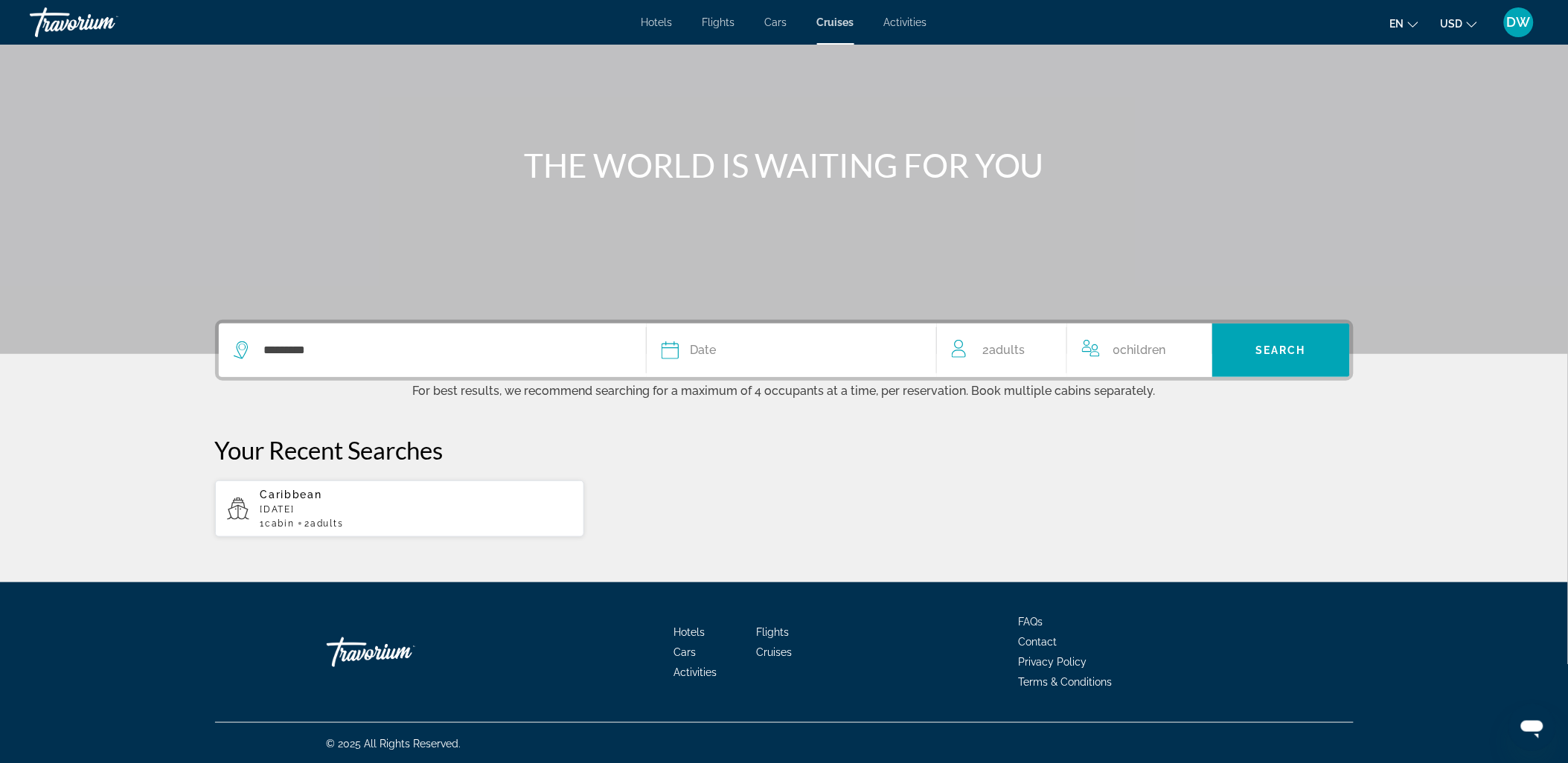
click at [688, 358] on div "Date" at bounding box center [791, 350] width 259 height 21
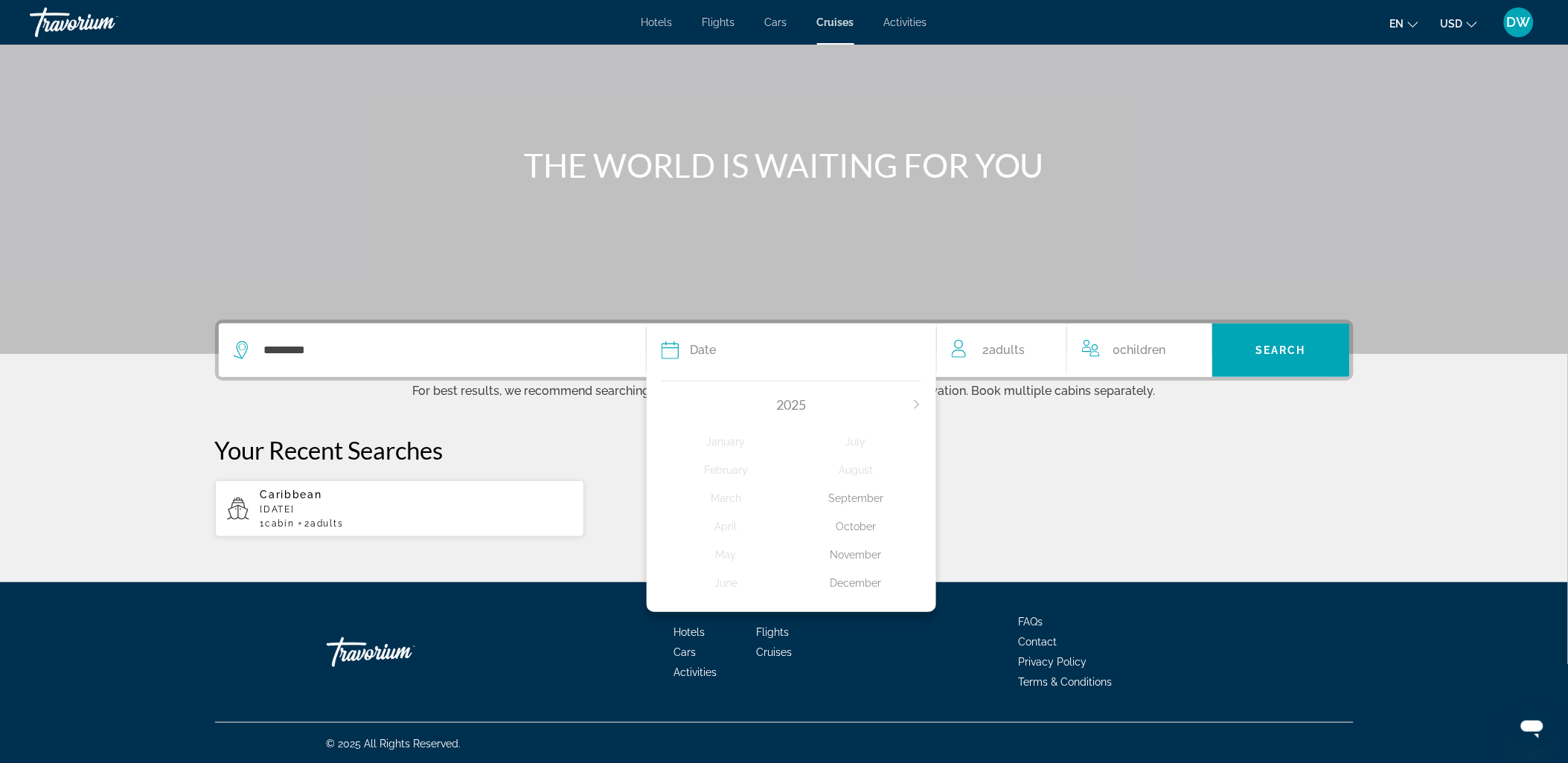
click at [866, 550] on div "November" at bounding box center [856, 554] width 130 height 27
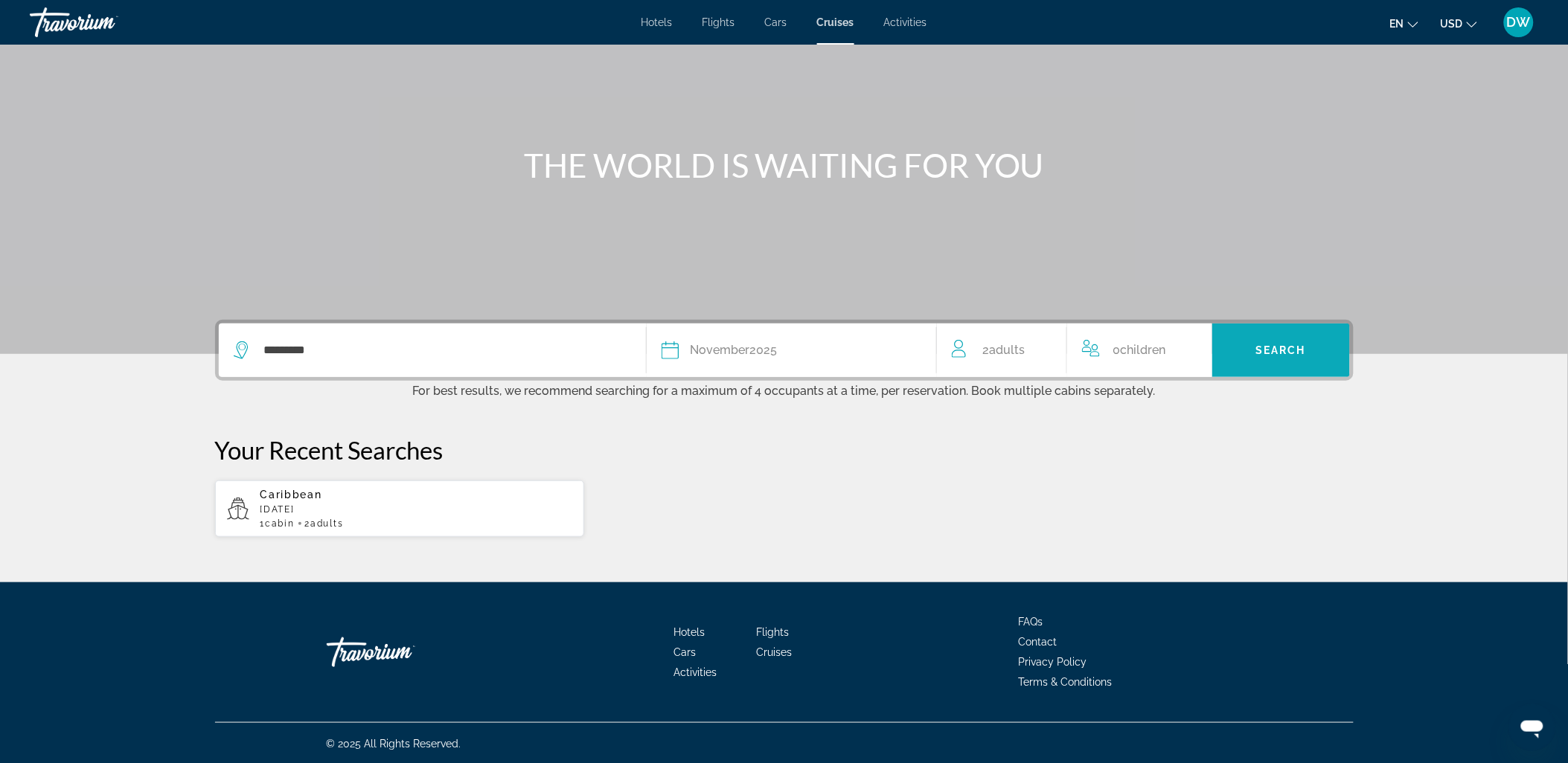
click at [1308, 352] on span "Search widget" at bounding box center [1280, 350] width 138 height 36
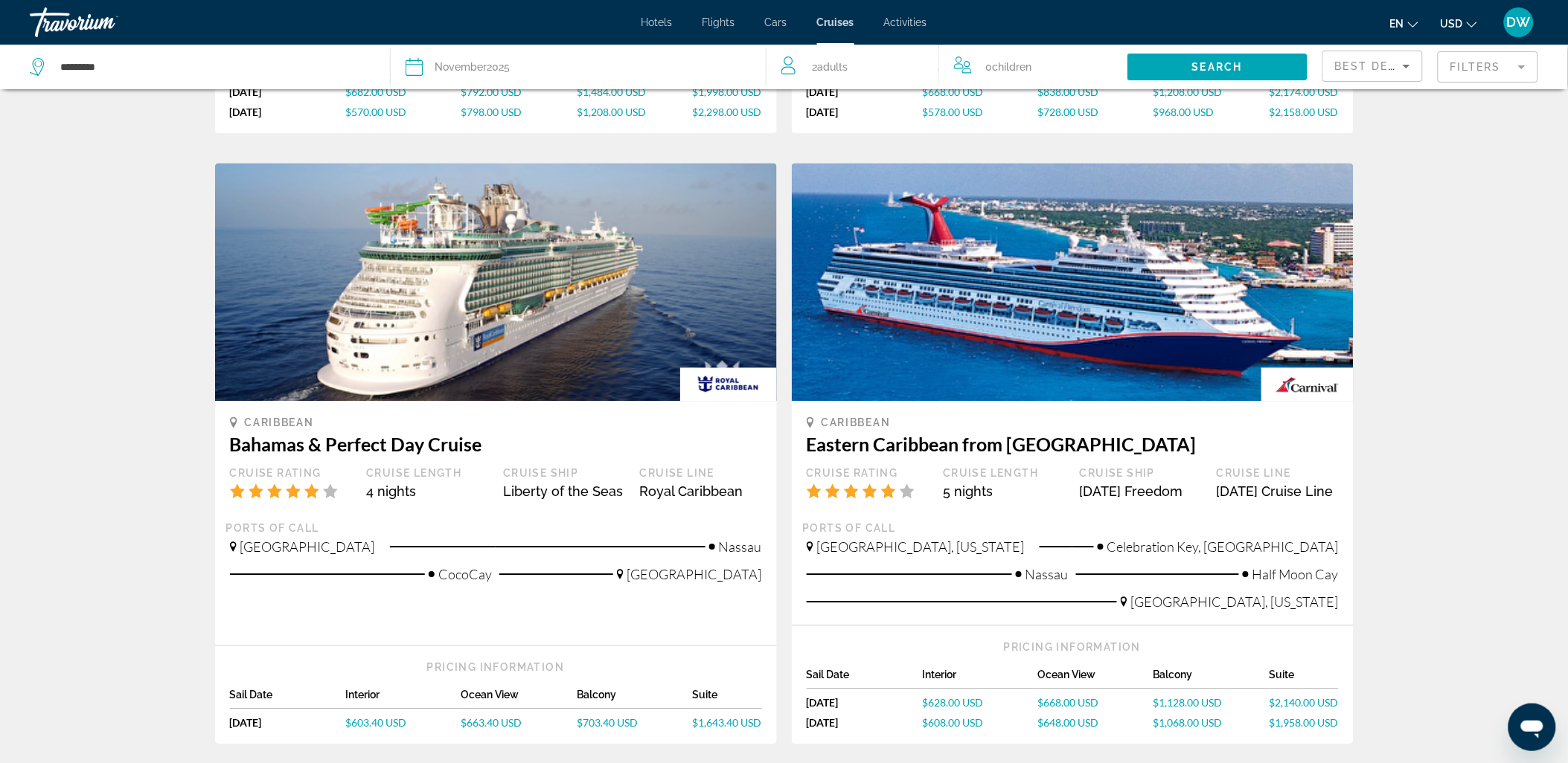
scroll to position [1404, 0]
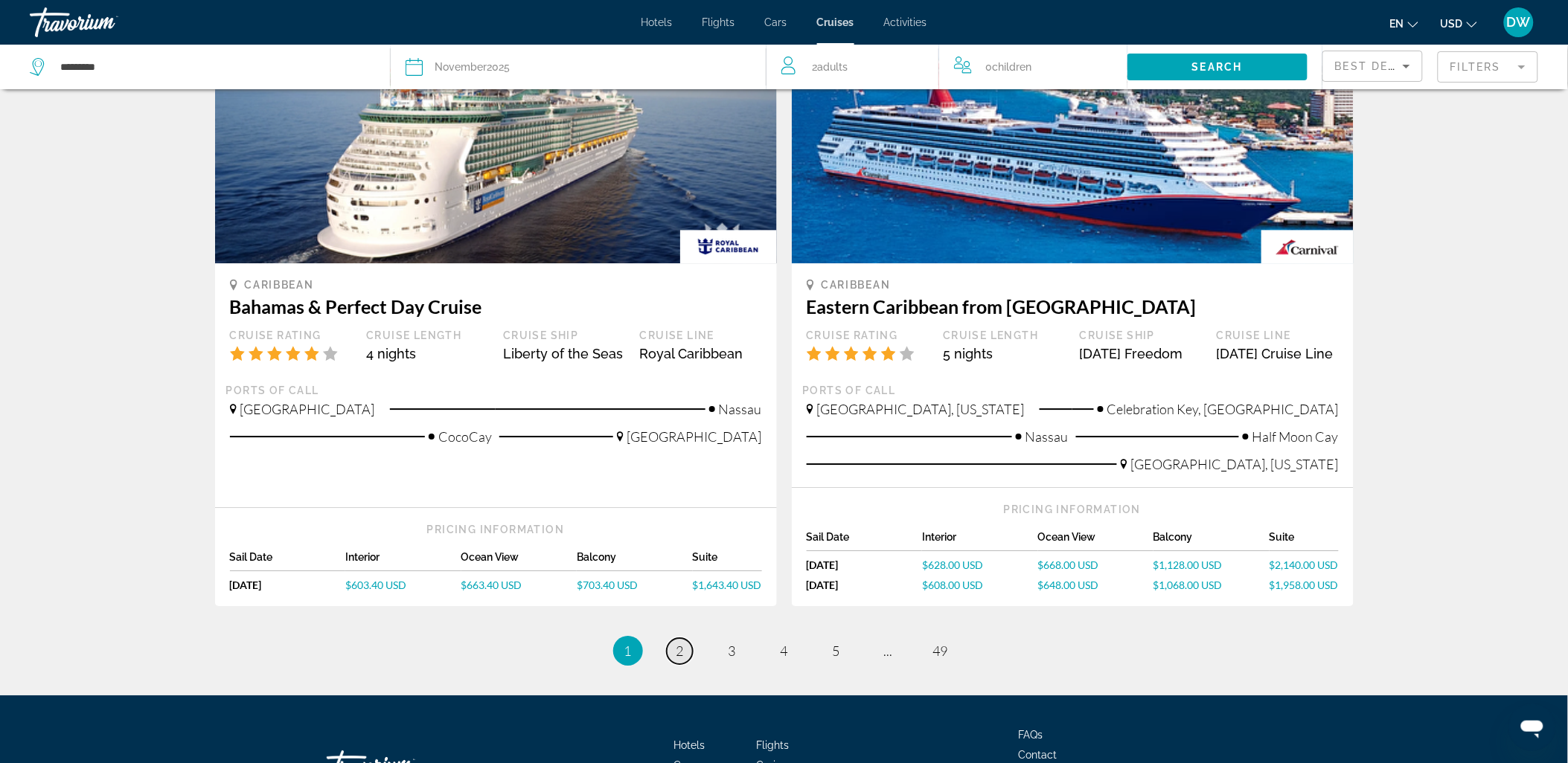
click at [681, 647] on span "2" at bounding box center [680, 651] width 7 height 16
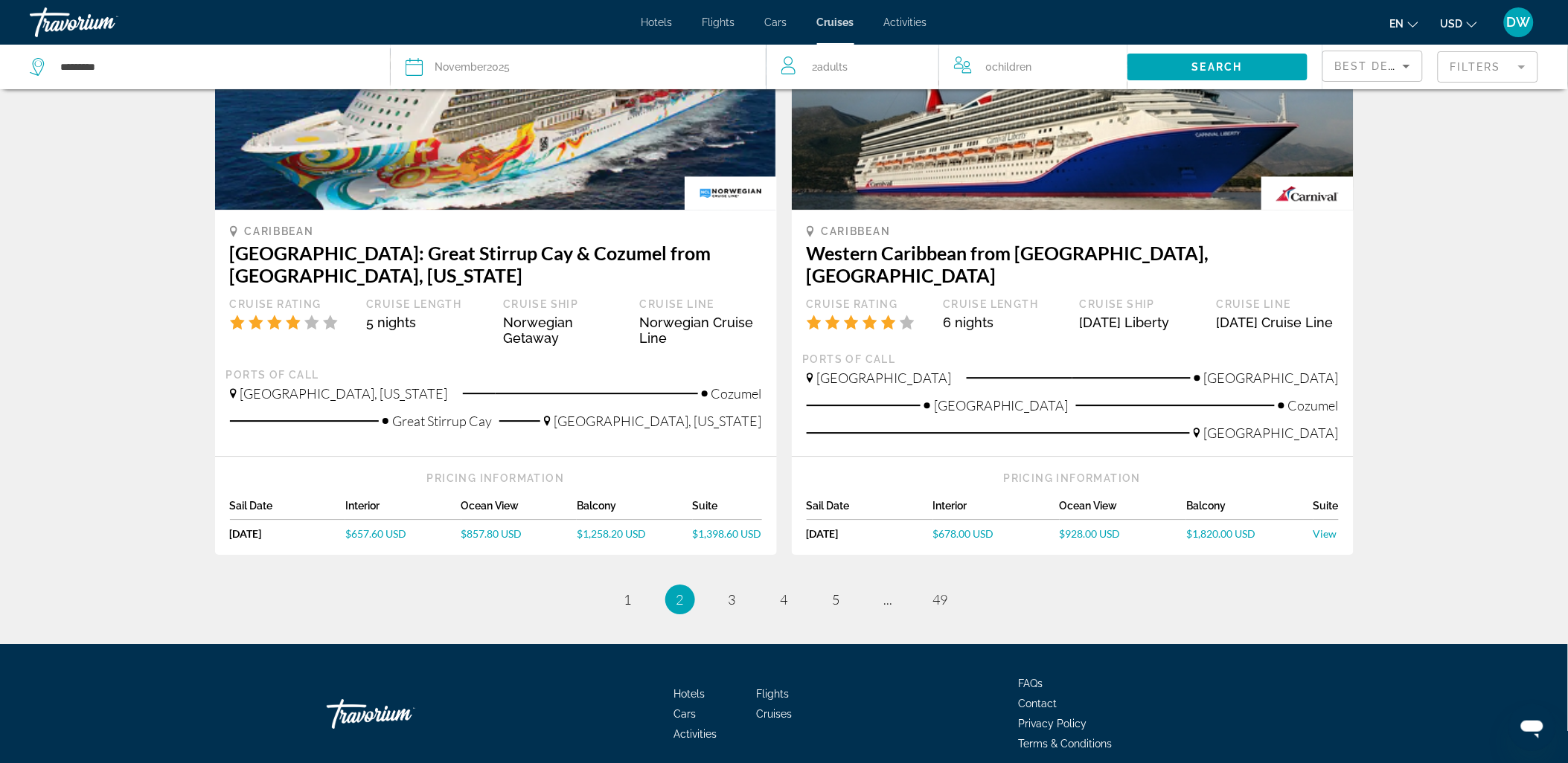
scroll to position [1404, 0]
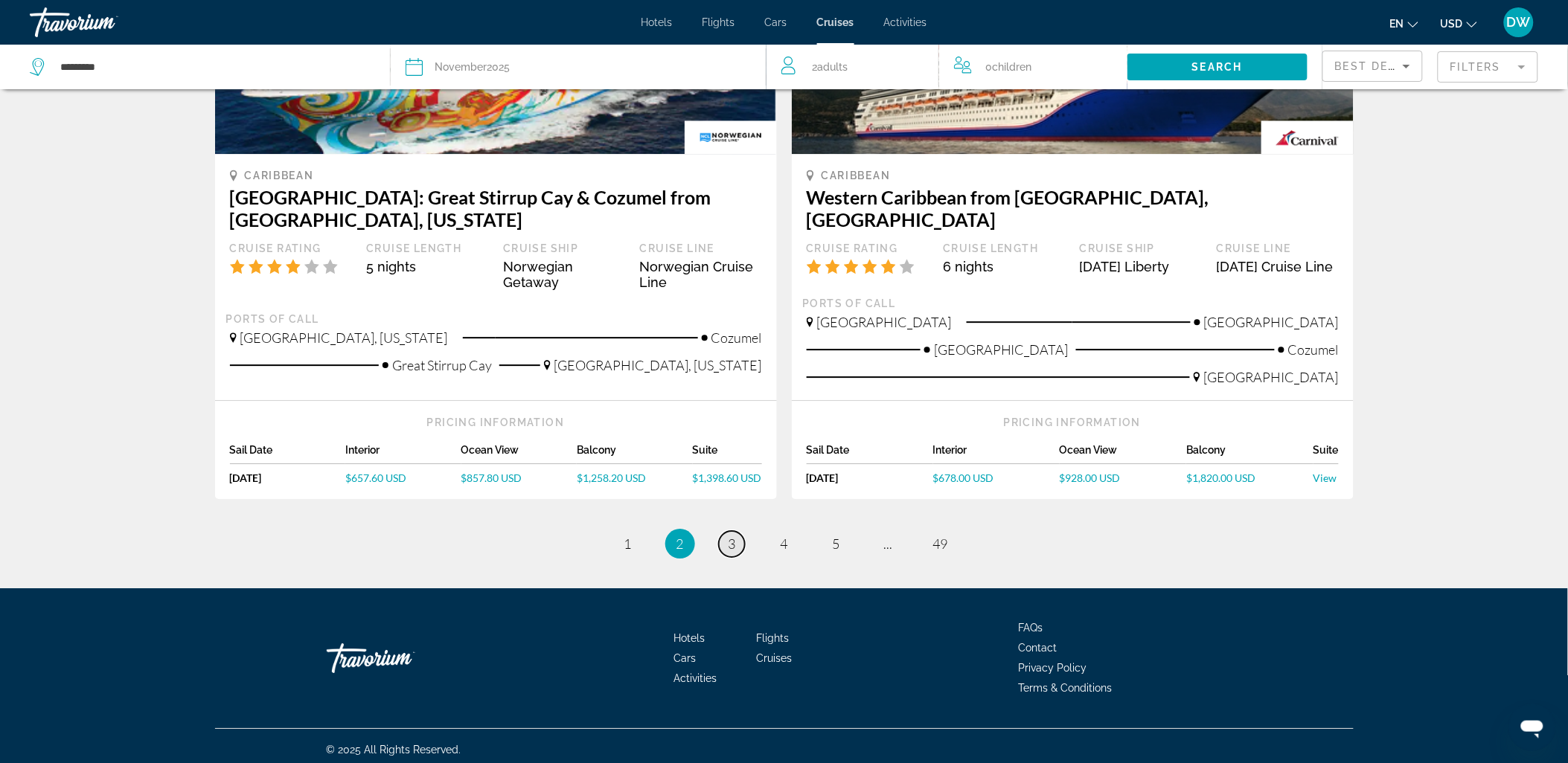
click at [726, 534] on link "page 3" at bounding box center [732, 544] width 26 height 26
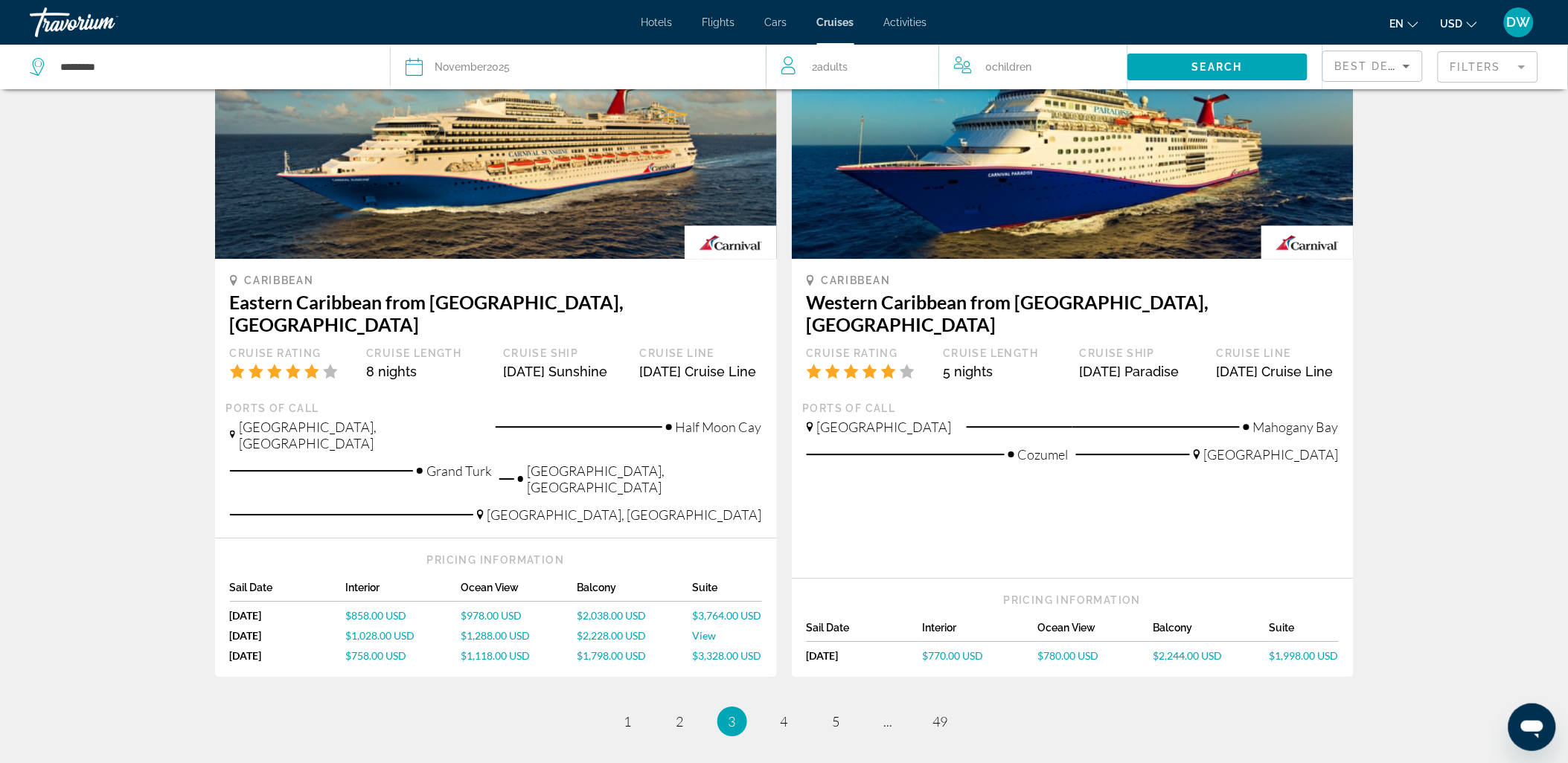
scroll to position [1322, 0]
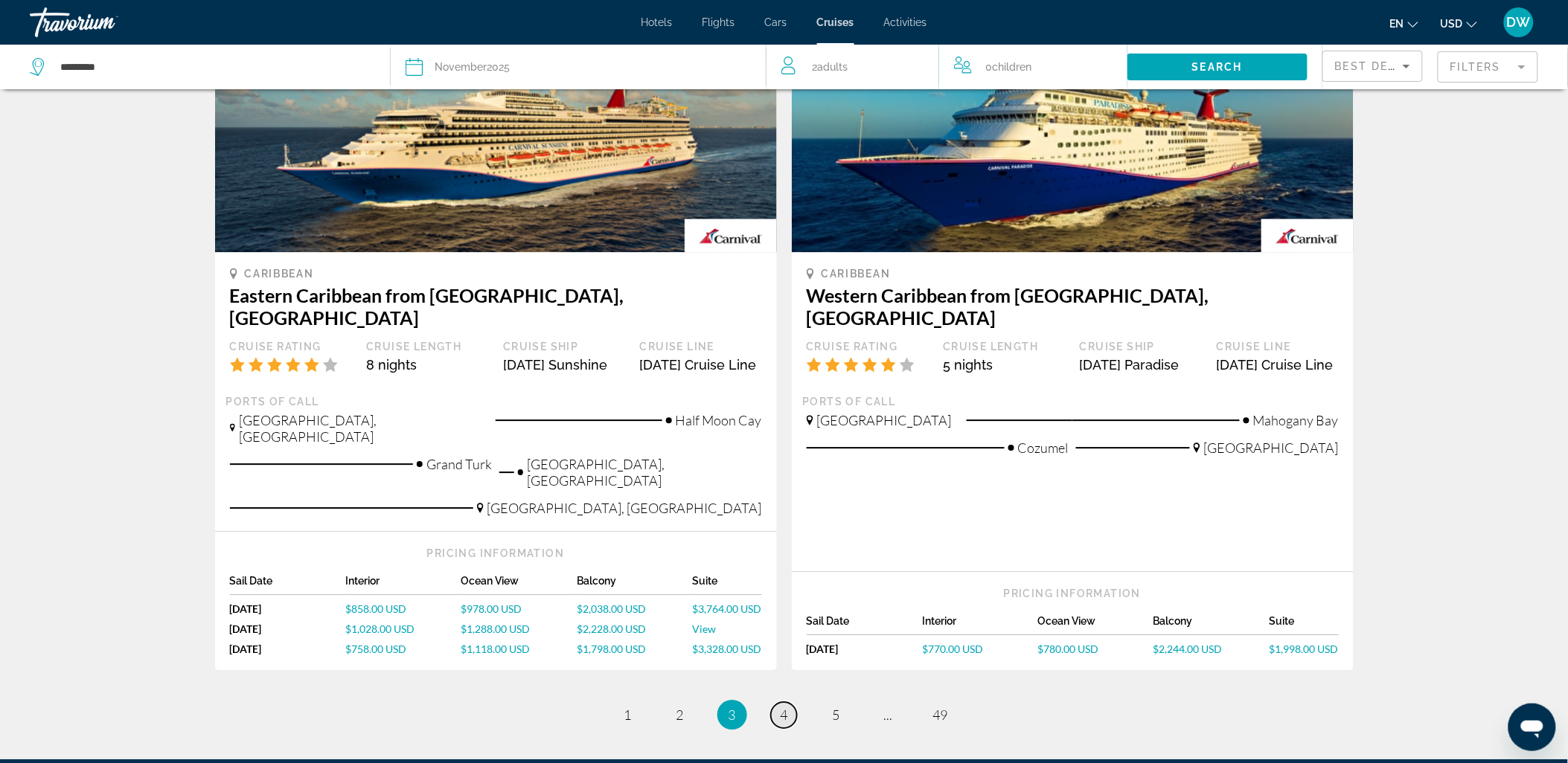
click at [783, 707] on span "4" at bounding box center [784, 714] width 7 height 16
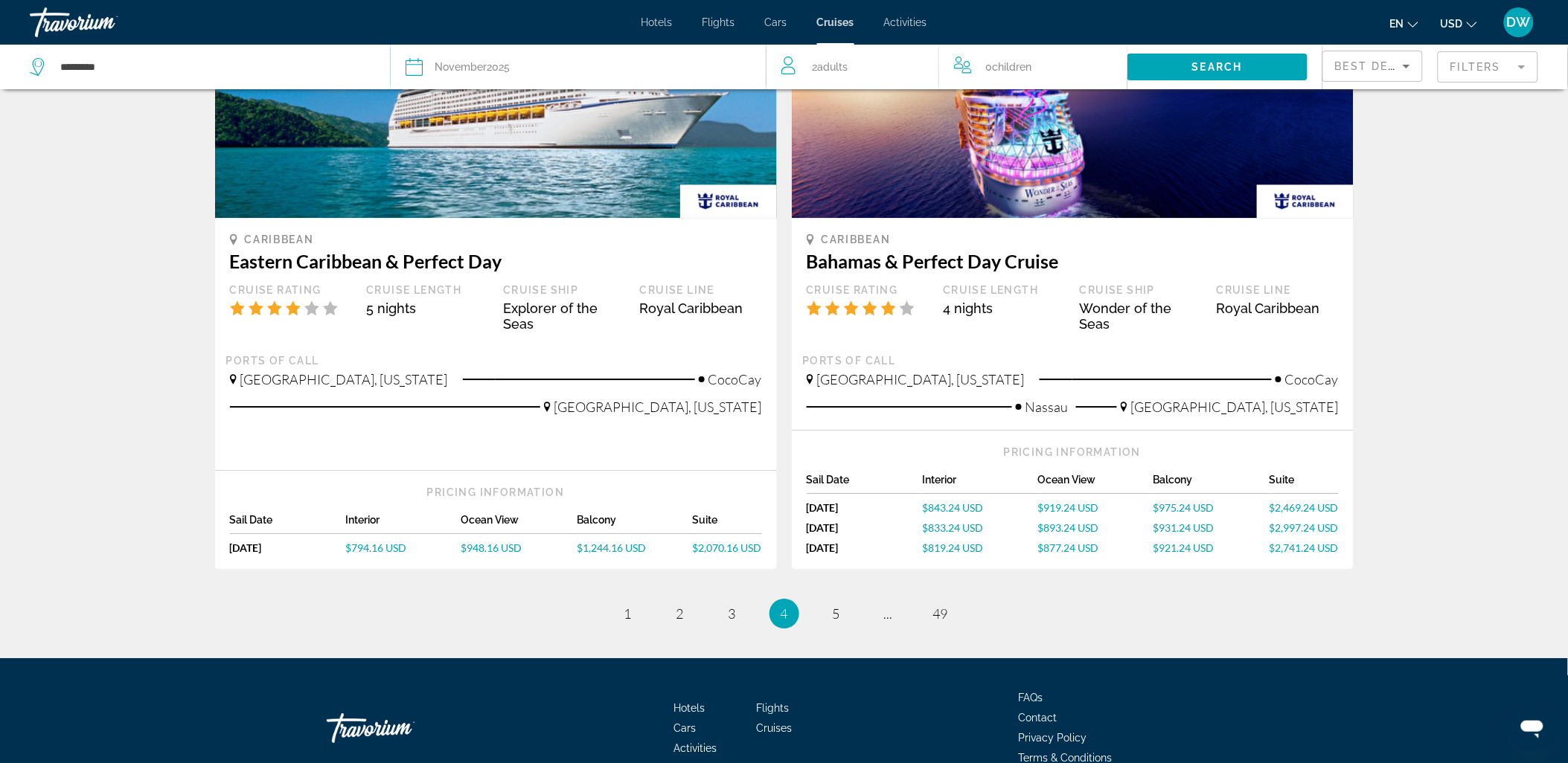
scroll to position [1468, 0]
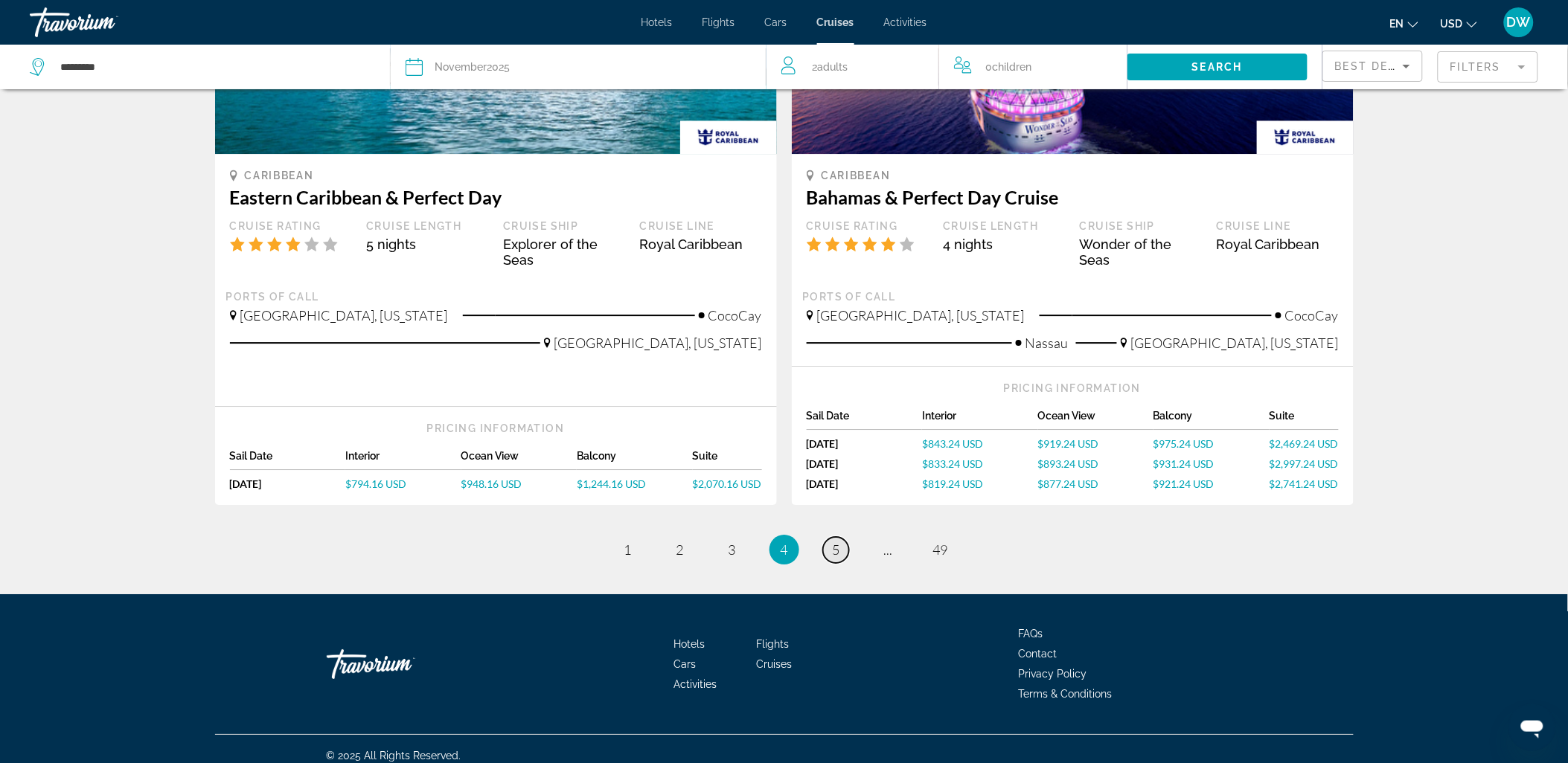
click at [841, 537] on link "page 5" at bounding box center [836, 550] width 26 height 26
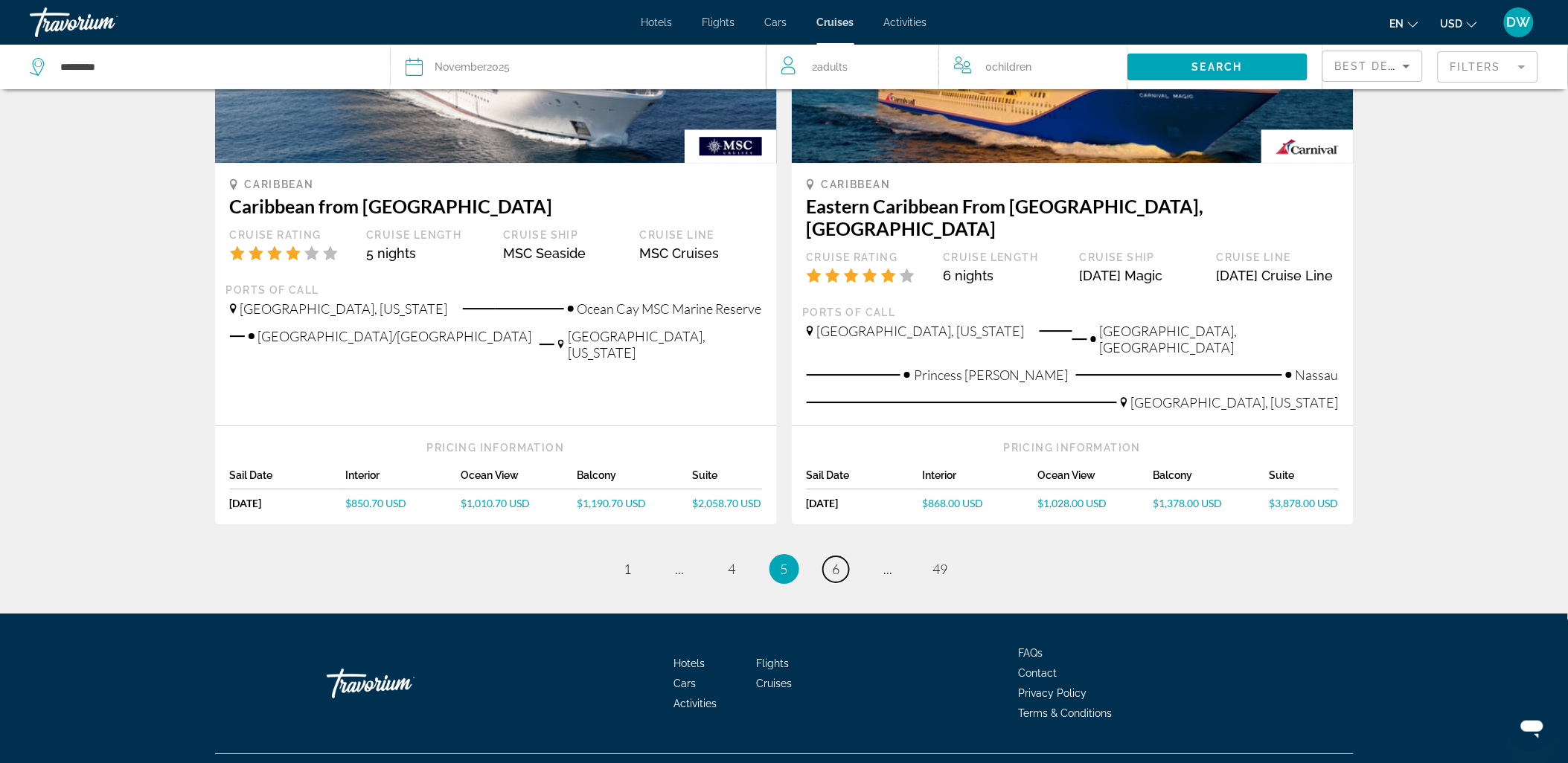
scroll to position [1469, 0]
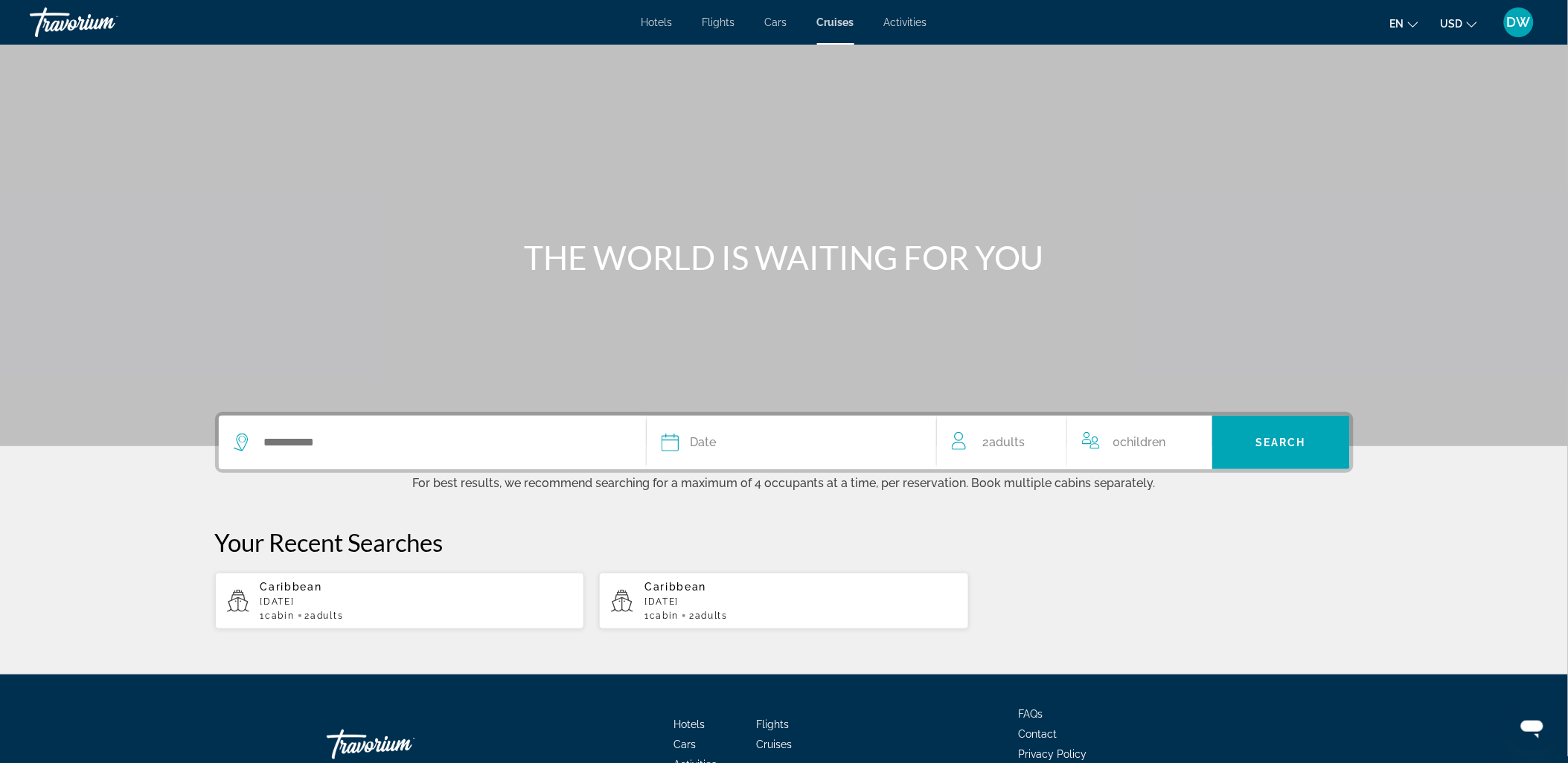
click at [651, 21] on span "Hotels" at bounding box center [657, 22] width 31 height 12
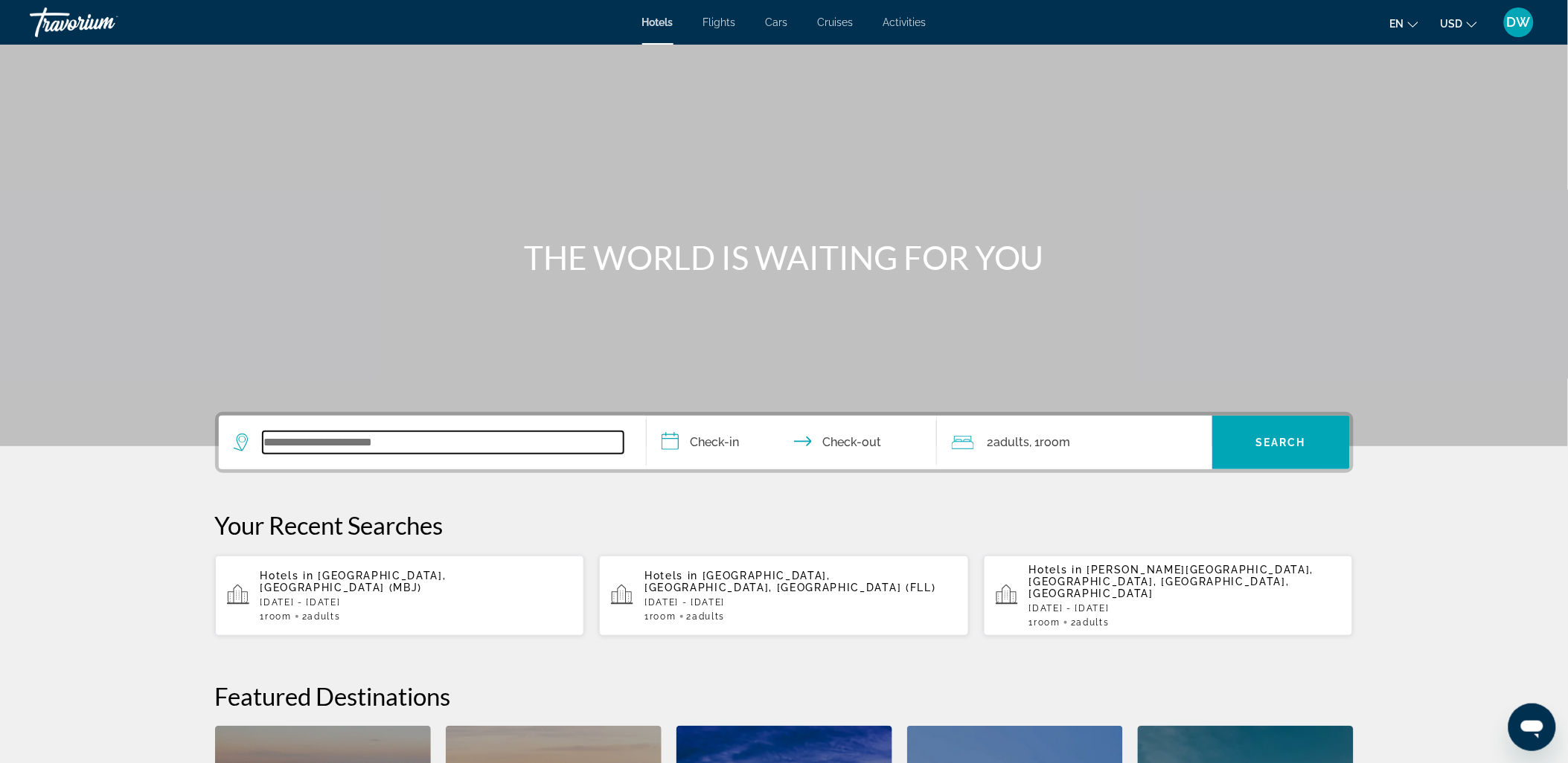
click at [302, 437] on input "Search widget" at bounding box center [442, 443] width 361 height 22
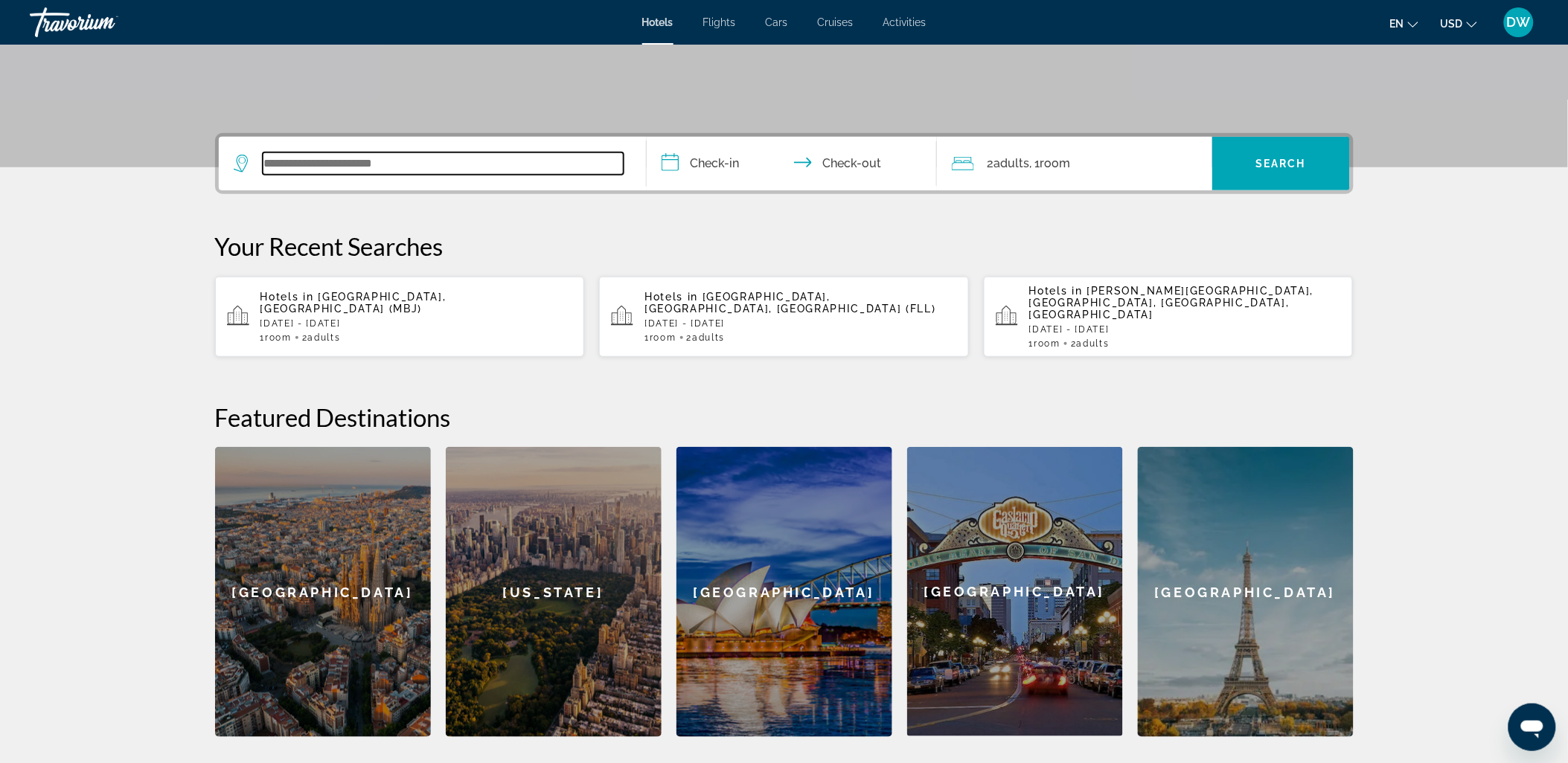
scroll to position [363, 0]
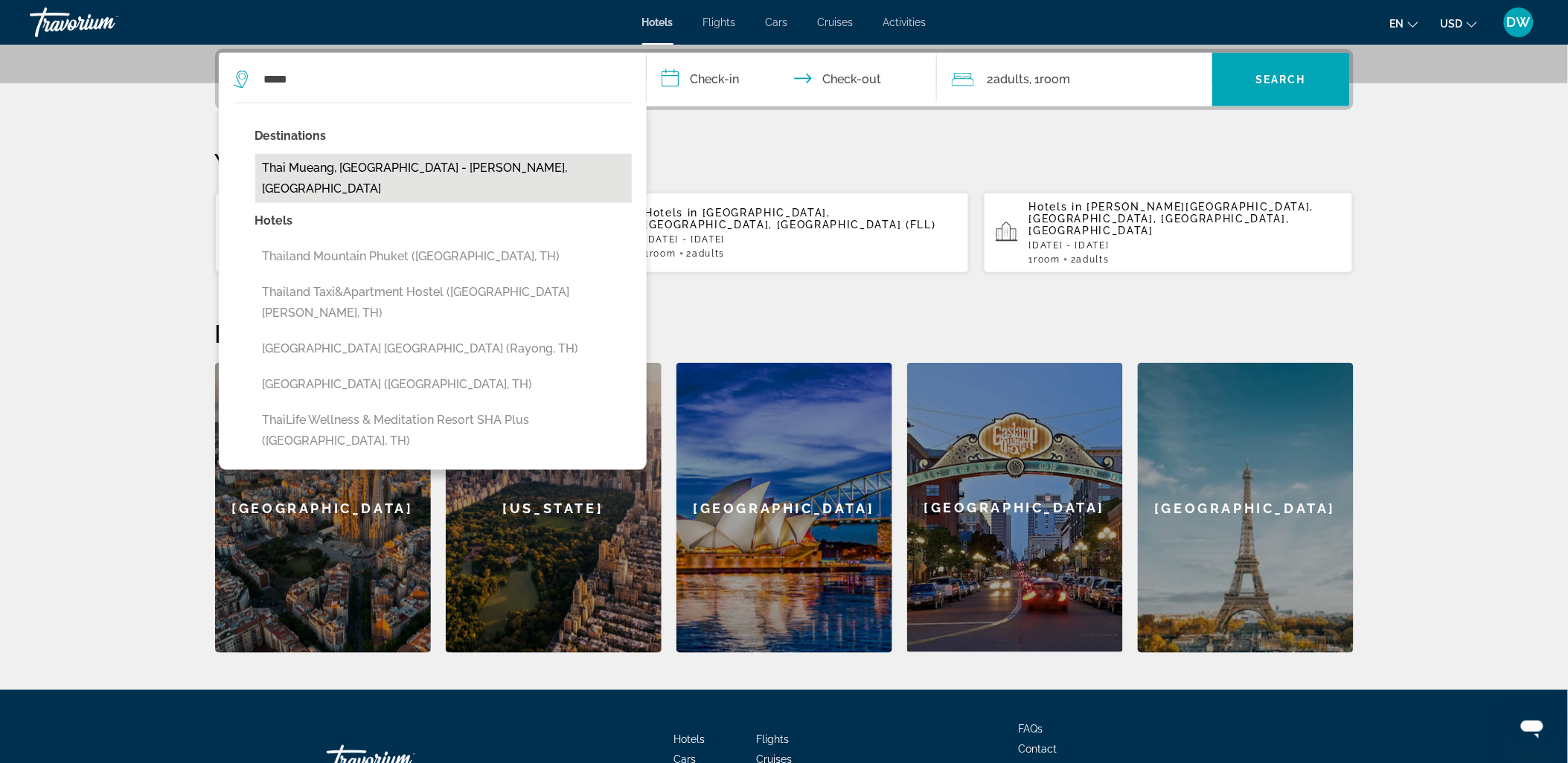
drag, startPoint x: 436, startPoint y: 238, endPoint x: 437, endPoint y: 169, distance: 69.0
click at [437, 169] on div "Destinations Thai Mueang, Phuket - Phang Nga, Thailand Hotels Thailand Mountain…" at bounding box center [432, 290] width 398 height 345
click at [437, 169] on button "Thai Mueang, Phuket - Phang Nga, Thailand" at bounding box center [444, 178] width 377 height 49
type input "**********"
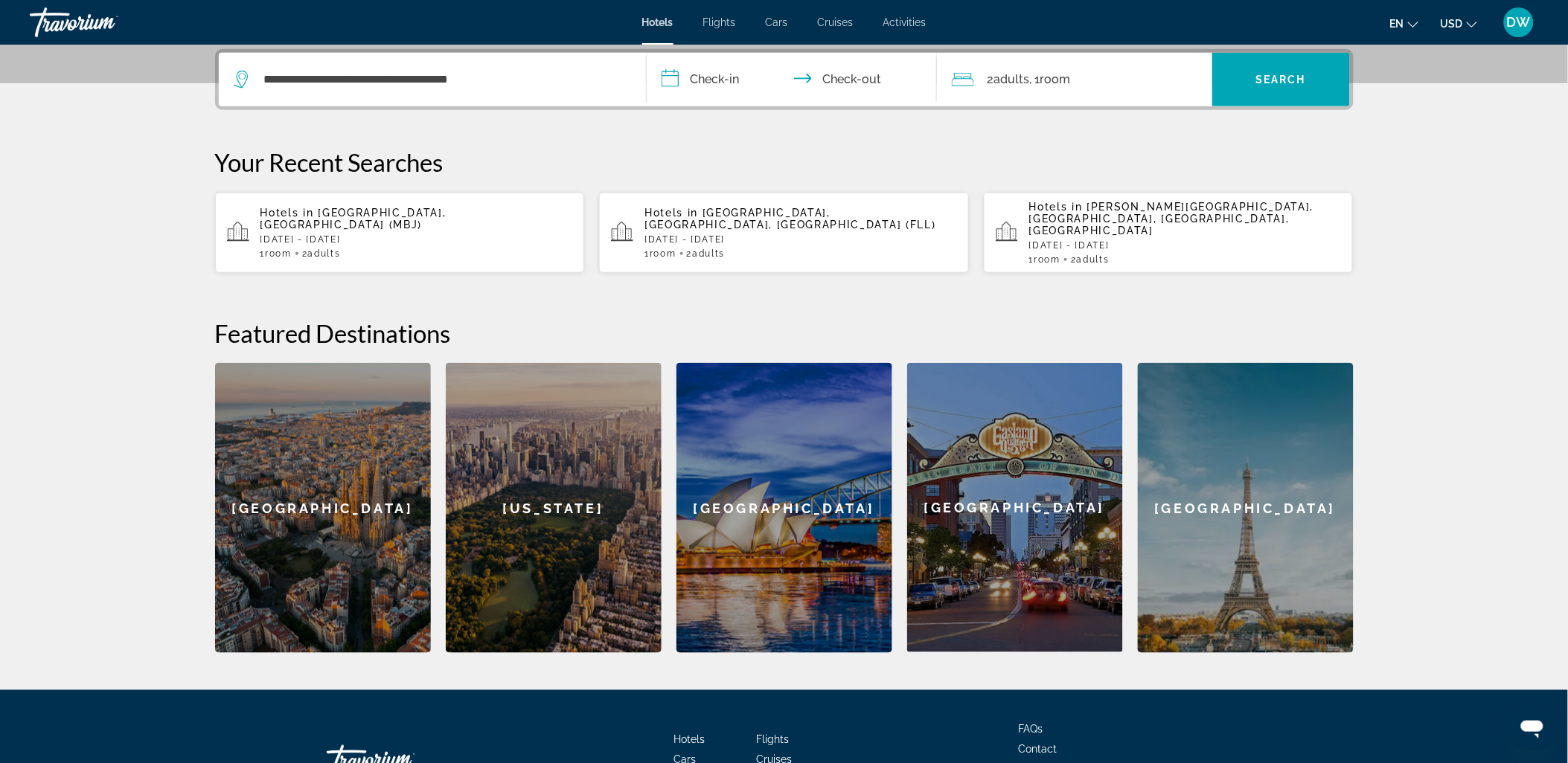
click at [722, 79] on input "**********" at bounding box center [794, 81] width 296 height 58
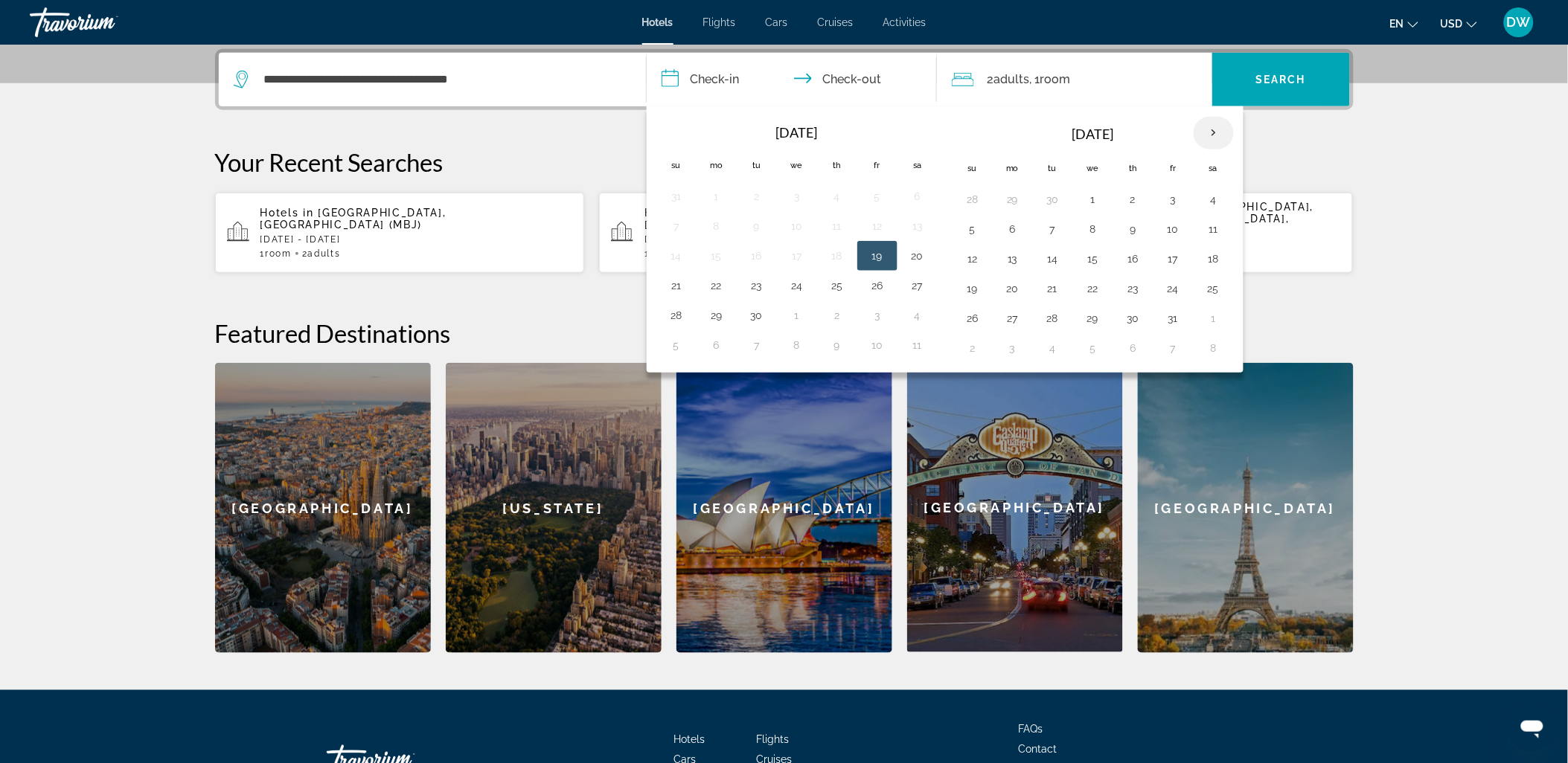
click at [1218, 130] on th "Next month" at bounding box center [1213, 133] width 40 height 33
click at [1095, 320] on button "26" at bounding box center [1092, 318] width 23 height 21
click at [976, 340] on button "30" at bounding box center [972, 348] width 23 height 21
type input "**********"
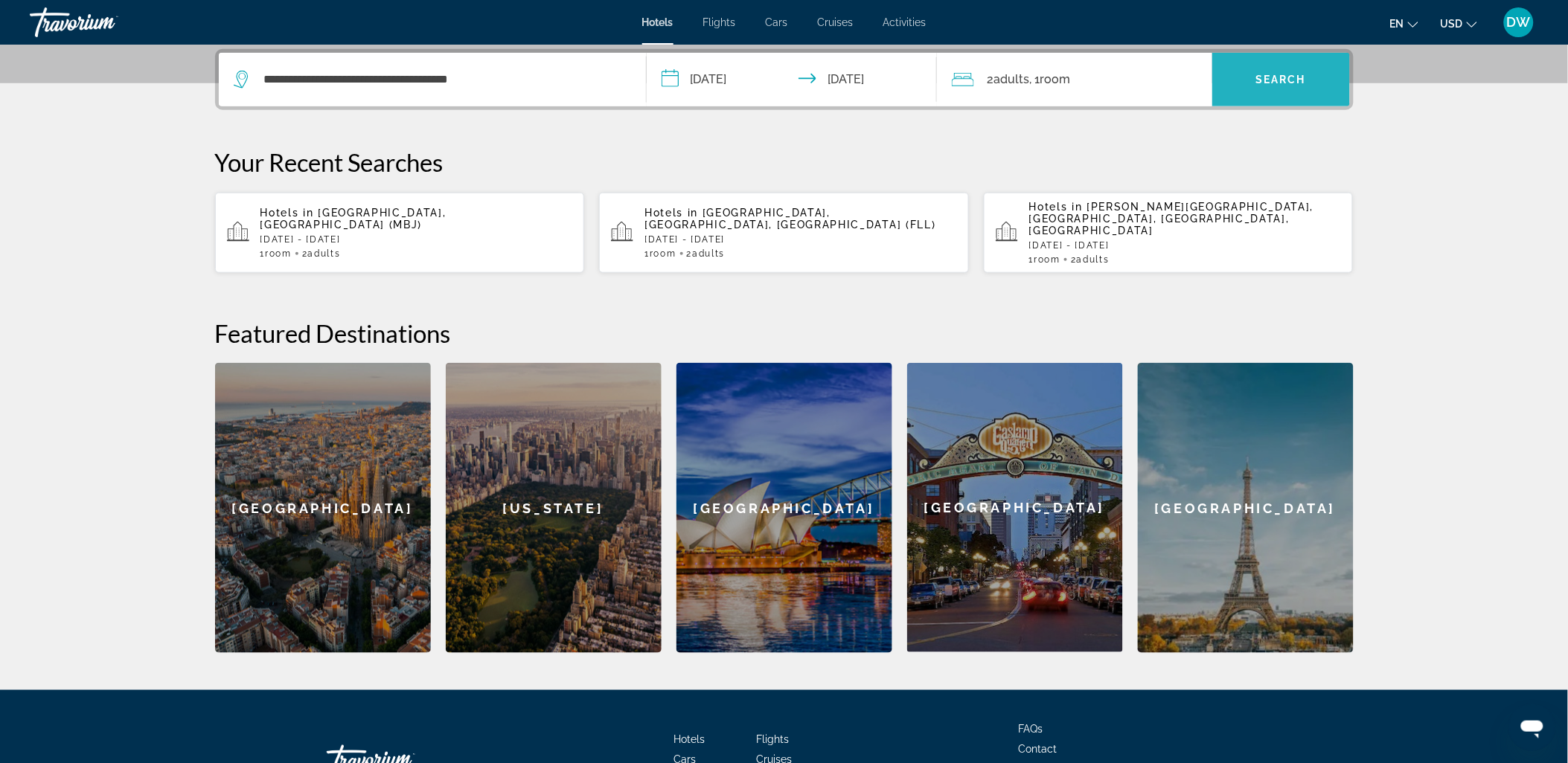
click at [1280, 74] on span "Search" at bounding box center [1280, 80] width 51 height 12
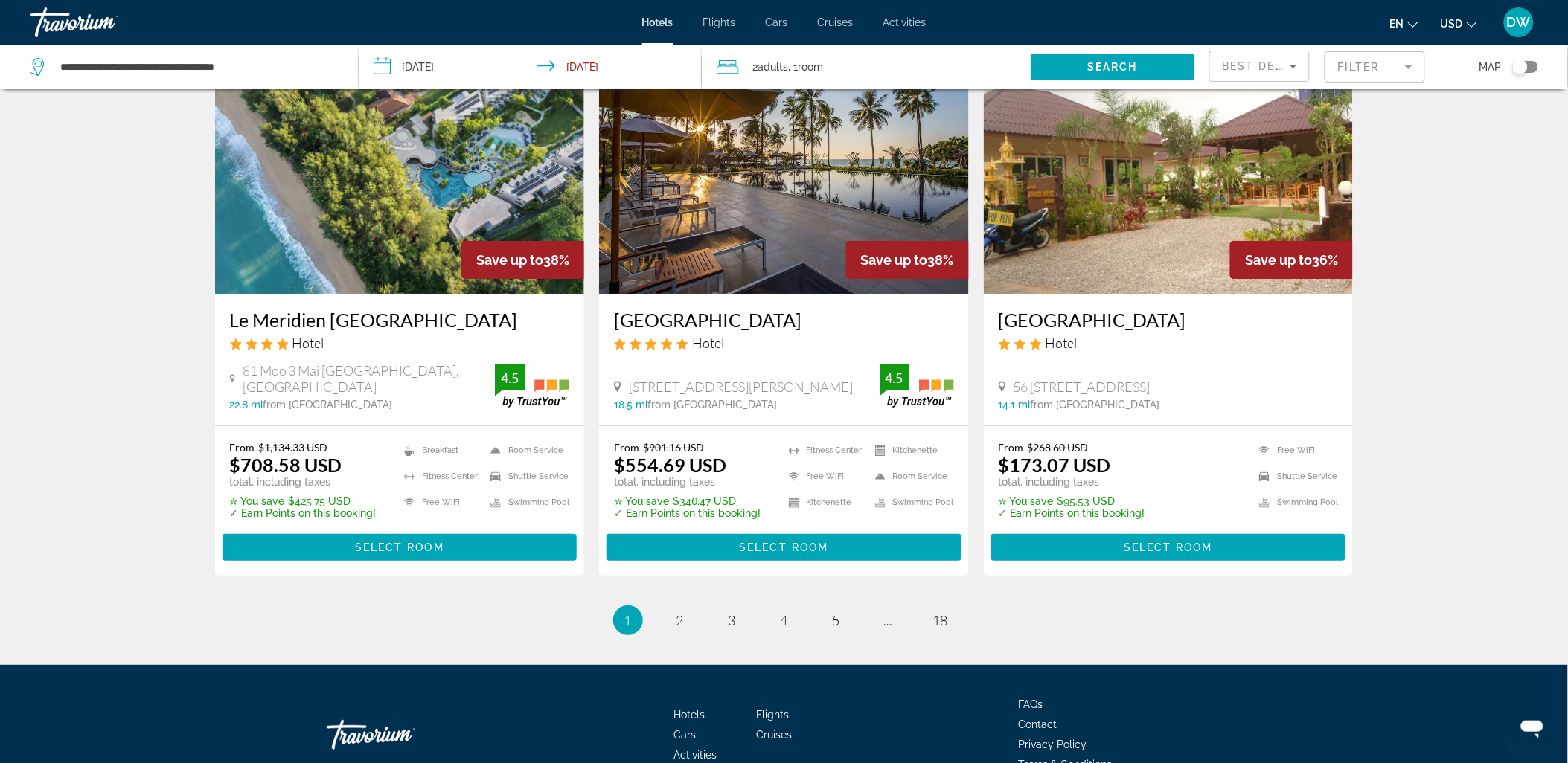
scroll to position [1840, 0]
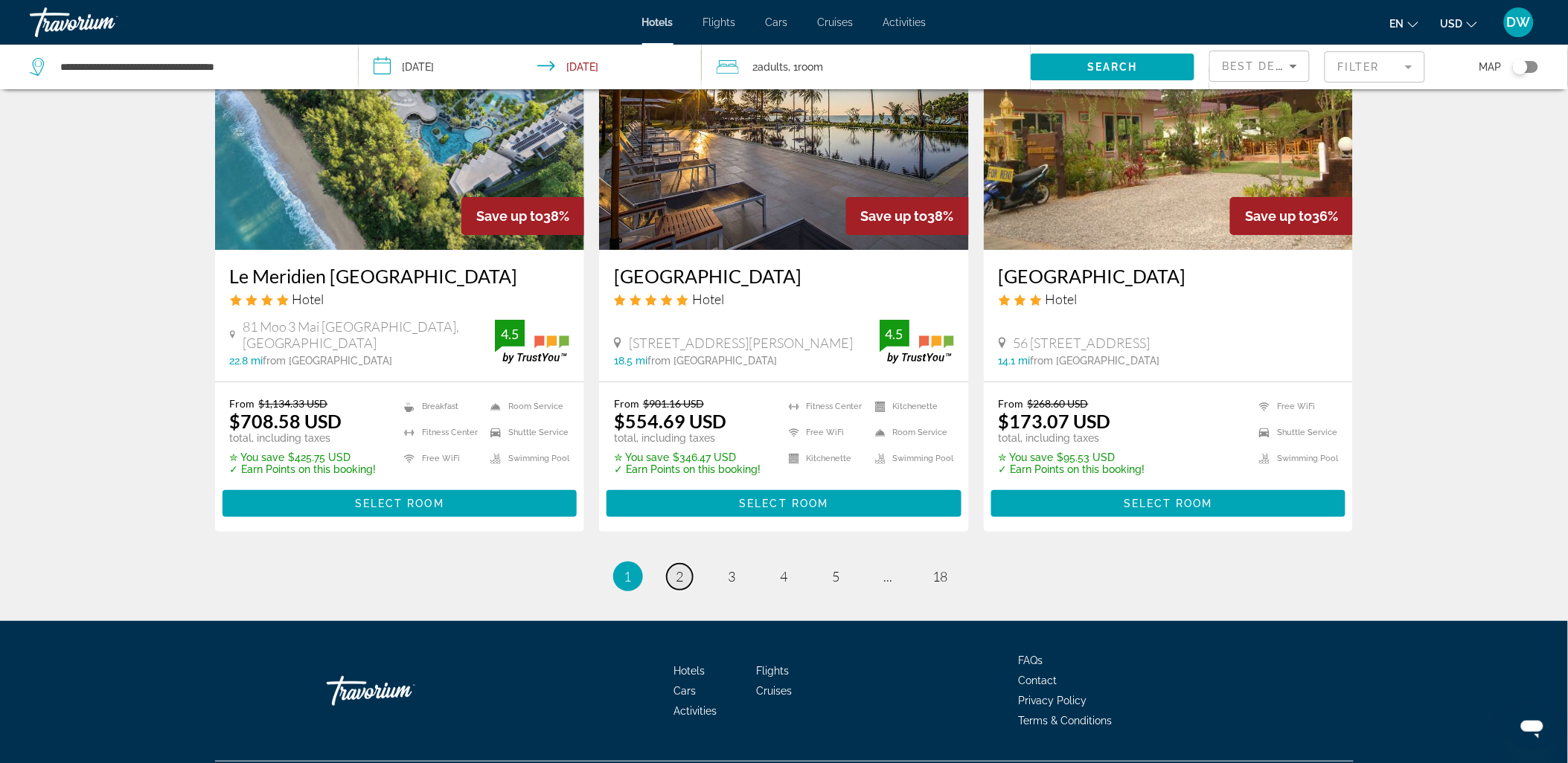
click at [680, 568] on span "2" at bounding box center [680, 576] width 7 height 16
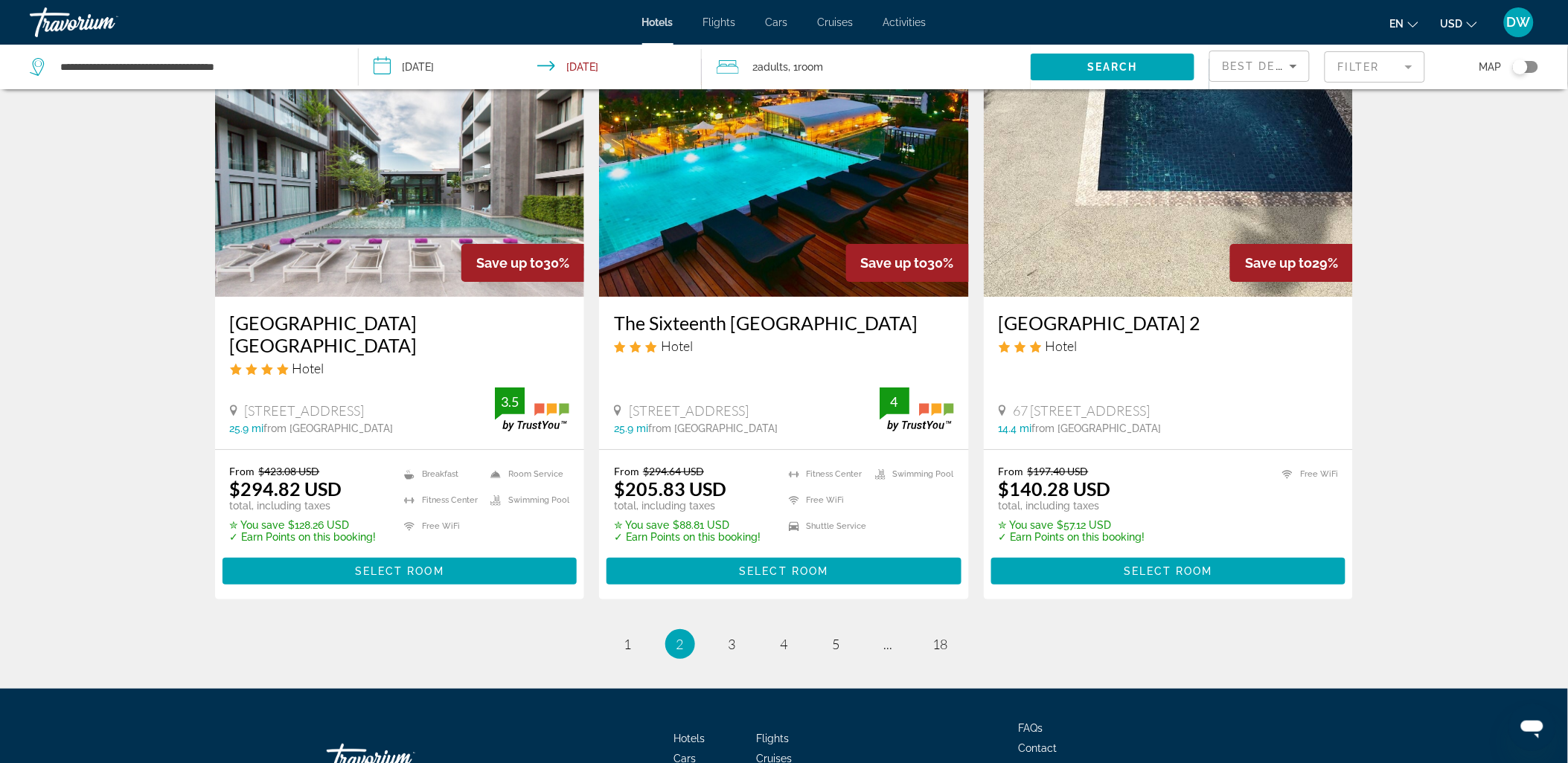
scroll to position [1818, 0]
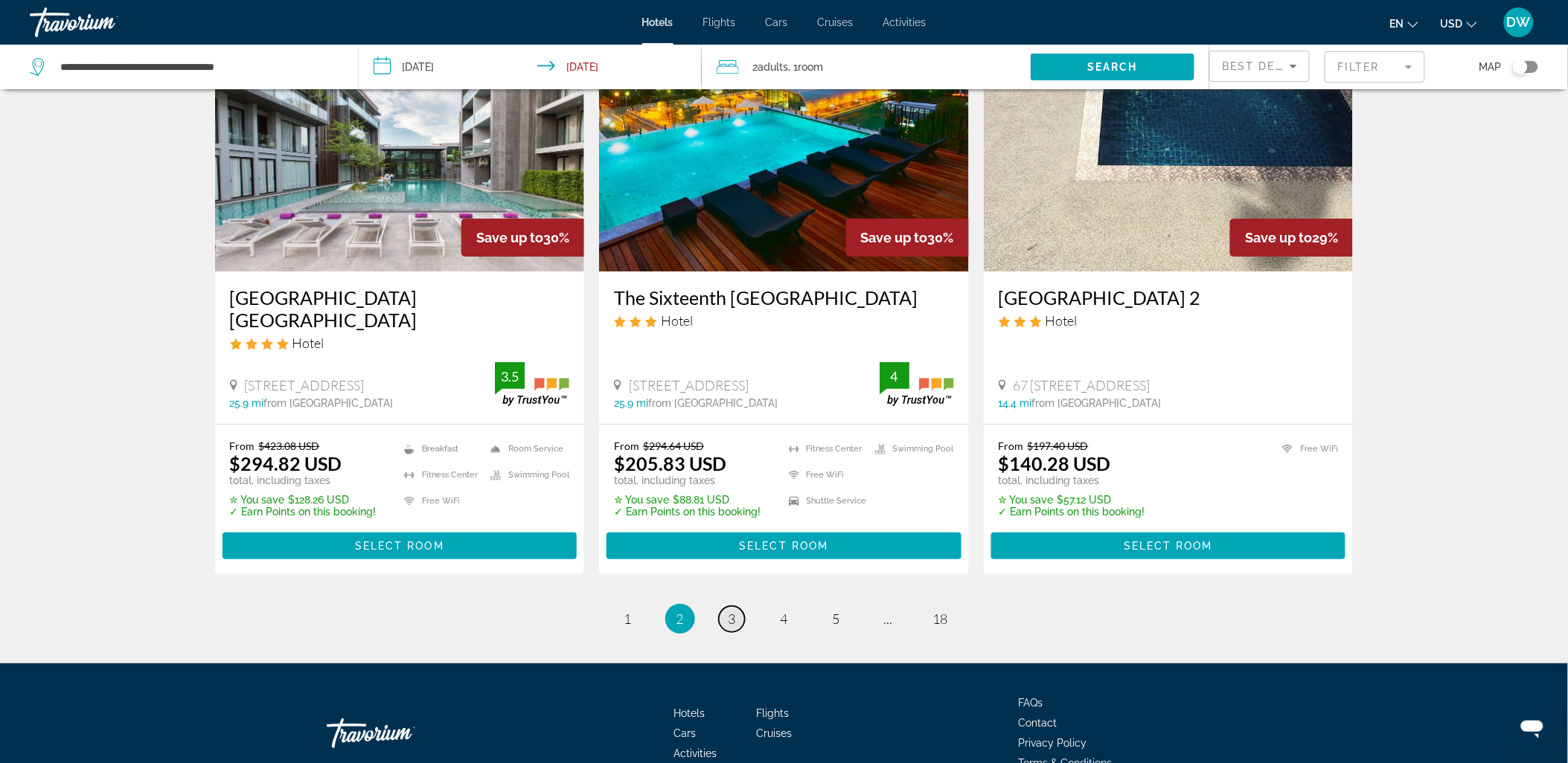
click at [735, 610] on span "3" at bounding box center [732, 618] width 7 height 16
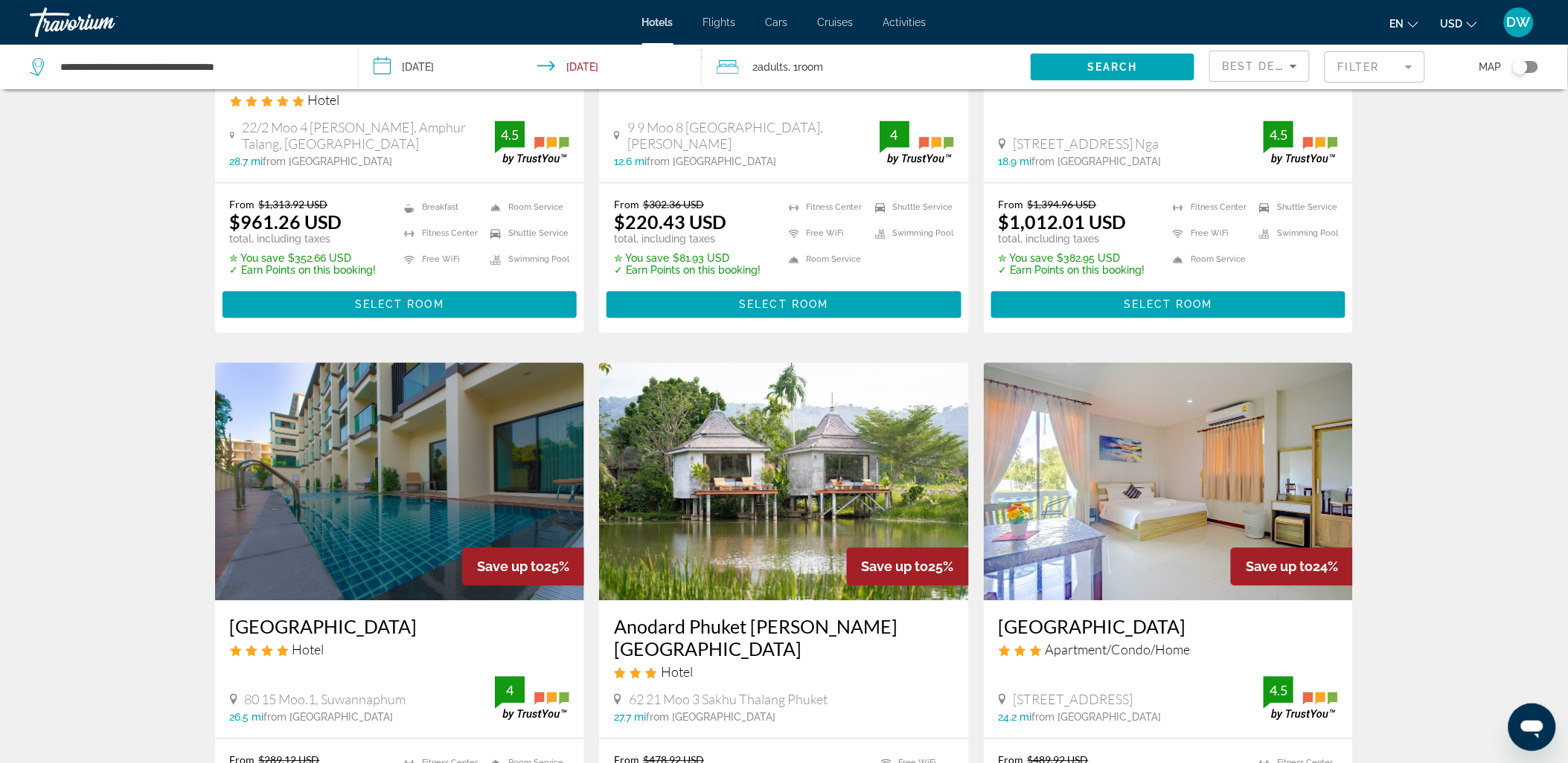
scroll to position [909, 0]
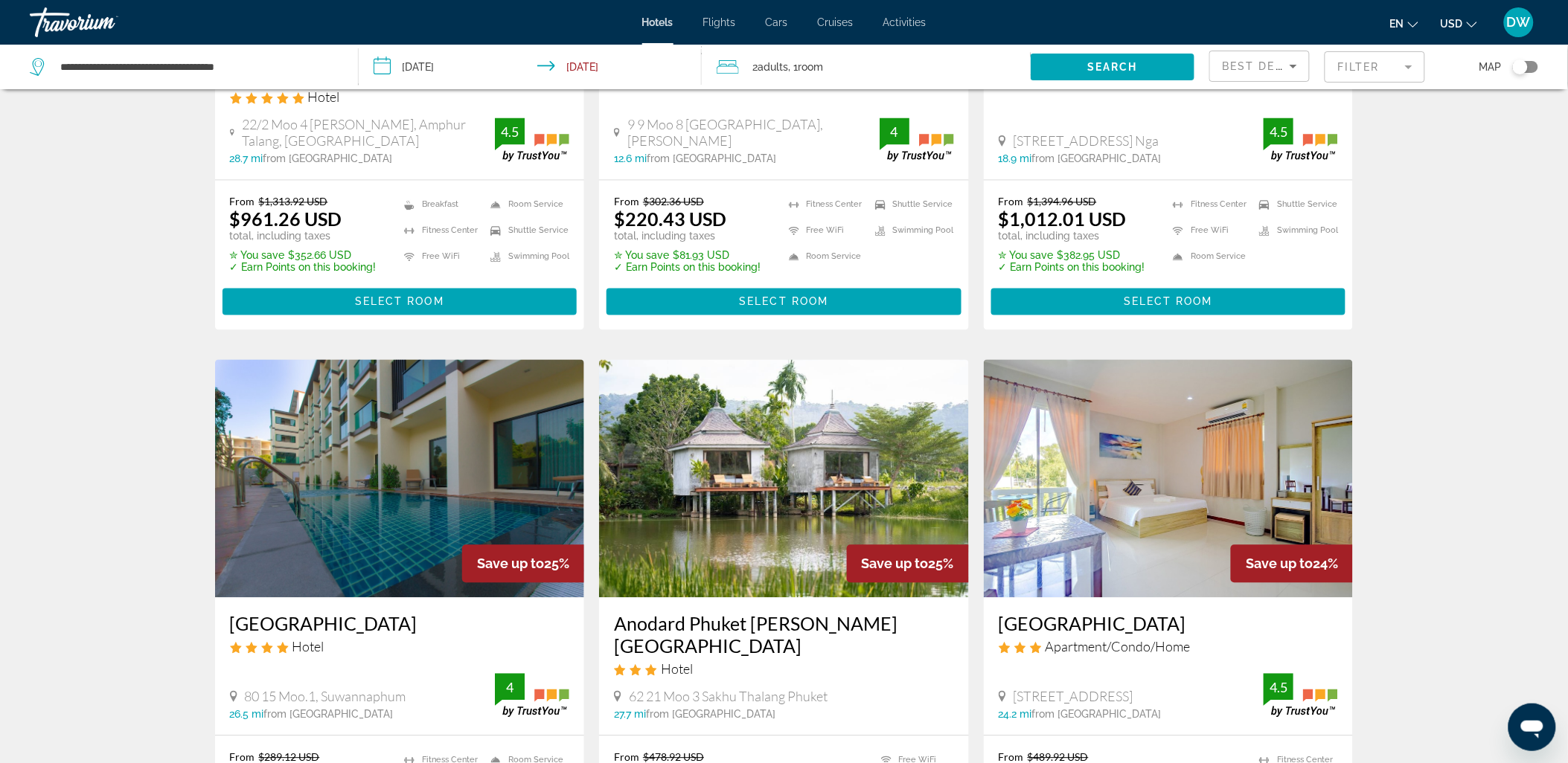
click at [799, 473] on img "Main content" at bounding box center [784, 479] width 370 height 238
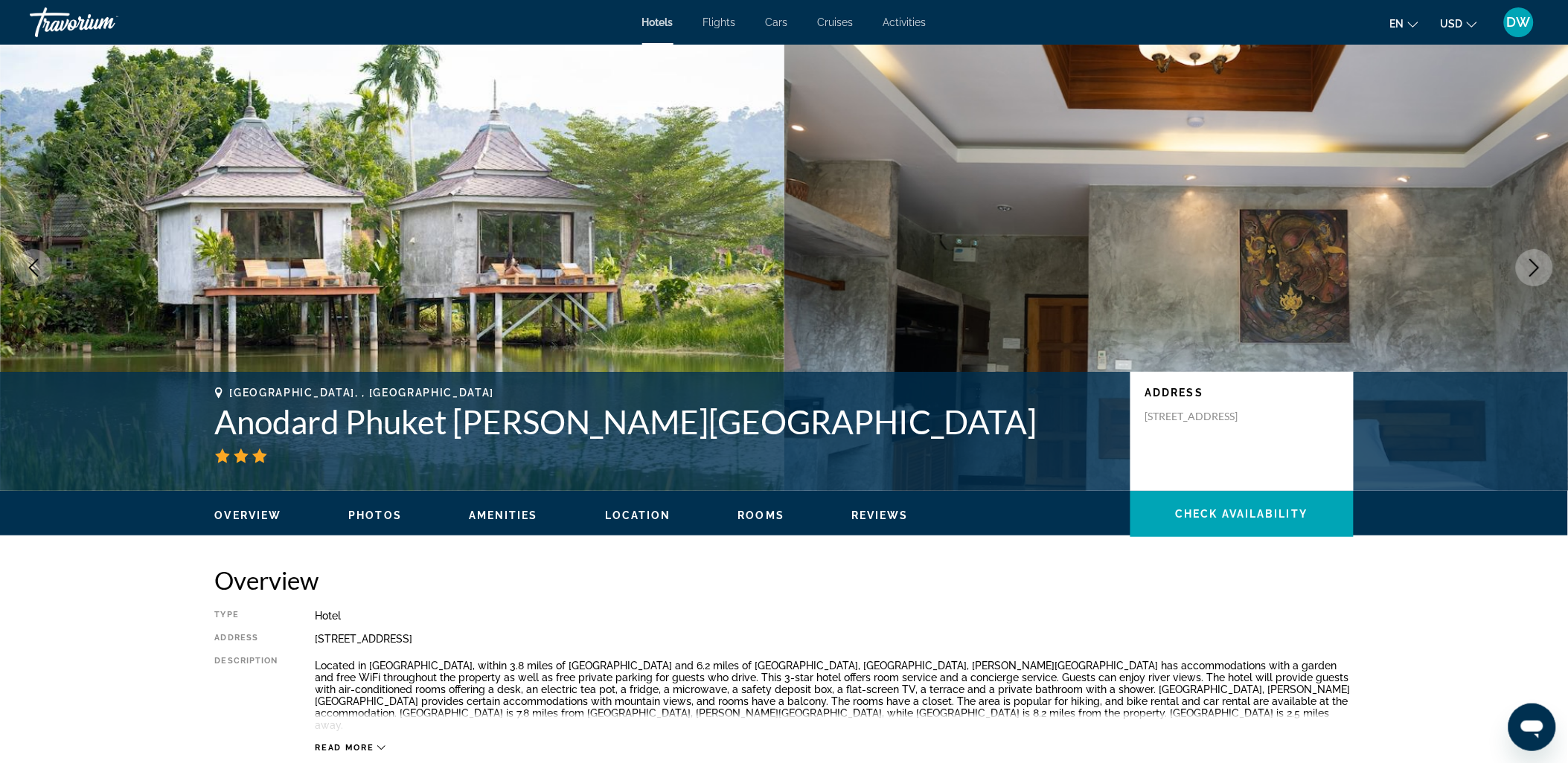
click at [363, 517] on span "Photos" at bounding box center [375, 515] width 53 height 12
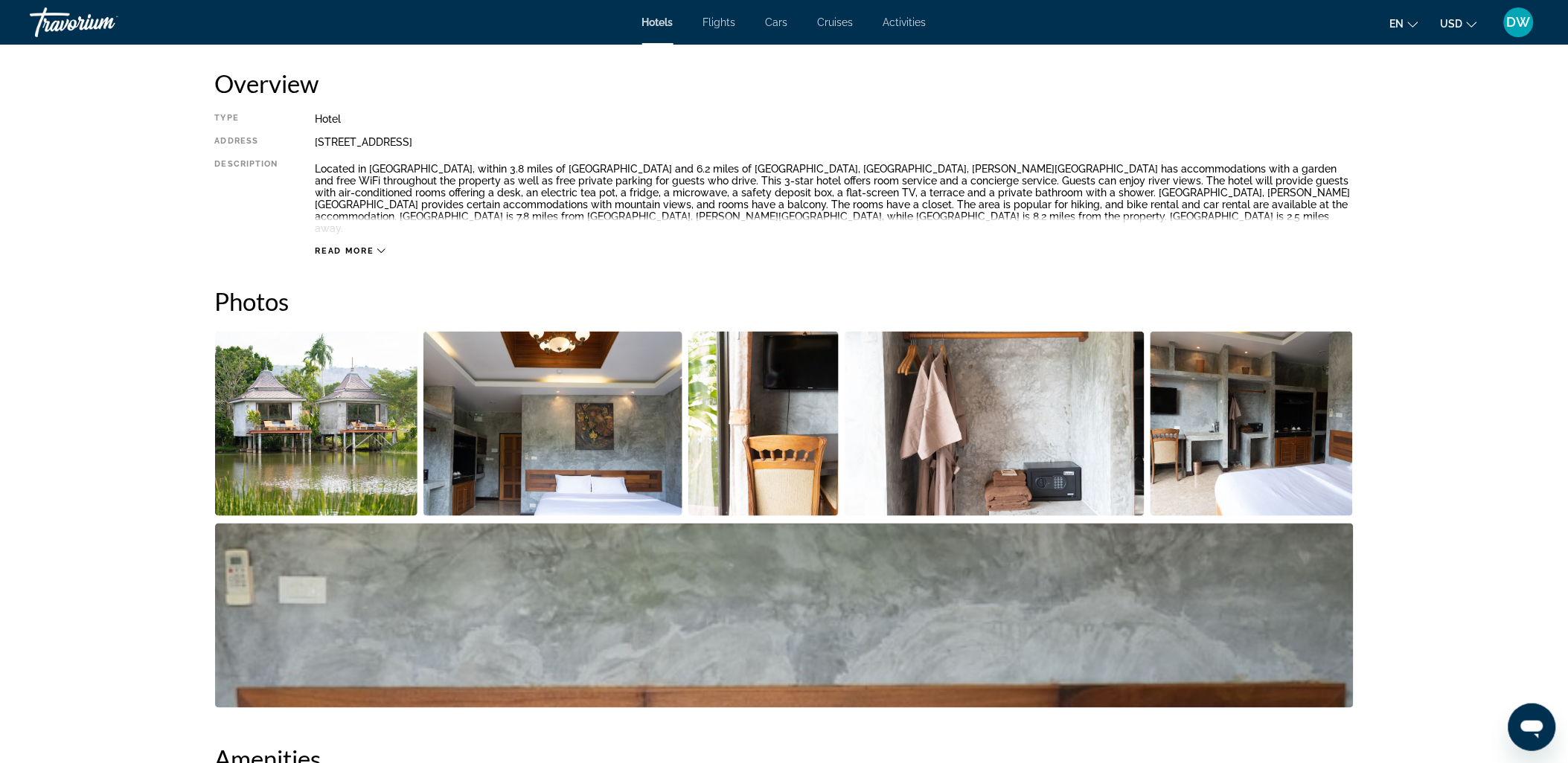
scroll to position [516, 0]
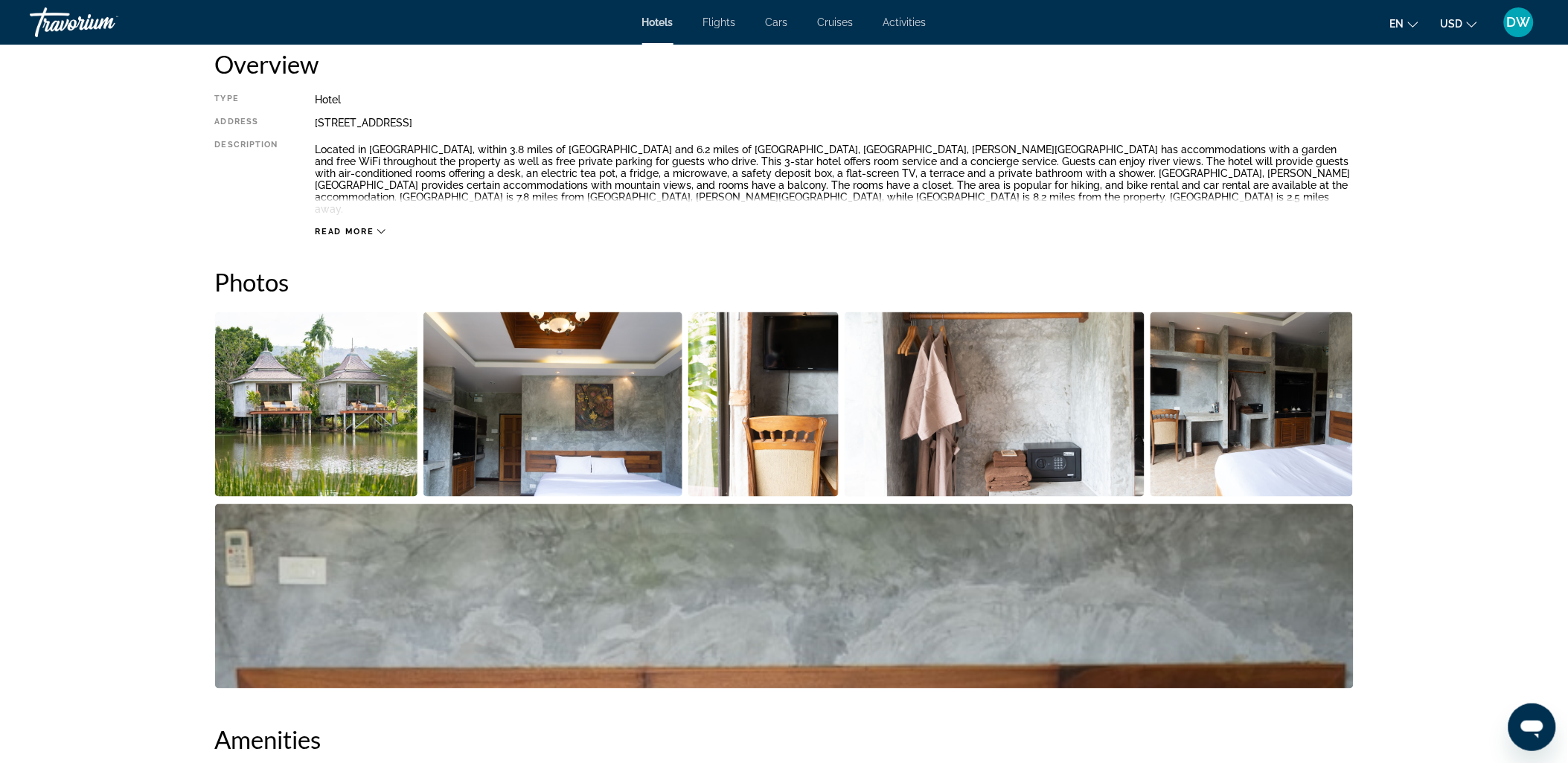
click at [328, 411] on img "Open full-screen image slider" at bounding box center [317, 404] width 203 height 184
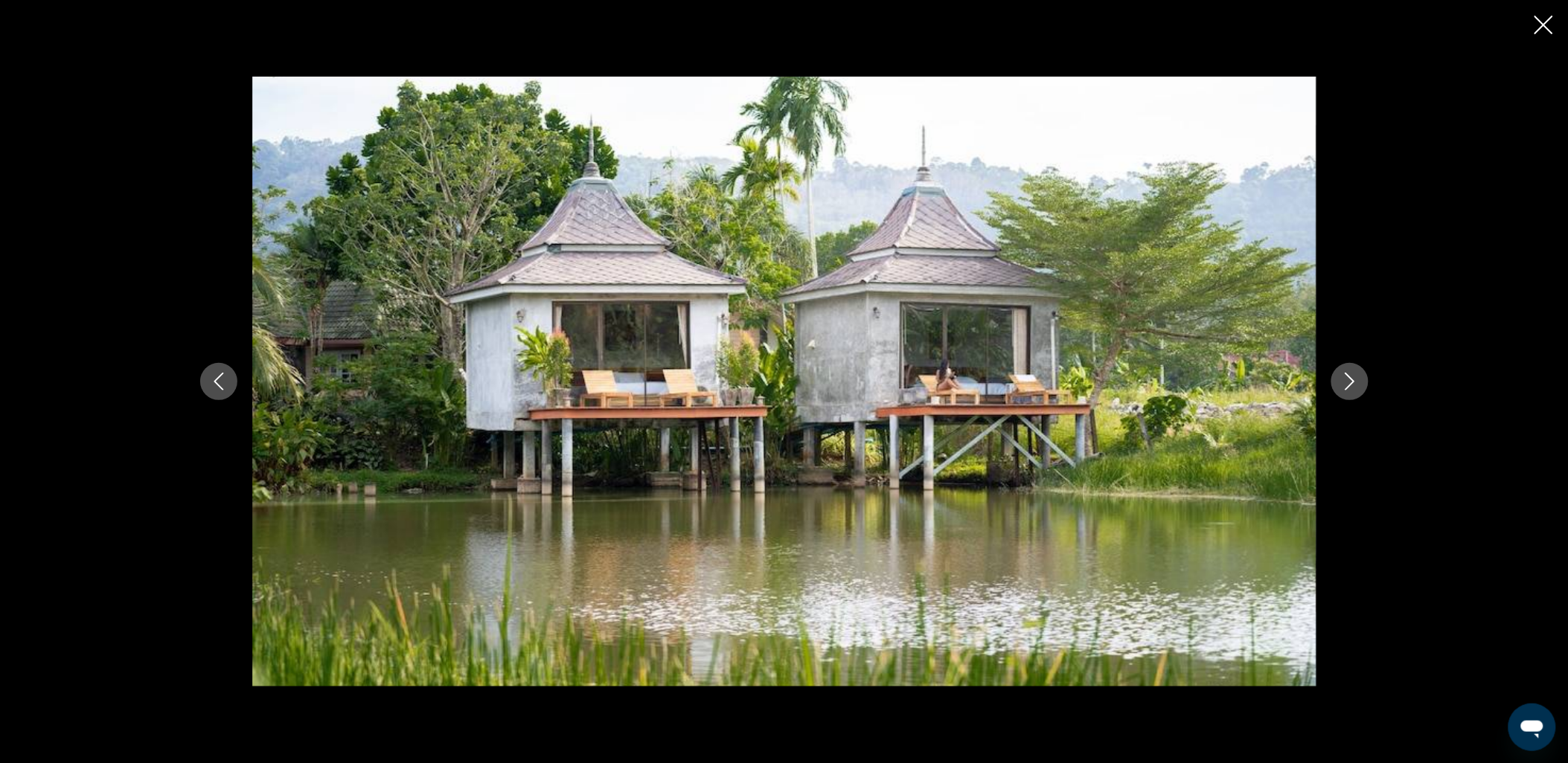
click at [1359, 376] on button "Next image" at bounding box center [1350, 382] width 37 height 37
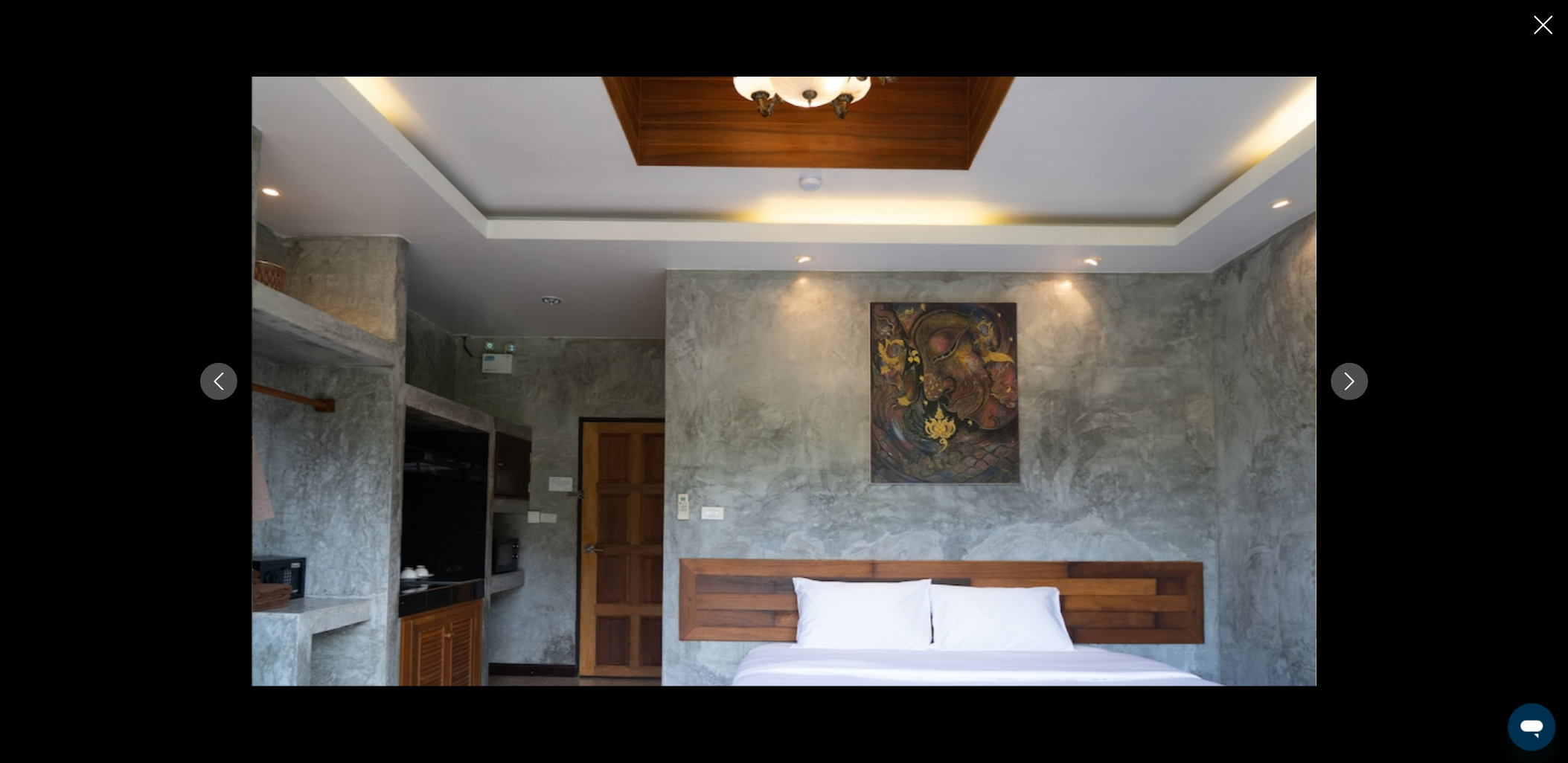
click at [1359, 376] on button "Next image" at bounding box center [1350, 382] width 37 height 37
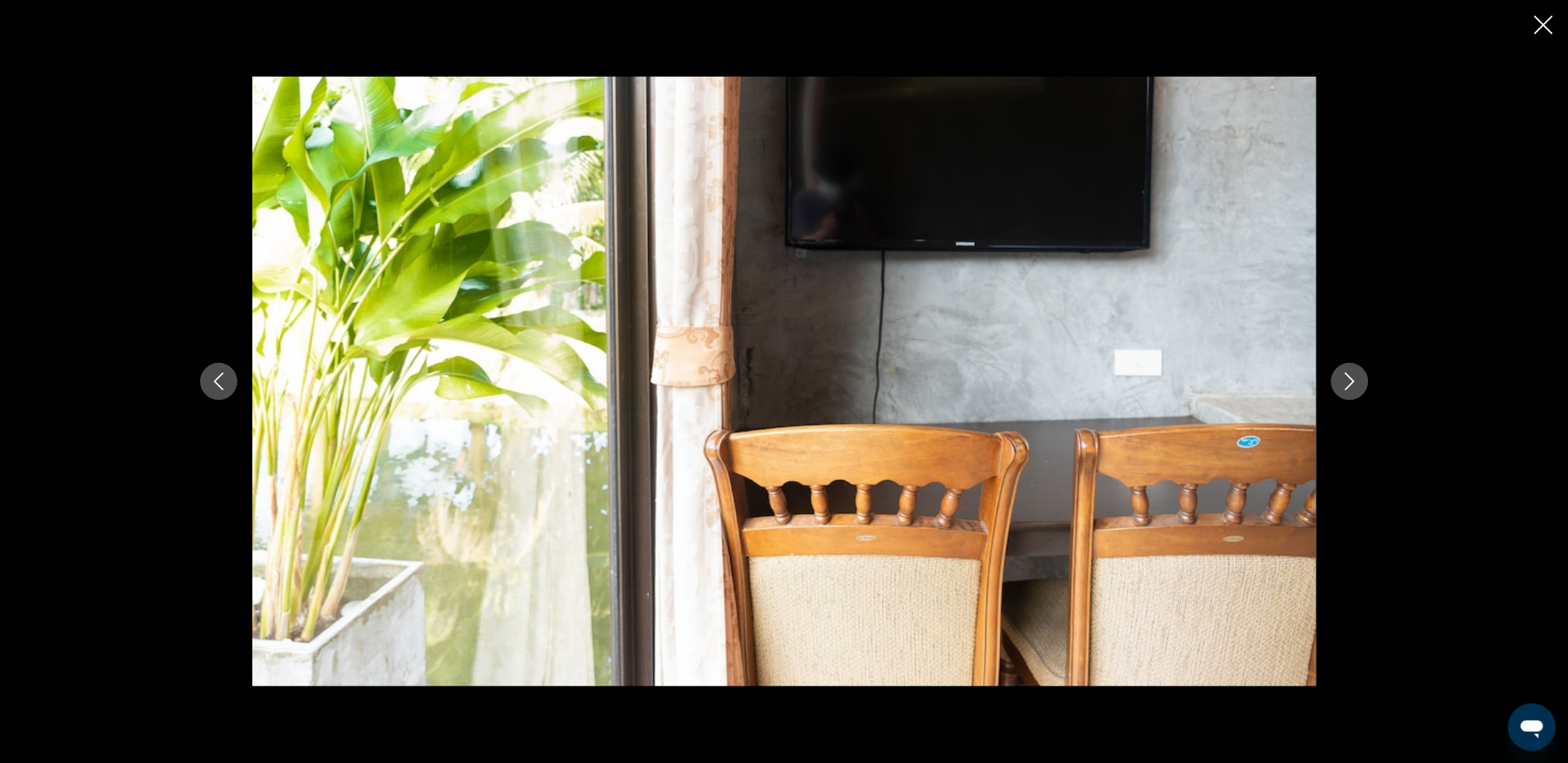
click at [1359, 376] on button "Next image" at bounding box center [1350, 382] width 37 height 37
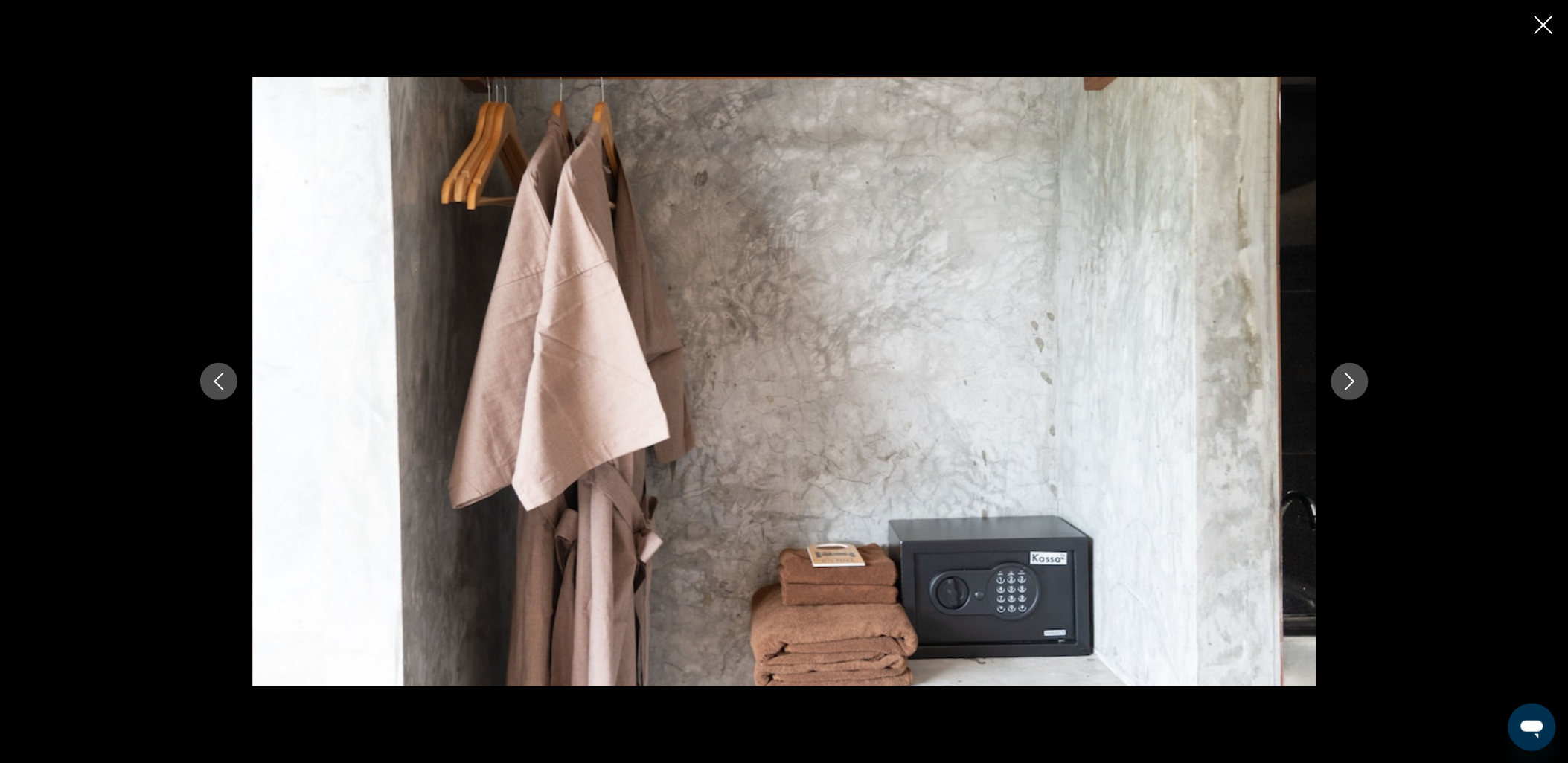
click at [1359, 376] on button "Next image" at bounding box center [1350, 382] width 37 height 37
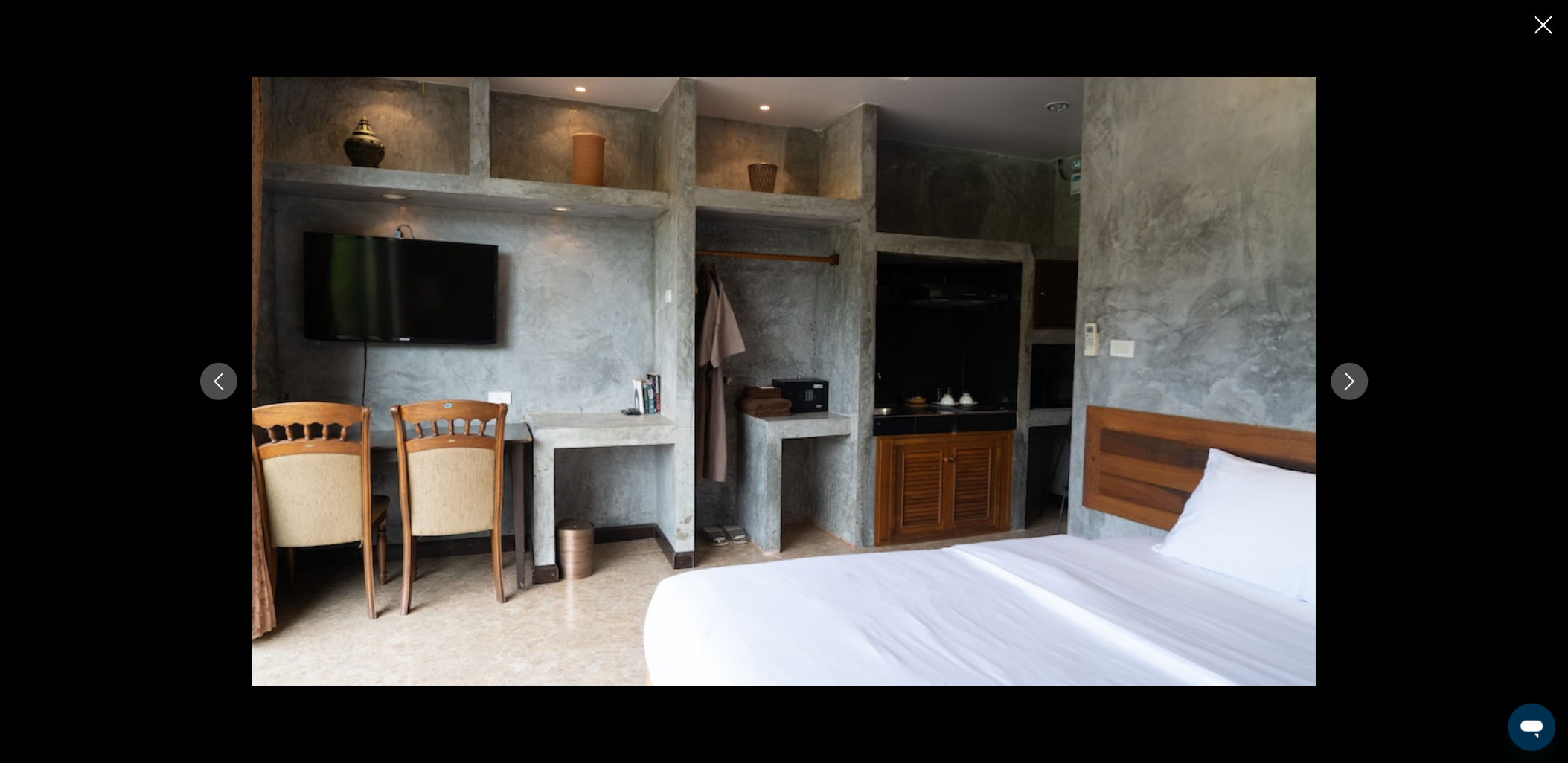
click at [1359, 377] on button "Next image" at bounding box center [1350, 382] width 37 height 37
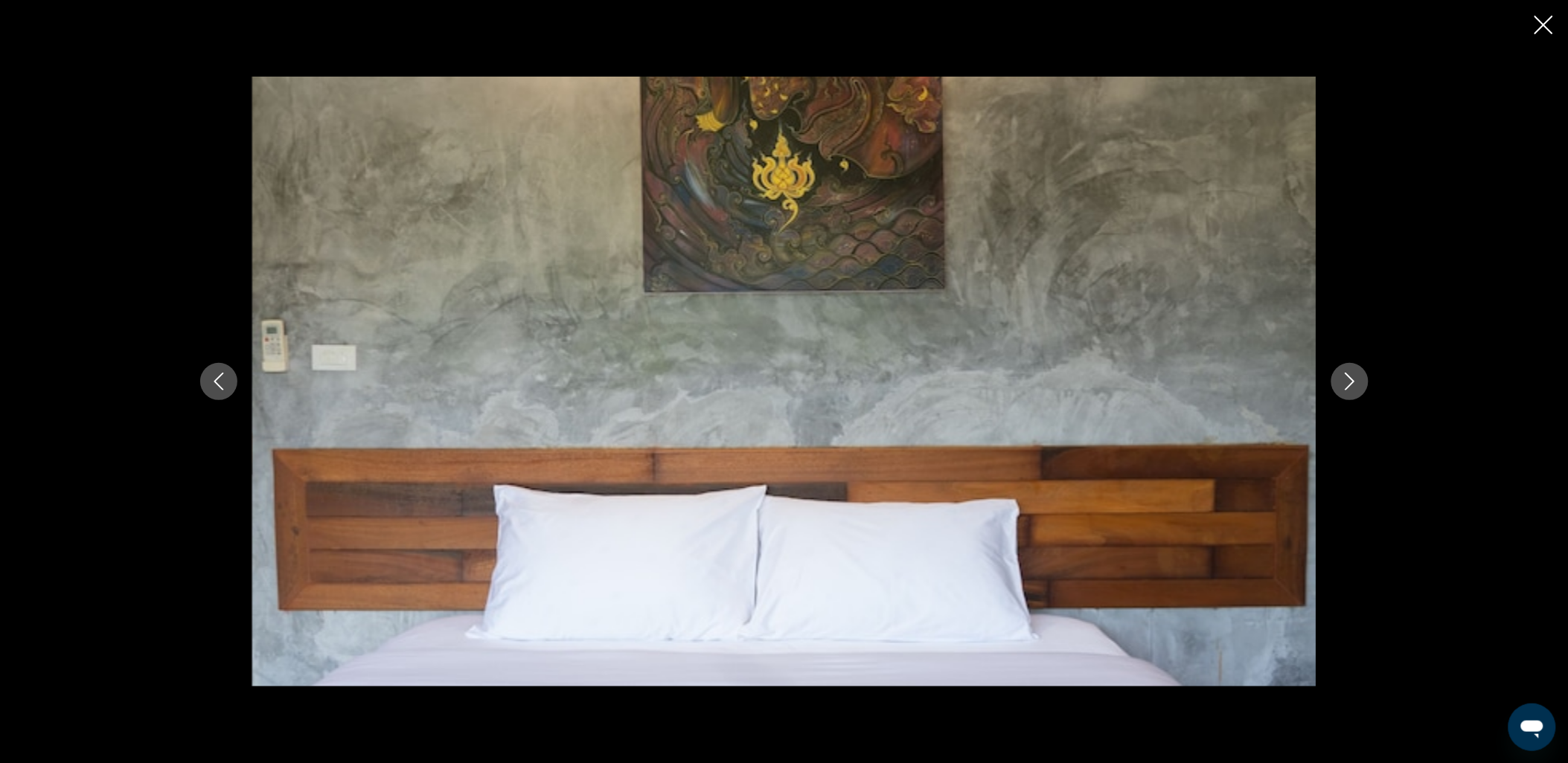
click at [1359, 377] on button "Next image" at bounding box center [1350, 382] width 37 height 37
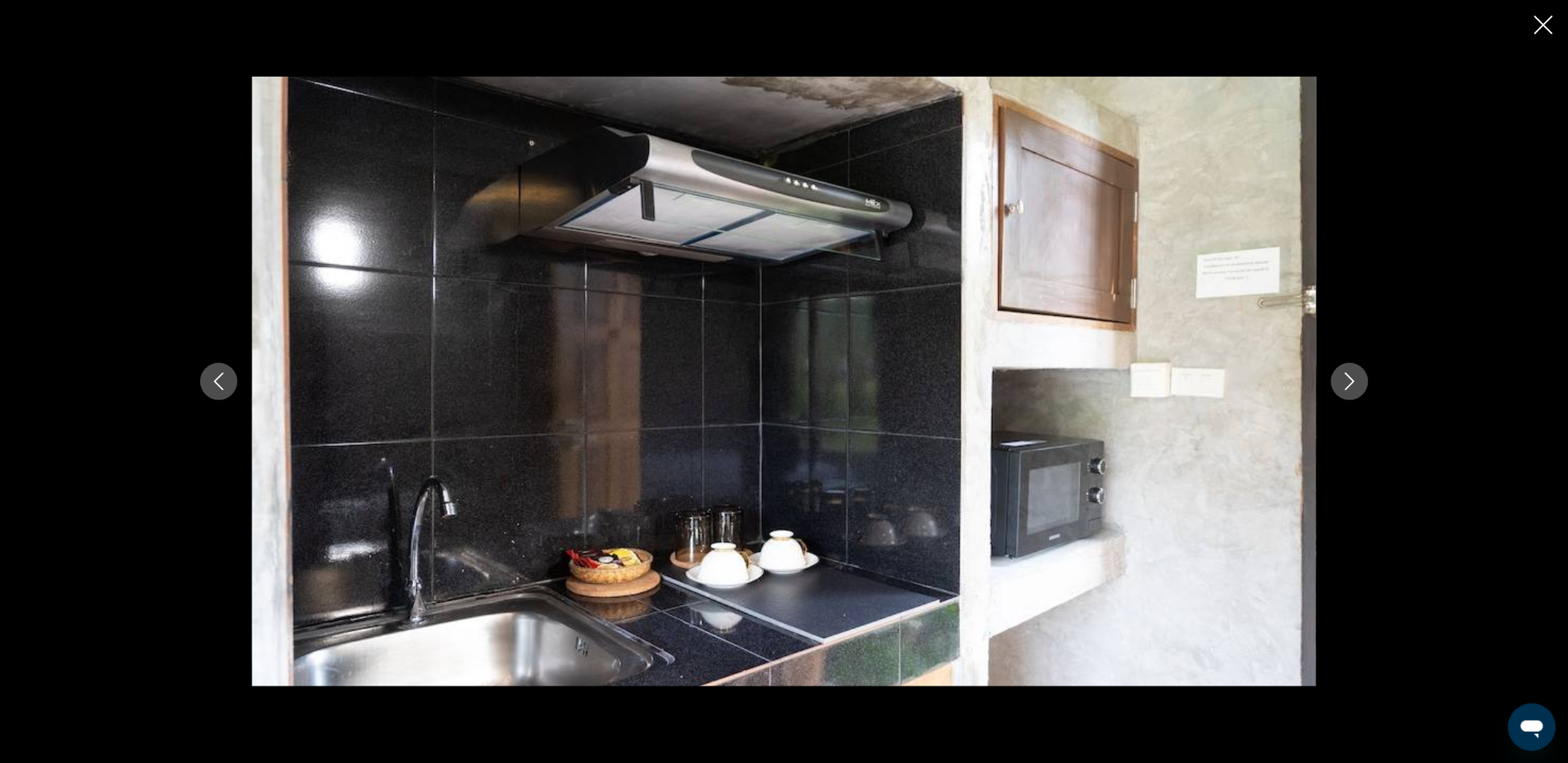
click at [1359, 377] on button "Next image" at bounding box center [1350, 382] width 37 height 37
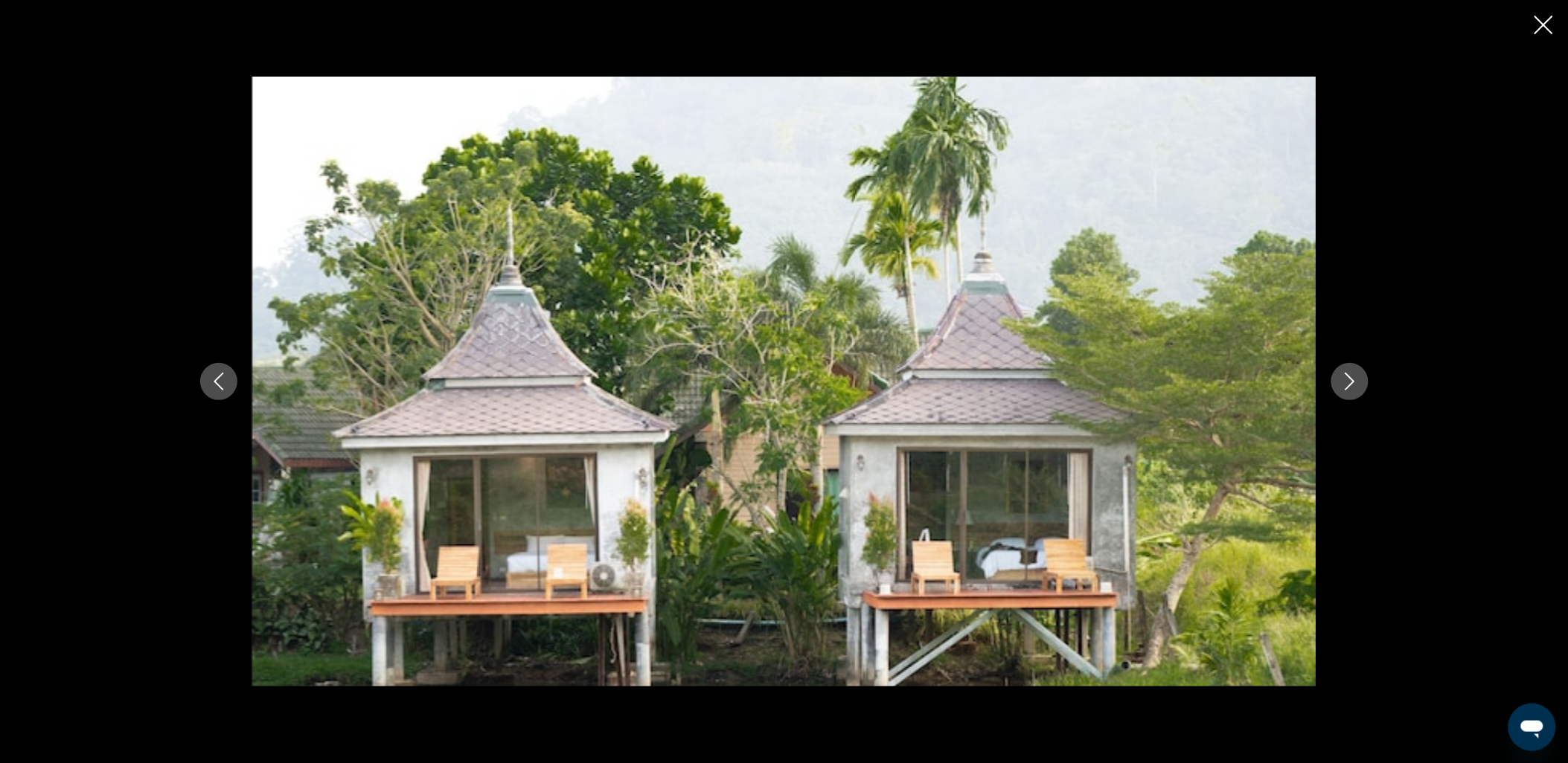
click at [1359, 377] on button "Next image" at bounding box center [1350, 382] width 37 height 37
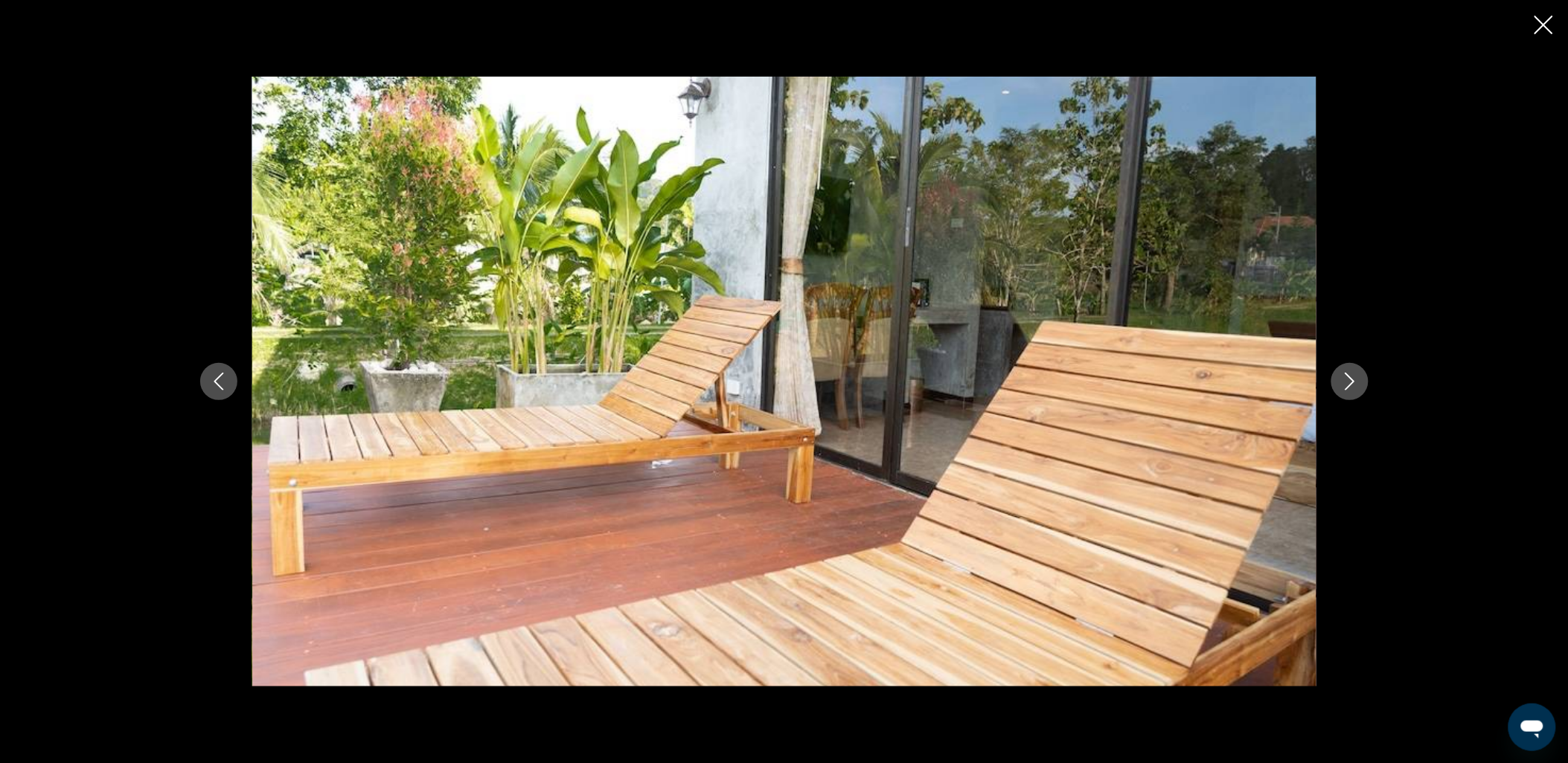
click at [1359, 377] on button "Next image" at bounding box center [1350, 382] width 37 height 37
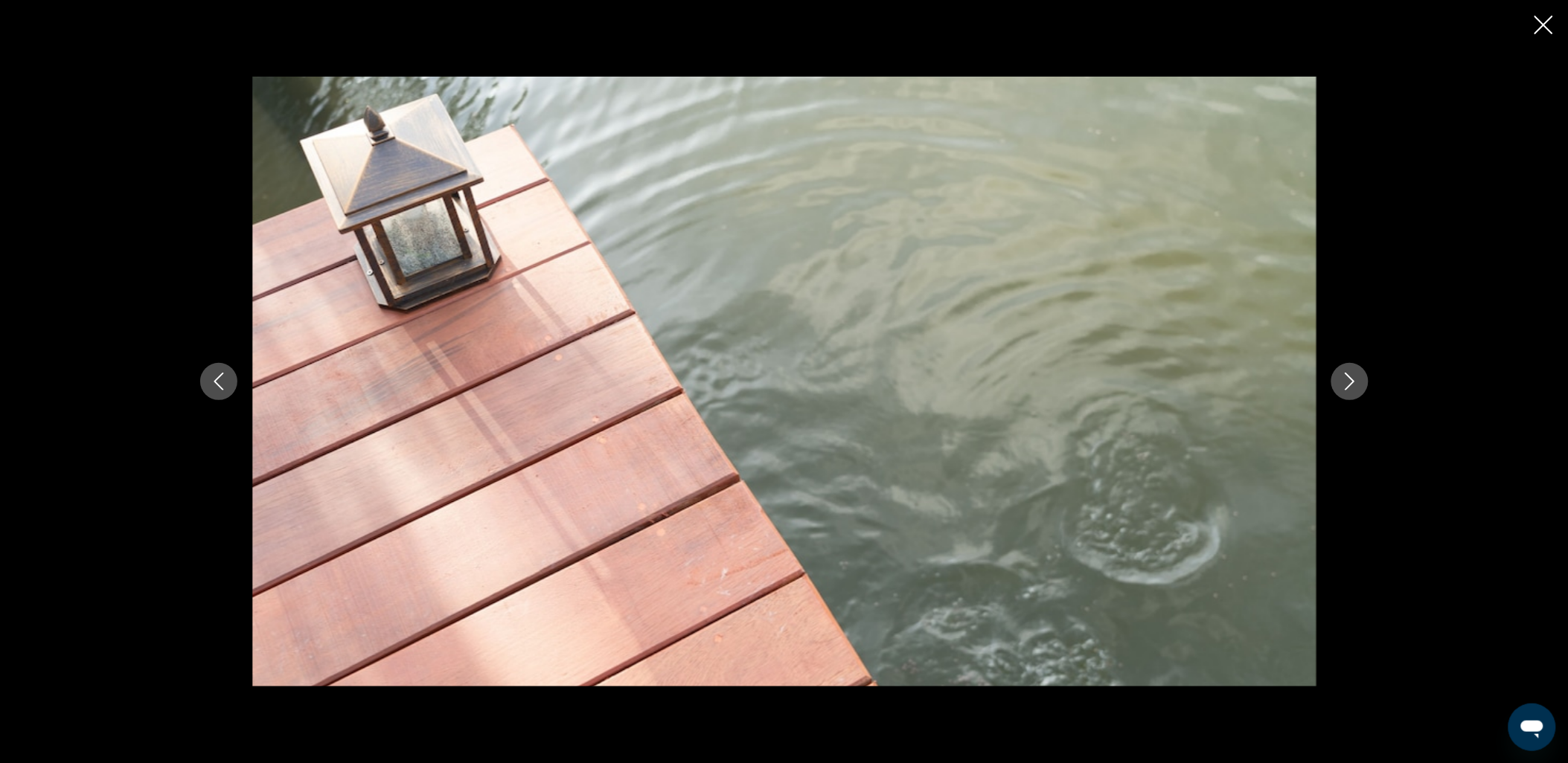
click at [1344, 380] on icon "Next image" at bounding box center [1350, 381] width 18 height 18
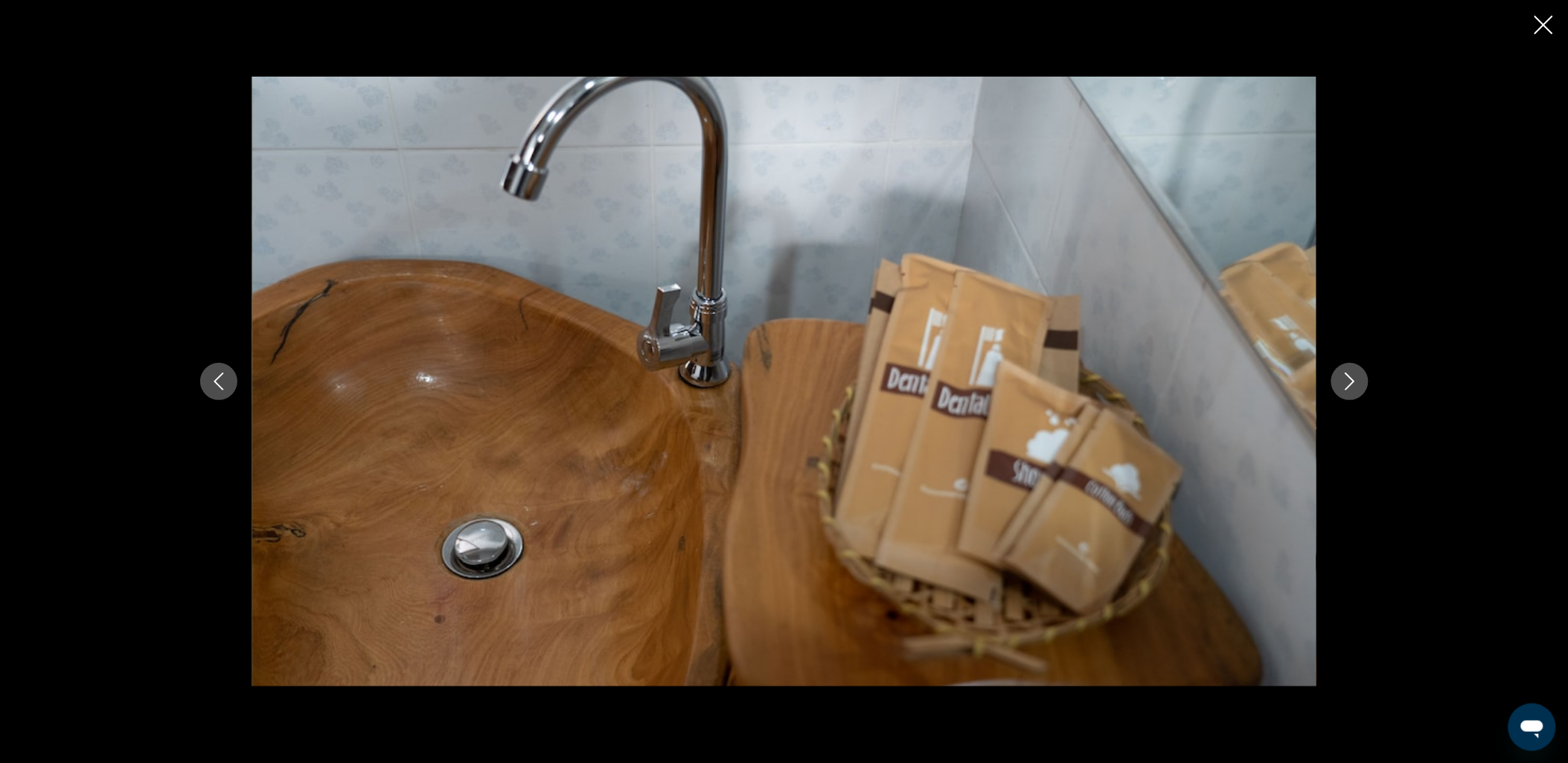
click at [1344, 380] on icon "Next image" at bounding box center [1350, 381] width 18 height 18
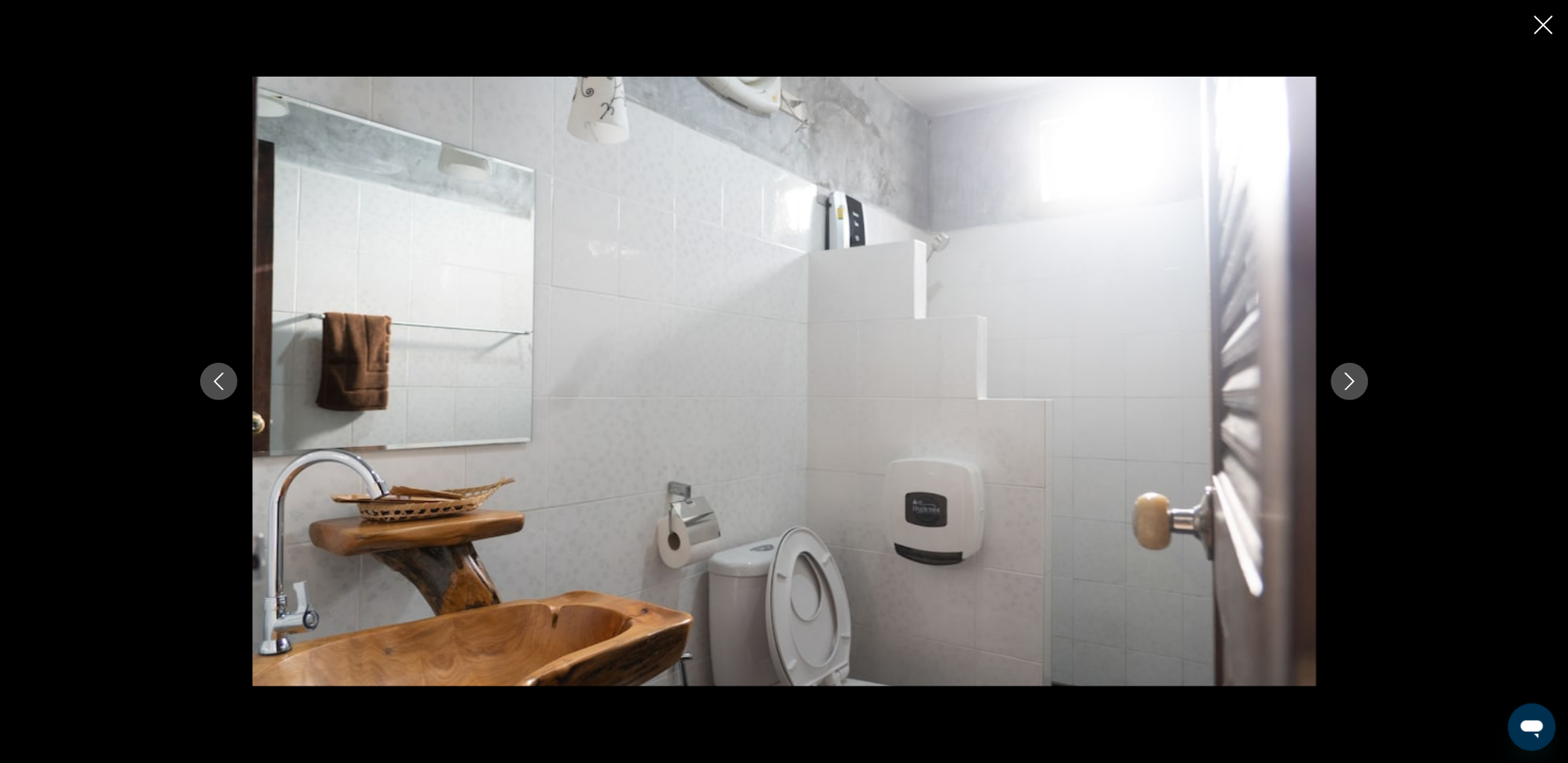
click at [1344, 380] on icon "Next image" at bounding box center [1350, 381] width 18 height 18
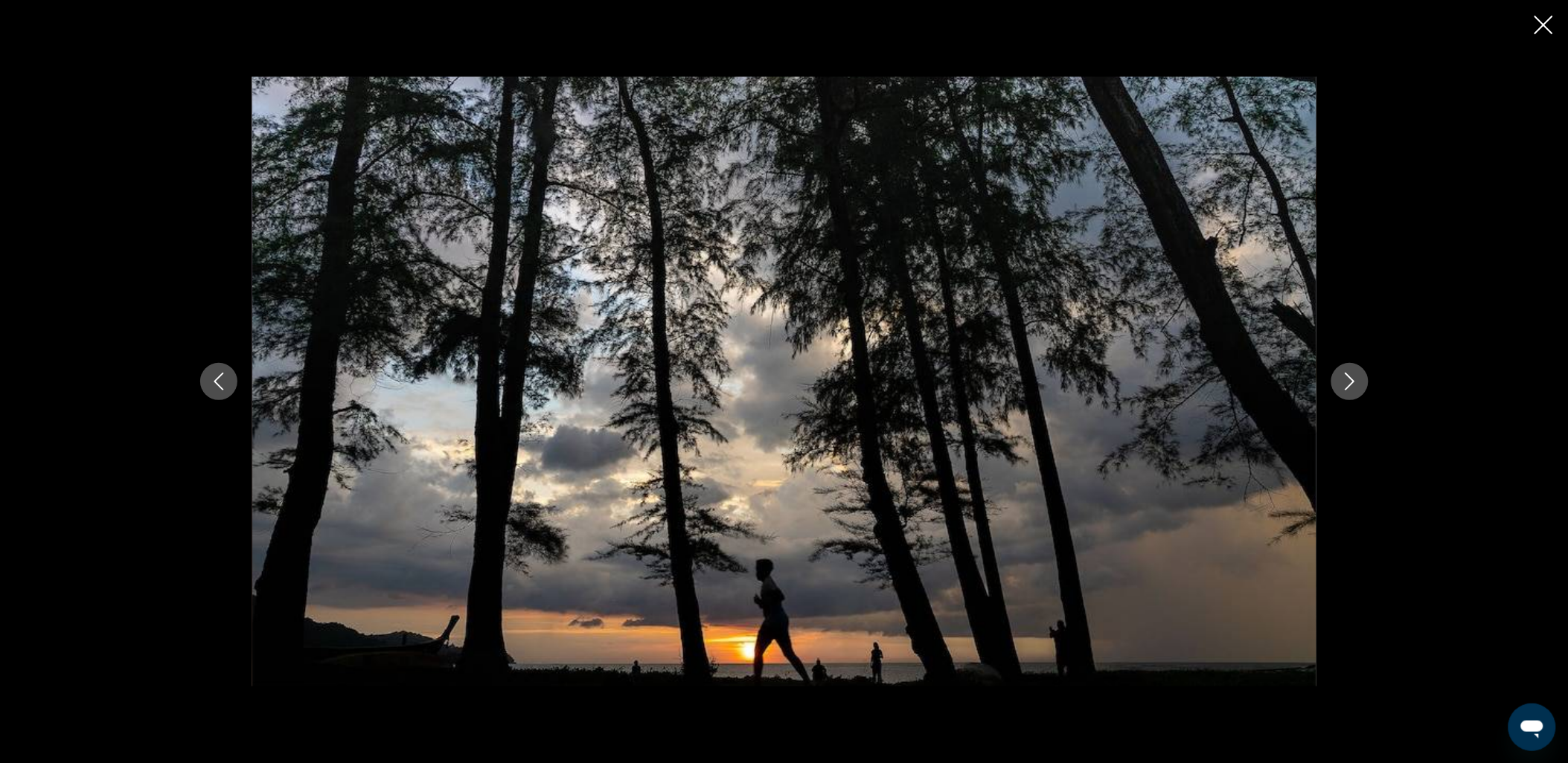
click at [1344, 380] on icon "Next image" at bounding box center [1350, 381] width 18 height 18
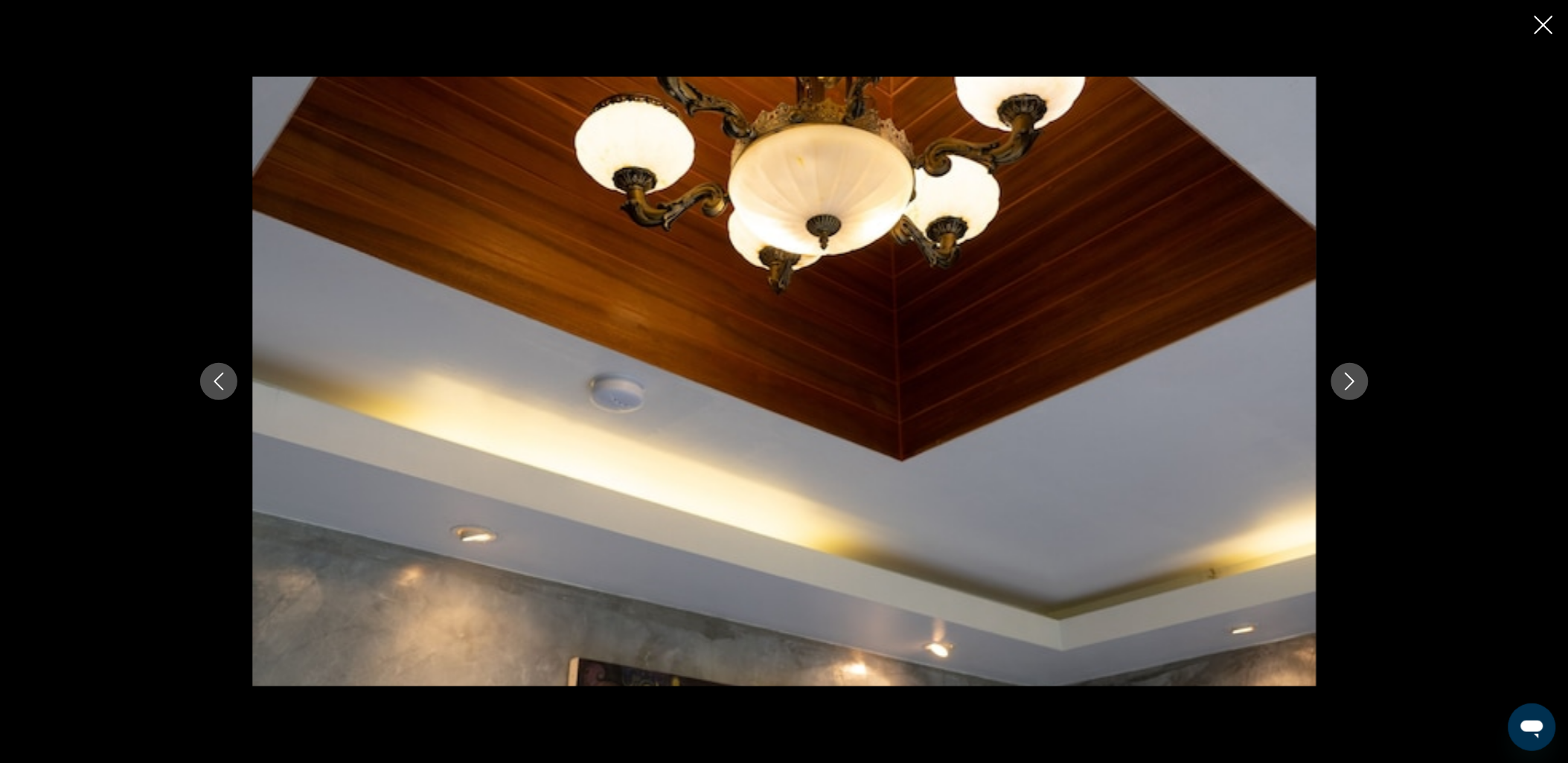
click at [1344, 380] on icon "Next image" at bounding box center [1350, 381] width 18 height 18
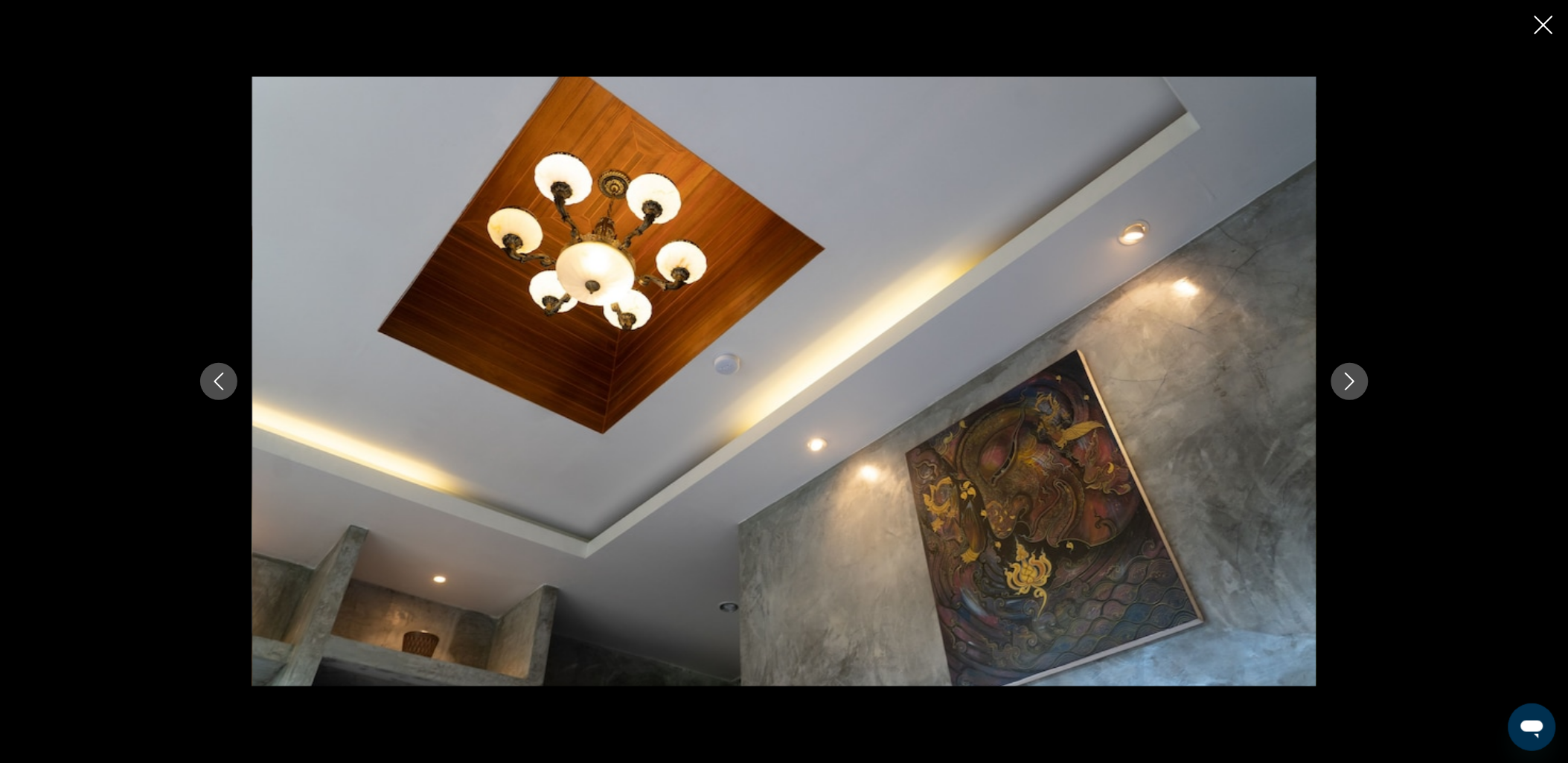
click at [1344, 380] on icon "Next image" at bounding box center [1350, 381] width 18 height 18
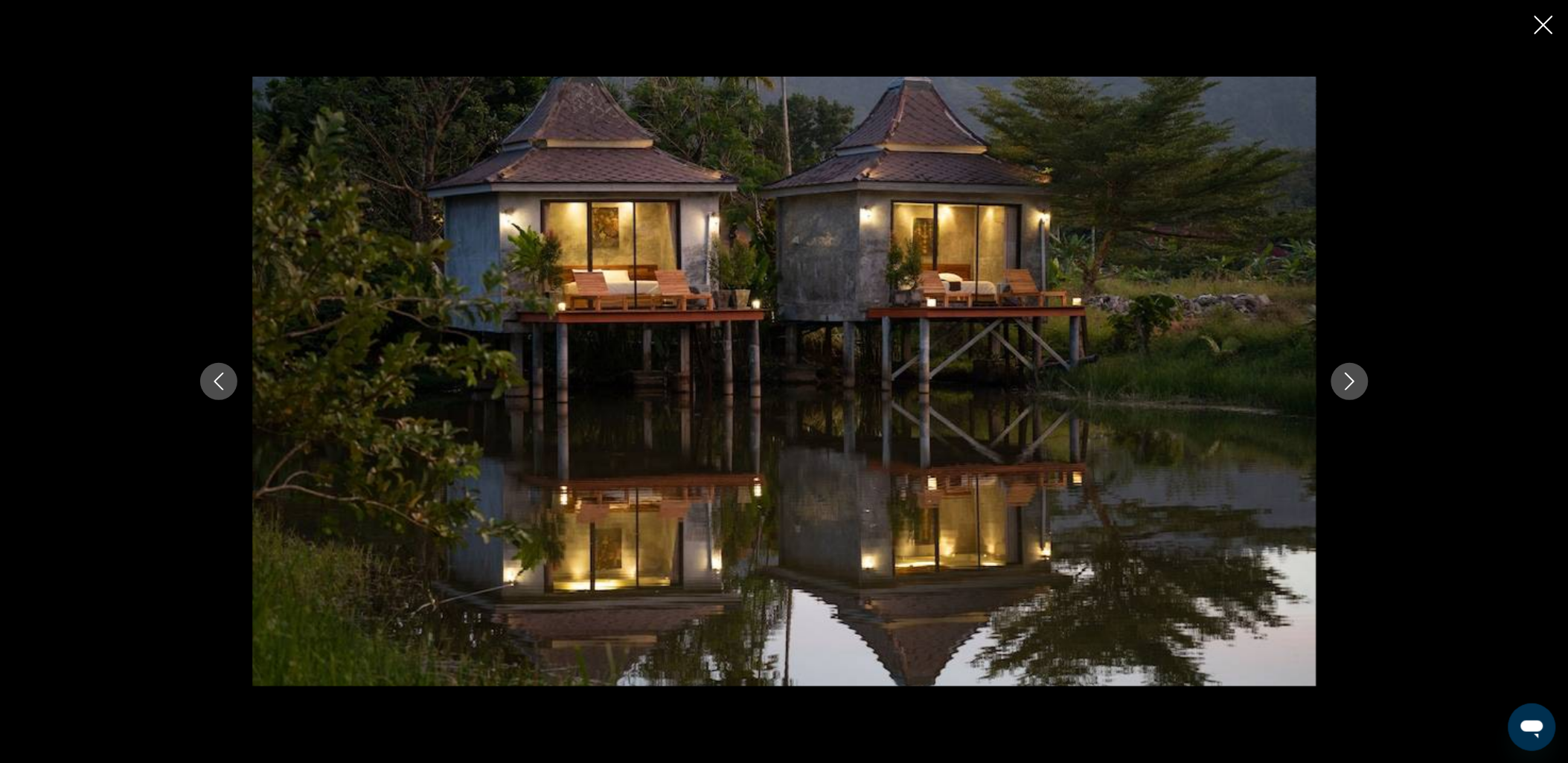
click at [1344, 380] on icon "Next image" at bounding box center [1350, 381] width 18 height 18
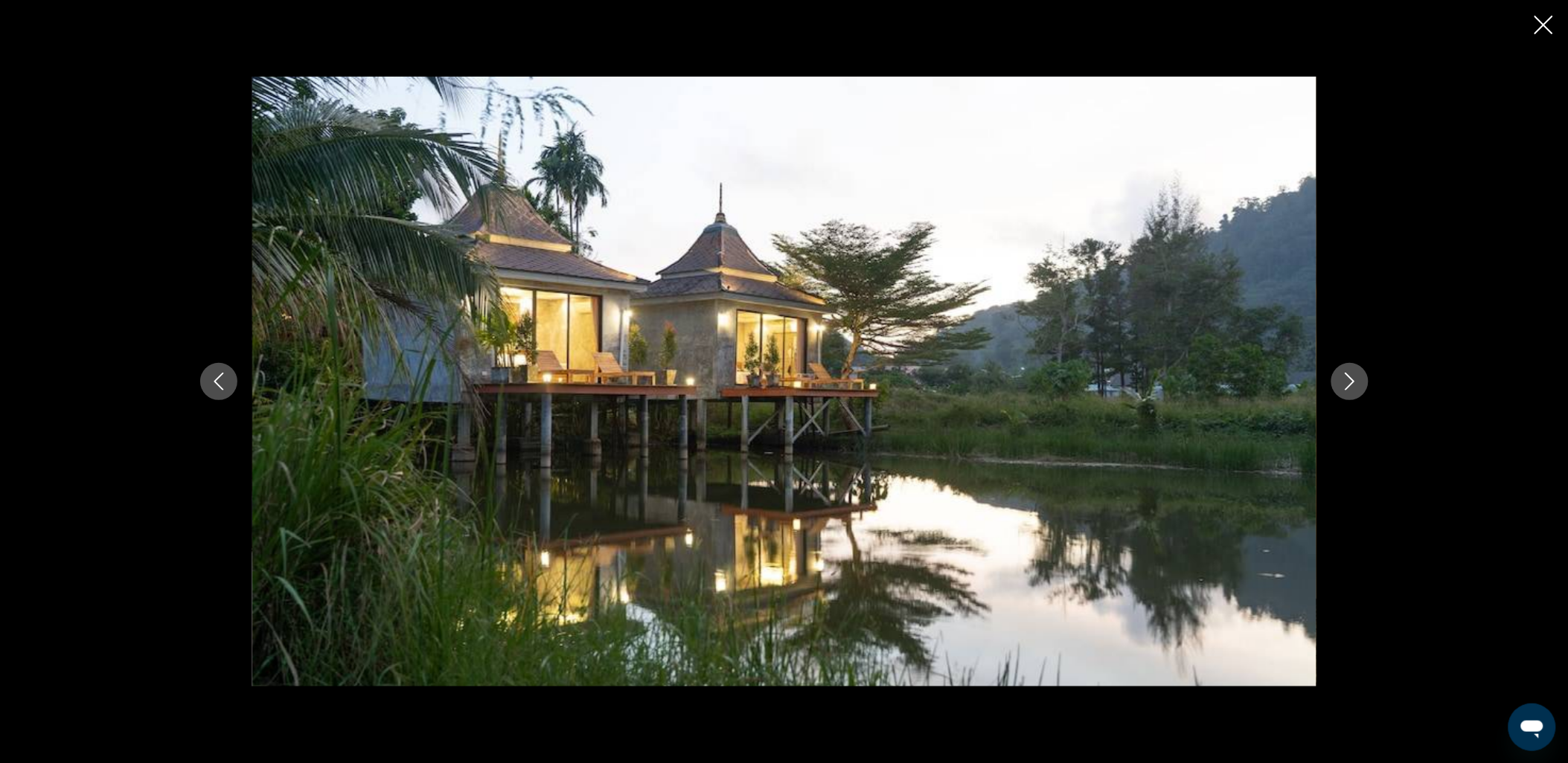
click at [1344, 380] on icon "Next image" at bounding box center [1350, 381] width 18 height 18
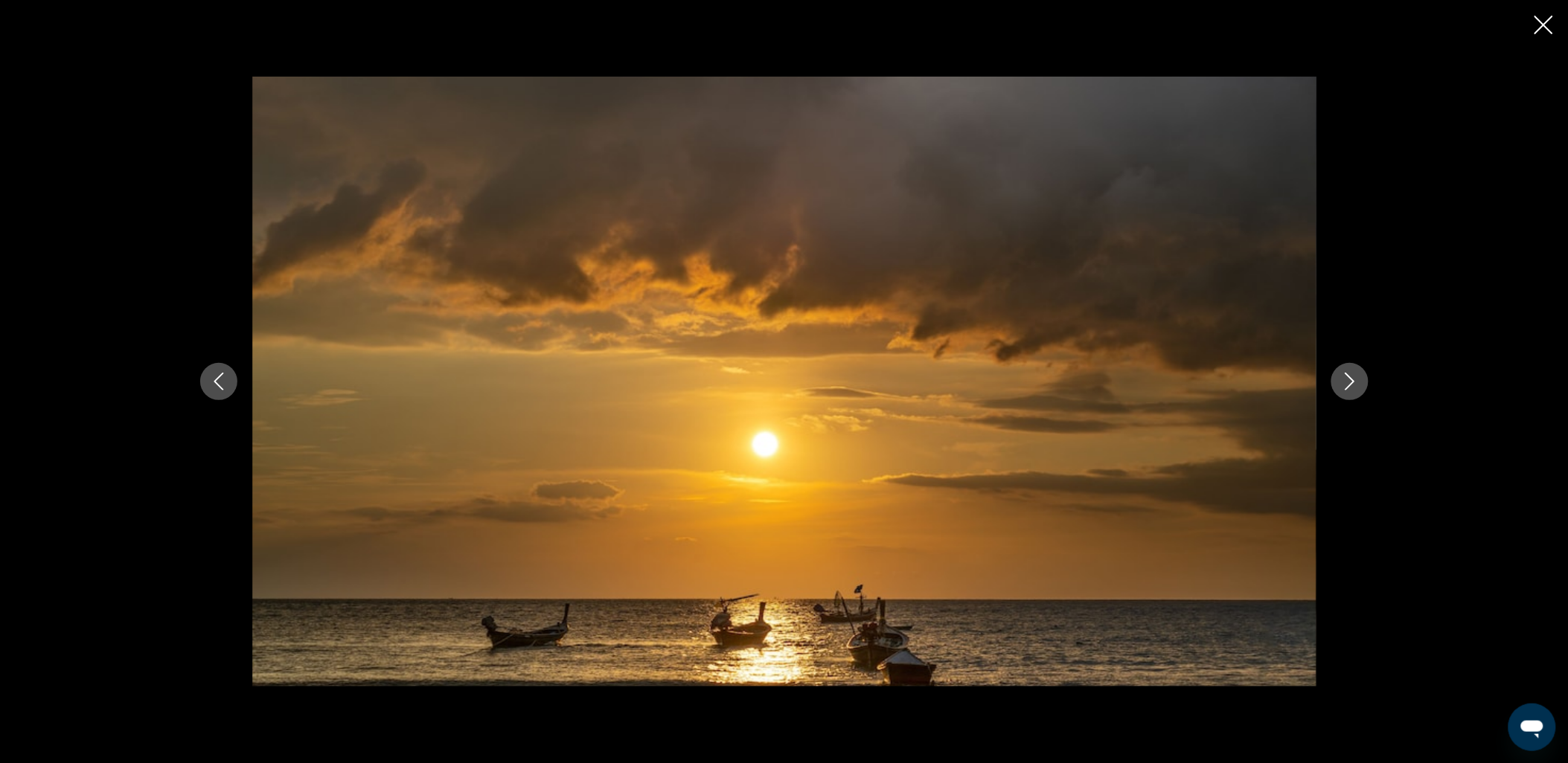
click at [1344, 380] on icon "Next image" at bounding box center [1350, 381] width 18 height 18
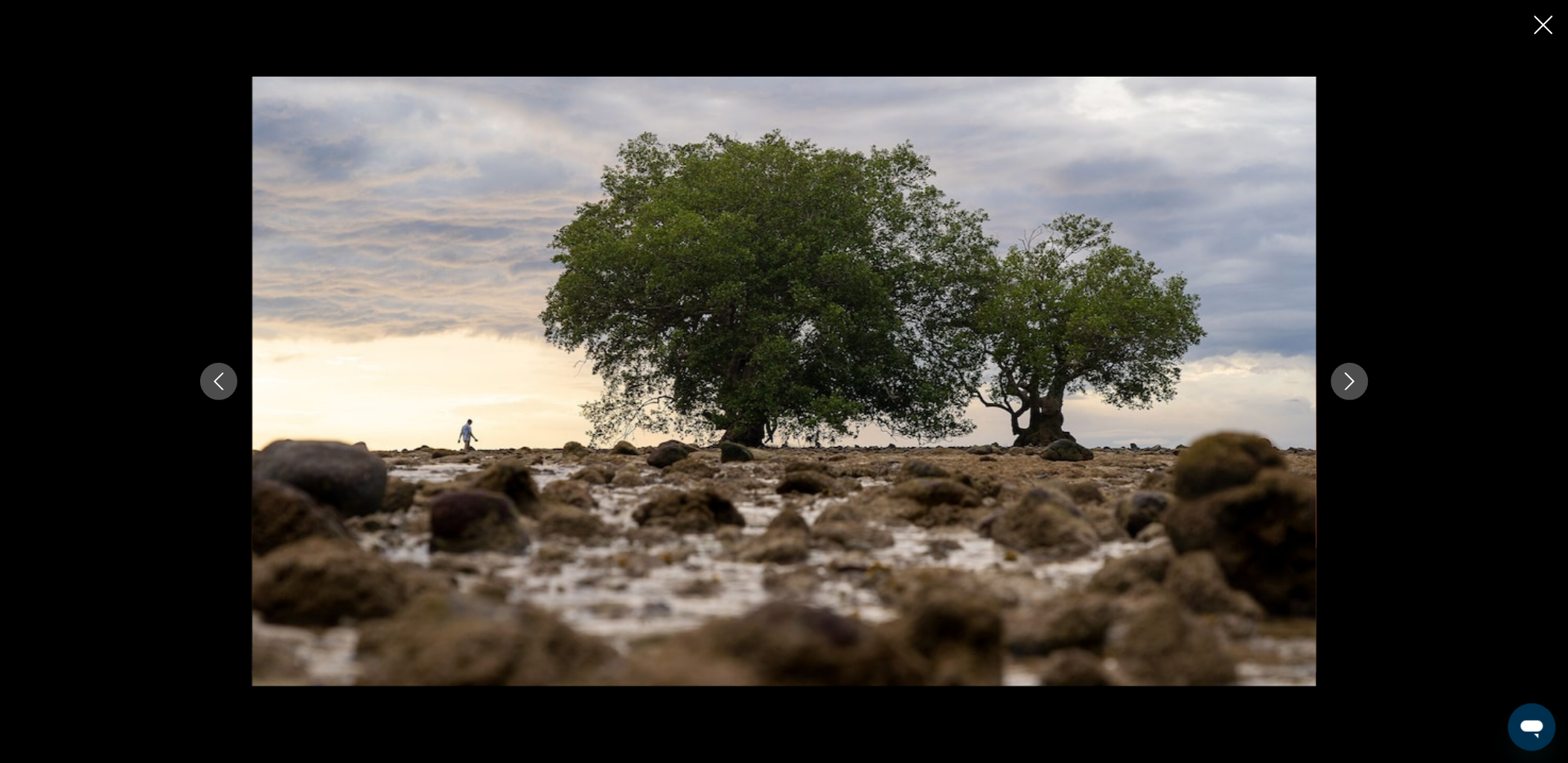
click at [1344, 380] on icon "Next image" at bounding box center [1350, 381] width 18 height 18
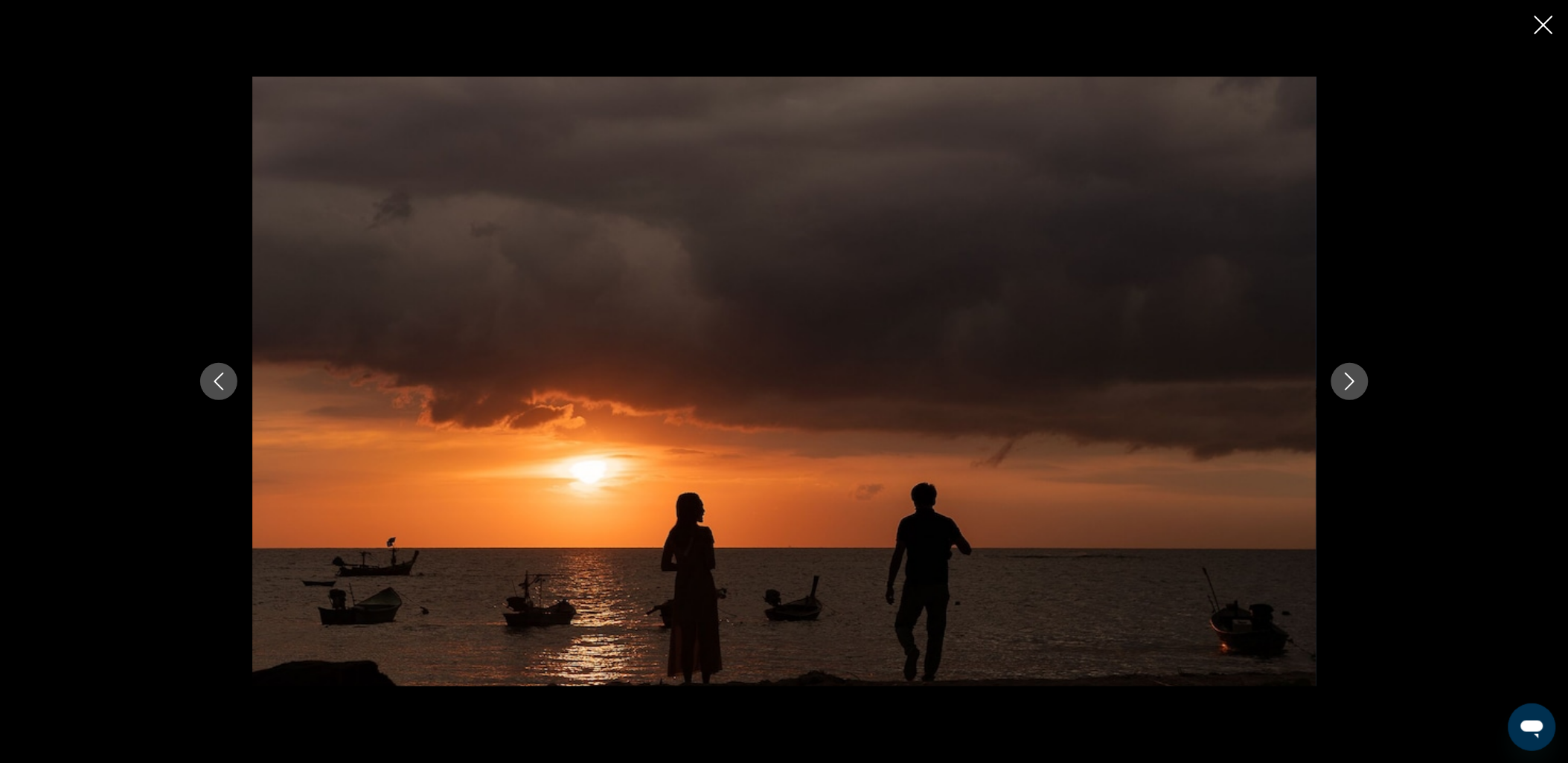
click at [1344, 380] on icon "Next image" at bounding box center [1350, 381] width 18 height 18
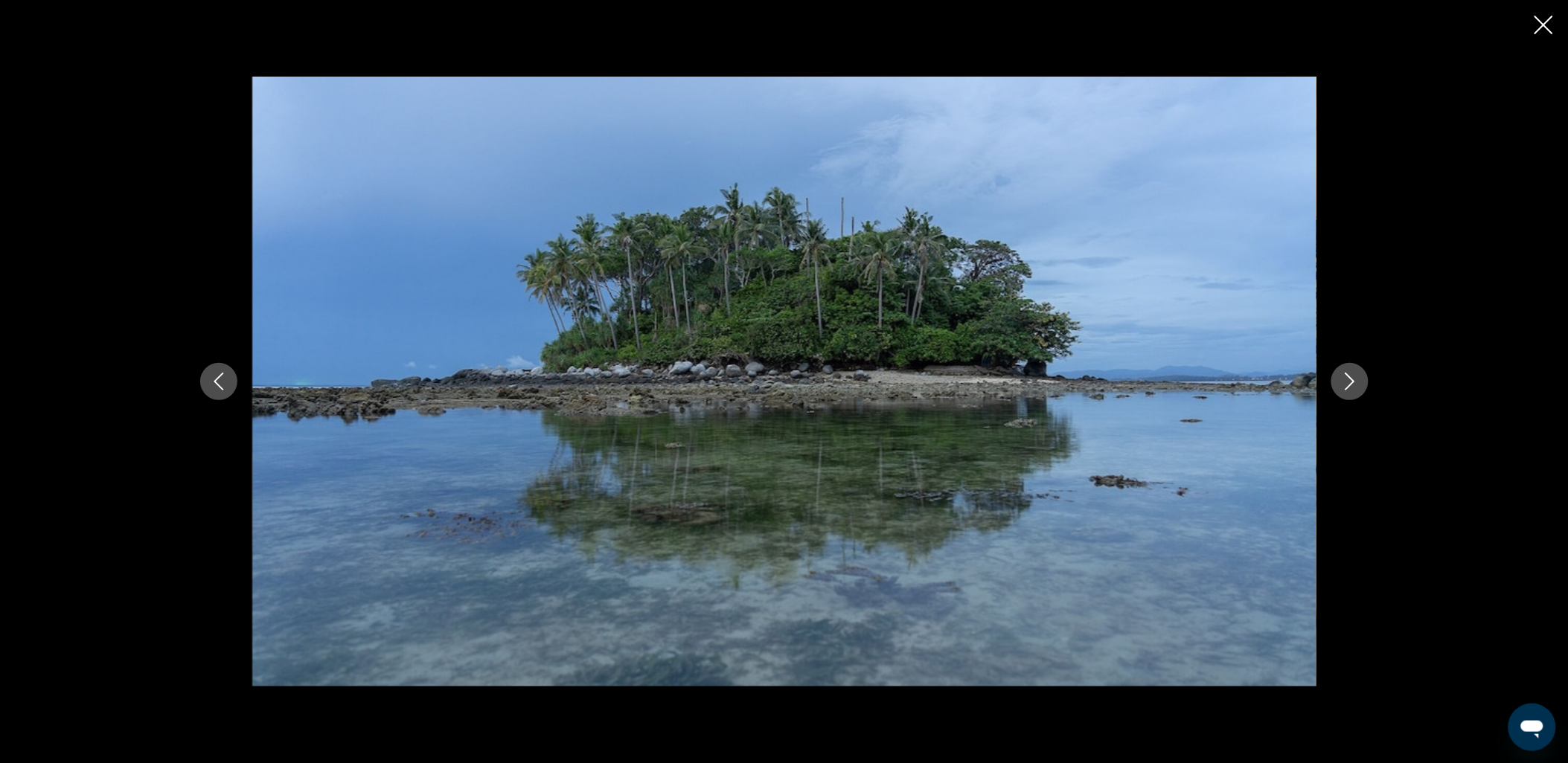
click at [1546, 16] on icon "Close slideshow" at bounding box center [1544, 25] width 19 height 19
